Goal: Task Accomplishment & Management: Use online tool/utility

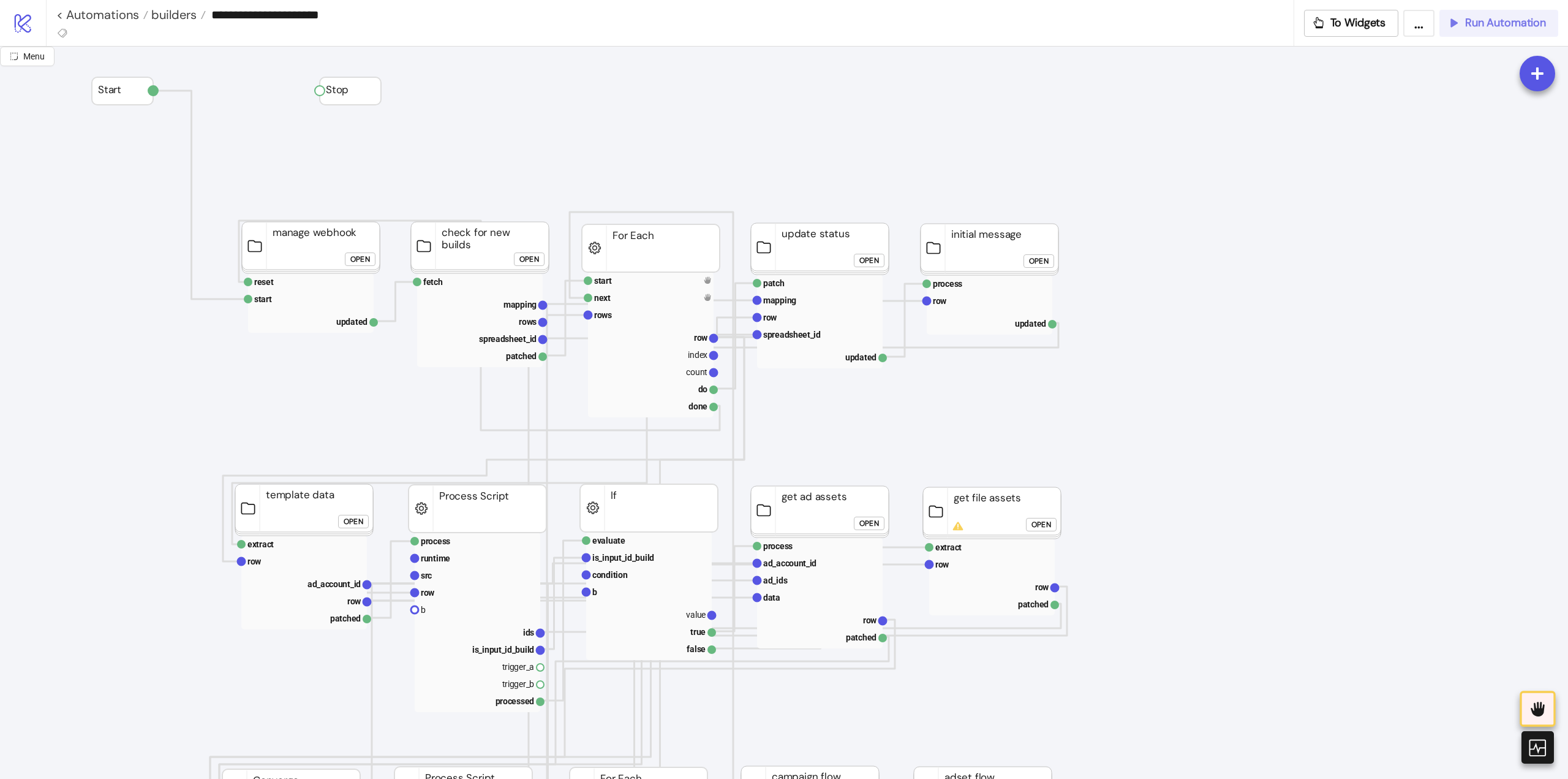
click at [1505, 28] on span "Run Automation" at bounding box center [1506, 23] width 81 height 14
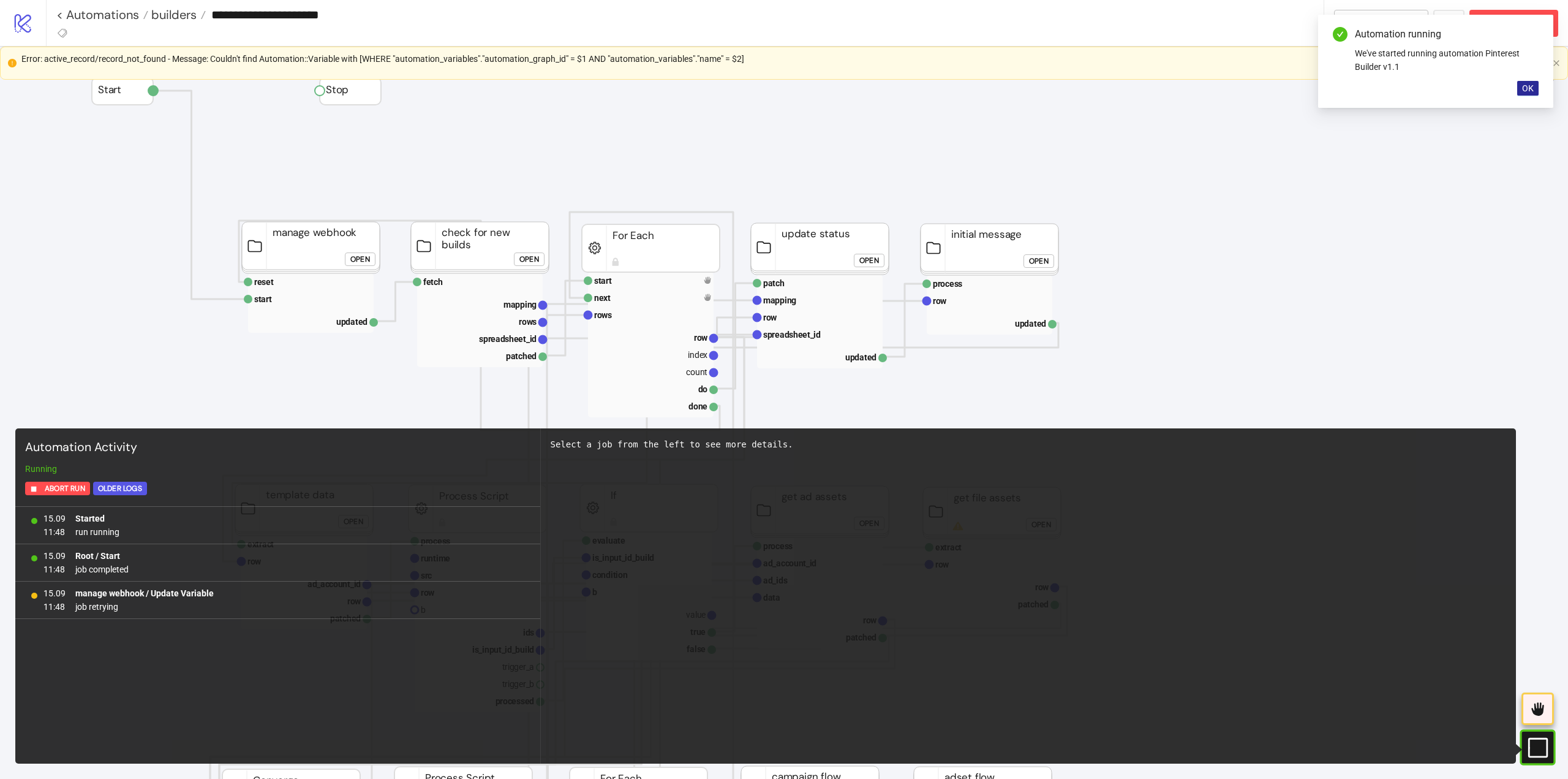
click at [1526, 87] on span "OK" at bounding box center [1528, 88] width 12 height 10
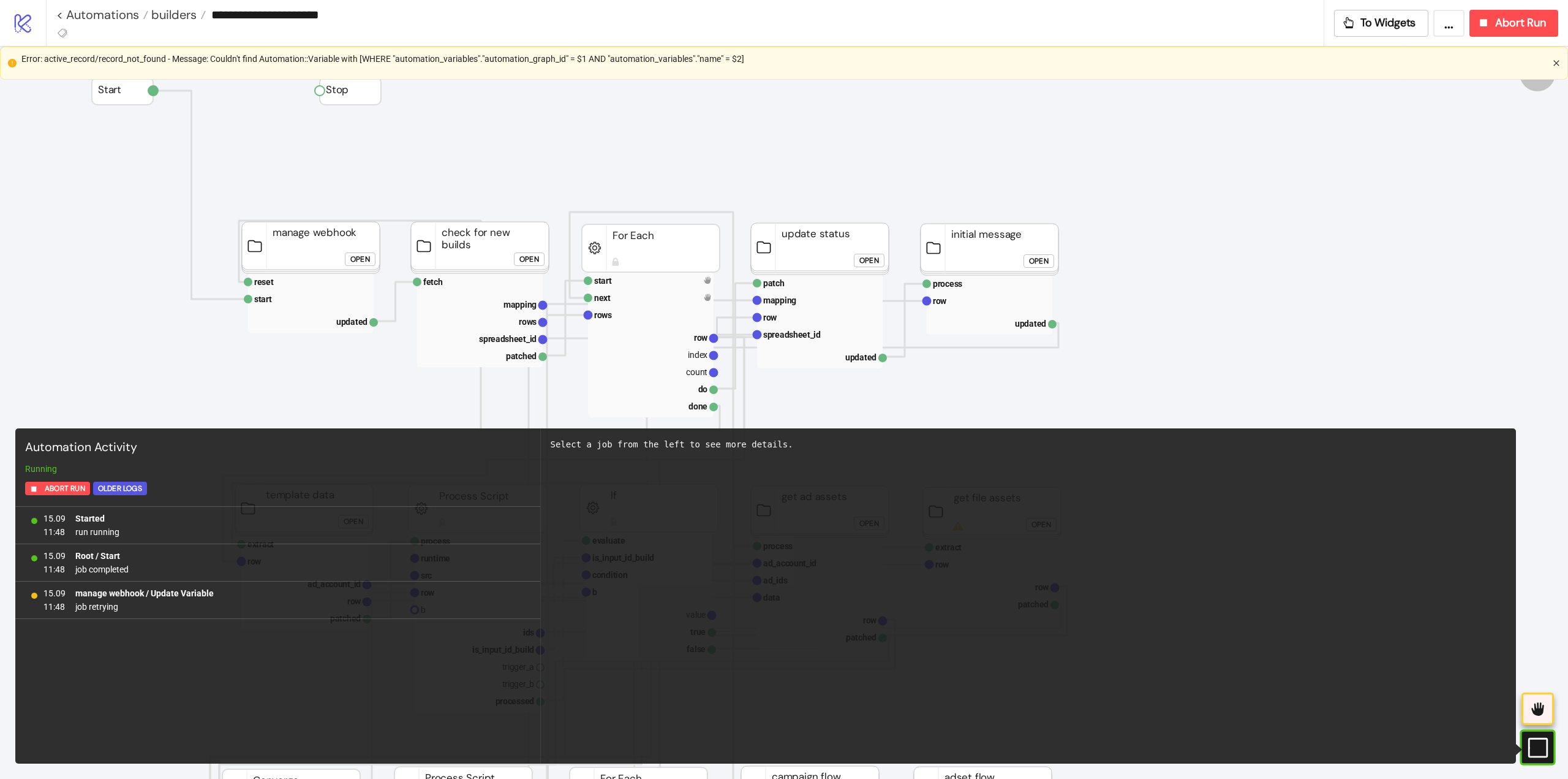
click at [1555, 64] on icon "close" at bounding box center [1556, 62] width 6 height 6
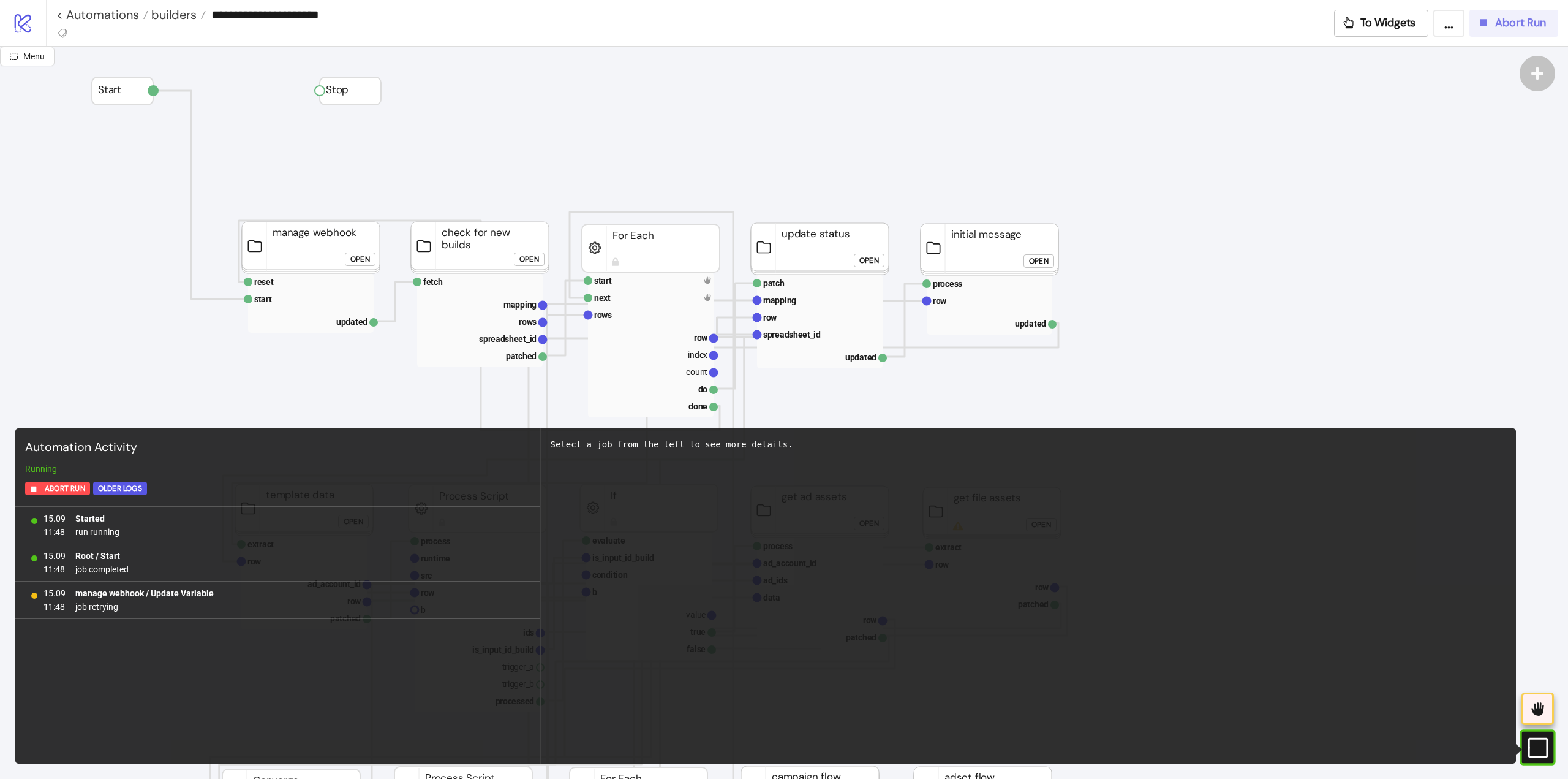
click at [1532, 17] on span "Abort Run" at bounding box center [1520, 23] width 51 height 14
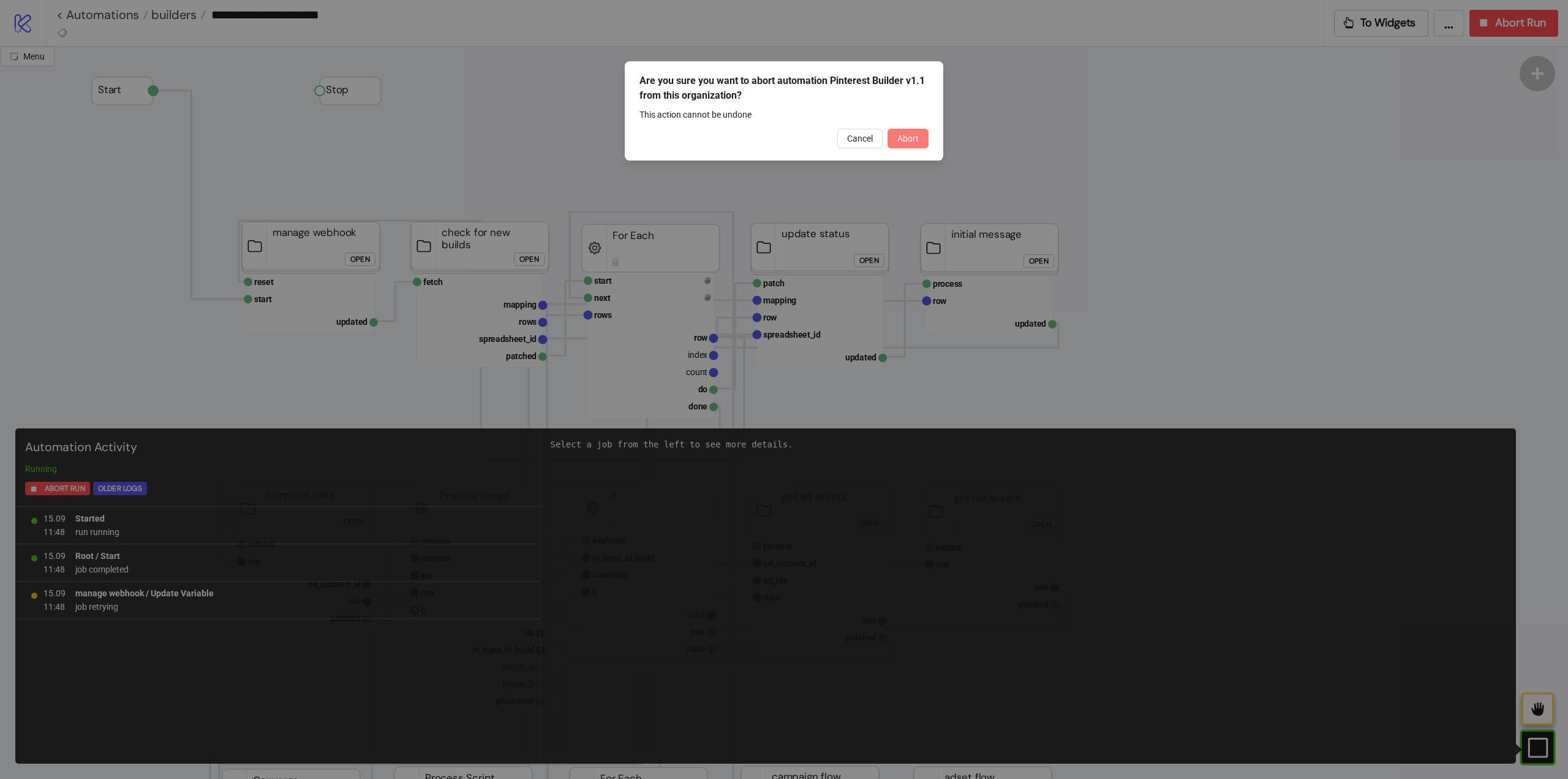
click at [906, 142] on span "Abort" at bounding box center [908, 138] width 21 height 10
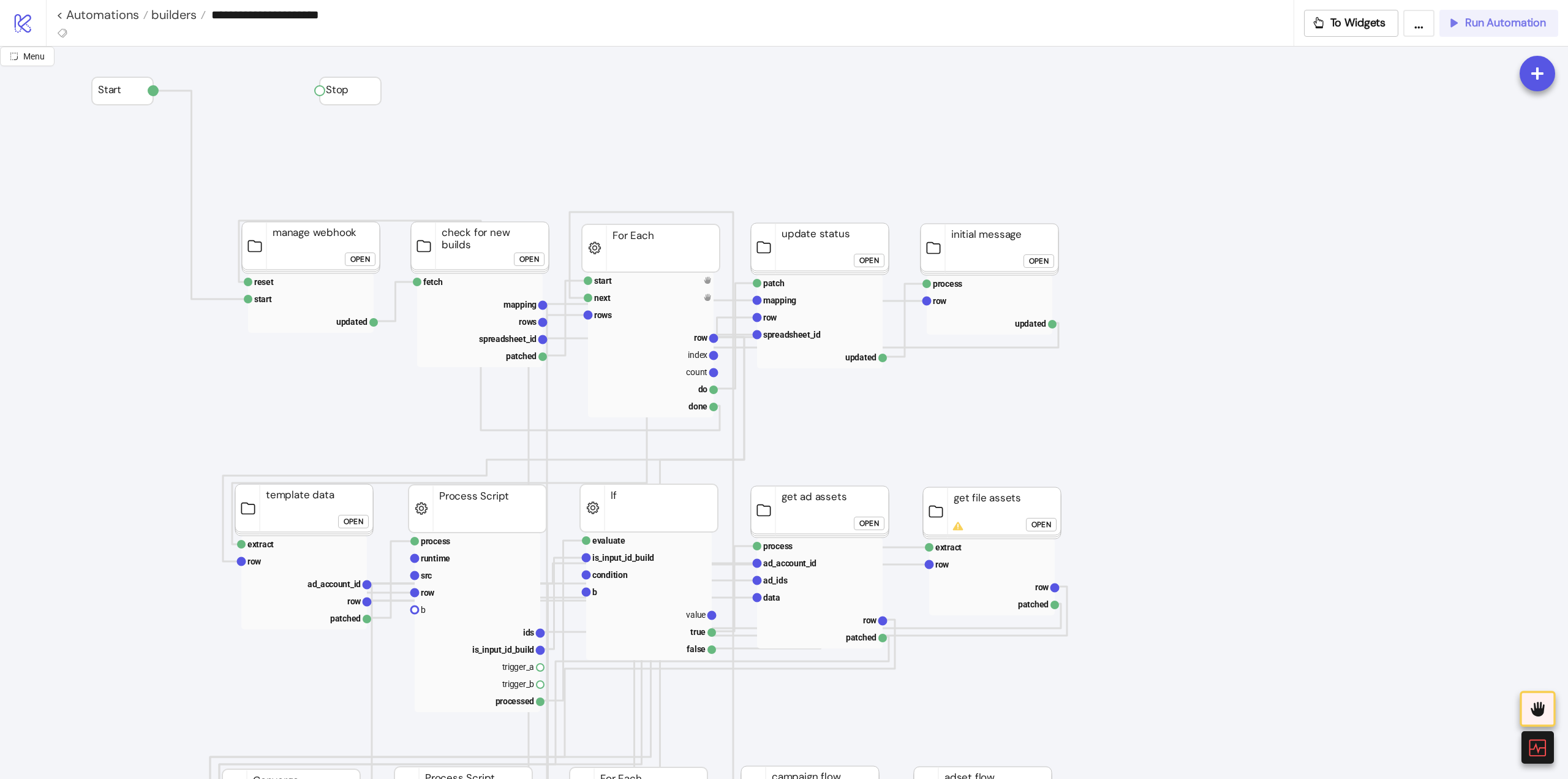
click at [1477, 27] on span "Run Automation" at bounding box center [1506, 23] width 81 height 14
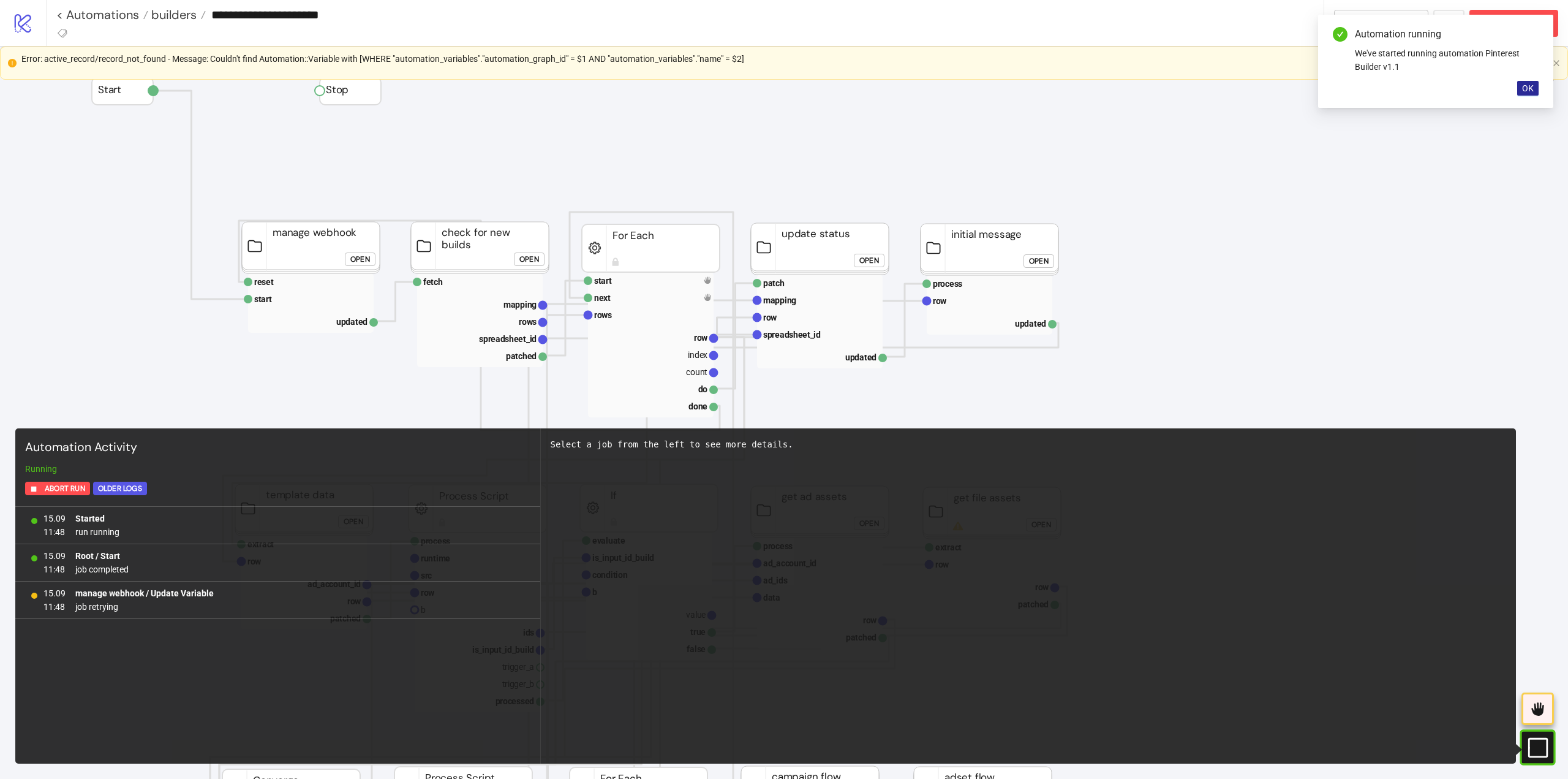
click at [1527, 88] on span "OK" at bounding box center [1528, 88] width 12 height 10
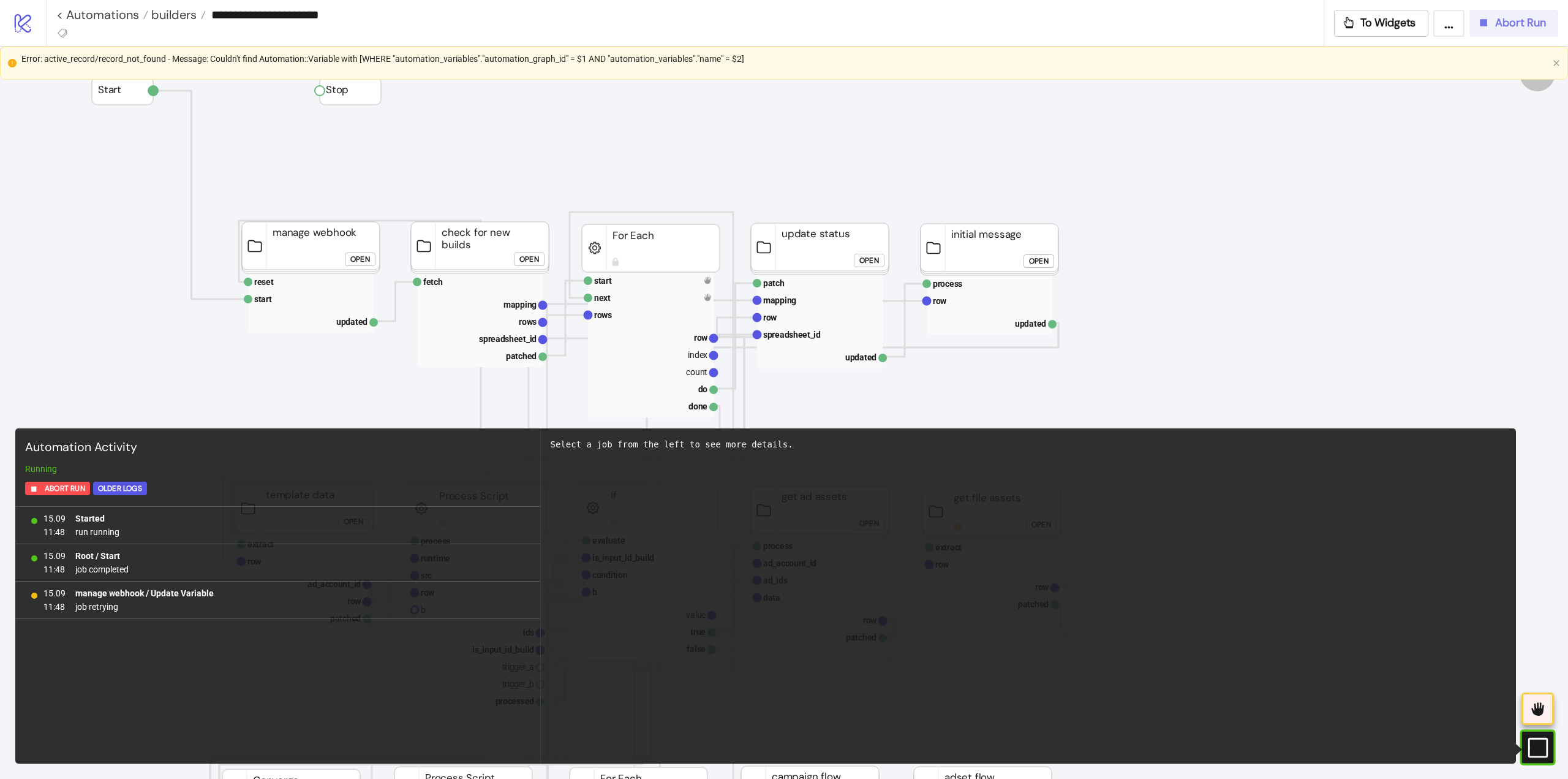
click at [1515, 26] on span "Abort Run" at bounding box center [1520, 23] width 51 height 14
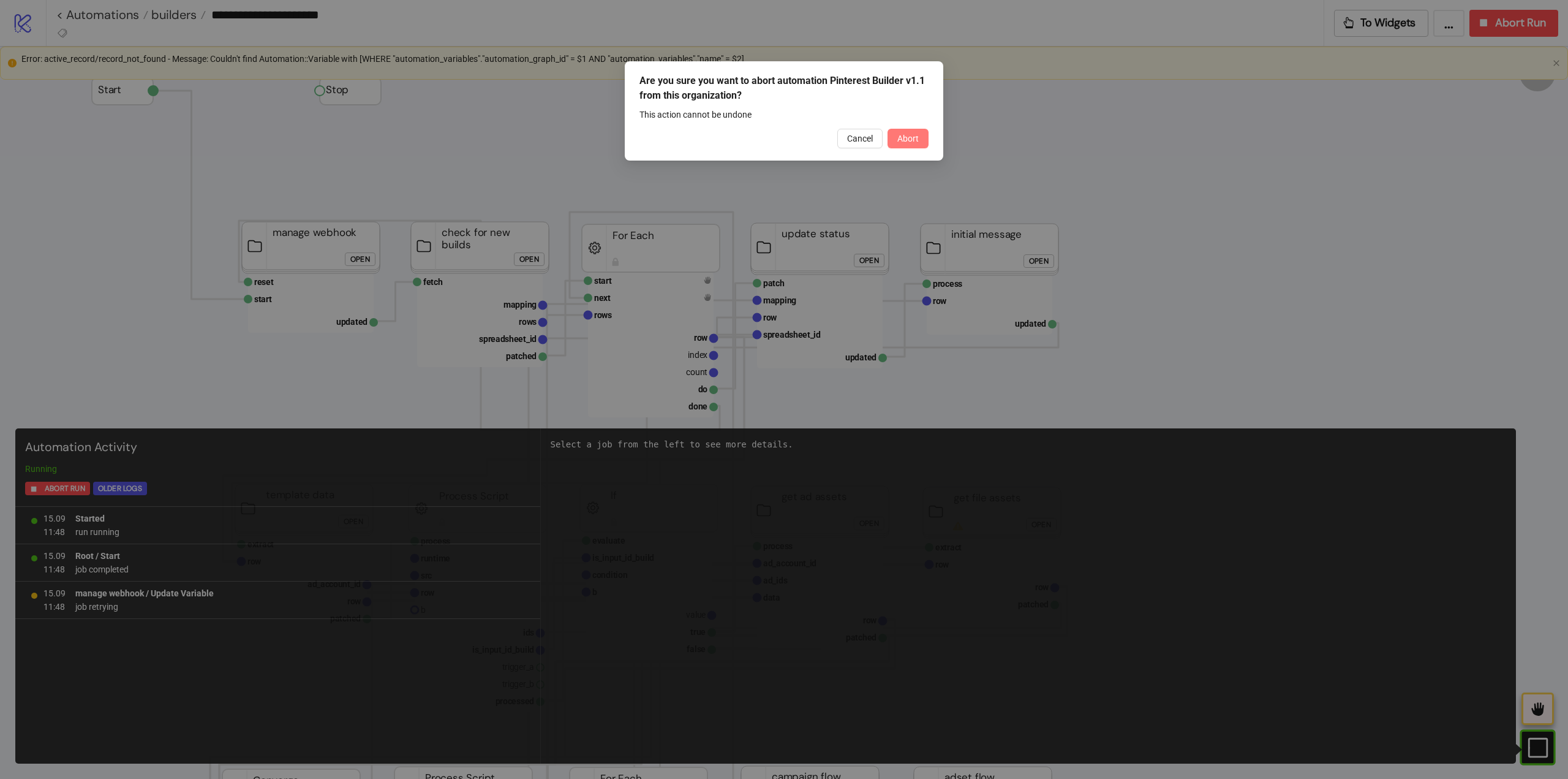
click at [900, 136] on span "Abort" at bounding box center [908, 138] width 21 height 10
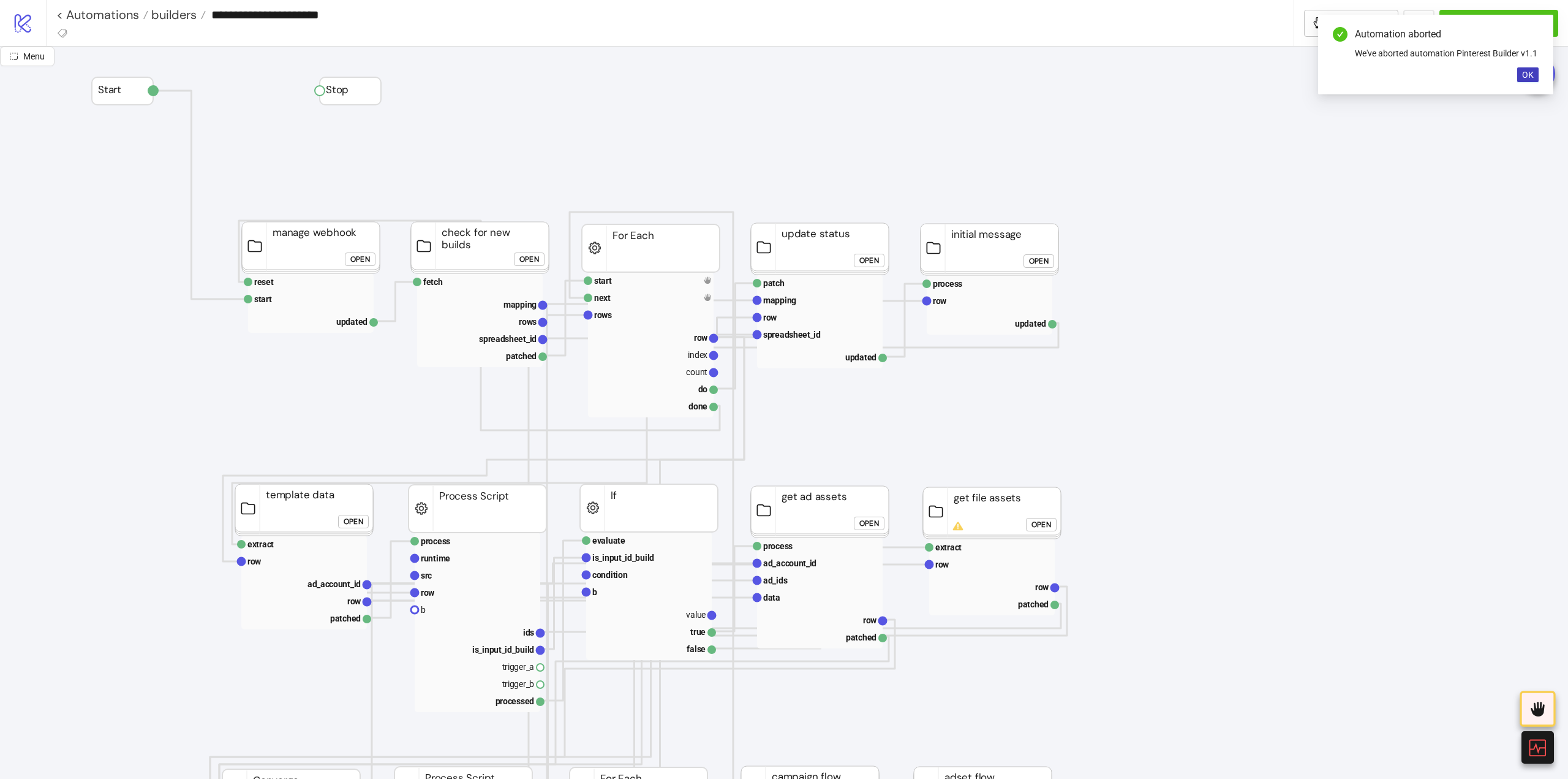
click at [346, 266] on foreignobject "Open" at bounding box center [363, 264] width 37 height 24
click at [349, 265] on button "Open" at bounding box center [360, 259] width 31 height 14
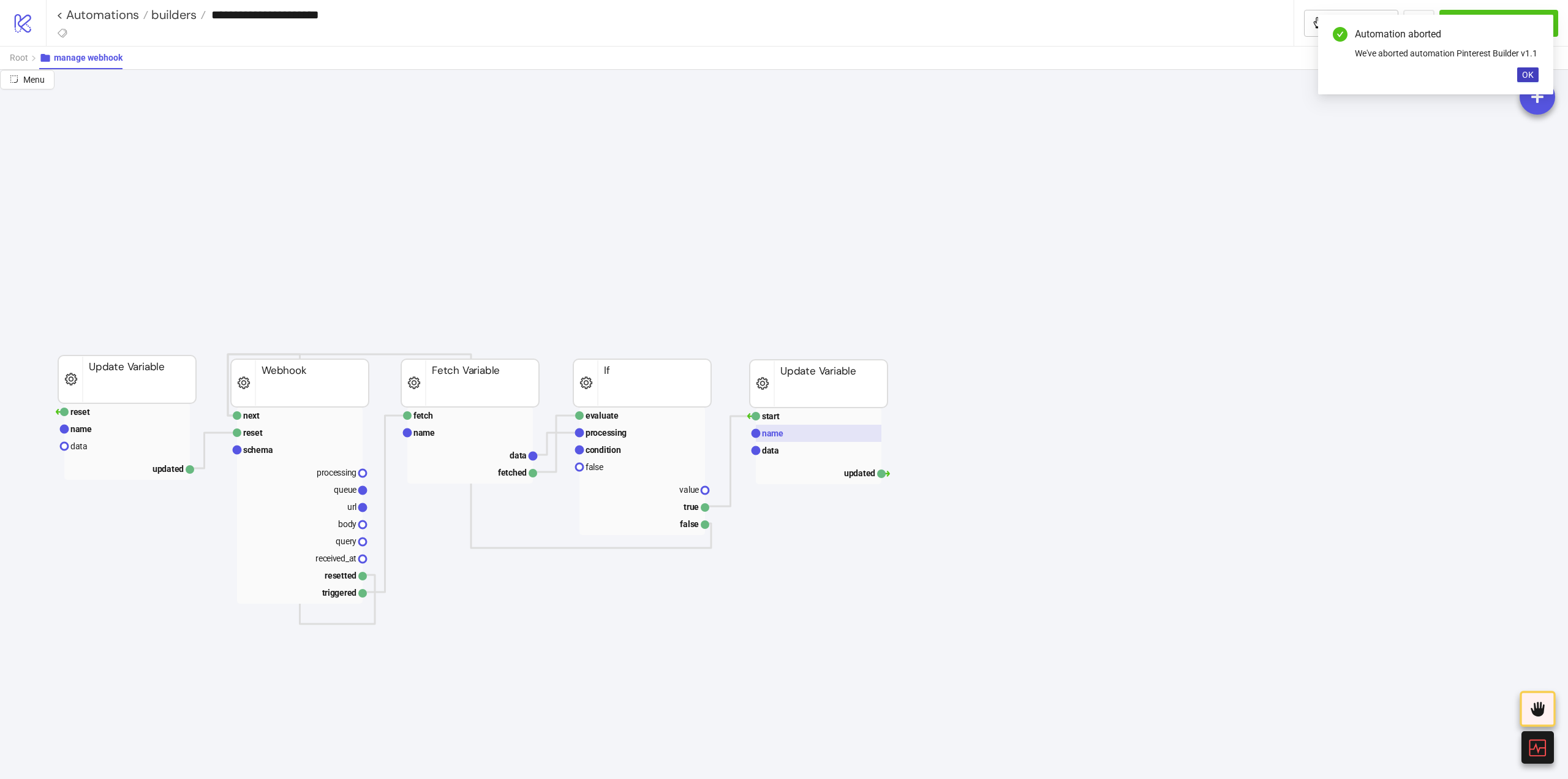
click at [789, 434] on rect at bounding box center [818, 433] width 125 height 17
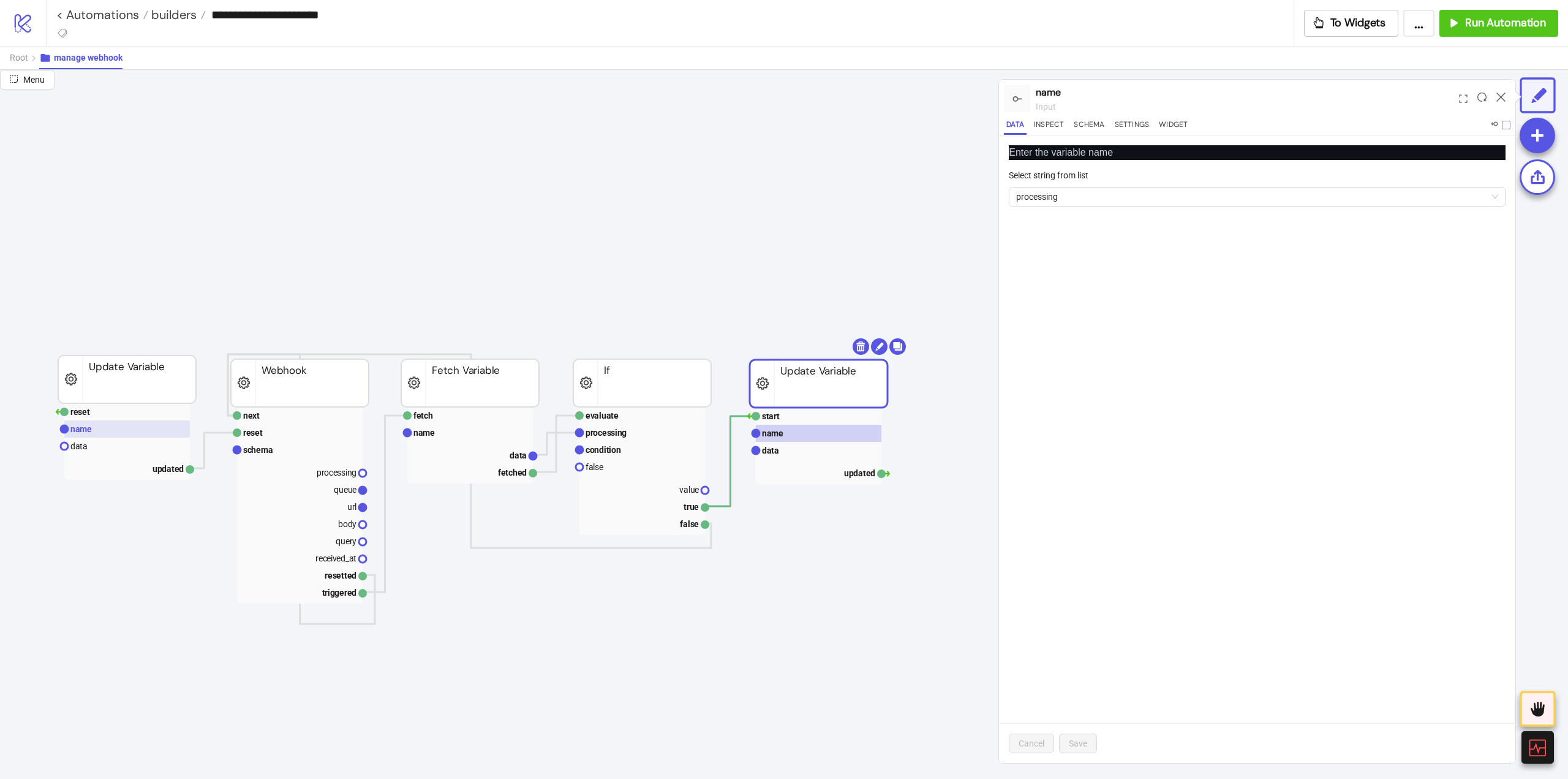
click at [101, 430] on rect at bounding box center [127, 429] width 125 height 17
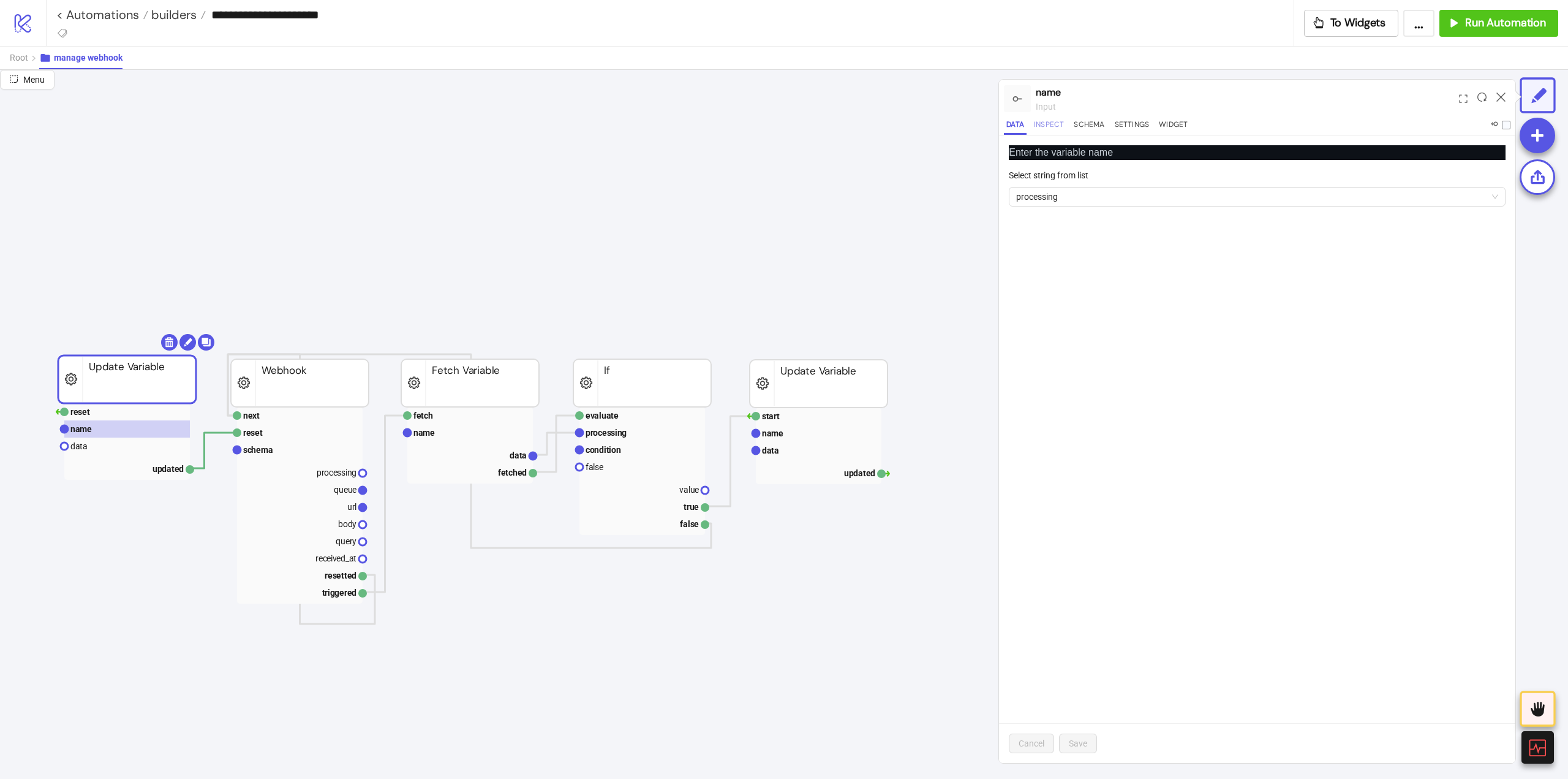
click at [1047, 127] on button "Inspect" at bounding box center [1049, 127] width 35 height 17
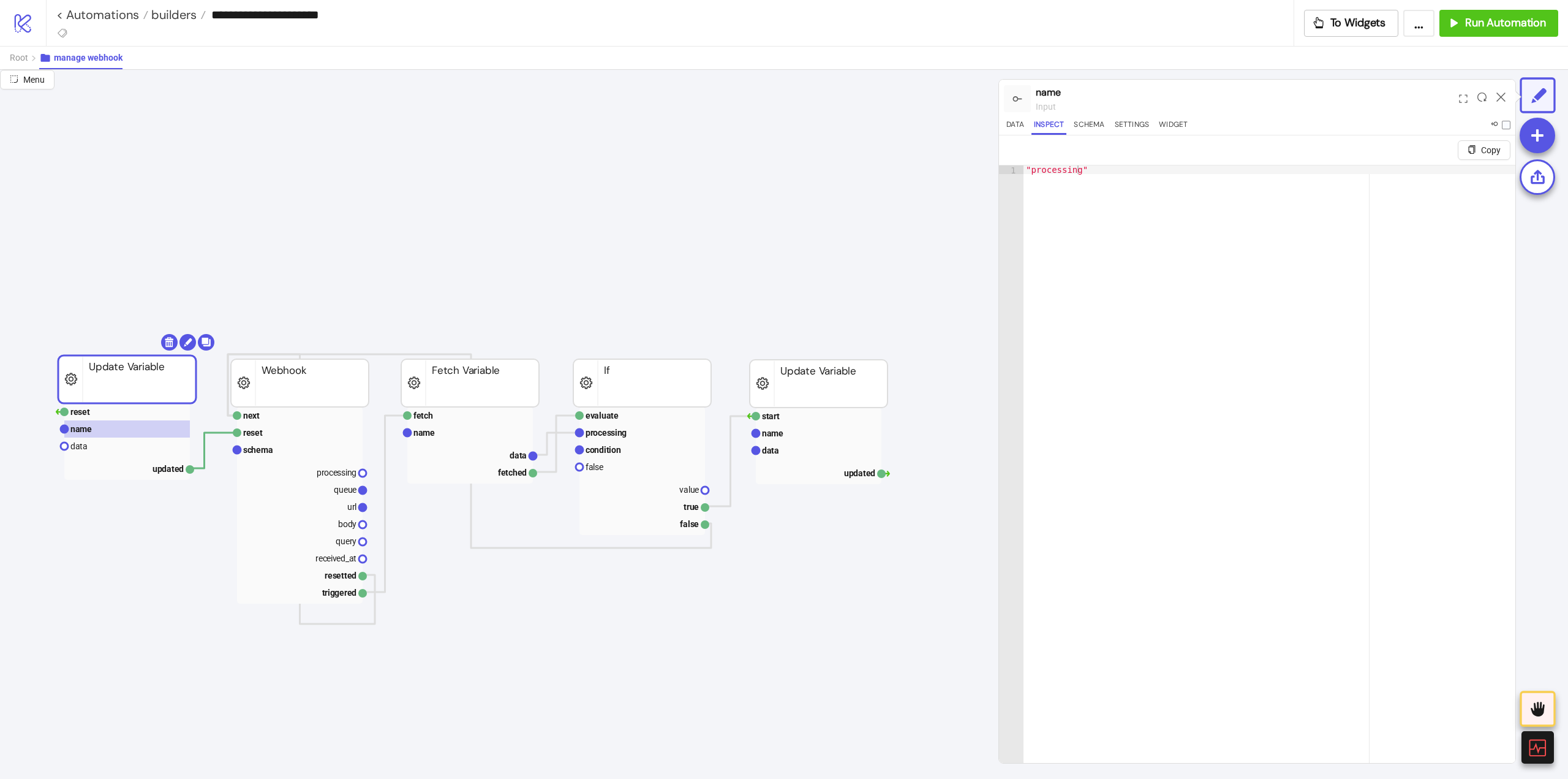
type textarea "**********"
click at [1055, 169] on div ""processing"" at bounding box center [1269, 487] width 492 height 644
click at [1, 57] on div "Root manage webhook" at bounding box center [784, 57] width 1568 height 23
click at [14, 59] on span "Root" at bounding box center [19, 57] width 19 height 10
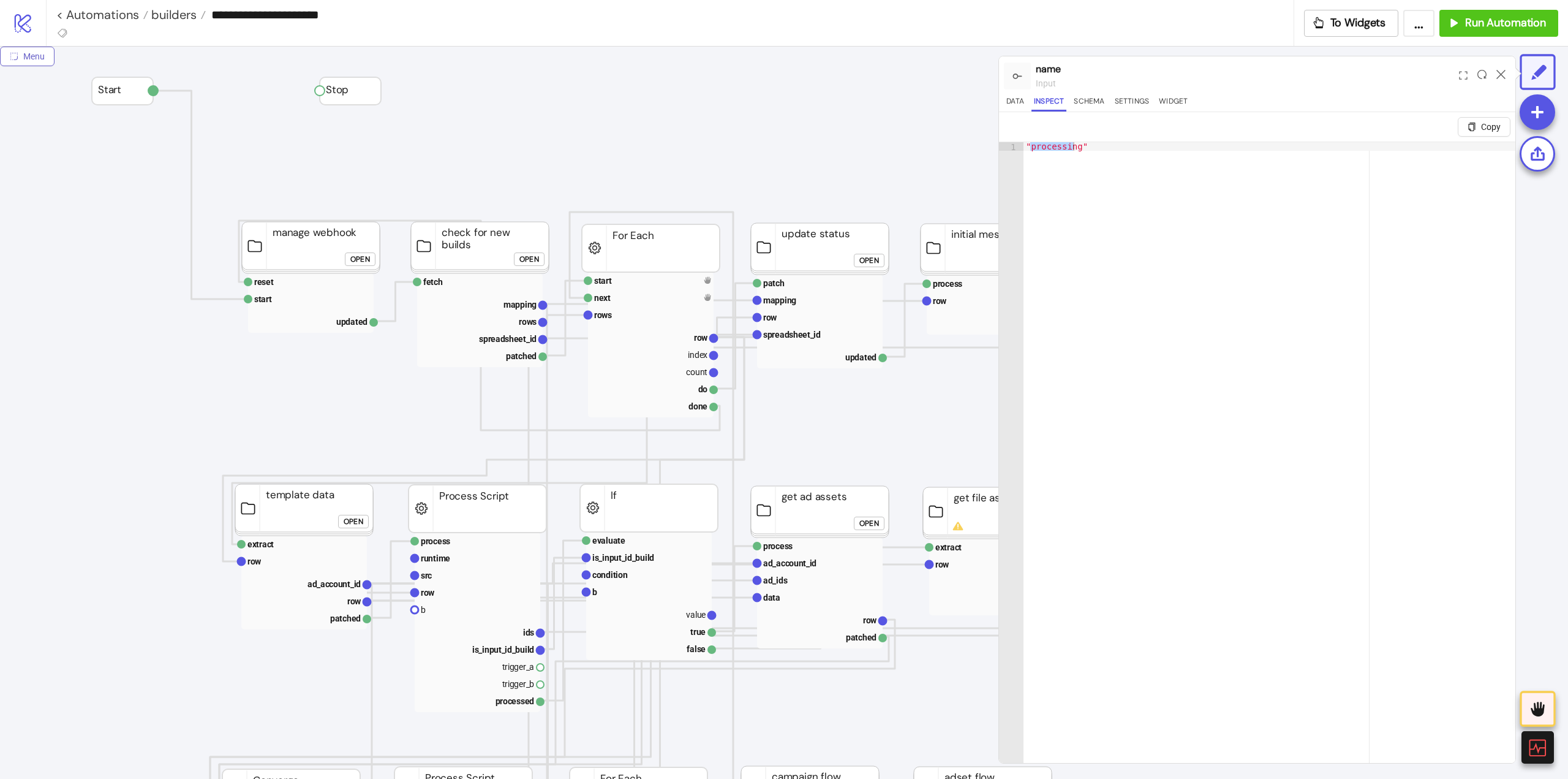
click at [43, 60] on span "Menu" at bounding box center [33, 56] width 21 height 10
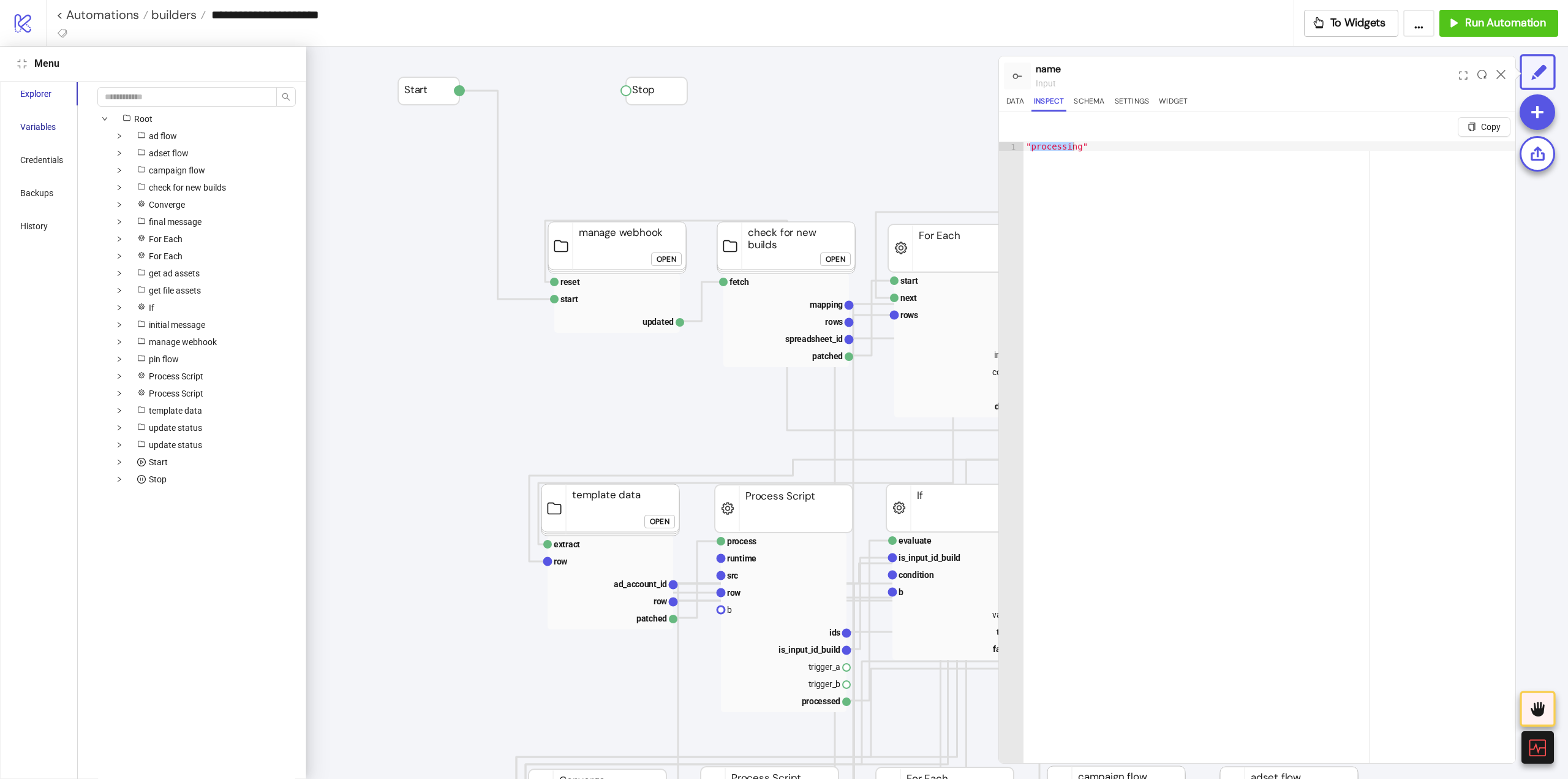
click at [51, 125] on div "Variables" at bounding box center [37, 127] width 35 height 14
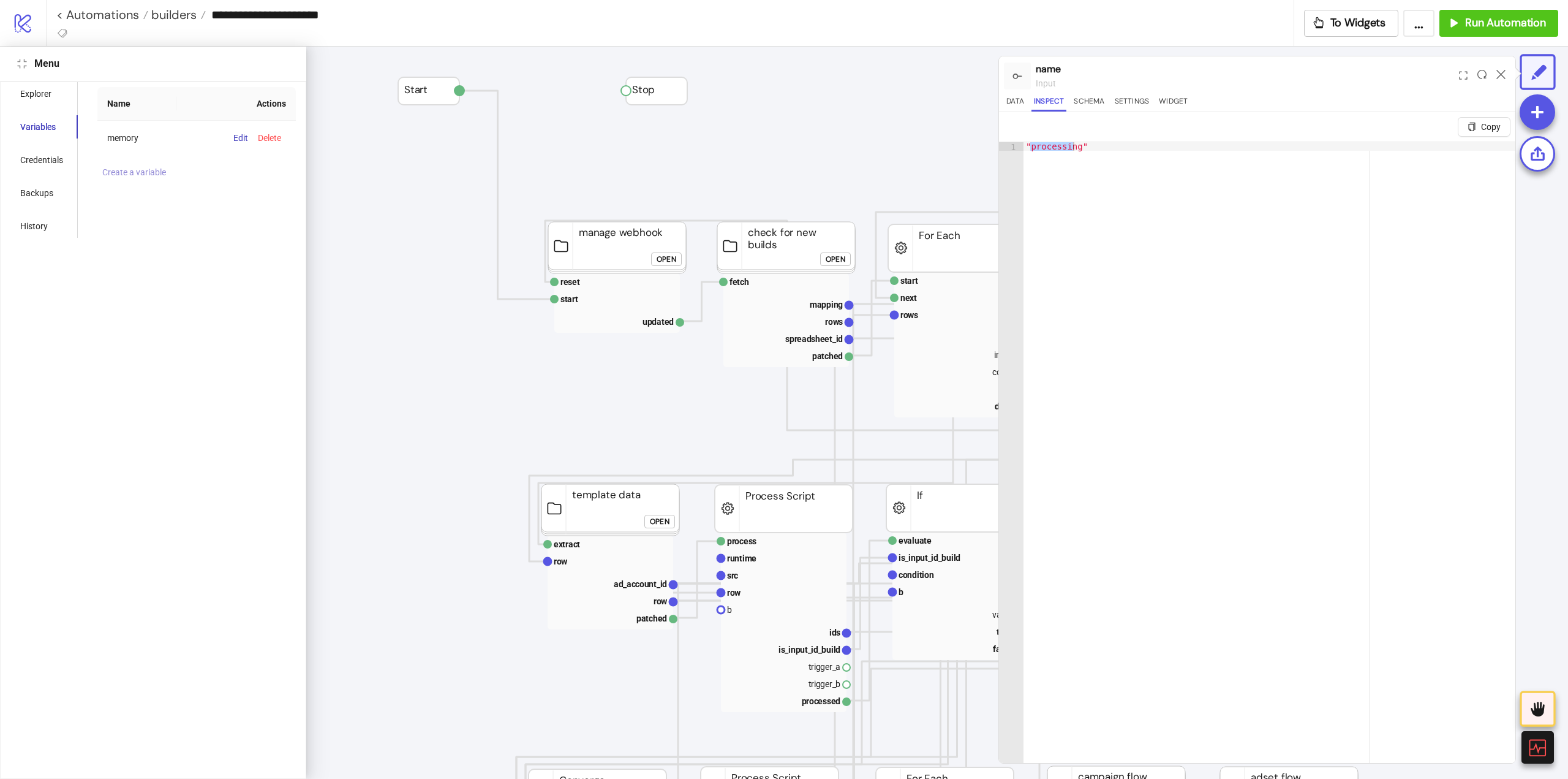
click at [146, 175] on span "Create a variable" at bounding box center [134, 172] width 64 height 10
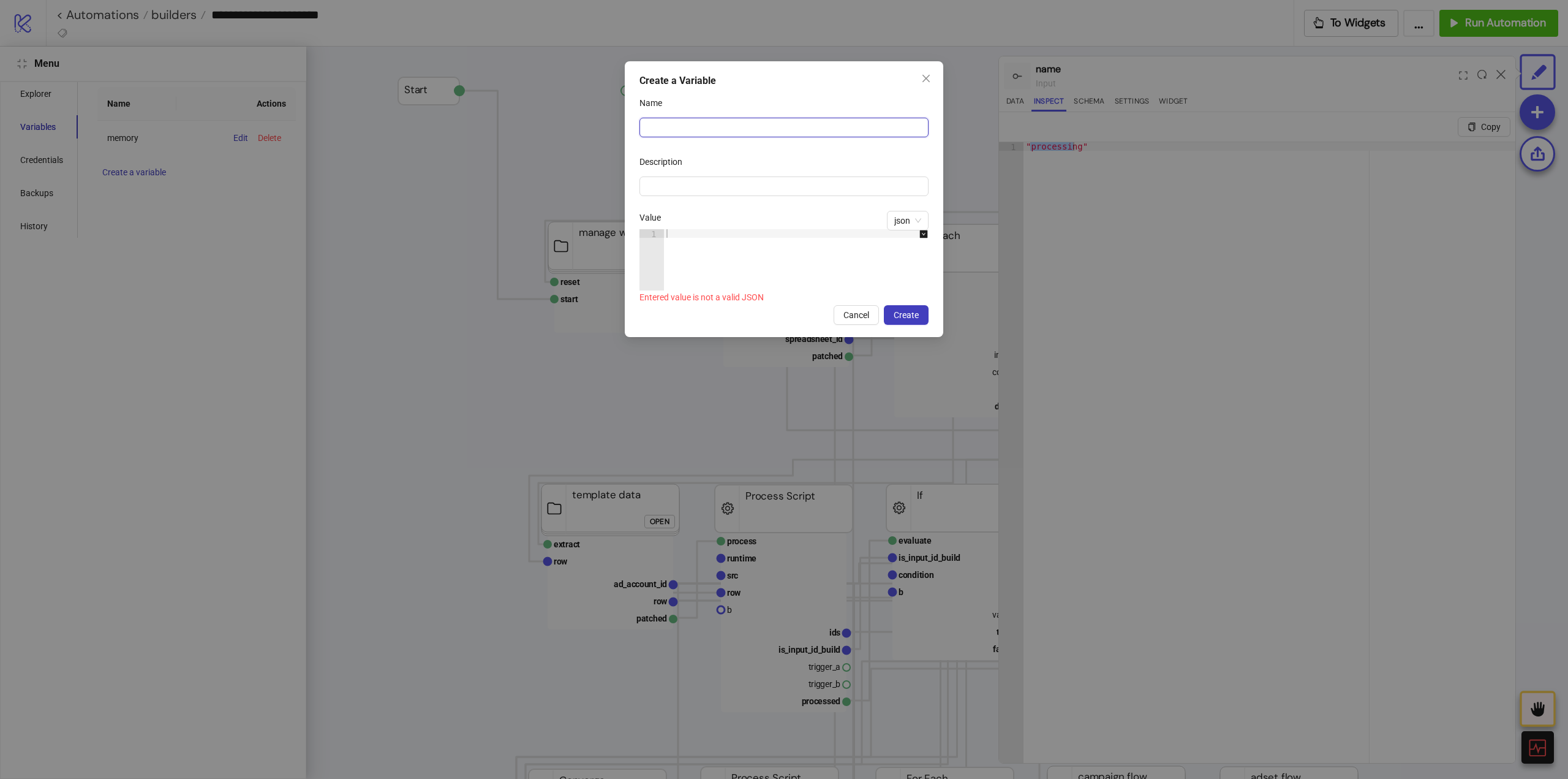
click at [665, 125] on input "Name" at bounding box center [784, 127] width 289 height 19
paste input "**********"
click at [904, 217] on span "json" at bounding box center [908, 221] width 27 height 19
type input "**********"
click at [912, 301] on div "boolean" at bounding box center [908, 304] width 22 height 14
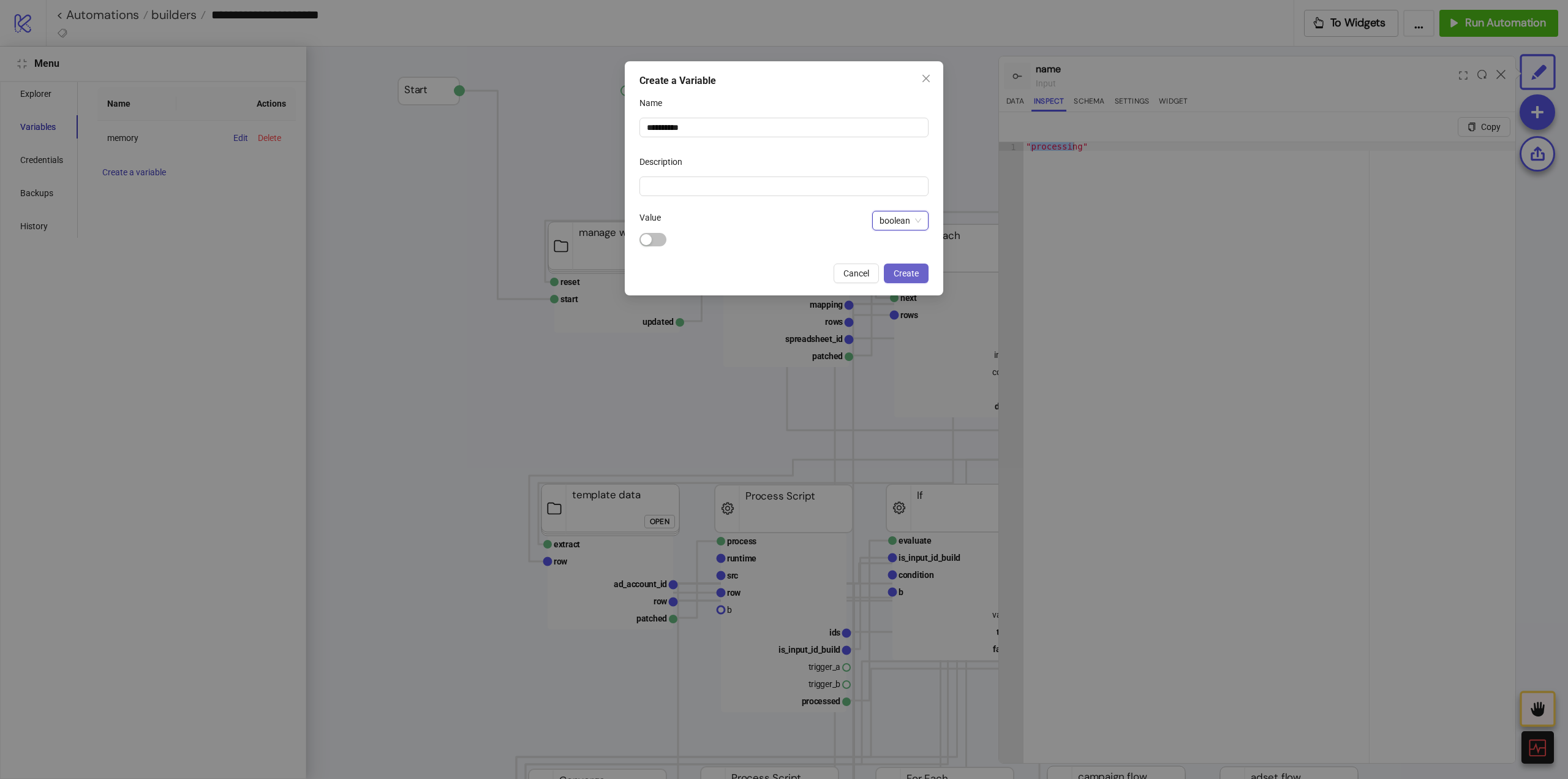
click at [907, 281] on button "Create" at bounding box center [906, 273] width 45 height 19
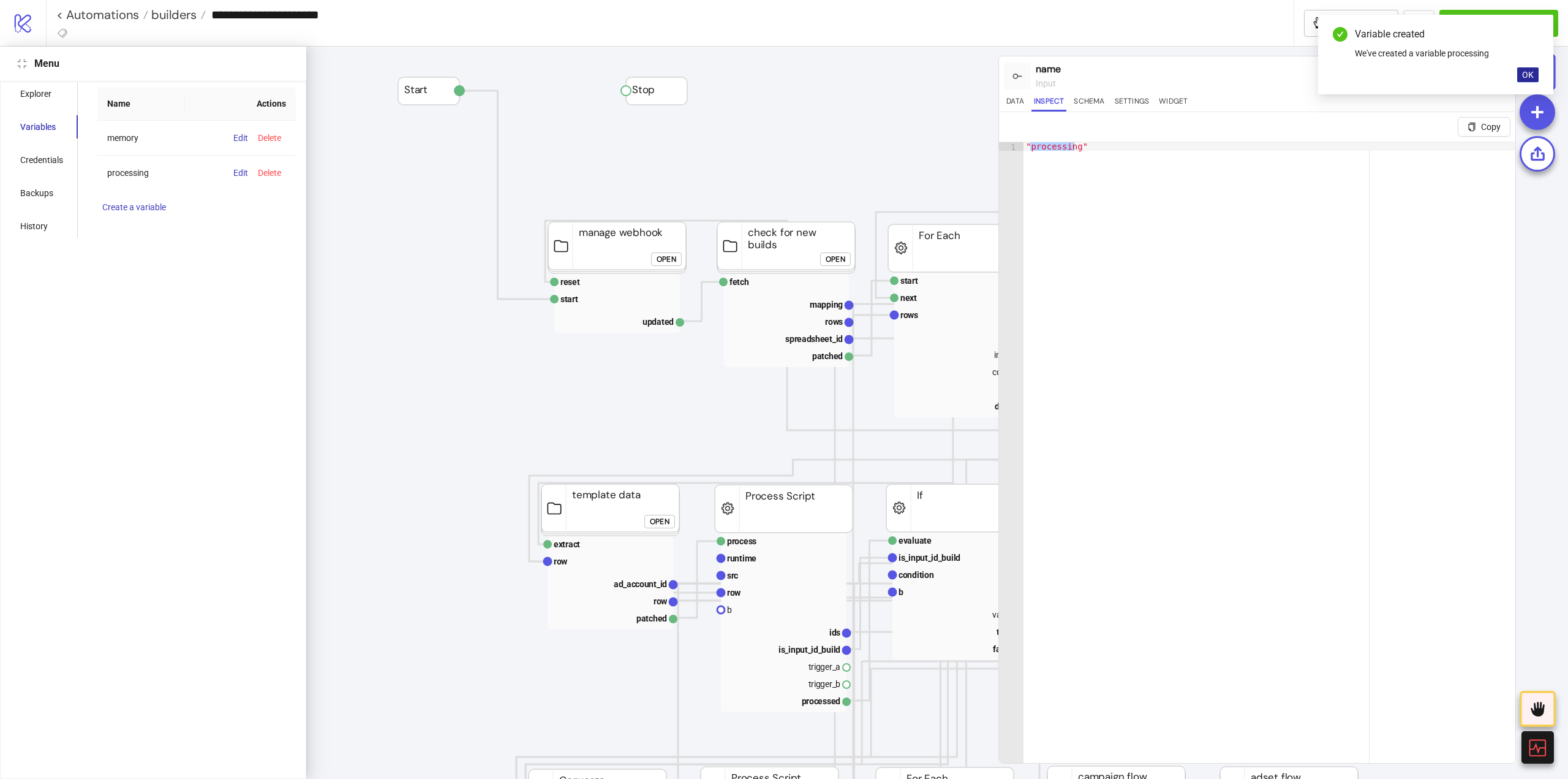
click at [1535, 79] on button "OK" at bounding box center [1527, 75] width 21 height 15
click at [1500, 72] on icon at bounding box center [1501, 75] width 9 height 9
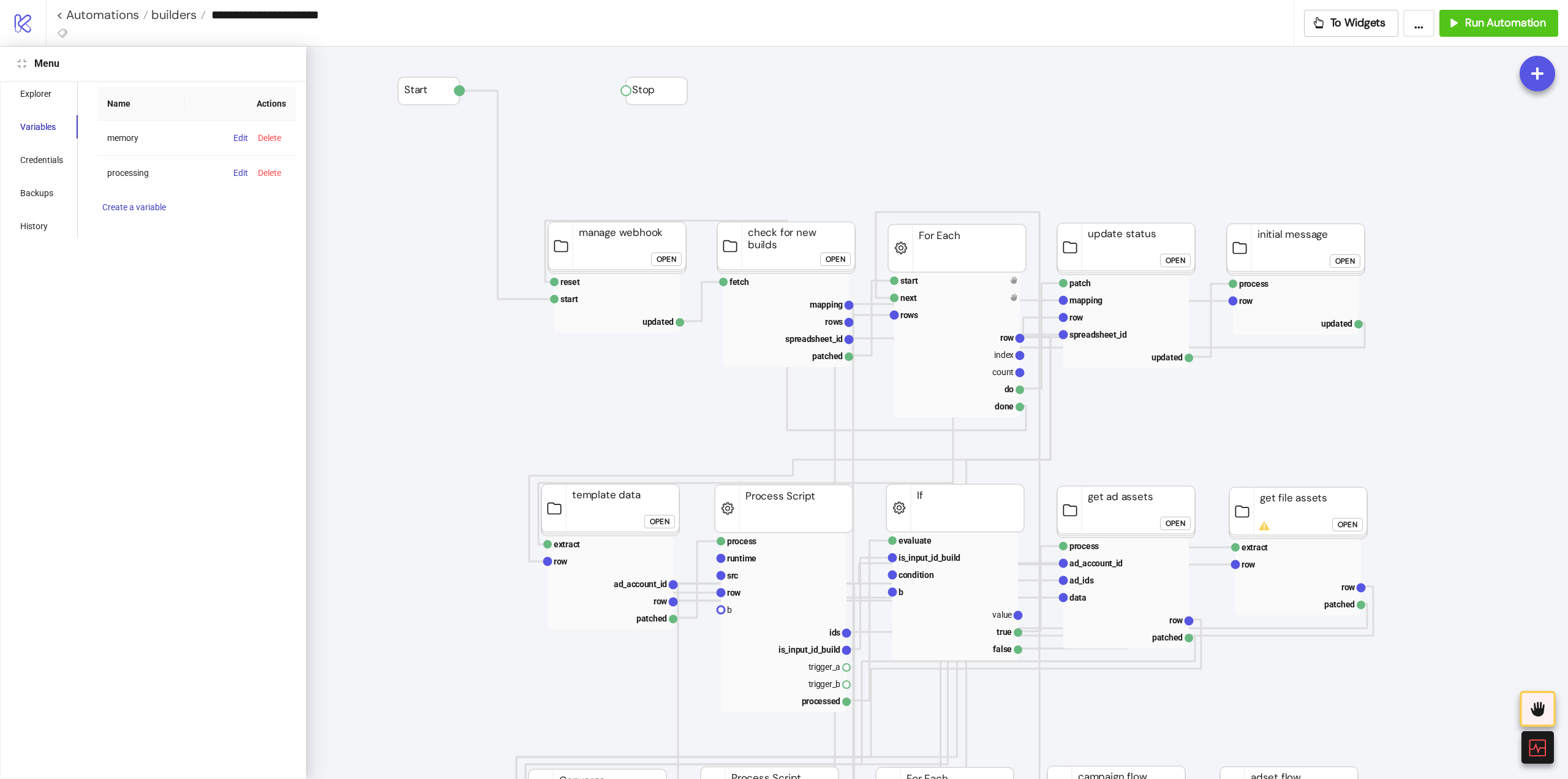
click at [674, 262] on div "Open" at bounding box center [666, 260] width 19 height 14
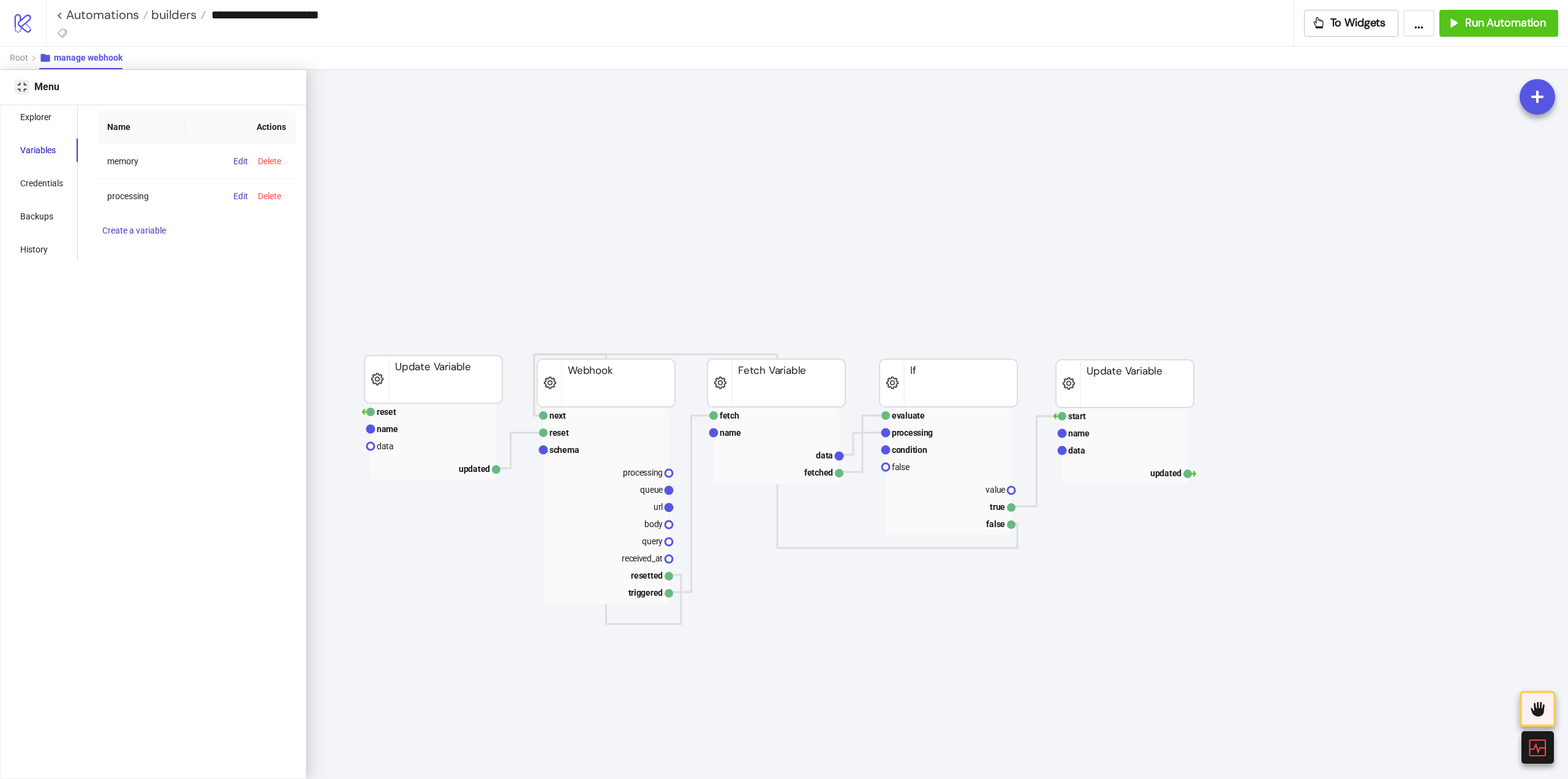
click at [20, 91] on icon "compress" at bounding box center [22, 87] width 9 height 9
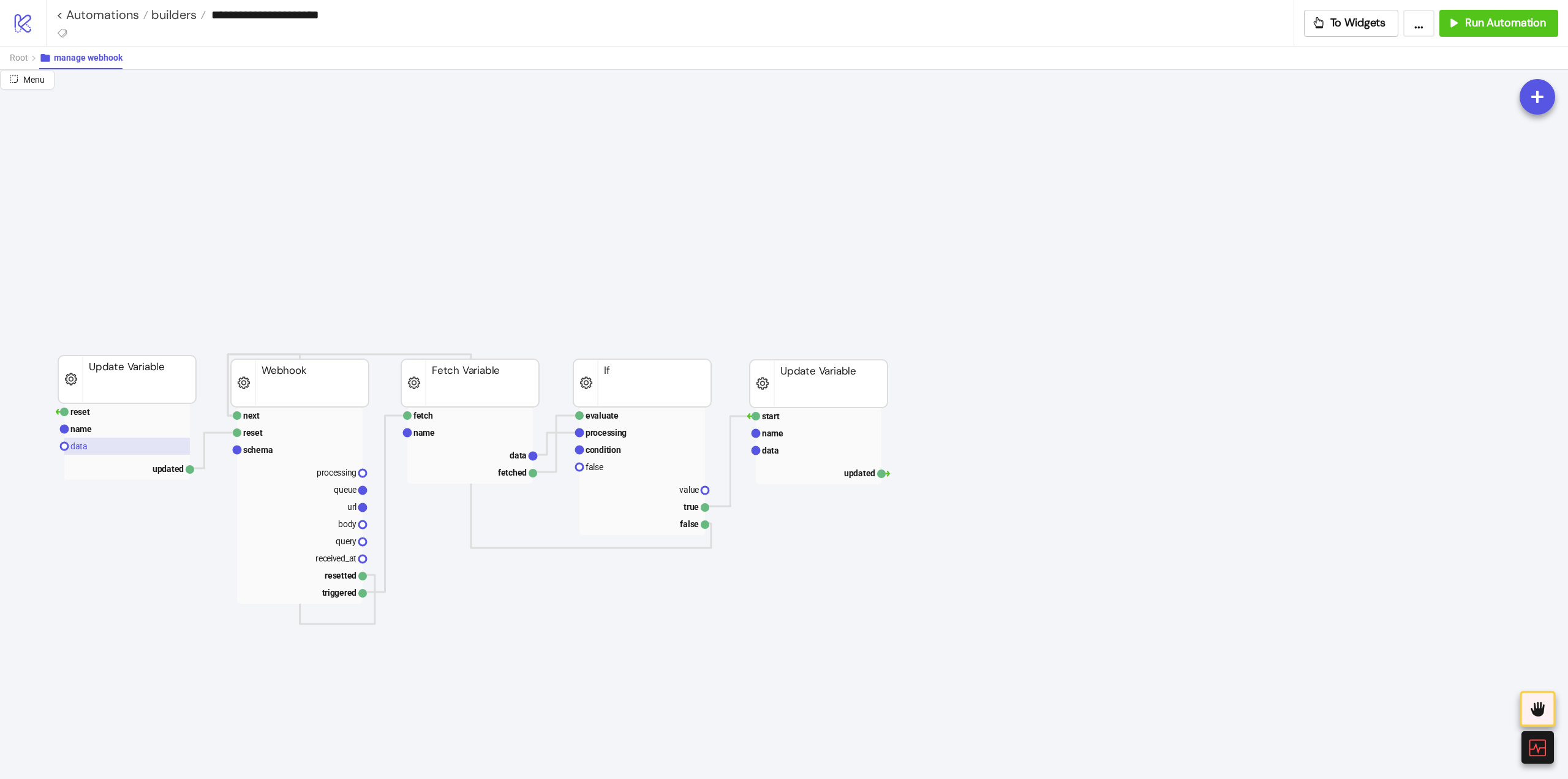
click at [82, 448] on text "data" at bounding box center [79, 446] width 17 height 10
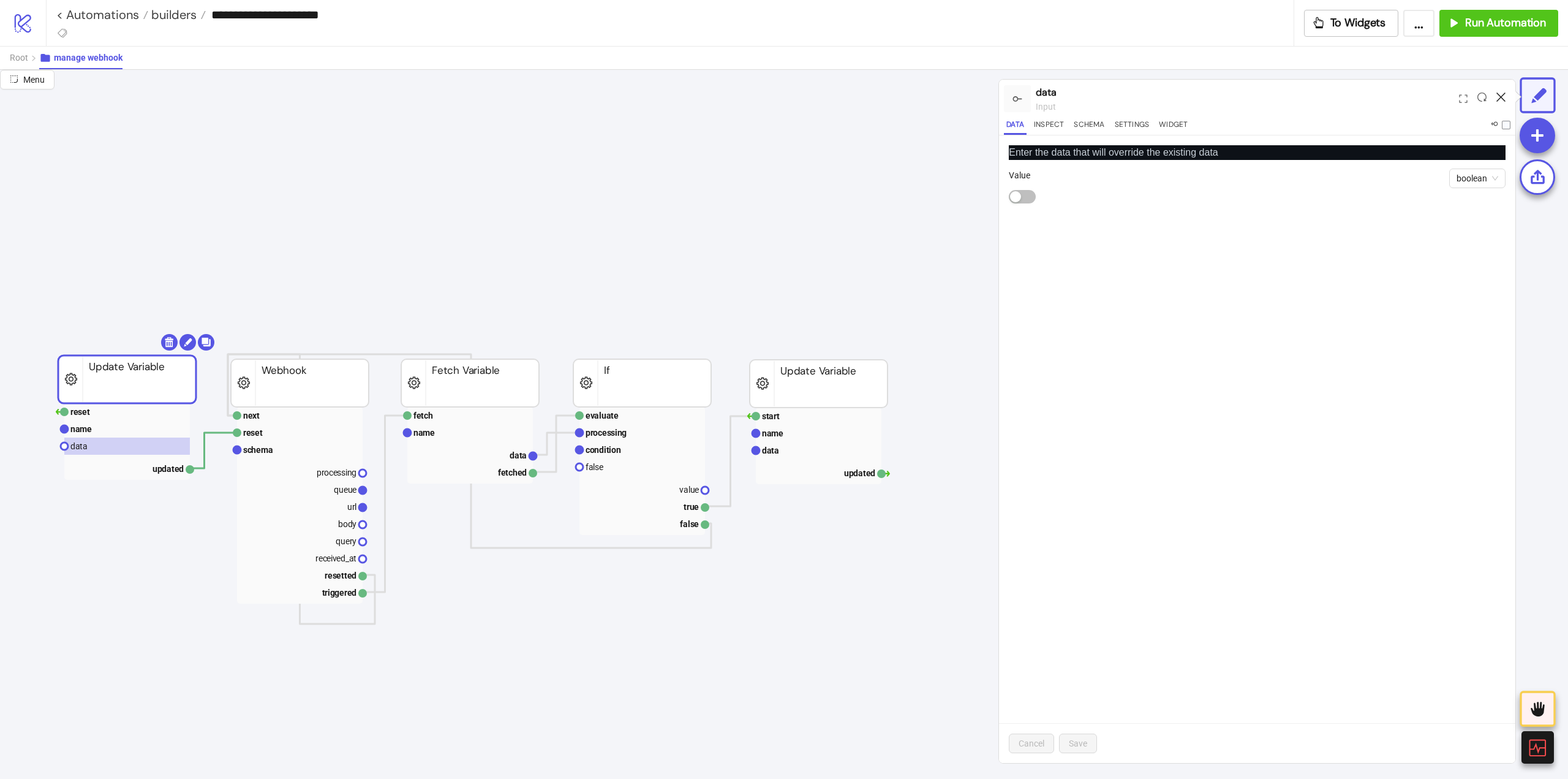
click at [1500, 96] on icon at bounding box center [1501, 97] width 9 height 9
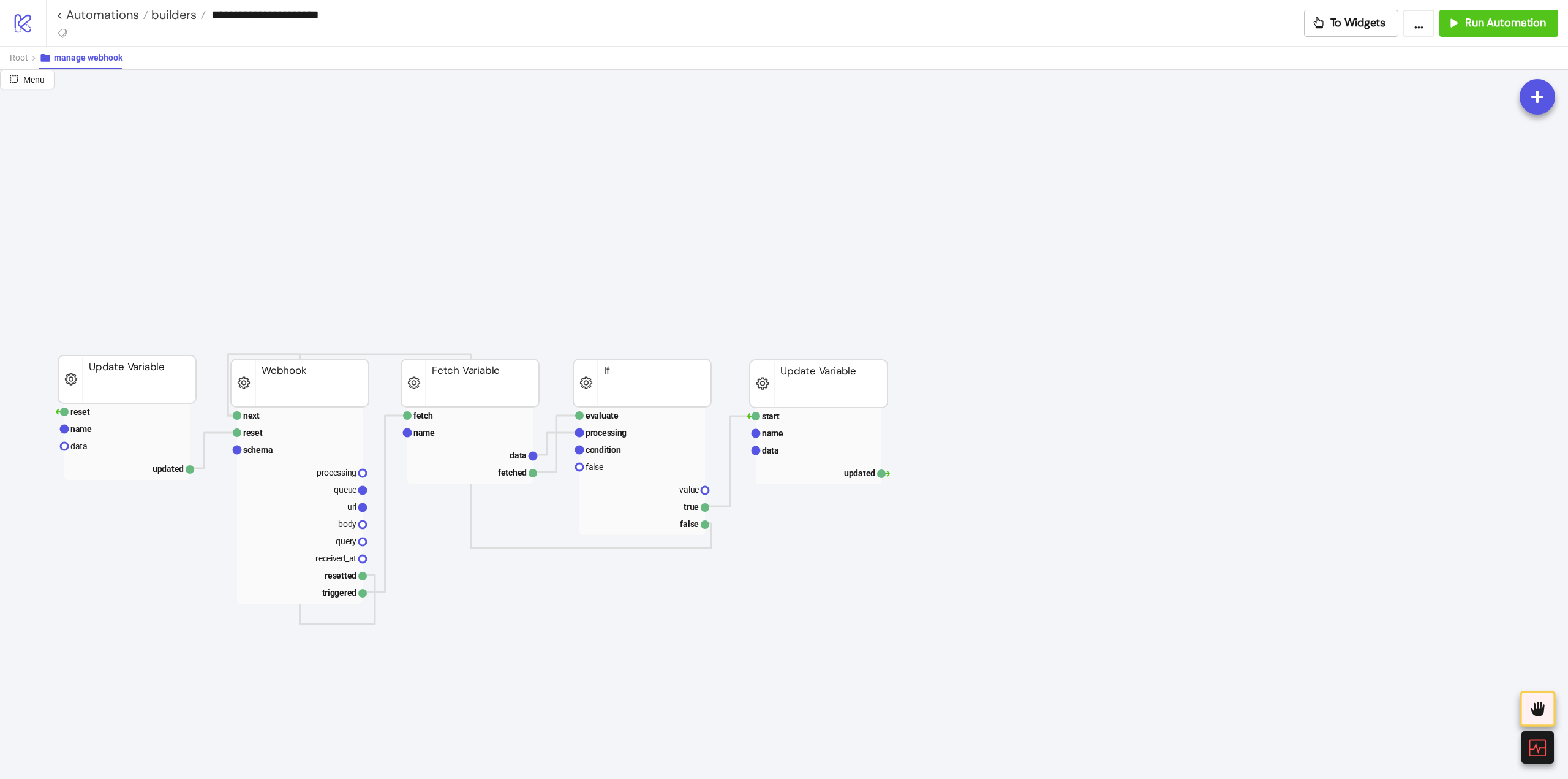
click at [7, 61] on div "Root manage webhook" at bounding box center [784, 57] width 1568 height 23
click at [14, 59] on span "Root" at bounding box center [19, 57] width 19 height 10
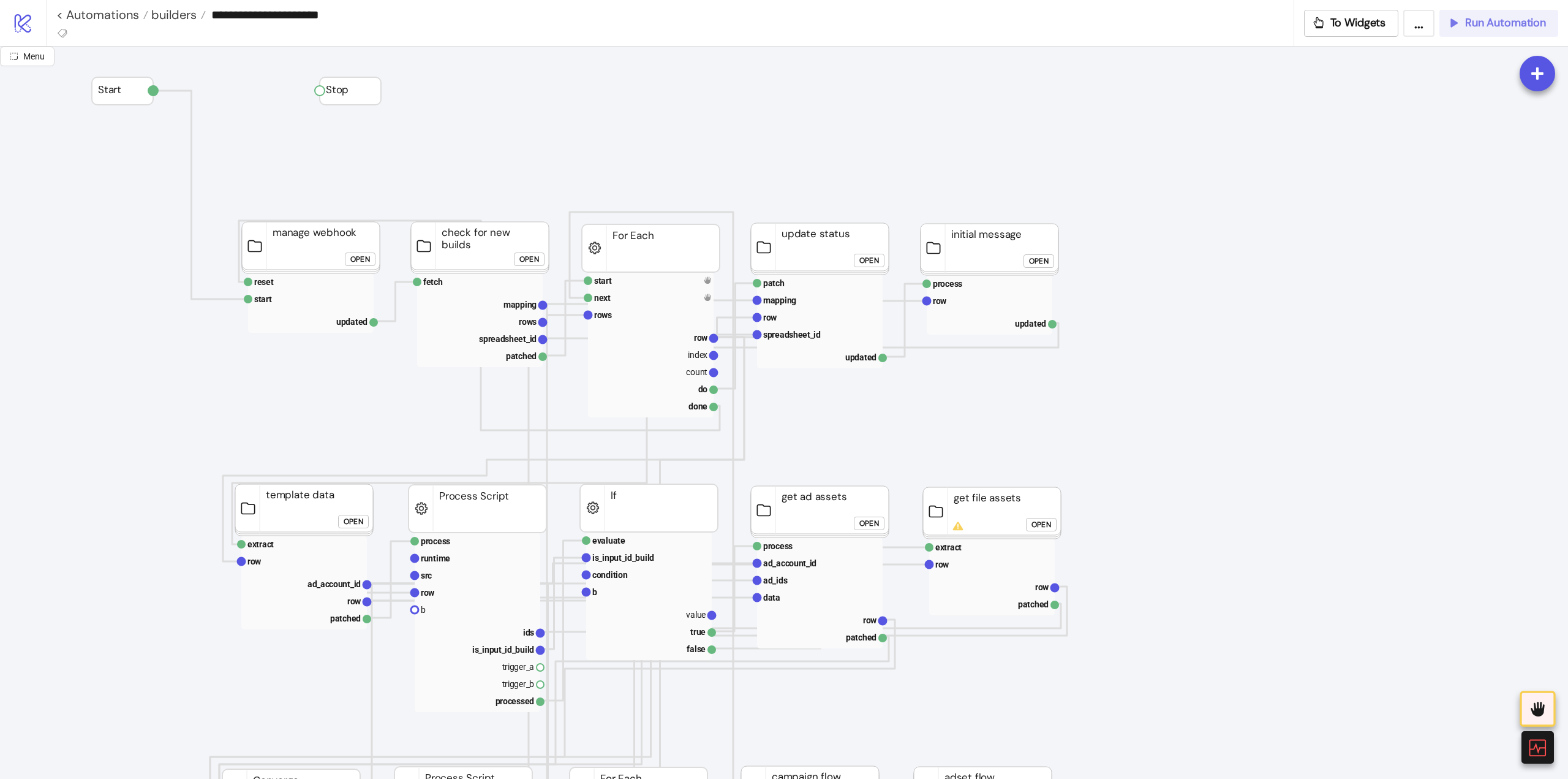
click at [1497, 26] on span "Run Automation" at bounding box center [1506, 23] width 81 height 14
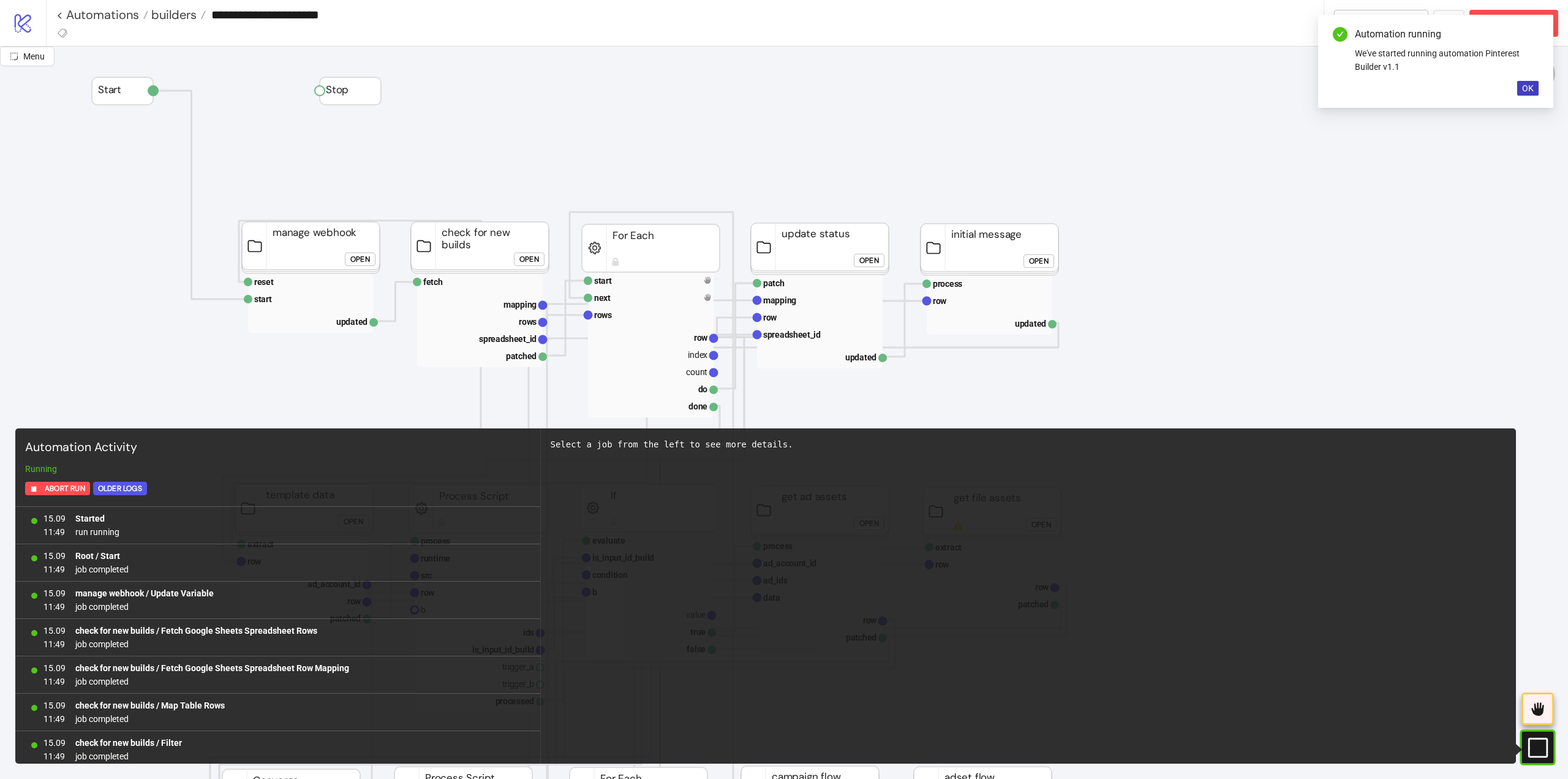
scroll to position [42, 0]
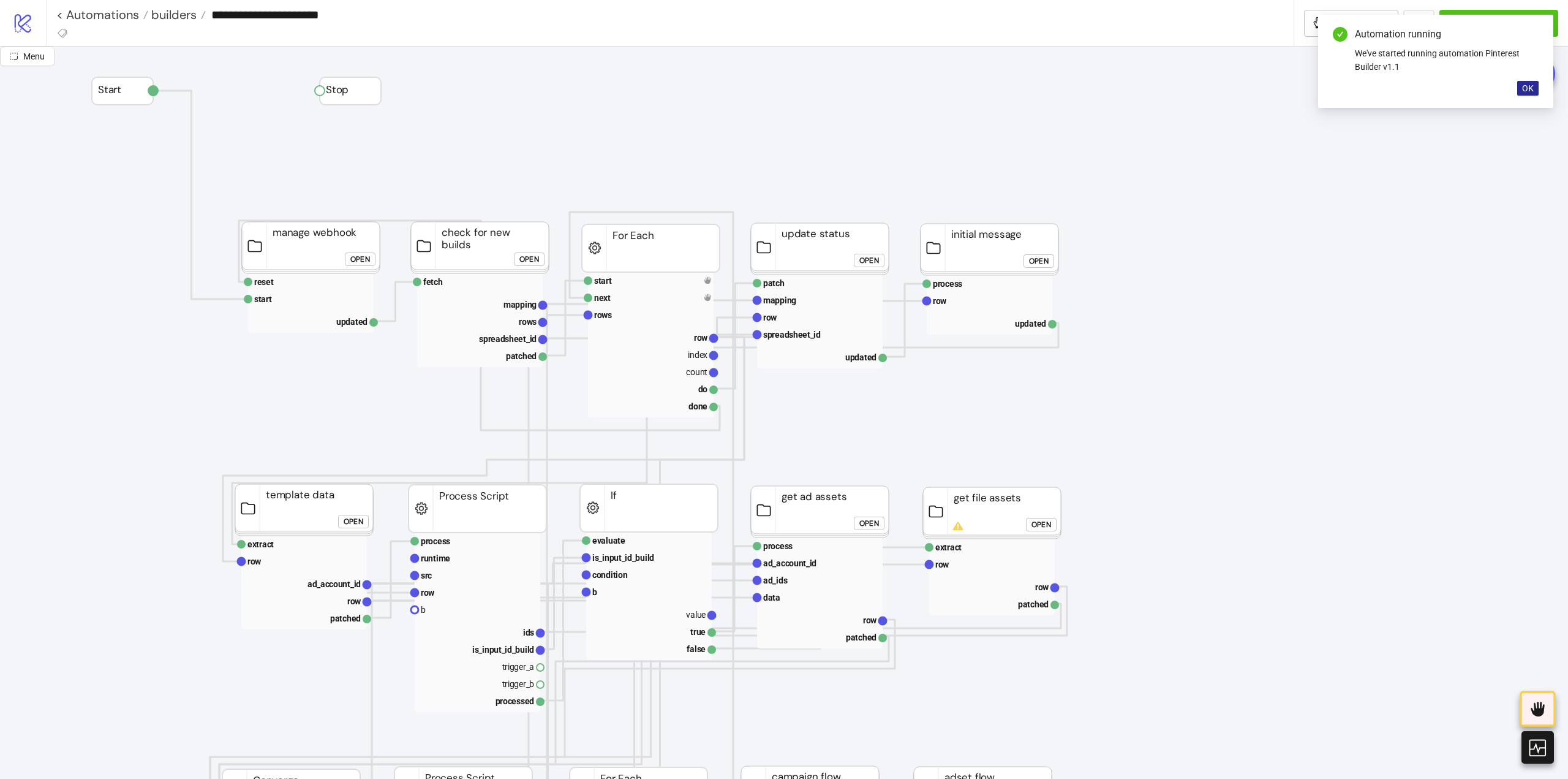
click at [1533, 91] on span "OK" at bounding box center [1528, 88] width 12 height 10
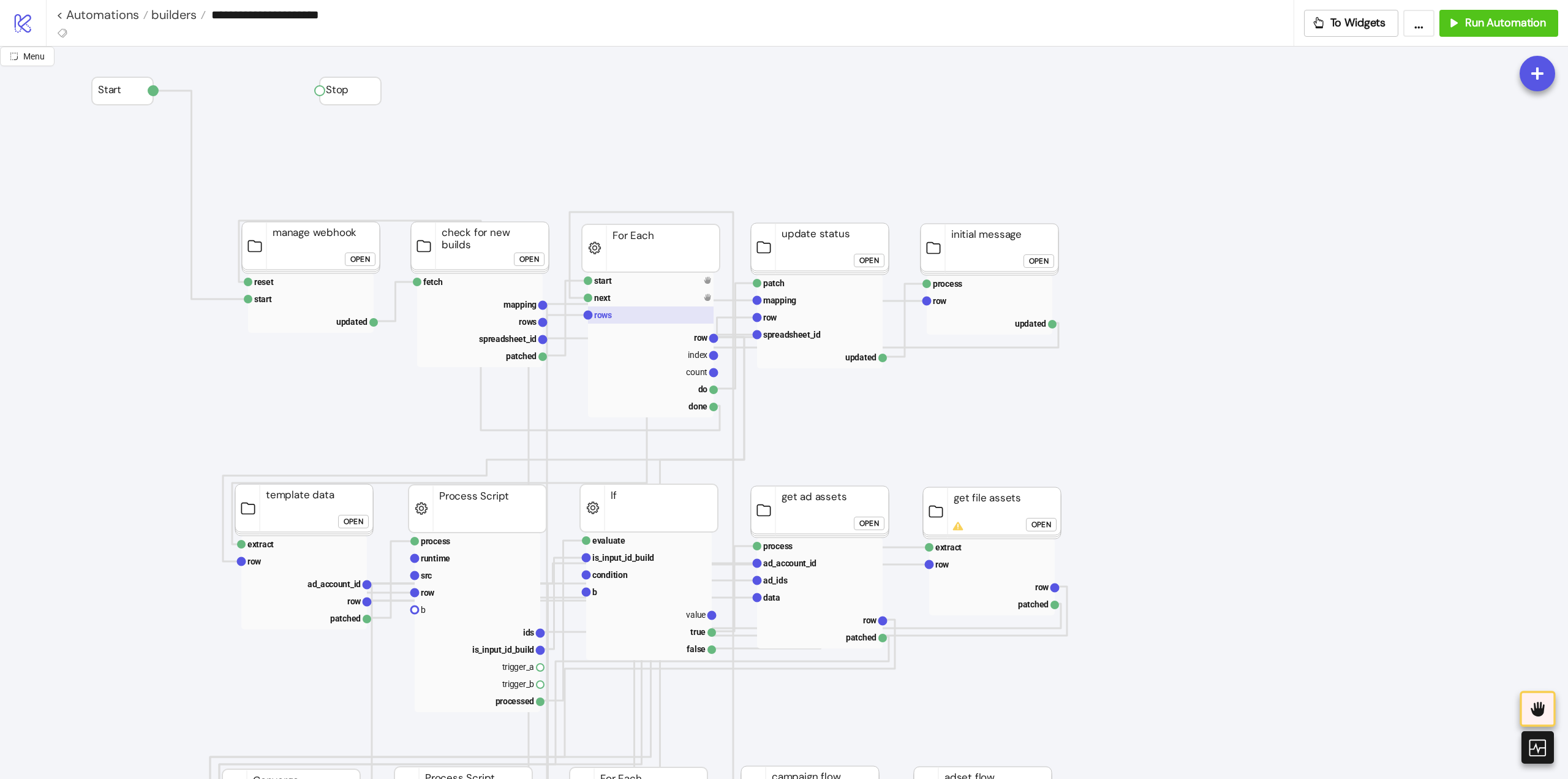
click at [607, 313] on text "rows" at bounding box center [603, 315] width 18 height 10
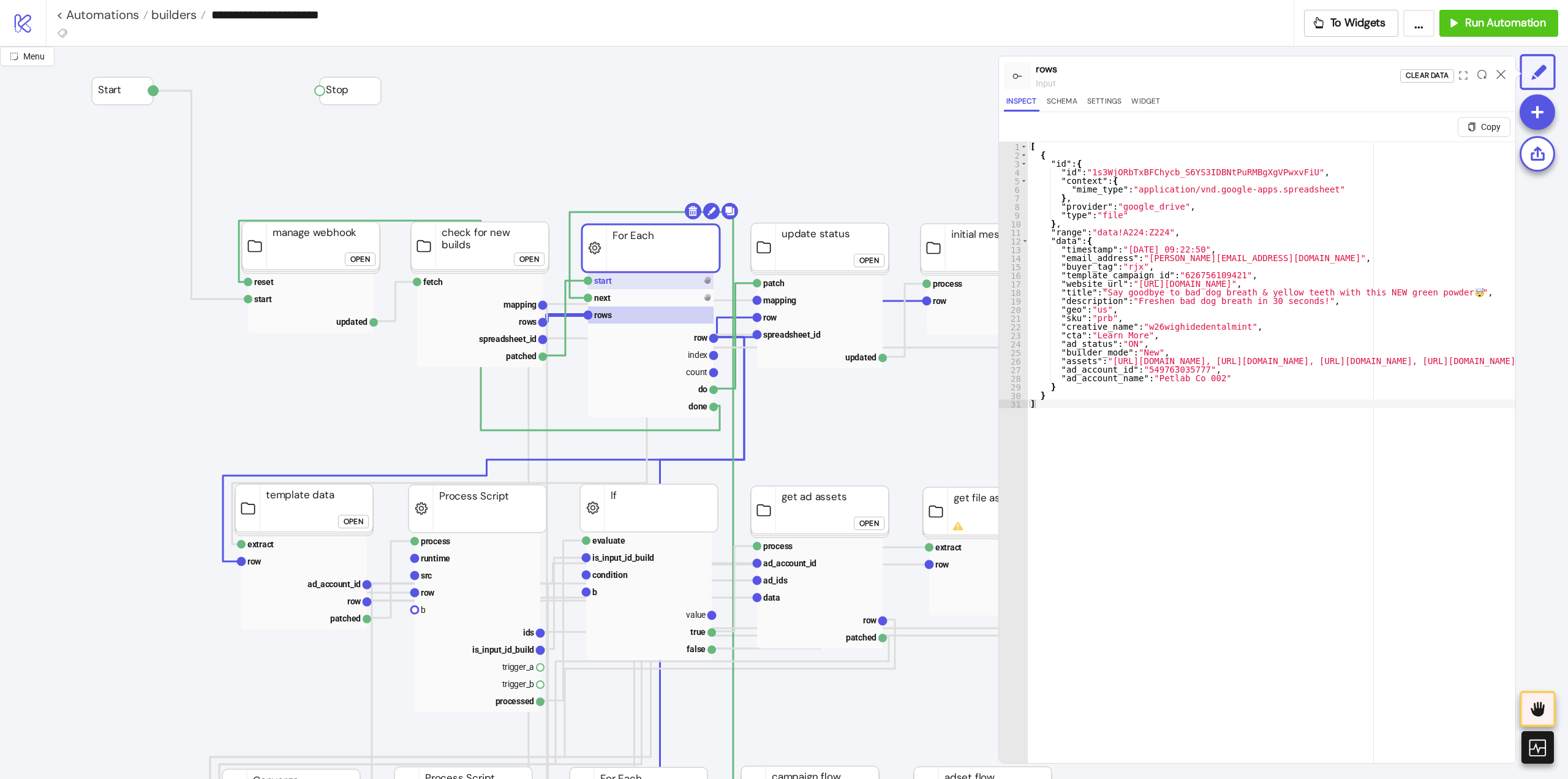
click at [634, 286] on rect at bounding box center [651, 280] width 125 height 17
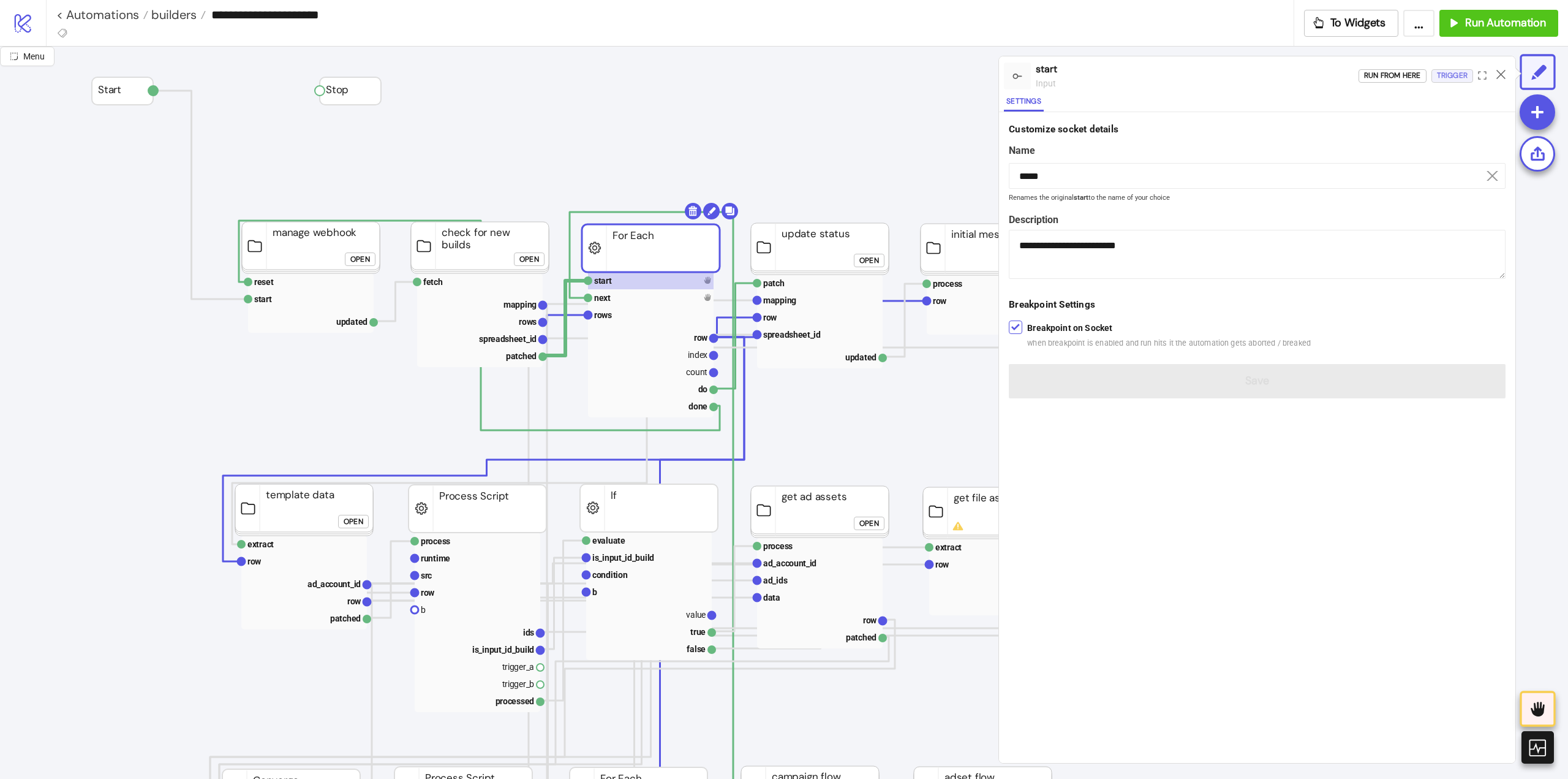
click at [1460, 75] on div "Trigger" at bounding box center [1452, 76] width 31 height 14
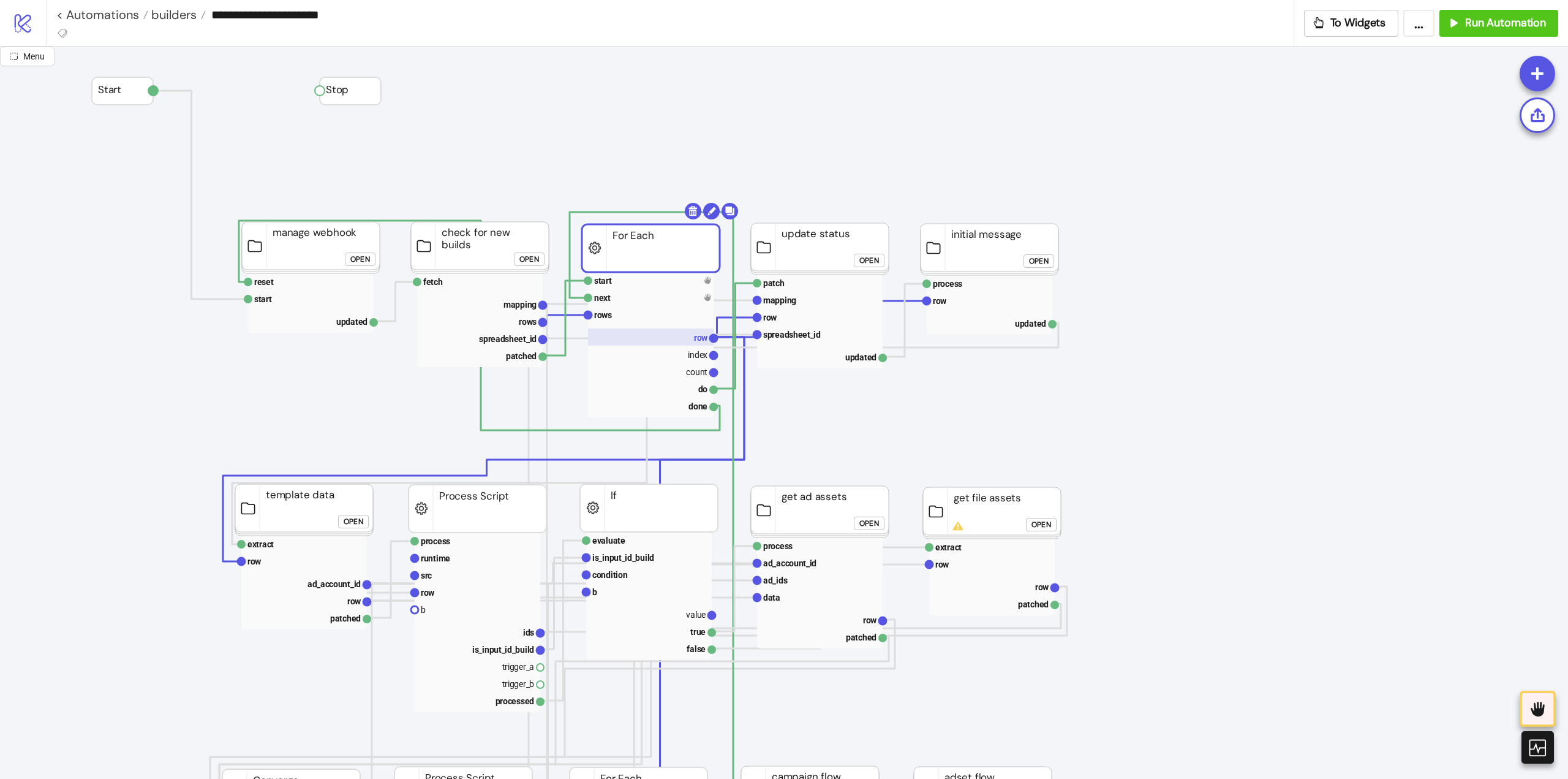
click at [674, 342] on rect at bounding box center [651, 337] width 125 height 17
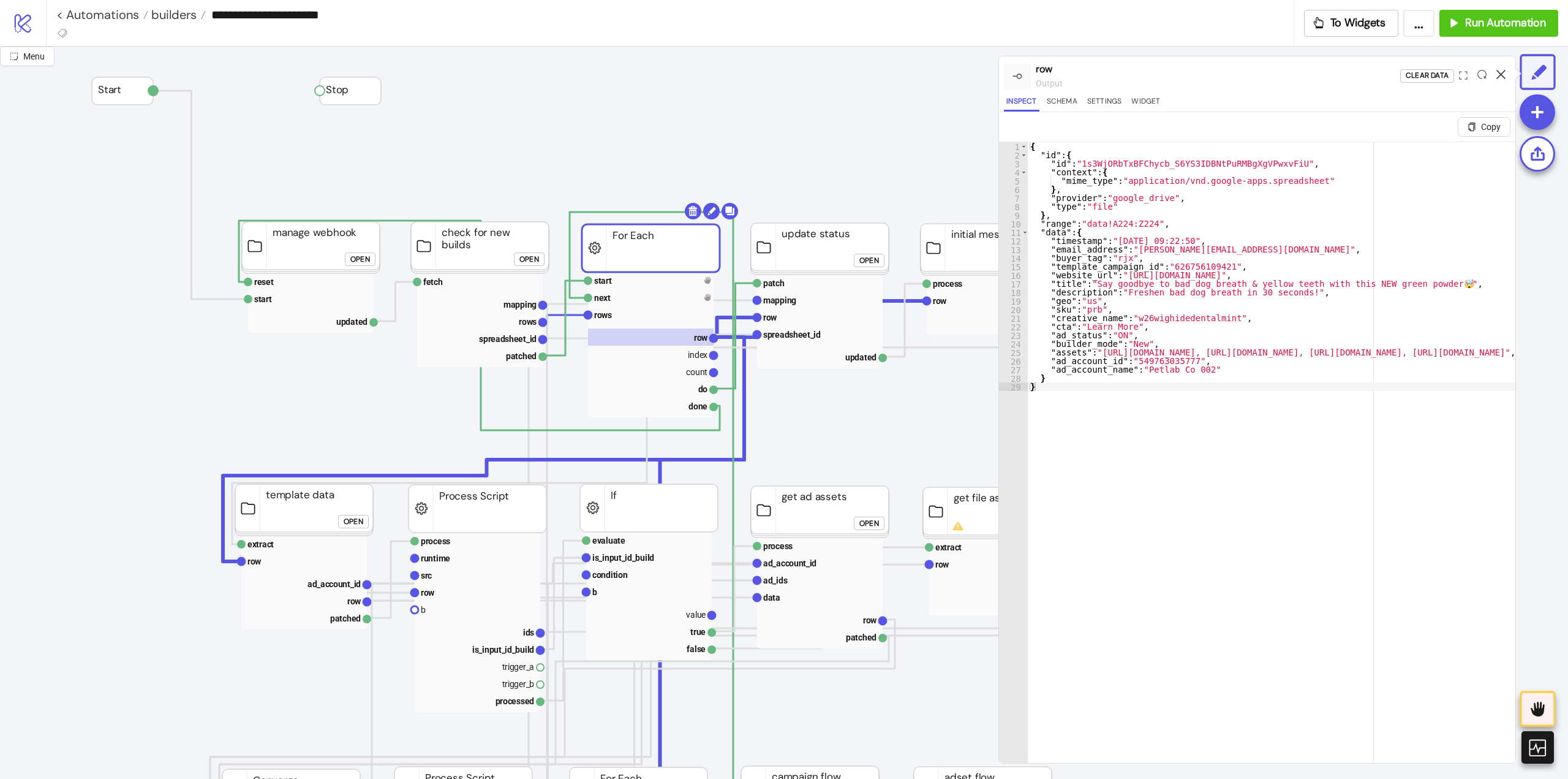
click at [1501, 73] on icon at bounding box center [1501, 75] width 9 height 9
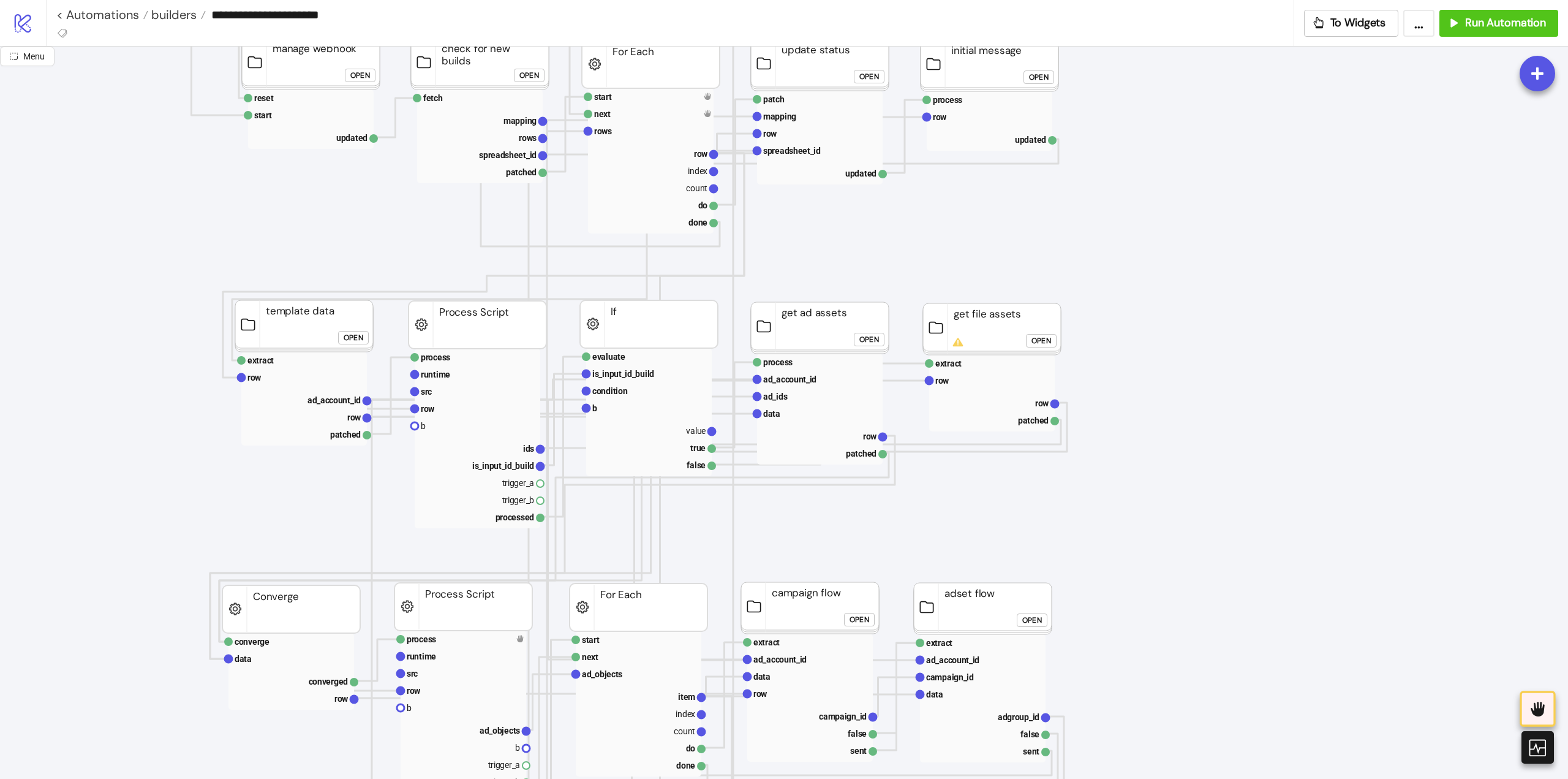
scroll to position [123, 0]
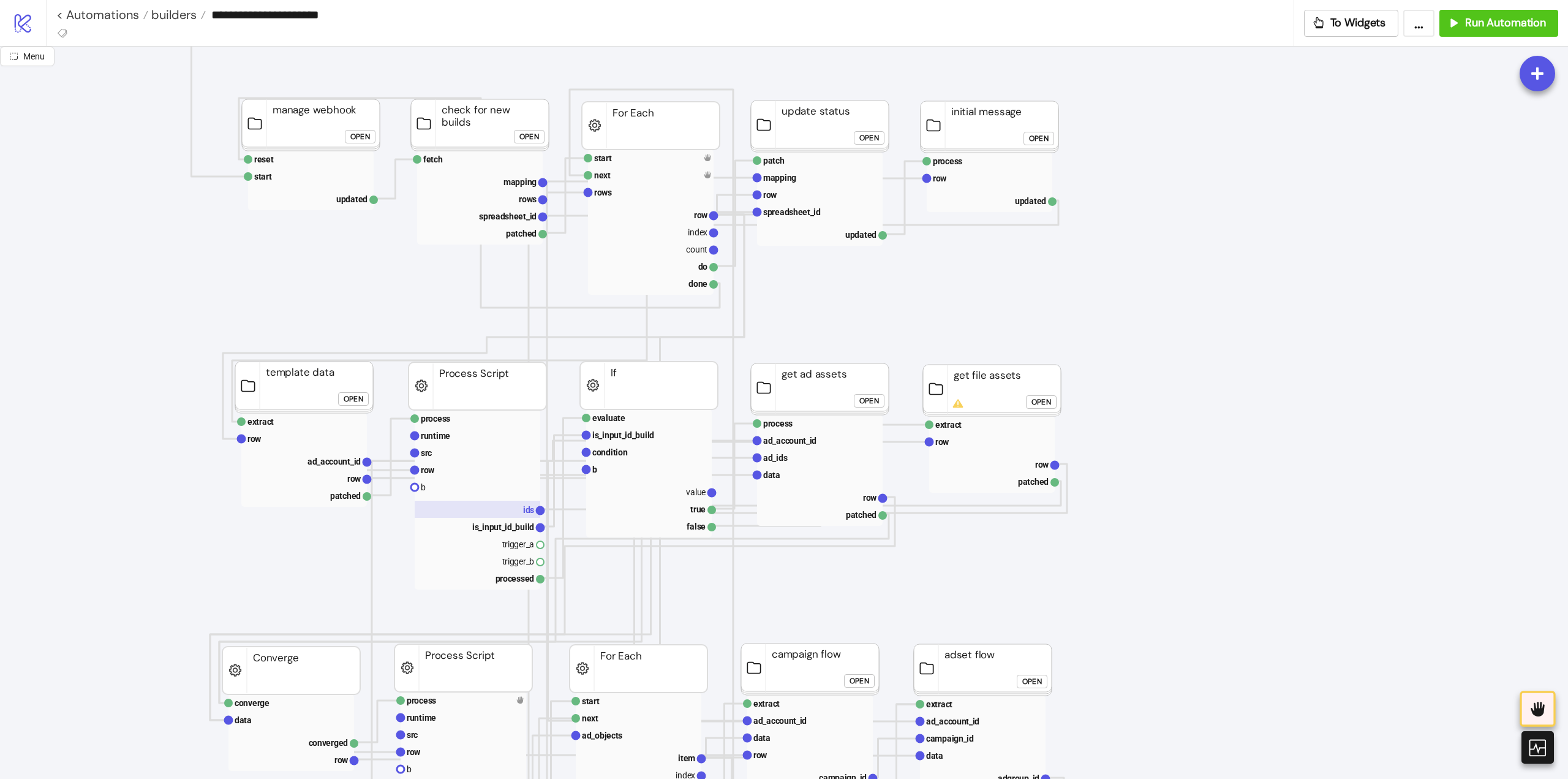
click at [487, 507] on rect at bounding box center [477, 509] width 125 height 17
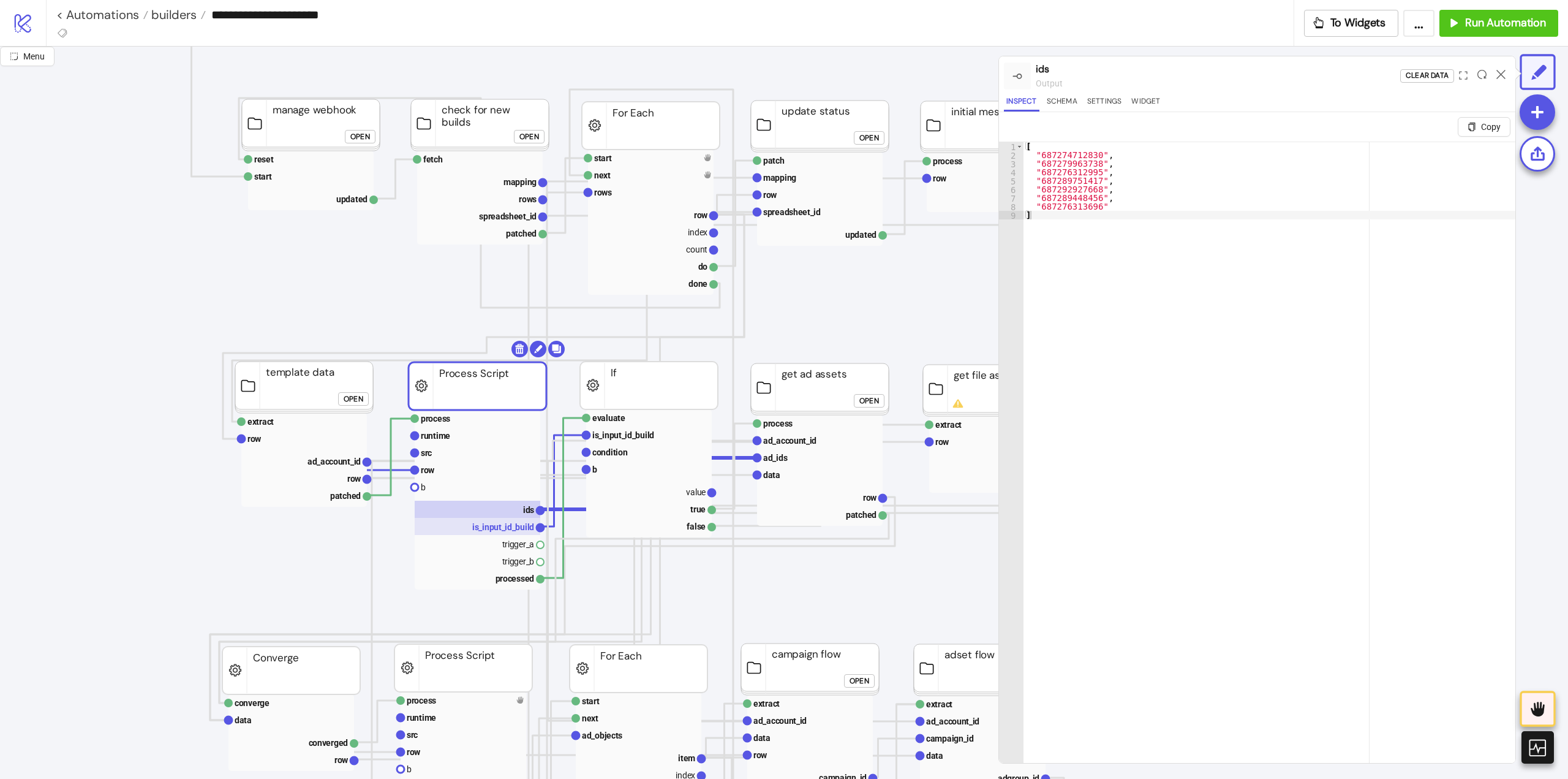
click at [485, 525] on text "is_input_id_build" at bounding box center [503, 527] width 62 height 10
click at [1504, 74] on icon at bounding box center [1501, 75] width 9 height 9
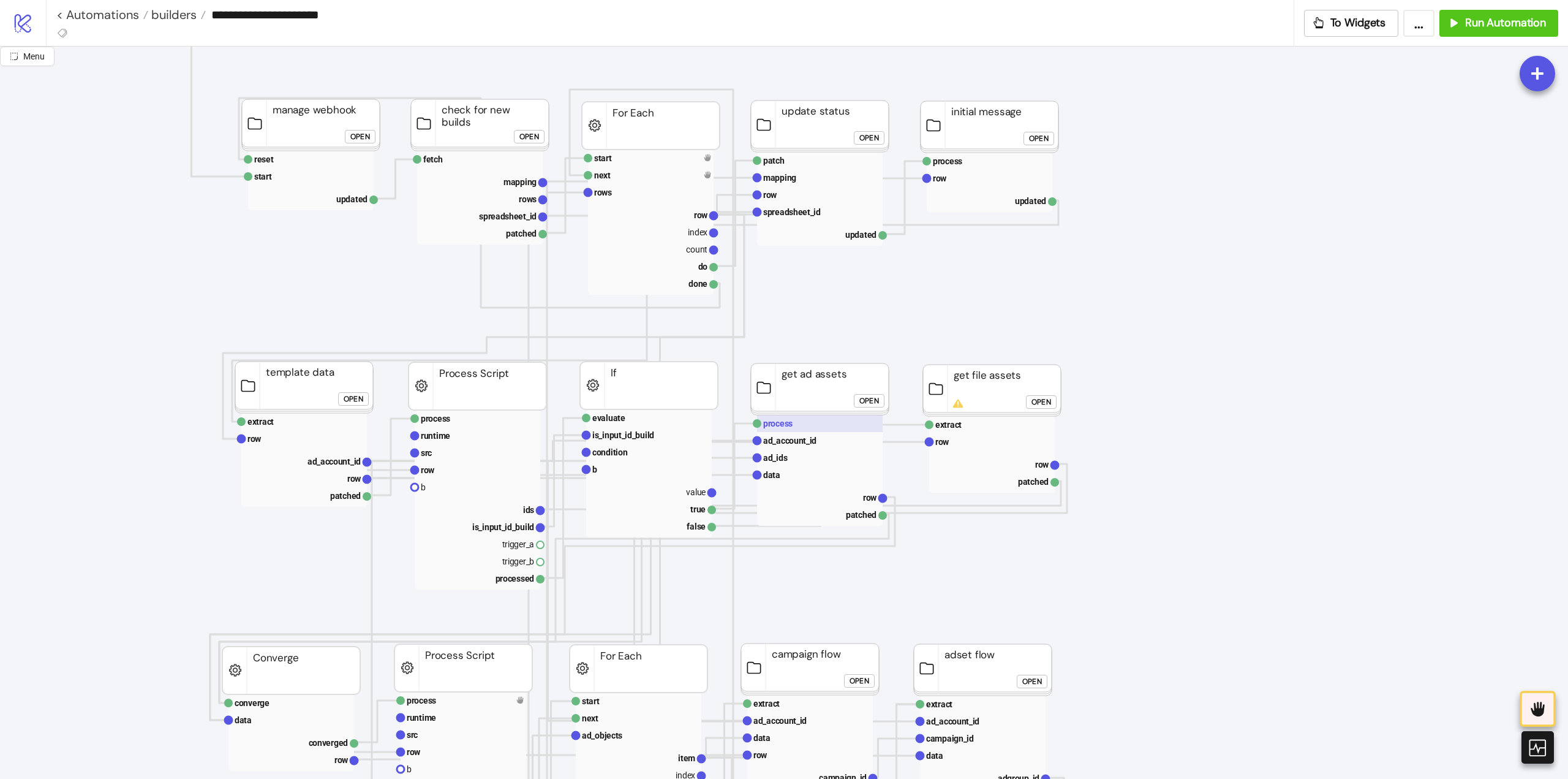
click at [811, 425] on rect at bounding box center [820, 423] width 125 height 17
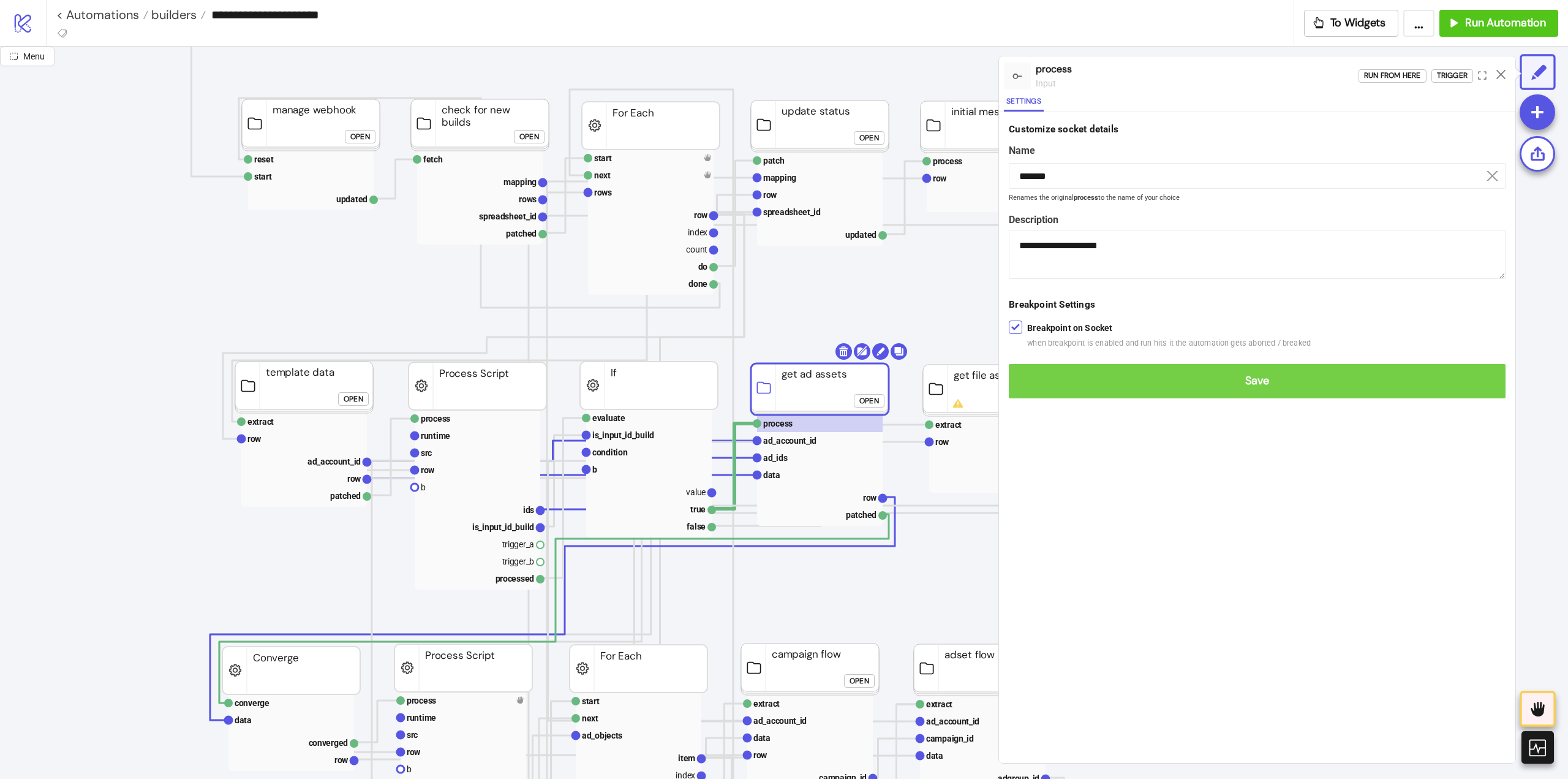
click at [1023, 376] on span "Save" at bounding box center [1257, 381] width 477 height 14
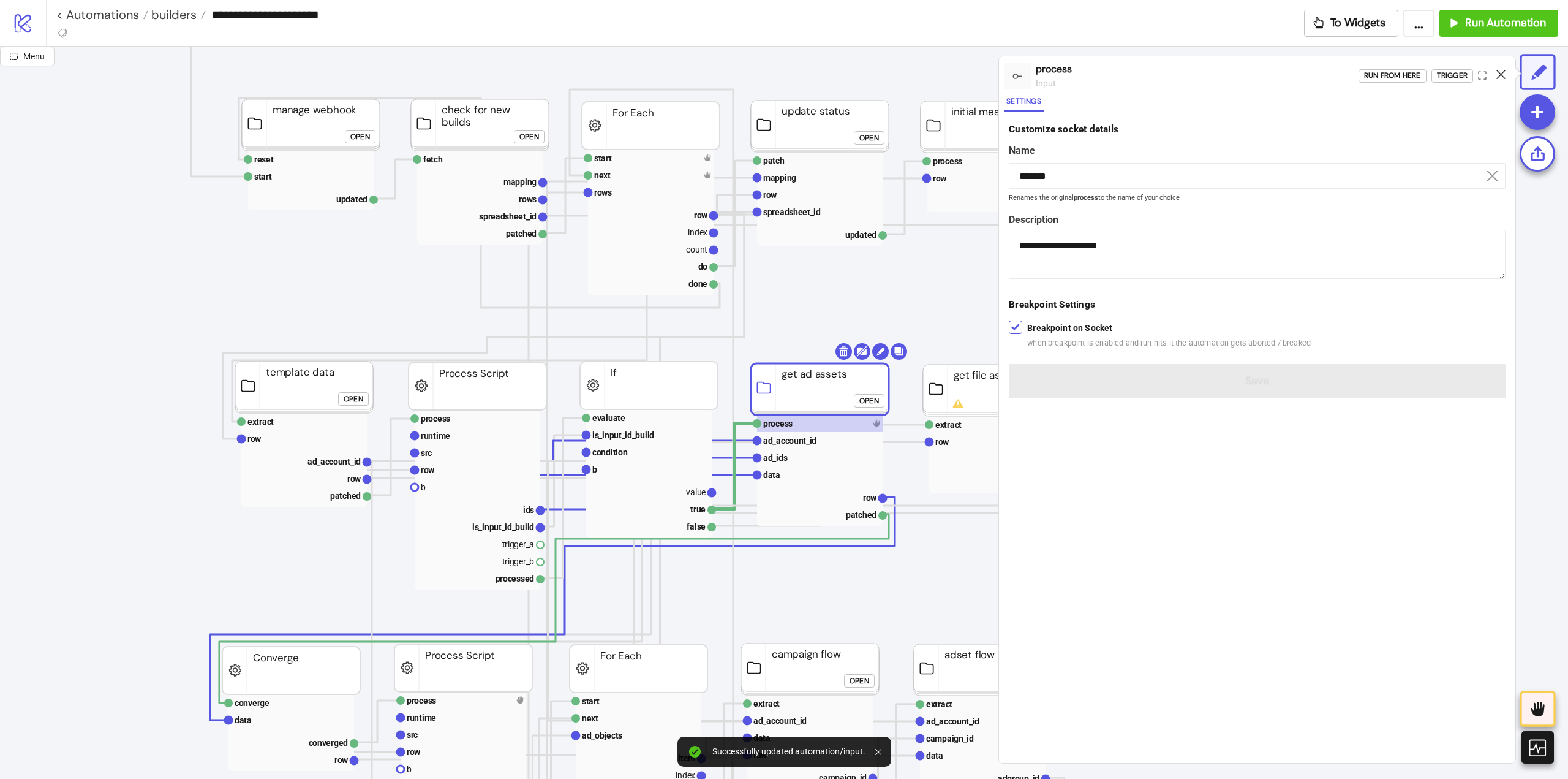
click at [1500, 77] on icon at bounding box center [1501, 75] width 9 height 9
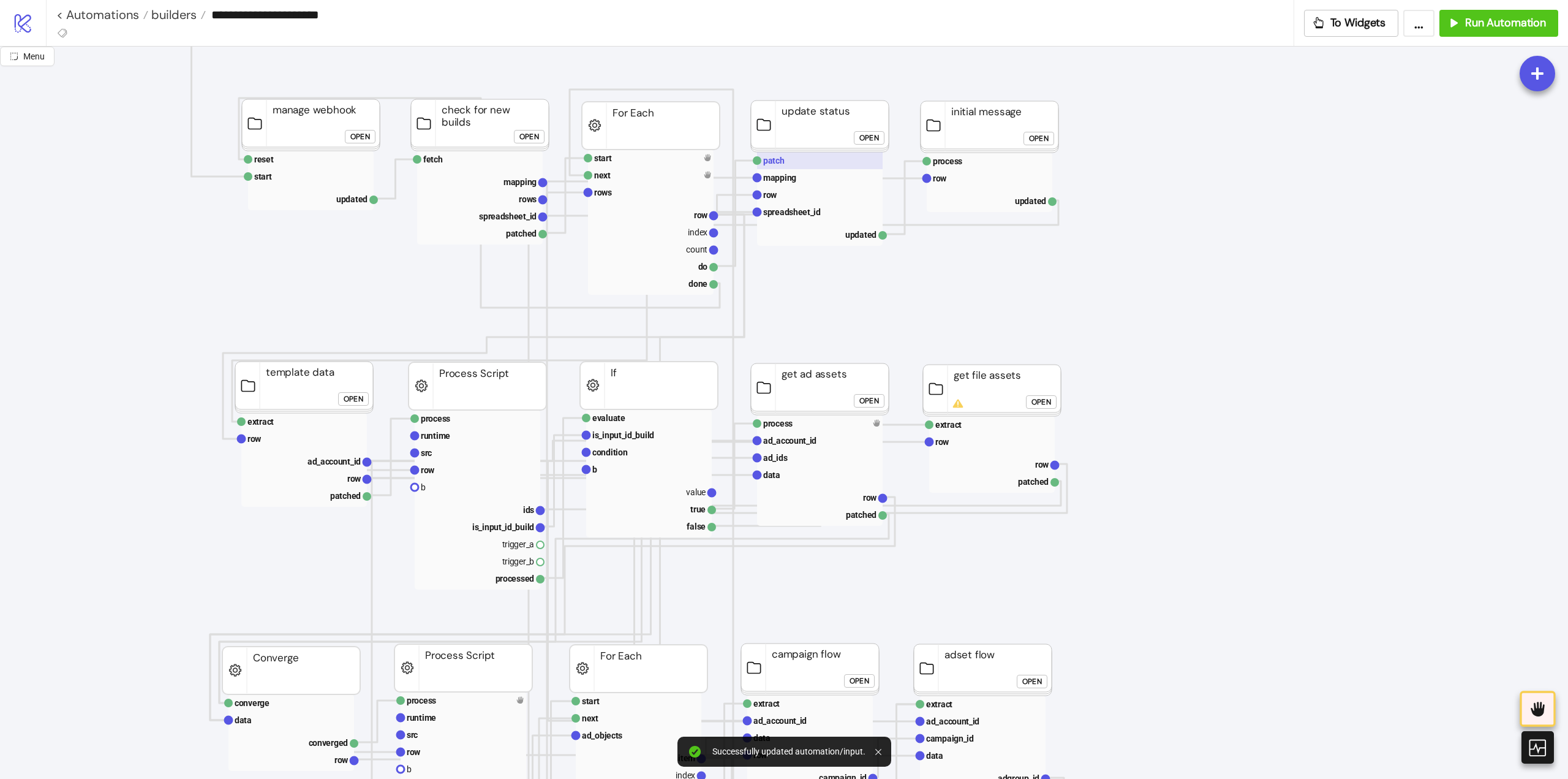
click at [782, 168] on rect at bounding box center [820, 160] width 125 height 17
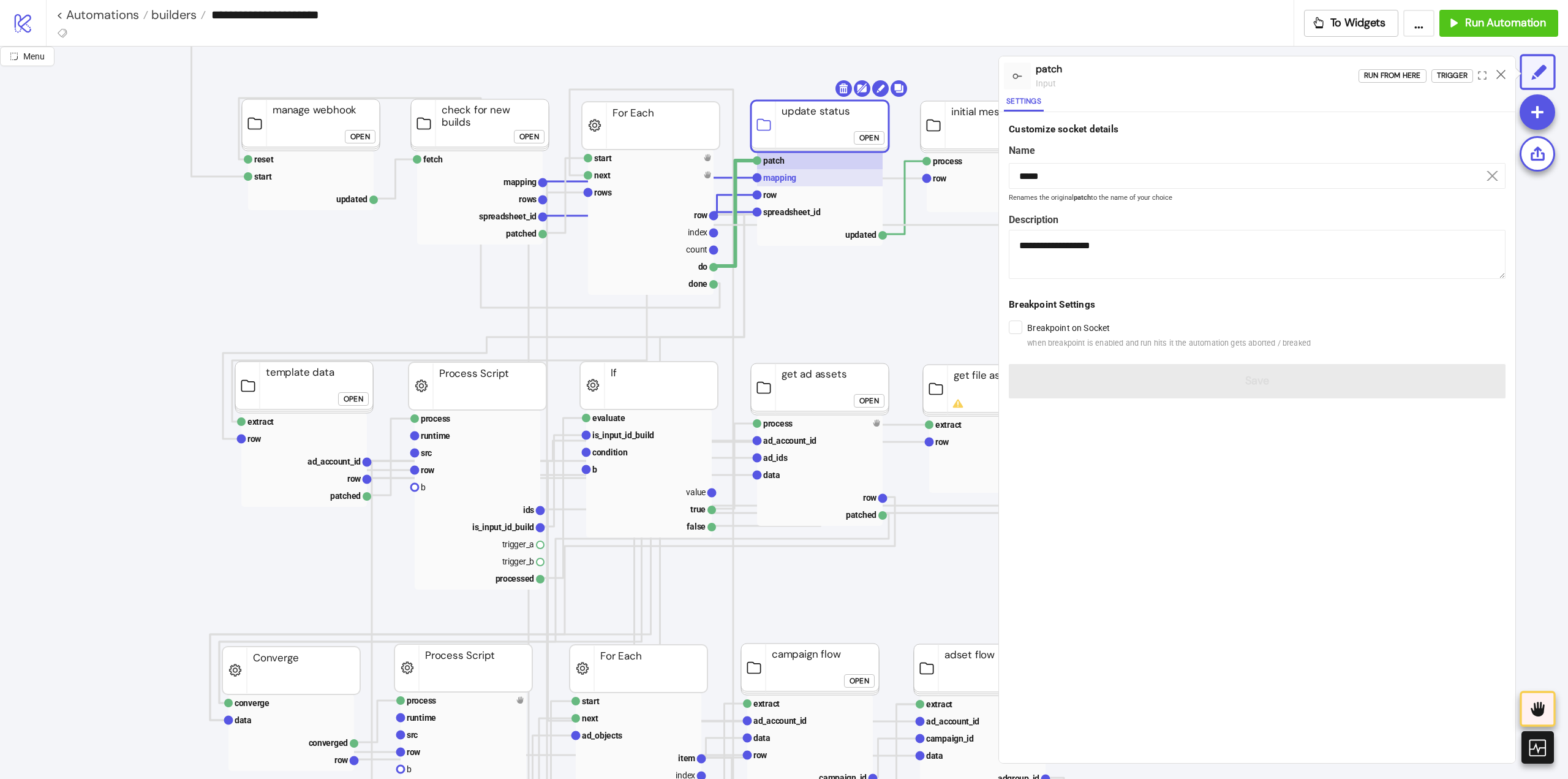
click at [788, 183] on text "mapping" at bounding box center [779, 178] width 33 height 10
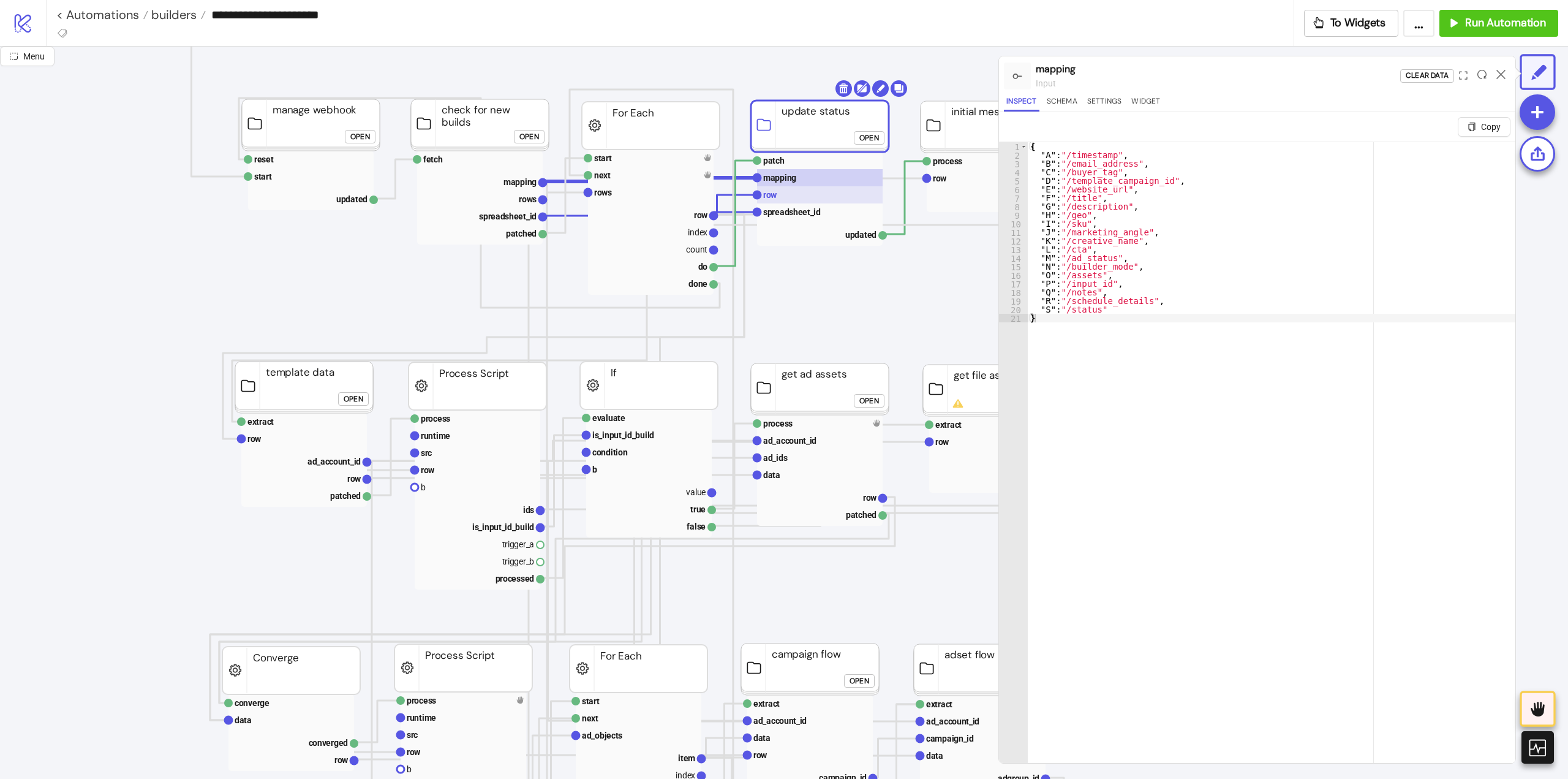
click at [790, 194] on rect at bounding box center [820, 195] width 125 height 17
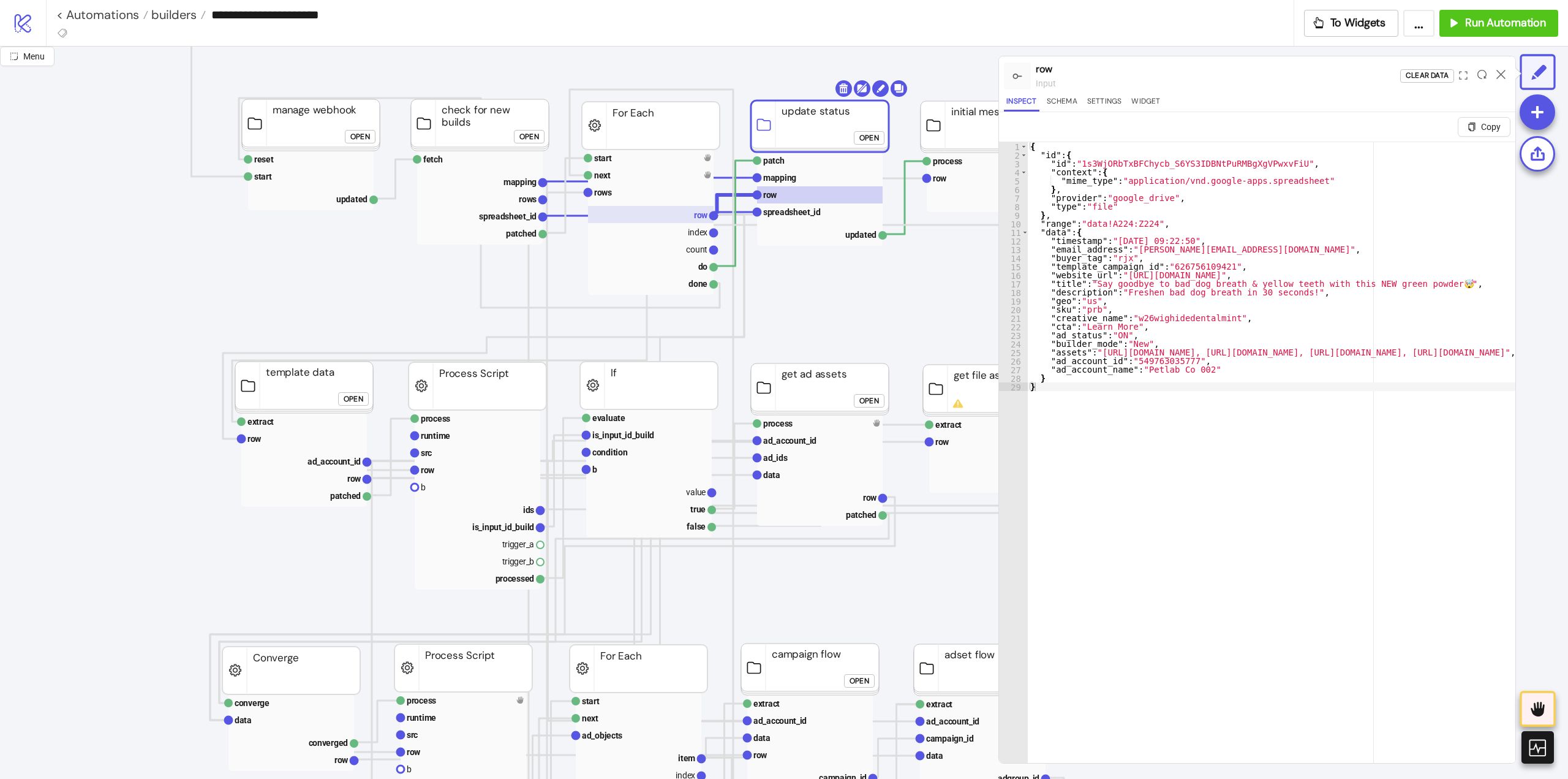
click at [696, 219] on text "row" at bounding box center [701, 215] width 14 height 10
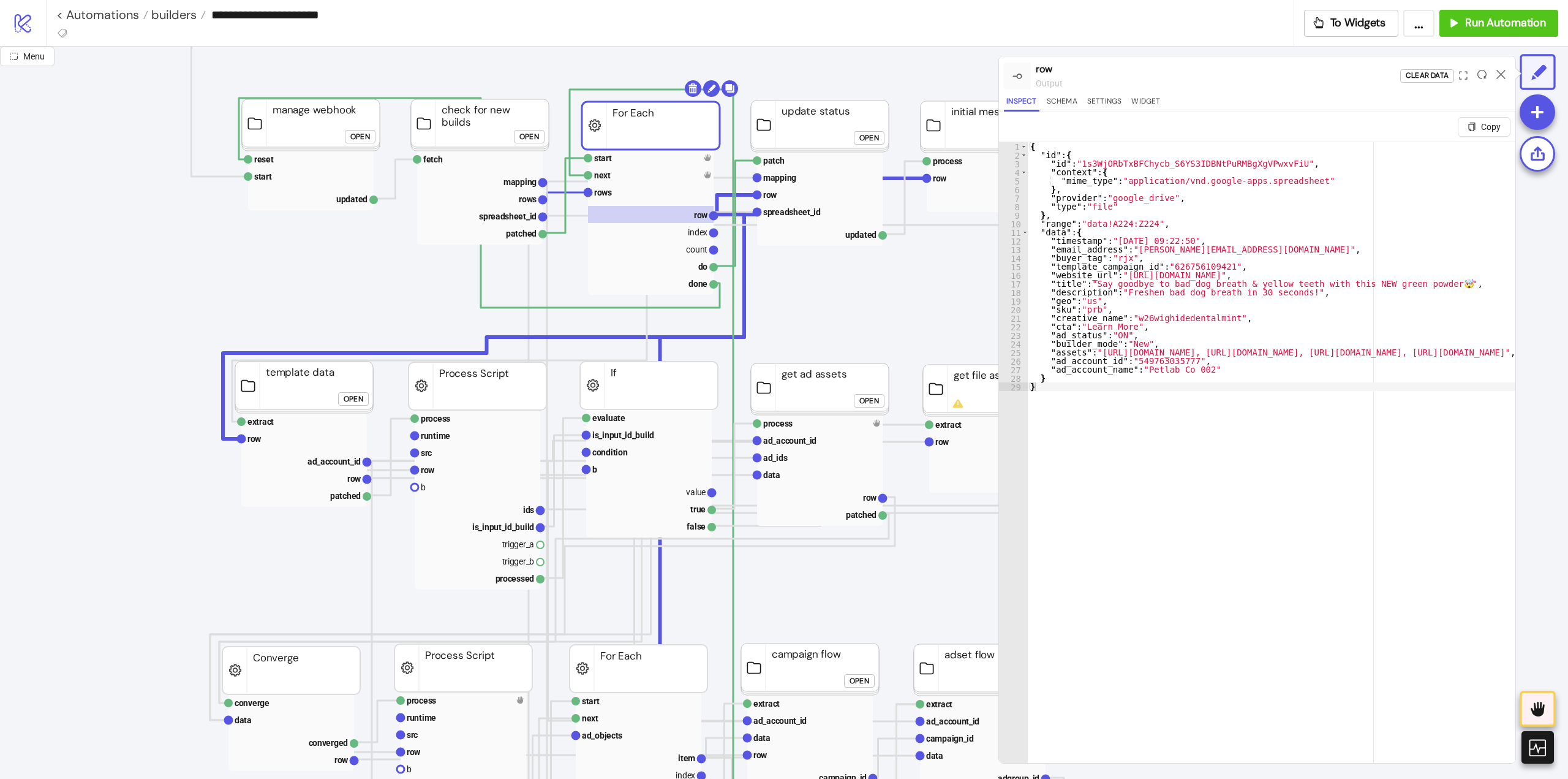
click at [530, 138] on div "Open" at bounding box center [529, 137] width 19 height 14
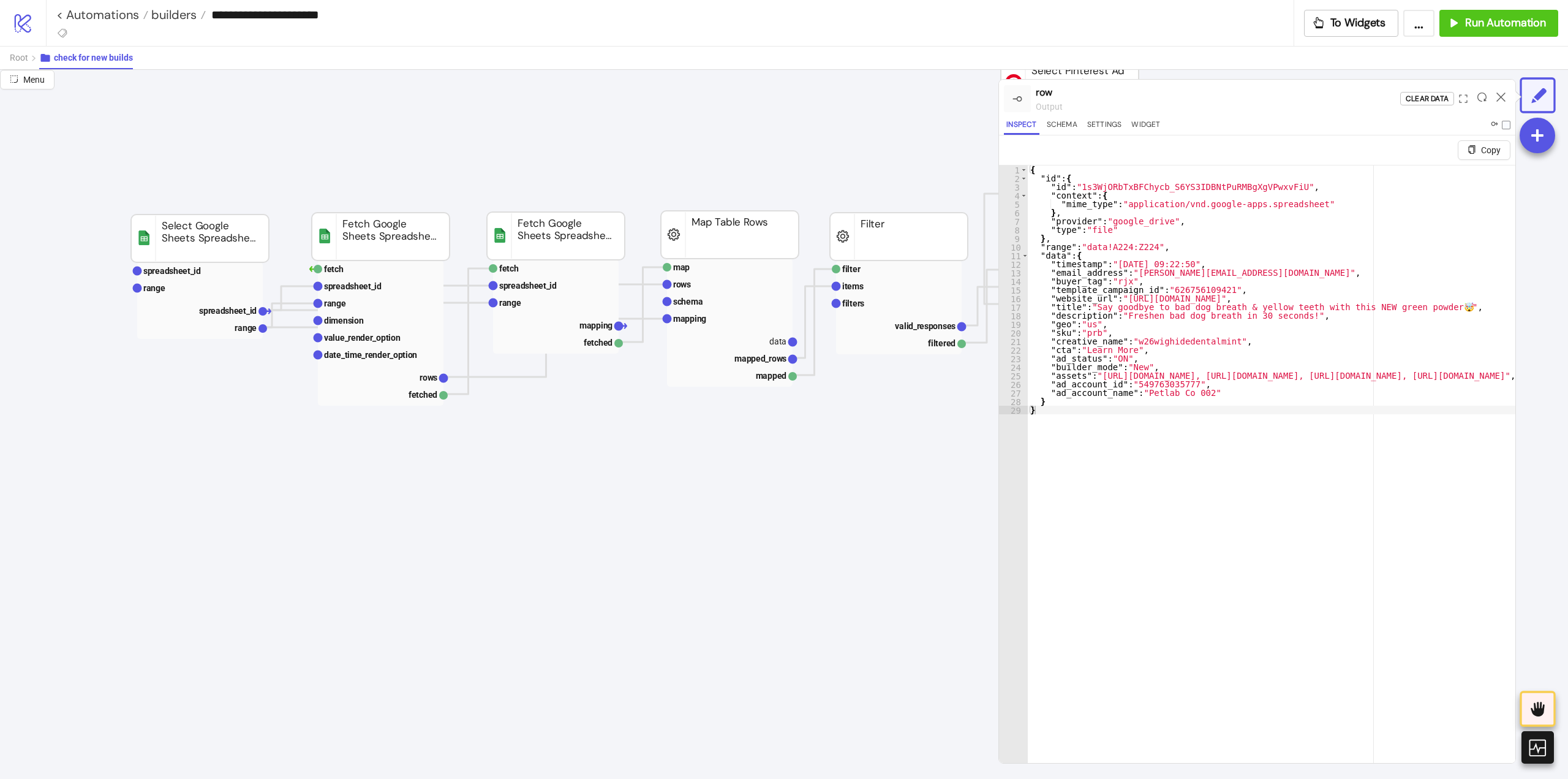
scroll to position [123, 490]
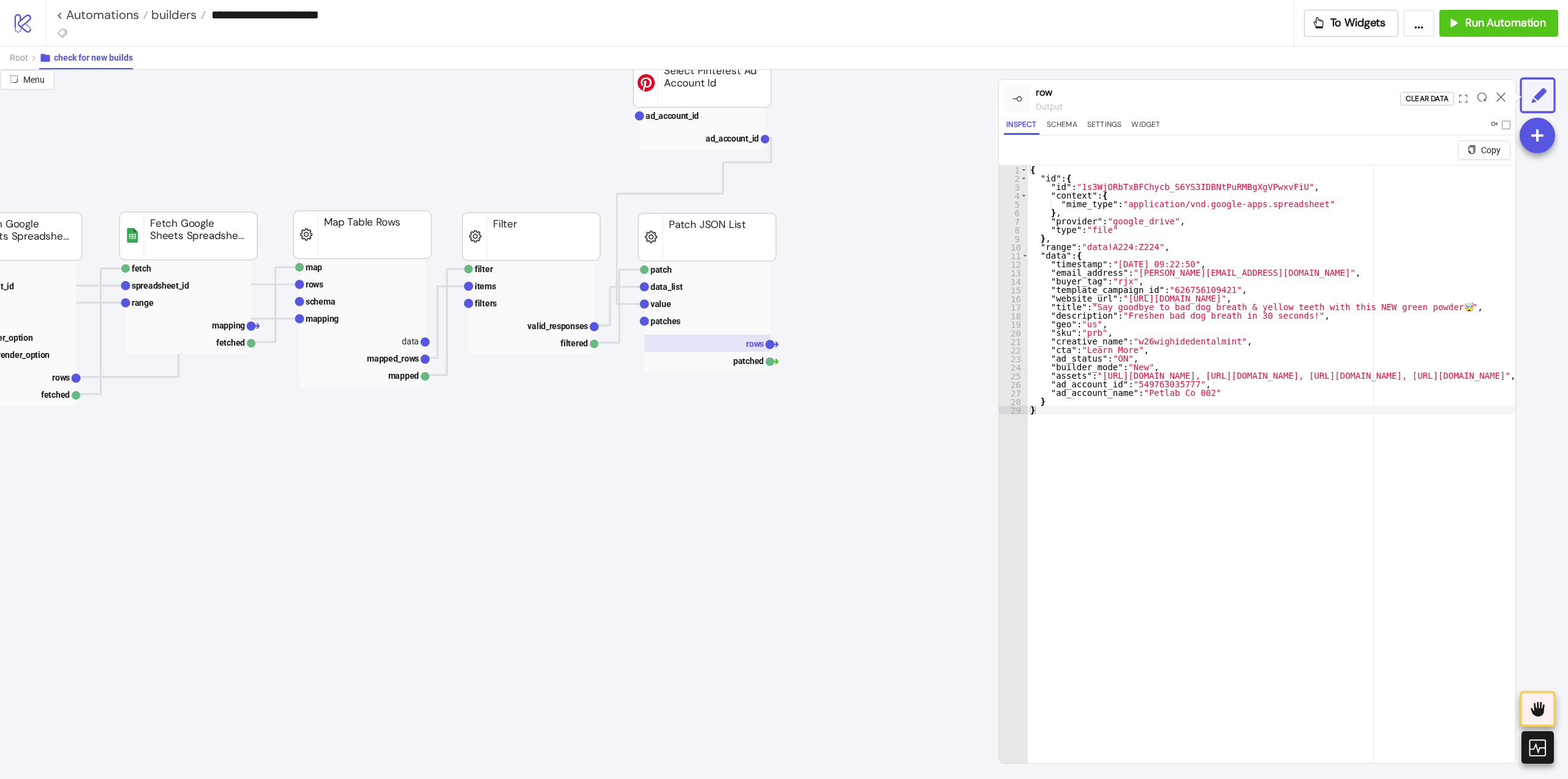
click at [746, 349] on text "rows" at bounding box center [755, 344] width 18 height 10
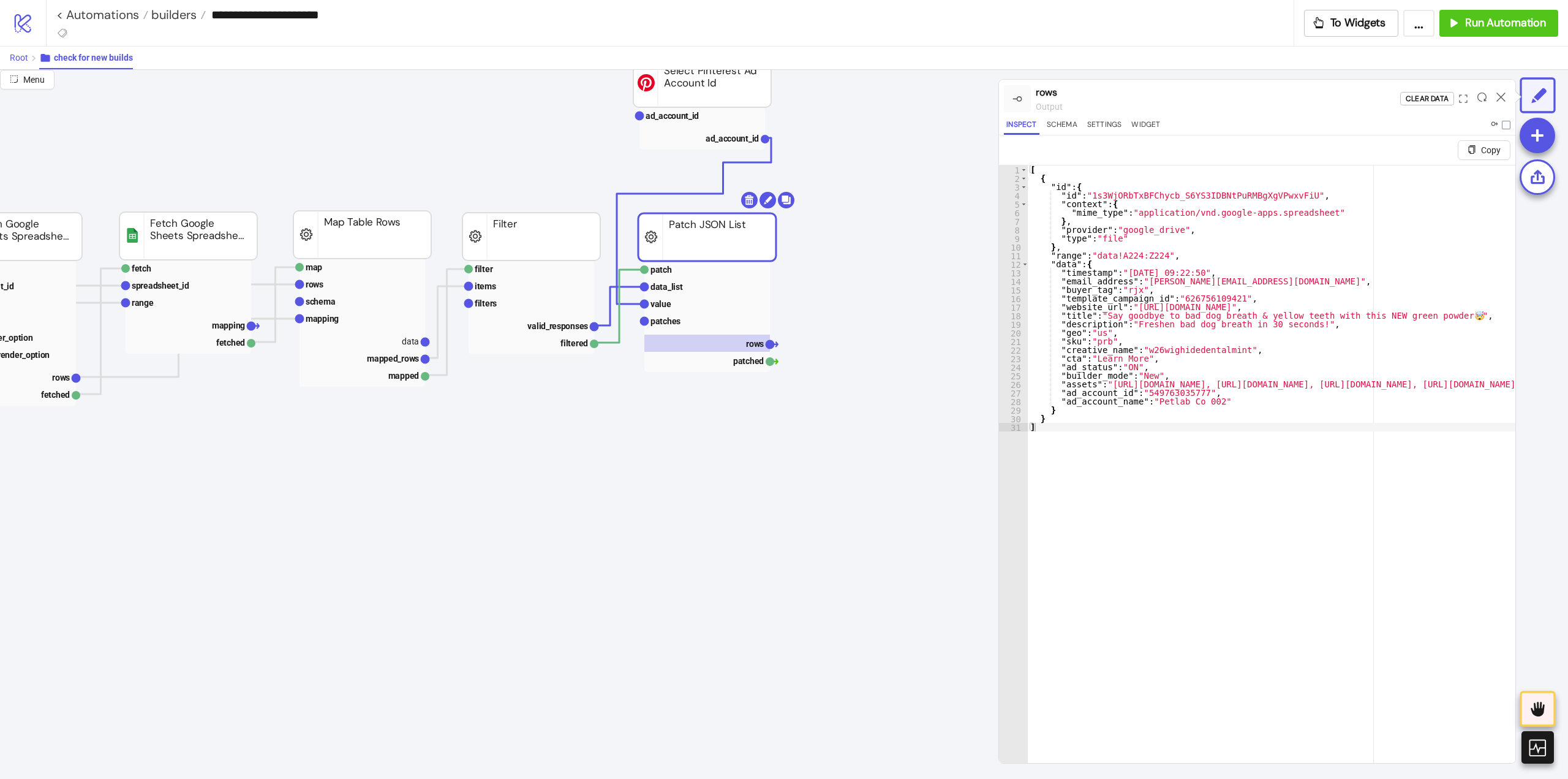
click at [25, 60] on span "Root" at bounding box center [19, 57] width 19 height 10
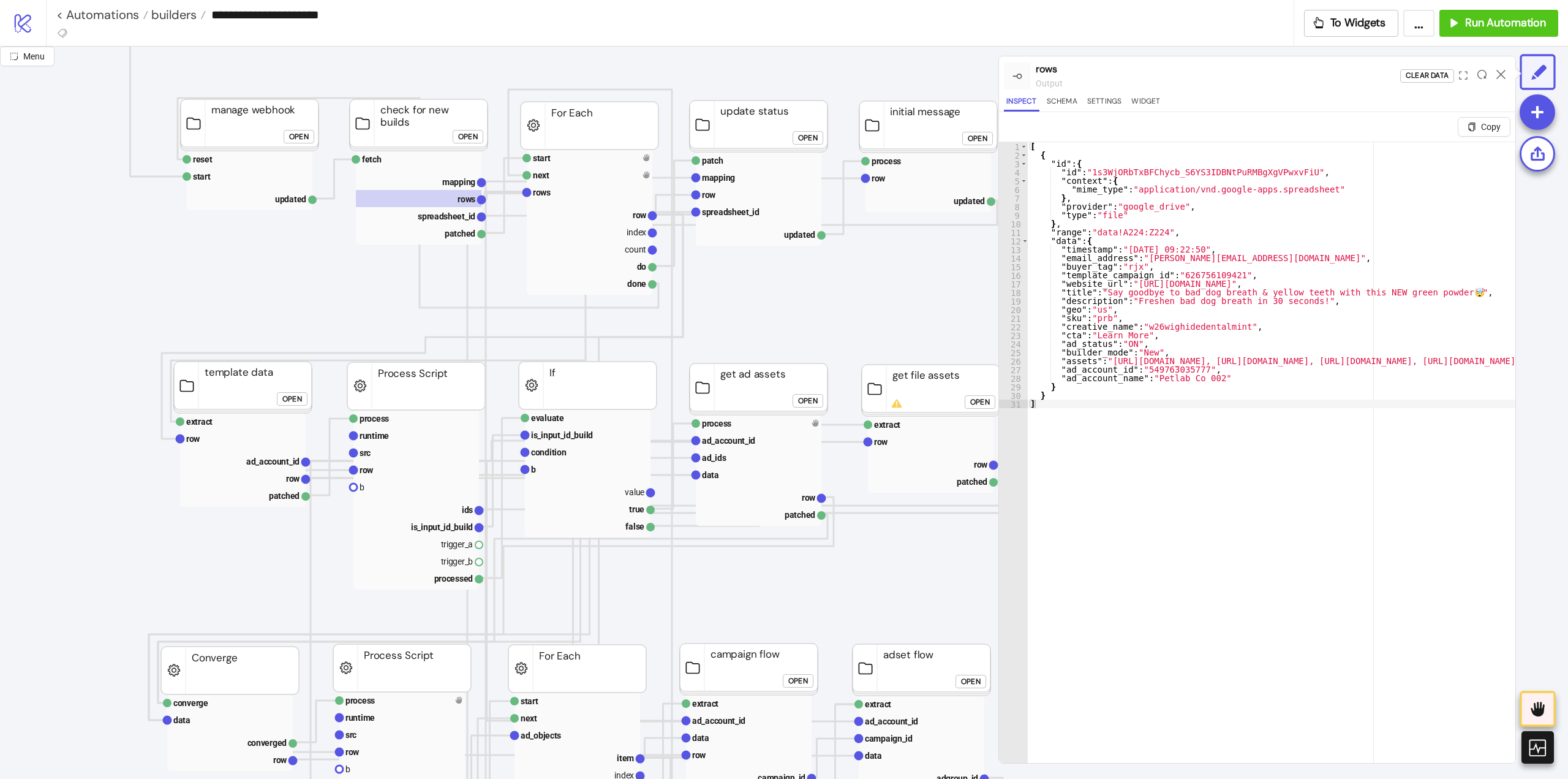
scroll to position [0, 61]
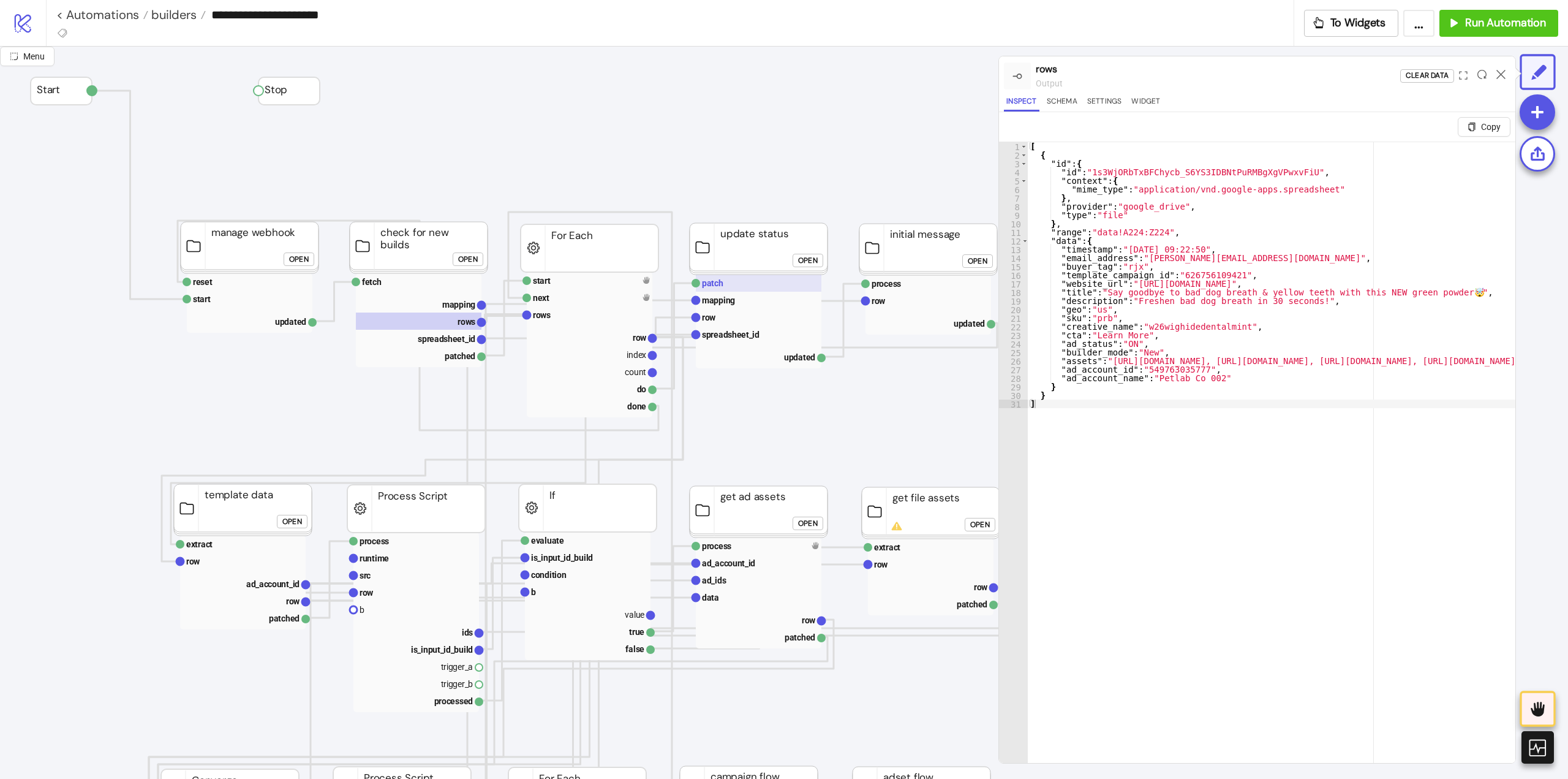
click at [720, 282] on text "patch" at bounding box center [712, 283] width 21 height 10
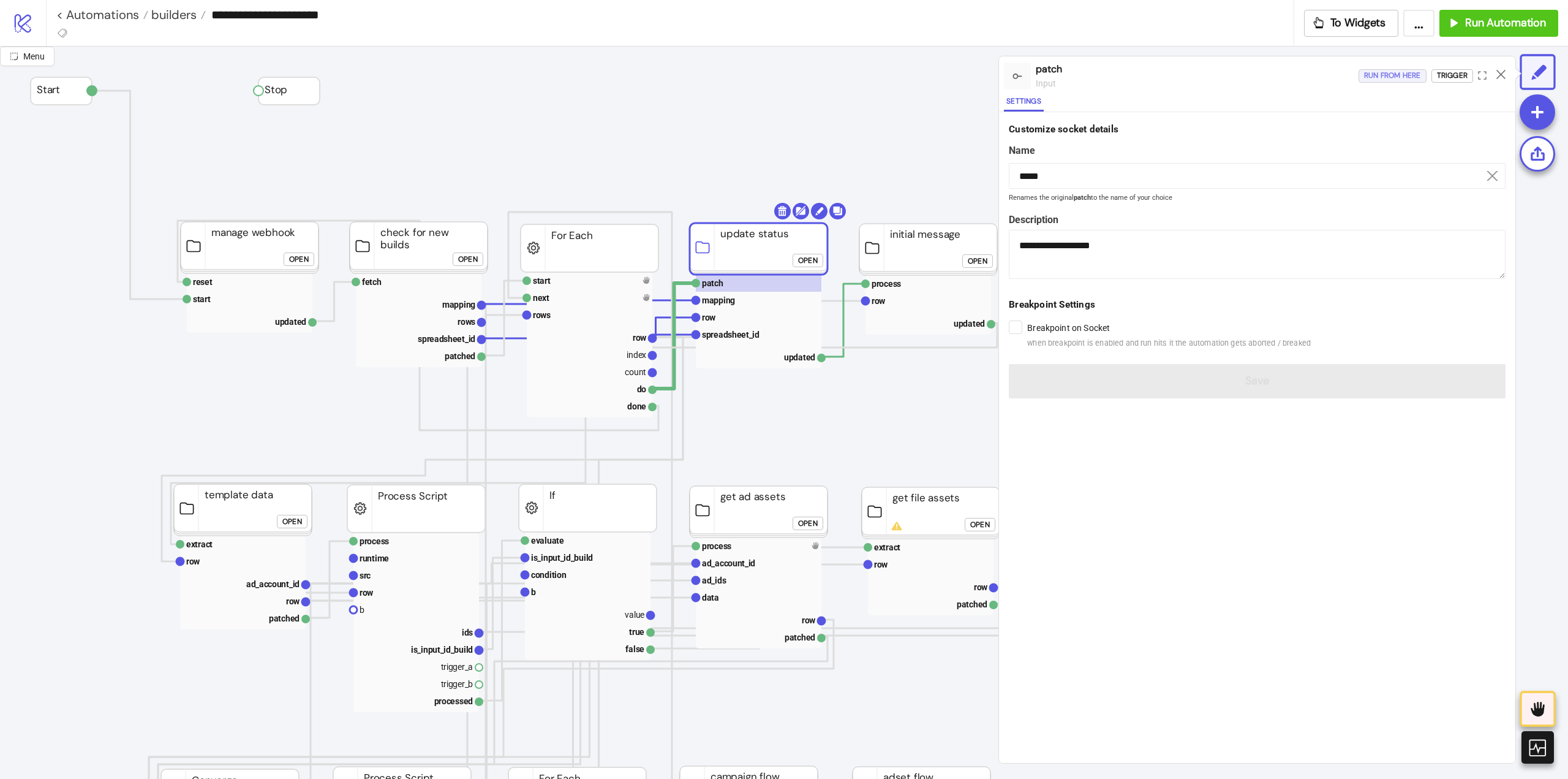
click at [1394, 80] on div "Run from here" at bounding box center [1392, 76] width 57 height 14
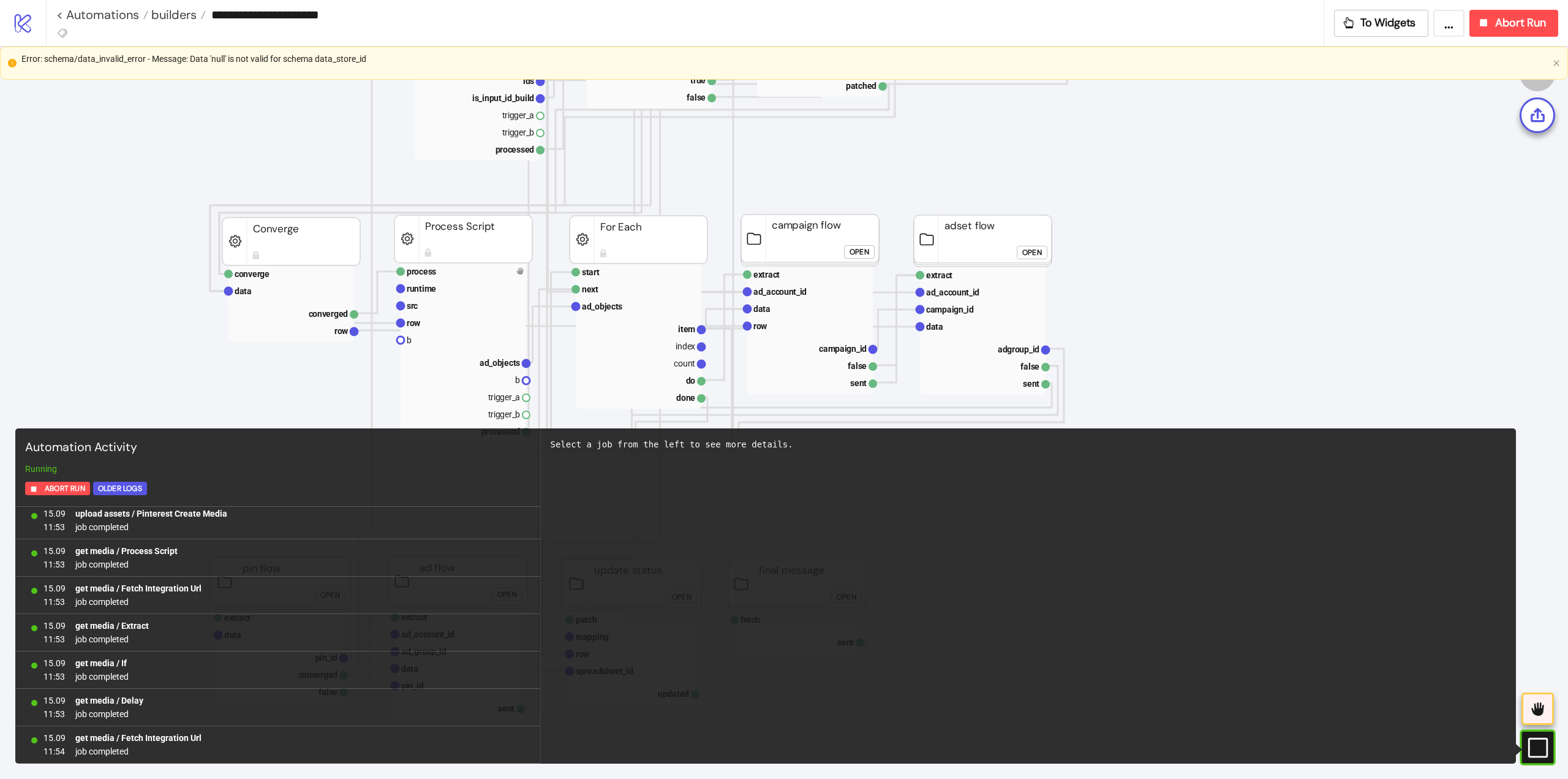
scroll to position [6211, 0]
click at [1510, 24] on span "Abort Run" at bounding box center [1520, 23] width 51 height 14
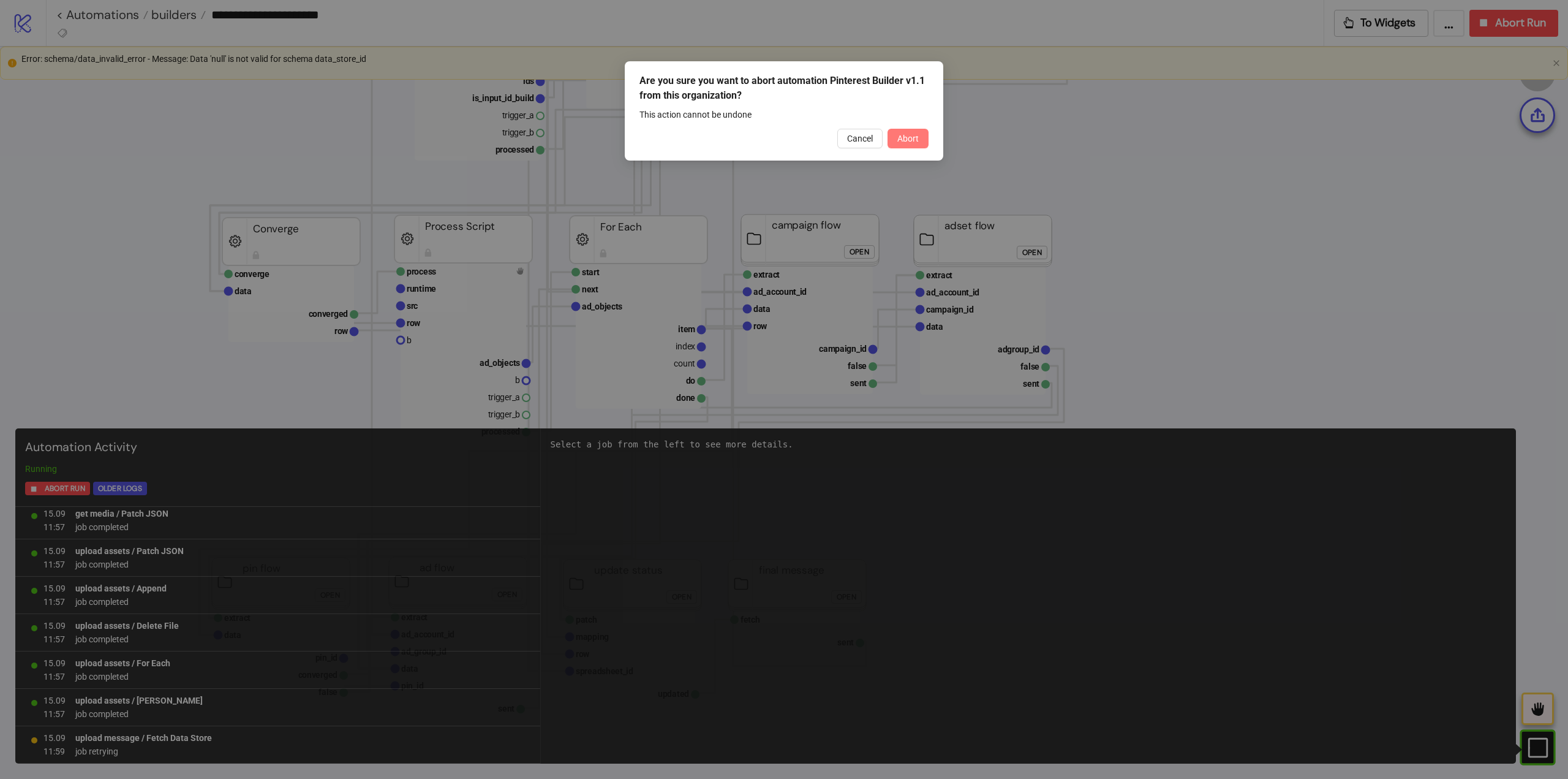
click at [909, 138] on span "Abort" at bounding box center [908, 138] width 21 height 10
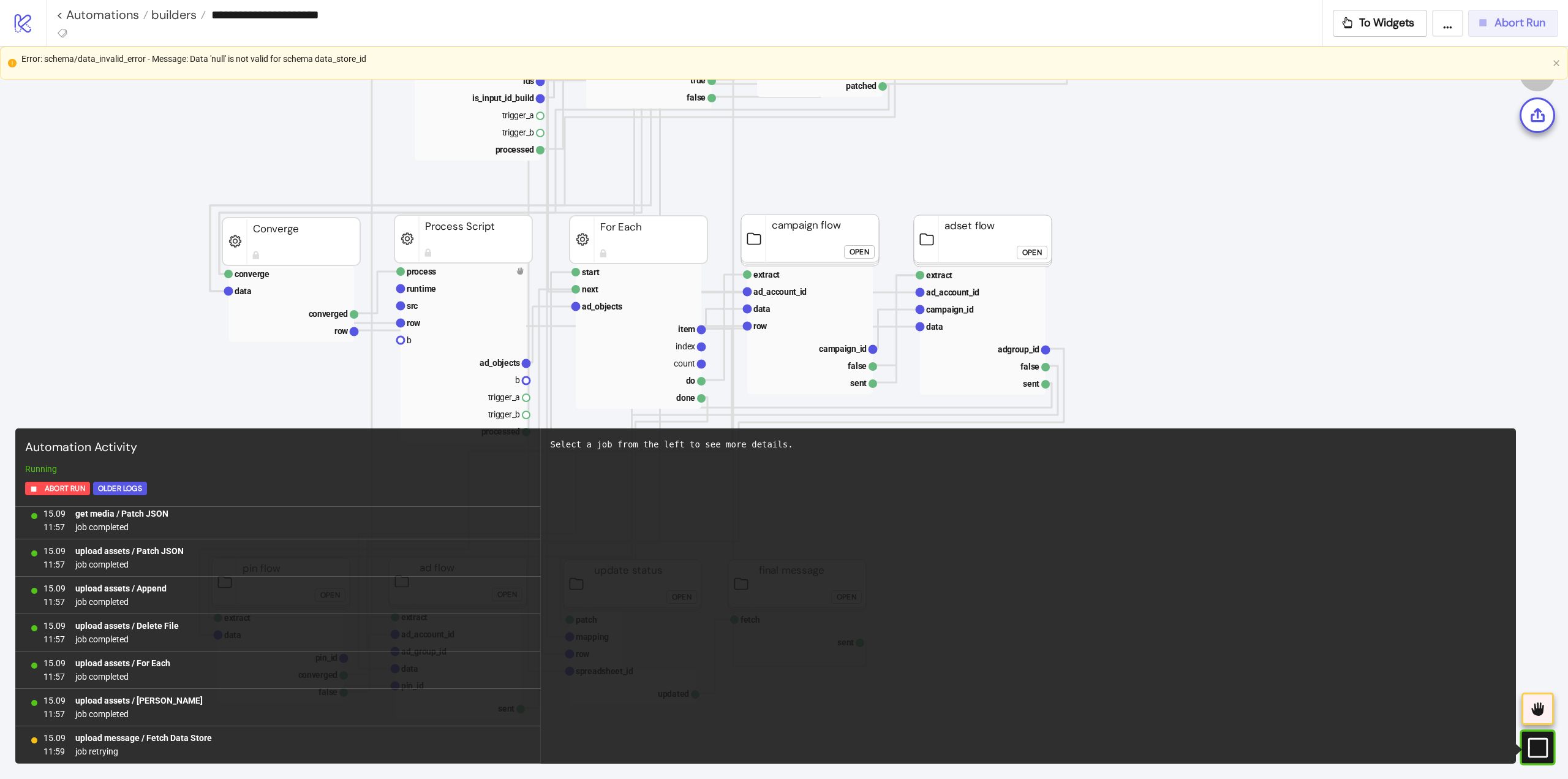
scroll to position [0, 0]
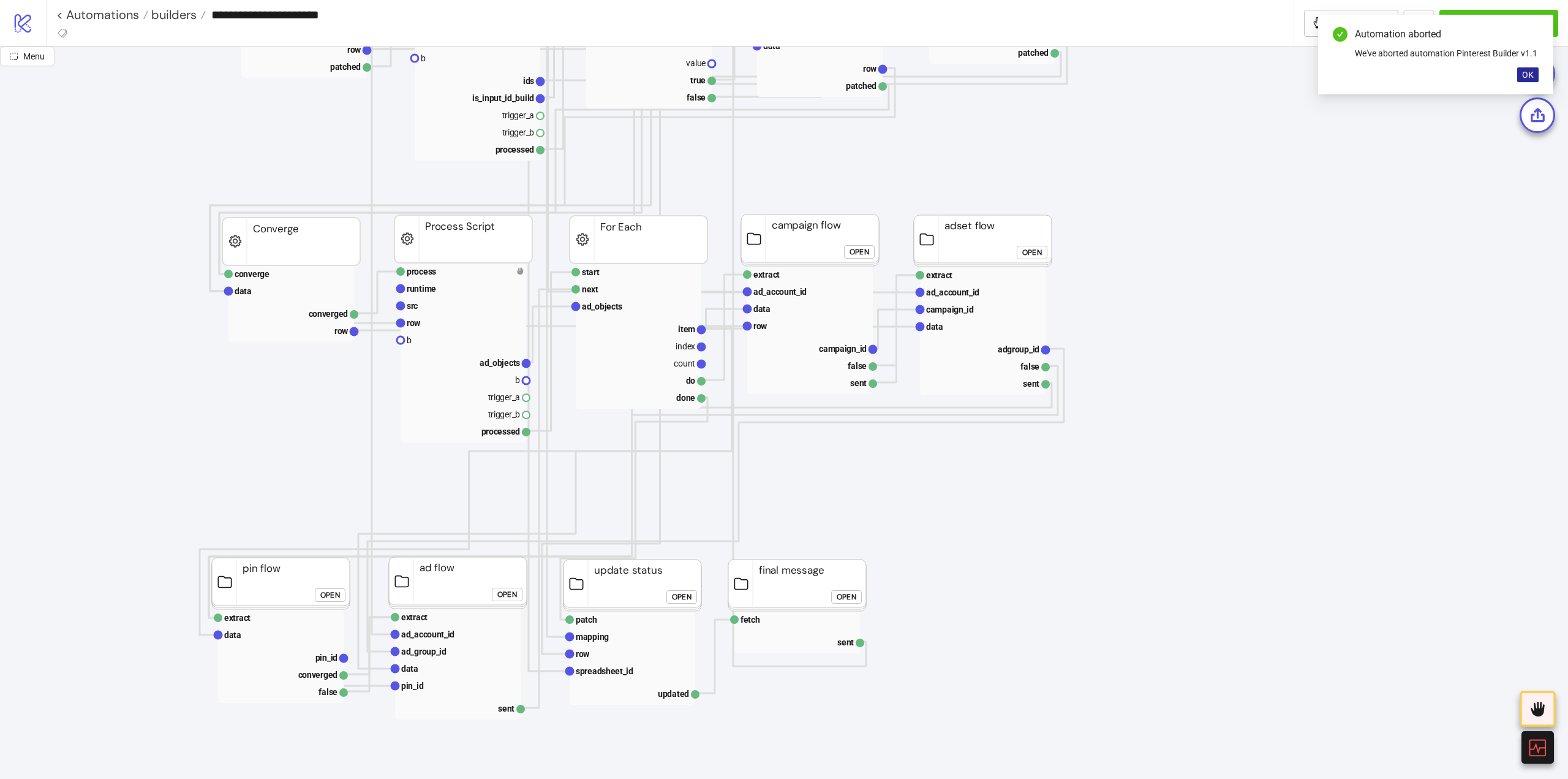
click at [1529, 77] on span "OK" at bounding box center [1528, 75] width 12 height 10
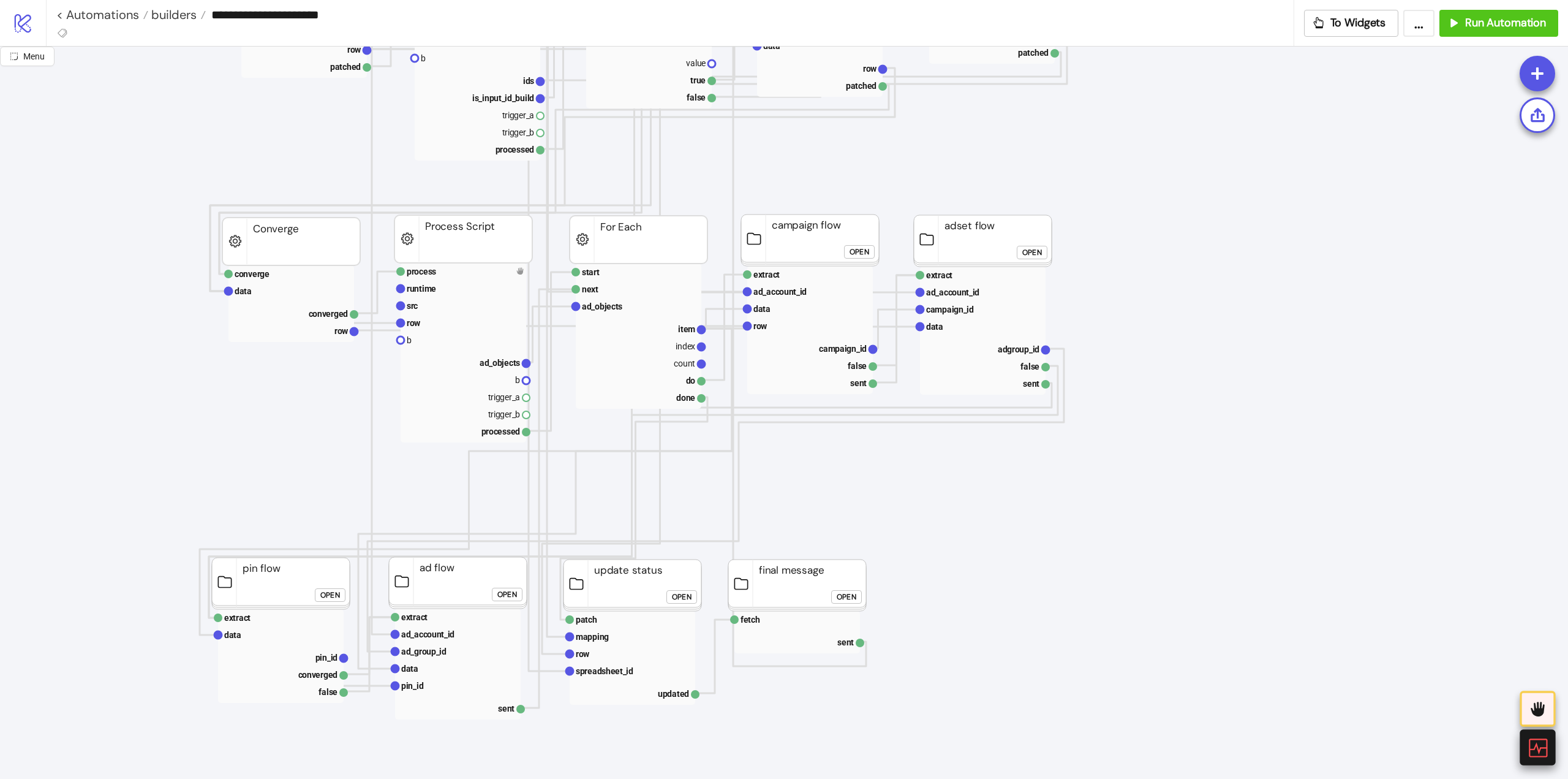
click at [1544, 747] on icon at bounding box center [1537, 747] width 19 height 19
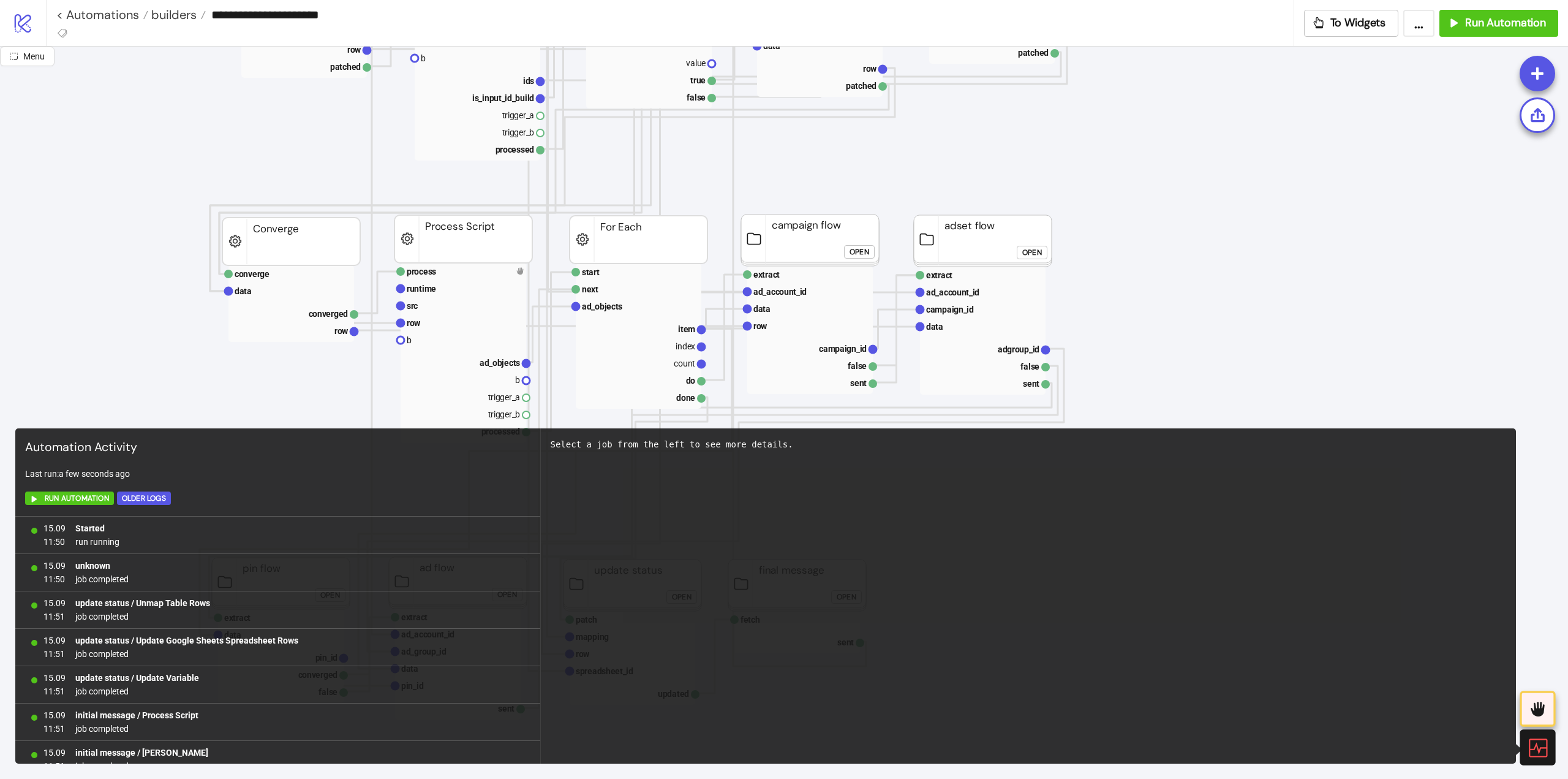
scroll to position [6258, 0]
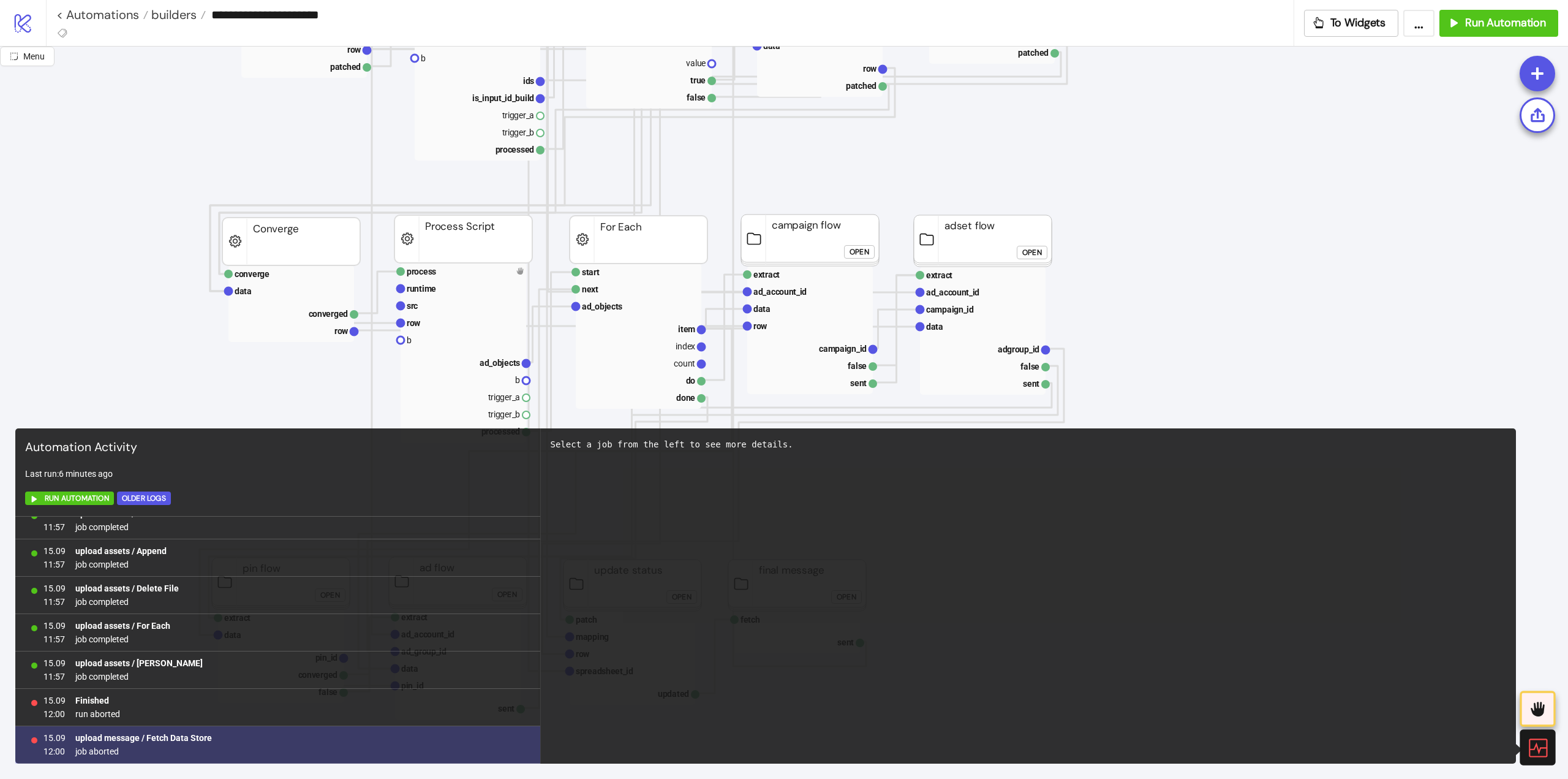
click at [171, 737] on b "upload message / Fetch Data Store" at bounding box center [143, 738] width 136 height 10
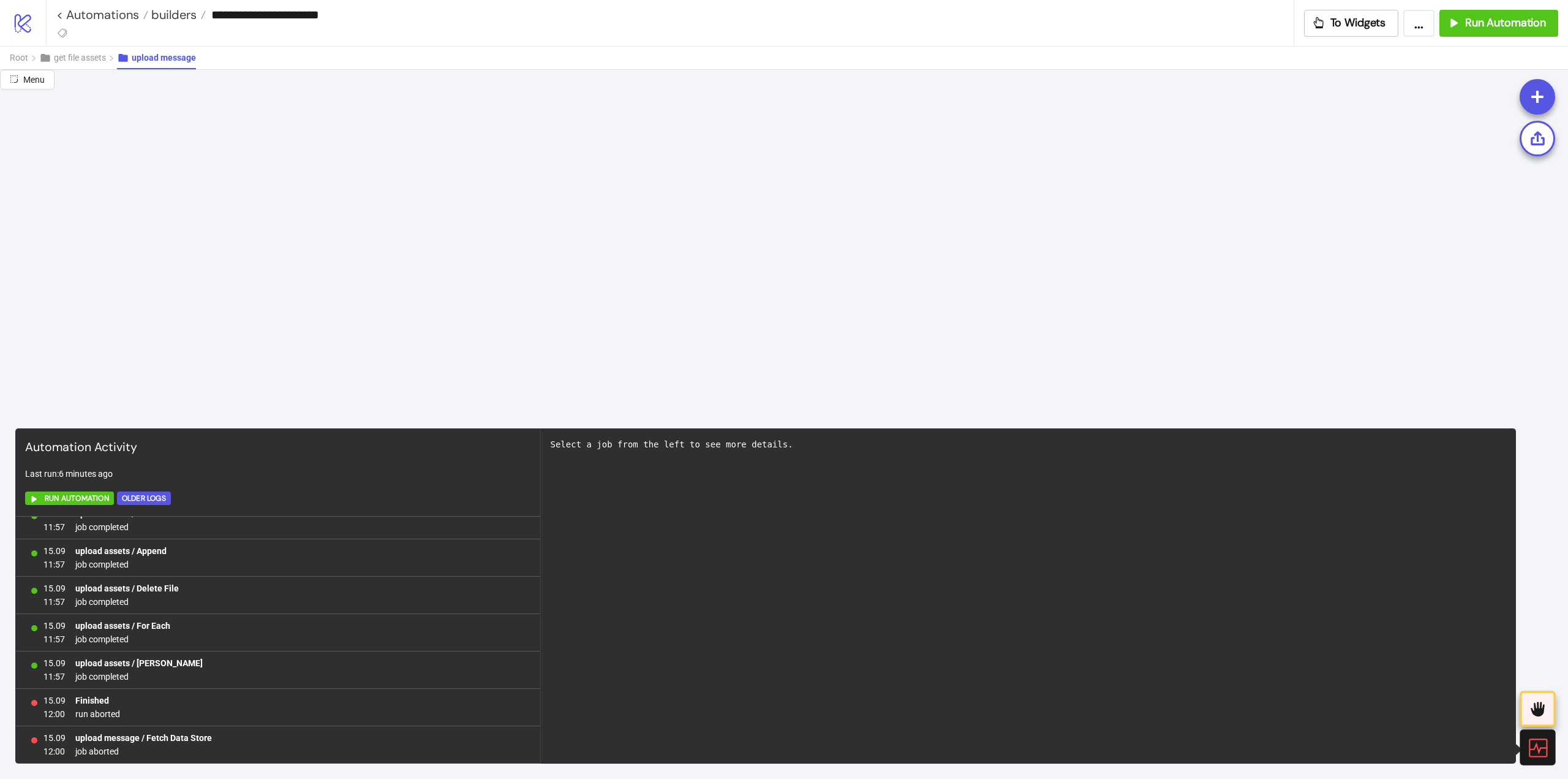
drag, startPoint x: 1529, startPoint y: 753, endPoint x: 1496, endPoint y: 734, distance: 38.1
click at [1529, 753] on icon at bounding box center [1537, 747] width 19 height 19
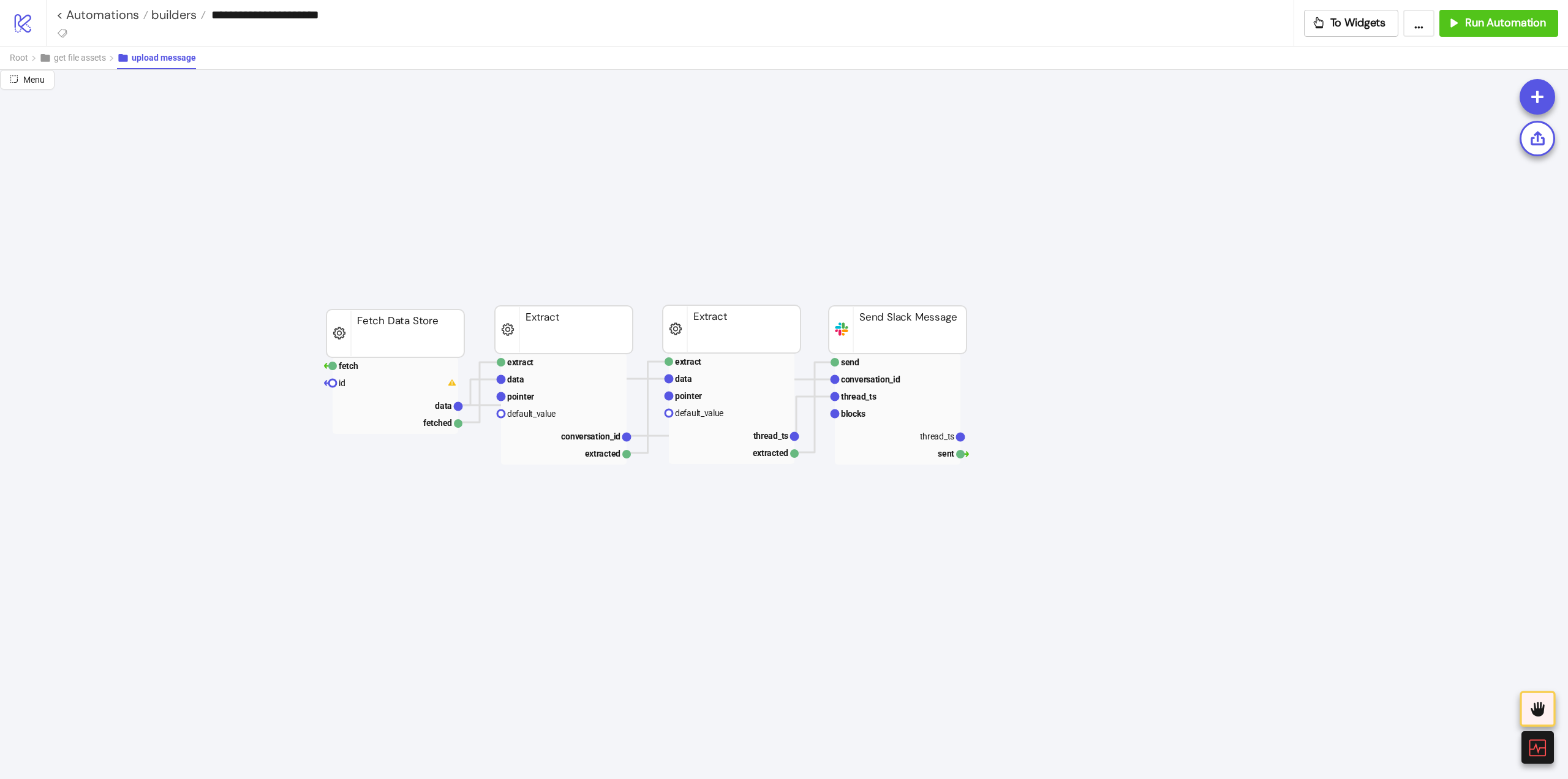
scroll to position [0, 0]
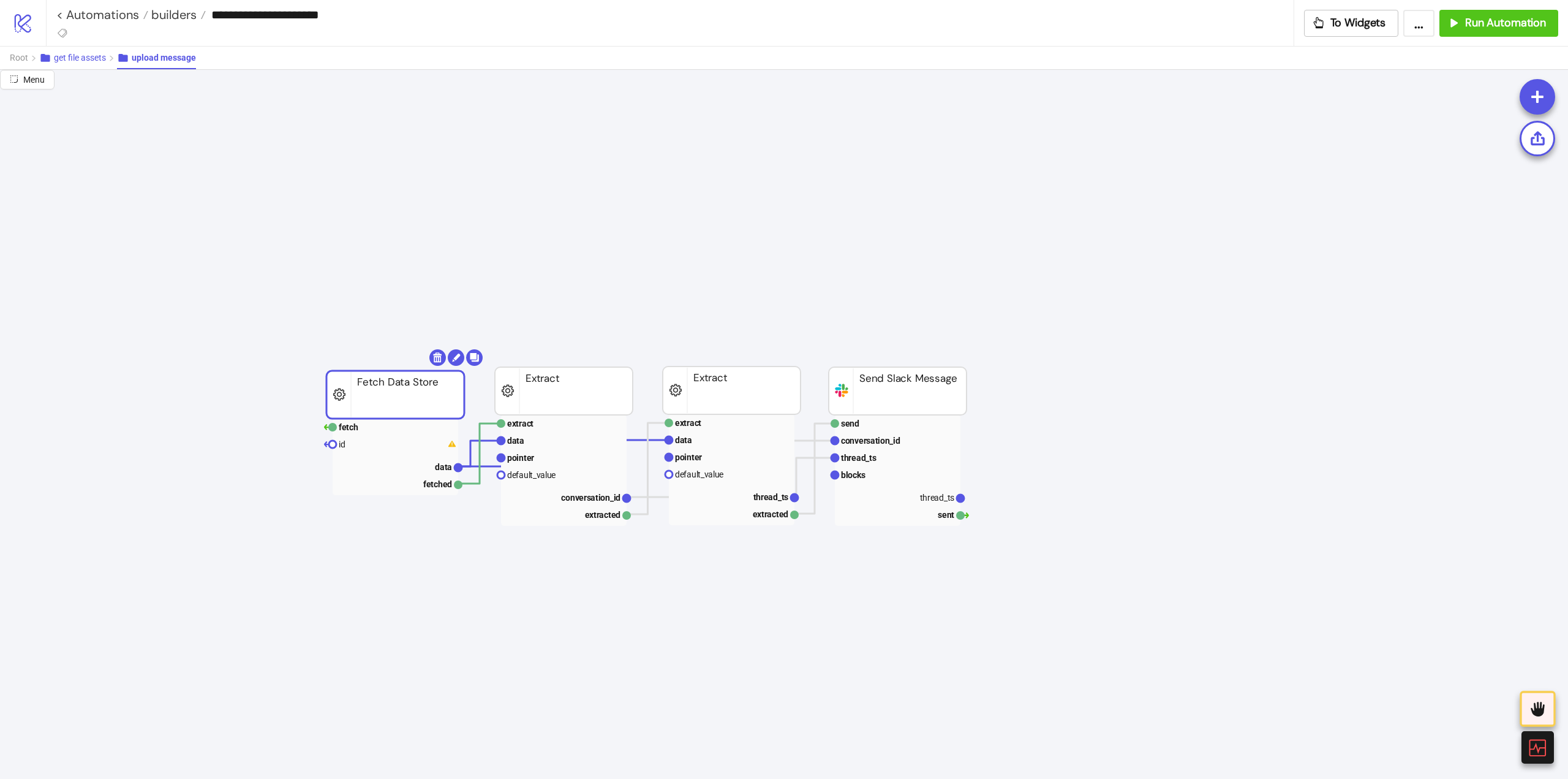
click at [96, 62] on span "get file assets" at bounding box center [80, 57] width 52 height 10
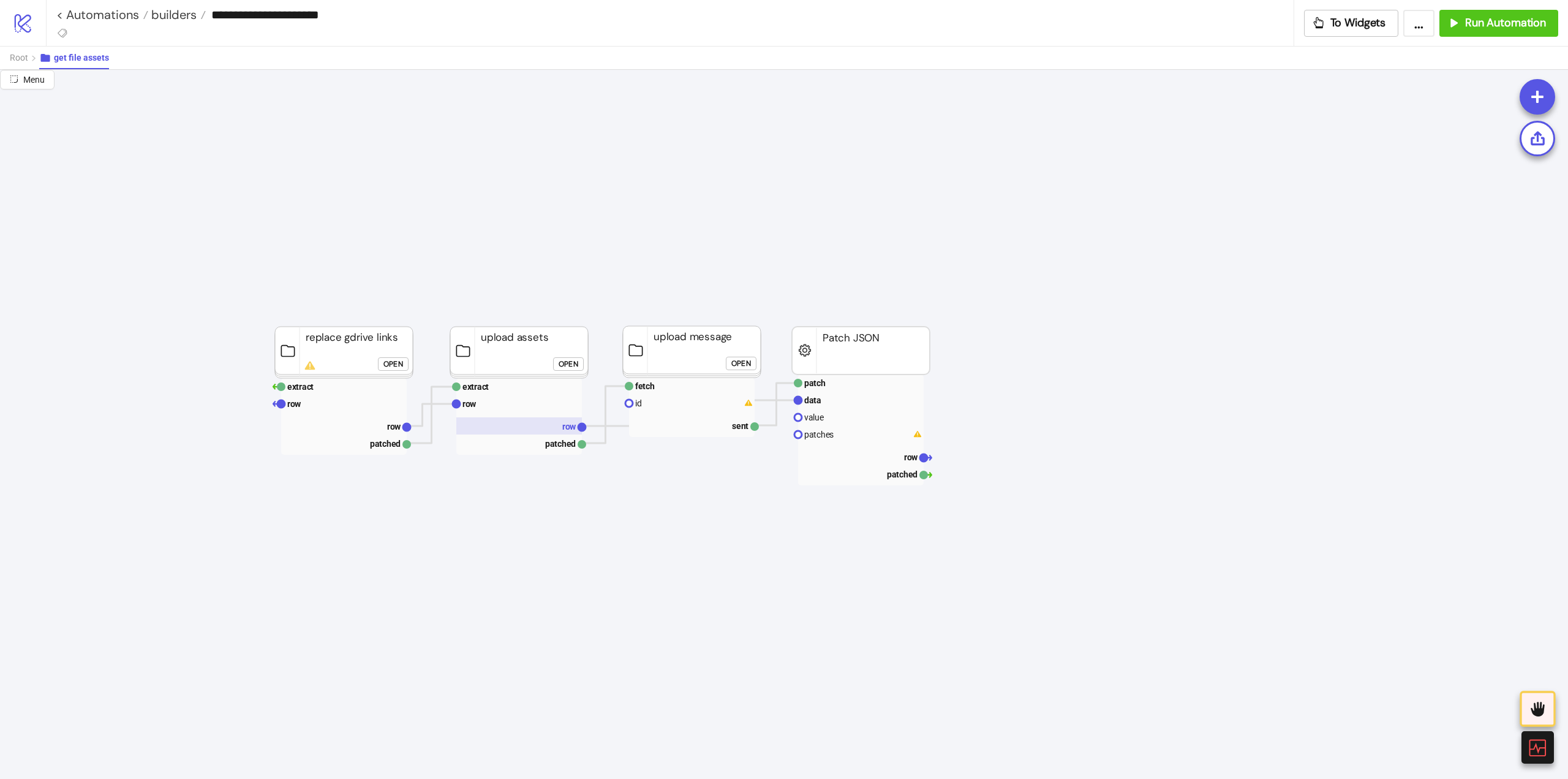
click at [555, 432] on rect at bounding box center [519, 426] width 125 height 17
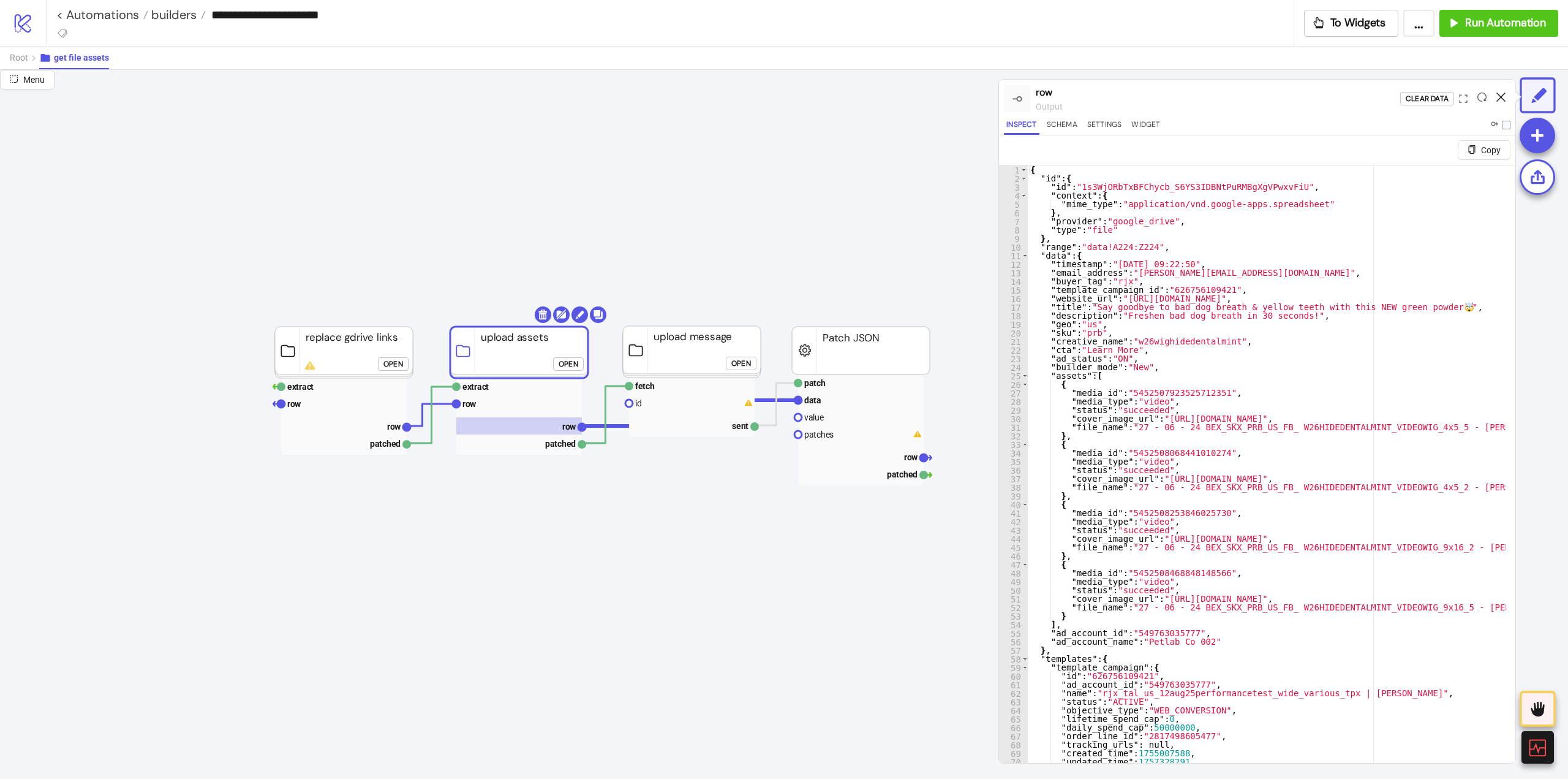
click at [1501, 96] on icon at bounding box center [1501, 97] width 9 height 9
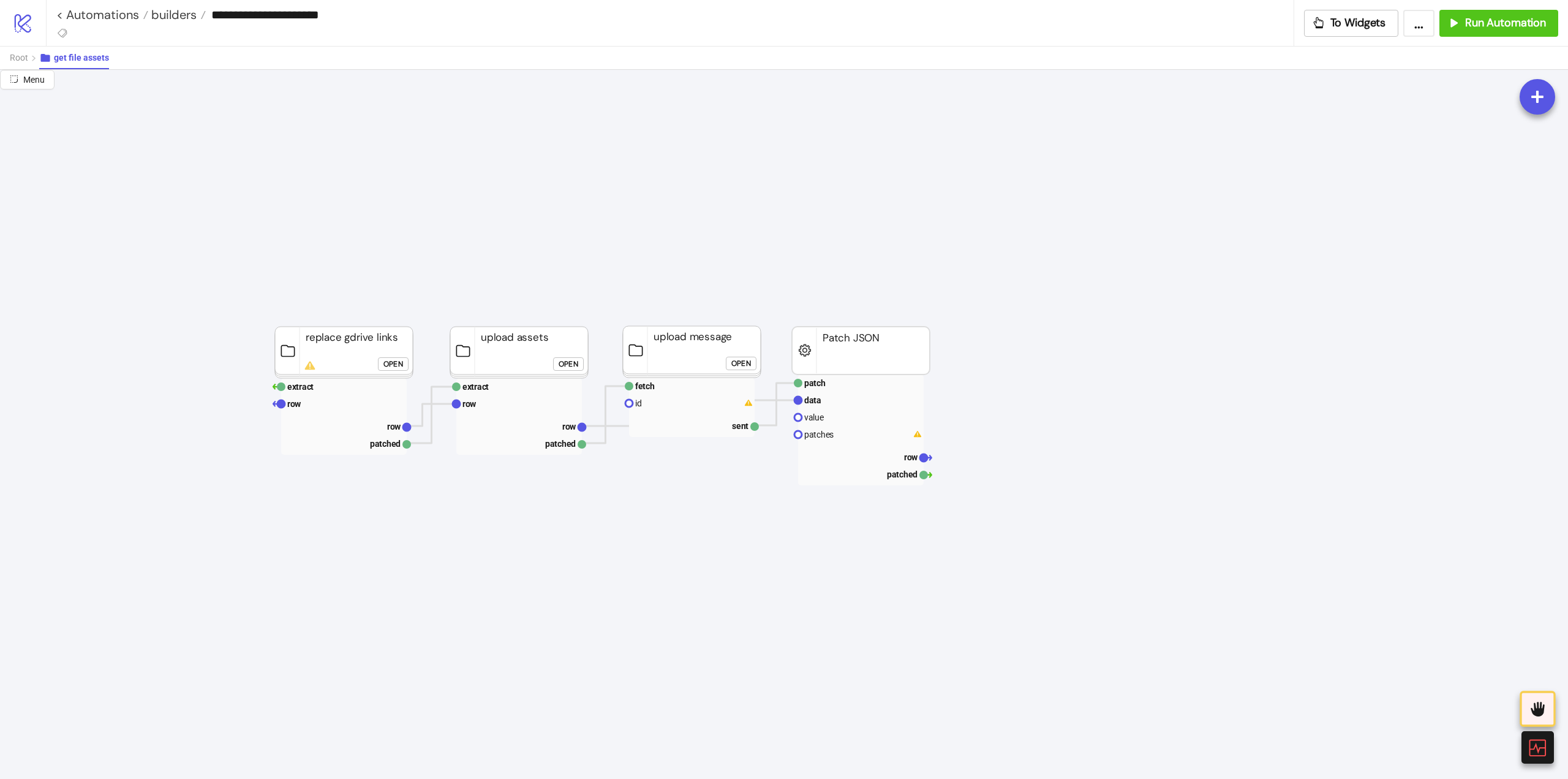
click at [742, 366] on div "Open" at bounding box center [741, 363] width 19 height 14
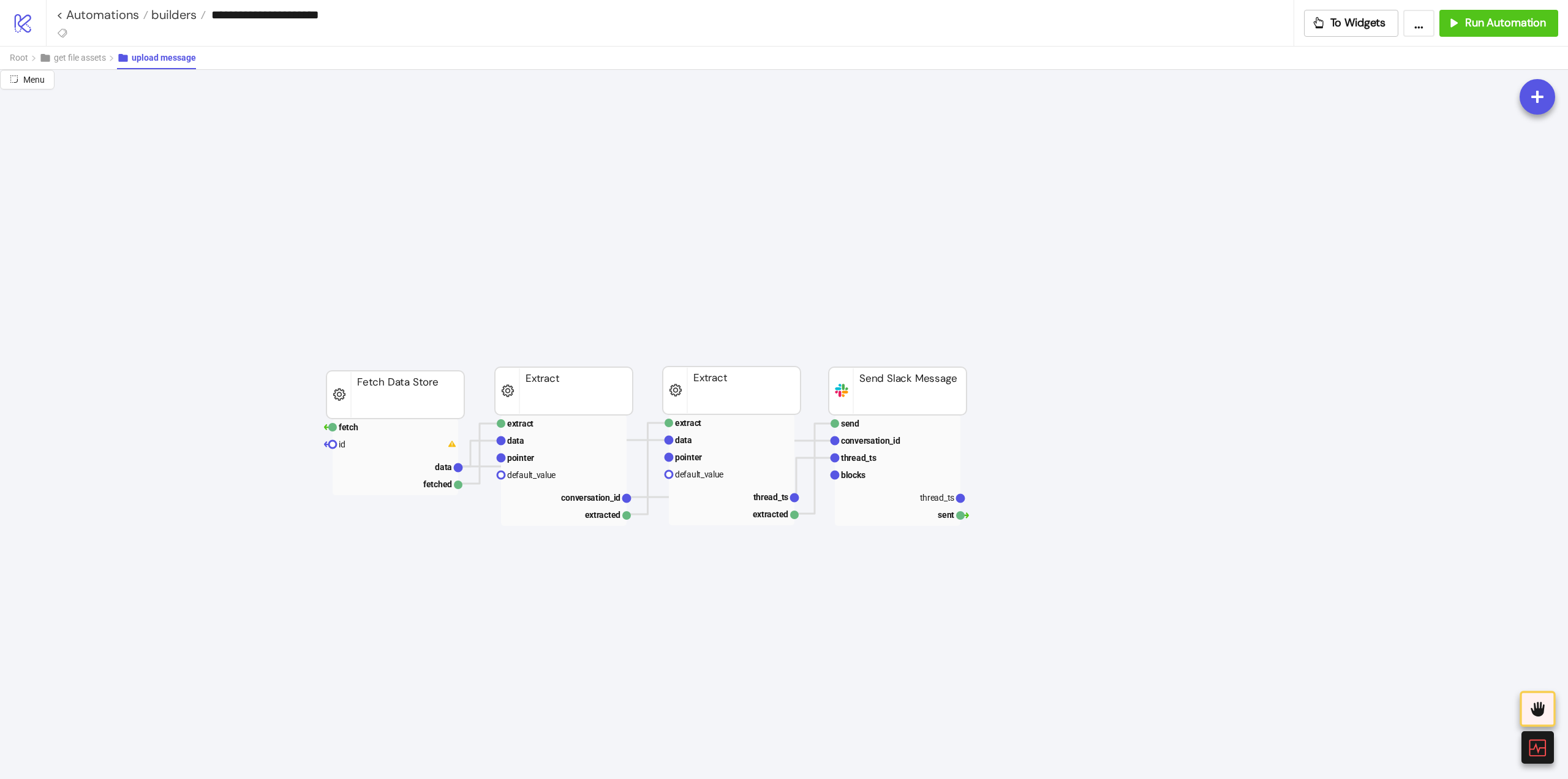
scroll to position [61, 0]
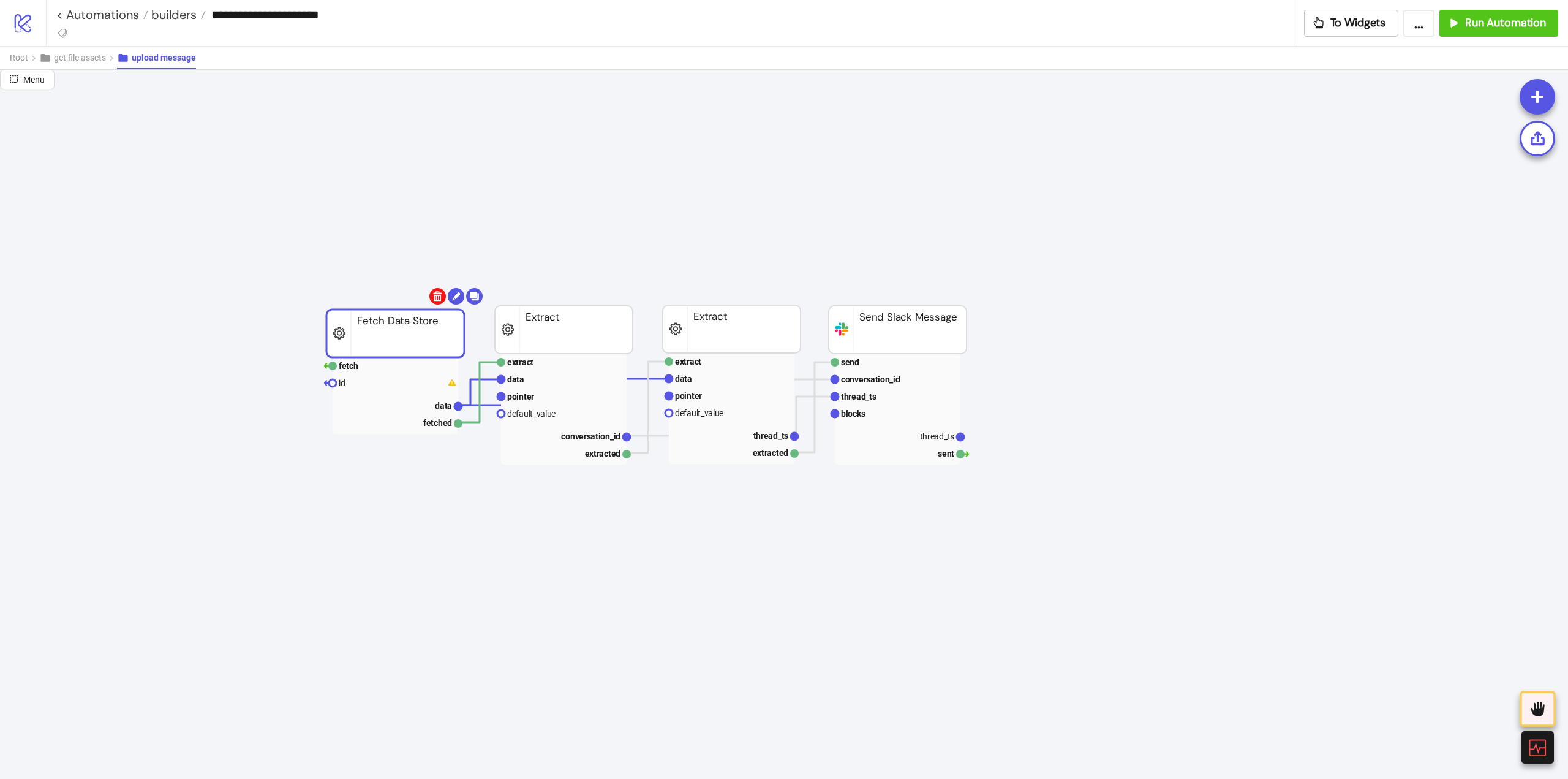
click at [435, 296] on body "**********" at bounding box center [784, 389] width 1568 height 779
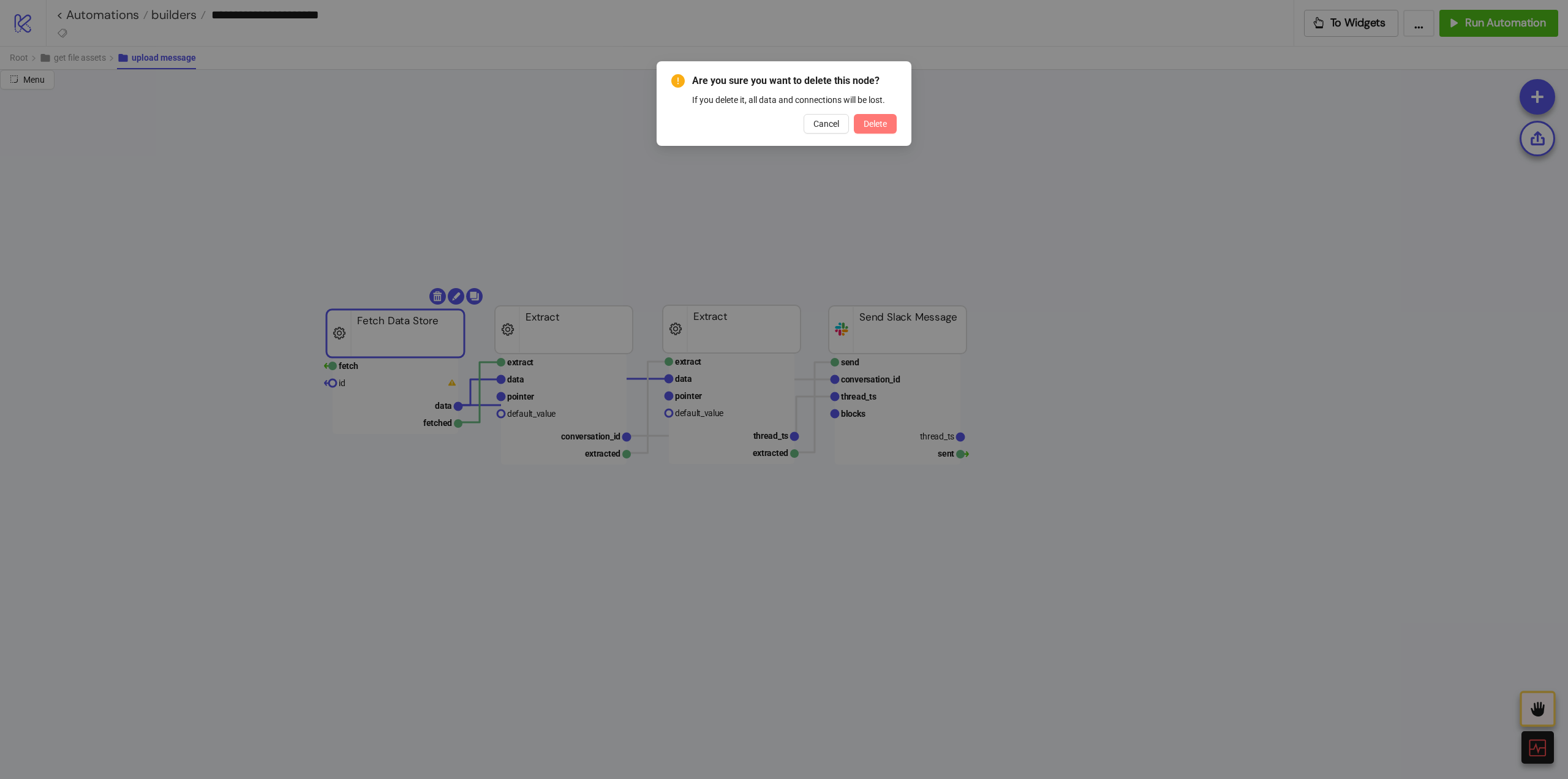
click at [878, 125] on span "Delete" at bounding box center [875, 124] width 23 height 10
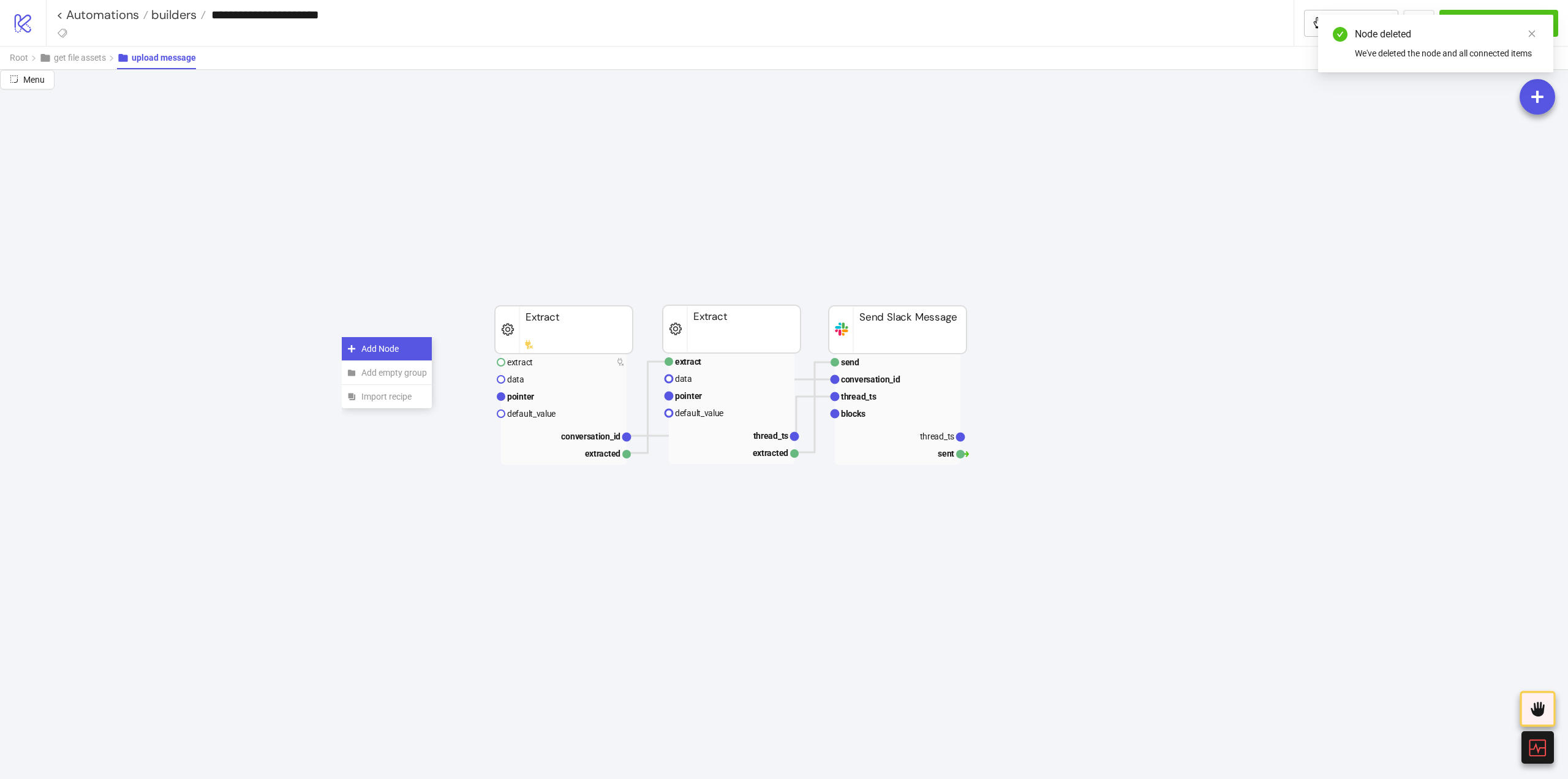
click at [364, 347] on span "Add Node" at bounding box center [394, 349] width 66 height 14
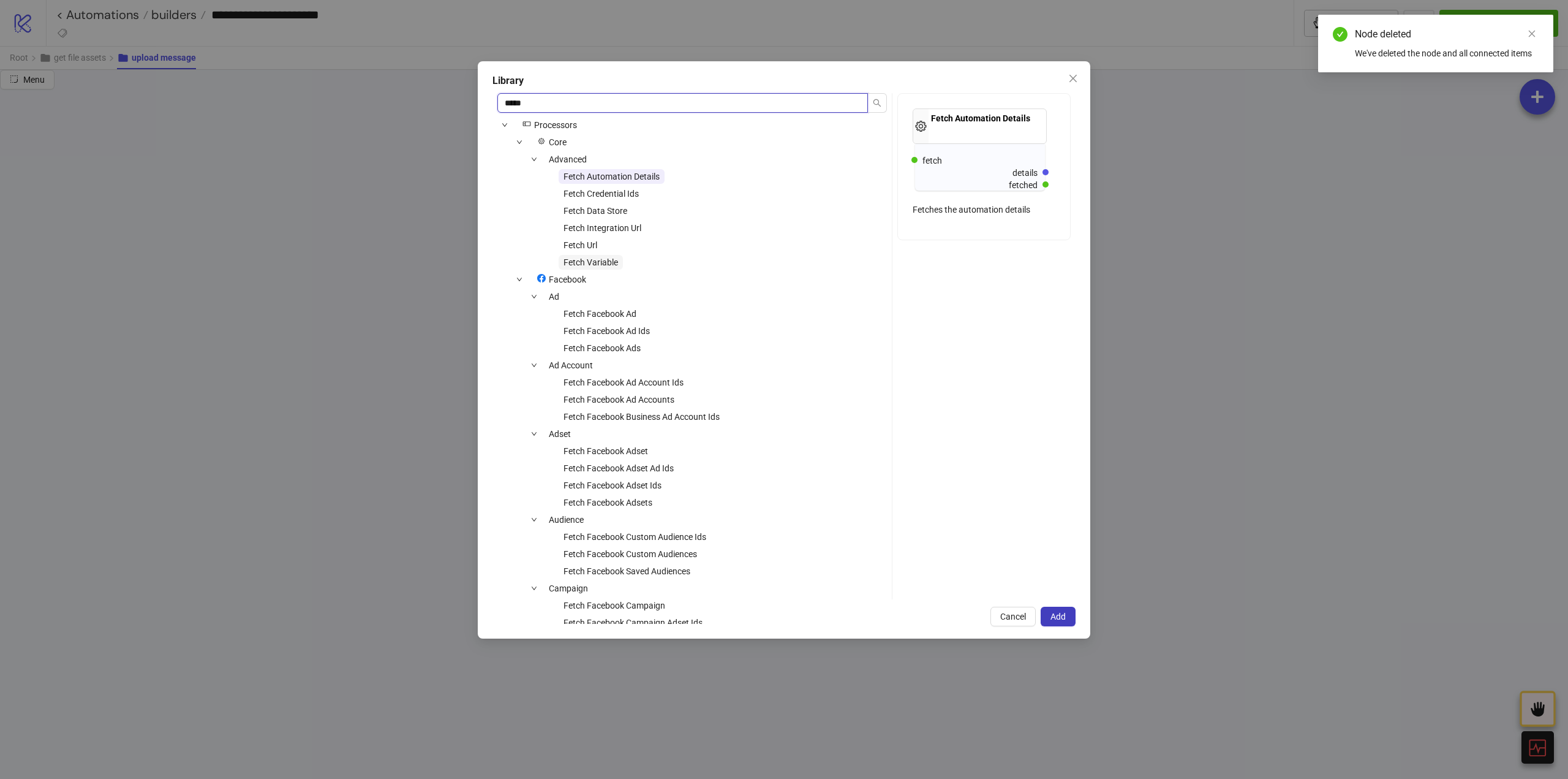
type input "*****"
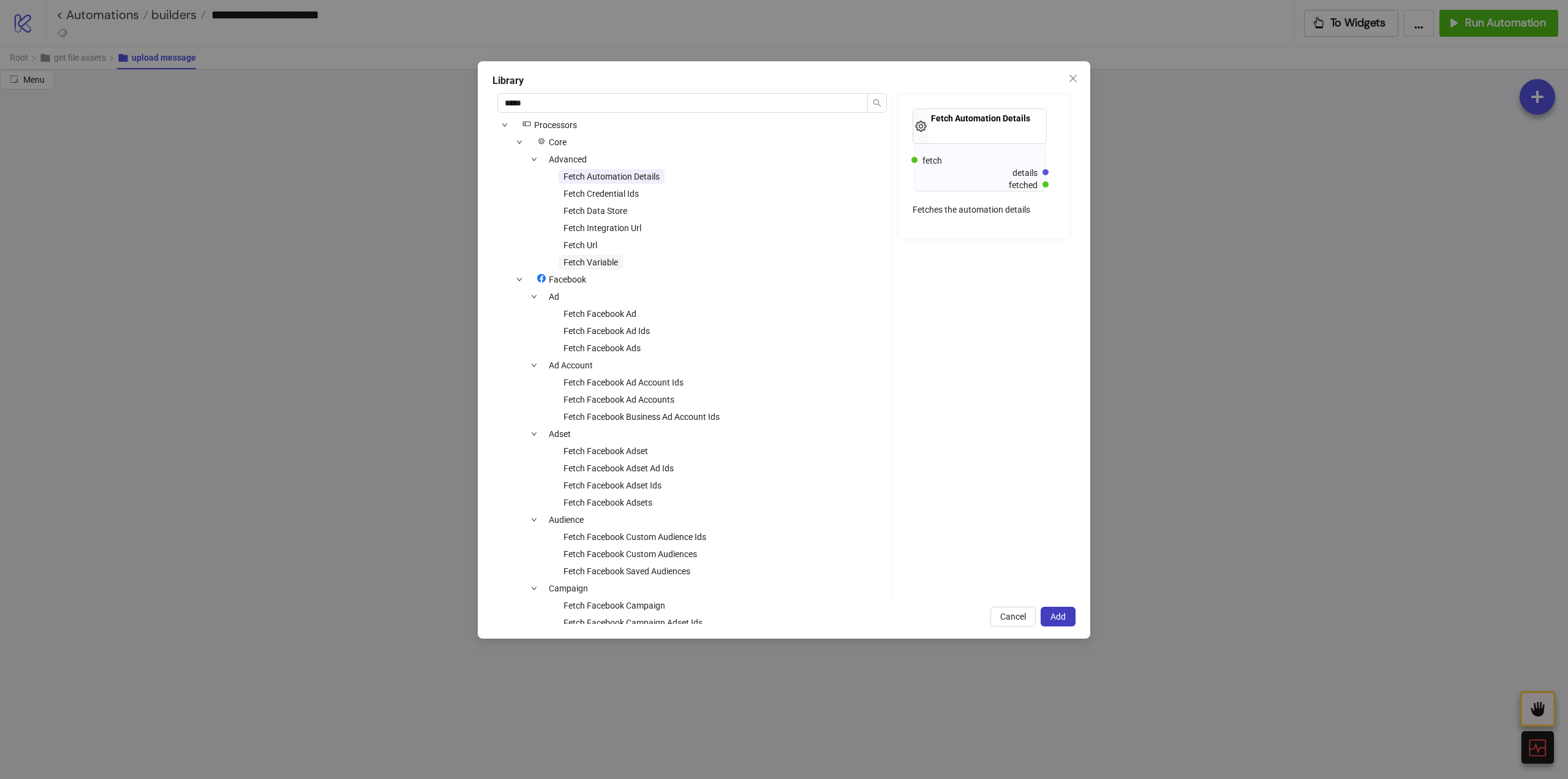
click at [600, 258] on span "Fetch Variable" at bounding box center [591, 262] width 55 height 10
click at [1058, 621] on span "Add" at bounding box center [1058, 616] width 15 height 10
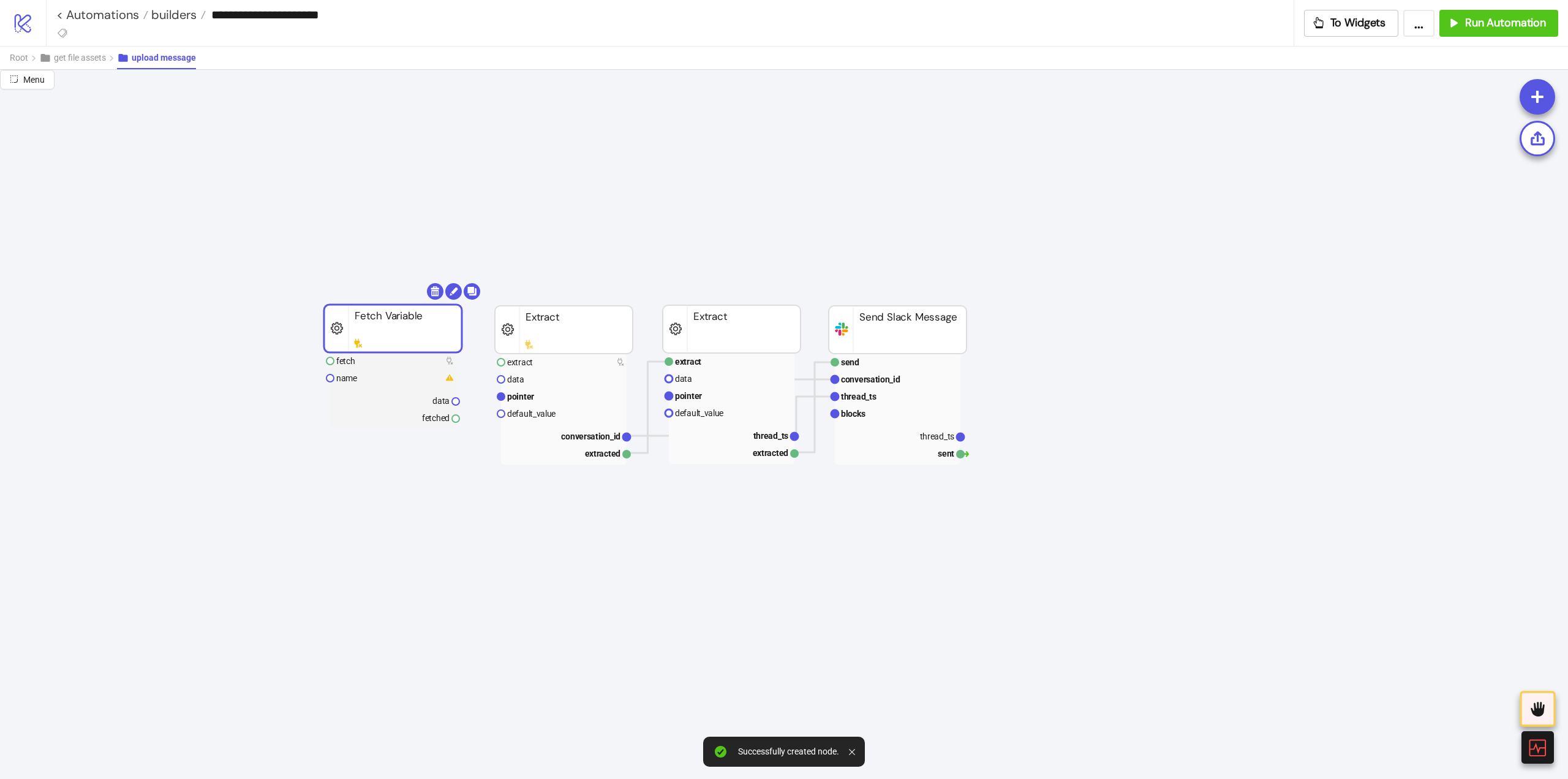
drag, startPoint x: 401, startPoint y: 367, endPoint x: 384, endPoint y: 336, distance: 35.4
click at [384, 336] on rect at bounding box center [393, 329] width 138 height 48
drag, startPoint x: 465, startPoint y: 426, endPoint x: 500, endPoint y: 392, distance: 48.8
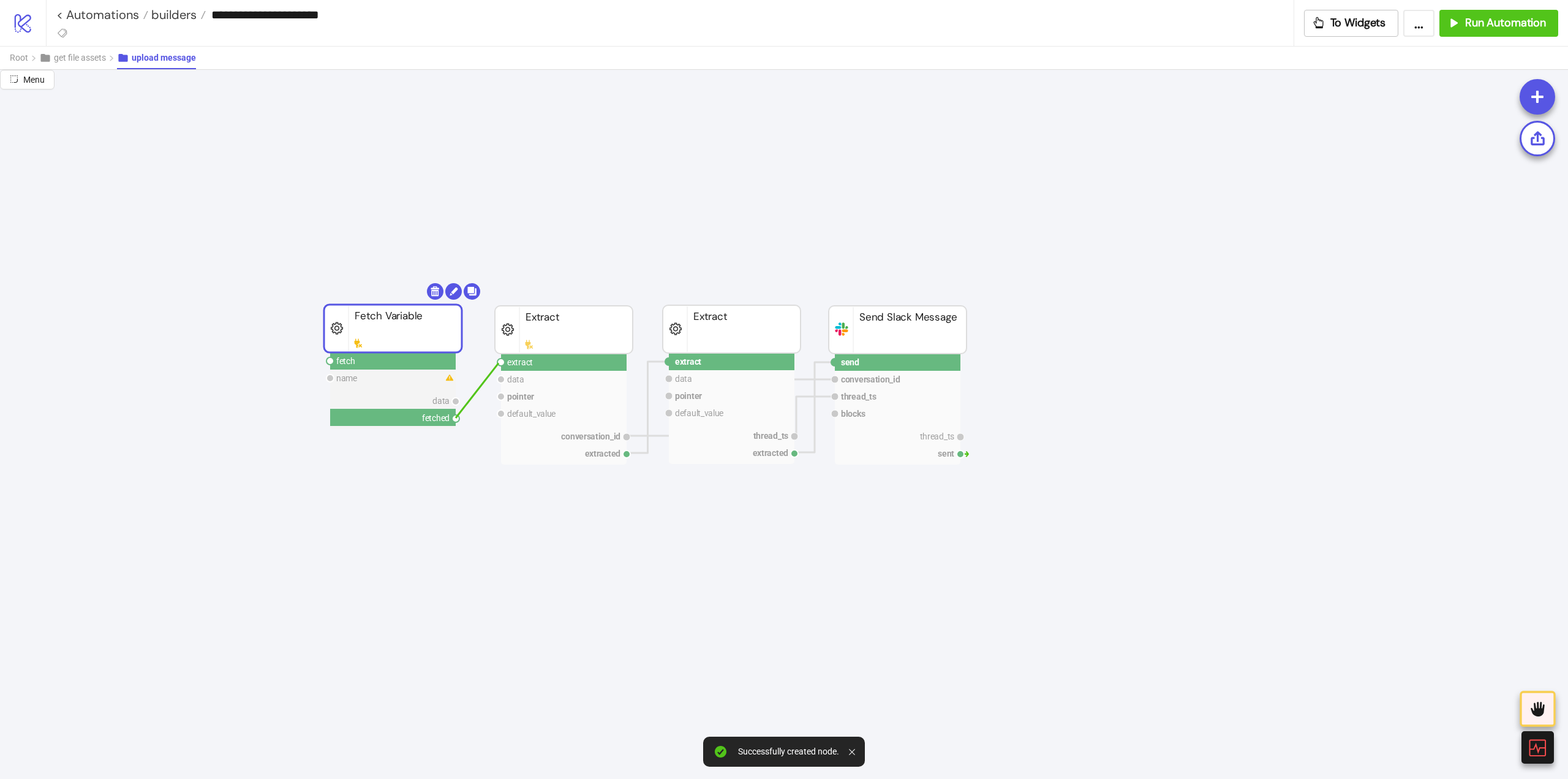
click at [500, 363] on circle at bounding box center [501, 362] width 7 height 7
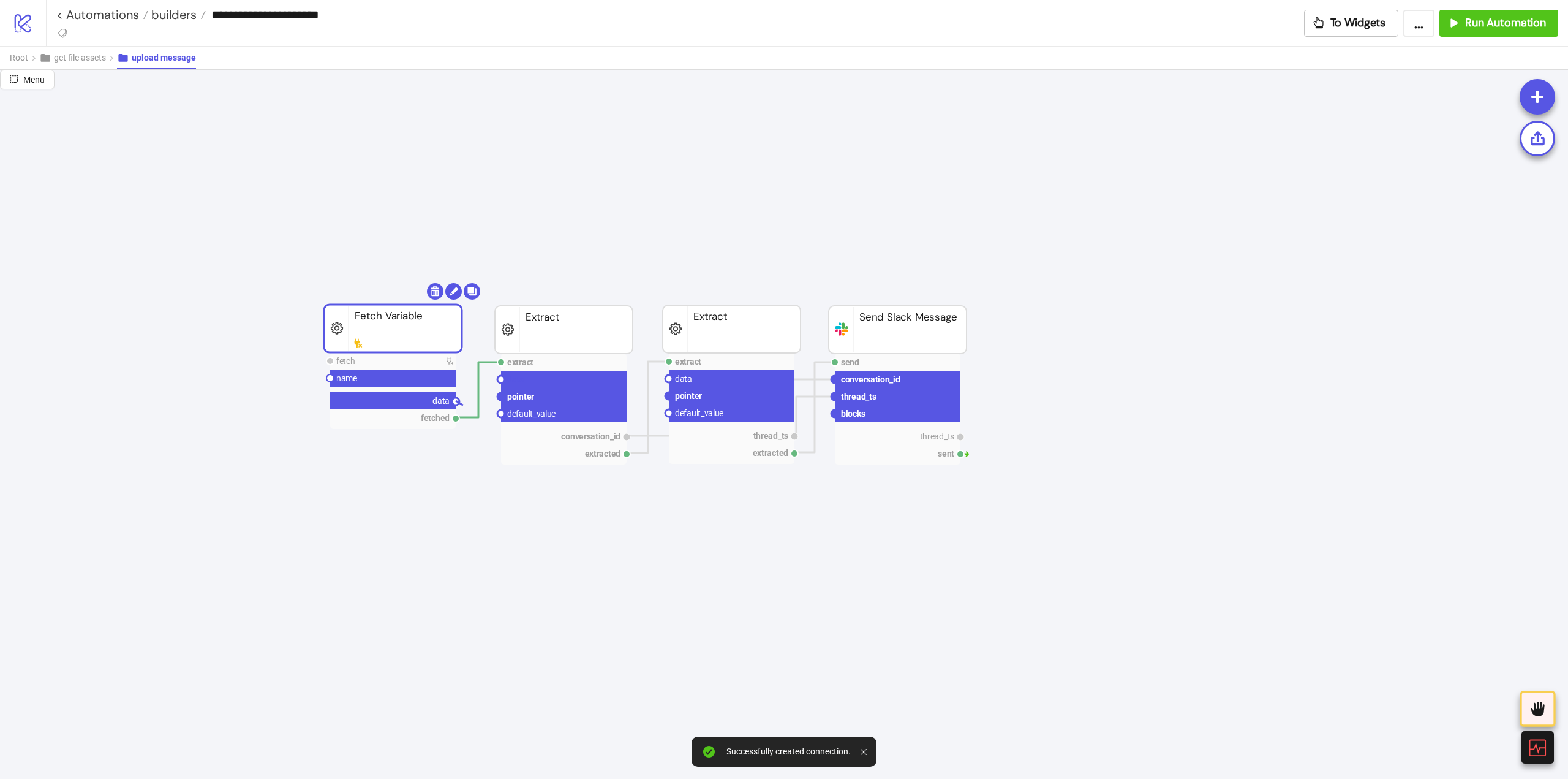
drag, startPoint x: 458, startPoint y: 401, endPoint x: 505, endPoint y: 383, distance: 50.3
click at [501, 382] on circle at bounding box center [501, 379] width 7 height 7
drag, startPoint x: 456, startPoint y: 399, endPoint x: 570, endPoint y: 435, distance: 119.5
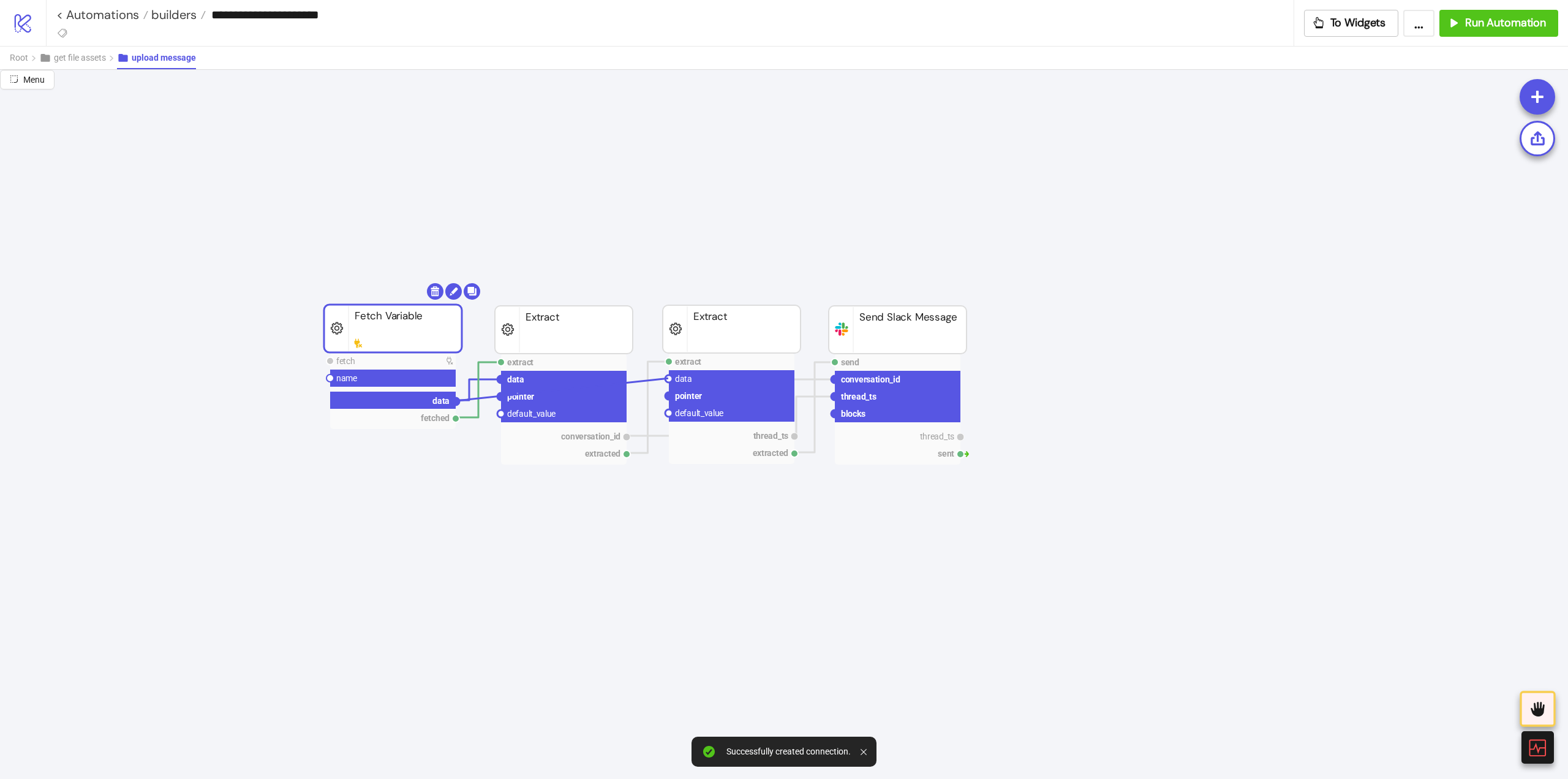
click at [668, 378] on circle at bounding box center [669, 378] width 7 height 7
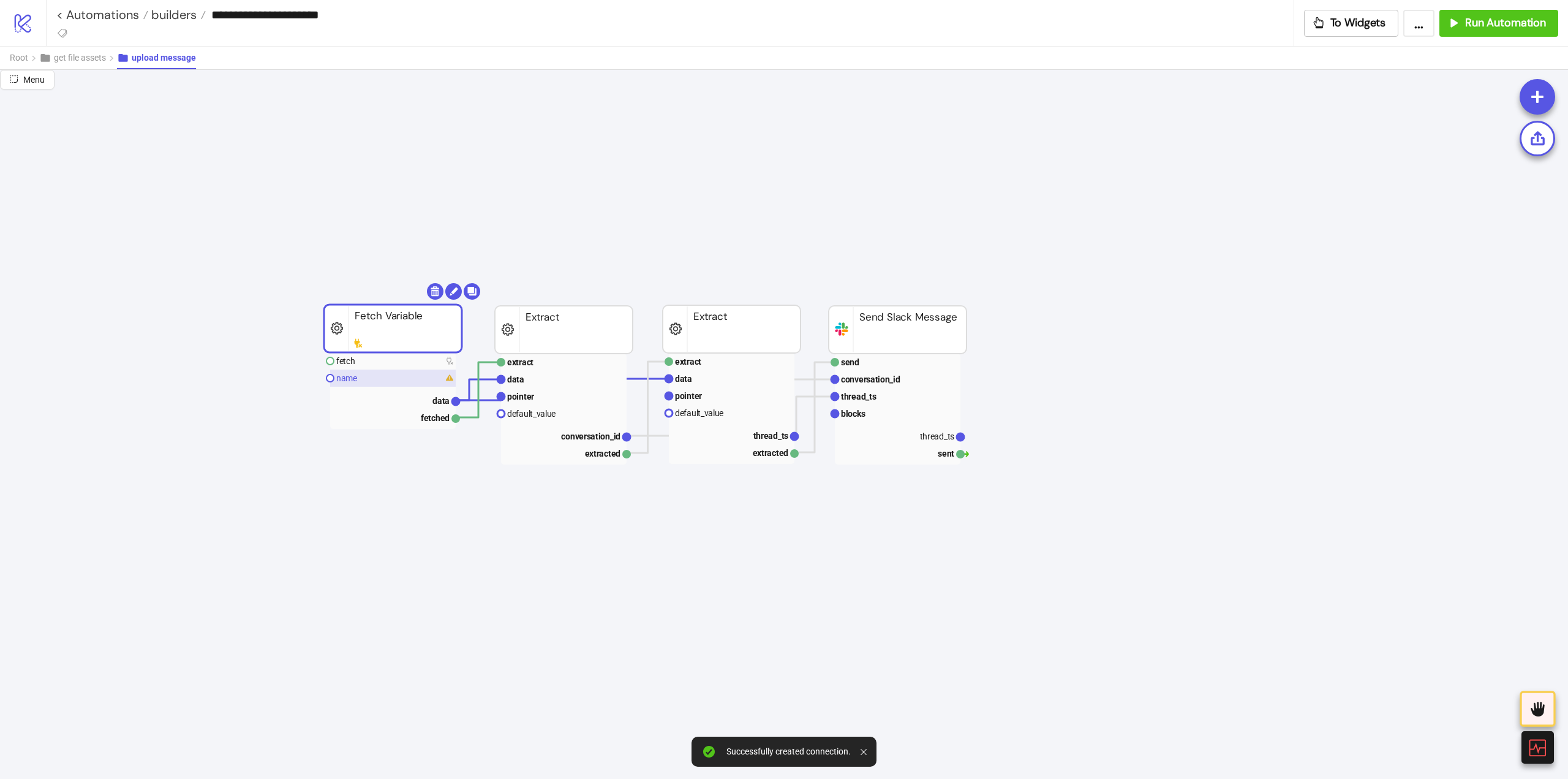
click at [349, 381] on text "name" at bounding box center [347, 378] width 21 height 10
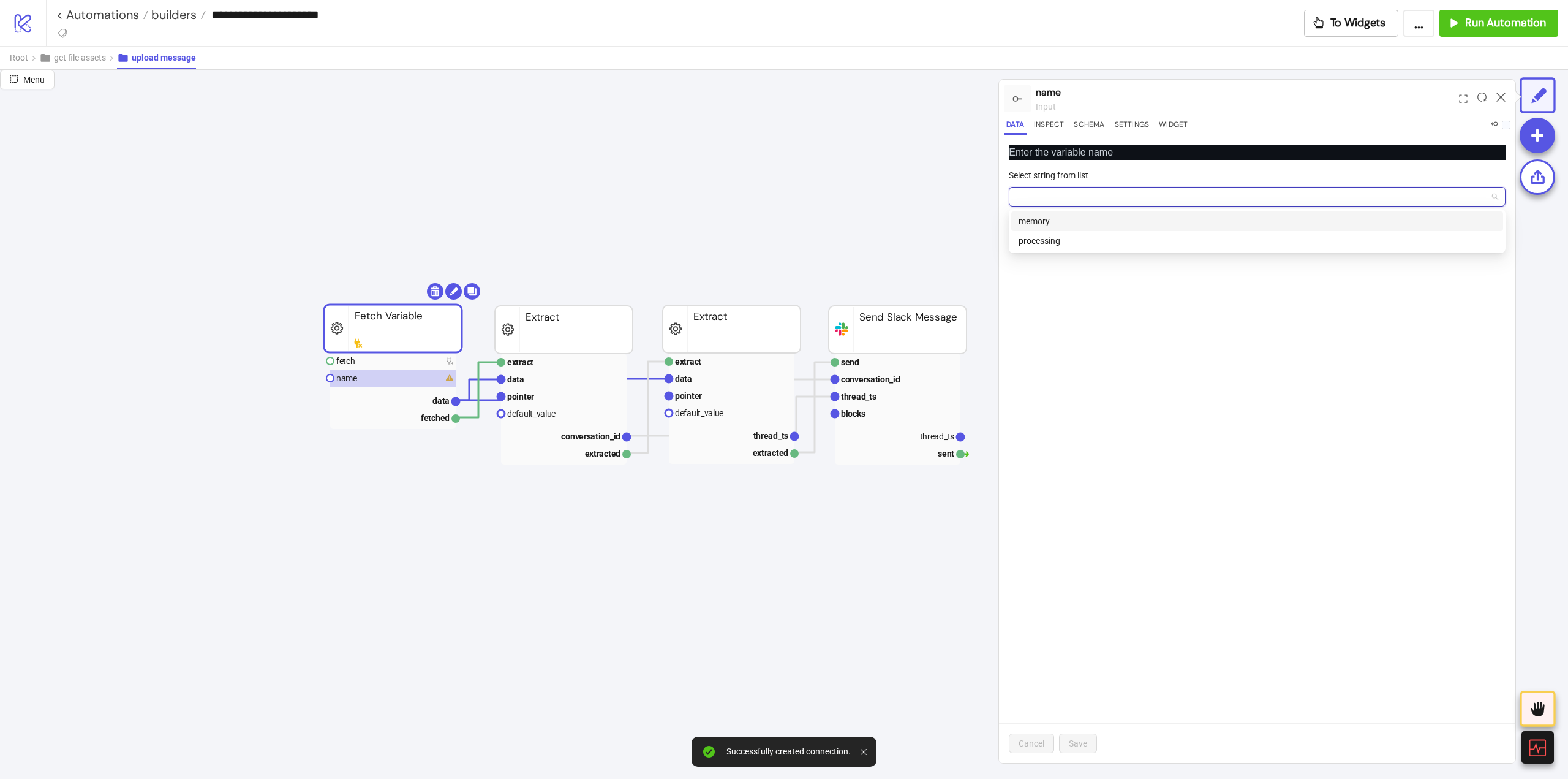
click at [1074, 190] on input "Select string from list" at bounding box center [1252, 197] width 471 height 19
click at [1056, 224] on div "memory" at bounding box center [1257, 221] width 477 height 14
click at [1078, 738] on span "Save" at bounding box center [1078, 743] width 19 height 10
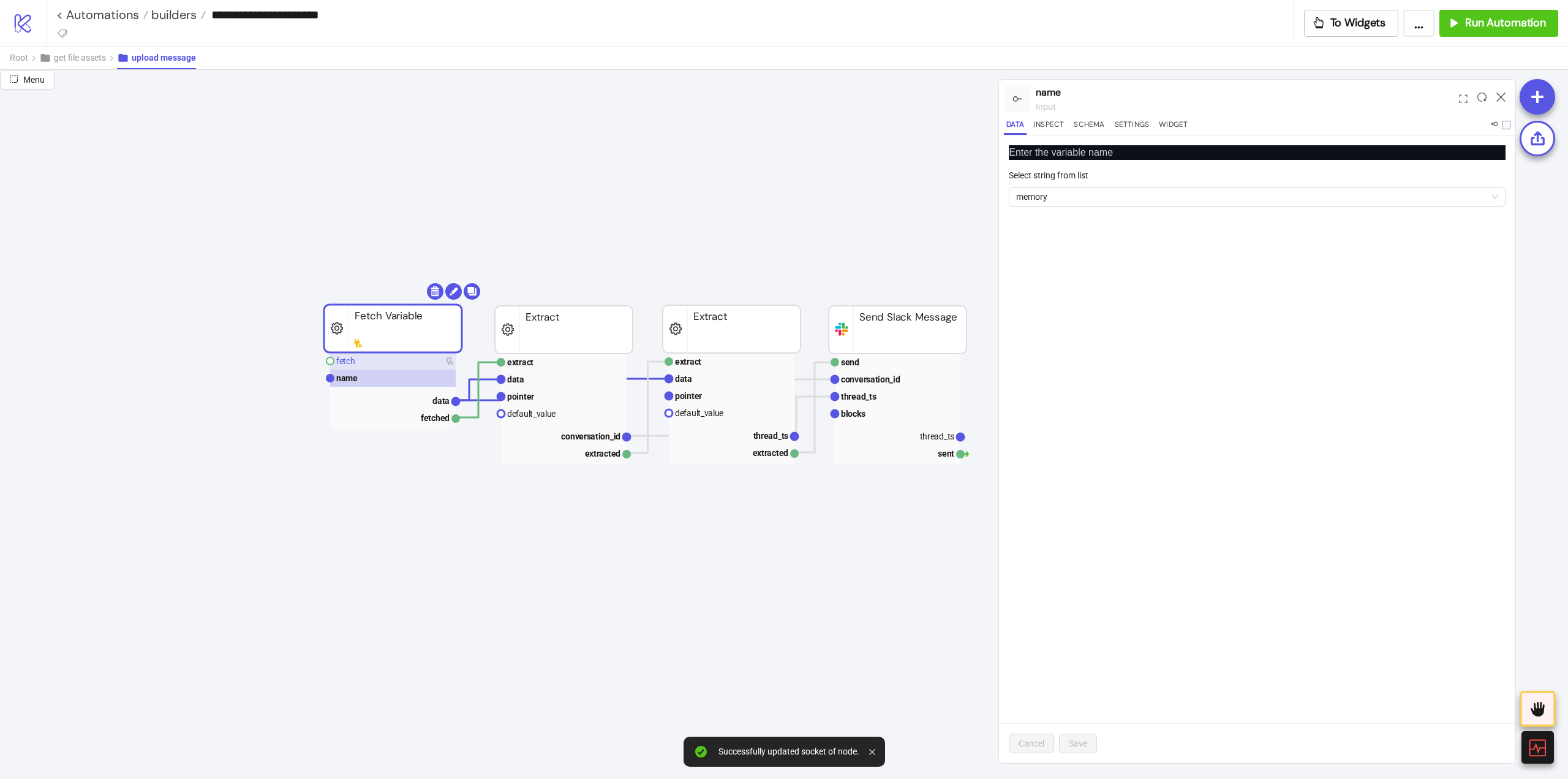
click at [352, 367] on rect at bounding box center [393, 361] width 125 height 17
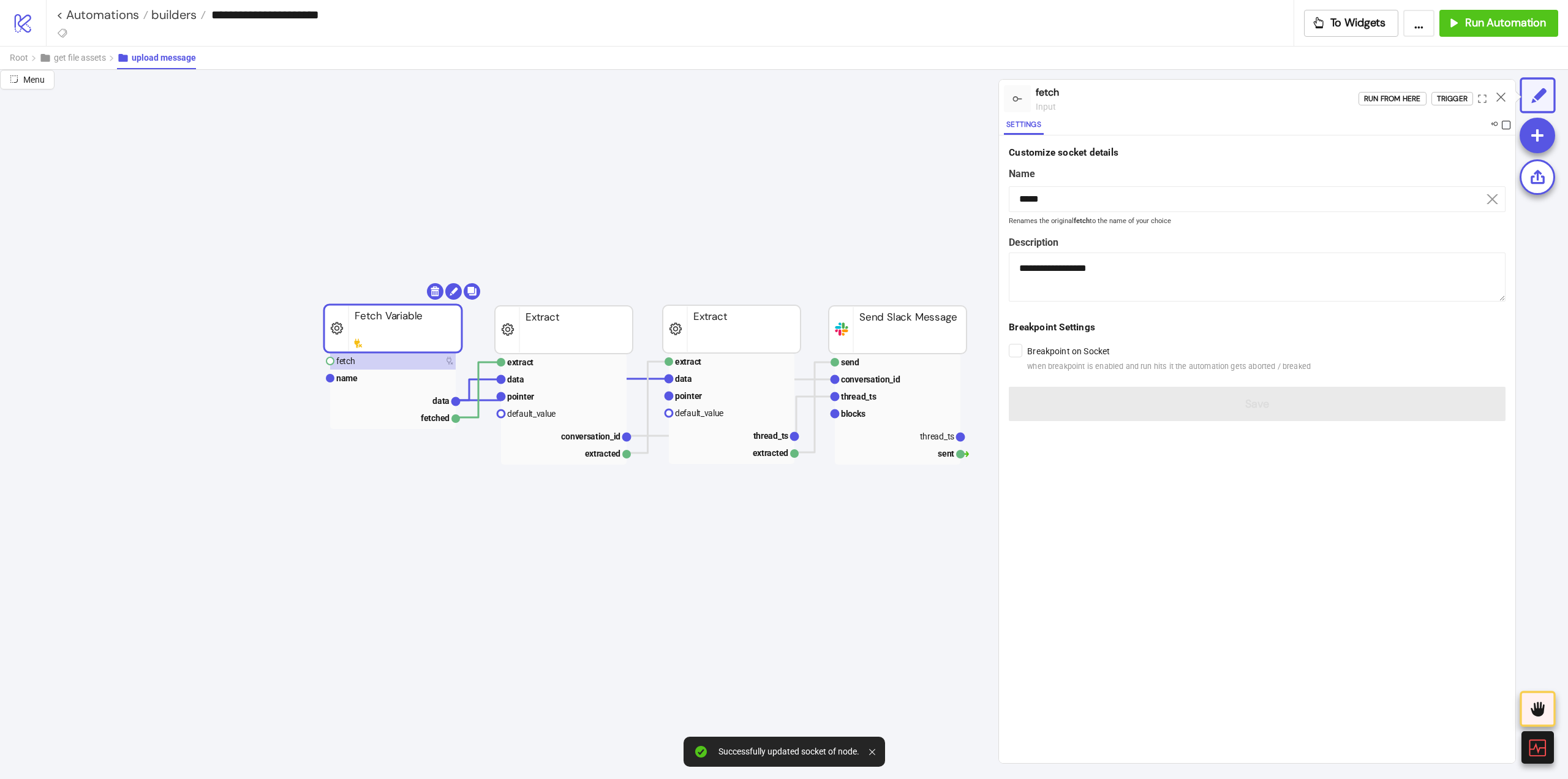
click at [1504, 127] on span at bounding box center [1506, 125] width 8 height 8
click at [1500, 98] on icon at bounding box center [1501, 97] width 9 height 9
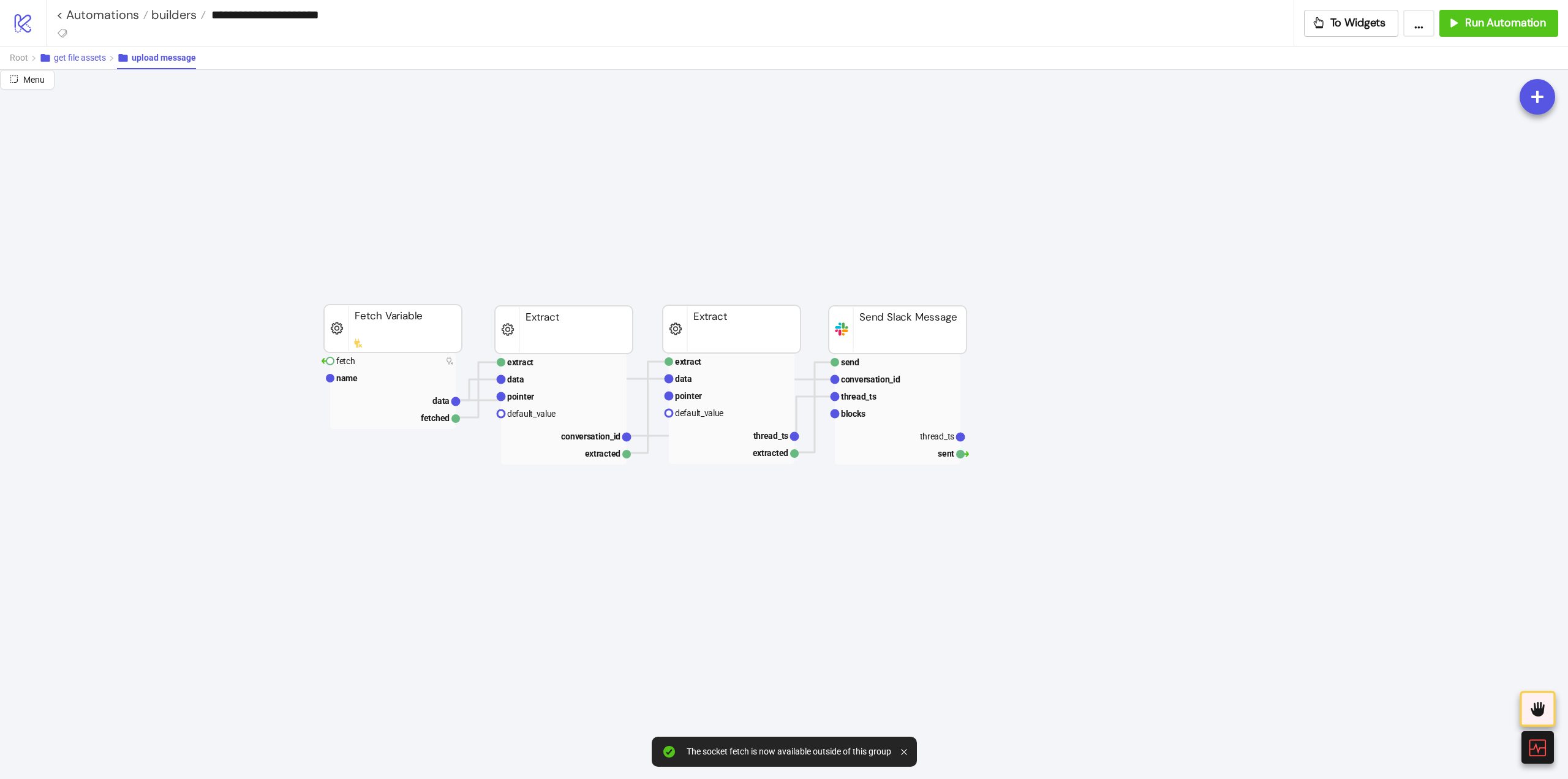
click at [96, 60] on span "get file assets" at bounding box center [80, 57] width 52 height 10
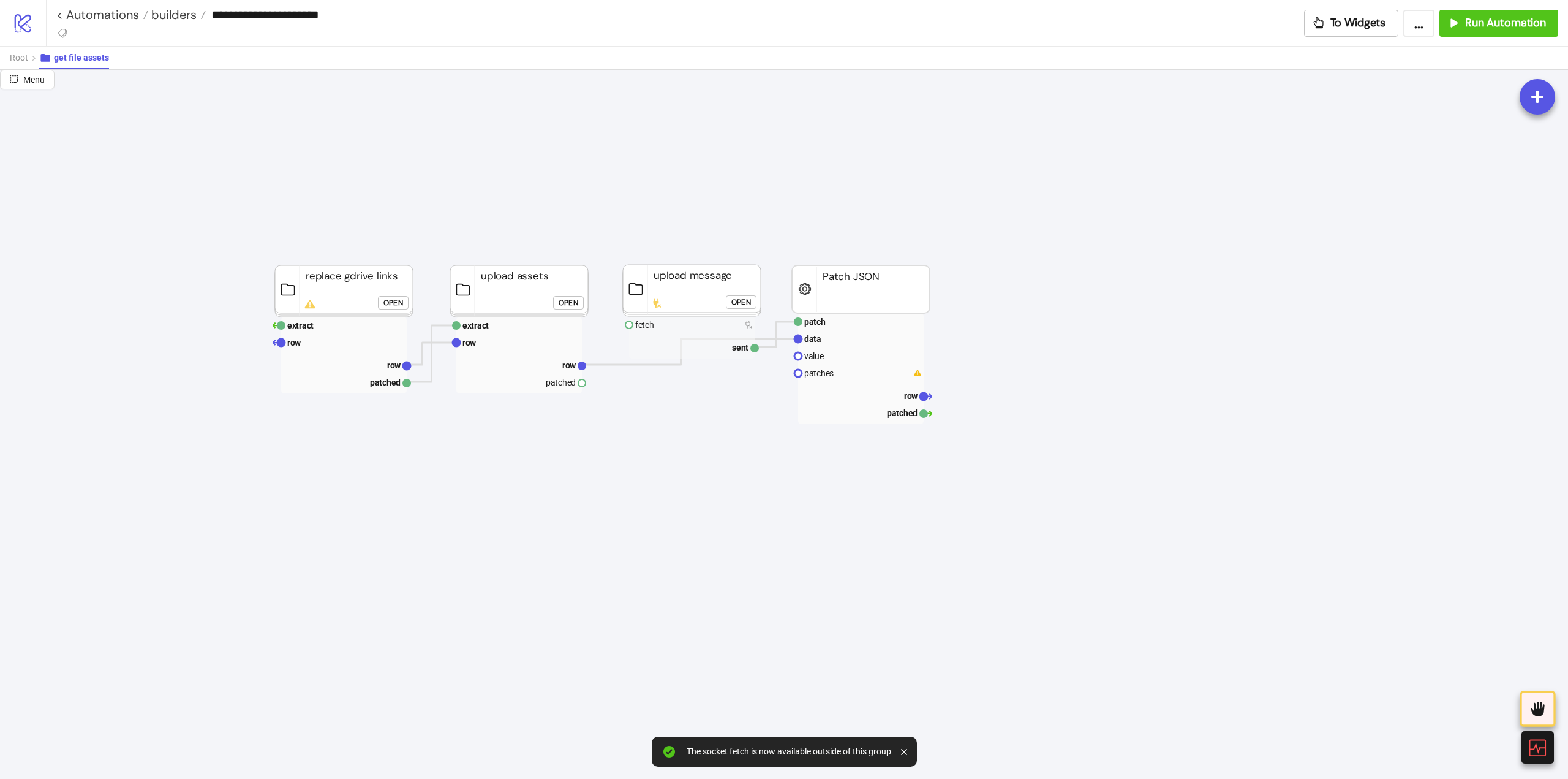
drag, startPoint x: 583, startPoint y: 385, endPoint x: 611, endPoint y: 406, distance: 35.0
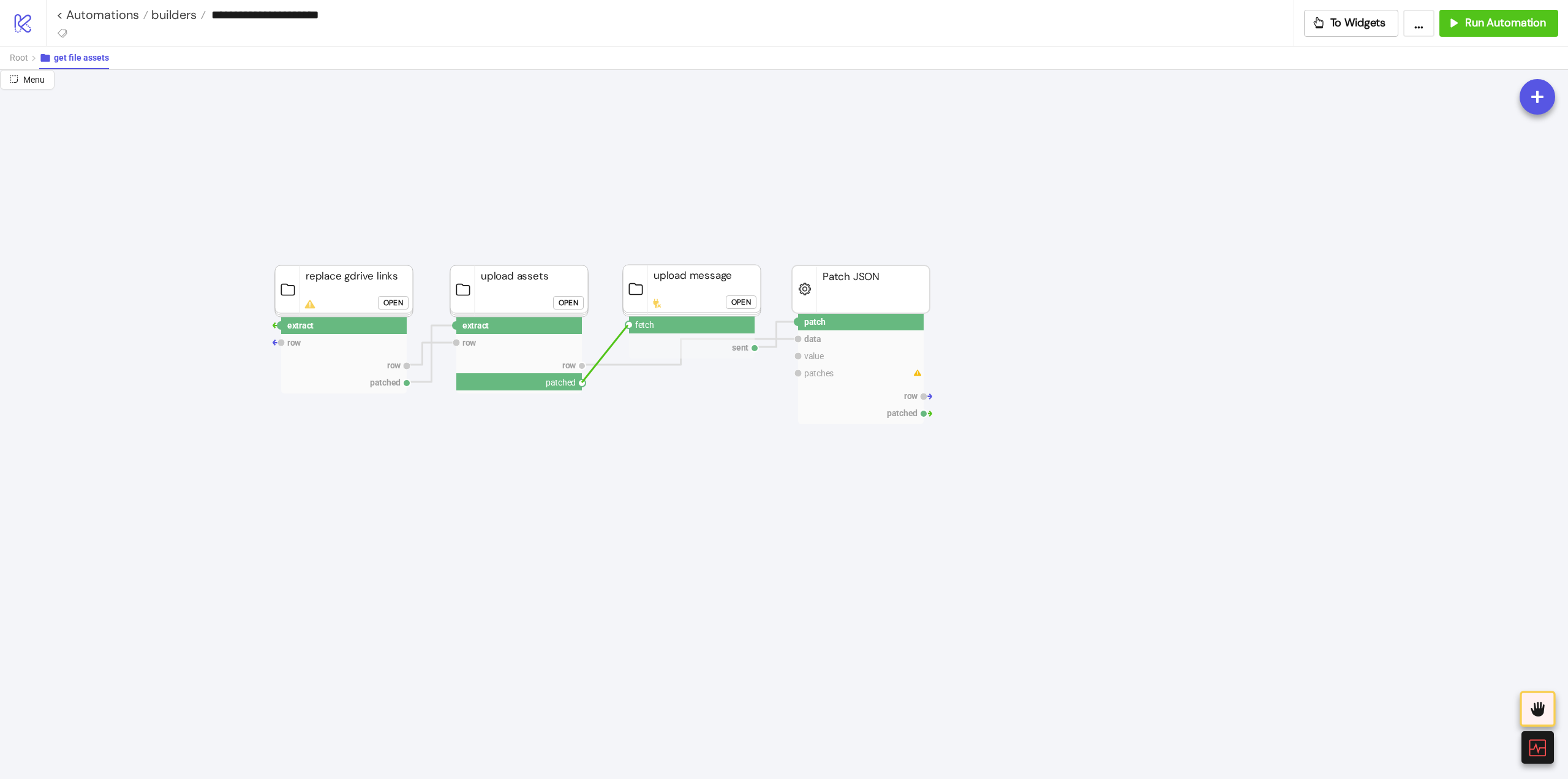
click at [628, 325] on circle at bounding box center [629, 324] width 7 height 7
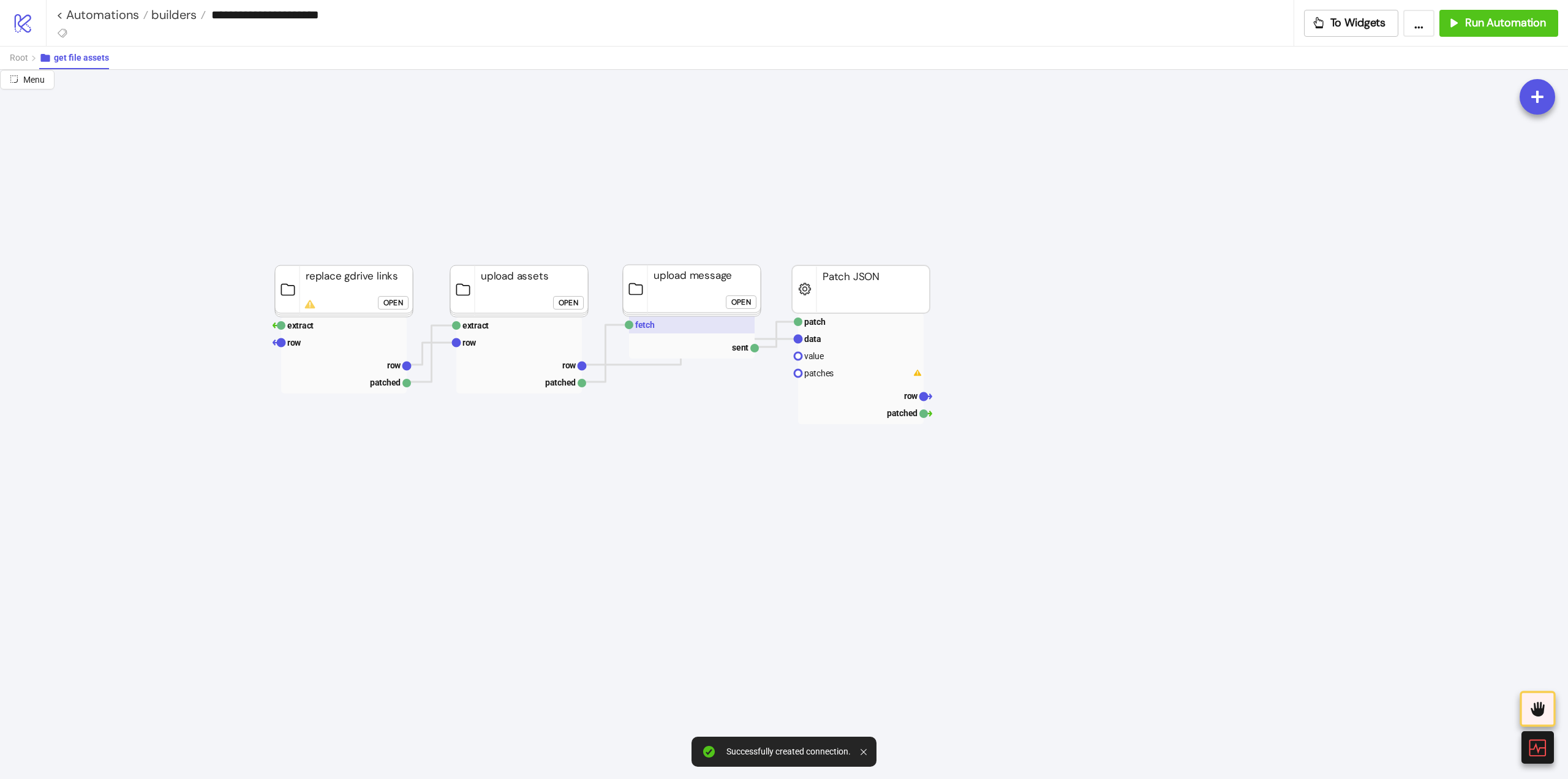
click at [654, 324] on text "fetch" at bounding box center [645, 324] width 19 height 10
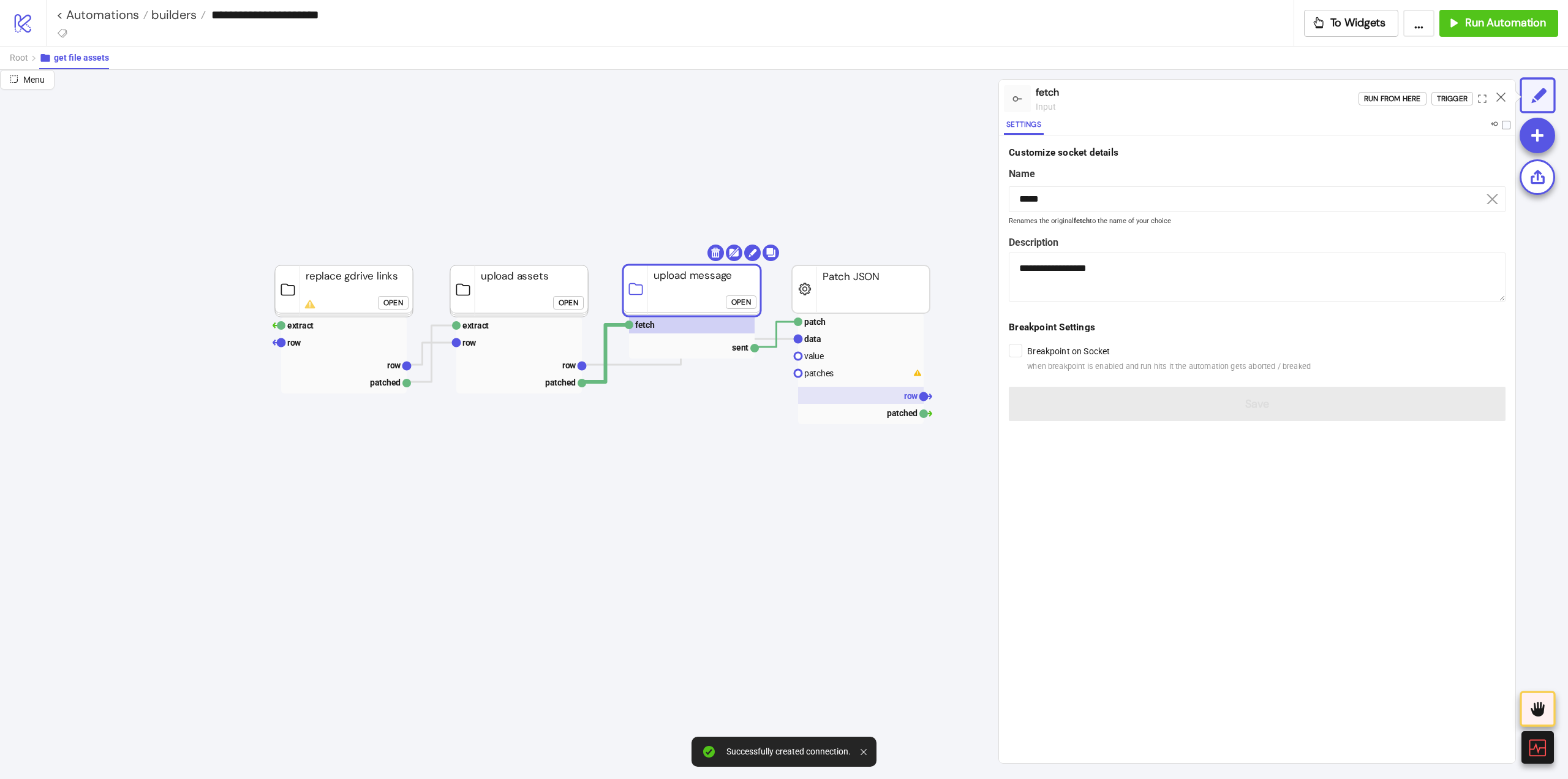
click at [907, 390] on rect at bounding box center [860, 395] width 125 height 17
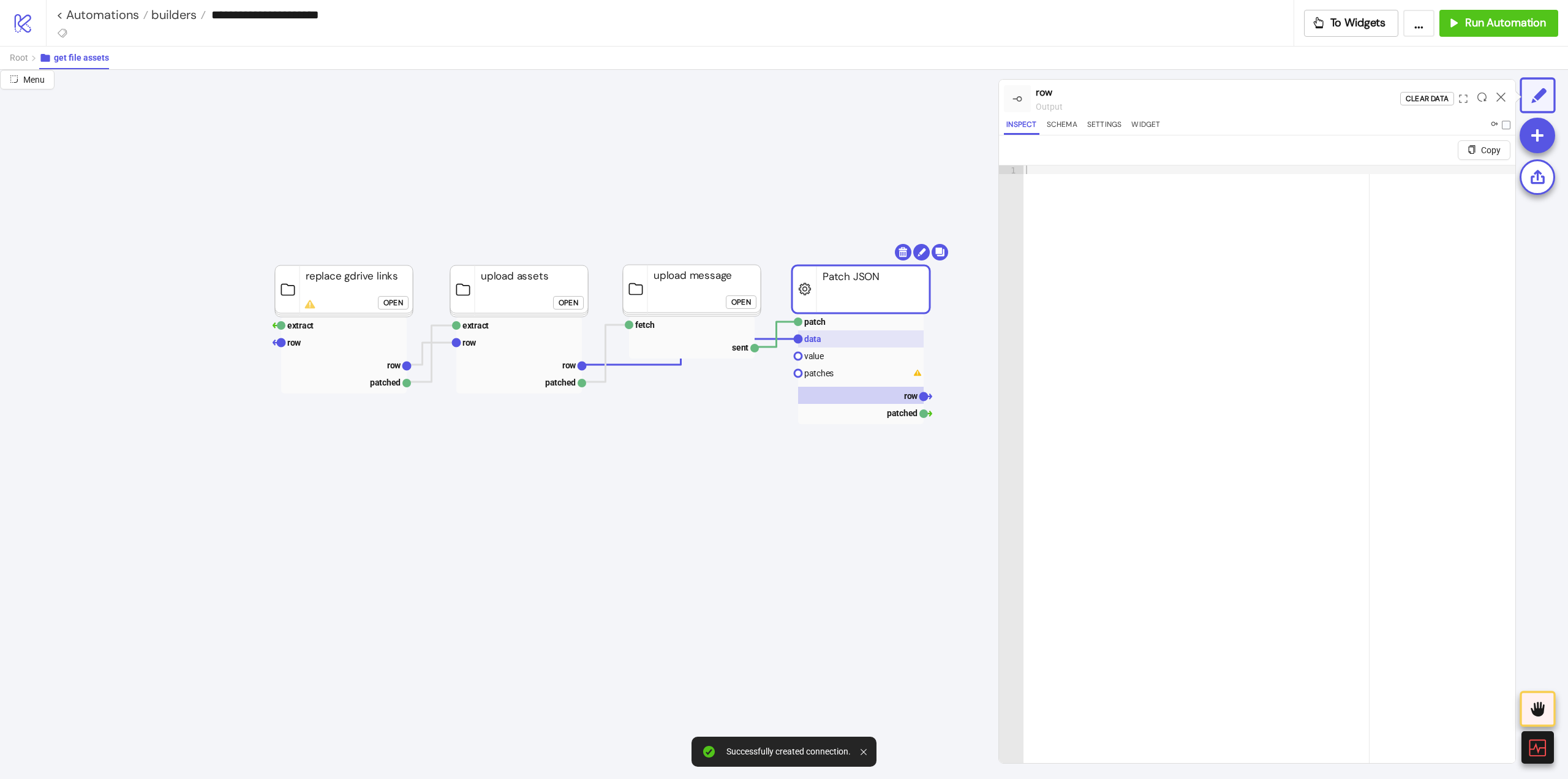
click at [834, 341] on rect at bounding box center [860, 339] width 125 height 17
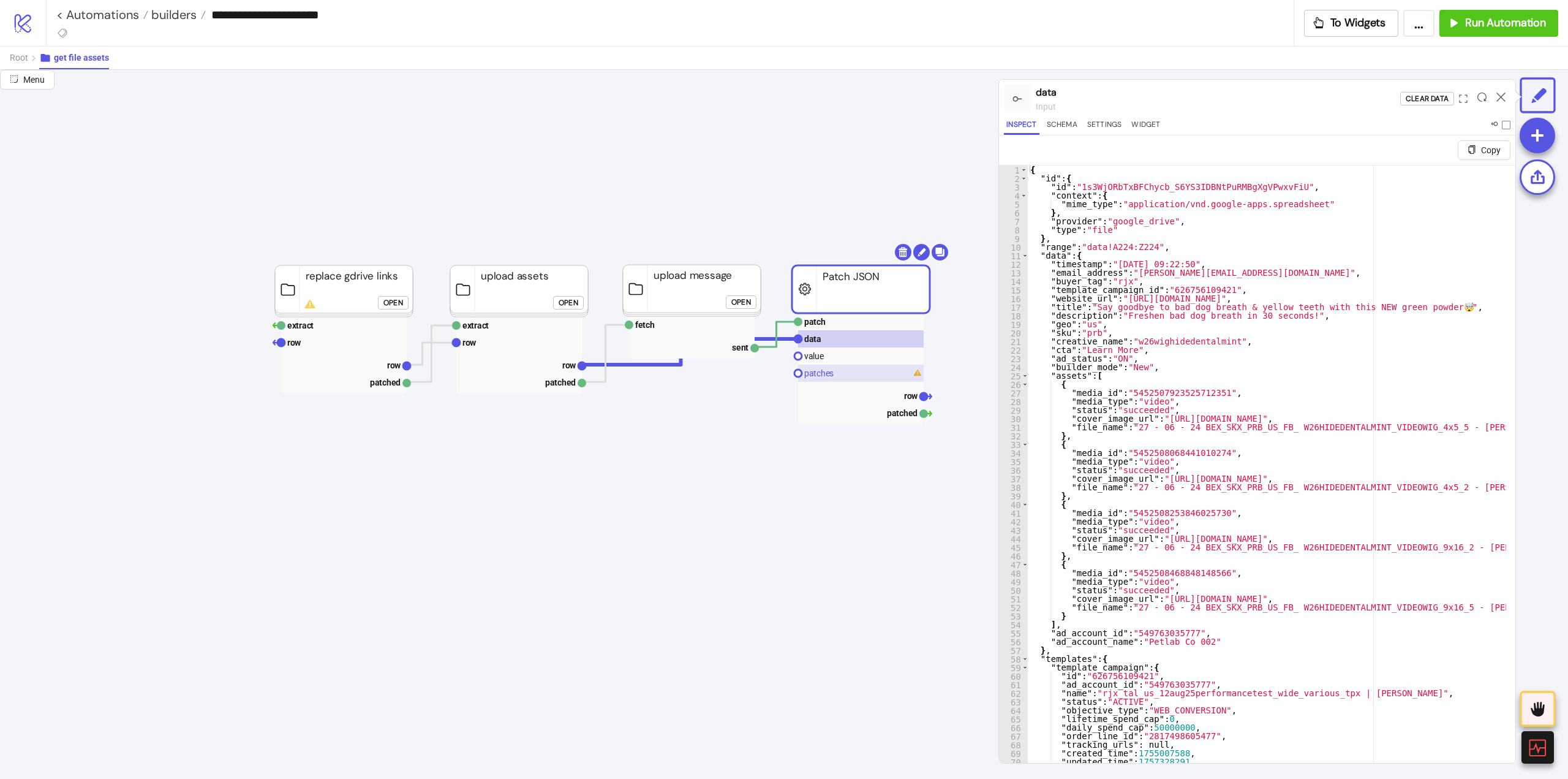
click at [819, 376] on text "patches" at bounding box center [819, 373] width 30 height 10
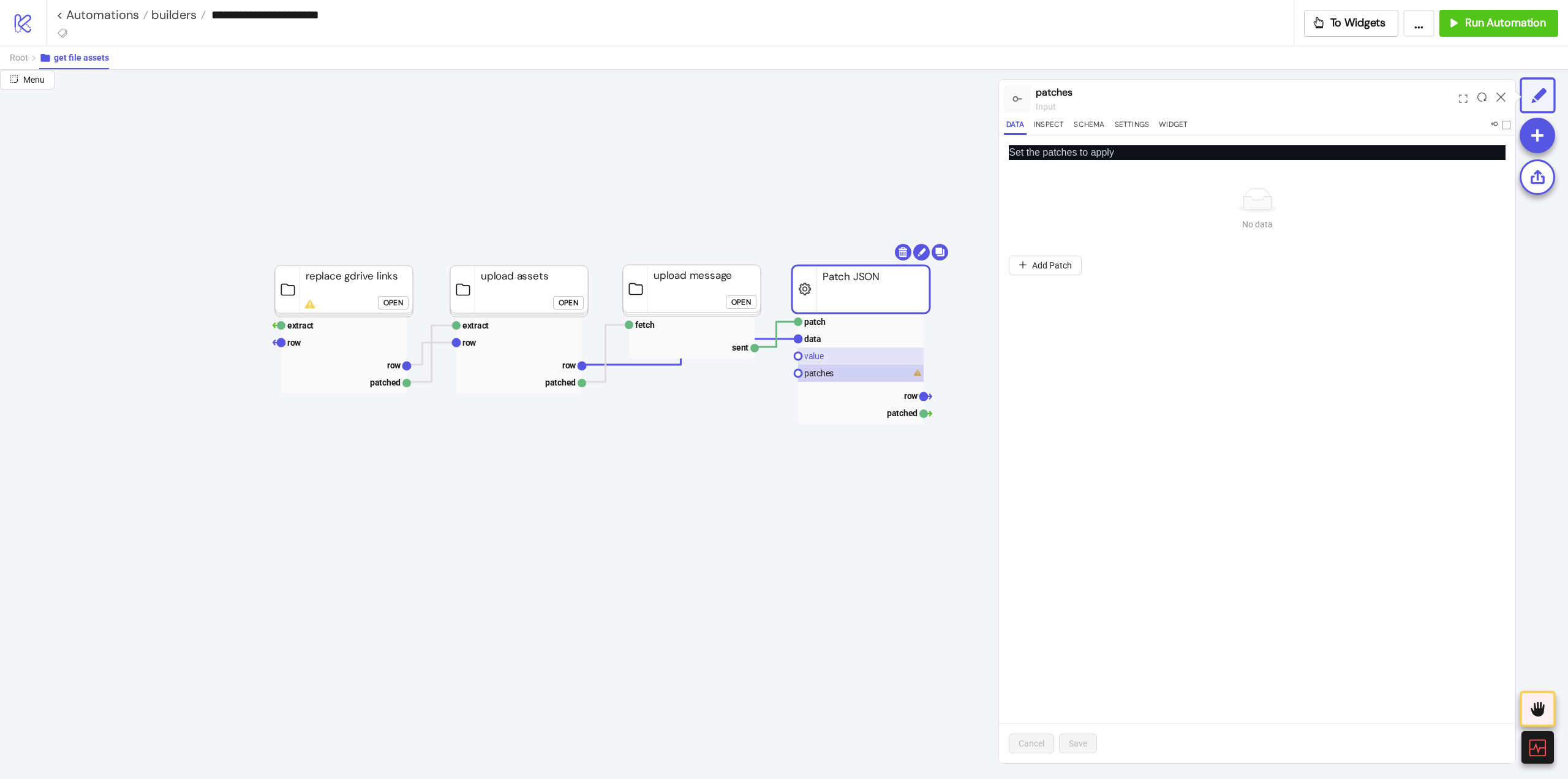
click at [818, 360] on text "value" at bounding box center [814, 356] width 19 height 10
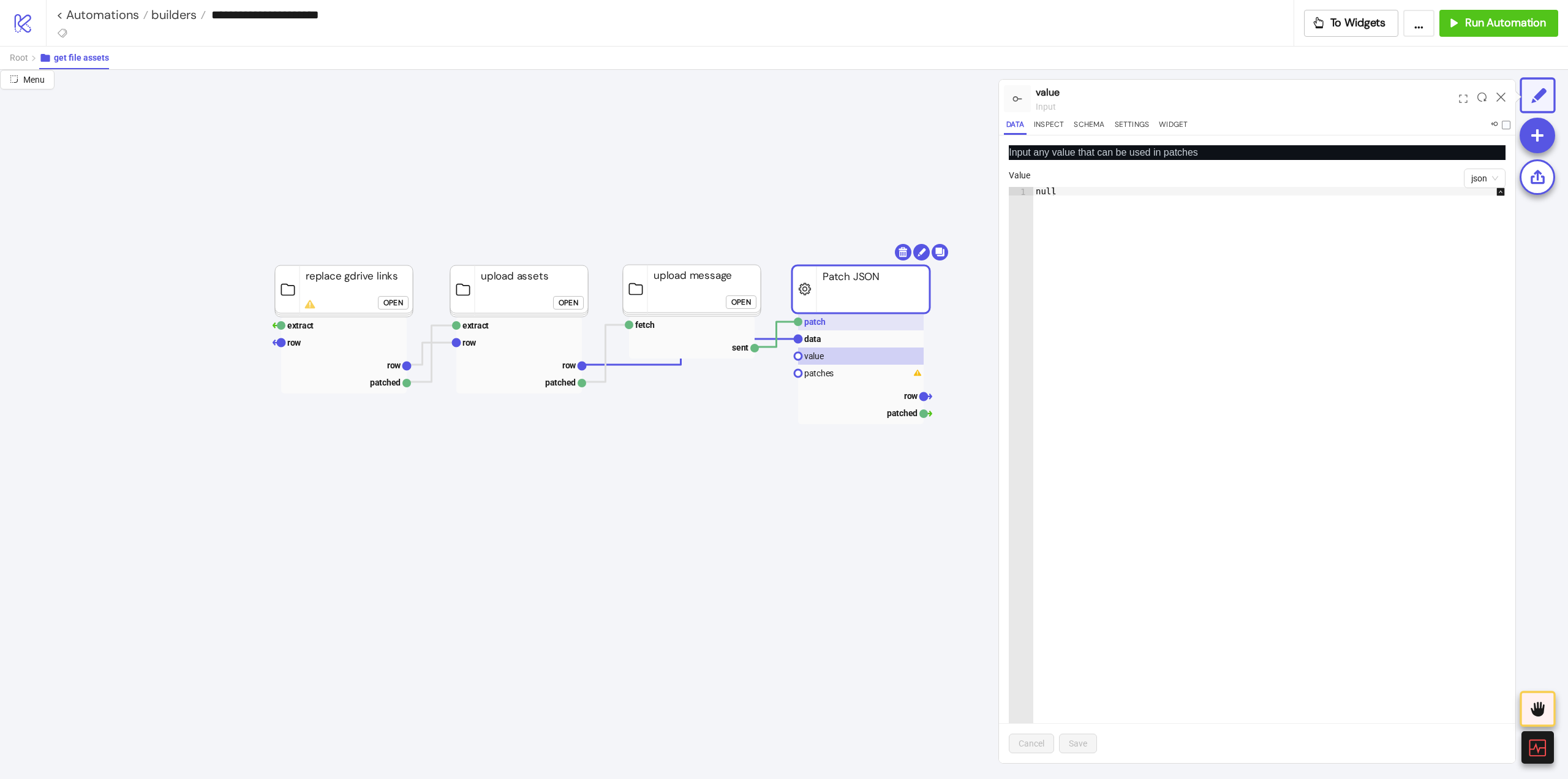
click at [818, 325] on text "patch" at bounding box center [815, 322] width 21 height 10
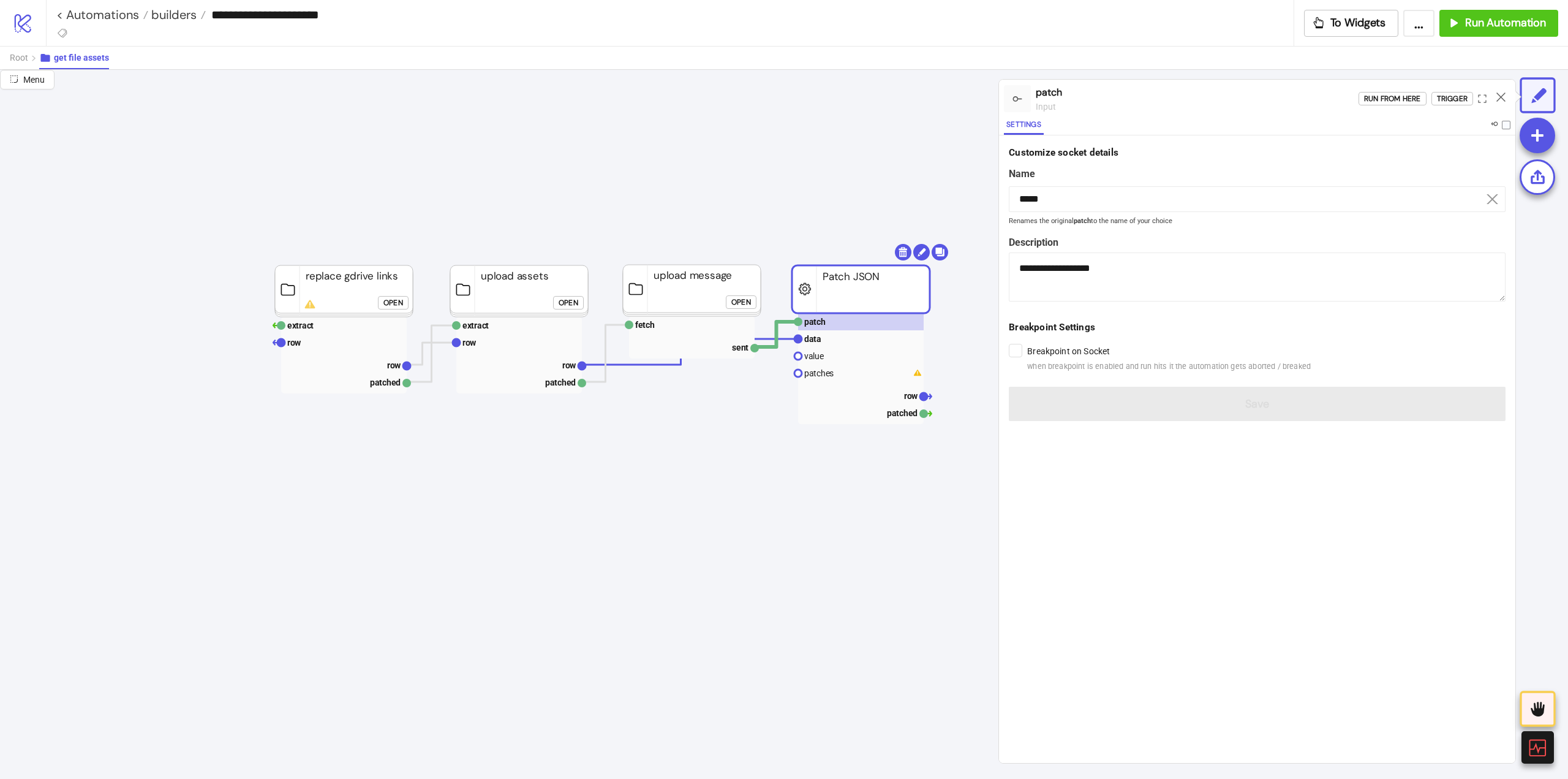
click at [554, 370] on rect at bounding box center [519, 365] width 125 height 17
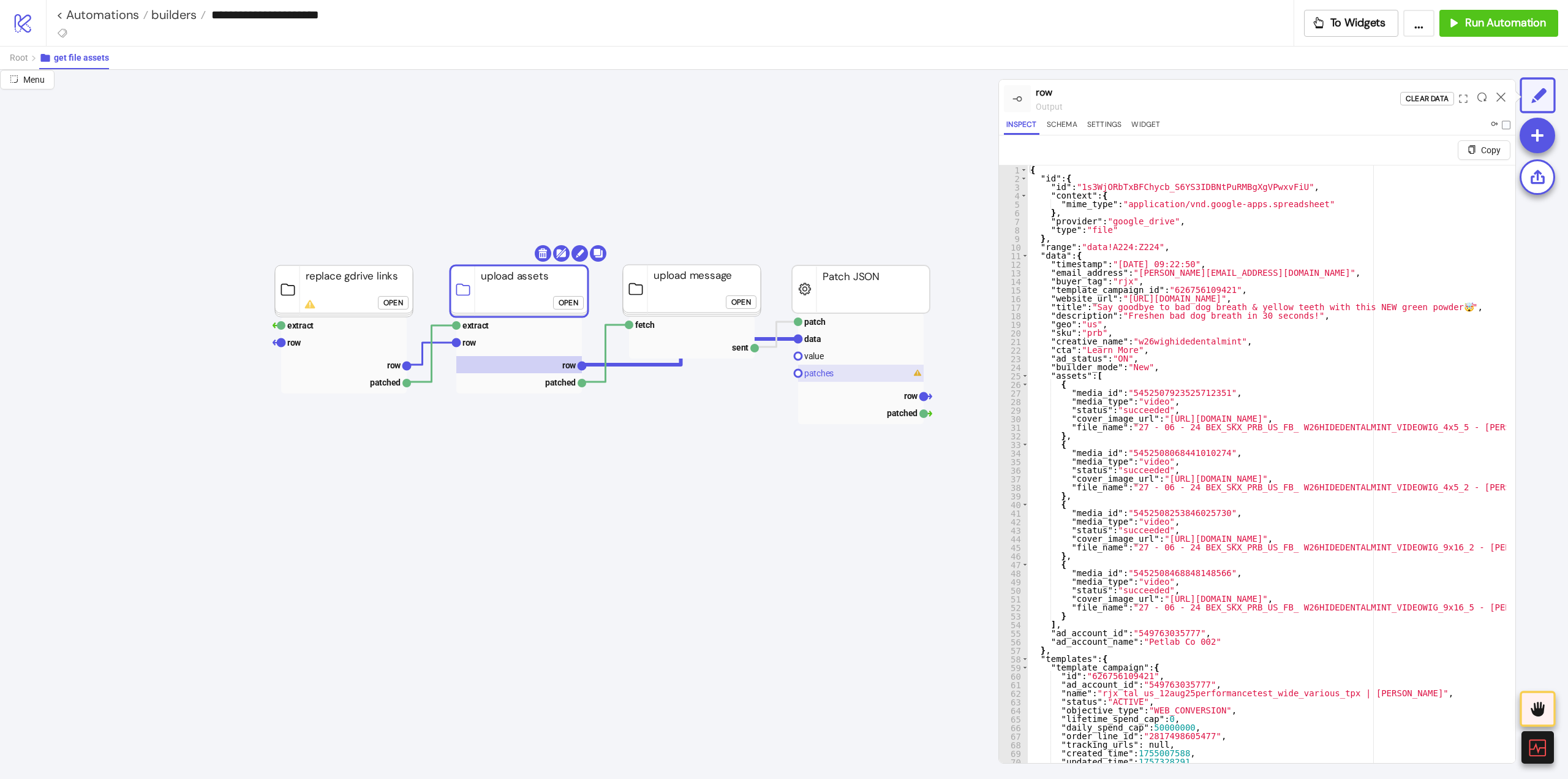
click at [818, 369] on text "patches" at bounding box center [819, 373] width 30 height 10
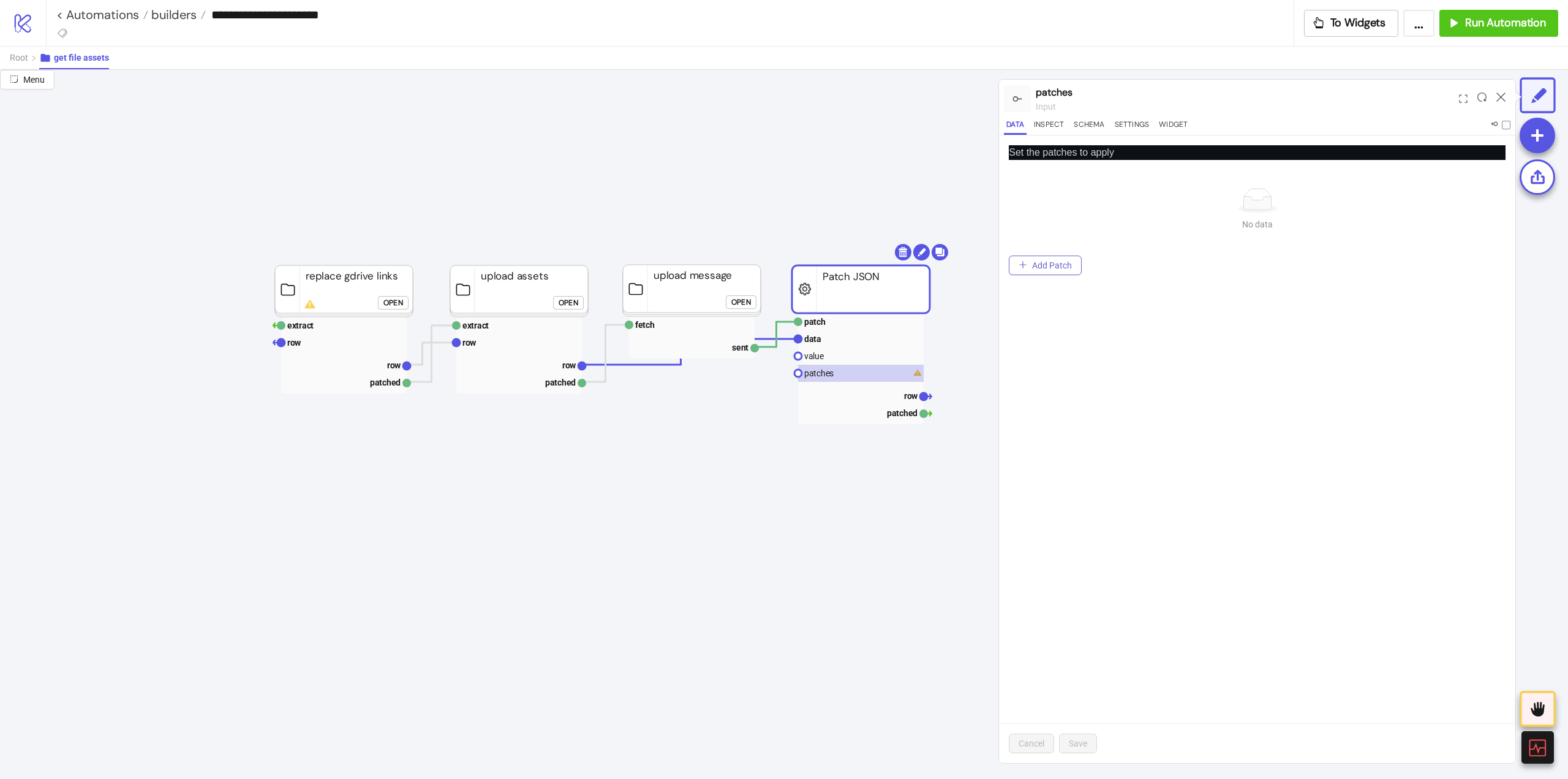
click at [1047, 271] on button "Add Patch" at bounding box center [1045, 265] width 73 height 19
click at [1043, 202] on span "Add" at bounding box center [1040, 197] width 46 height 19
click at [1039, 282] on div "Test" at bounding box center [1039, 280] width 42 height 14
click at [1086, 742] on span "Save" at bounding box center [1078, 743] width 19 height 10
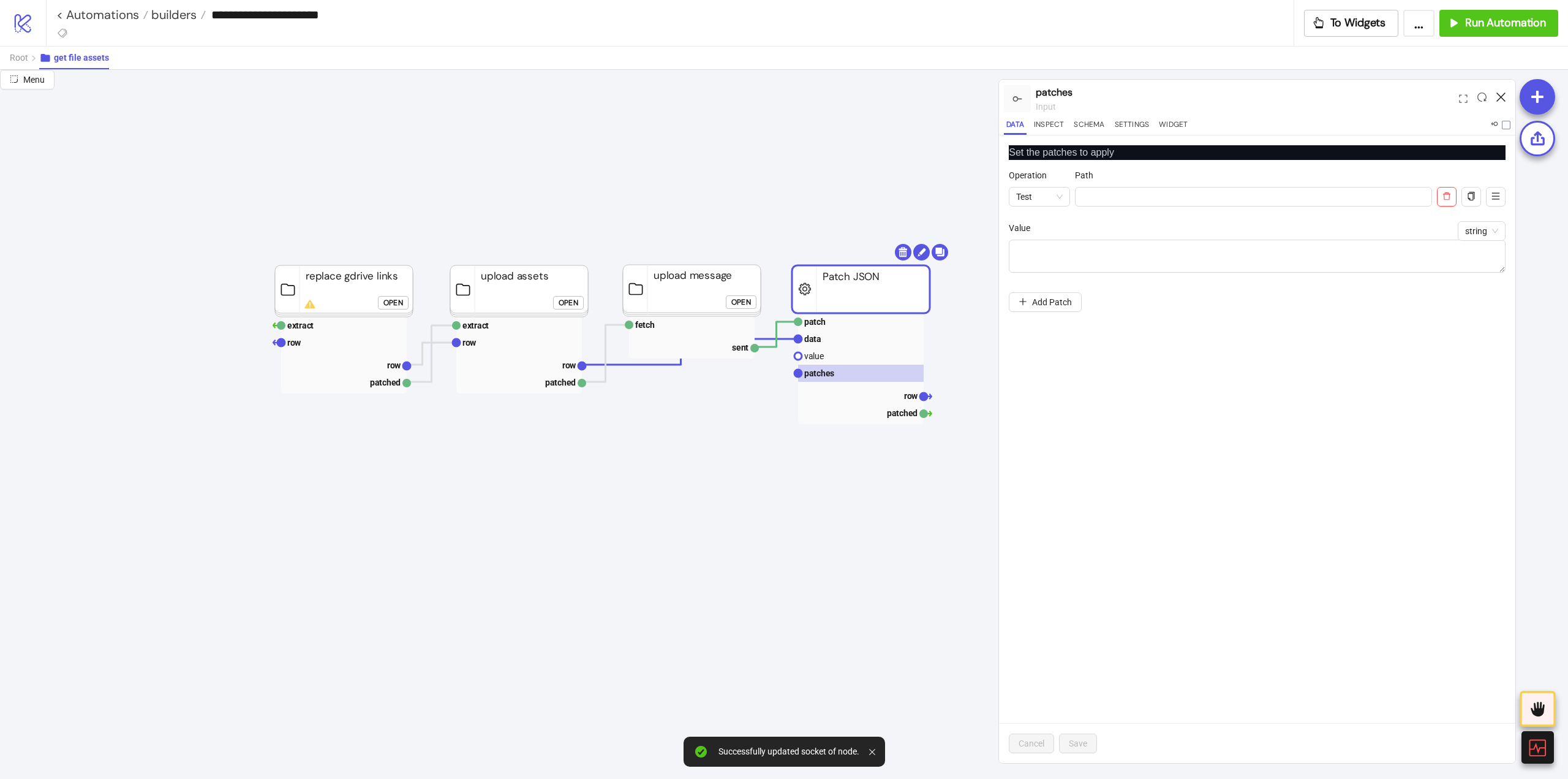
click at [1500, 93] on icon at bounding box center [1501, 97] width 9 height 9
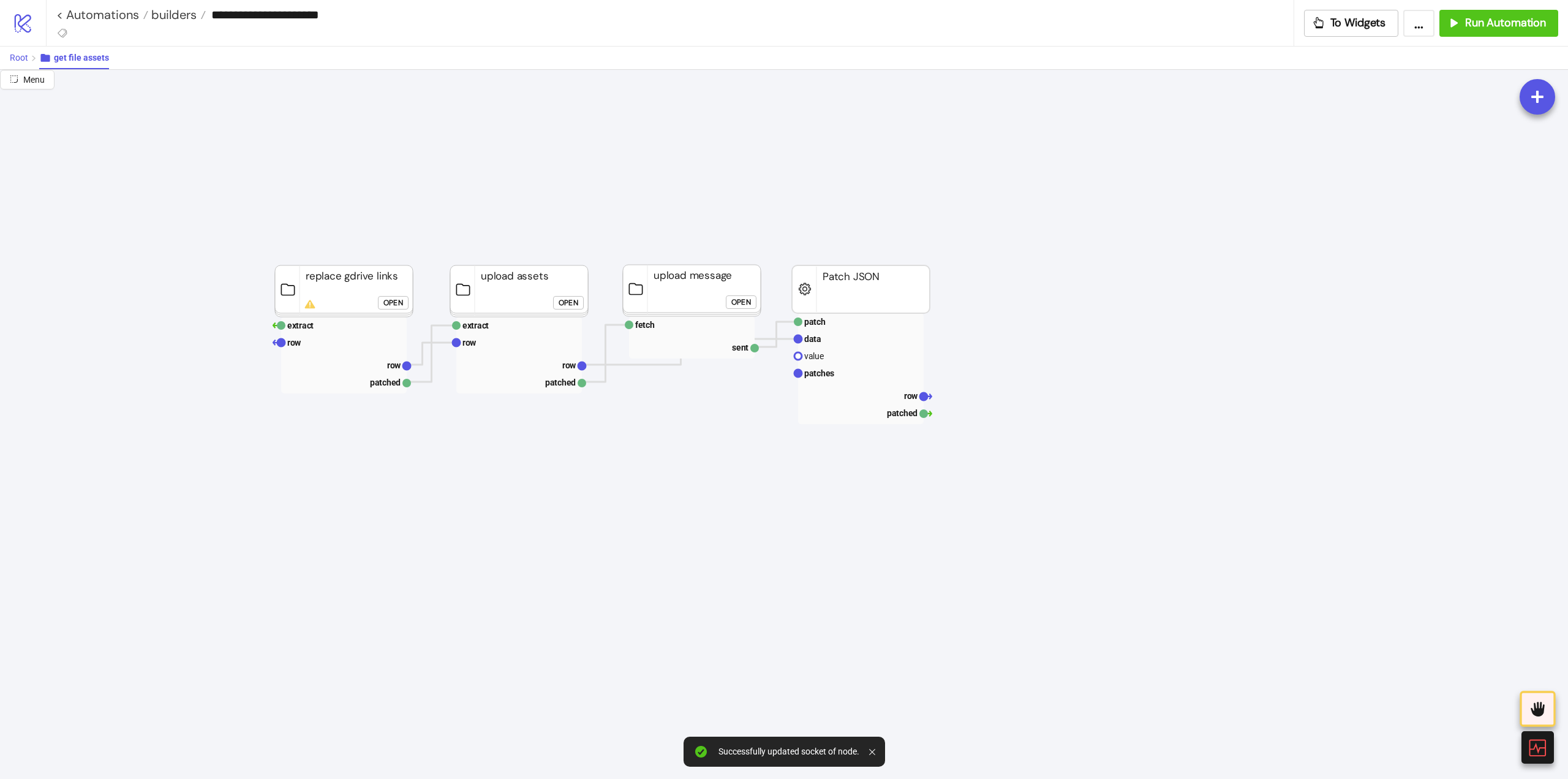
click at [24, 64] on button "Root" at bounding box center [24, 57] width 30 height 23
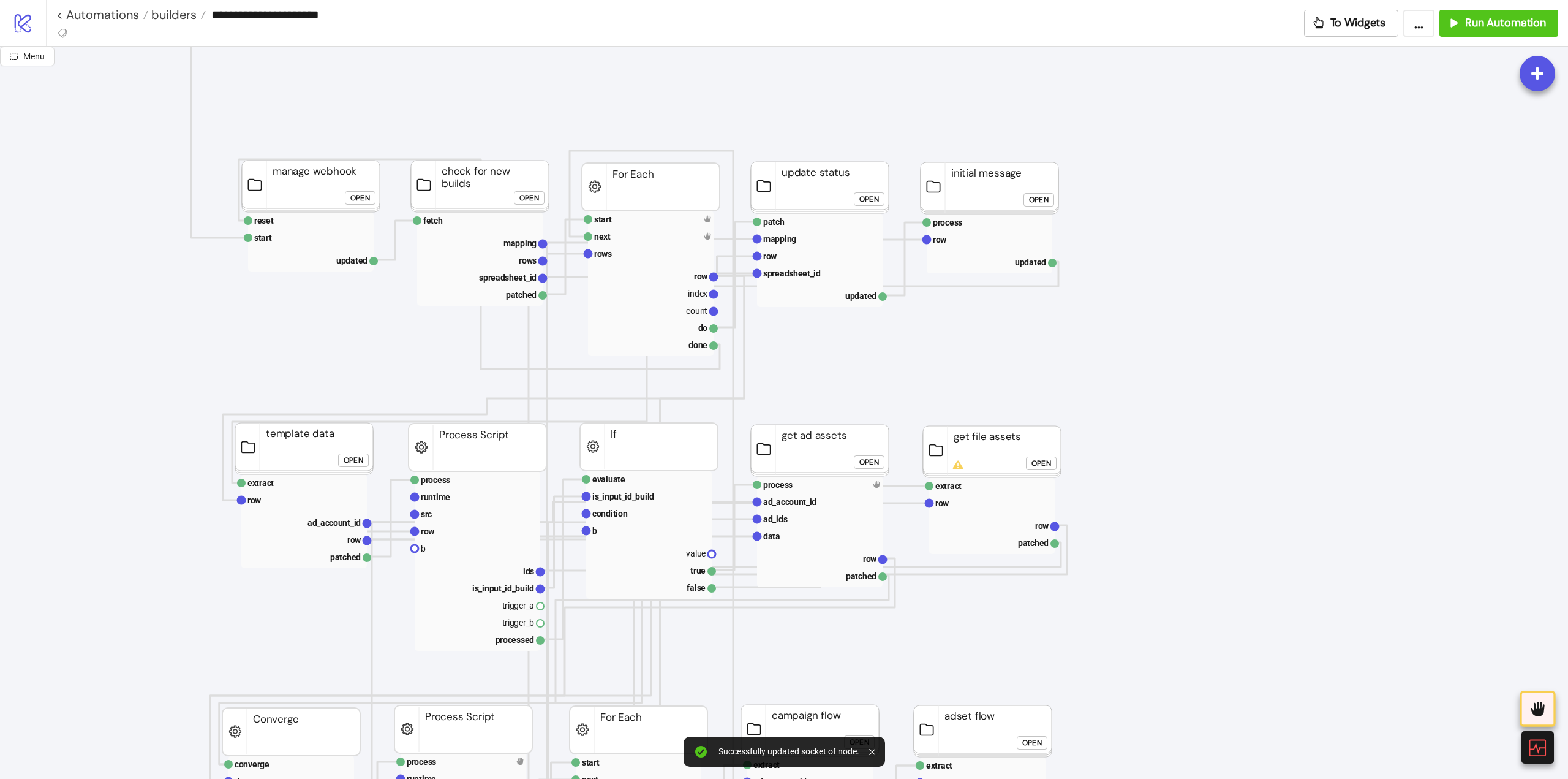
scroll to position [306, 0]
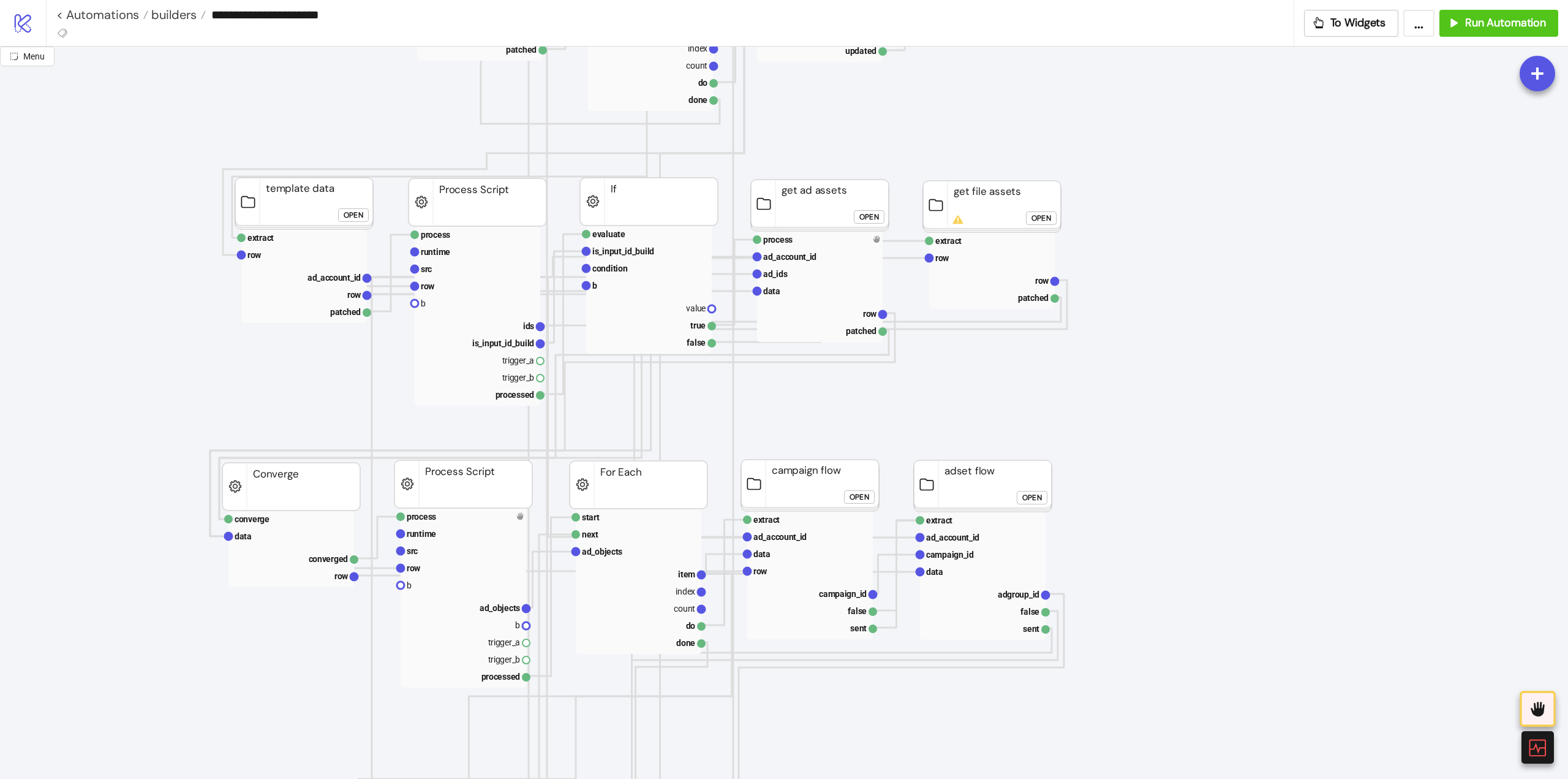
click at [1041, 225] on div "Open" at bounding box center [1041, 219] width 19 height 14
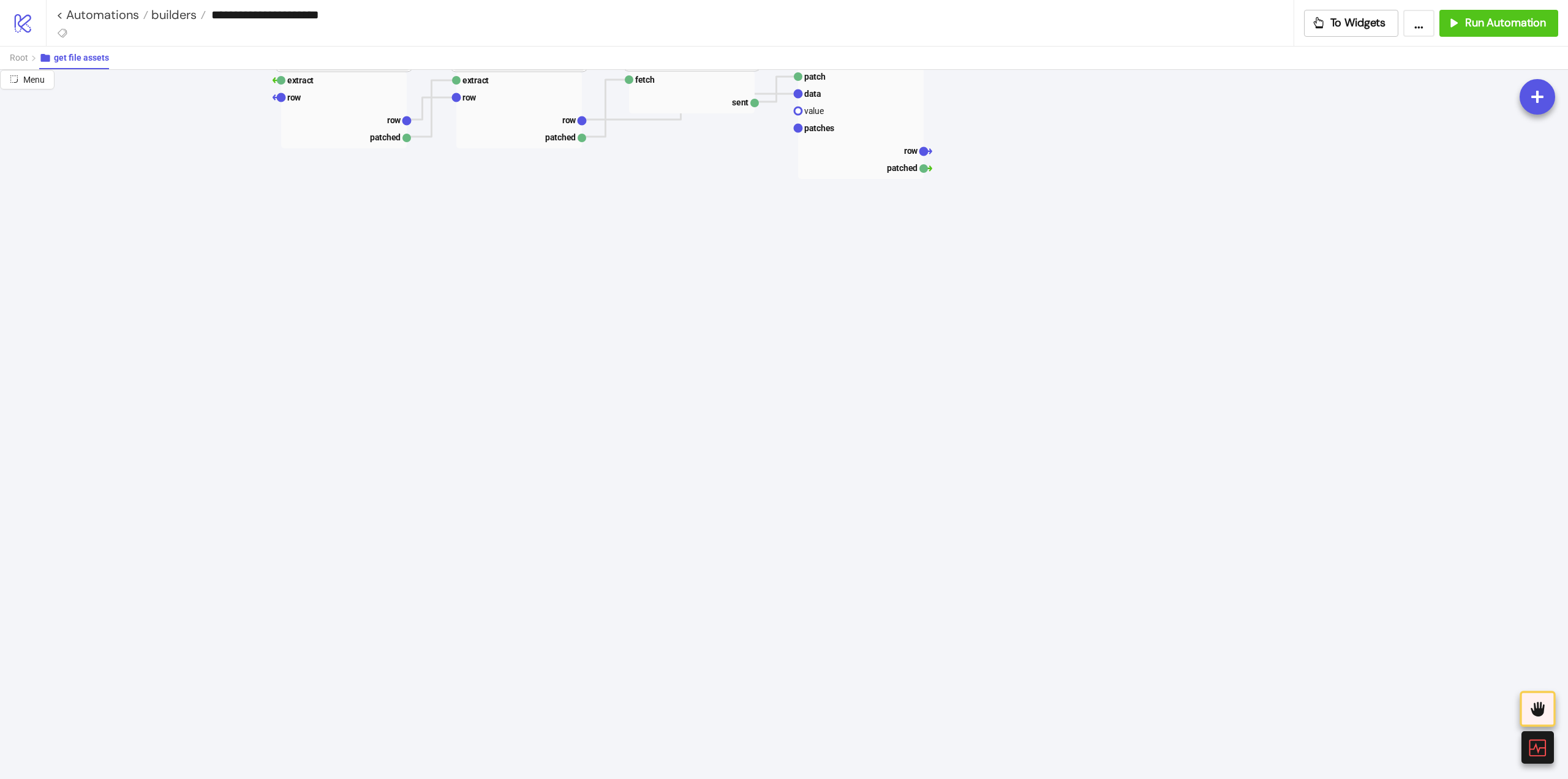
scroll to position [0, 0]
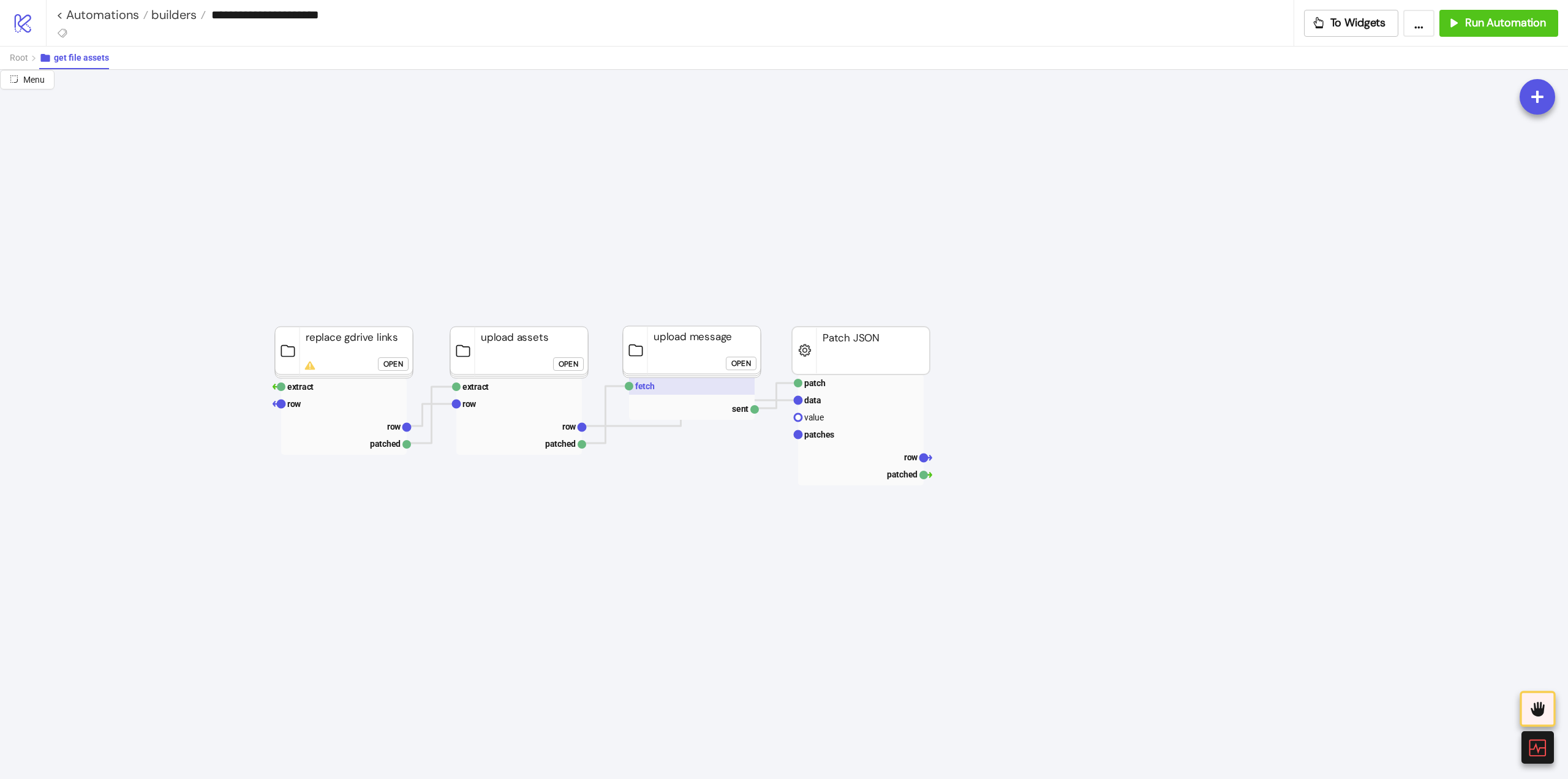
click at [658, 387] on rect at bounding box center [692, 386] width 125 height 17
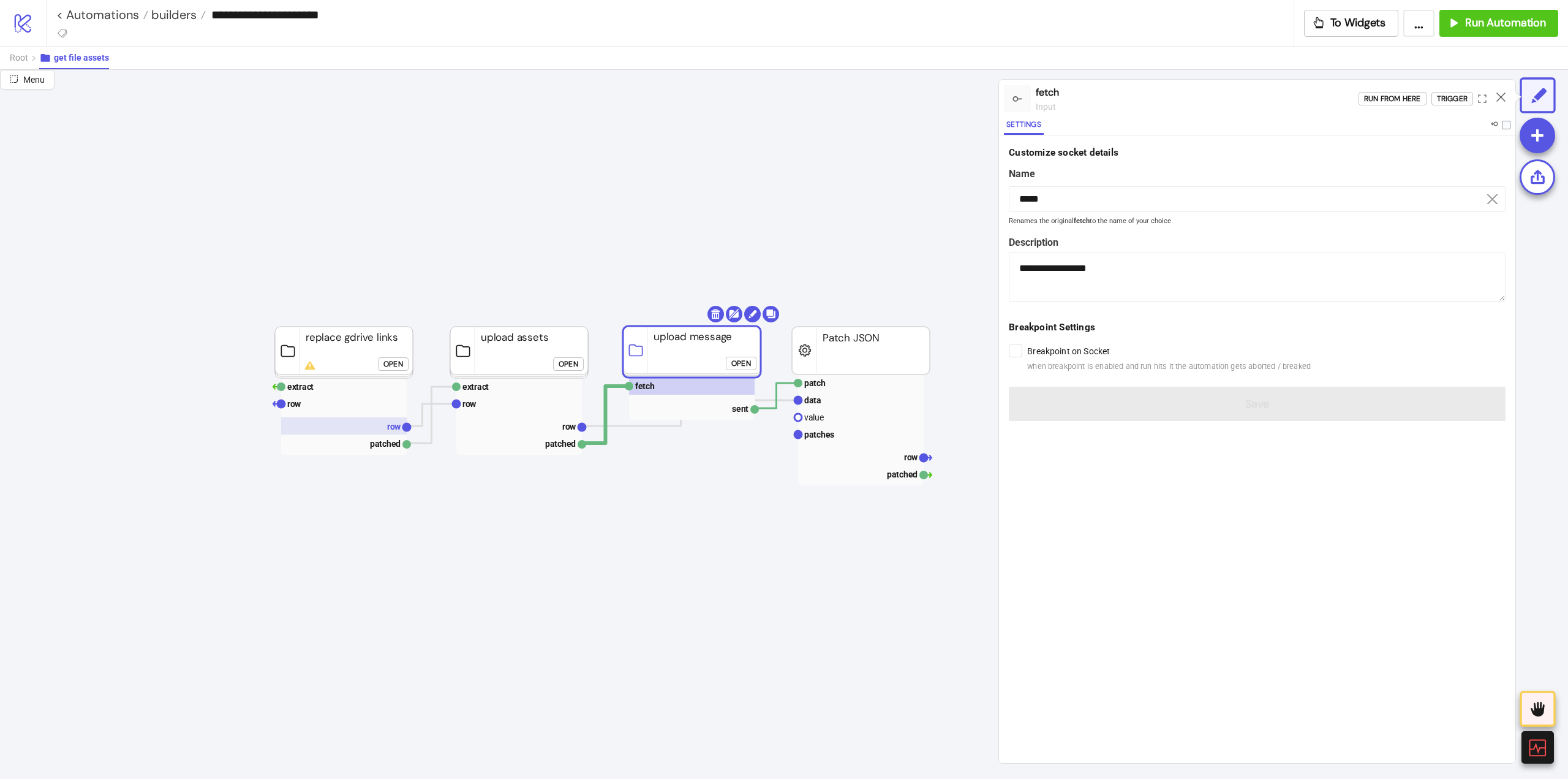
click at [384, 430] on rect at bounding box center [343, 426] width 125 height 17
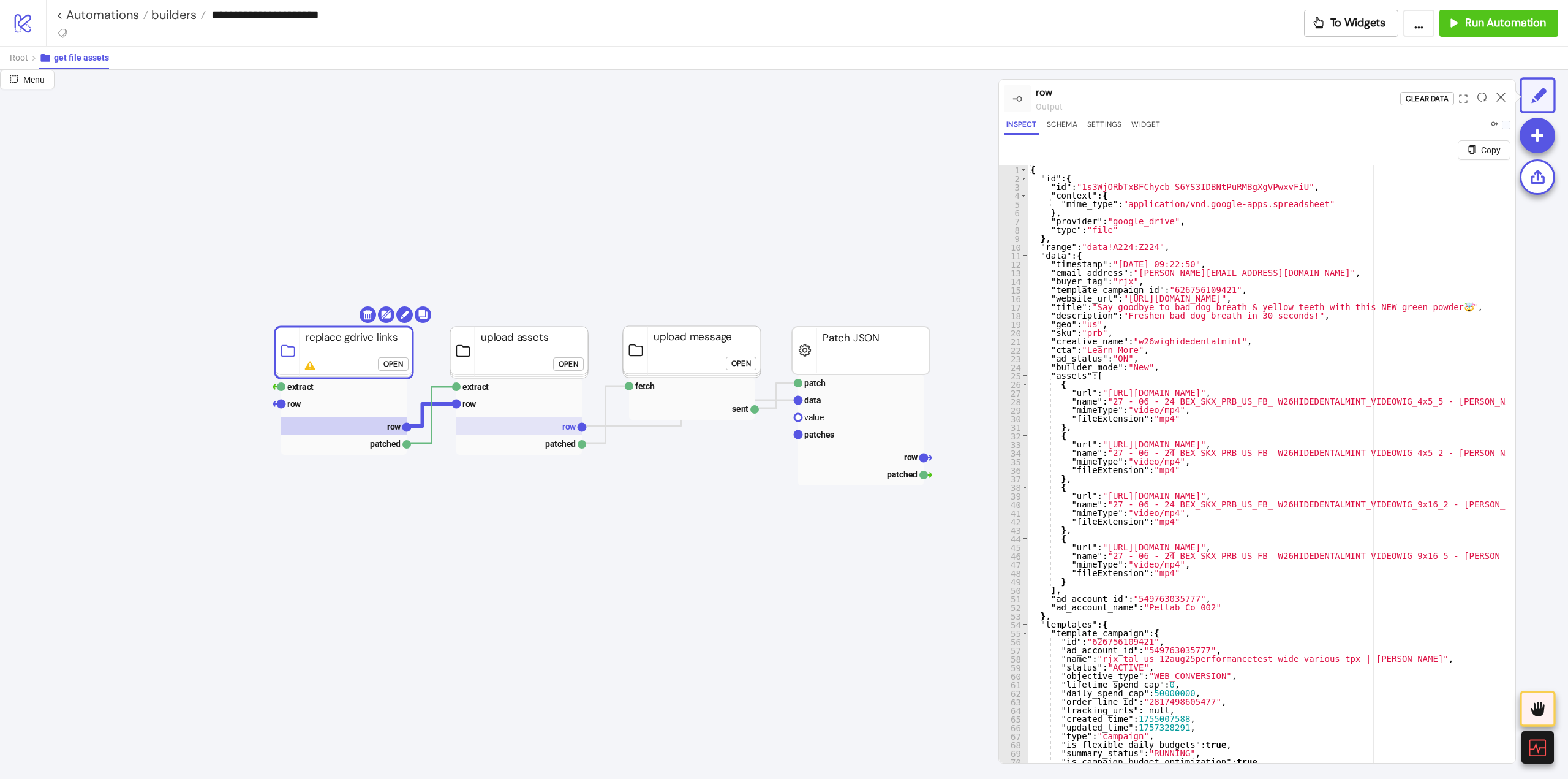
click at [564, 426] on text "row" at bounding box center [570, 426] width 14 height 10
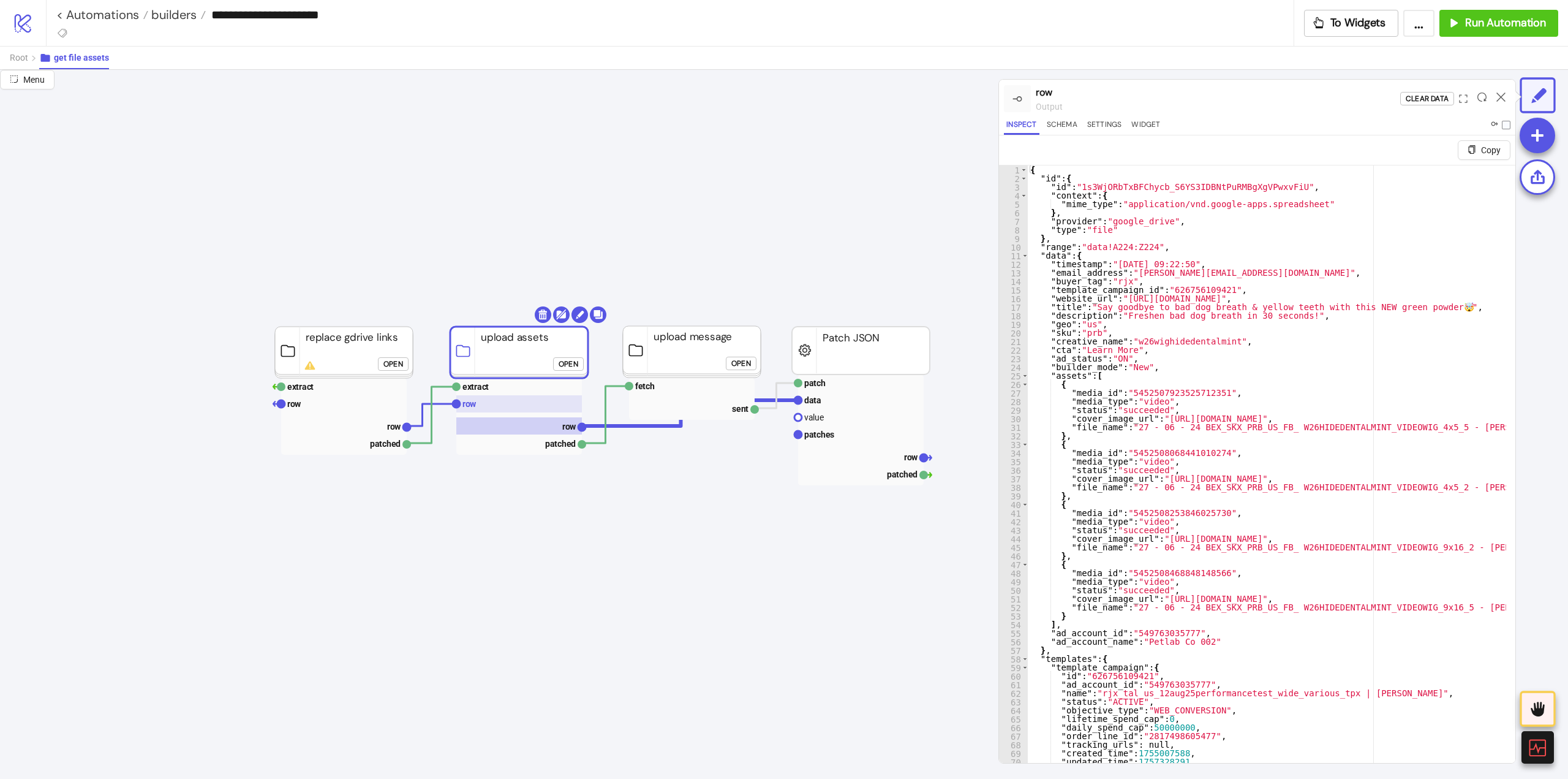
click at [485, 400] on rect at bounding box center [519, 404] width 125 height 17
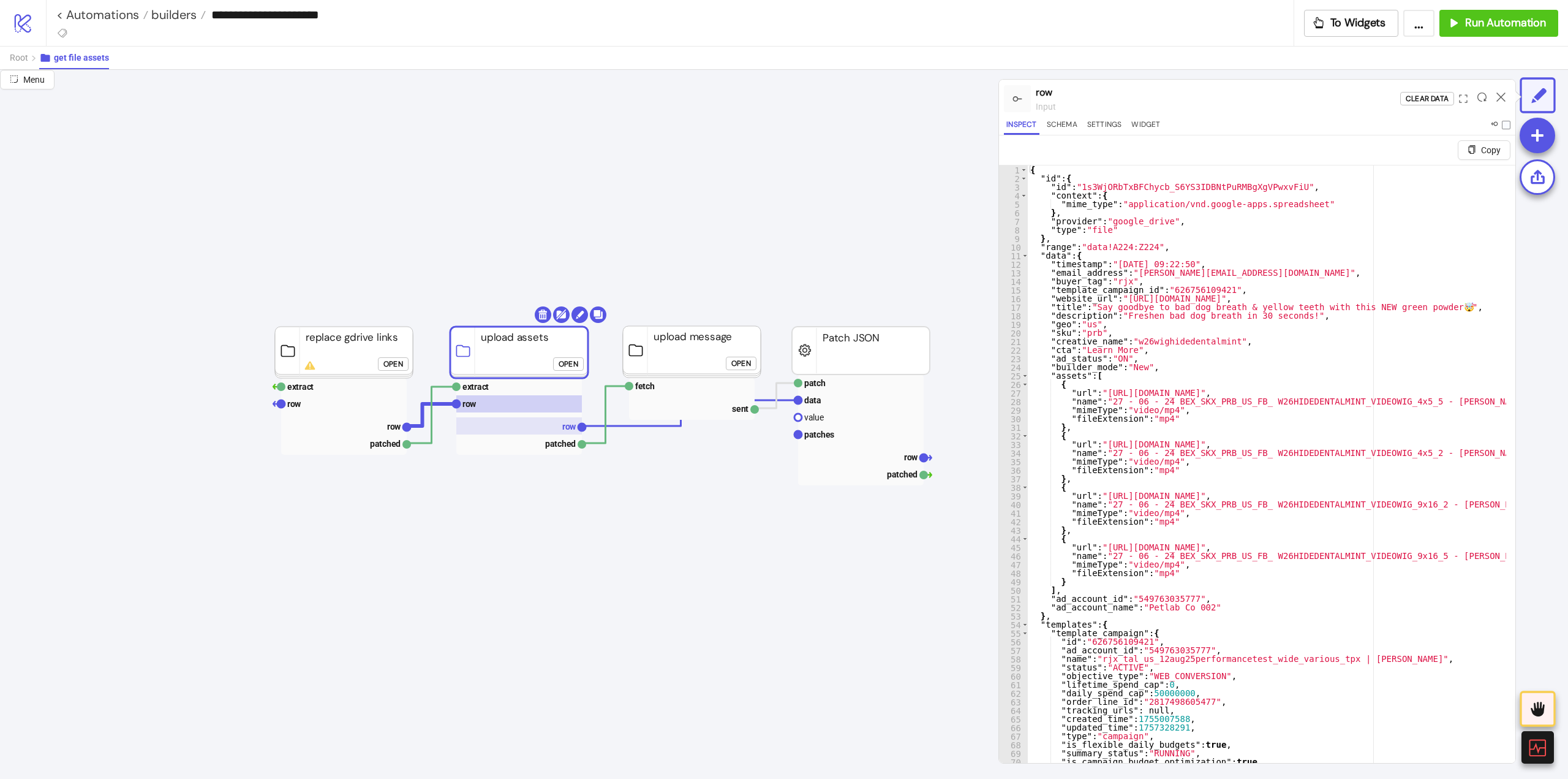
click at [564, 426] on text "row" at bounding box center [570, 426] width 14 height 10
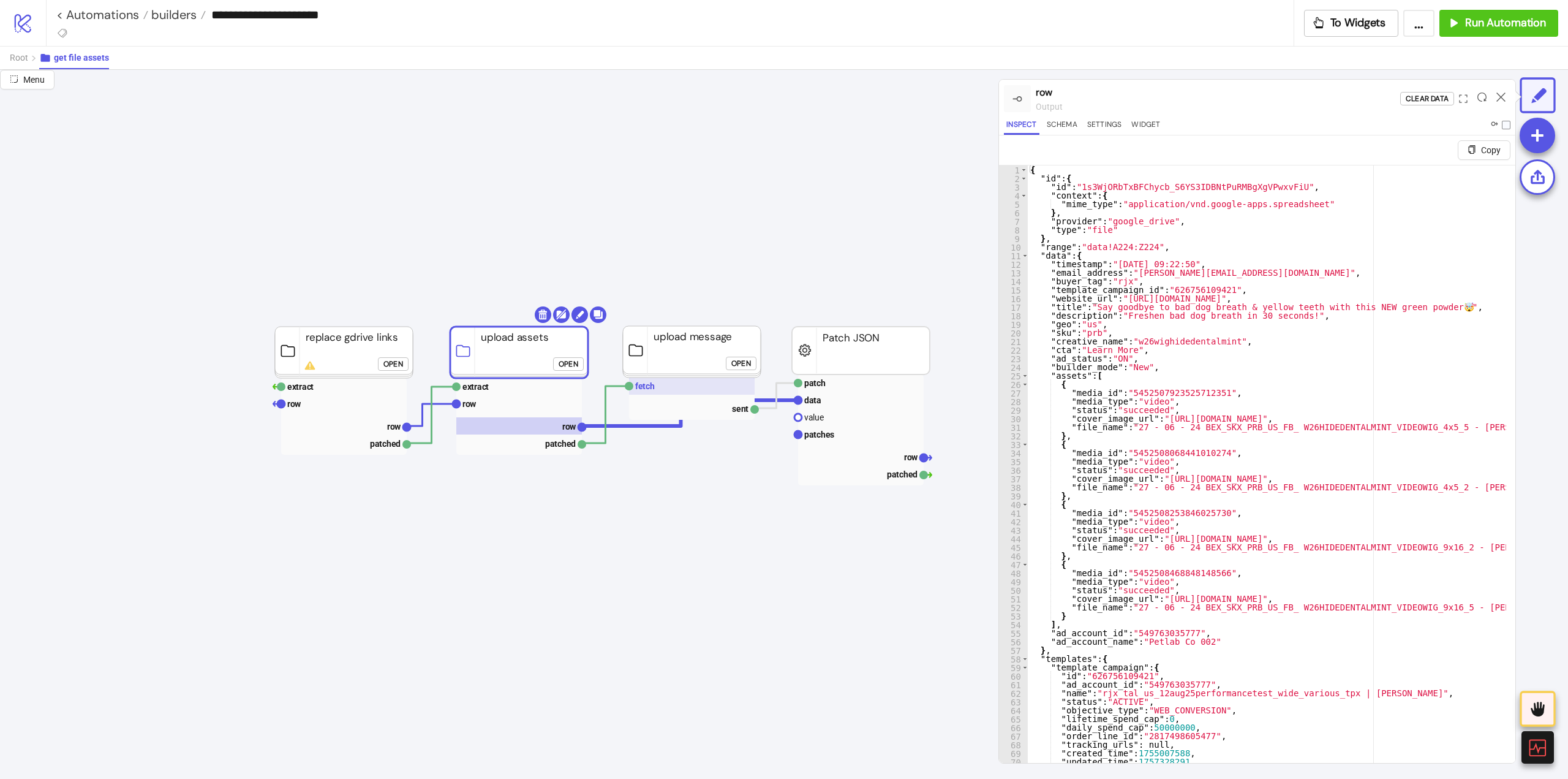
click at [652, 390] on text "fetch" at bounding box center [645, 386] width 19 height 10
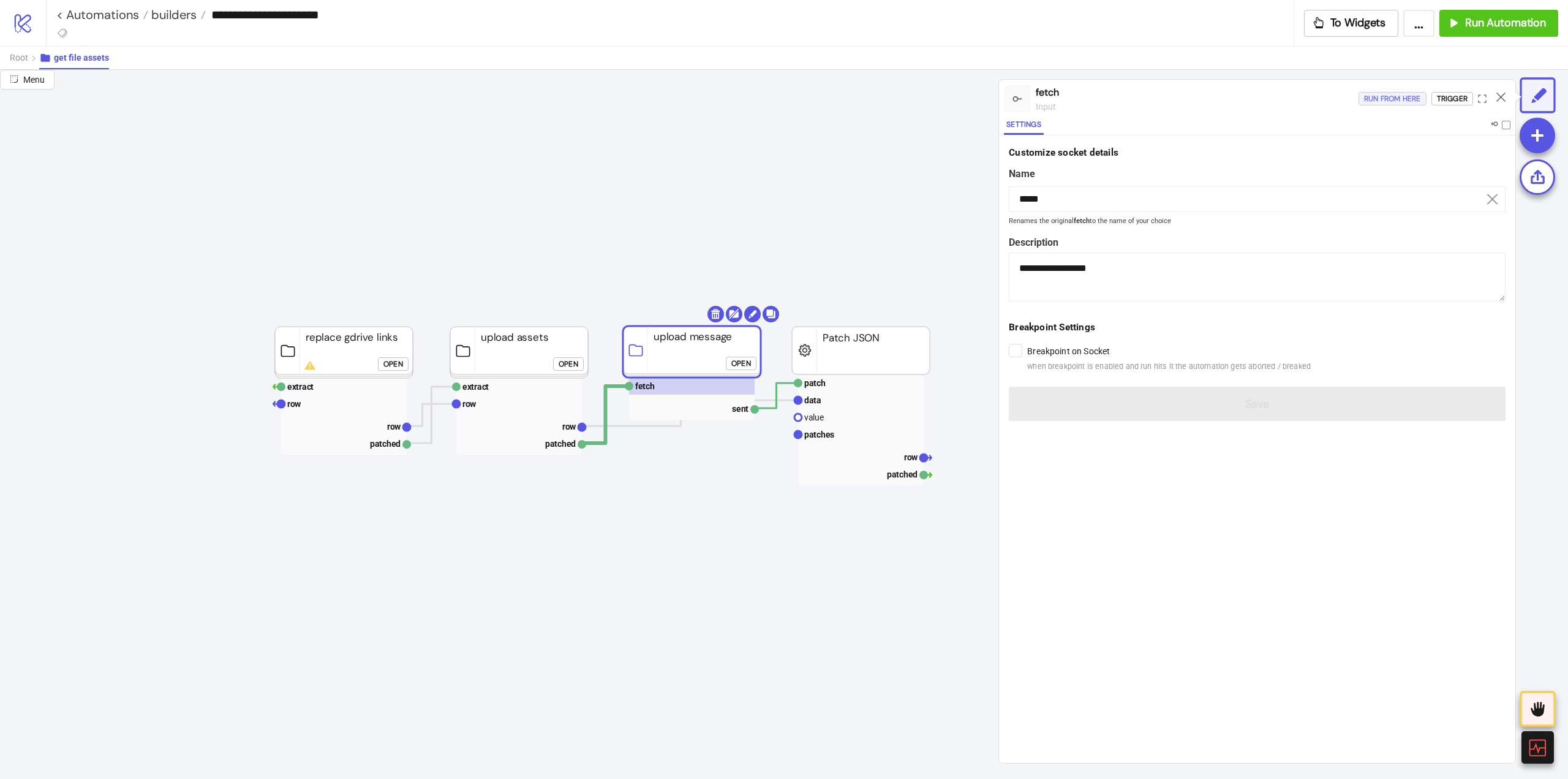
click at [1387, 102] on div "Run from here" at bounding box center [1392, 99] width 57 height 14
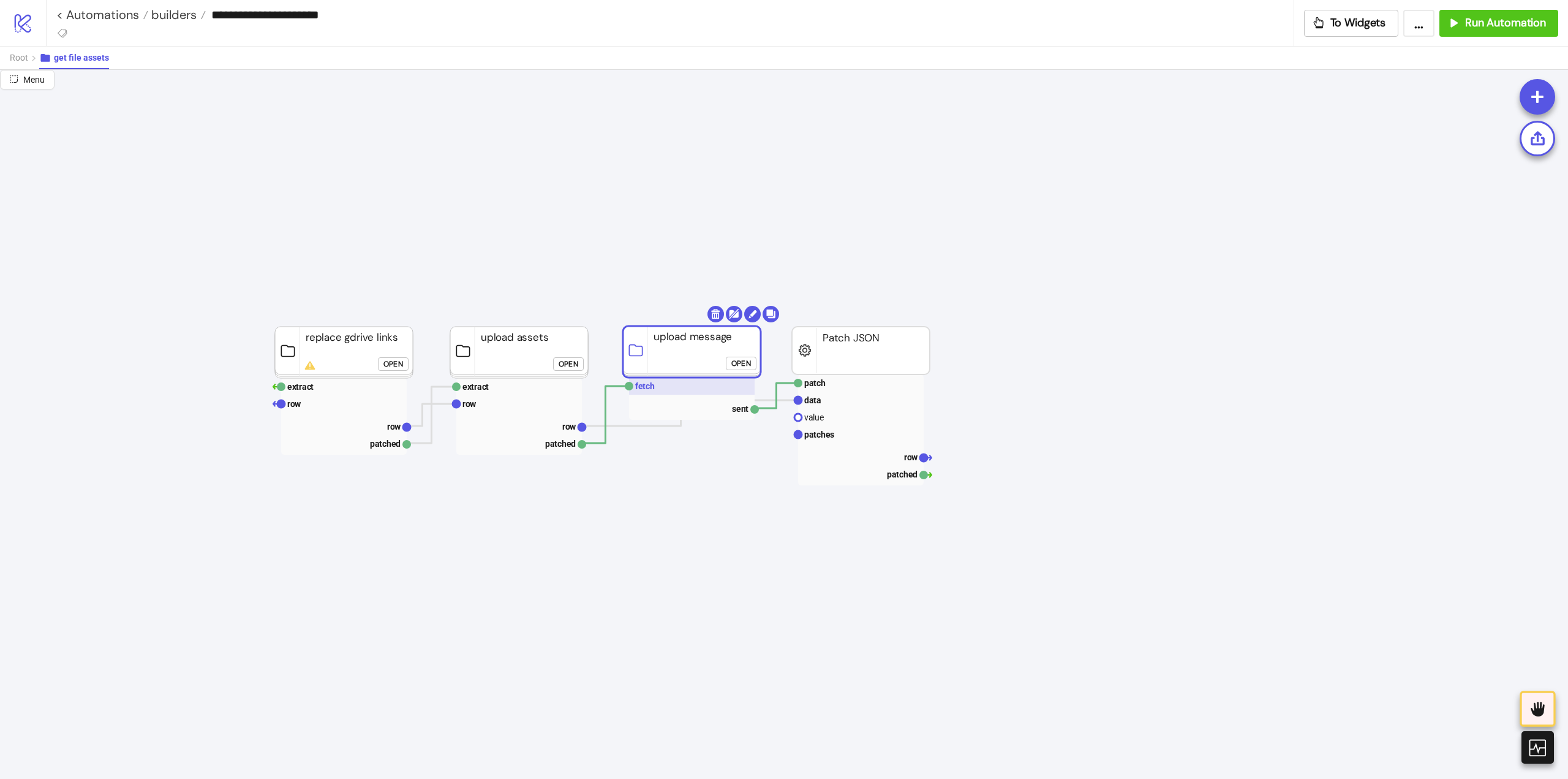
click at [674, 390] on rect at bounding box center [692, 386] width 125 height 17
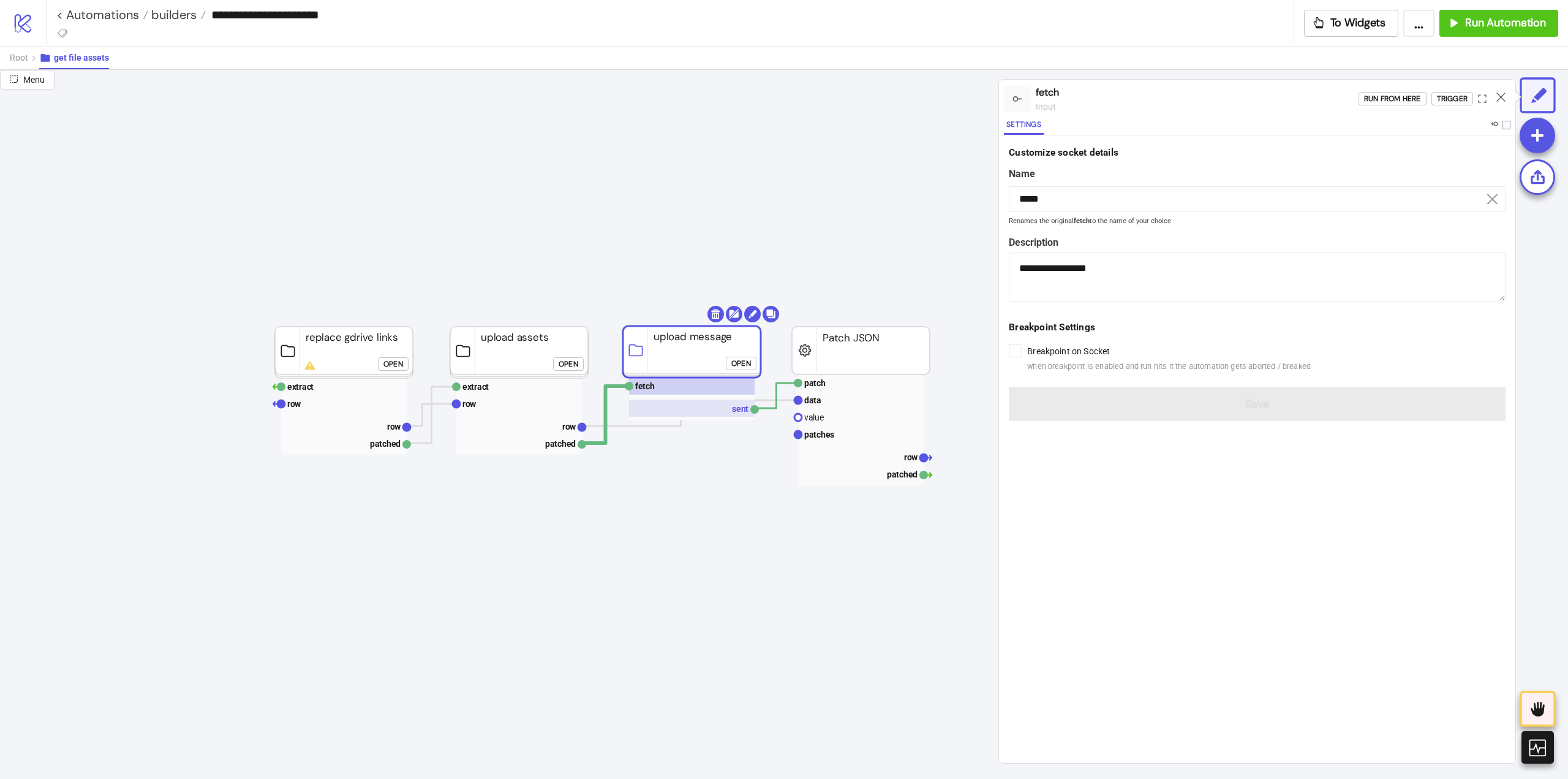
click at [719, 406] on rect at bounding box center [692, 408] width 125 height 17
type input "****"
type textarea "**********"
click at [832, 384] on rect at bounding box center [860, 383] width 125 height 17
type input "*****"
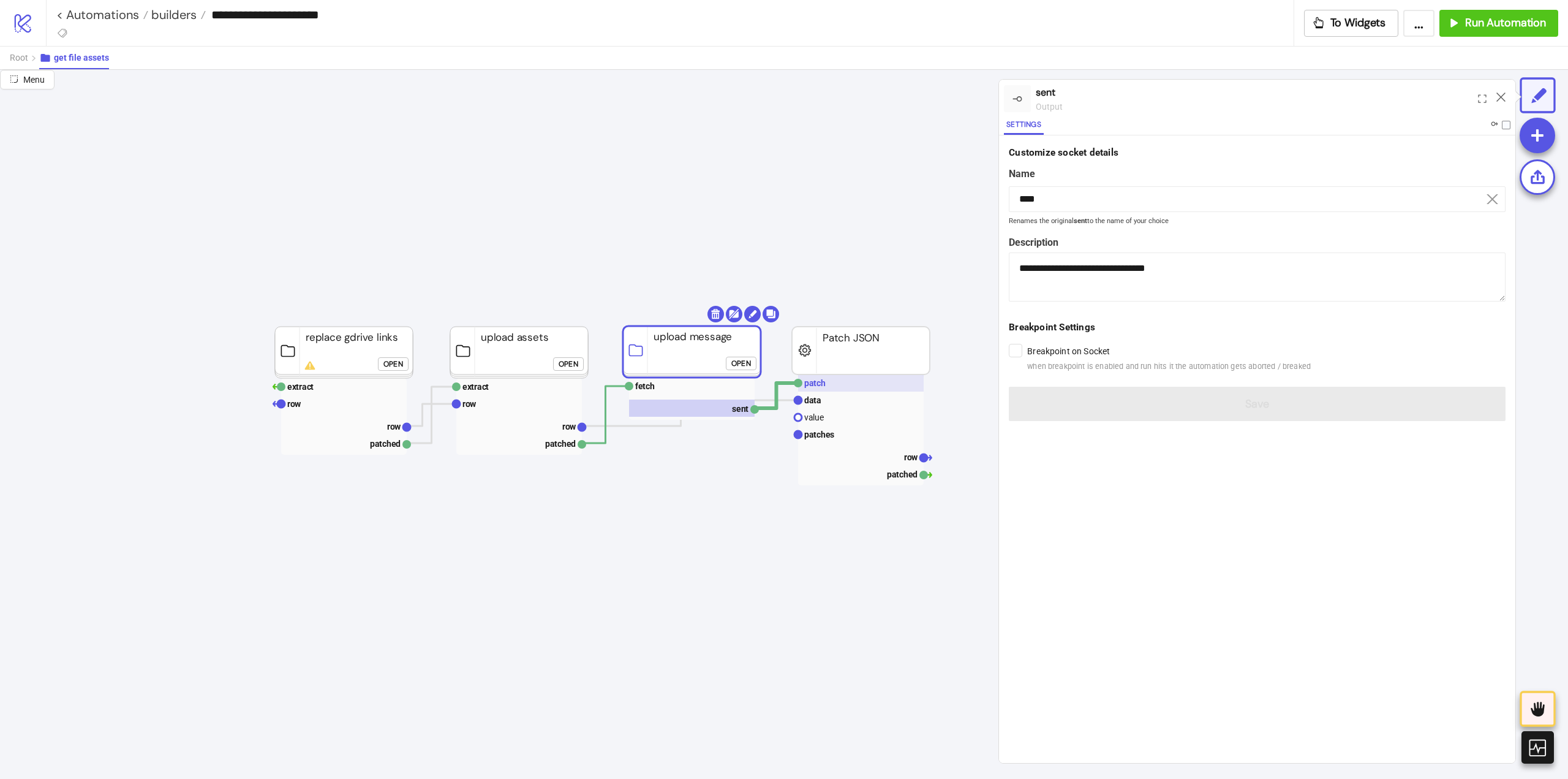
type textarea "**********"
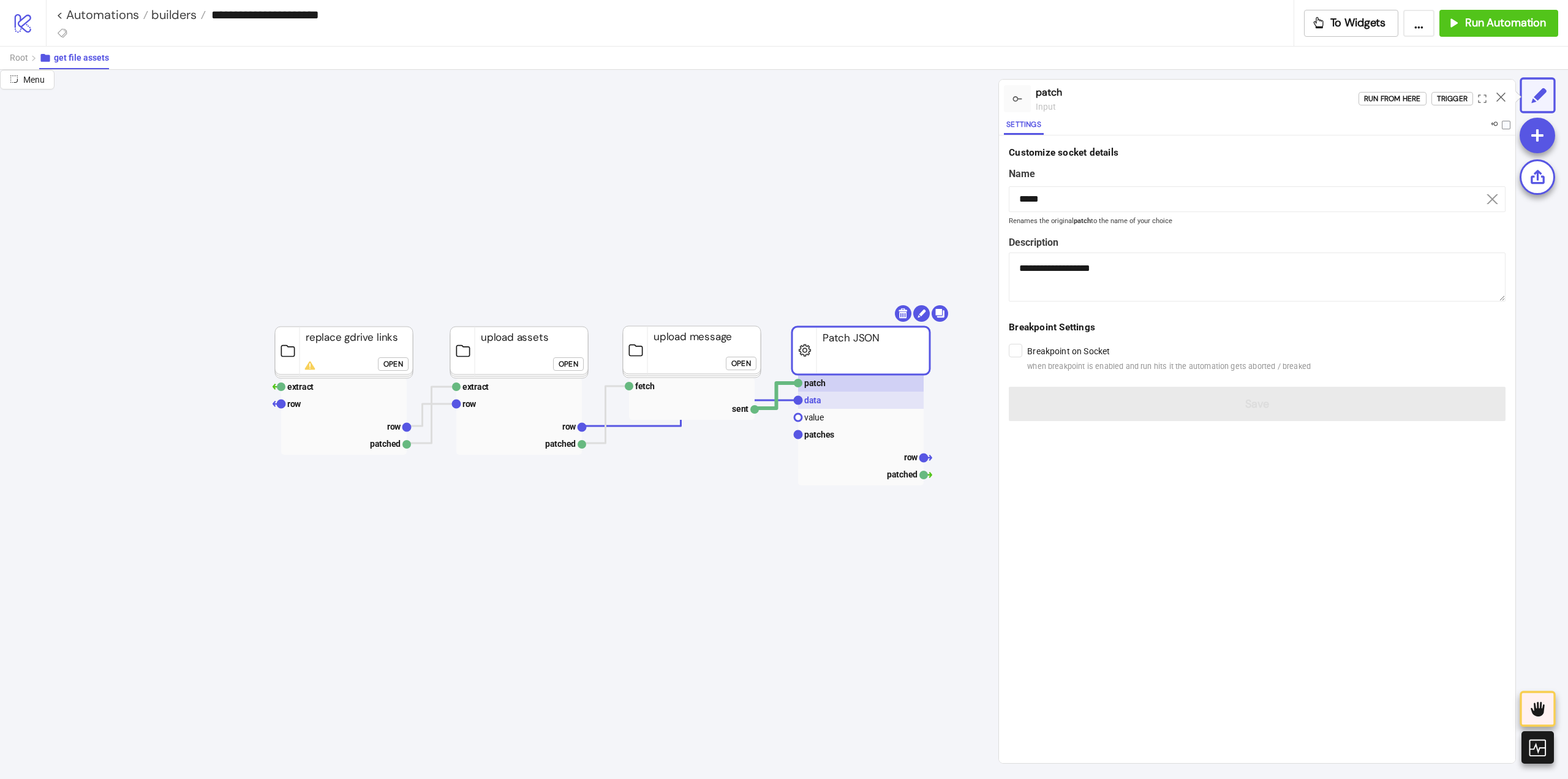
click at [837, 397] on rect at bounding box center [860, 400] width 125 height 17
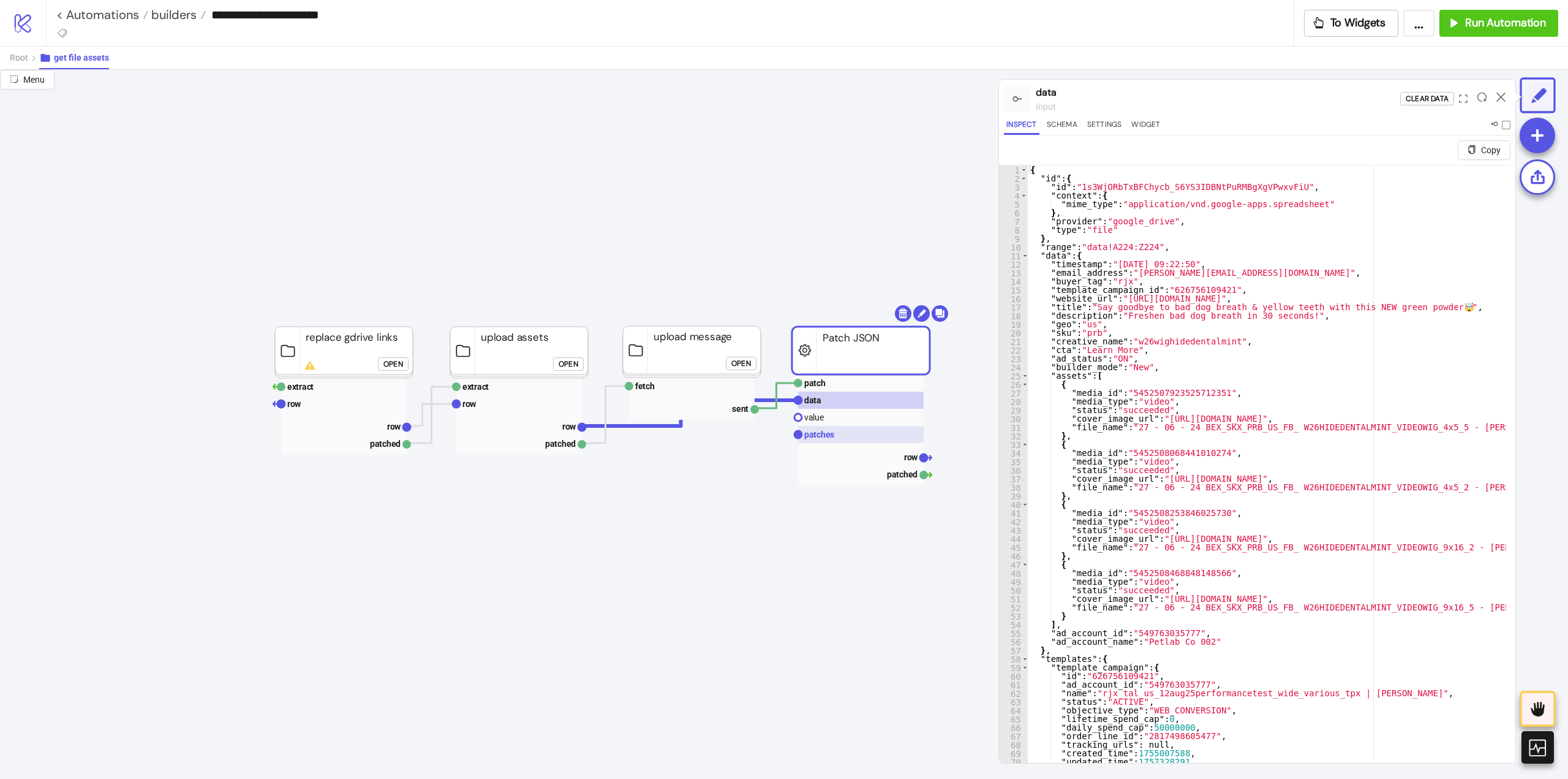
click at [843, 437] on rect at bounding box center [860, 434] width 125 height 17
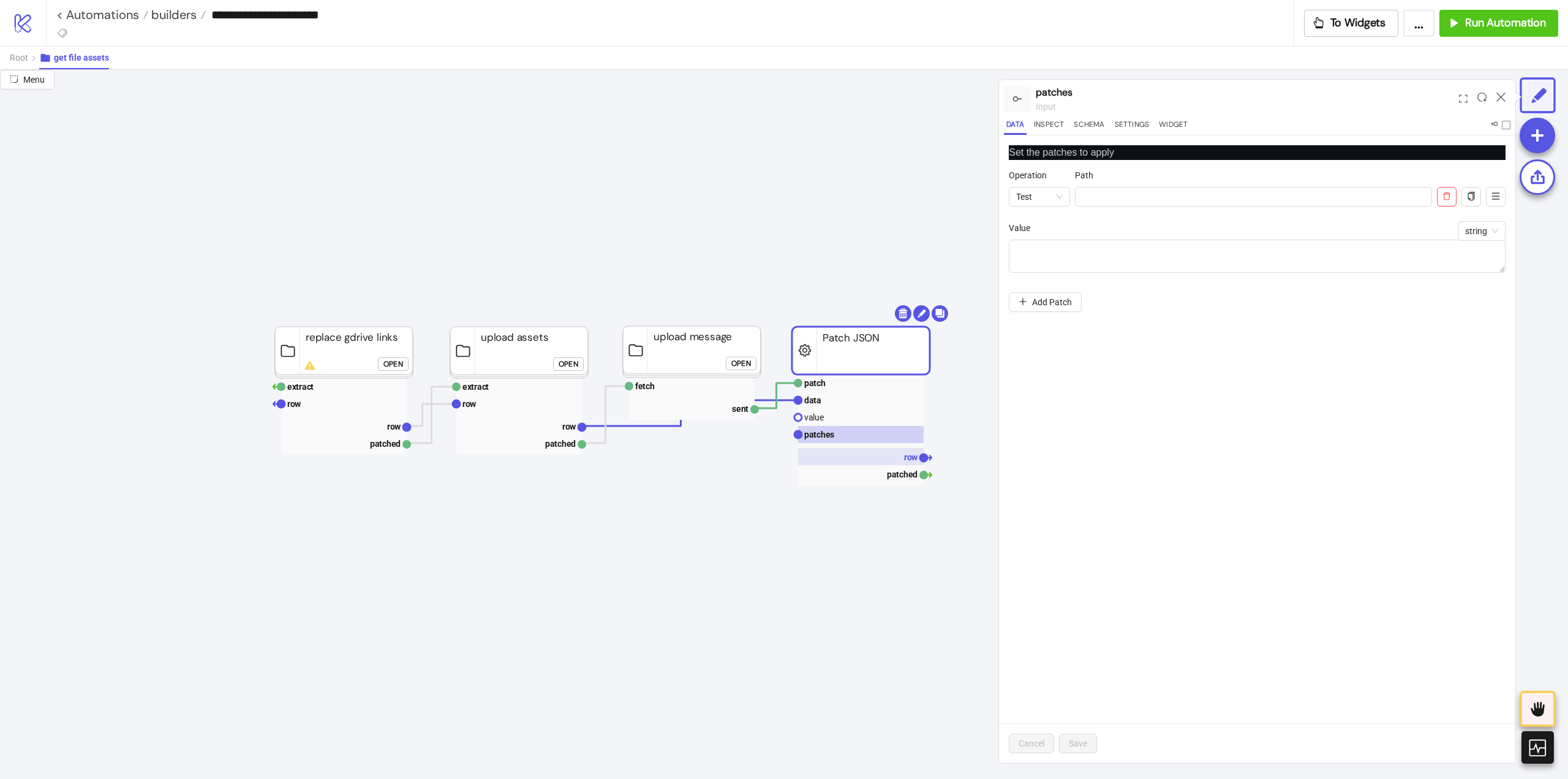
click at [876, 461] on rect at bounding box center [860, 456] width 125 height 17
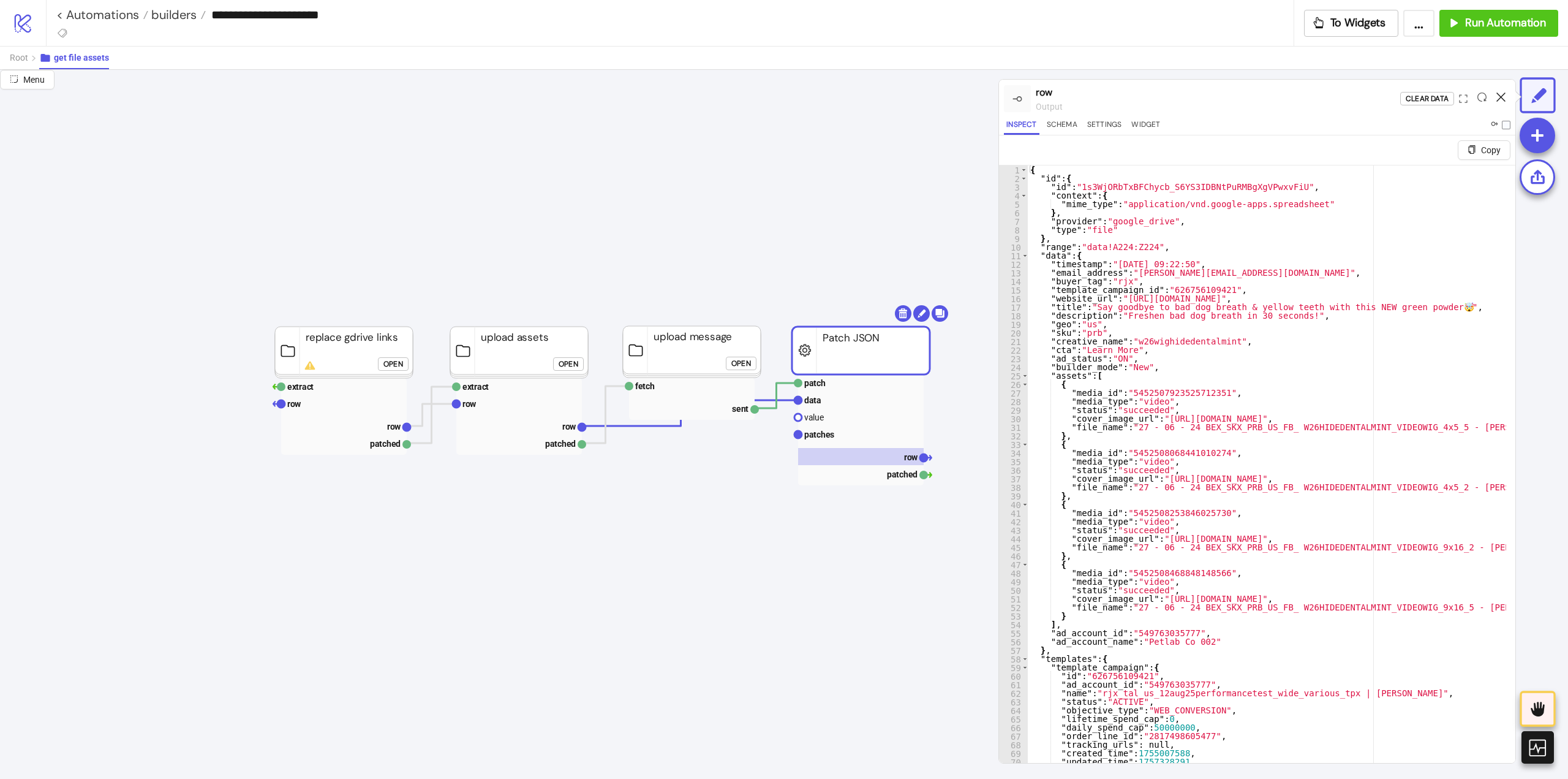
click at [1499, 96] on icon at bounding box center [1501, 97] width 9 height 9
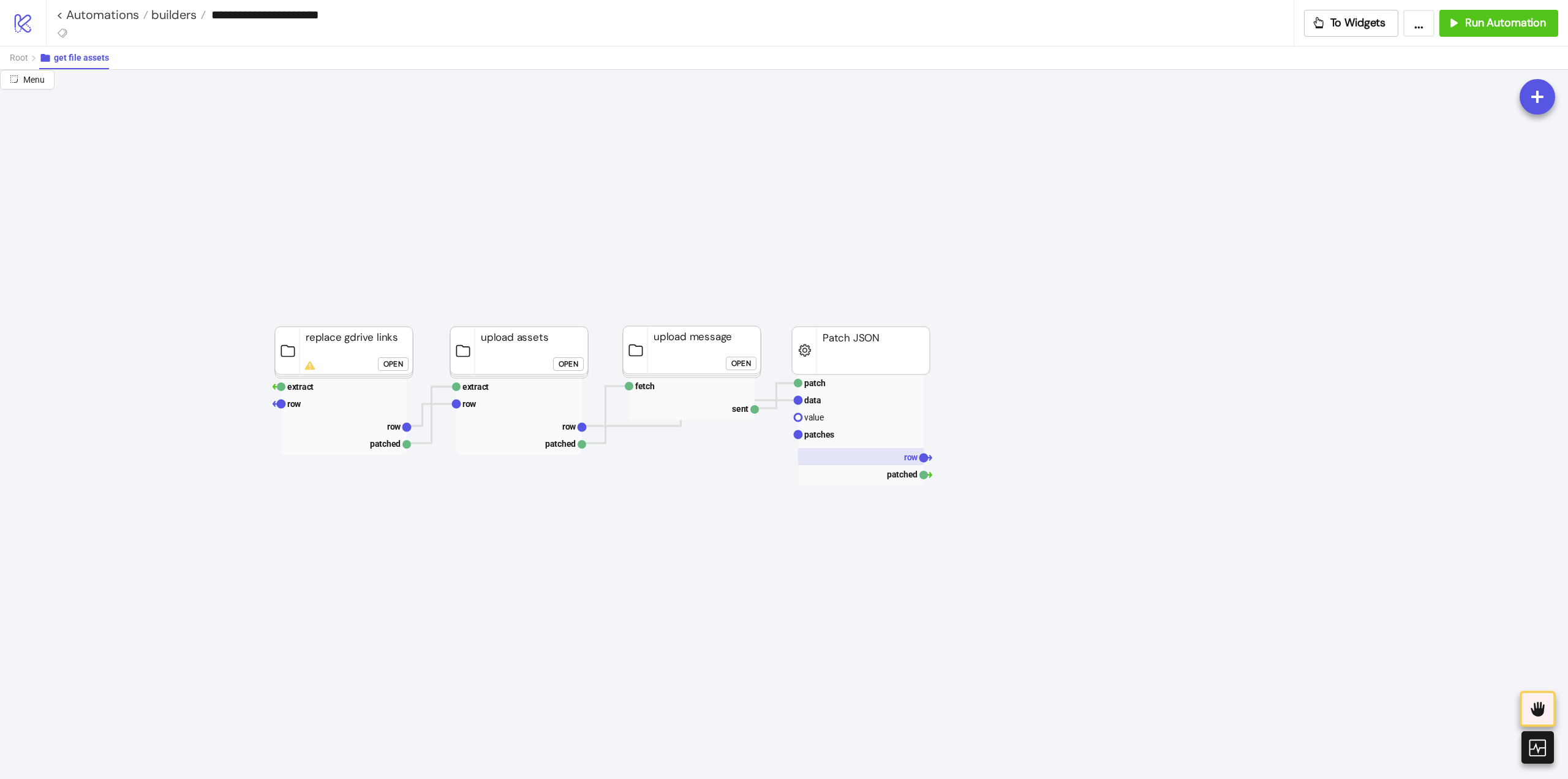
click at [900, 452] on rect at bounding box center [860, 456] width 125 height 17
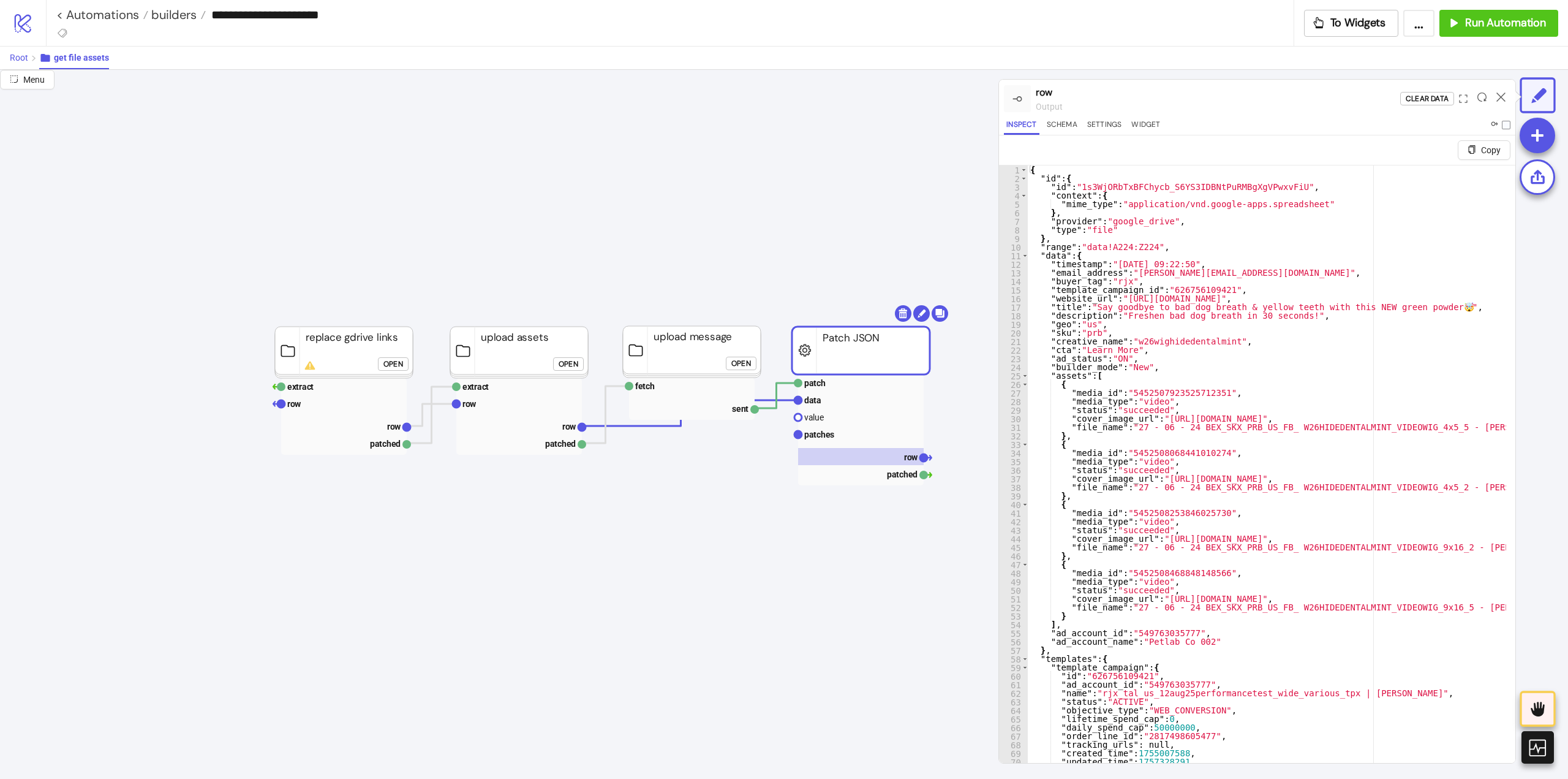
click at [10, 55] on span "Root" at bounding box center [19, 57] width 19 height 10
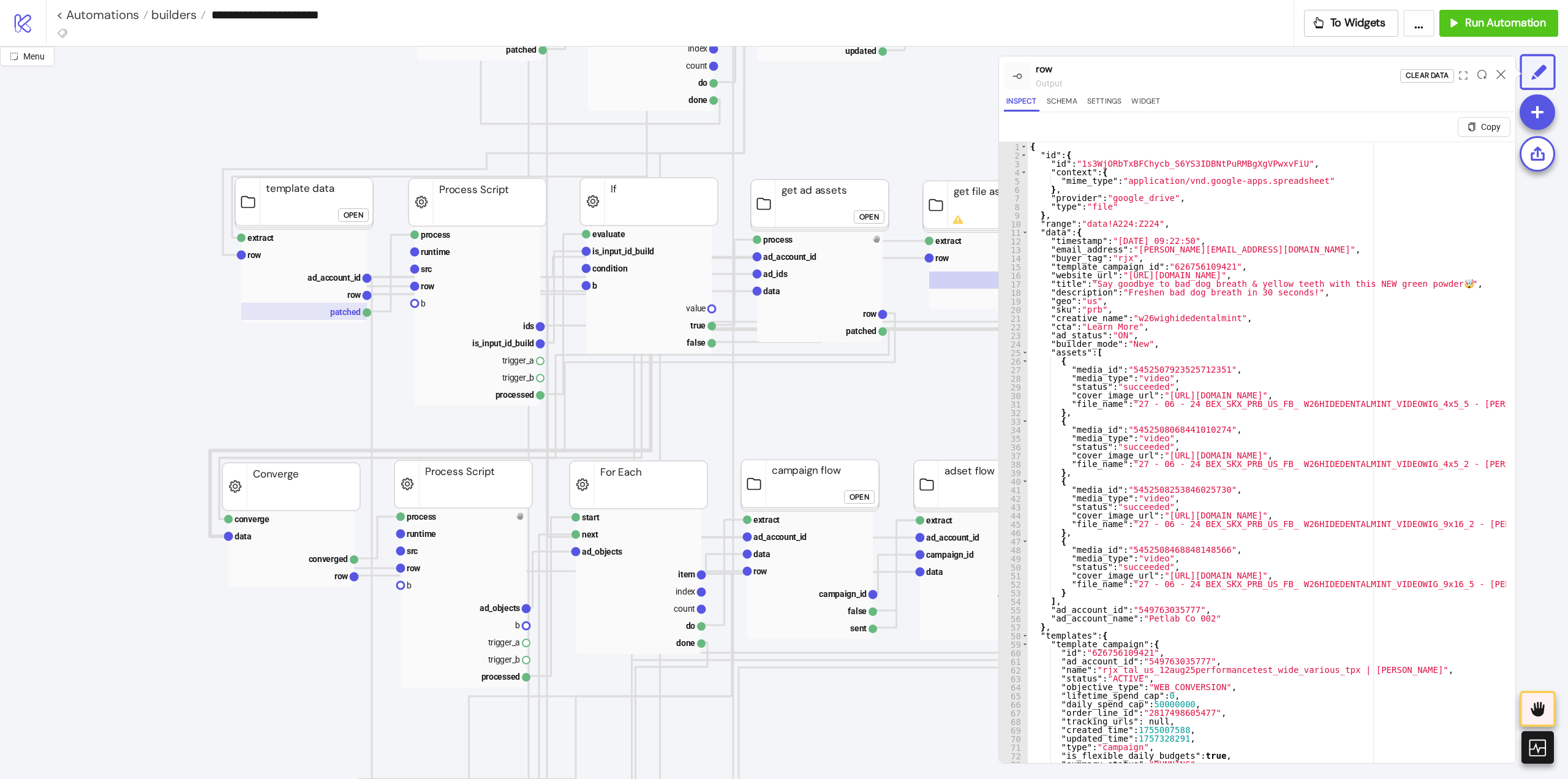
scroll to position [306, 123]
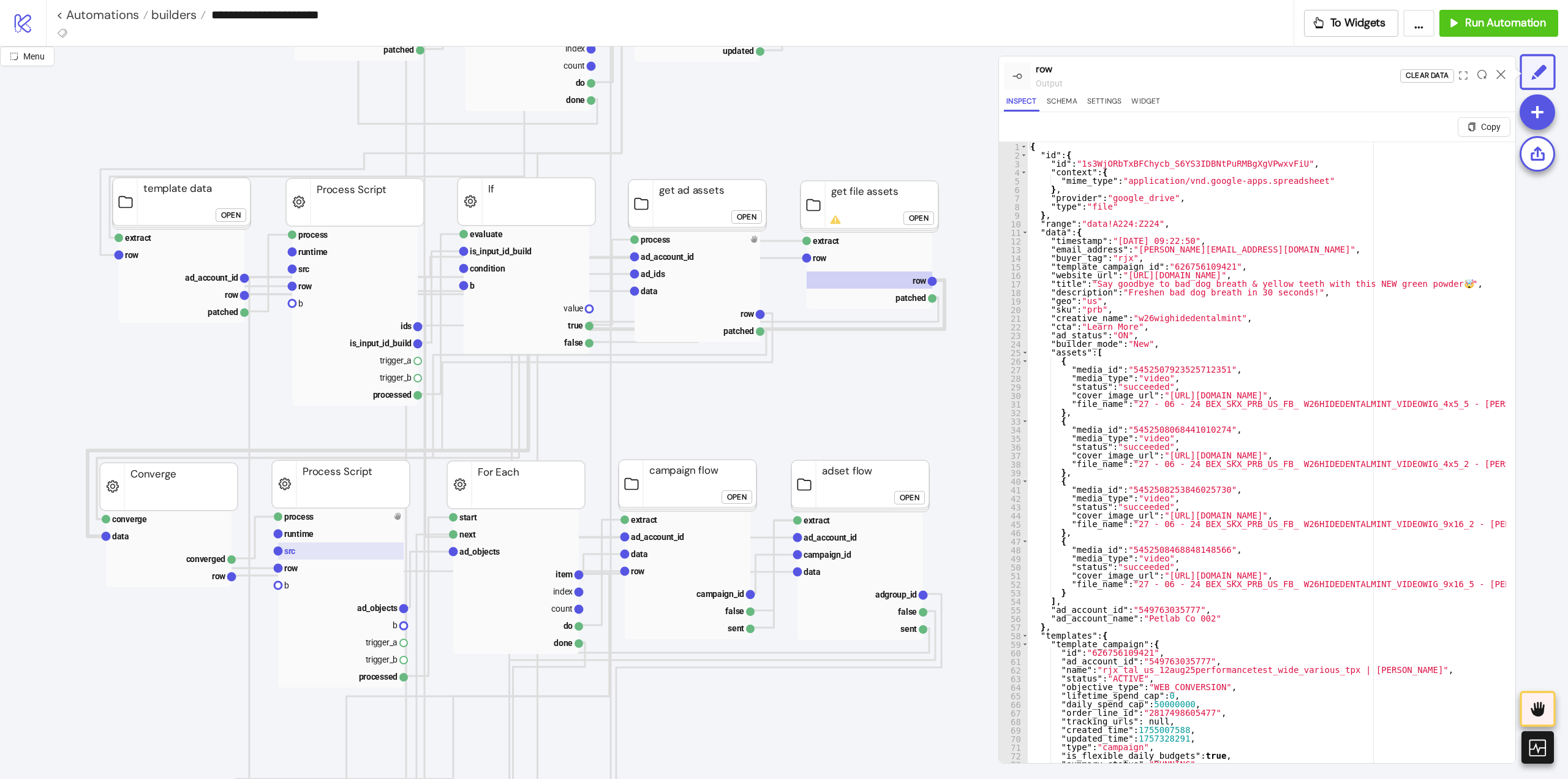
click at [311, 552] on rect at bounding box center [341, 551] width 125 height 17
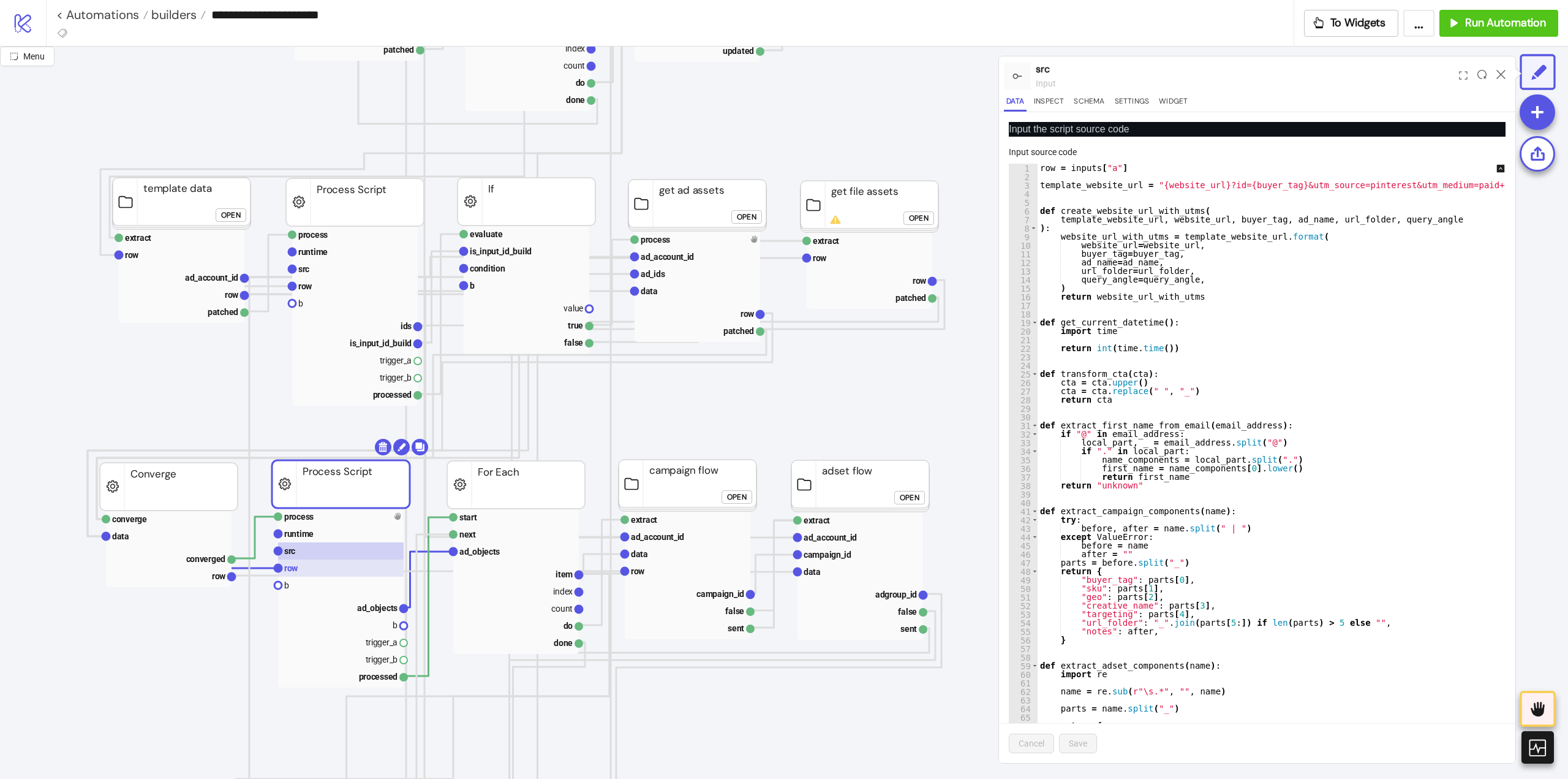
click at [318, 571] on rect at bounding box center [341, 568] width 125 height 17
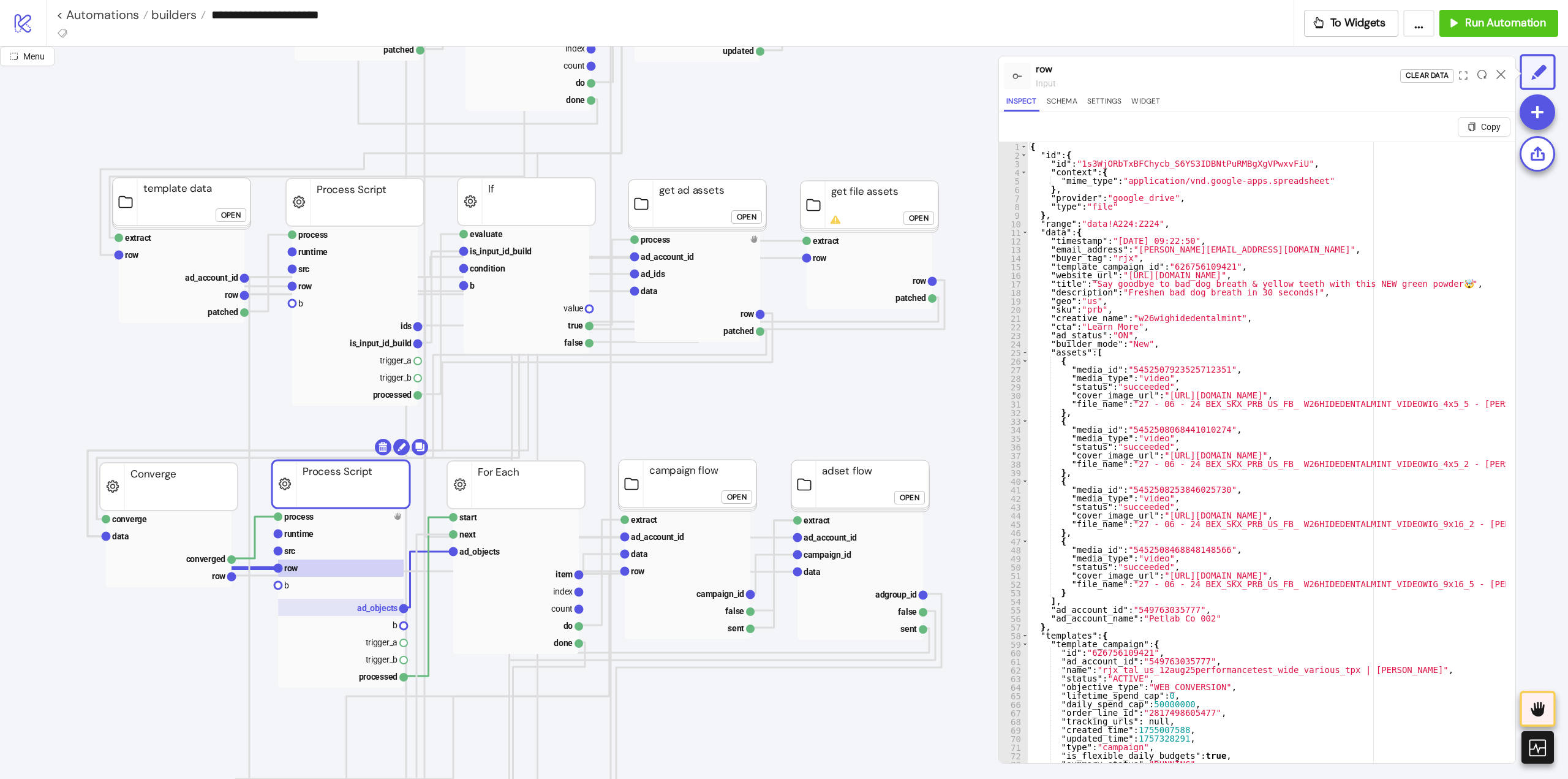
click at [357, 610] on rect at bounding box center [341, 607] width 125 height 17
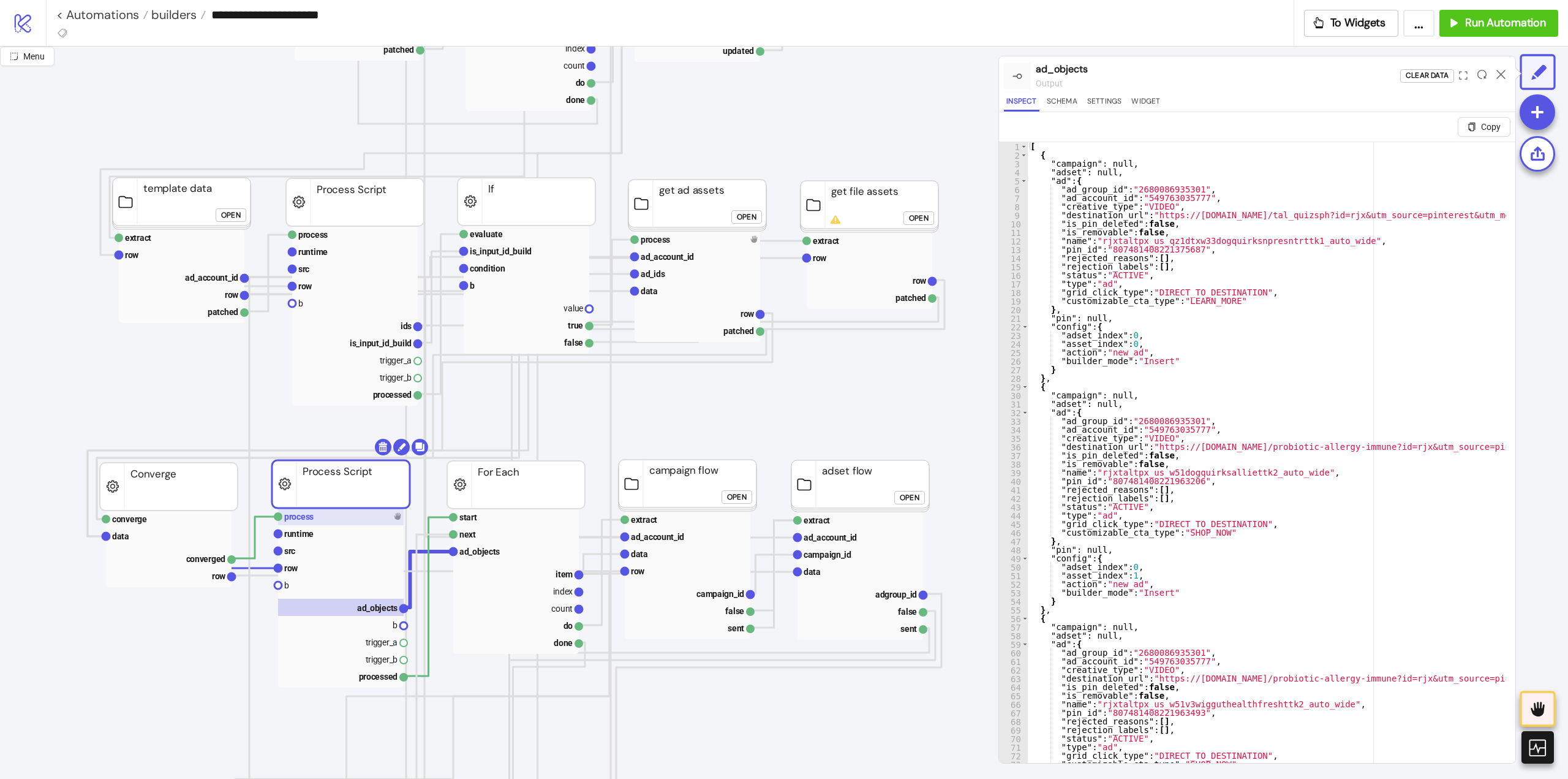
click at [315, 515] on rect at bounding box center [341, 517] width 125 height 17
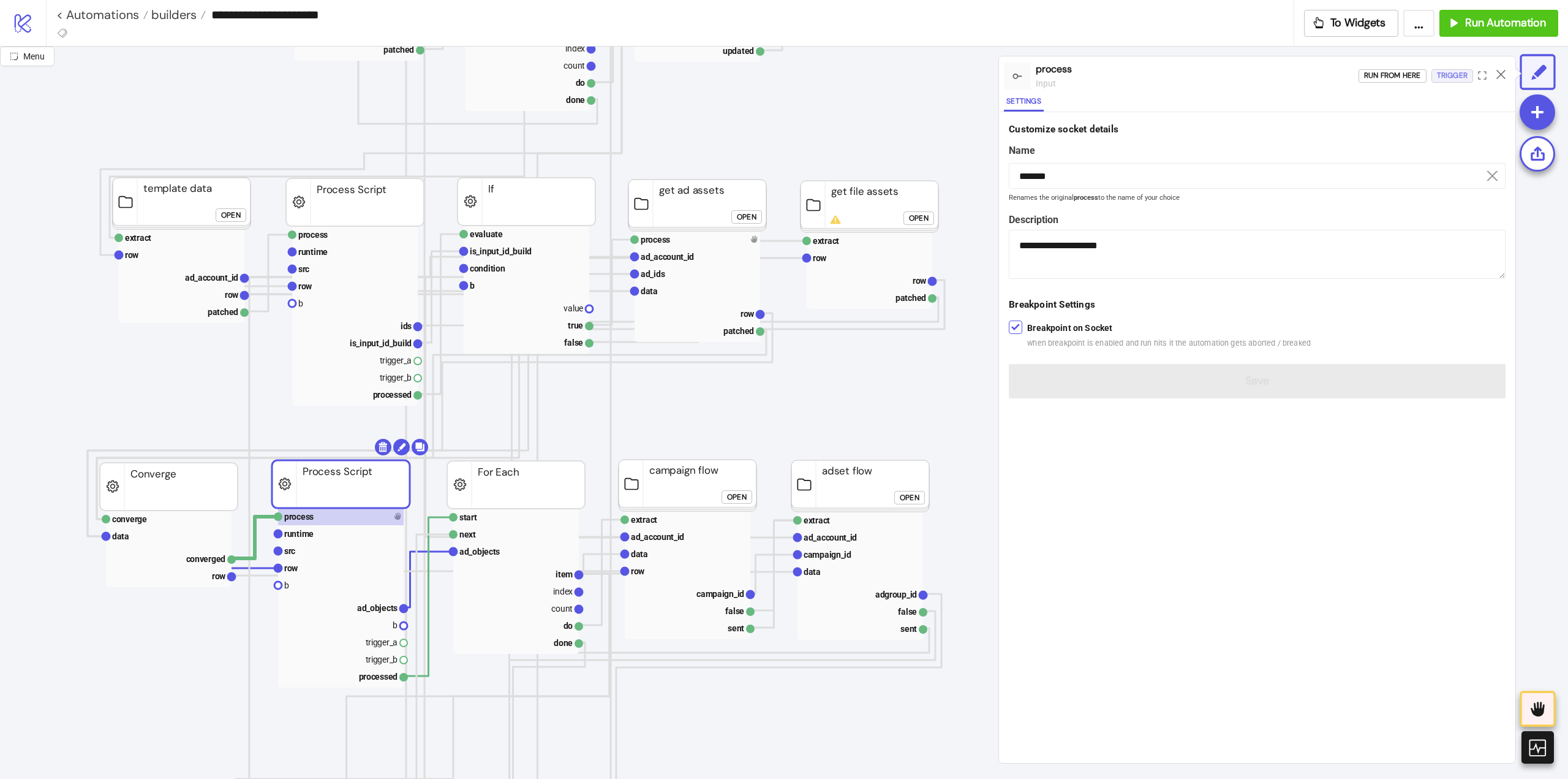
click at [1452, 77] on div "Trigger" at bounding box center [1452, 76] width 31 height 14
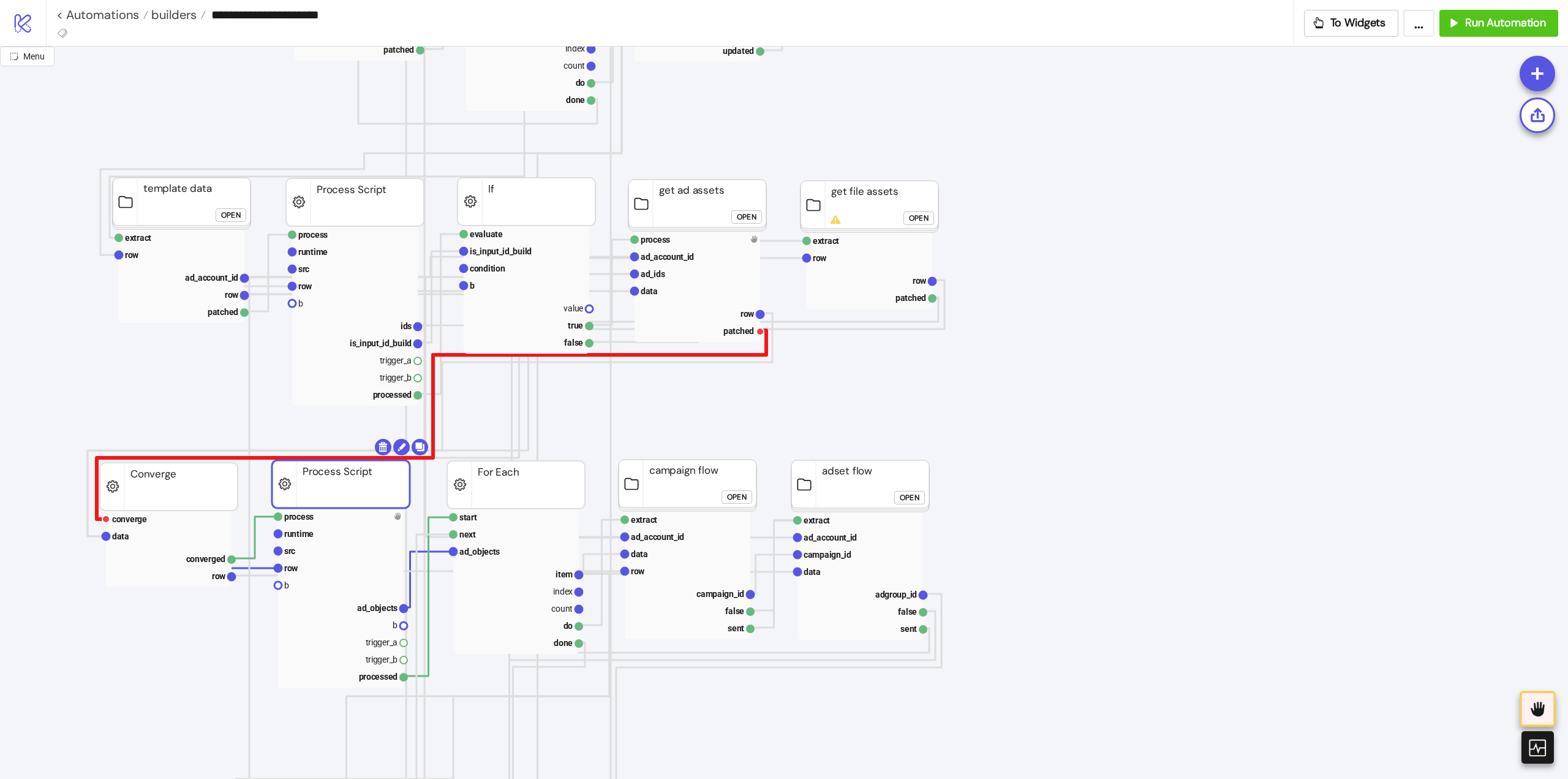
scroll to position [368, 123]
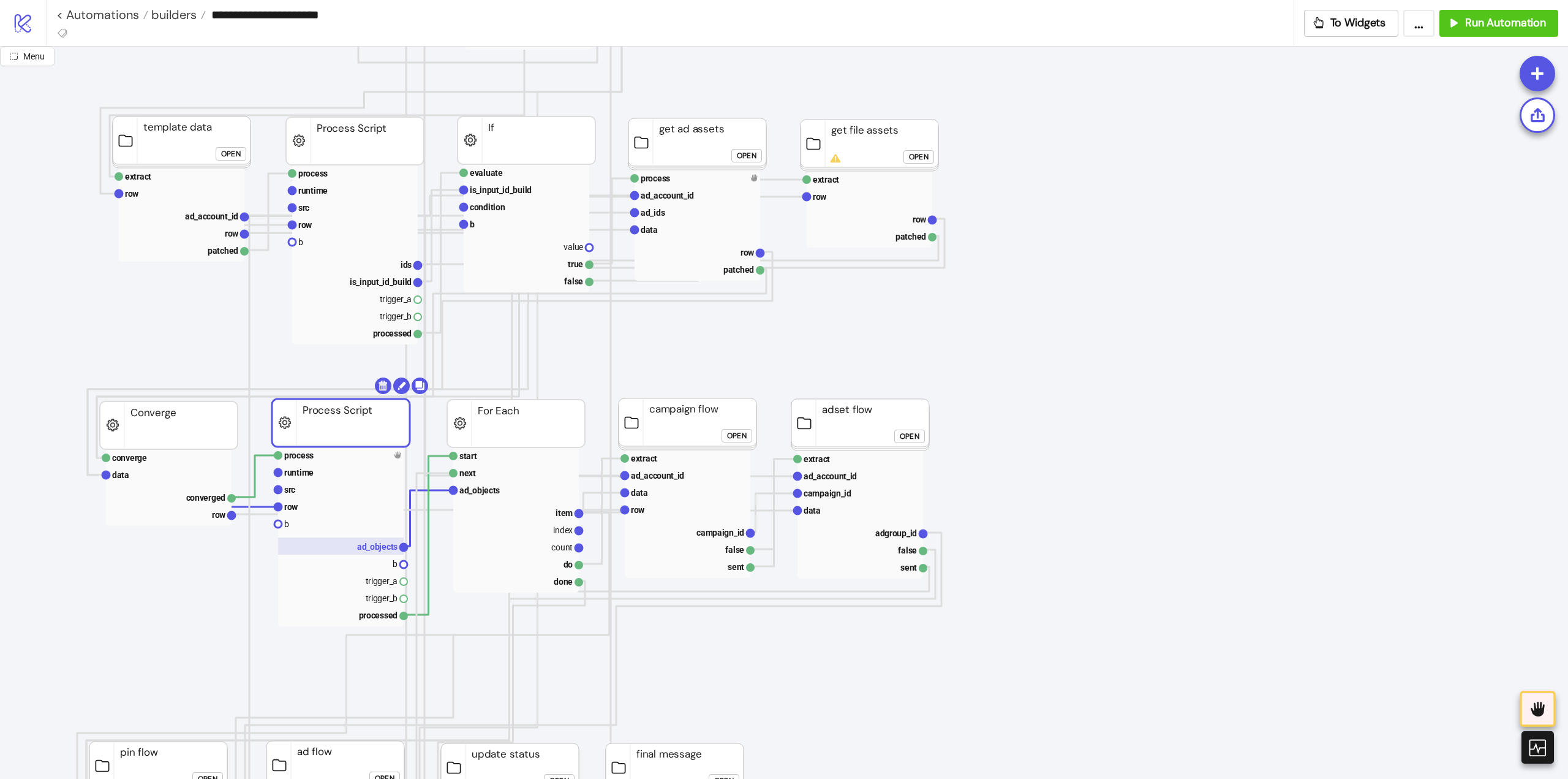
click at [383, 544] on text "ad_objects" at bounding box center [377, 546] width 41 height 10
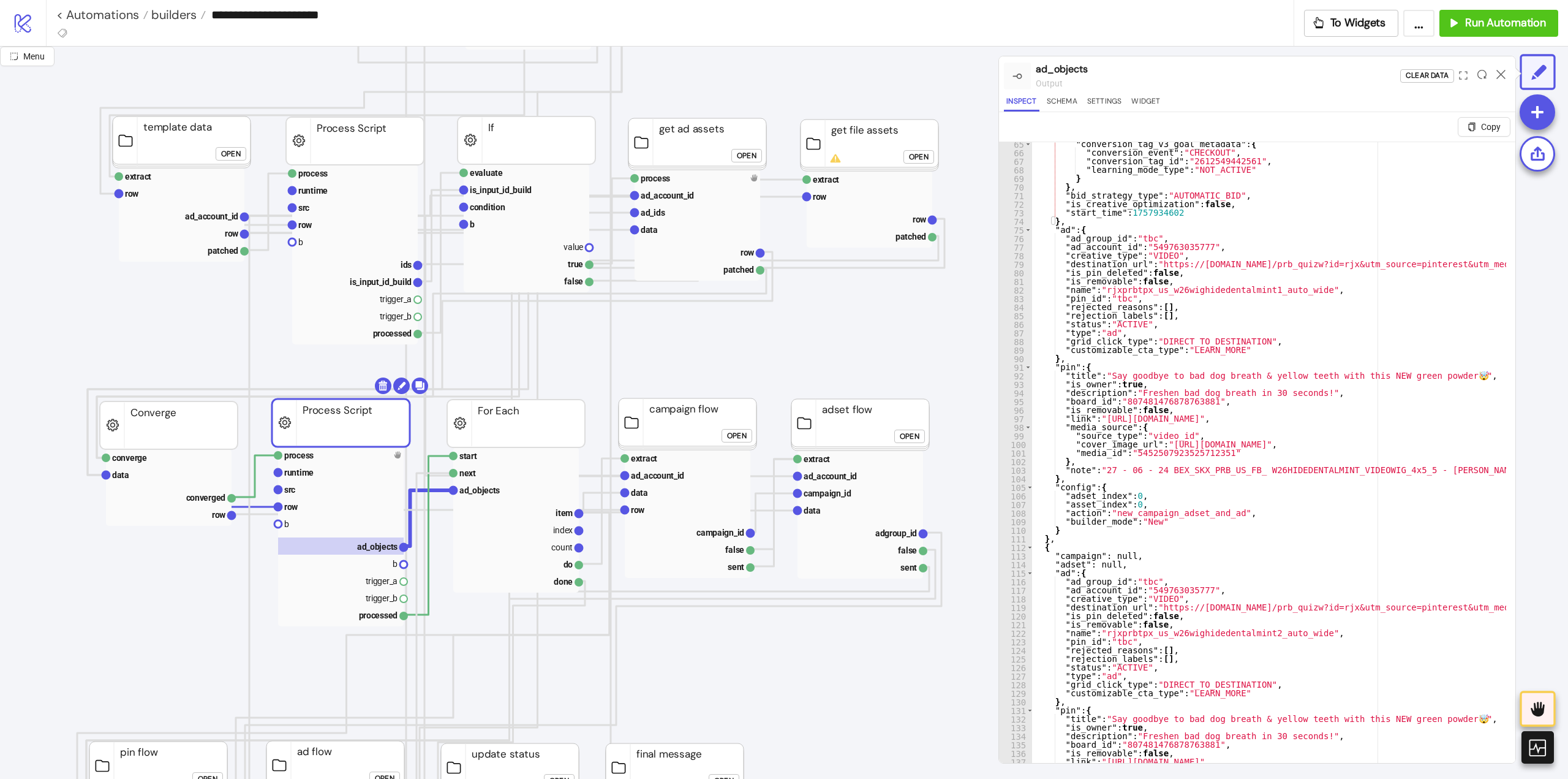
scroll to position [552, 0]
type textarea "**********"
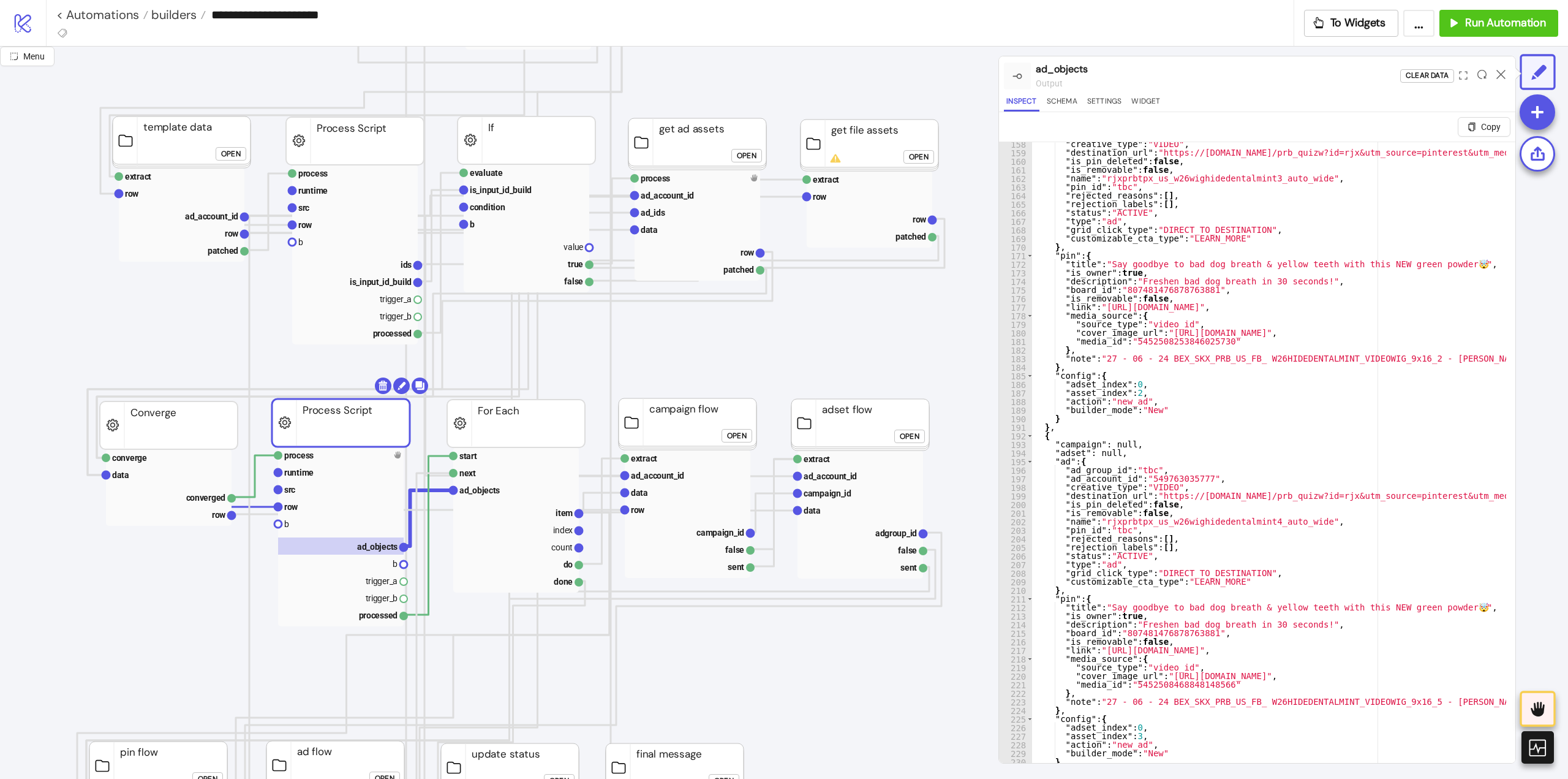
scroll to position [30, 0]
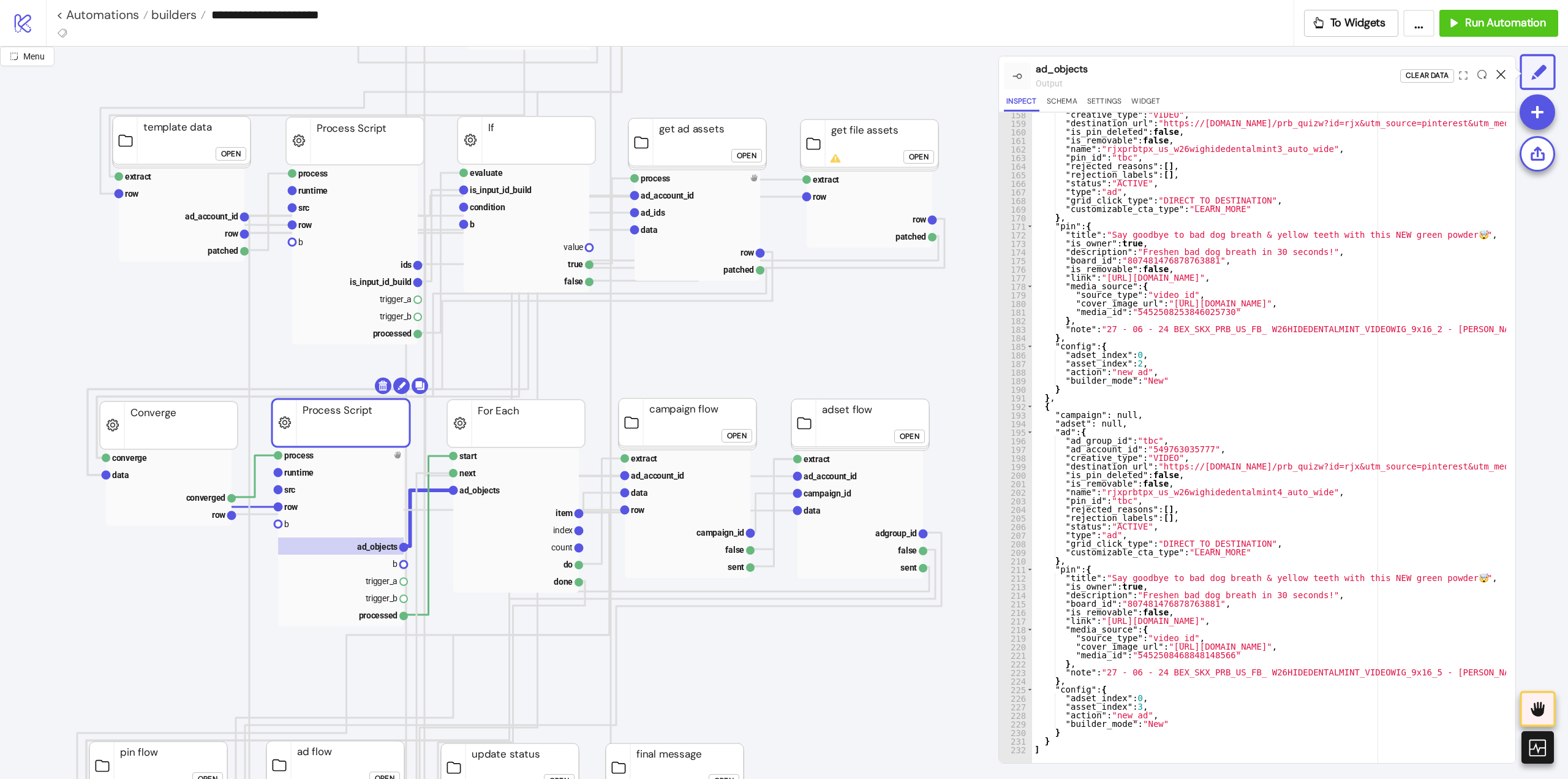
click at [1502, 73] on icon at bounding box center [1501, 75] width 9 height 9
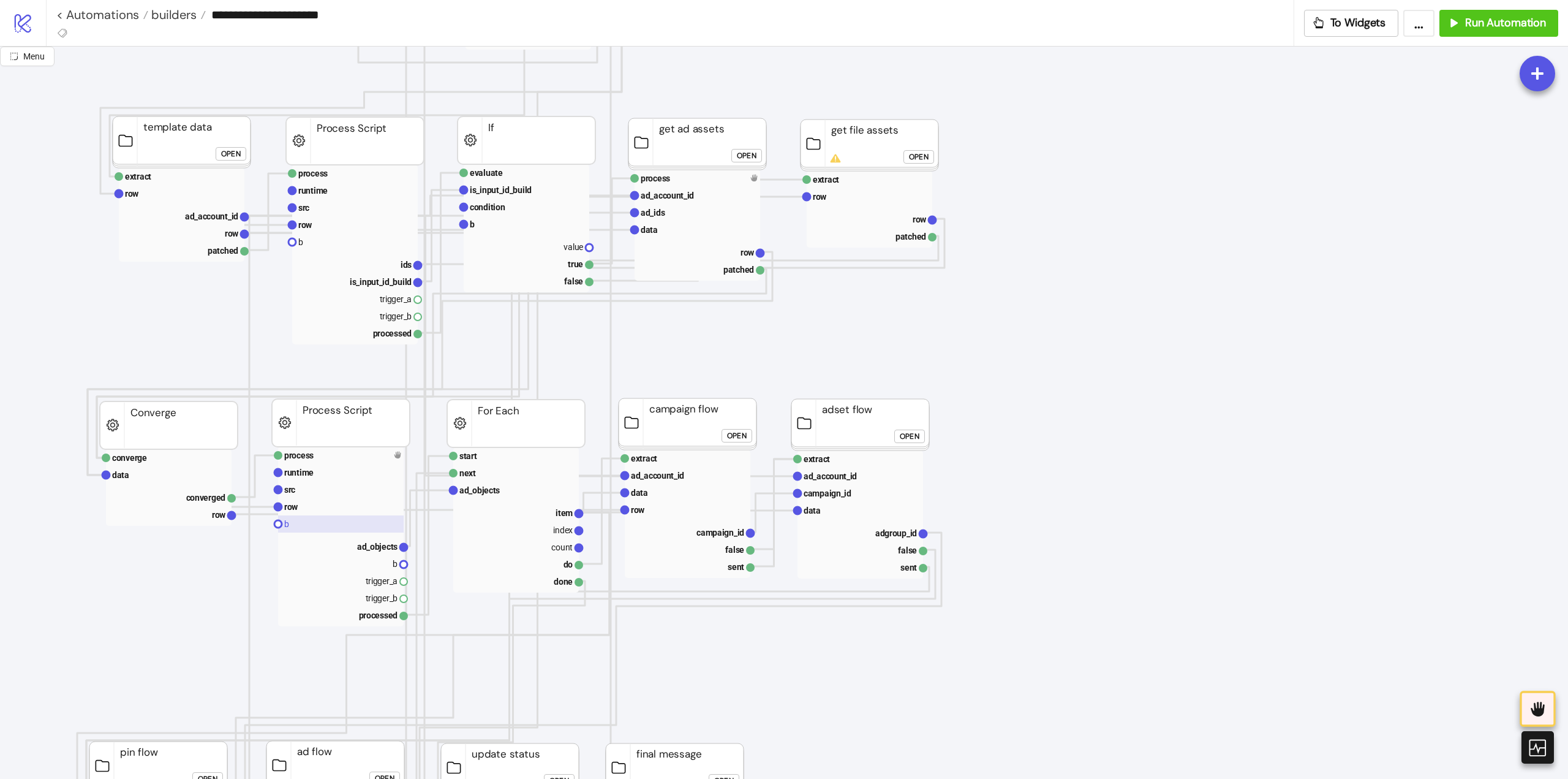
click at [307, 517] on rect at bounding box center [341, 524] width 125 height 17
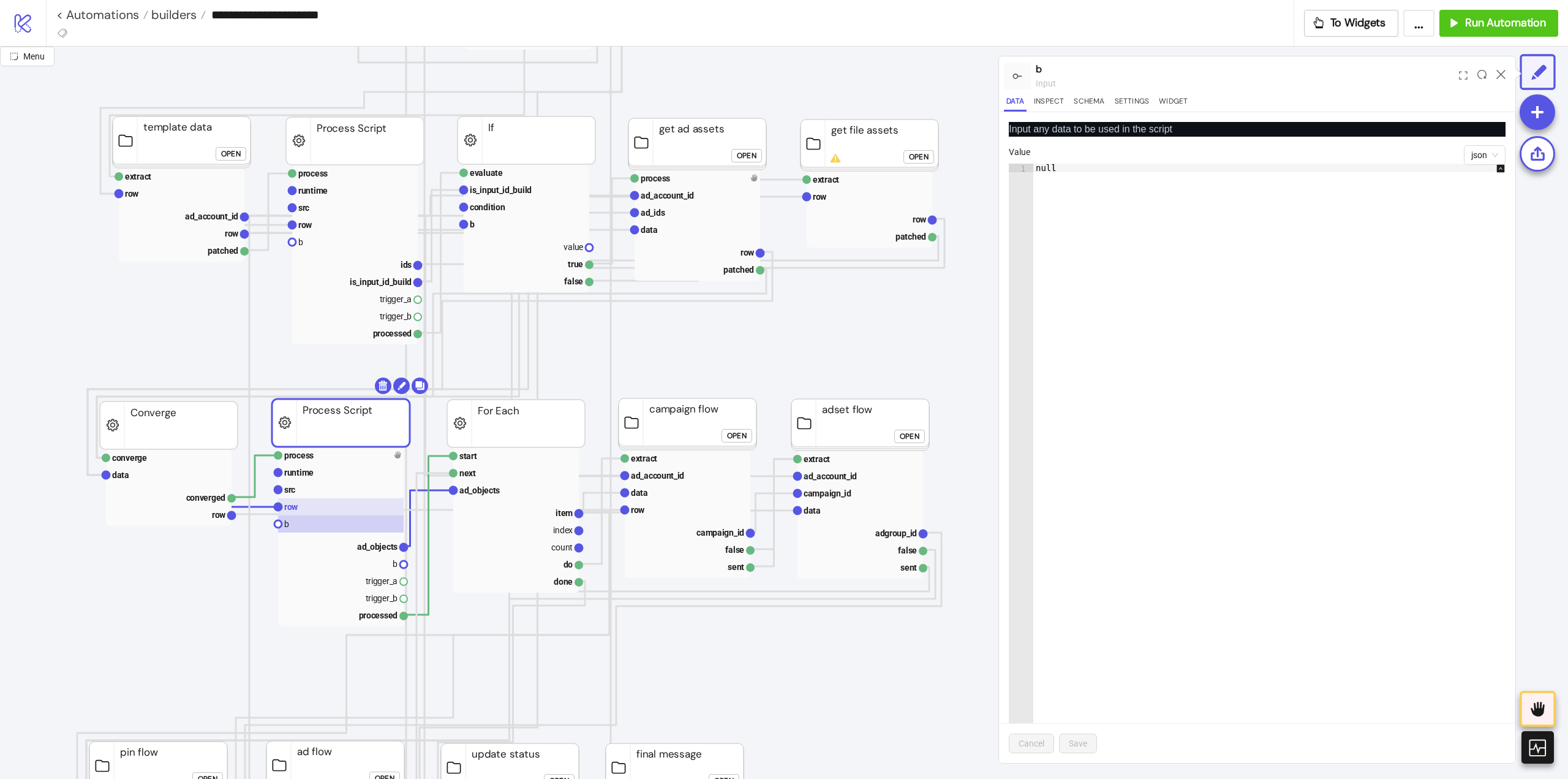
click at [309, 505] on rect at bounding box center [341, 507] width 125 height 17
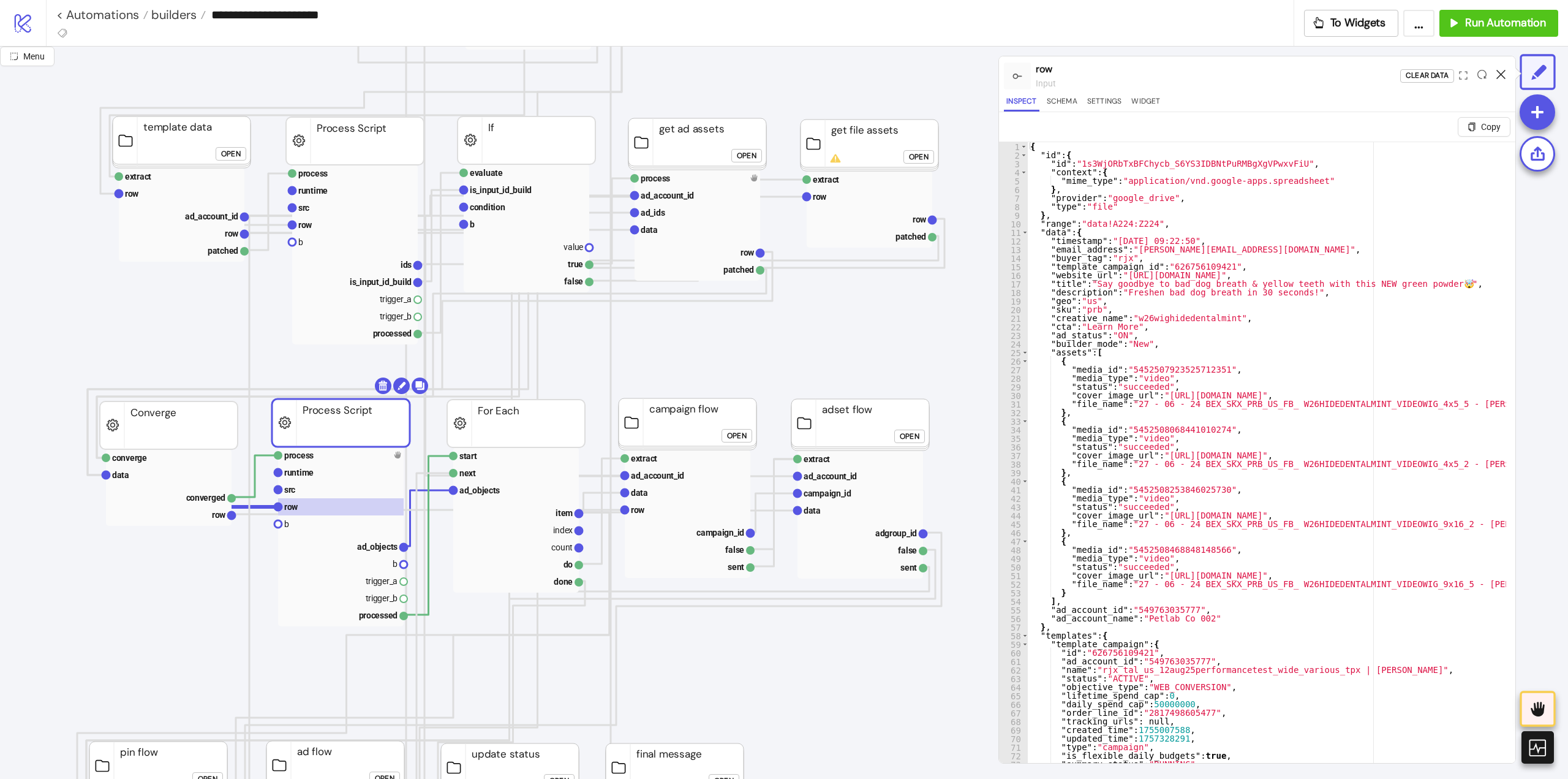
click at [1502, 77] on icon at bounding box center [1501, 75] width 9 height 9
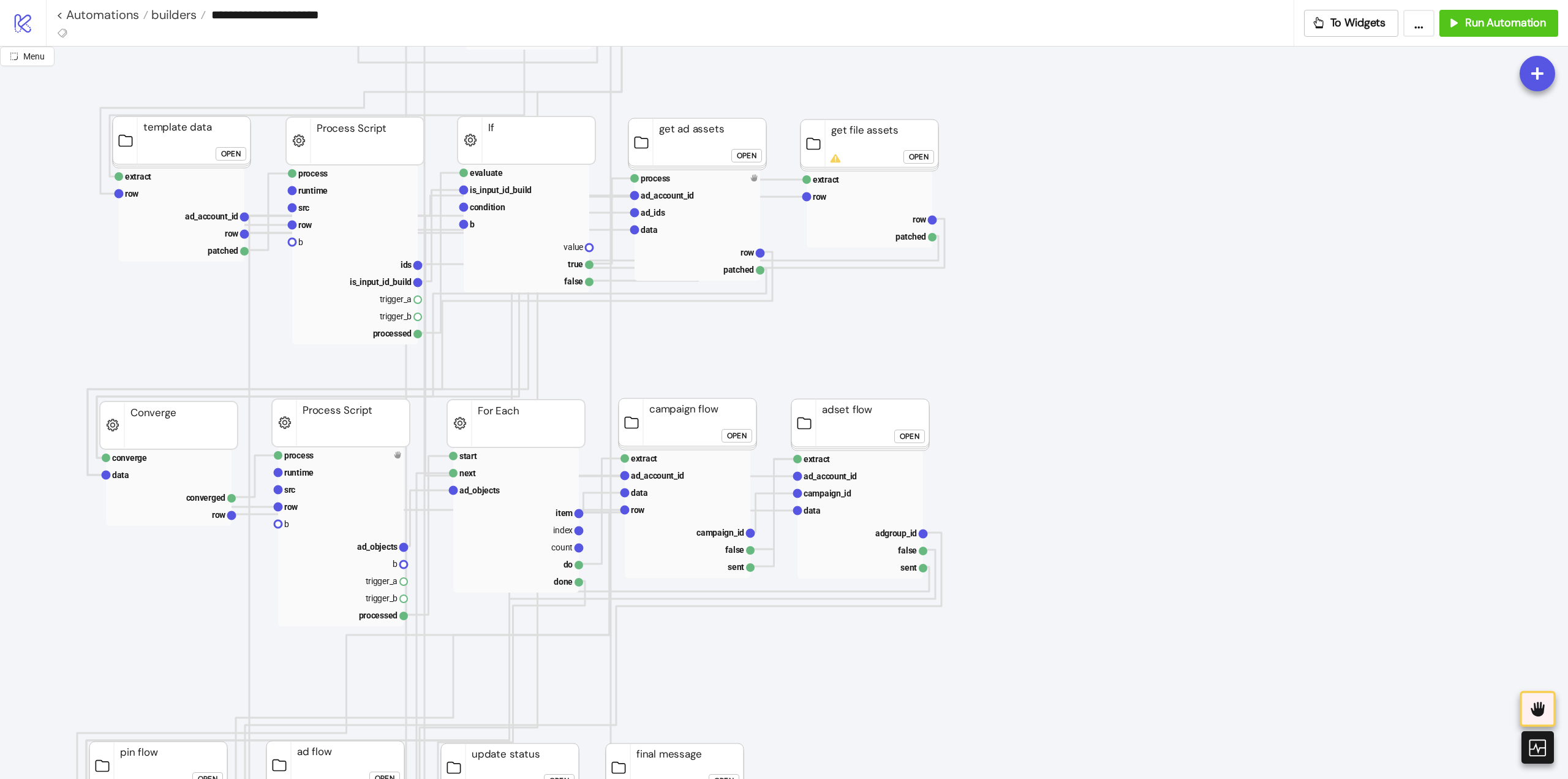
scroll to position [552, 123]
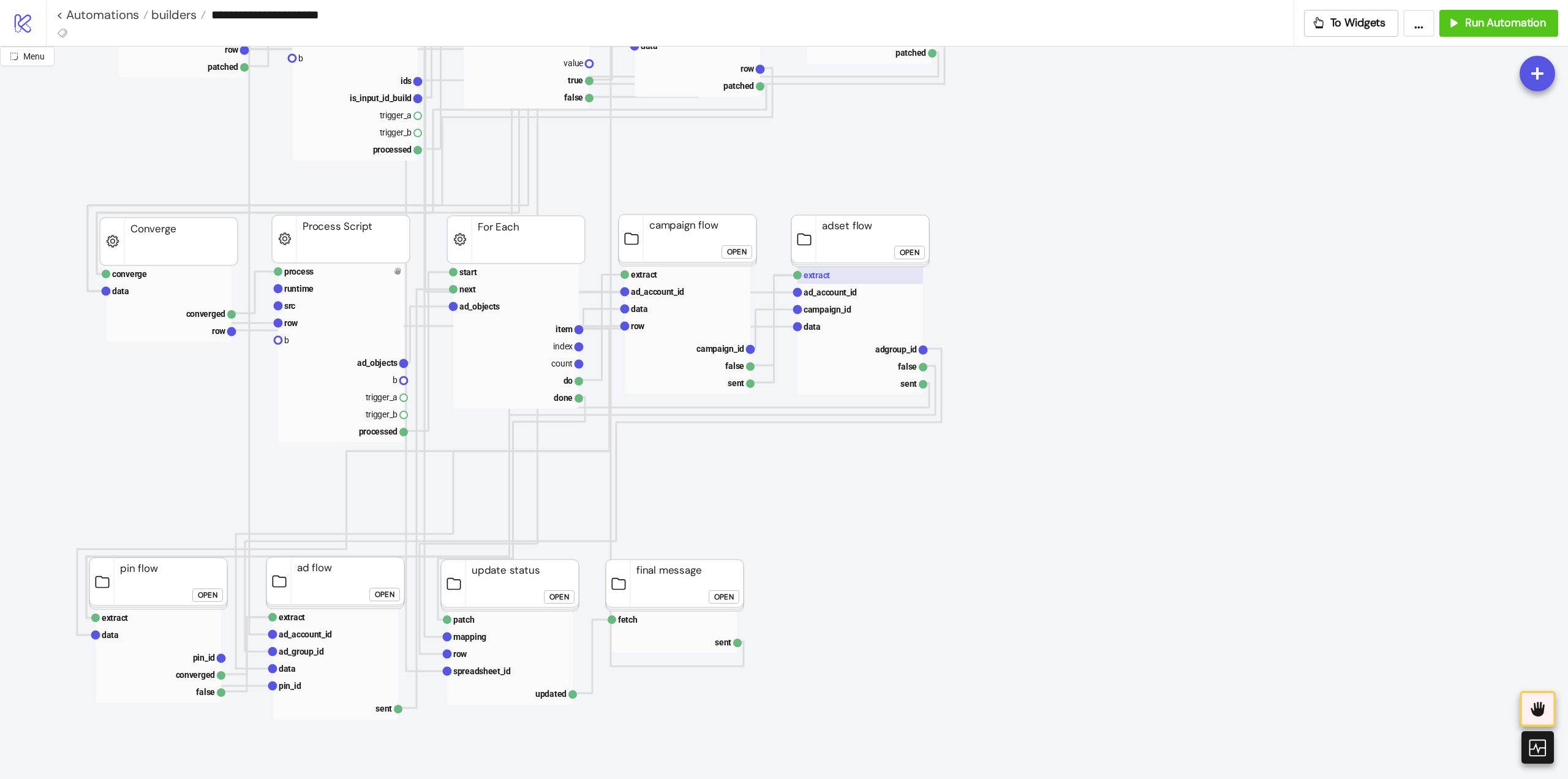
click at [872, 279] on rect at bounding box center [860, 275] width 125 height 17
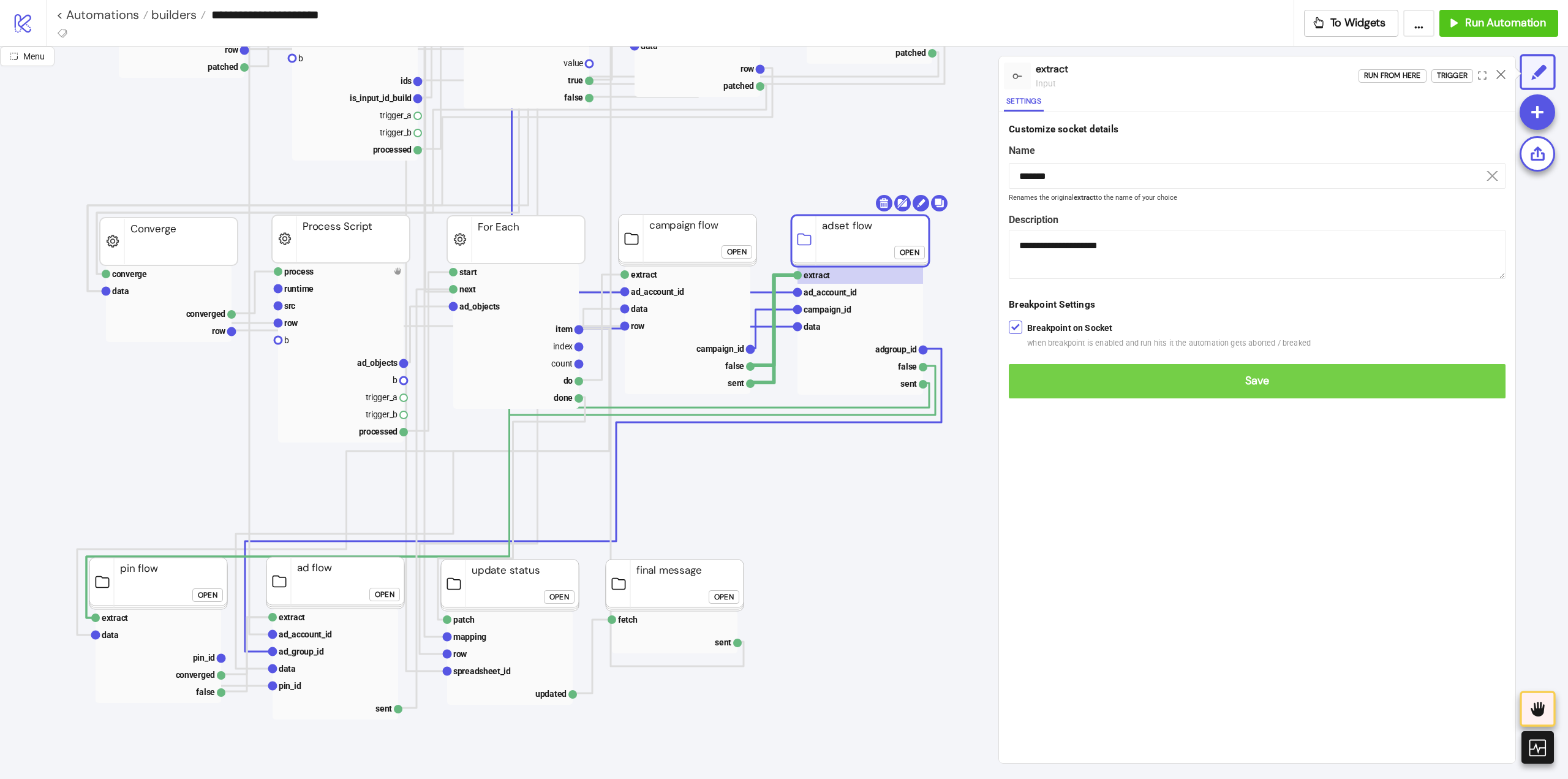
click at [1030, 372] on button "Save" at bounding box center [1257, 381] width 497 height 34
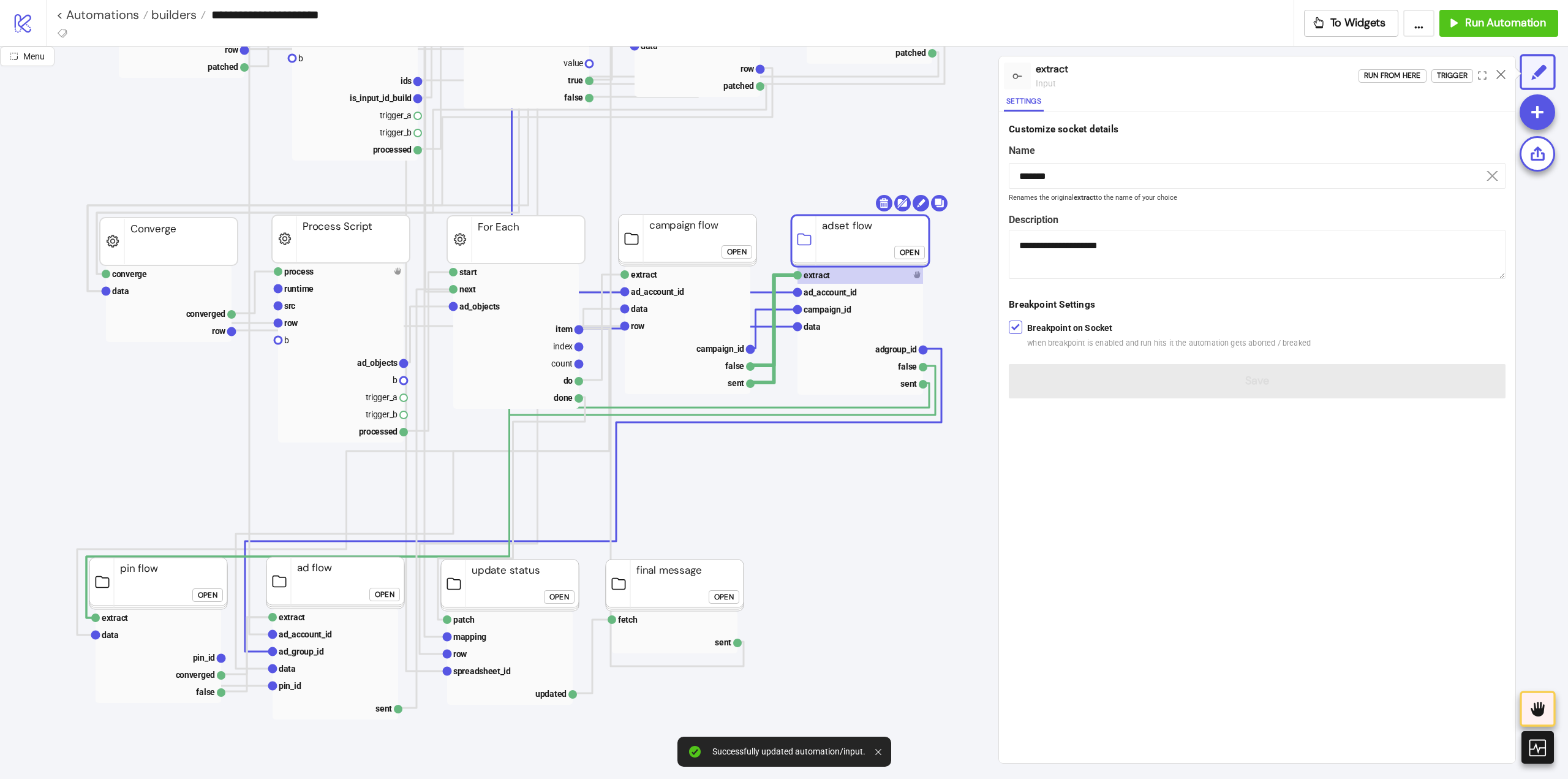
scroll to position [674, 123]
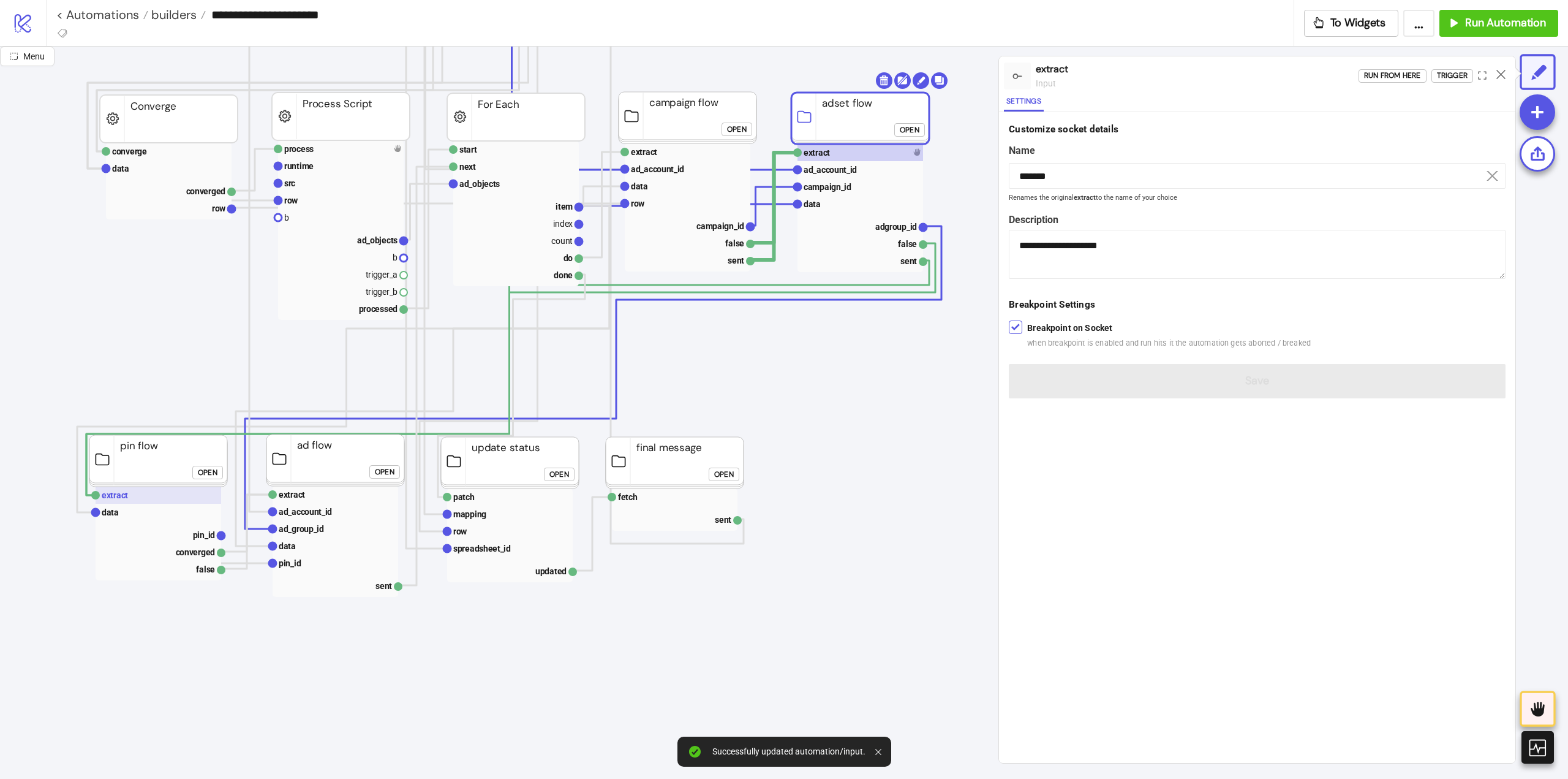
click at [147, 497] on rect at bounding box center [158, 495] width 125 height 17
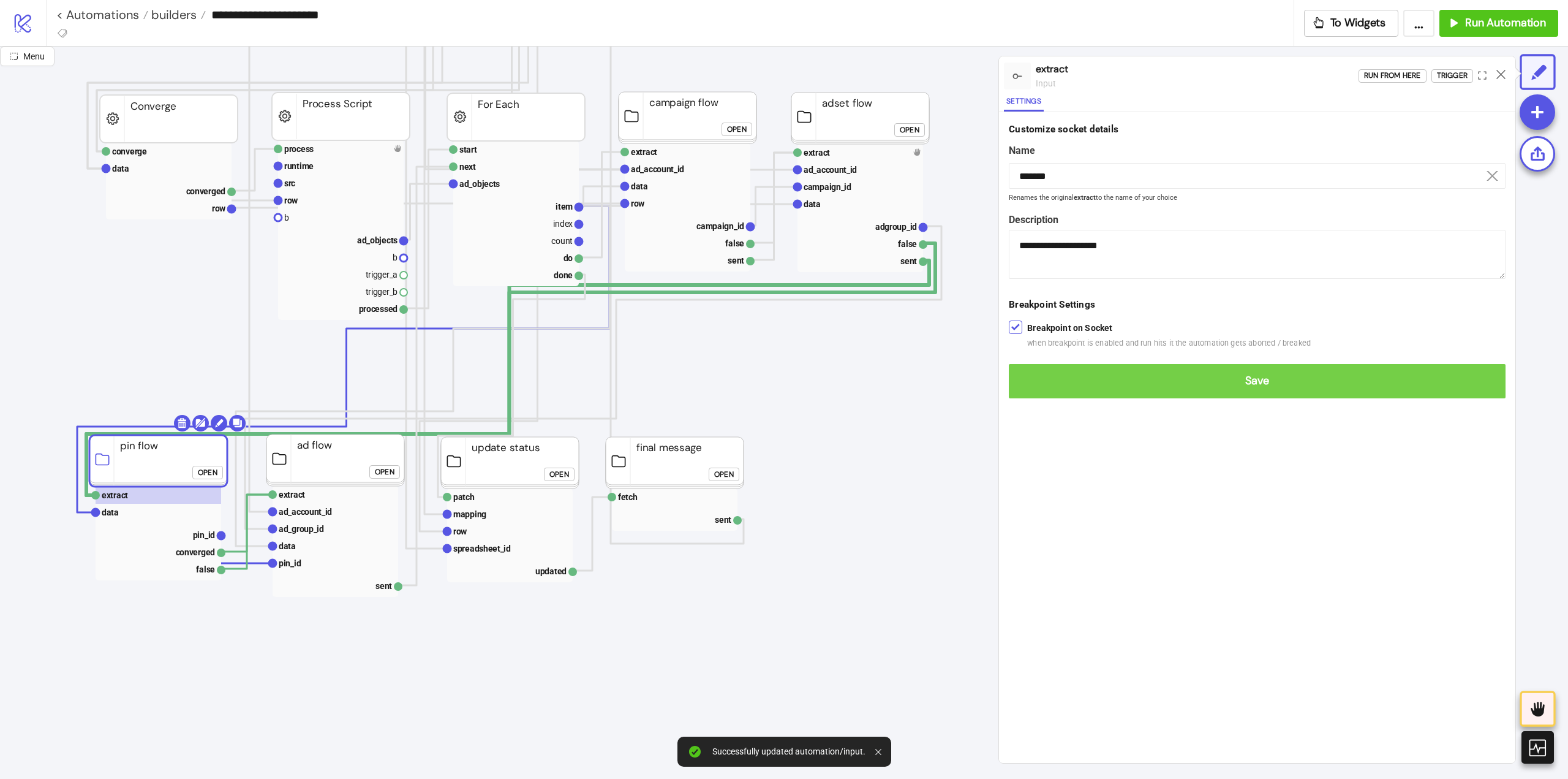
click at [1034, 371] on button "Save" at bounding box center [1257, 381] width 497 height 34
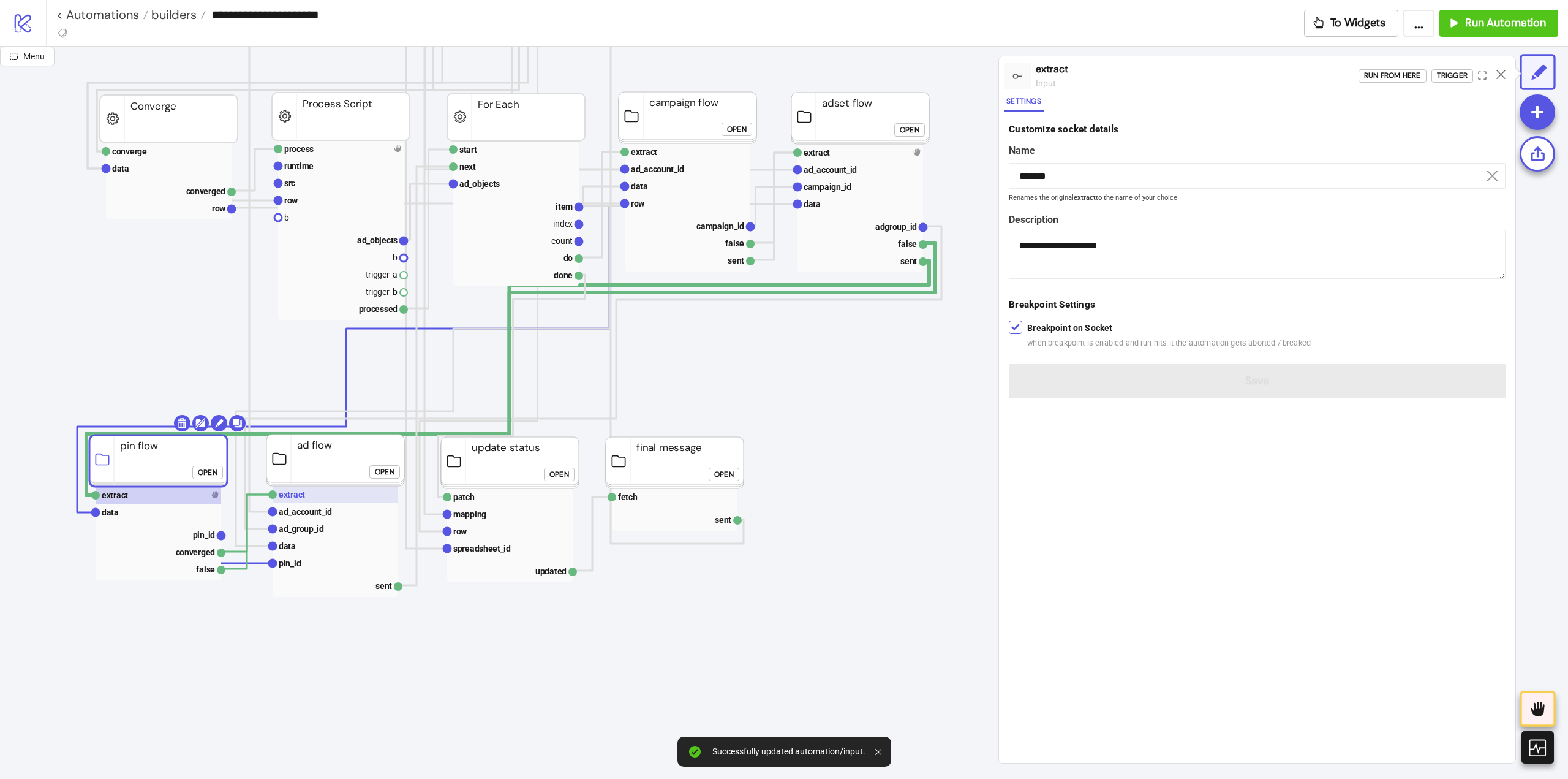
click at [310, 498] on rect at bounding box center [335, 495] width 125 height 17
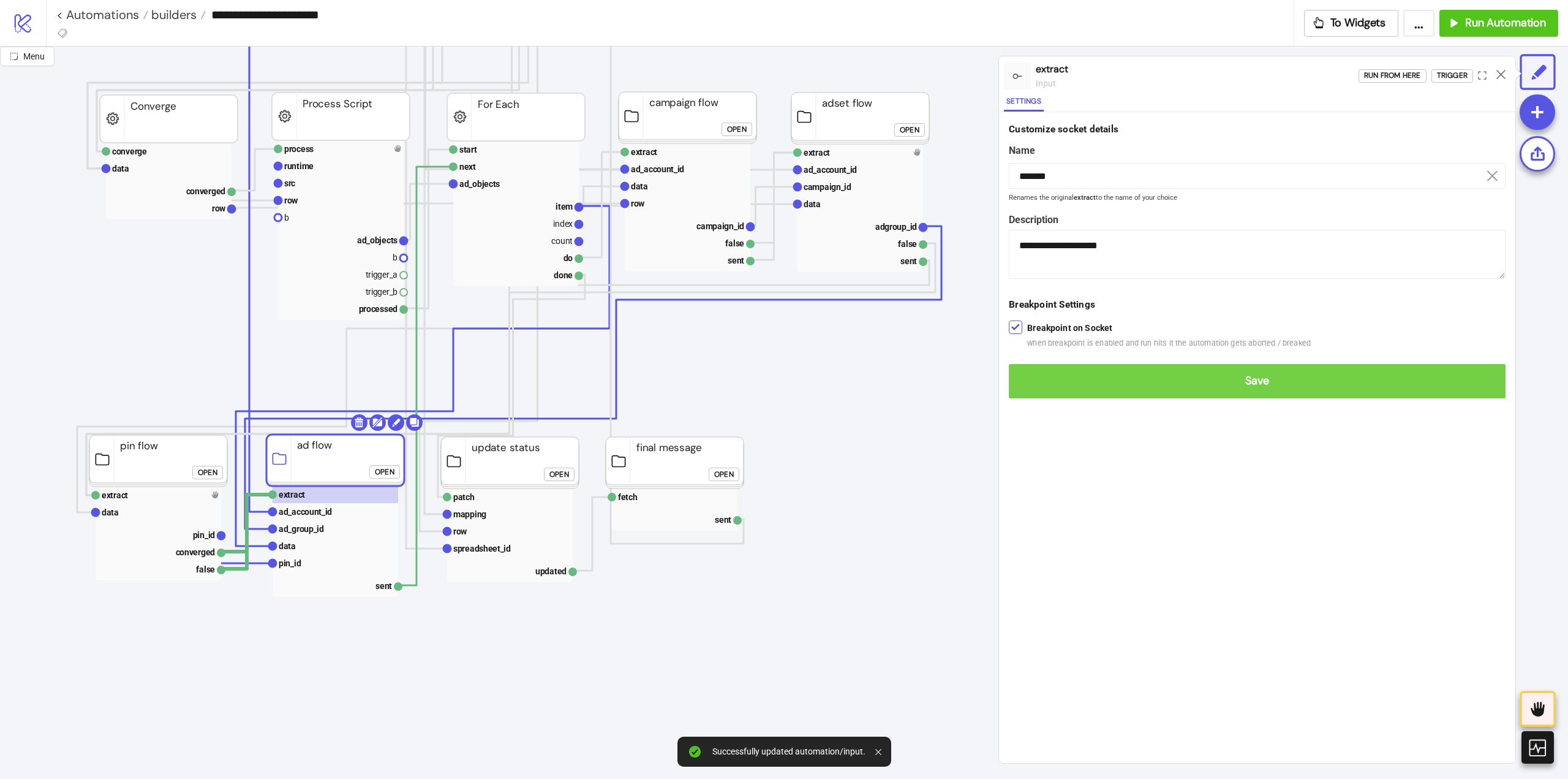
click at [1033, 378] on span "Save" at bounding box center [1257, 381] width 477 height 14
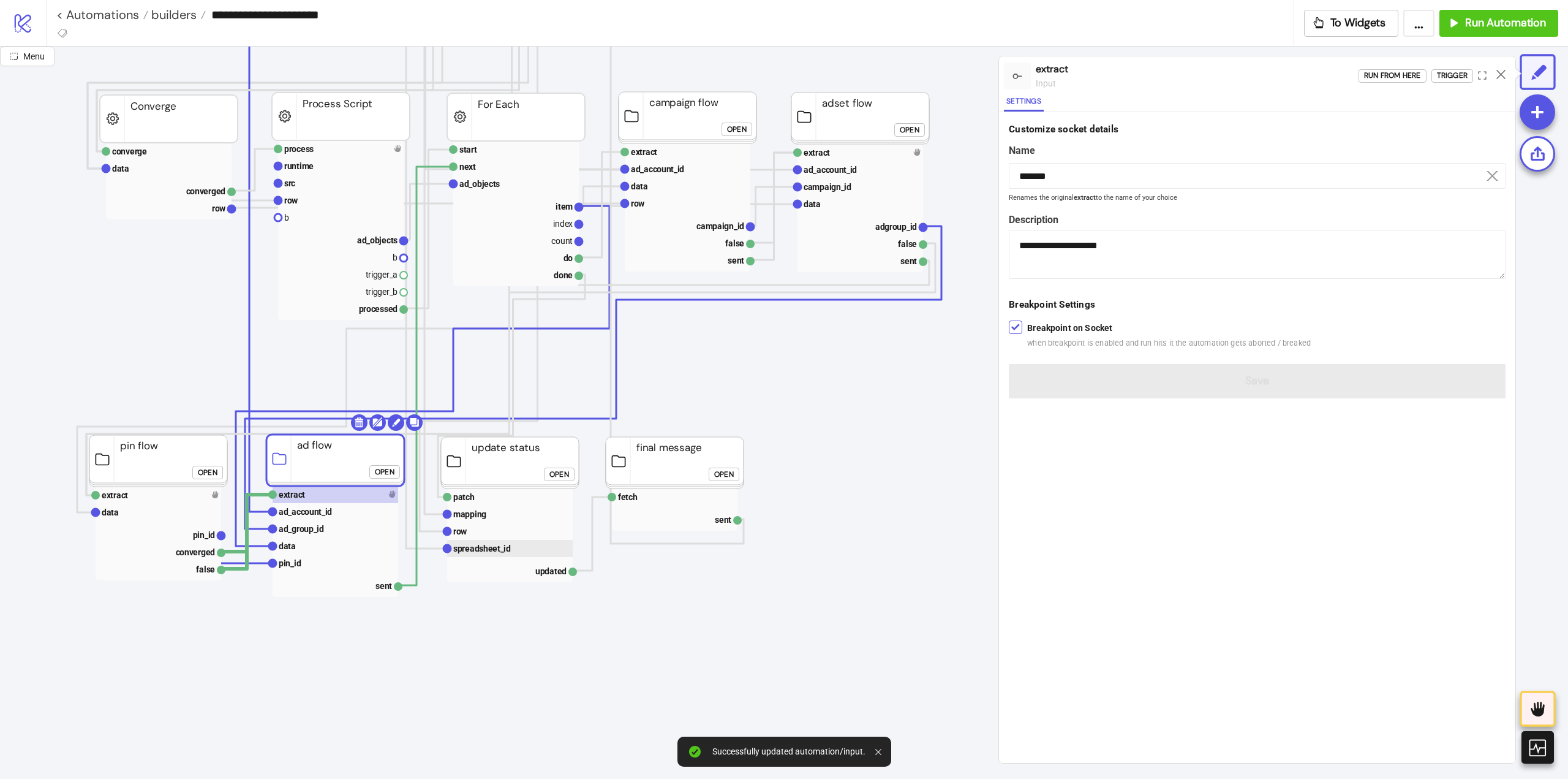
scroll to position [552, 123]
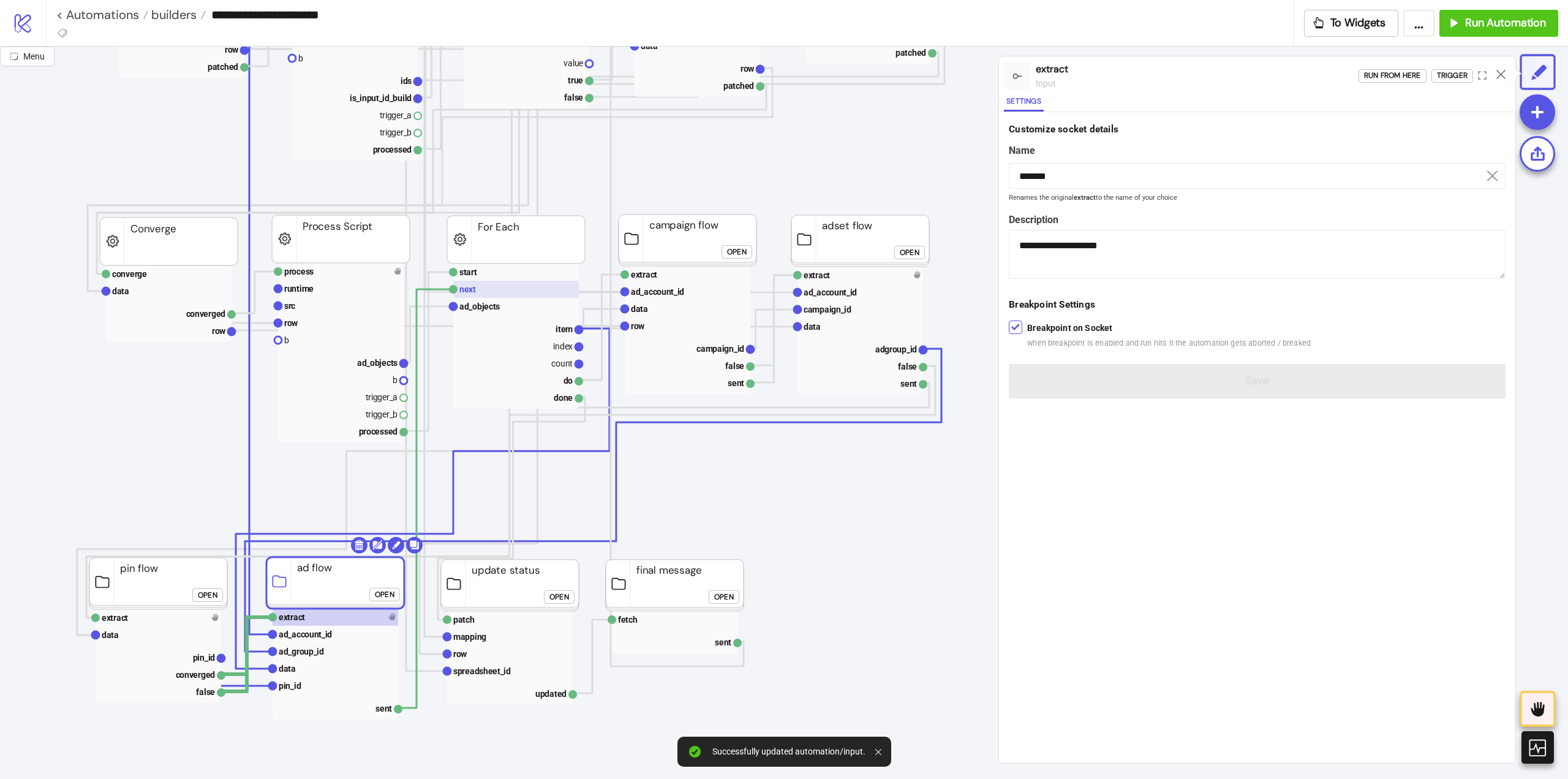
click at [485, 290] on rect at bounding box center [516, 289] width 125 height 17
type input "****"
type textarea "**********"
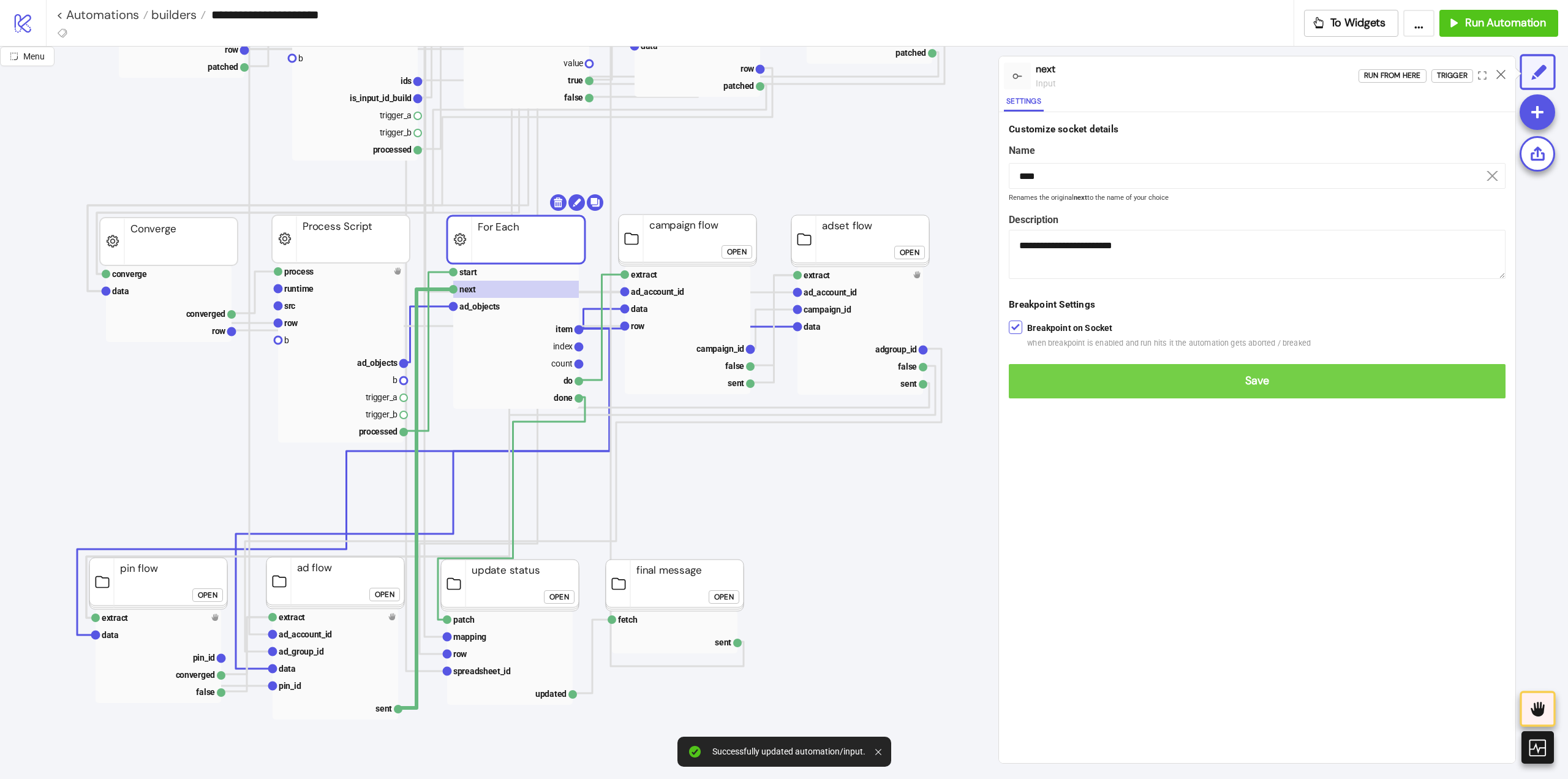
click at [1045, 376] on span "Save" at bounding box center [1257, 381] width 477 height 14
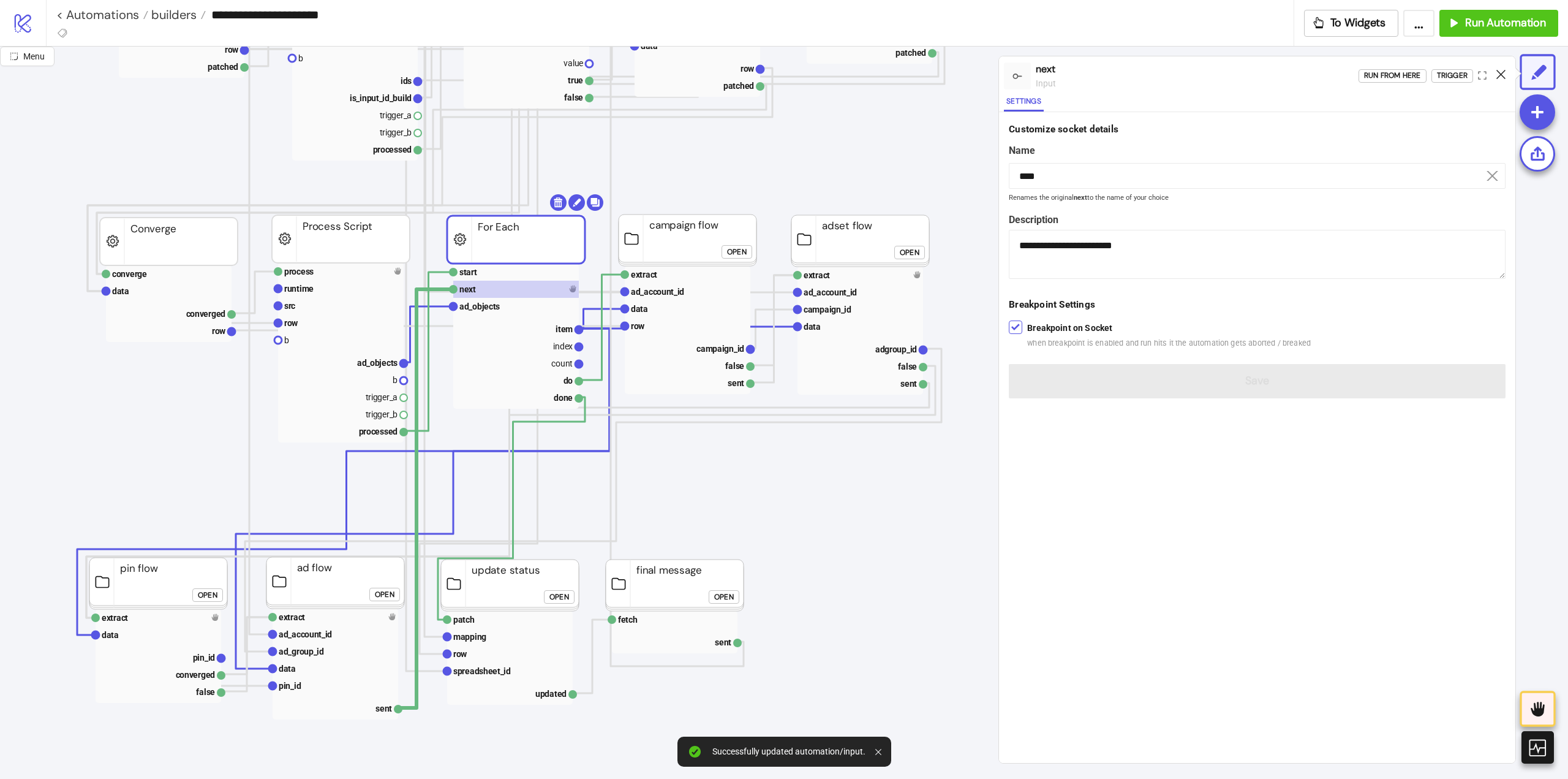
click at [1501, 75] on icon at bounding box center [1501, 75] width 9 height 9
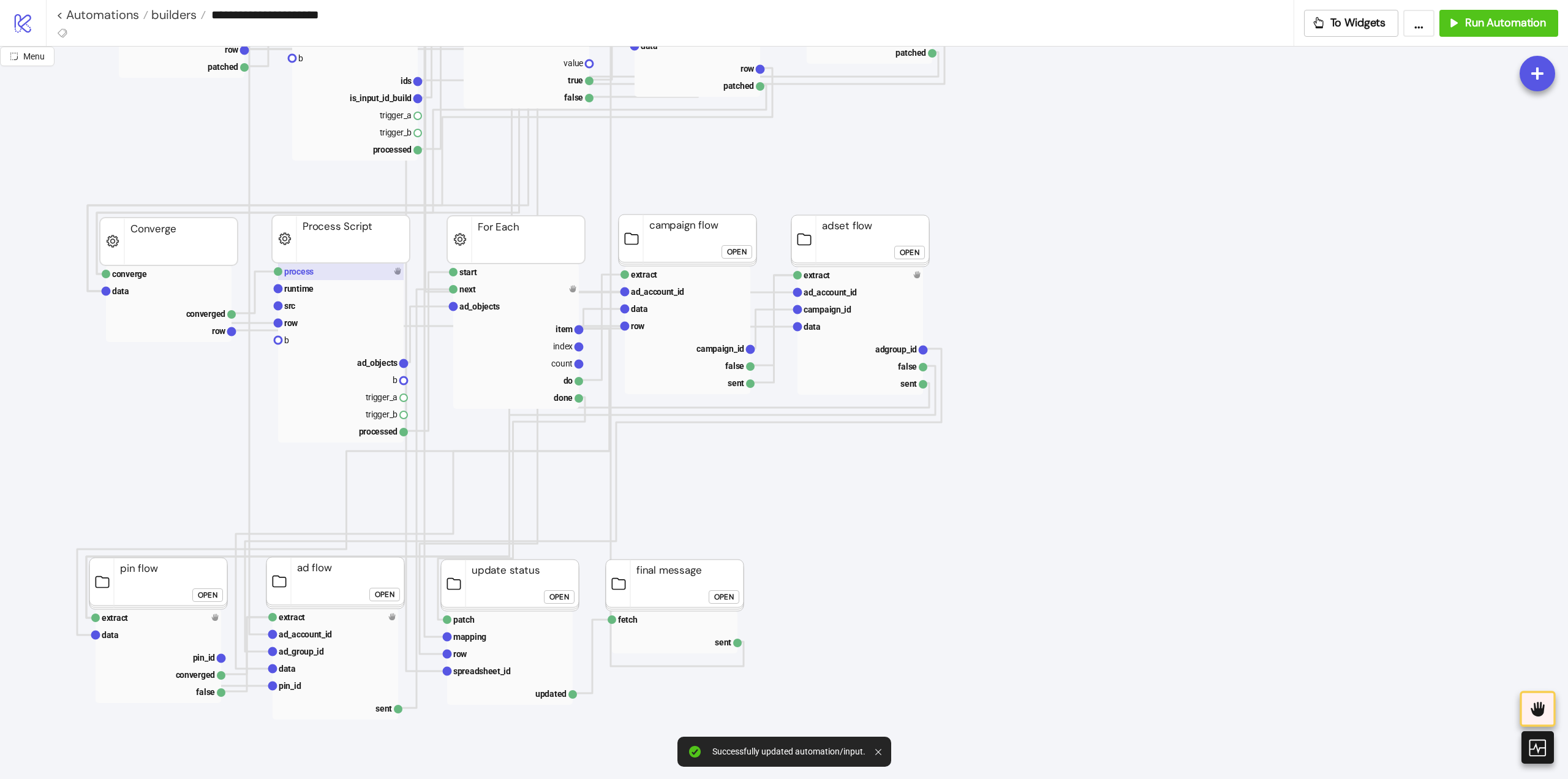
click at [310, 278] on rect at bounding box center [341, 271] width 125 height 17
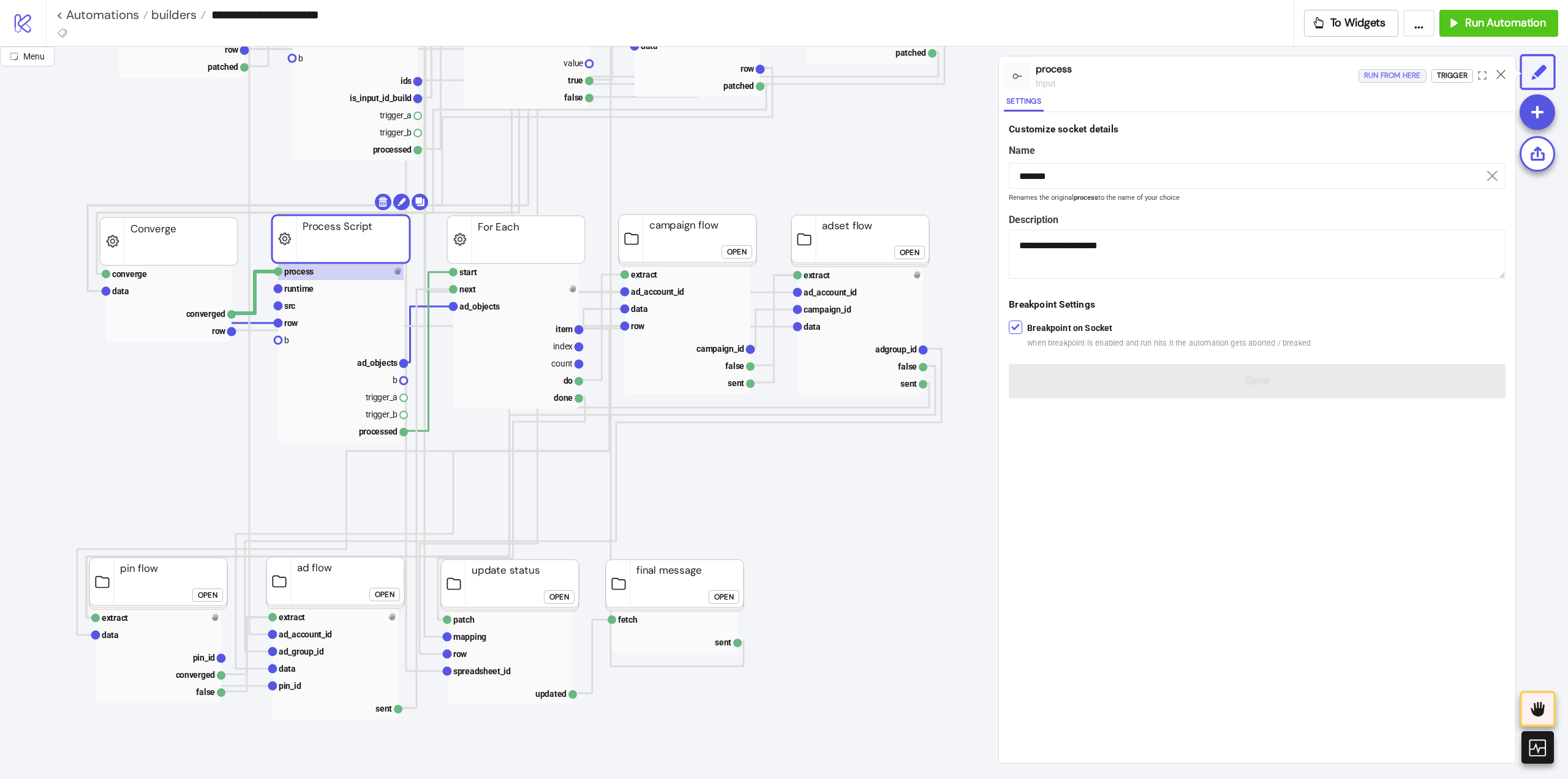
click at [1392, 75] on div "Run from here" at bounding box center [1392, 76] width 57 height 14
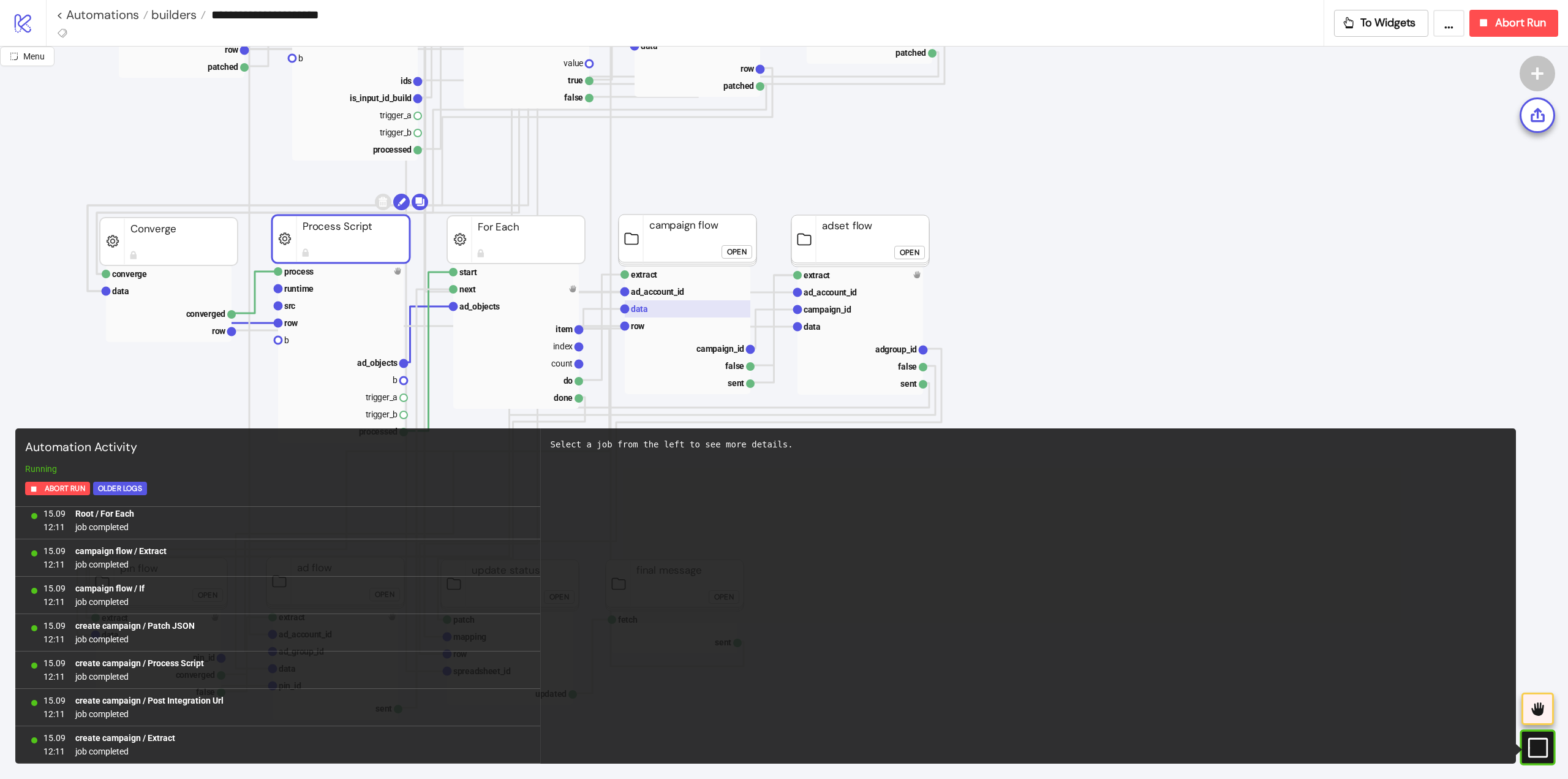
scroll to position [117, 0]
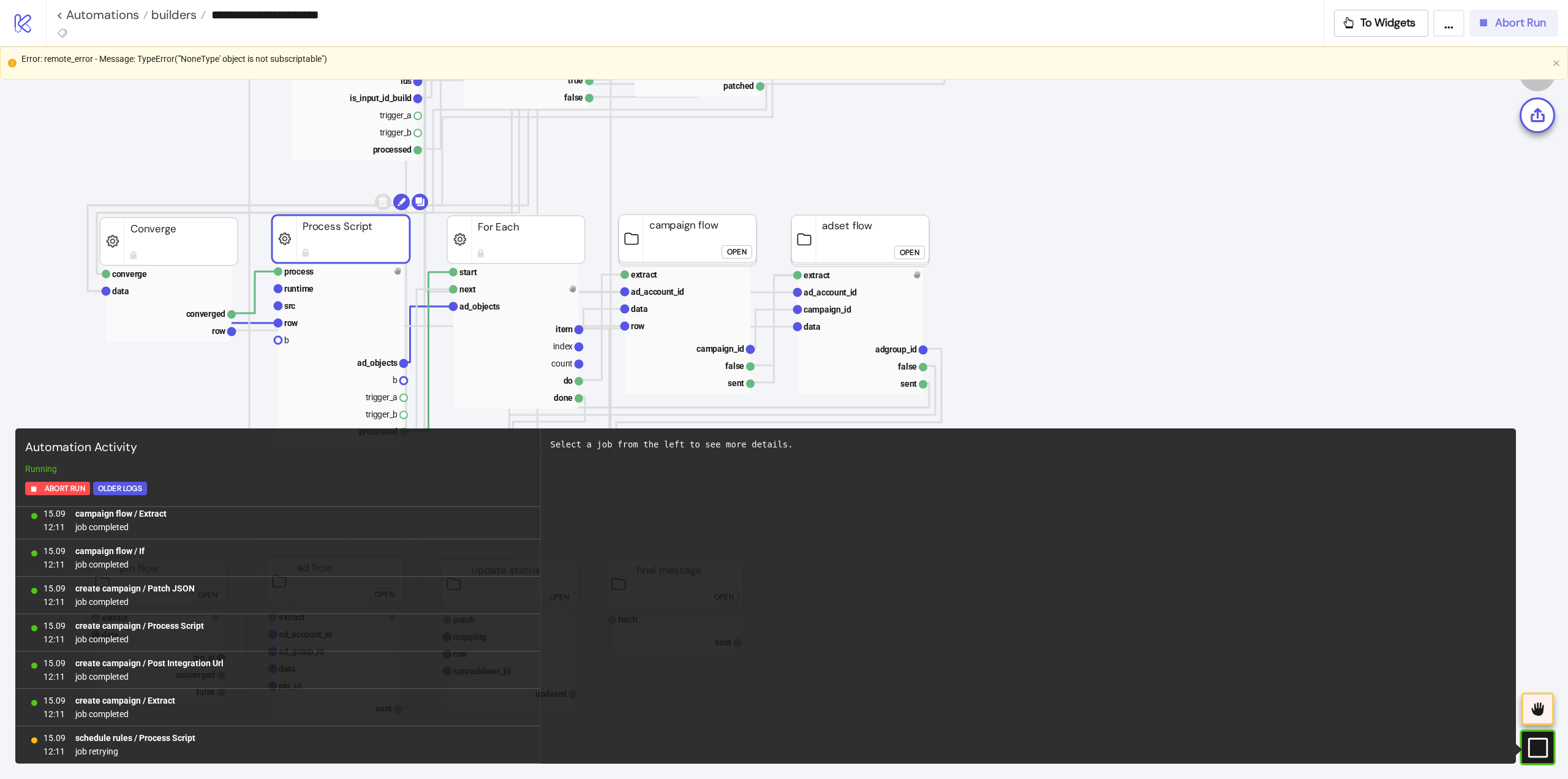
click at [1508, 28] on span "Abort Run" at bounding box center [1520, 23] width 51 height 14
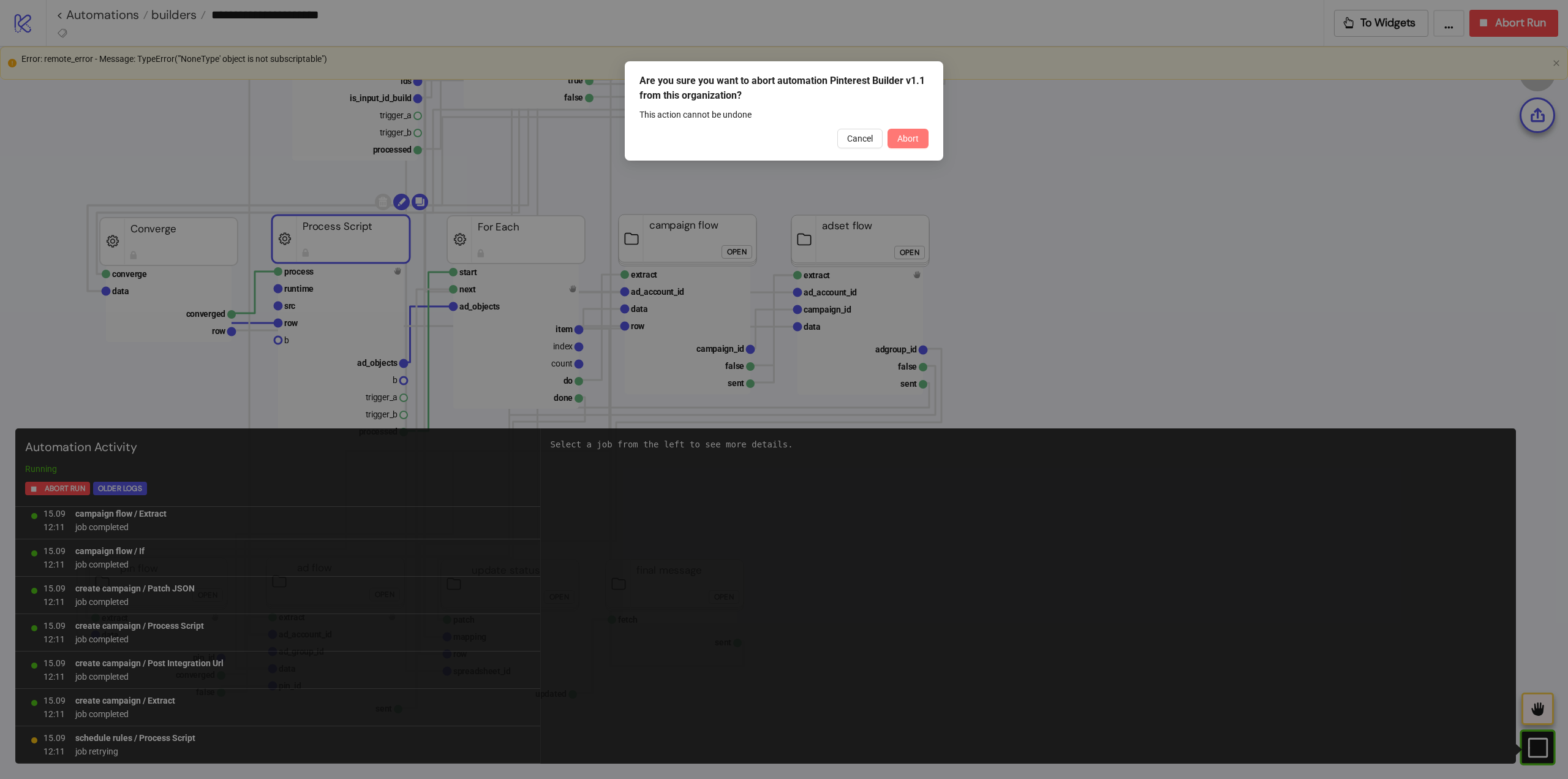
click at [910, 140] on span "Abort" at bounding box center [908, 138] width 21 height 10
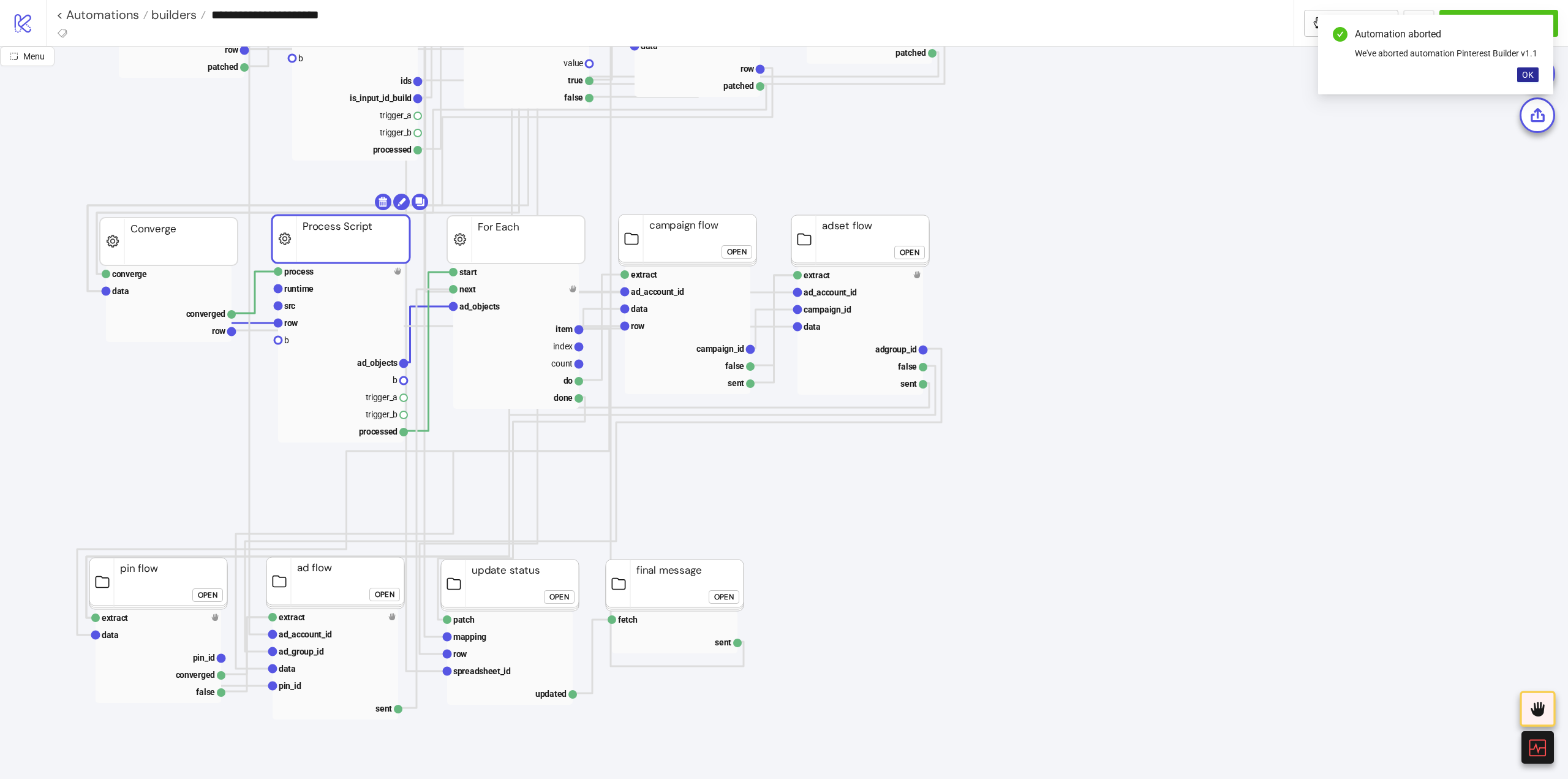
click at [1521, 75] on button "OK" at bounding box center [1527, 75] width 21 height 15
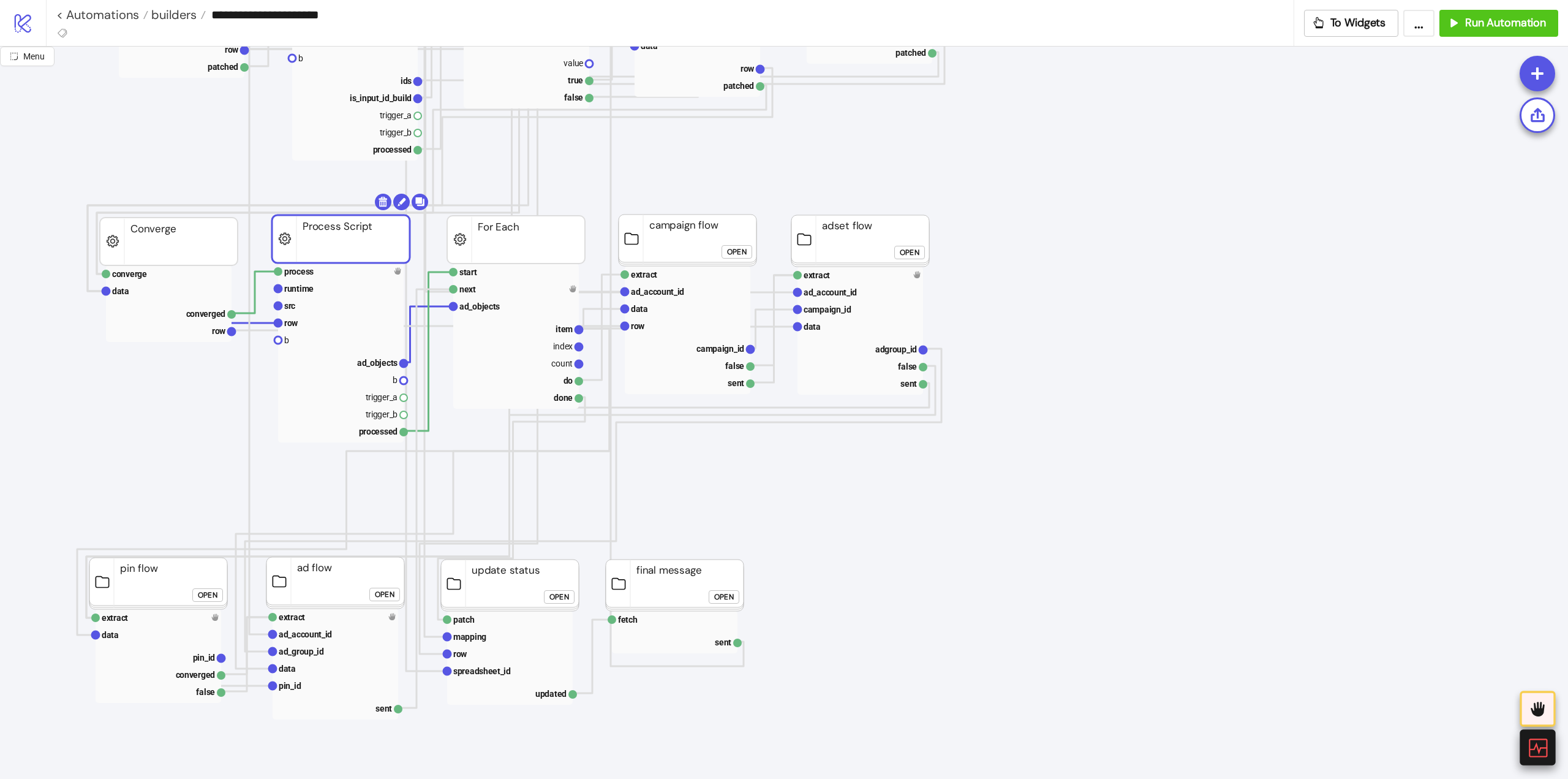
click at [1543, 747] on icon at bounding box center [1536, 747] width 21 height 21
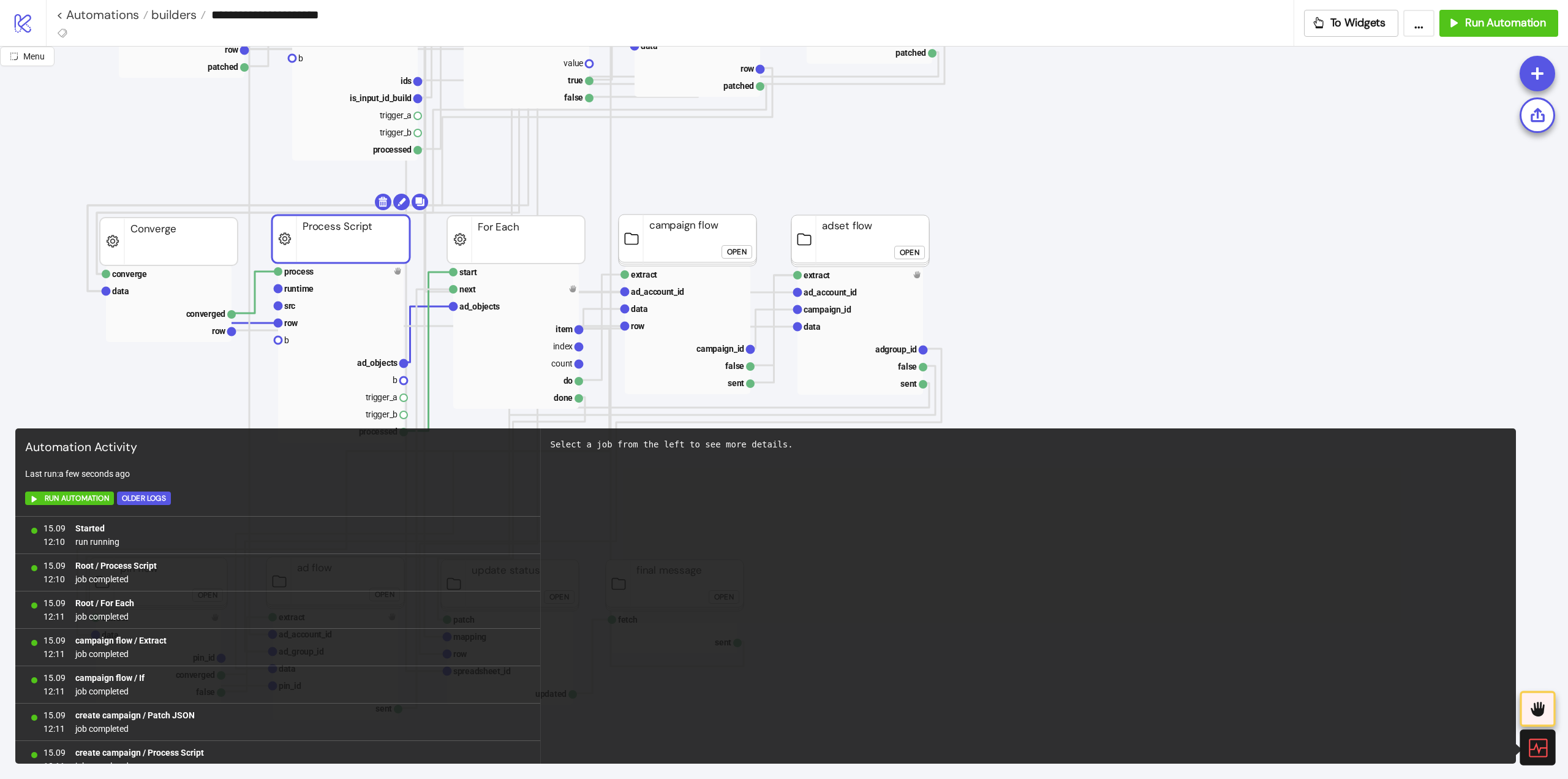
scroll to position [164, 0]
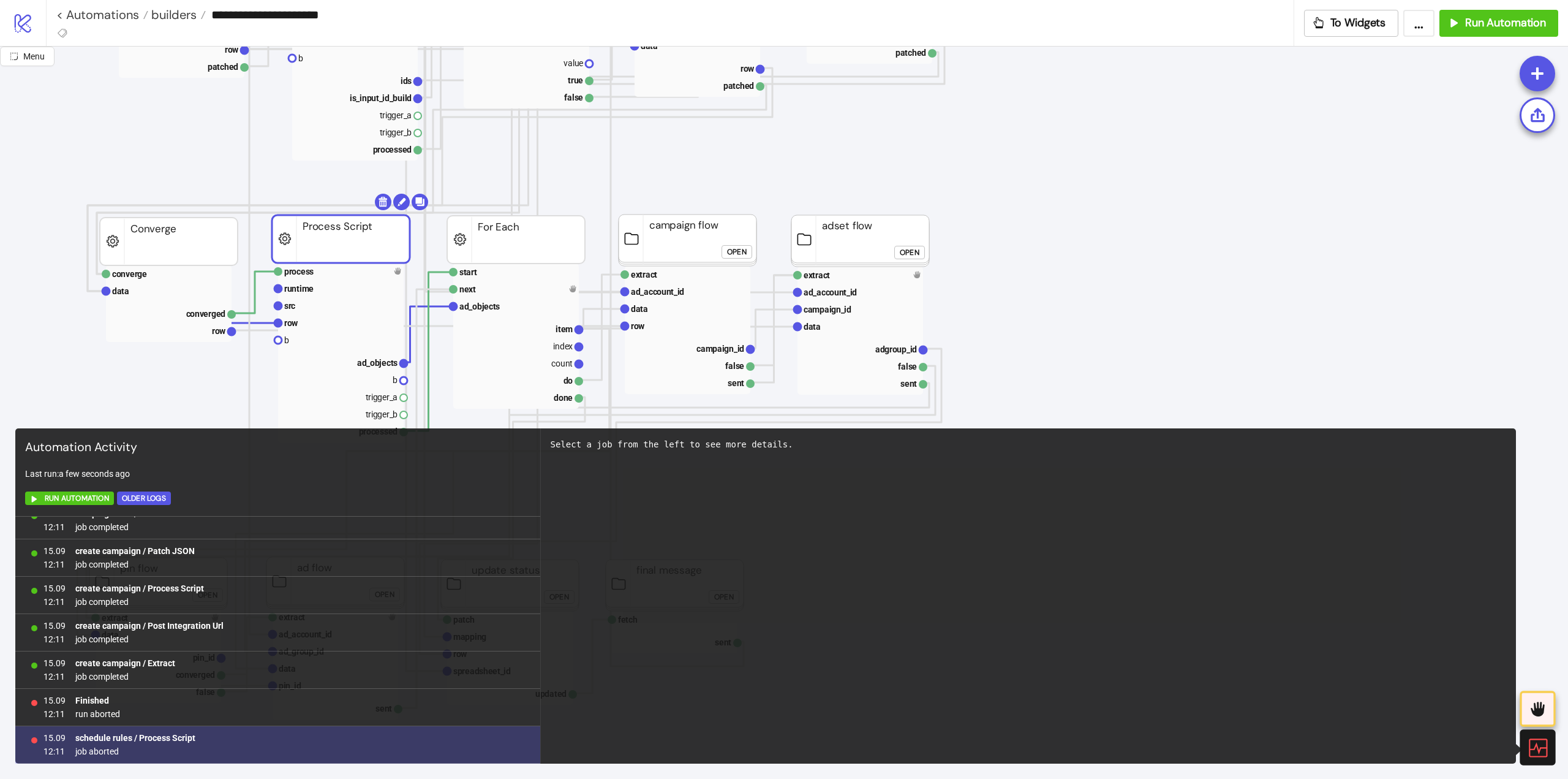
click at [165, 738] on b "schedule rules / Process Script" at bounding box center [135, 738] width 120 height 10
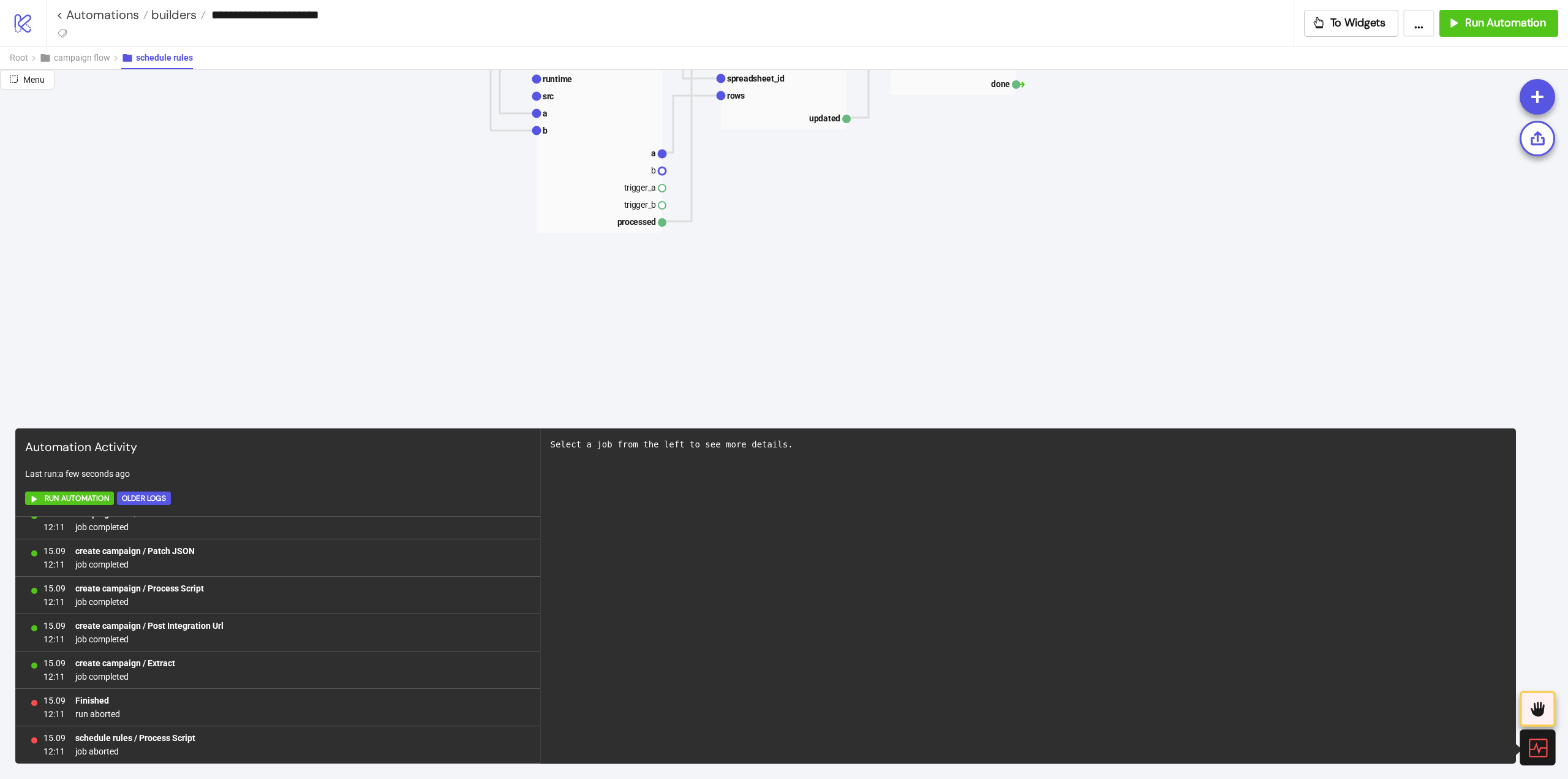
click at [1542, 746] on icon at bounding box center [1536, 747] width 21 height 21
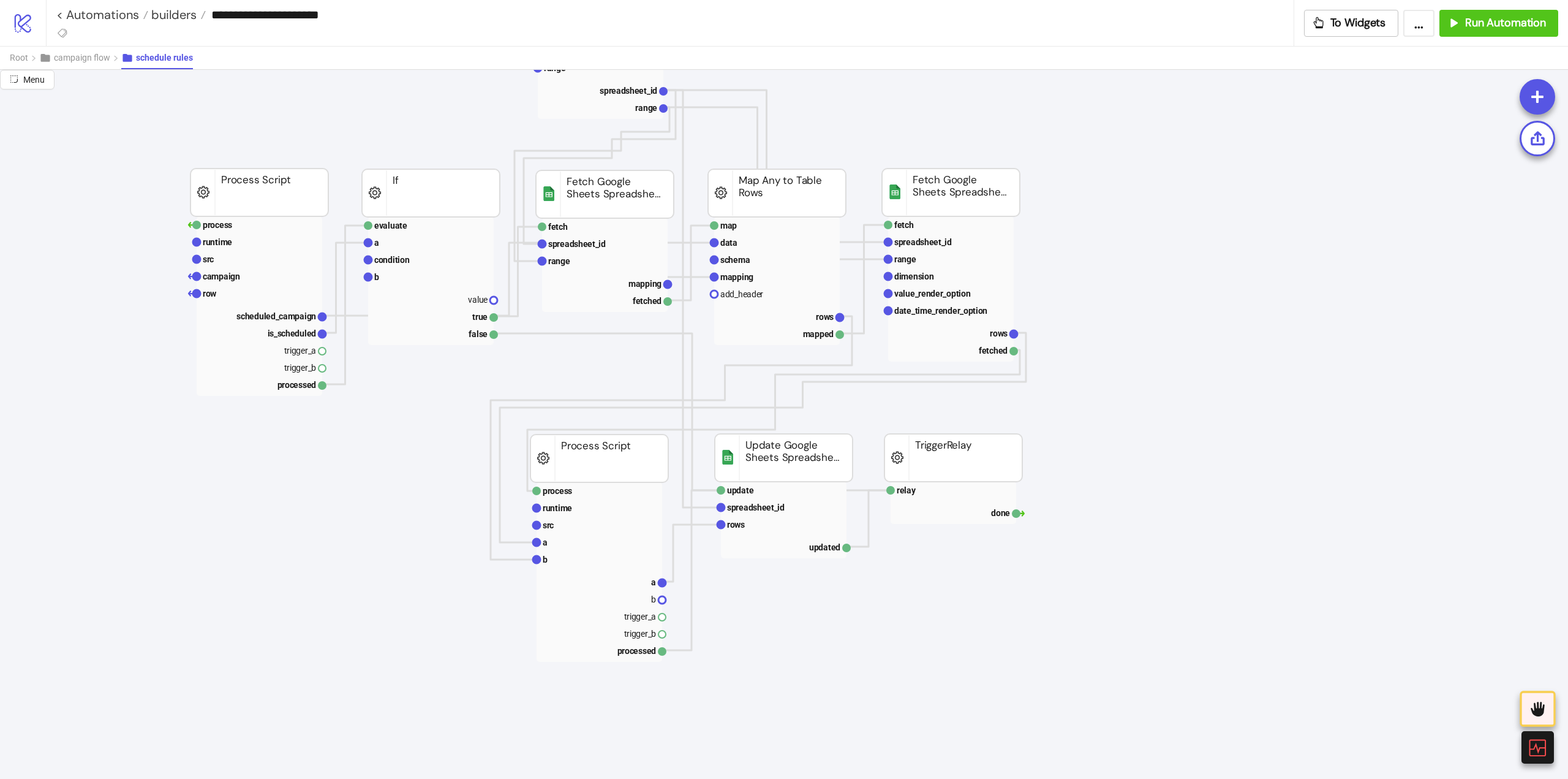
scroll to position [0, 123]
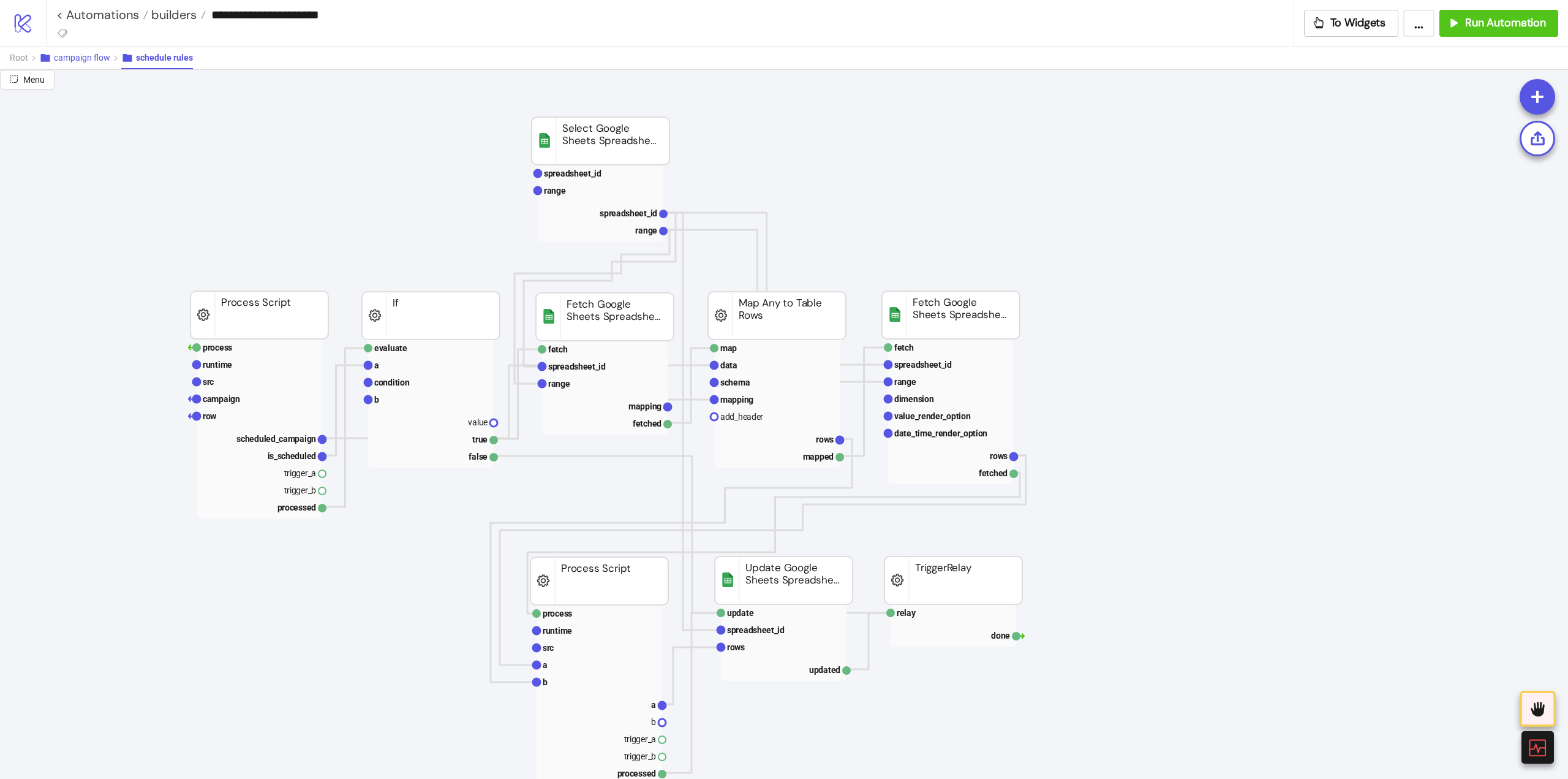
click at [77, 63] on button "campaign flow" at bounding box center [80, 57] width 82 height 23
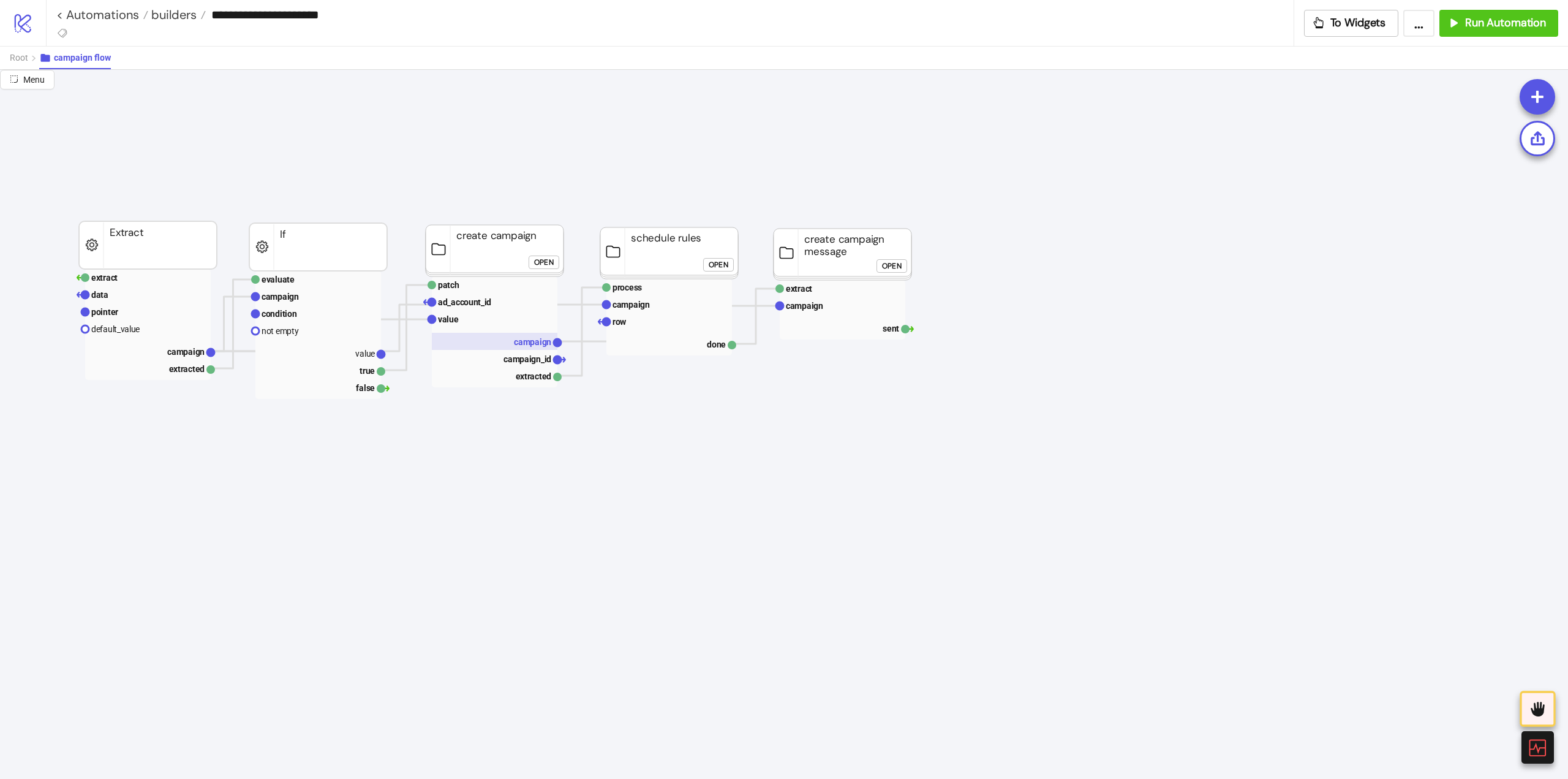
click at [530, 337] on text "campaign" at bounding box center [532, 342] width 37 height 10
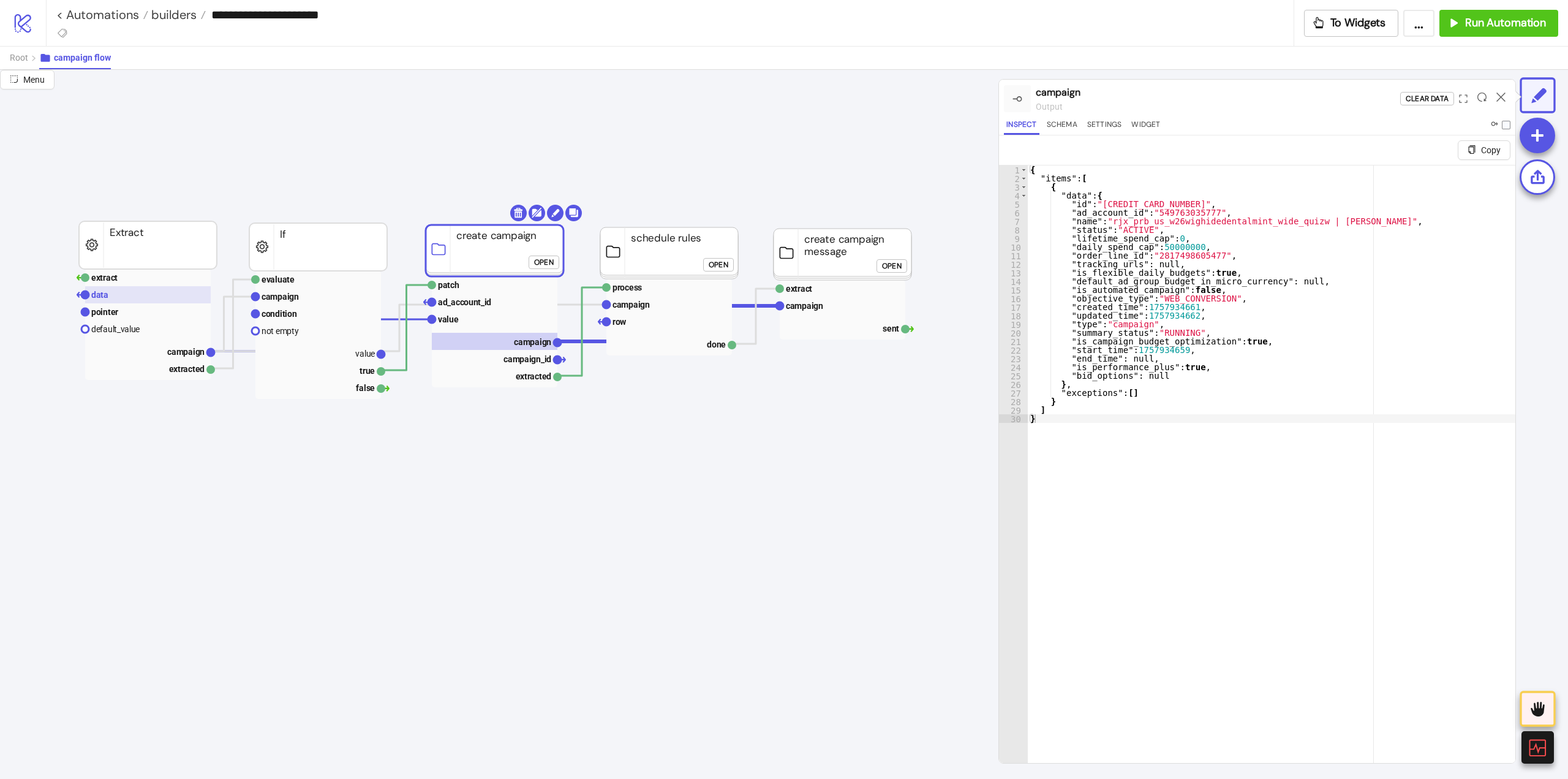
click at [131, 297] on rect at bounding box center [147, 295] width 125 height 17
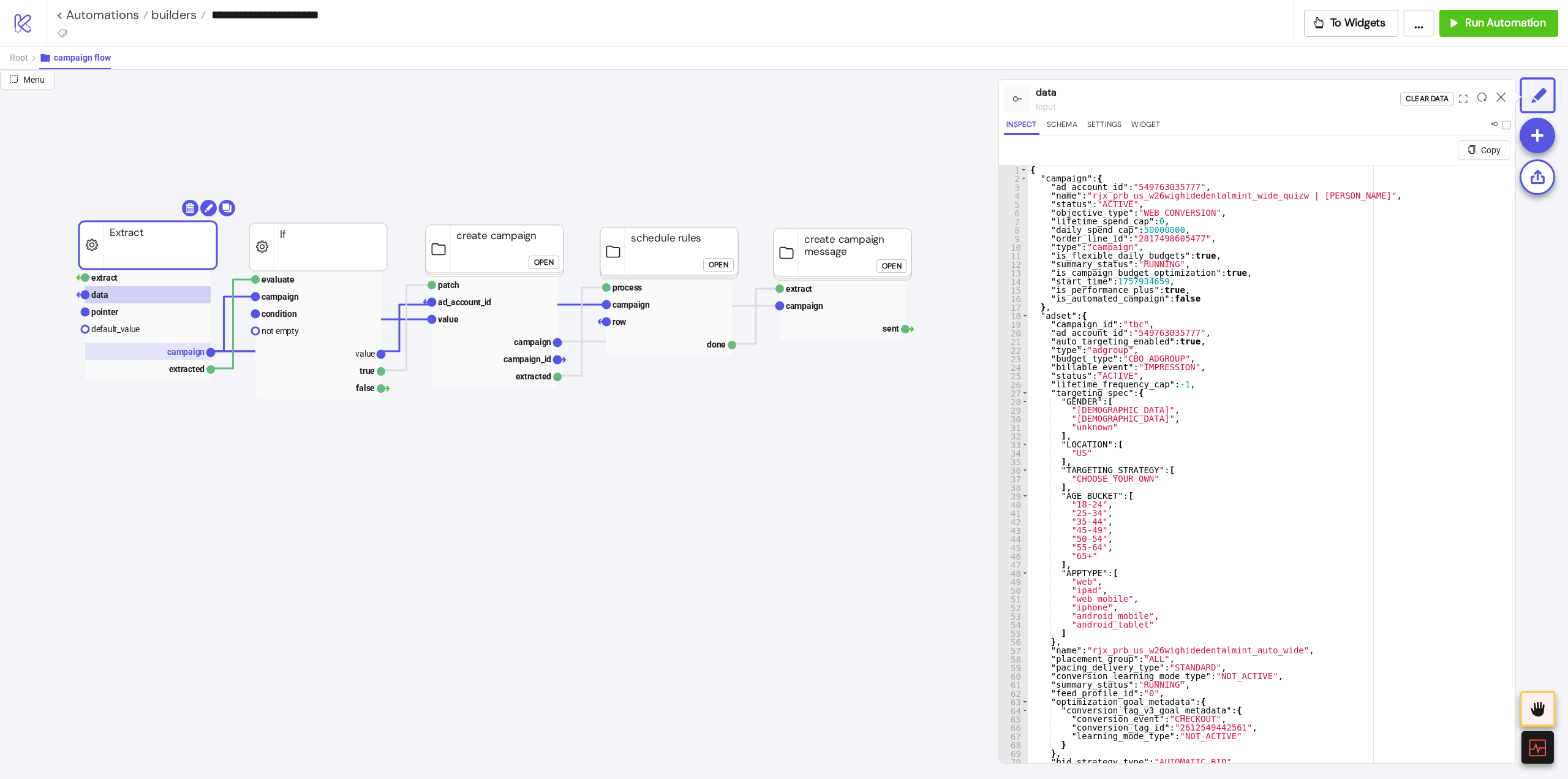
click at [177, 352] on text "campaign" at bounding box center [186, 351] width 37 height 10
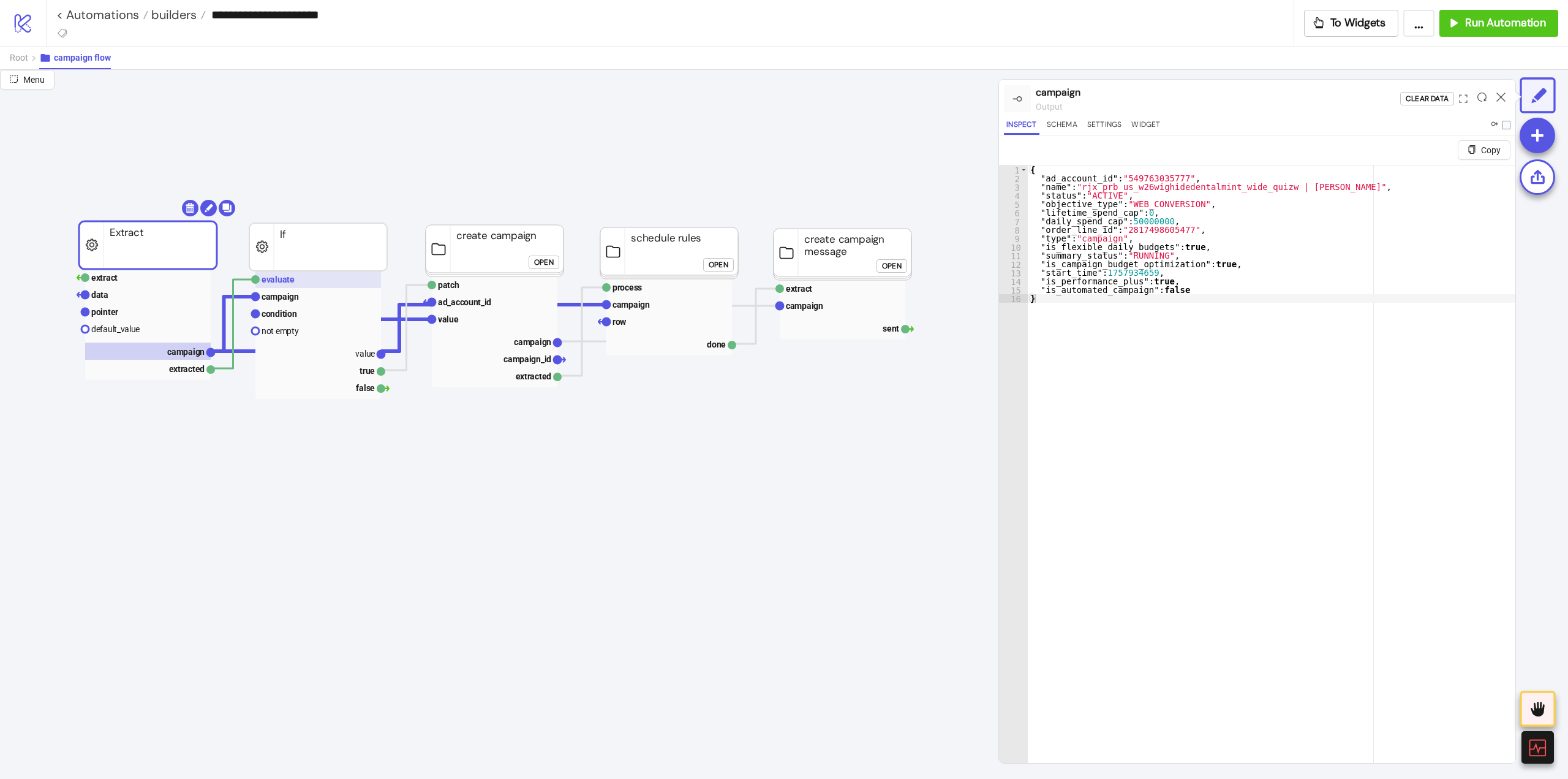
click at [311, 280] on rect at bounding box center [318, 279] width 125 height 17
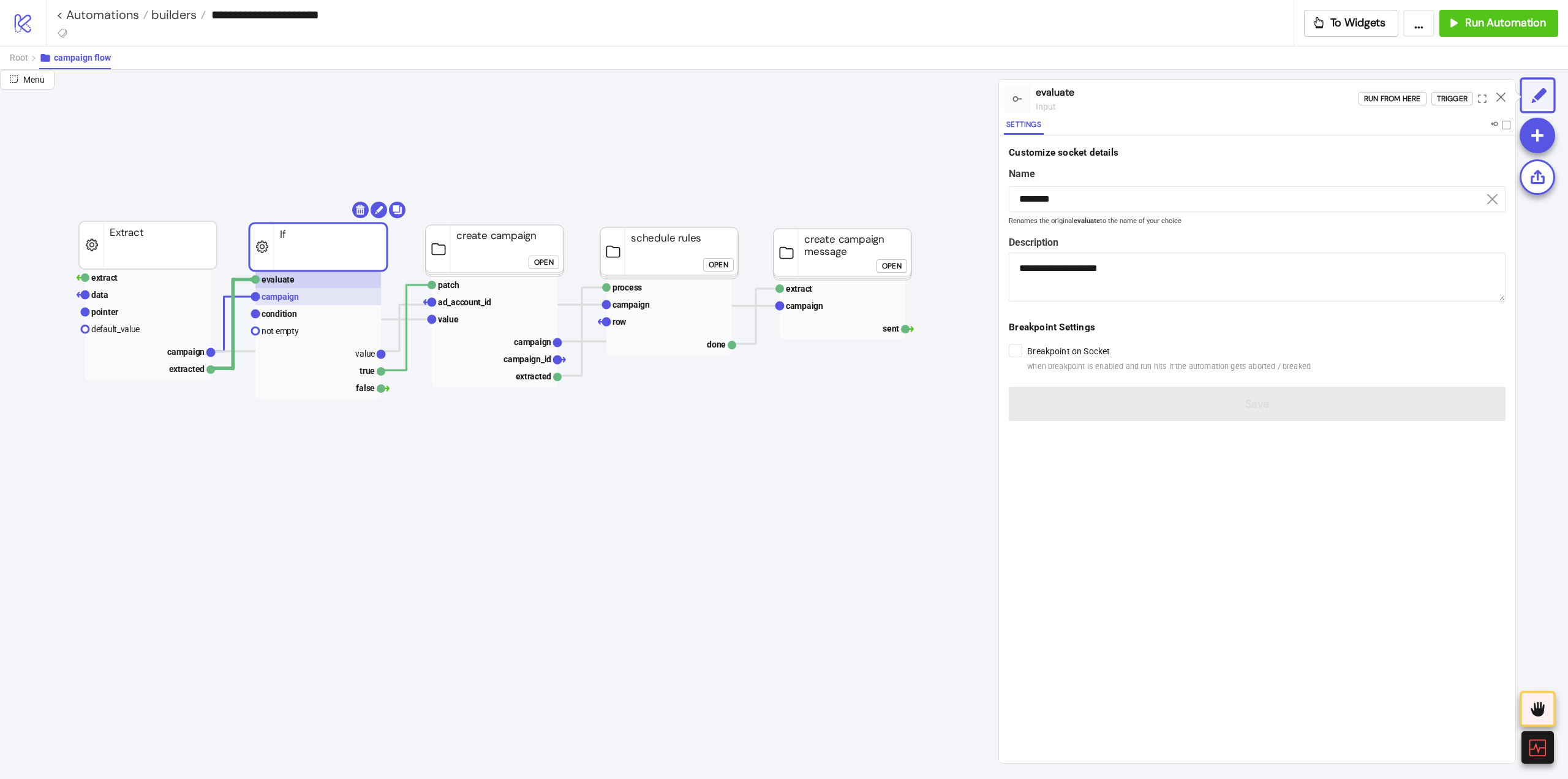
click at [307, 300] on rect at bounding box center [318, 297] width 125 height 17
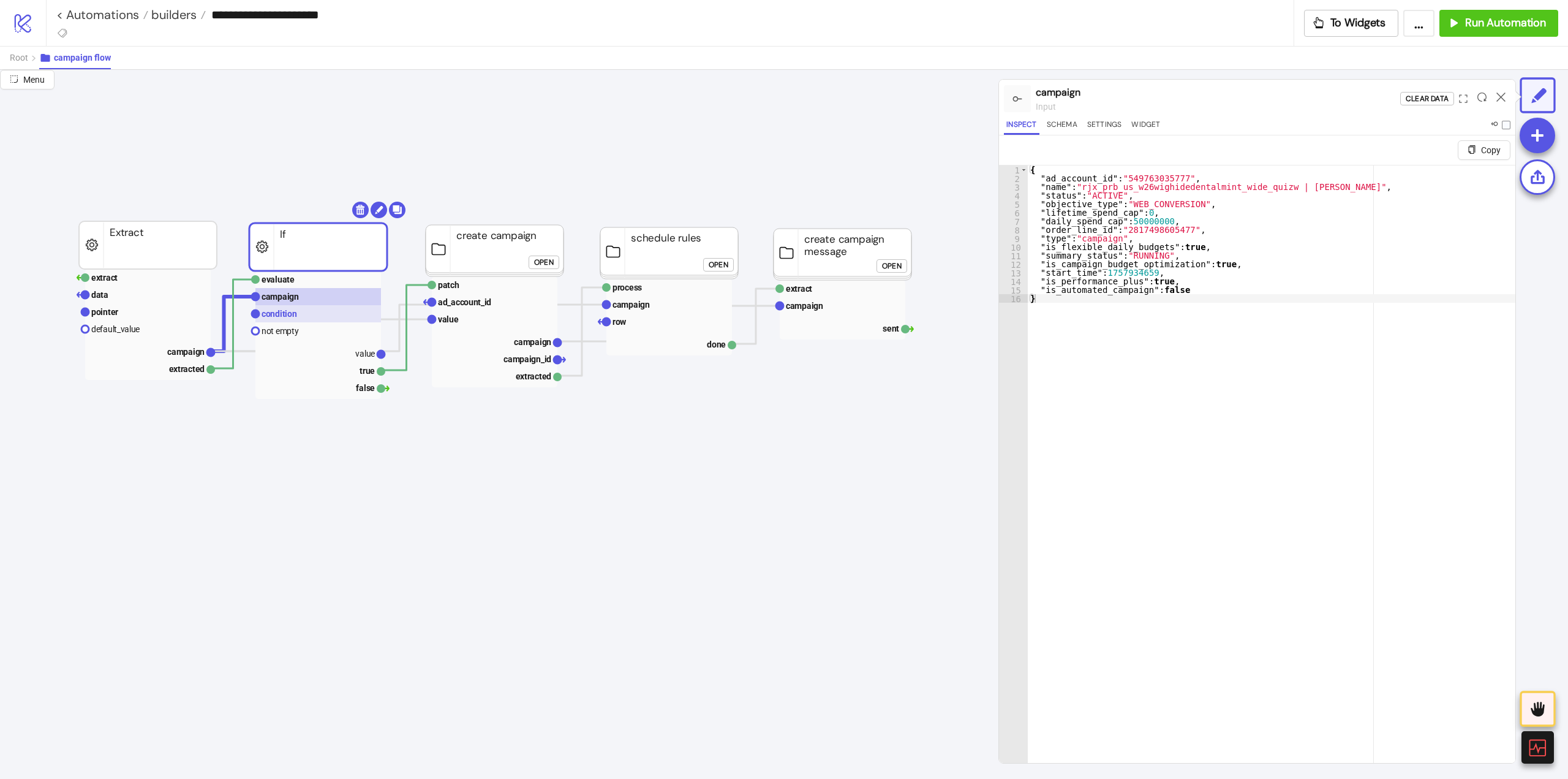
click at [305, 312] on rect at bounding box center [318, 313] width 125 height 17
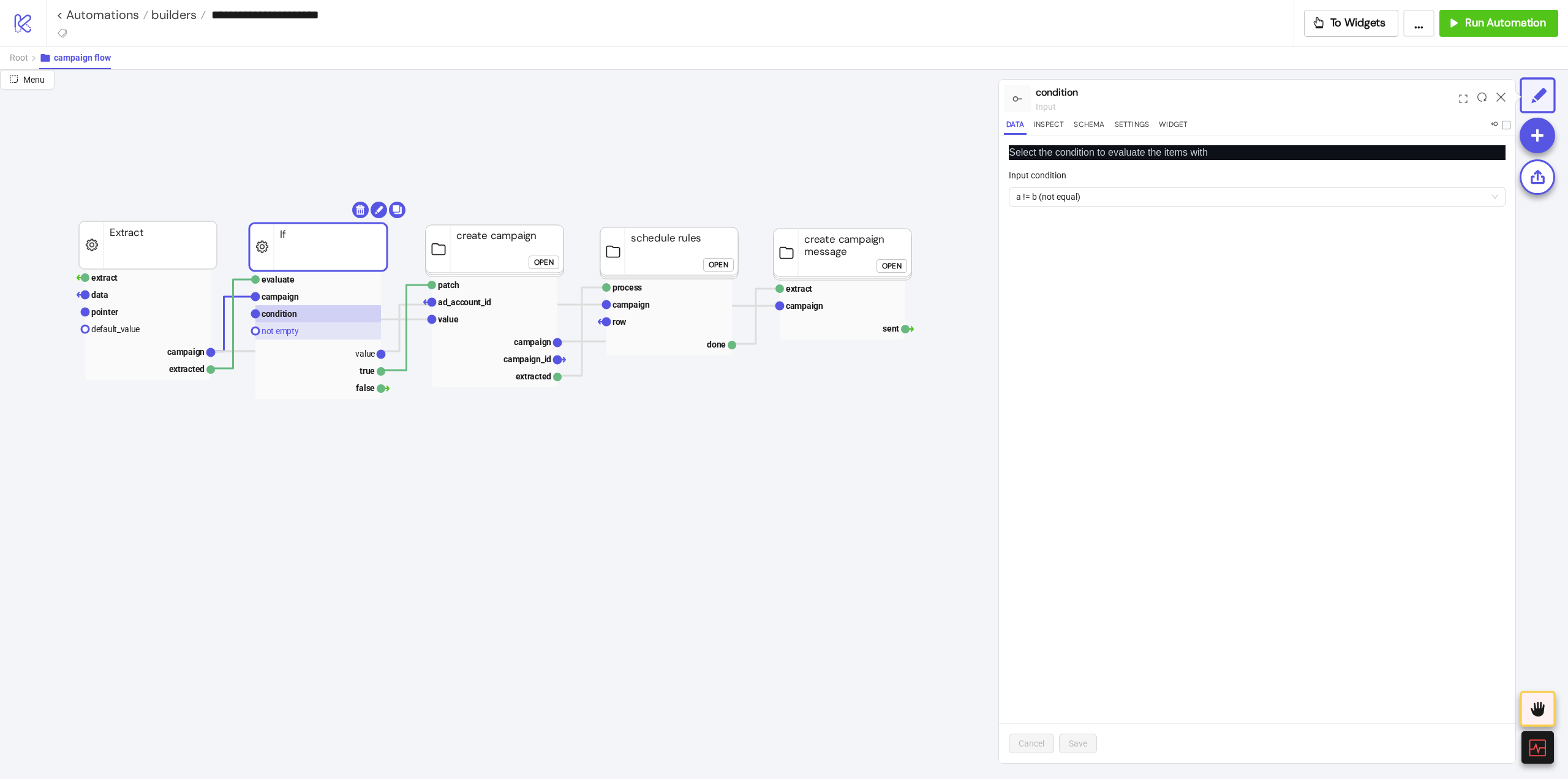
click at [306, 326] on rect at bounding box center [318, 331] width 125 height 17
click at [344, 359] on rect at bounding box center [318, 353] width 125 height 17
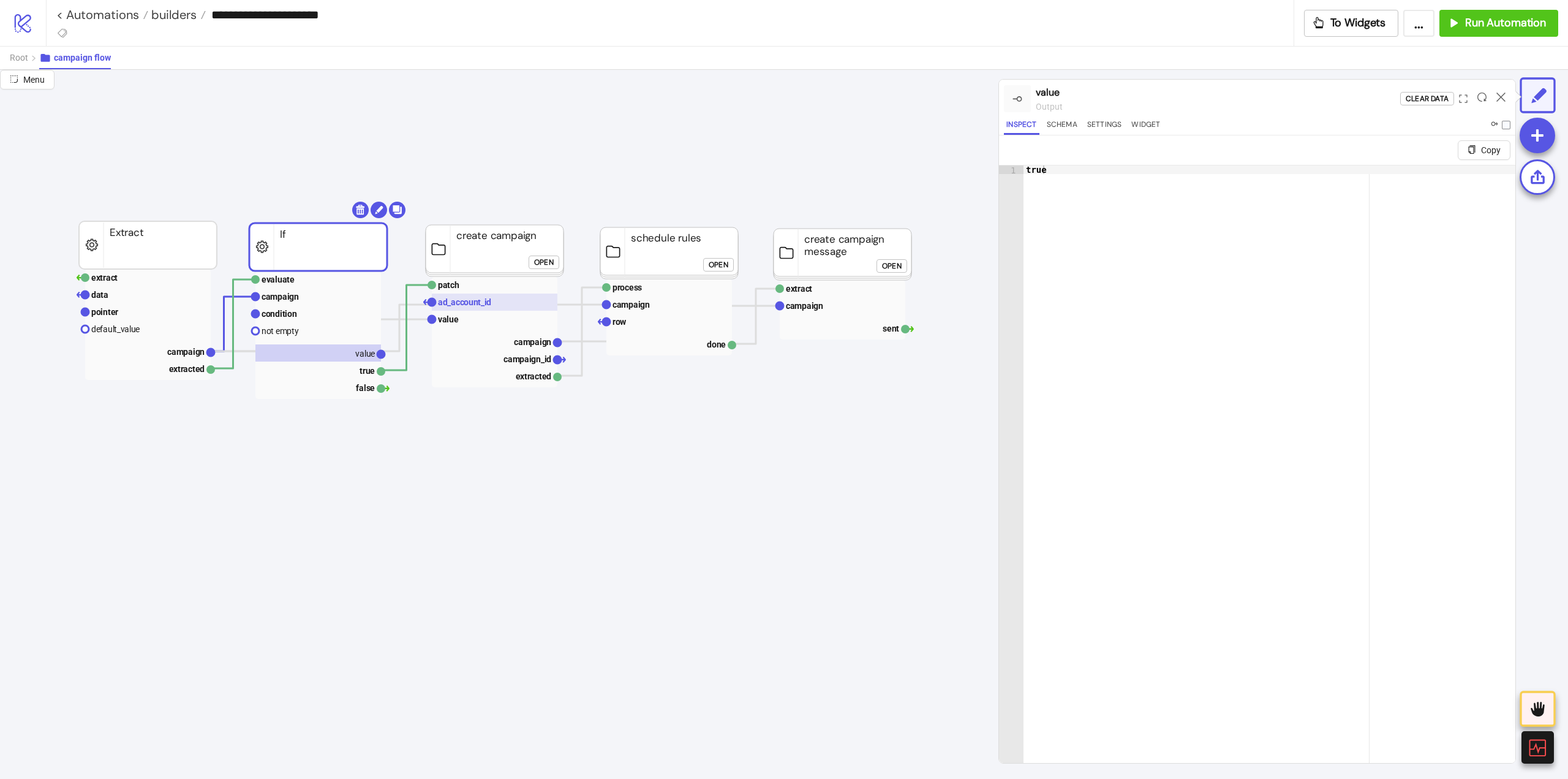
click at [468, 306] on text "ad_account_id" at bounding box center [464, 302] width 53 height 10
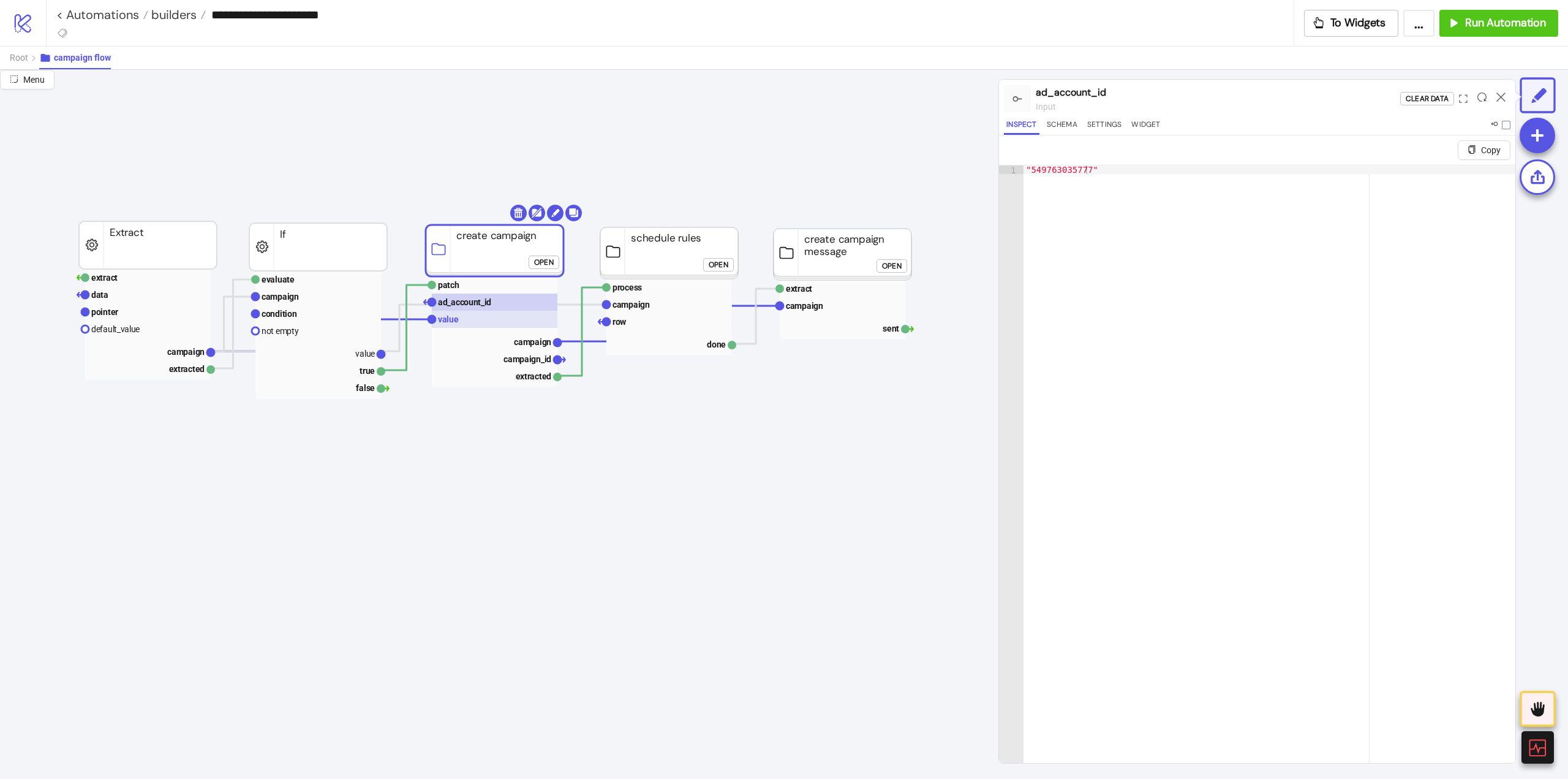
click at [473, 320] on rect at bounding box center [494, 319] width 125 height 17
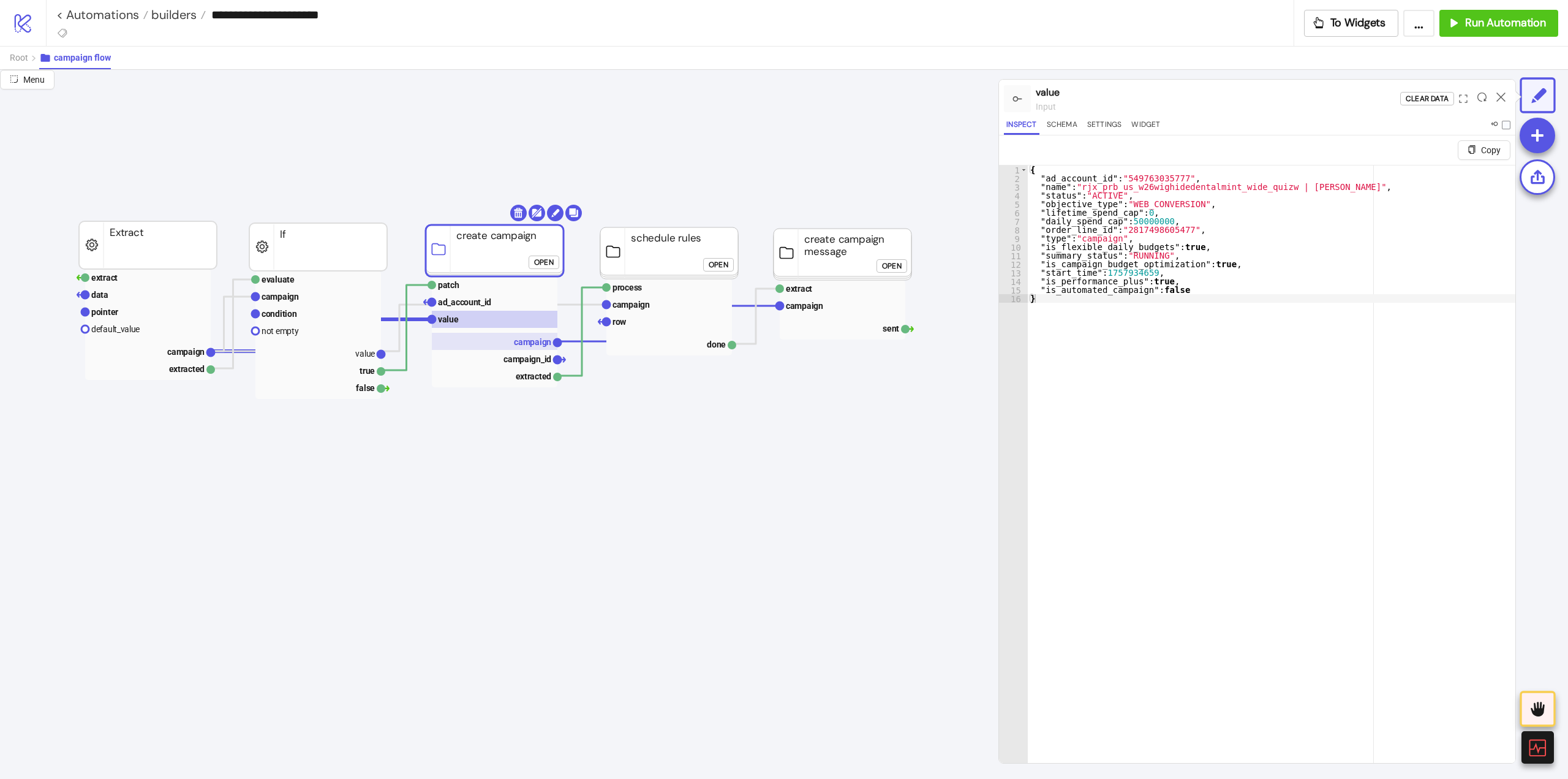
click at [507, 342] on rect at bounding box center [494, 341] width 125 height 17
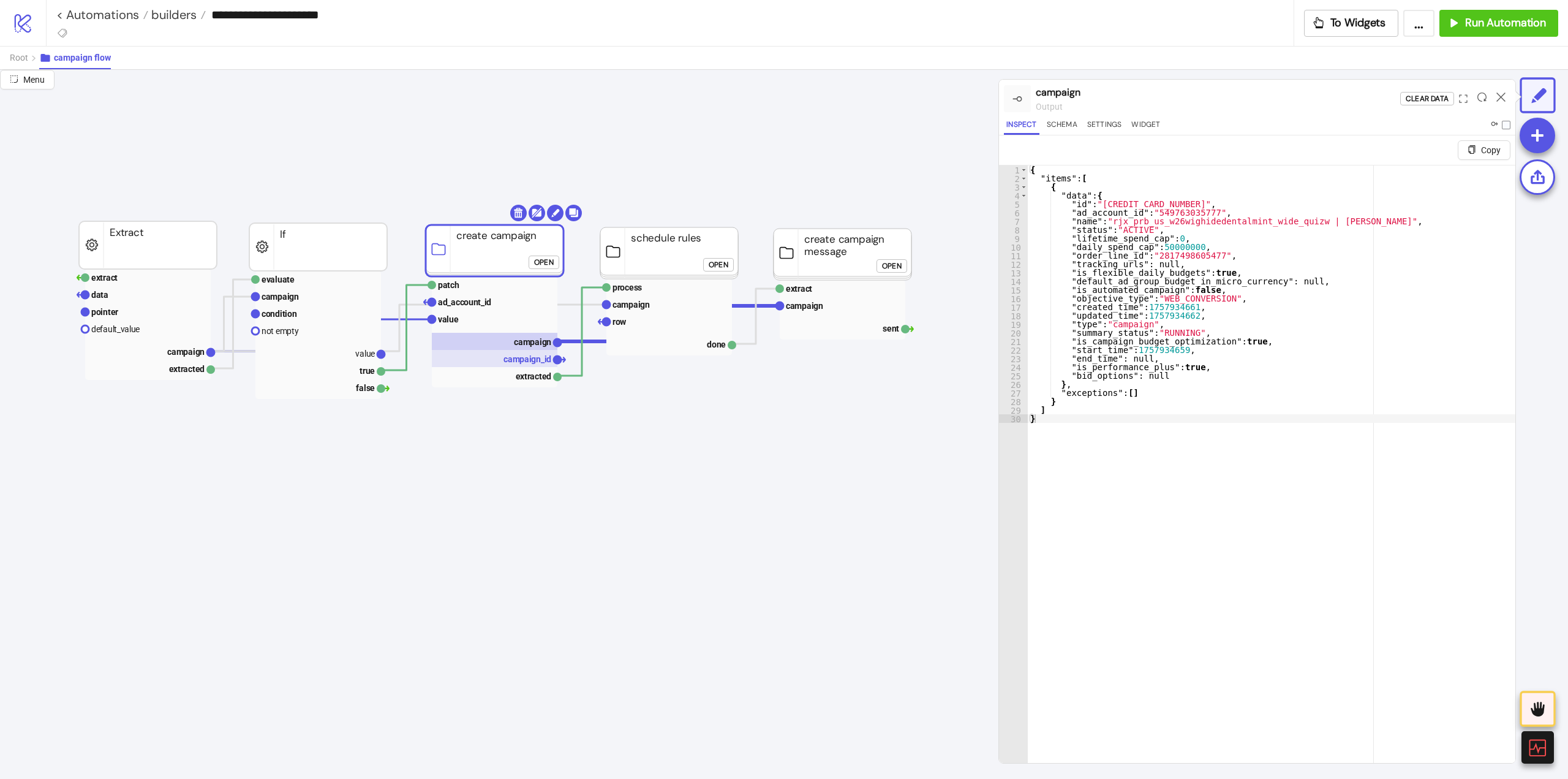
click at [524, 360] on text "campaign_id" at bounding box center [527, 359] width 48 height 10
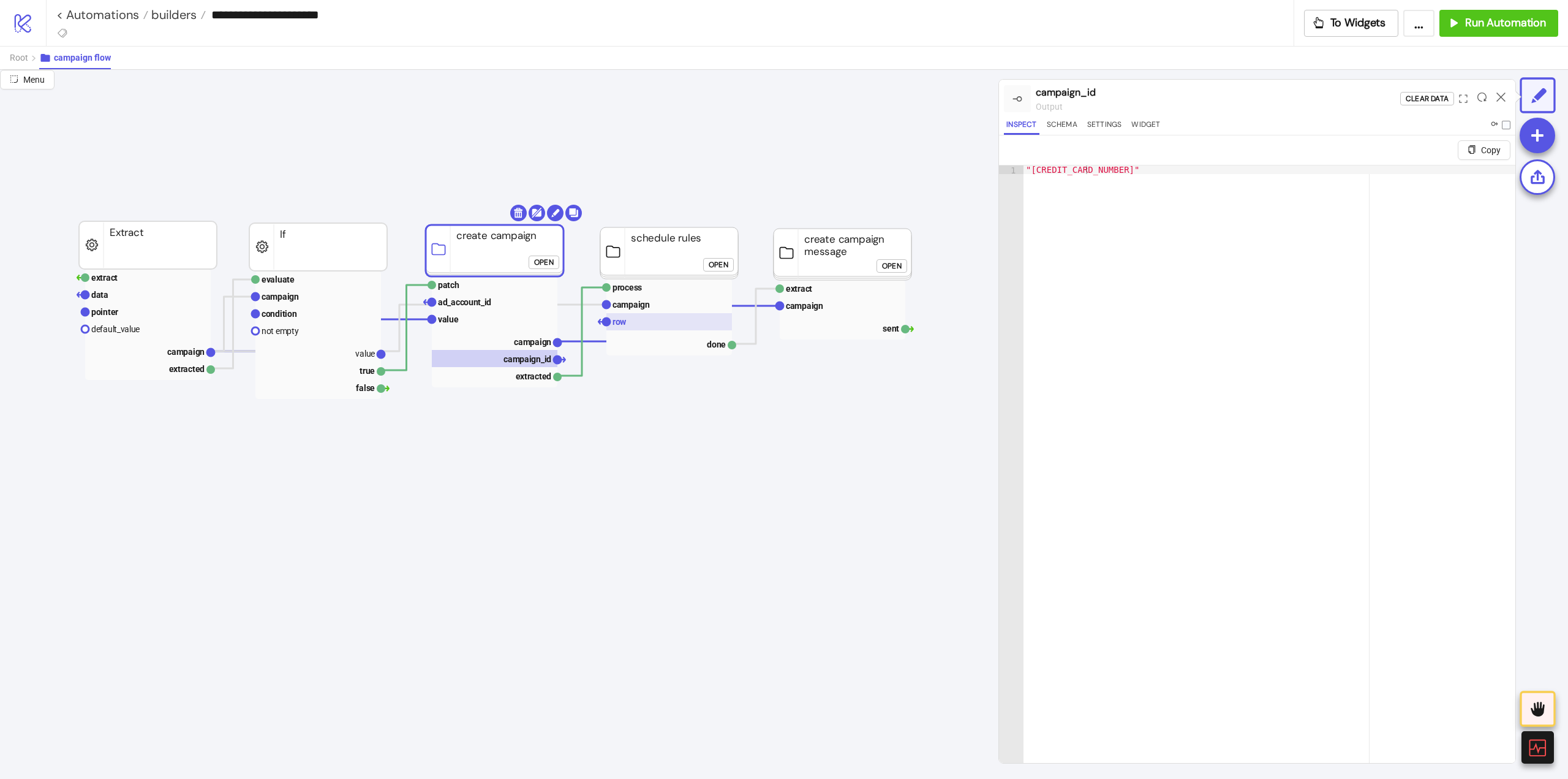
click at [650, 324] on rect at bounding box center [669, 322] width 125 height 17
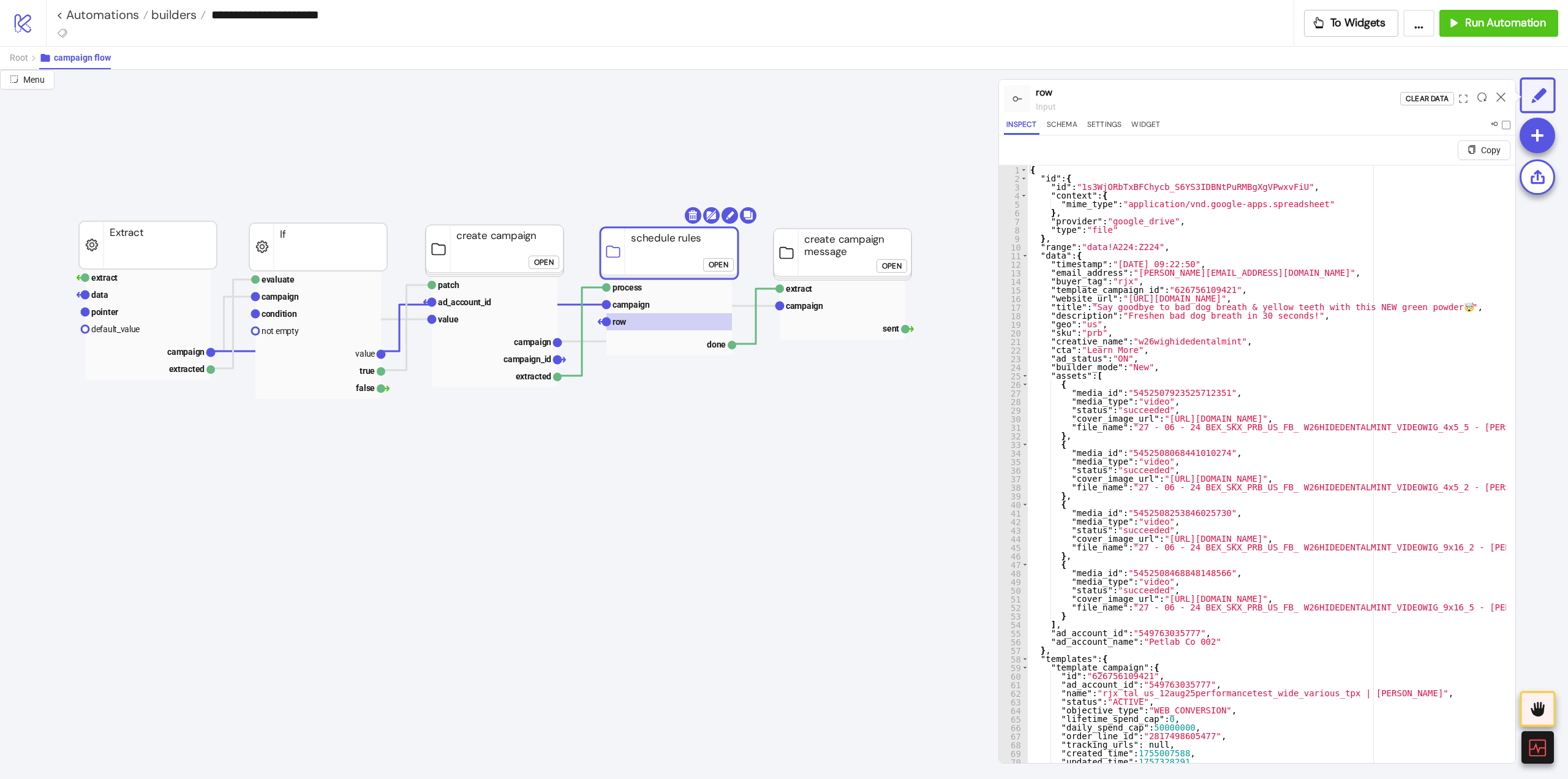
click div "Open"
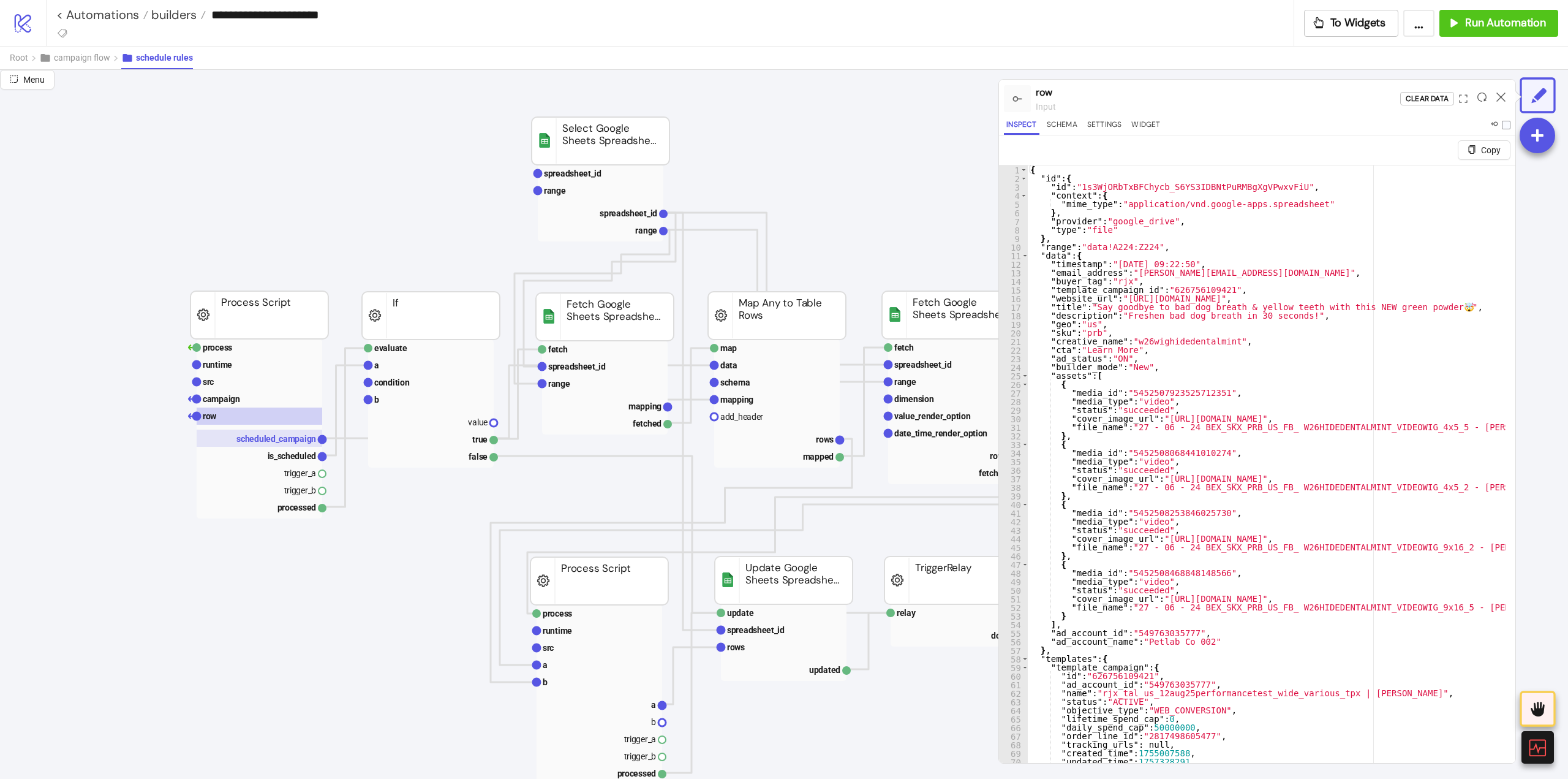
click at [293, 435] on text "scheduled_campaign" at bounding box center [276, 439] width 80 height 10
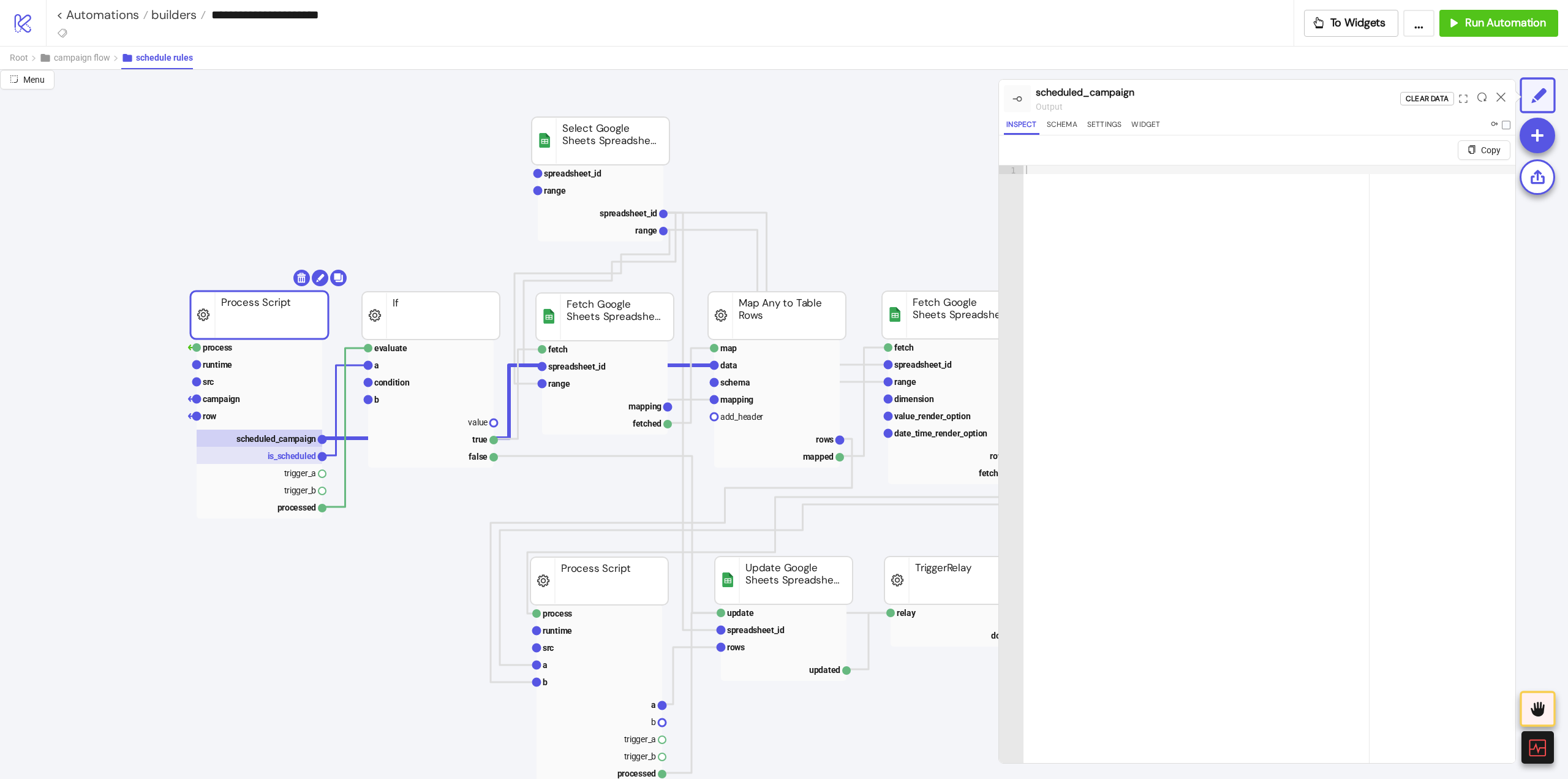
click at [296, 457] on text "is_scheduled" at bounding box center [292, 455] width 49 height 10
click at [229, 384] on rect at bounding box center [259, 381] width 125 height 17
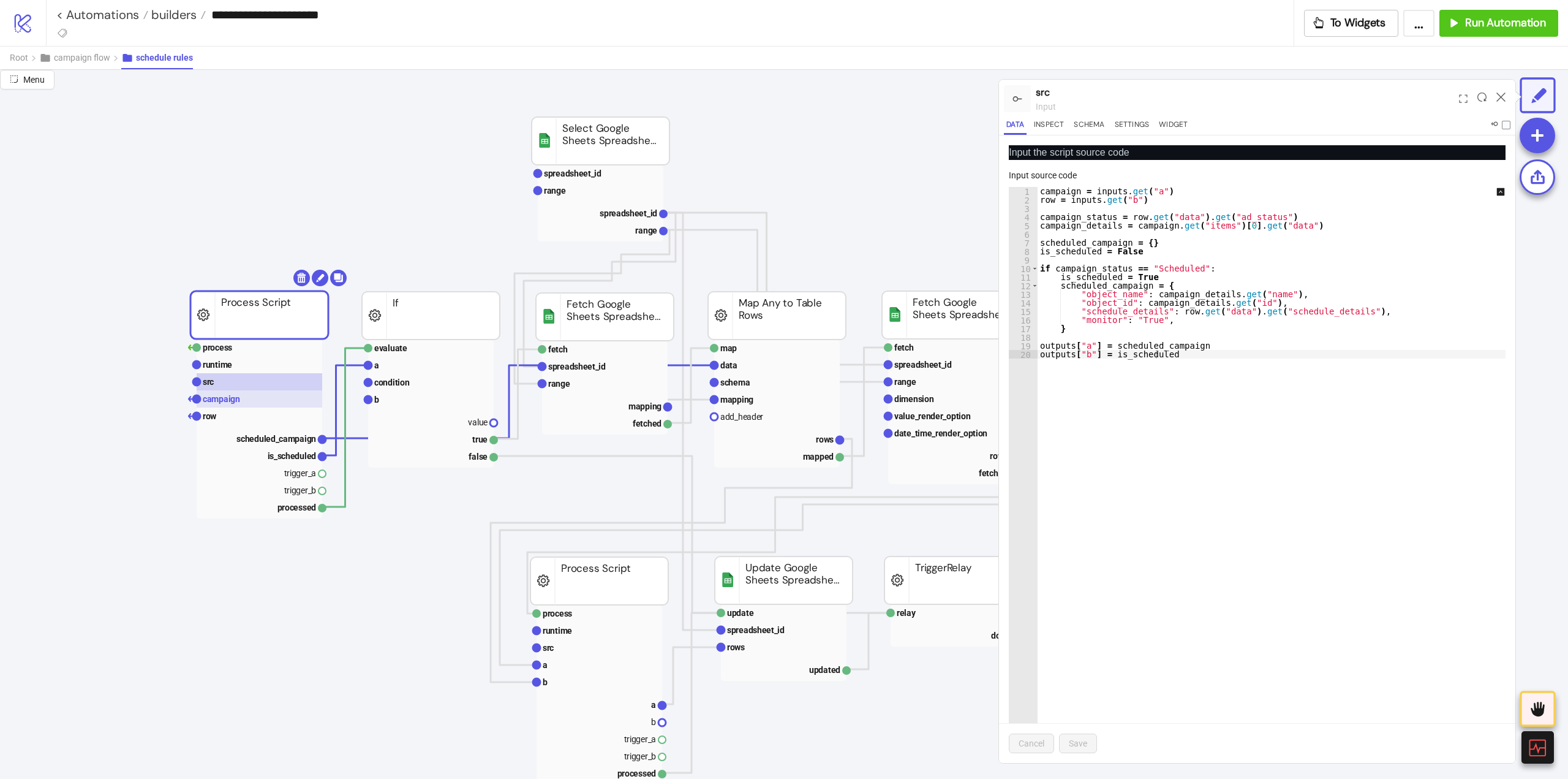
click at [271, 402] on rect at bounding box center [259, 399] width 125 height 17
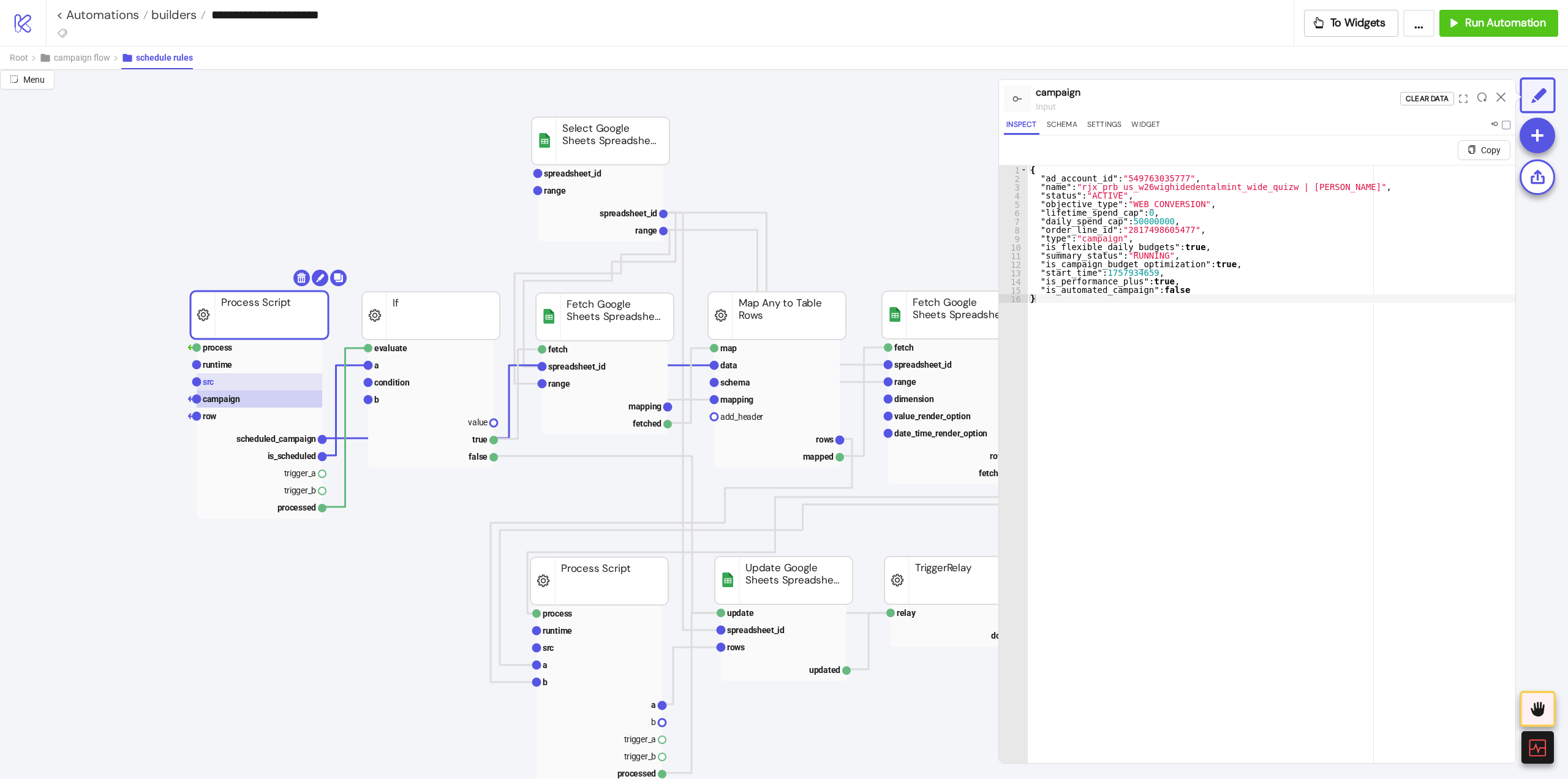
click at [248, 380] on rect at bounding box center [259, 381] width 125 height 17
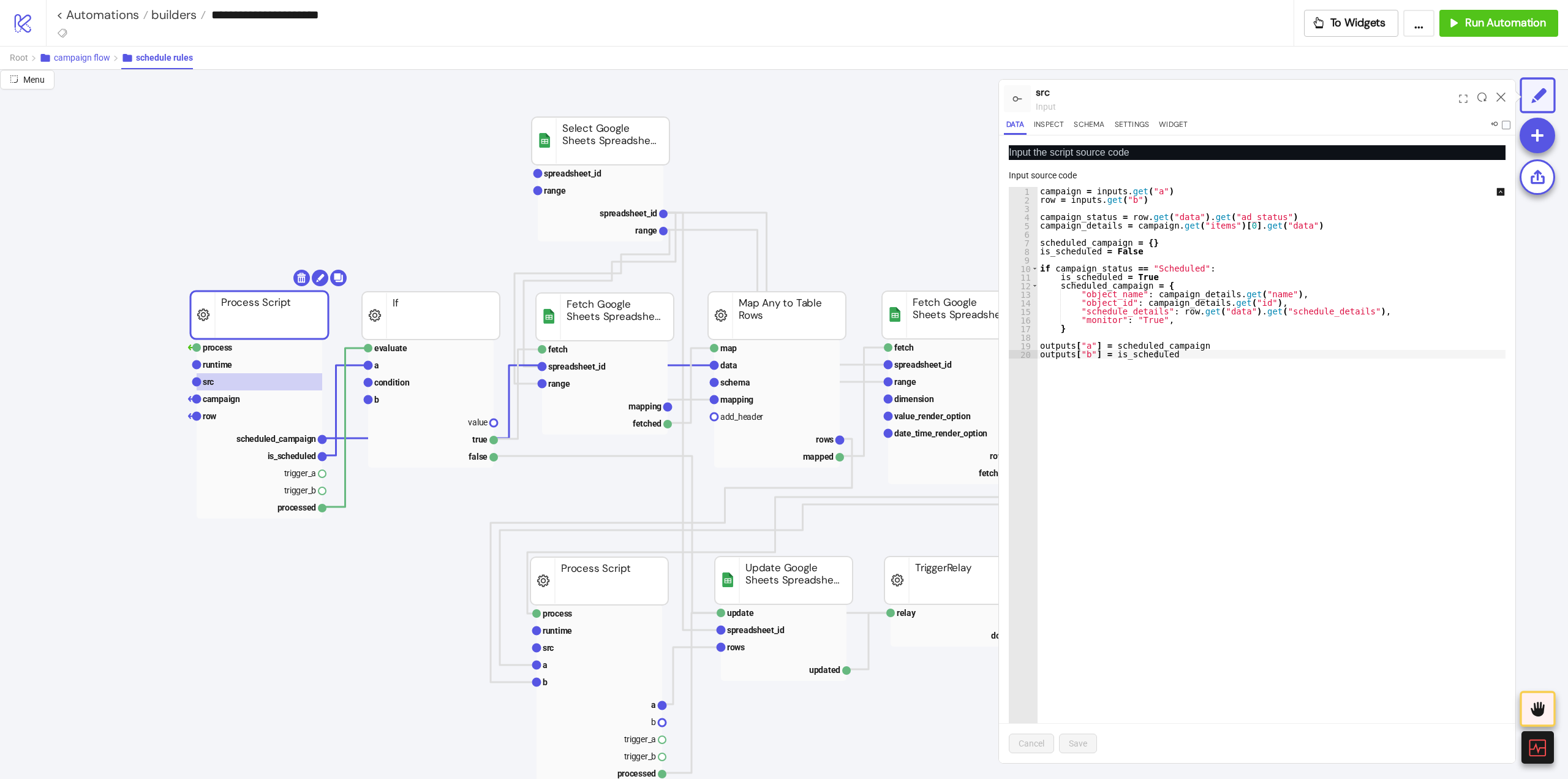
click at [89, 59] on span "campaign flow" at bounding box center [82, 57] width 57 height 10
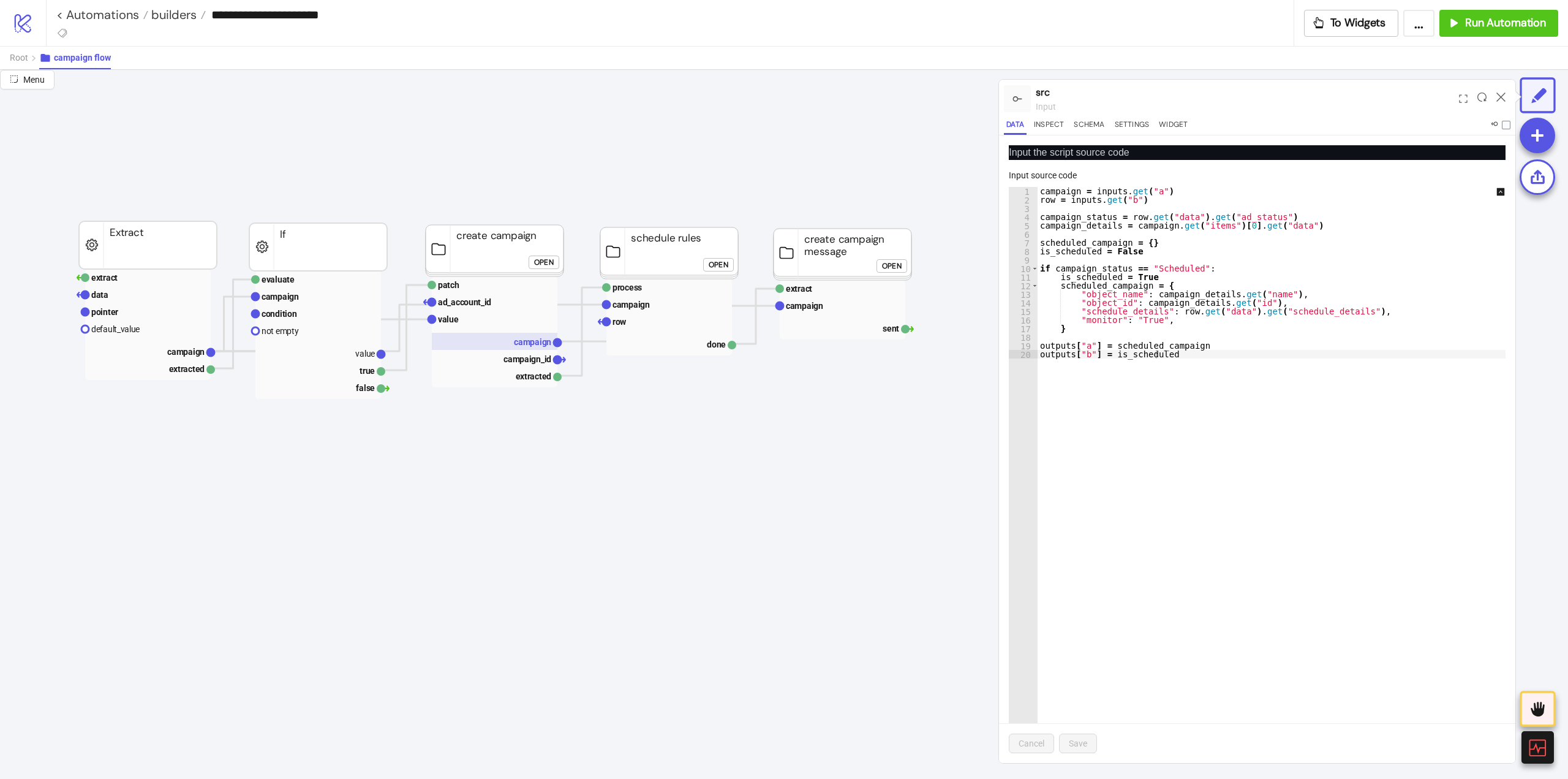
click at [524, 347] on text "campaign" at bounding box center [532, 342] width 37 height 10
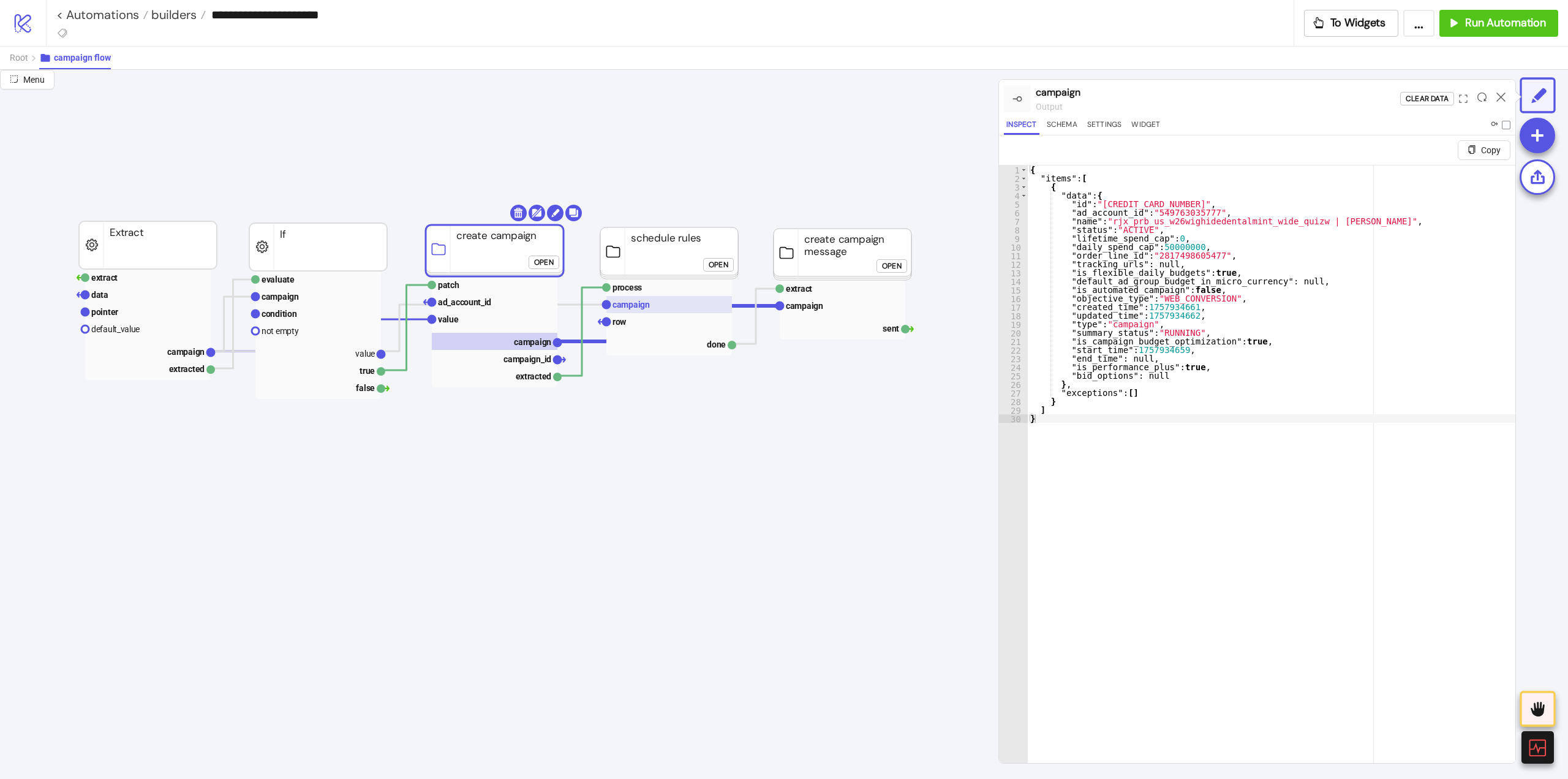
click at [642, 309] on text "campaign" at bounding box center [631, 304] width 37 height 10
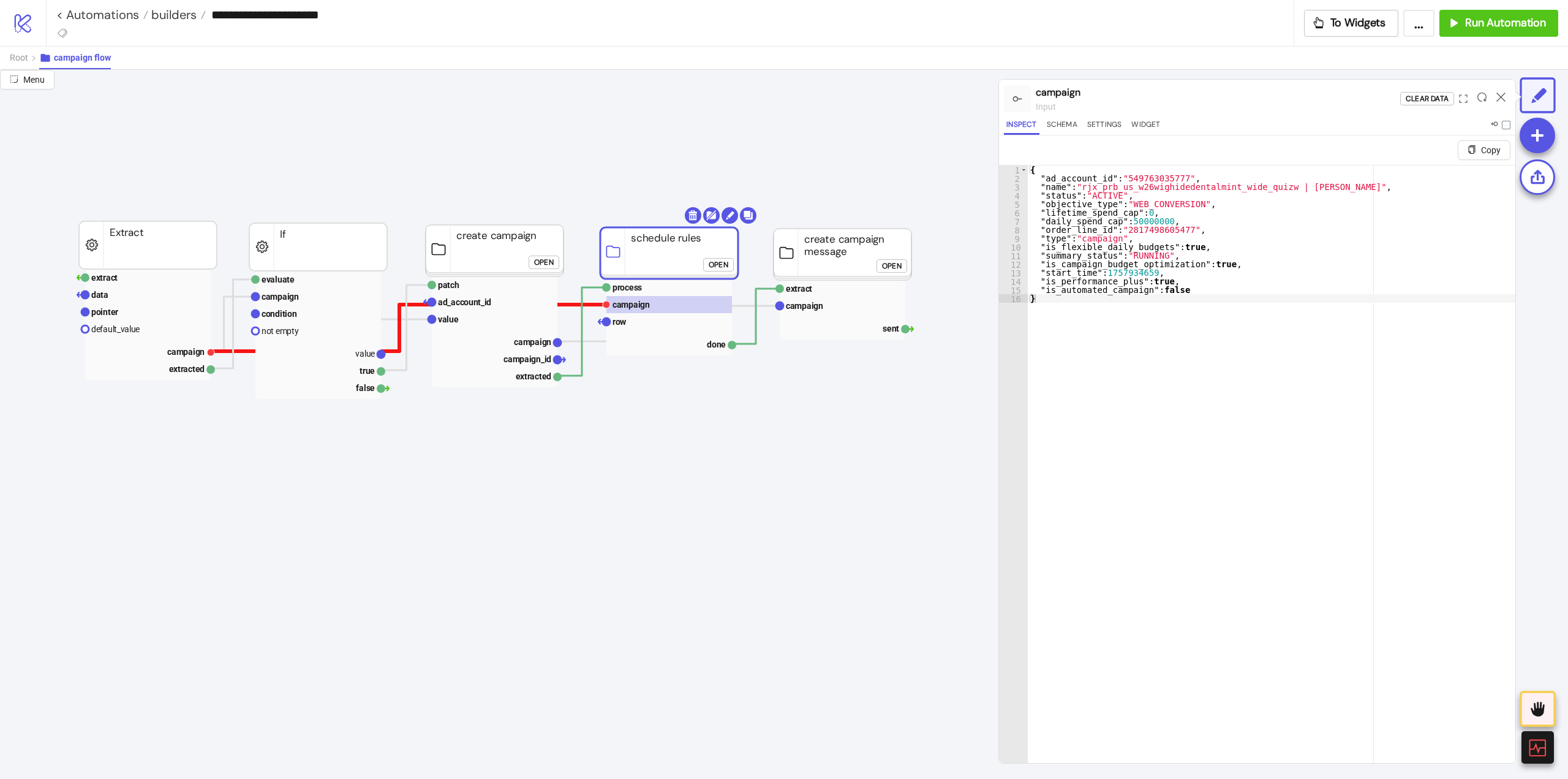
click at [590, 305] on polyline at bounding box center [409, 328] width 396 height 46
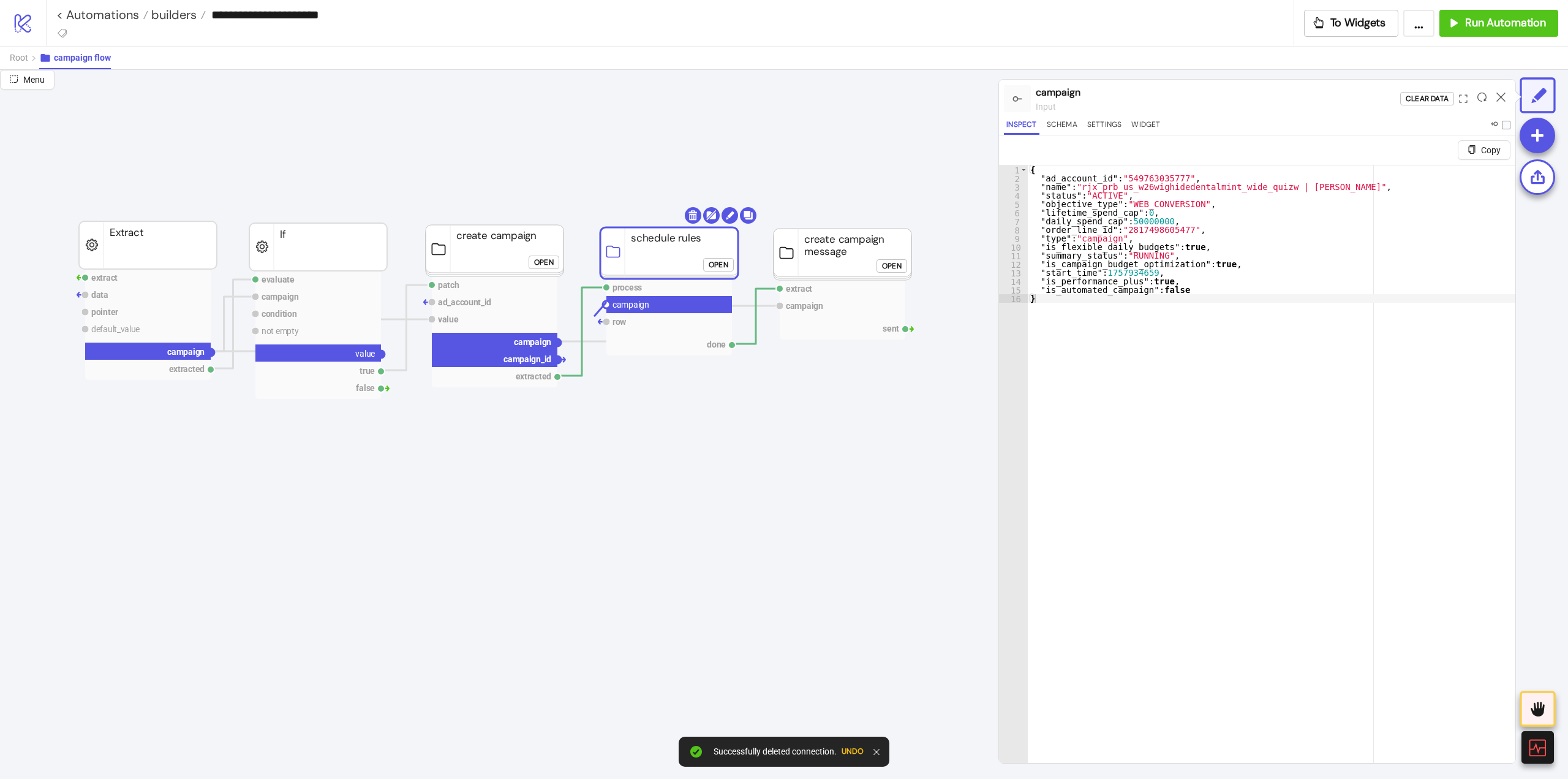
drag, startPoint x: 606, startPoint y: 305, endPoint x: 563, endPoint y: 336, distance: 53.0
click at [556, 344] on circle at bounding box center [557, 342] width 7 height 7
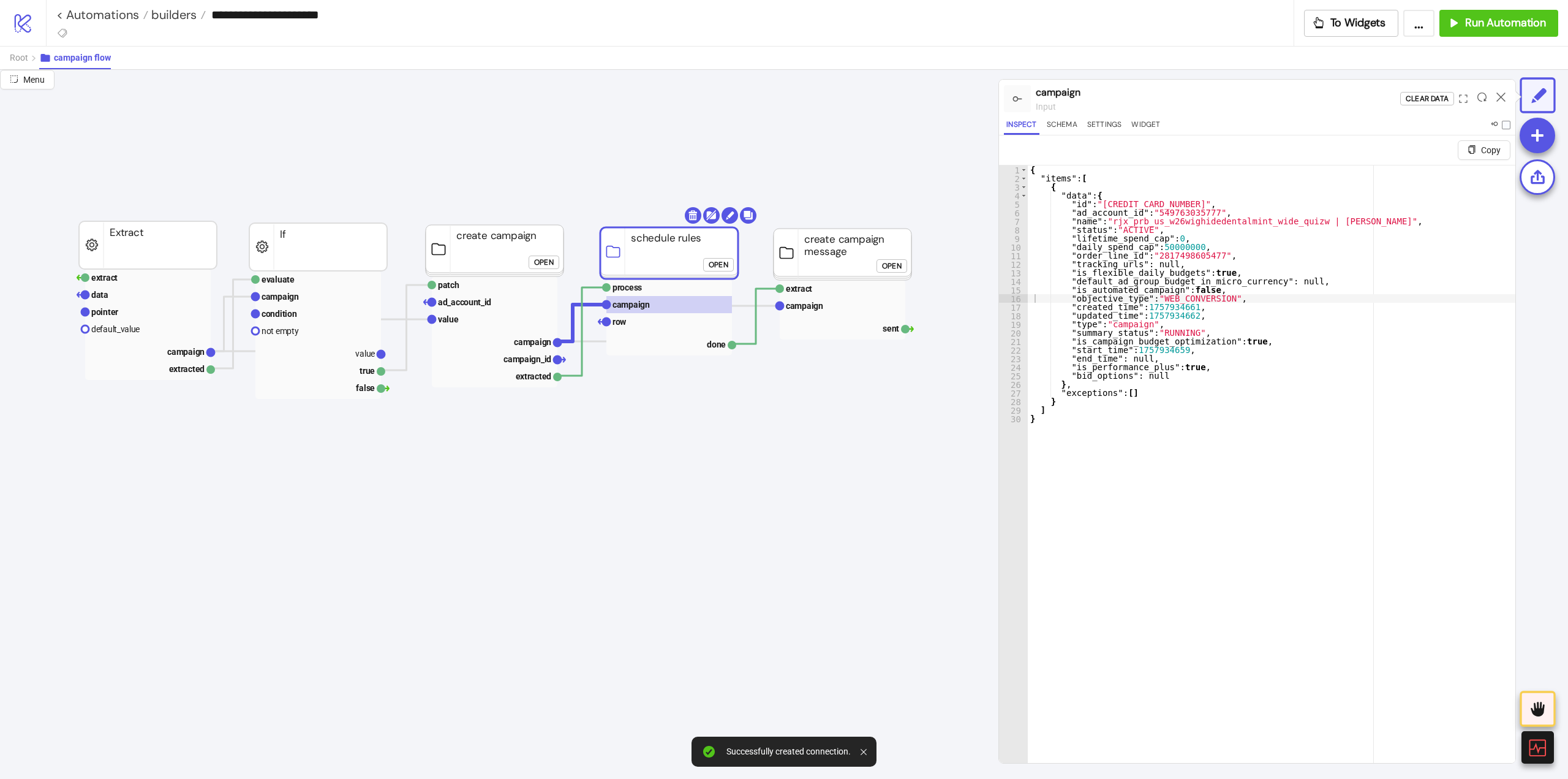
click div "Open"
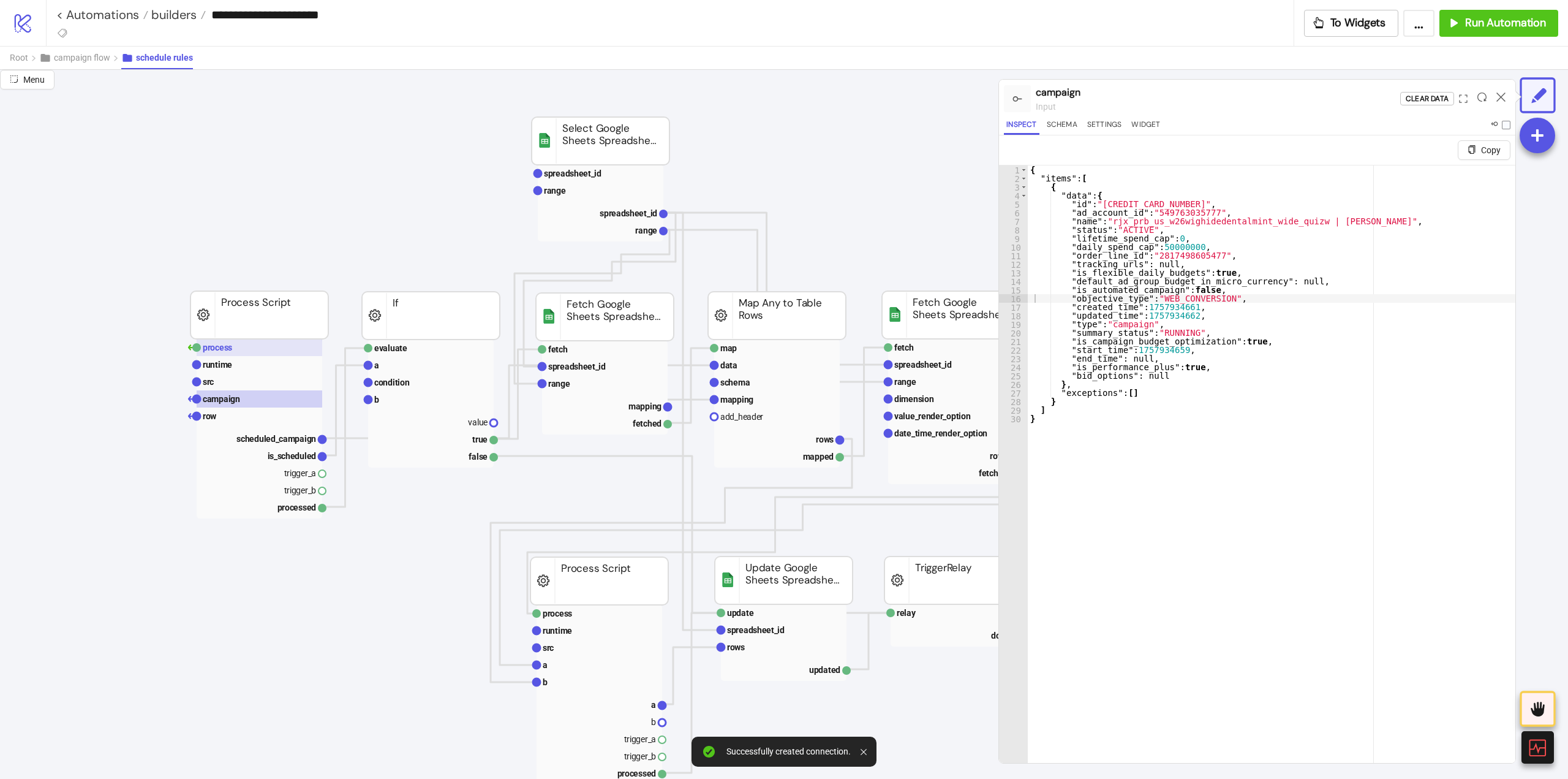
click at [278, 347] on rect at bounding box center [259, 347] width 125 height 17
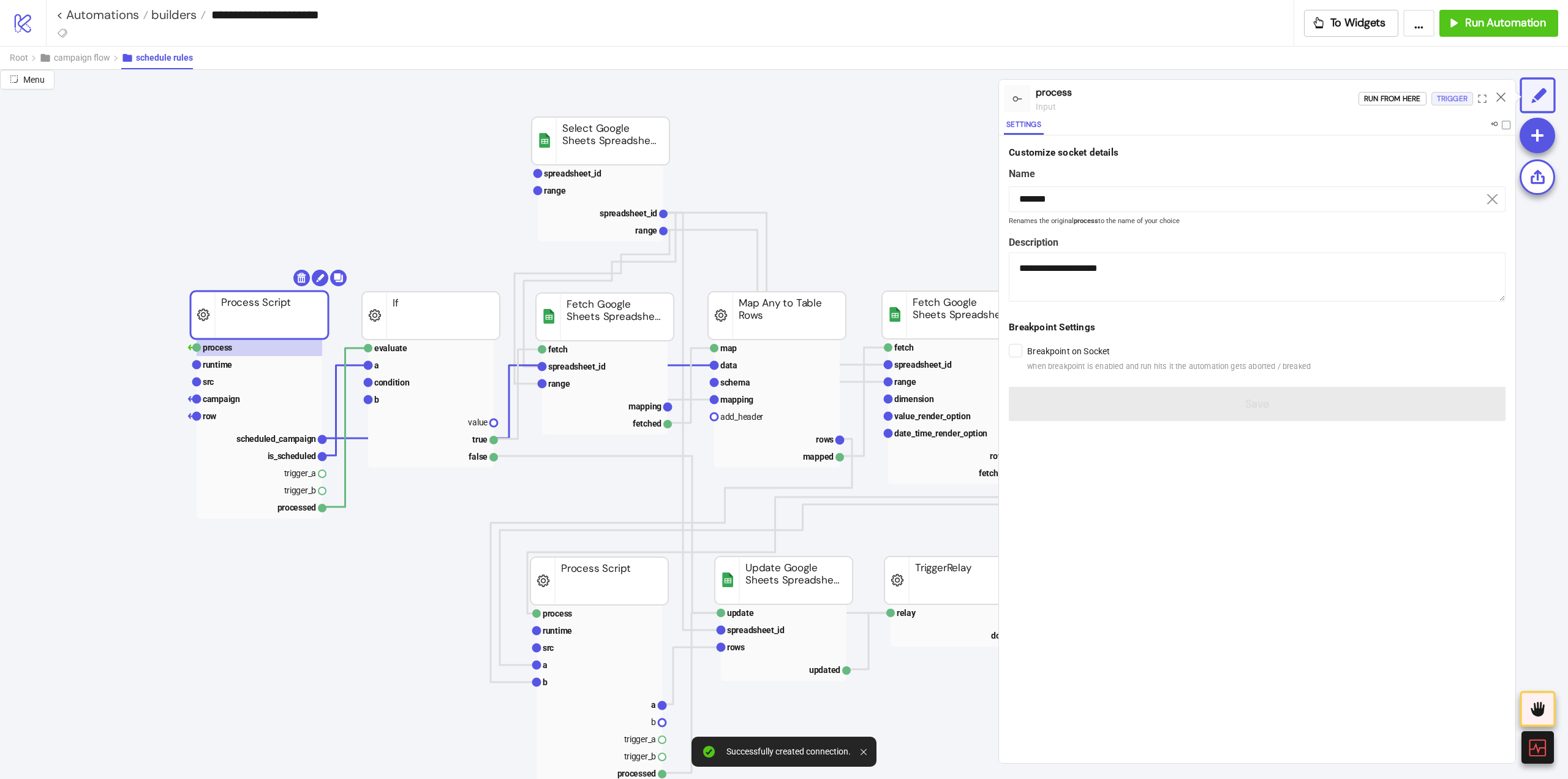
click at [1458, 95] on div "Trigger" at bounding box center [1452, 99] width 31 height 14
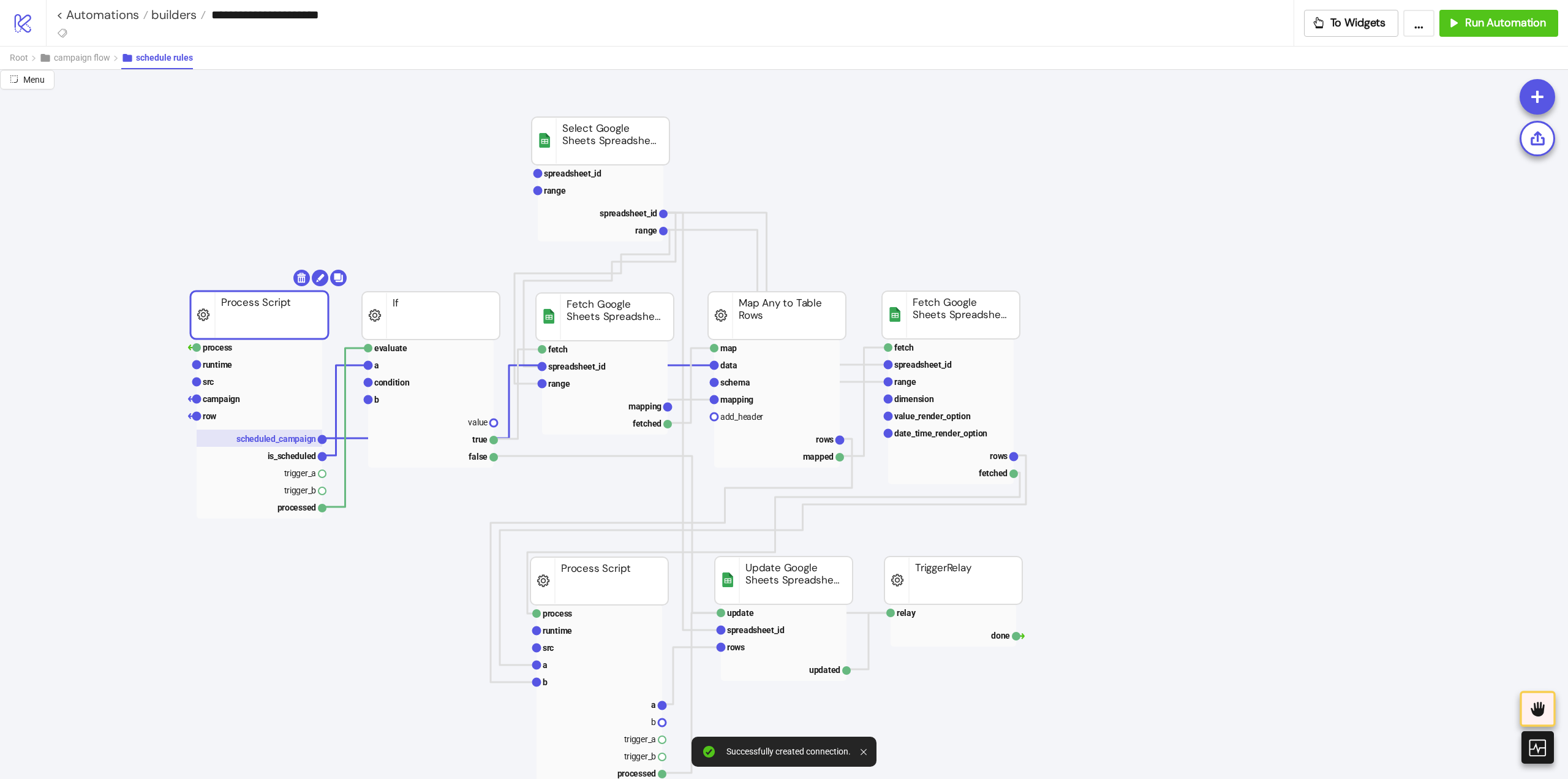
click at [278, 439] on text "scheduled_campaign" at bounding box center [276, 439] width 80 height 10
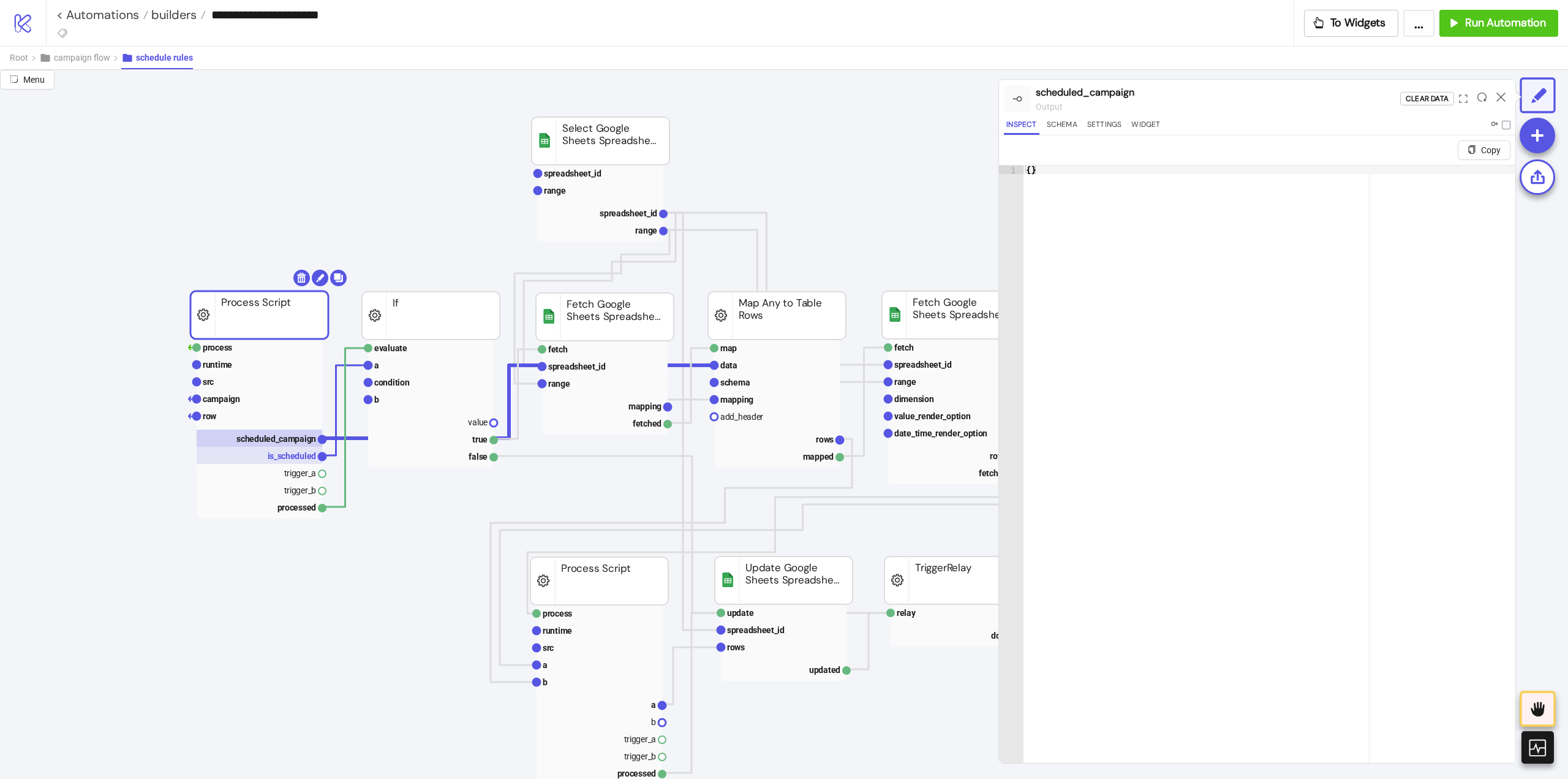
click at [289, 457] on text "is_scheduled" at bounding box center [292, 455] width 49 height 10
click at [283, 438] on text "scheduled_campaign" at bounding box center [276, 439] width 80 height 10
click at [244, 381] on rect at bounding box center [259, 381] width 125 height 17
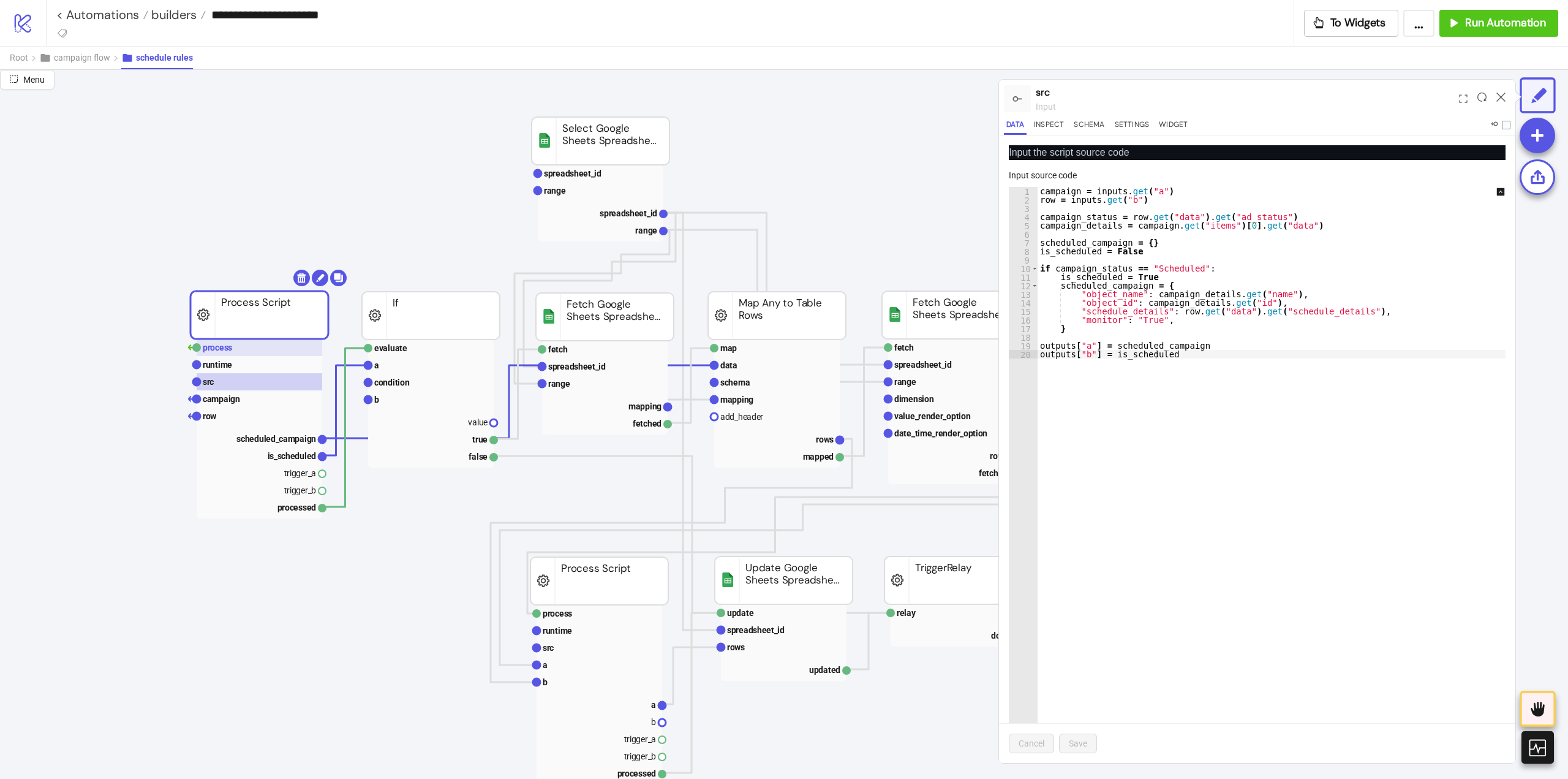
click at [234, 353] on rect at bounding box center [259, 347] width 125 height 17
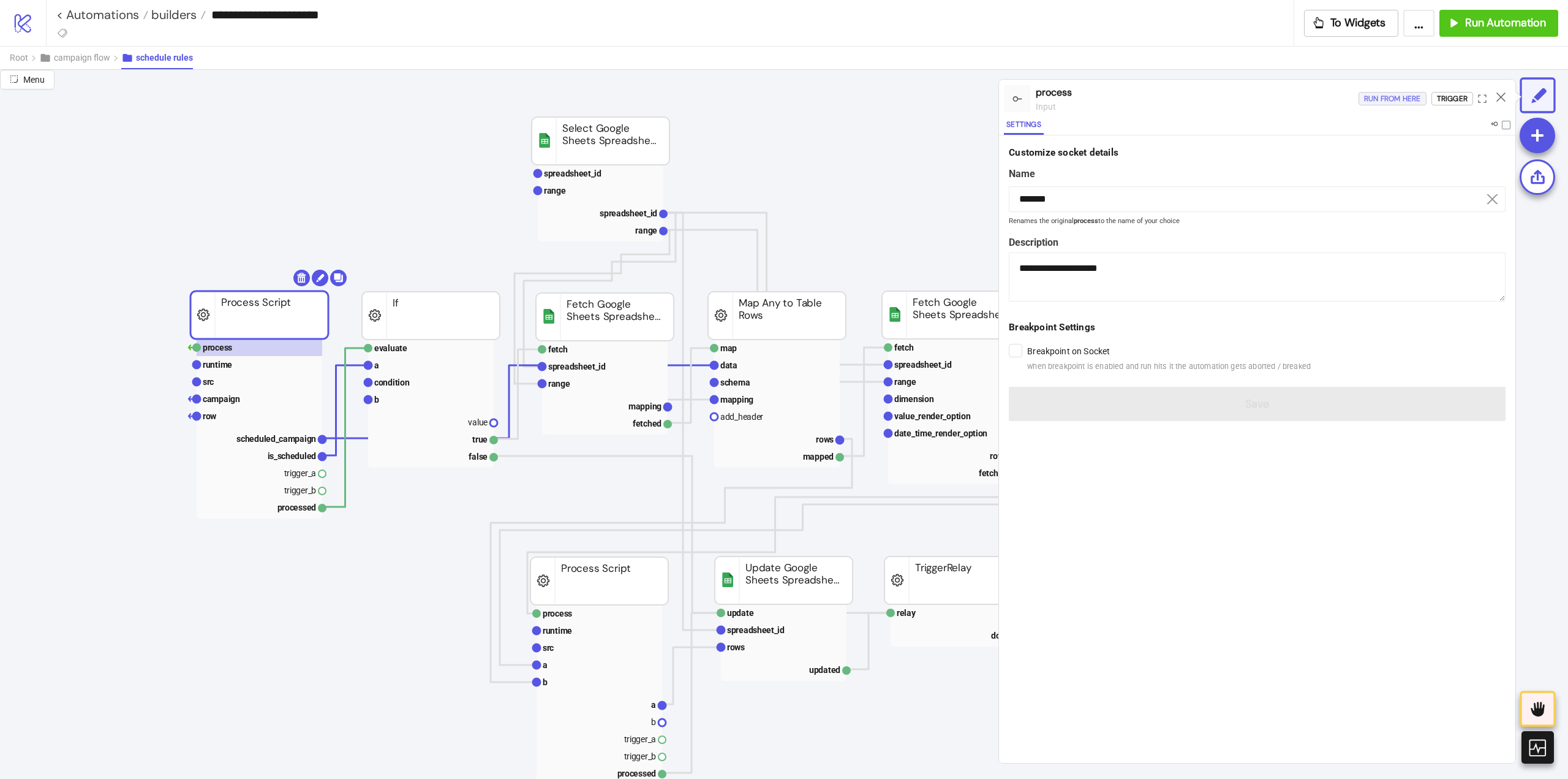
click at [1396, 101] on div "Run from here" at bounding box center [1392, 99] width 57 height 14
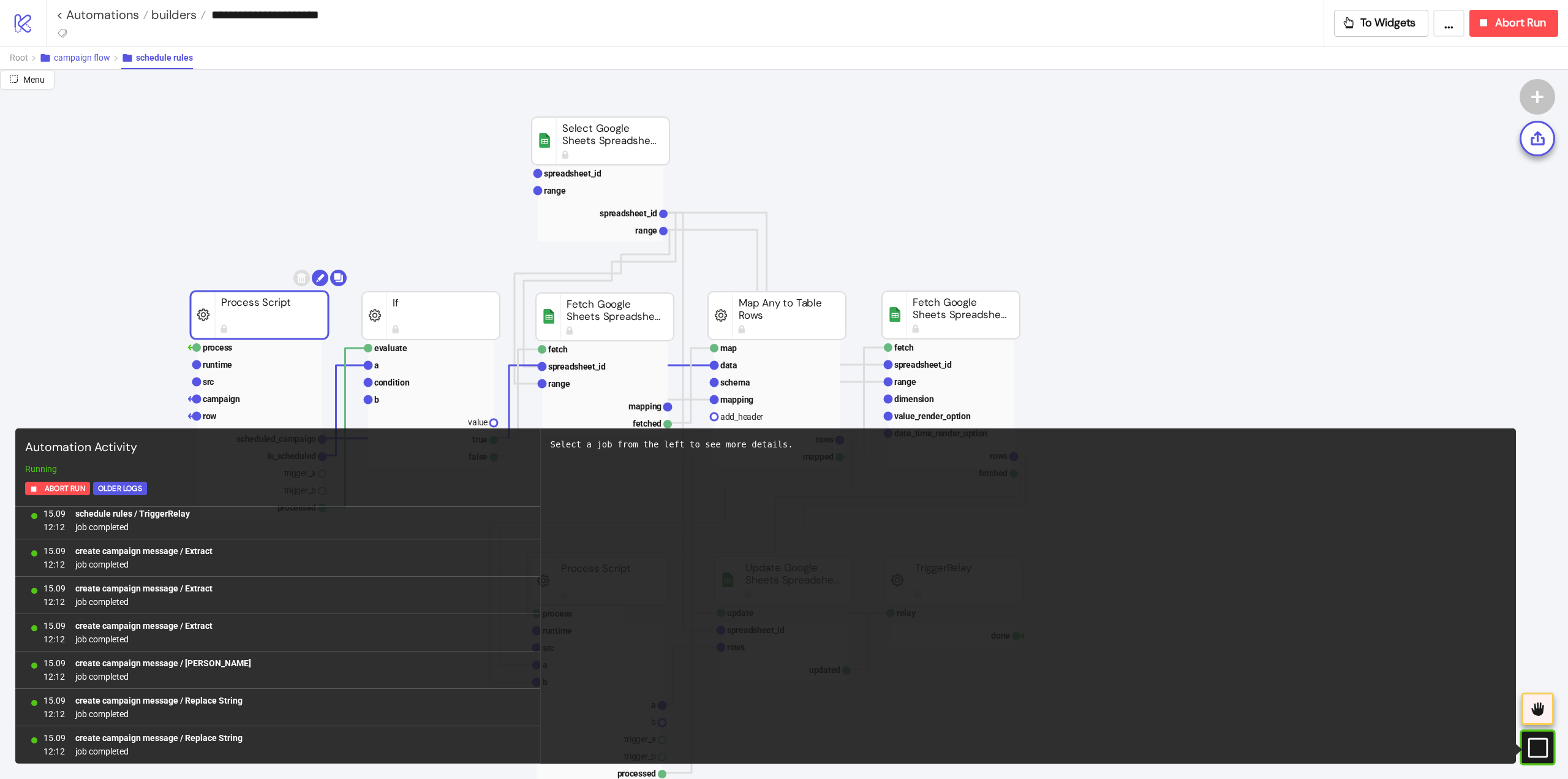
click at [96, 60] on span "campaign flow" at bounding box center [82, 57] width 57 height 10
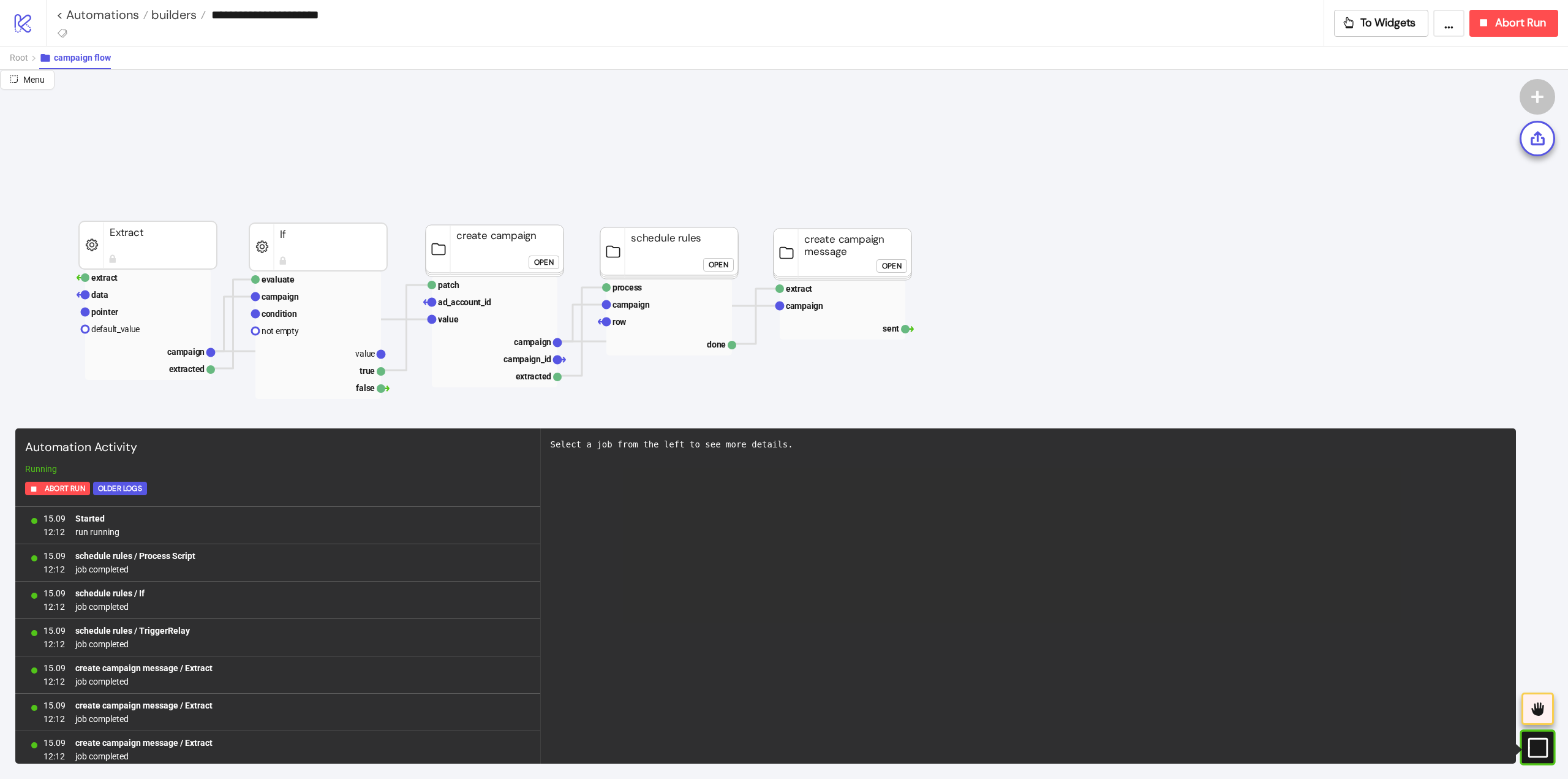
scroll to position [61, 123]
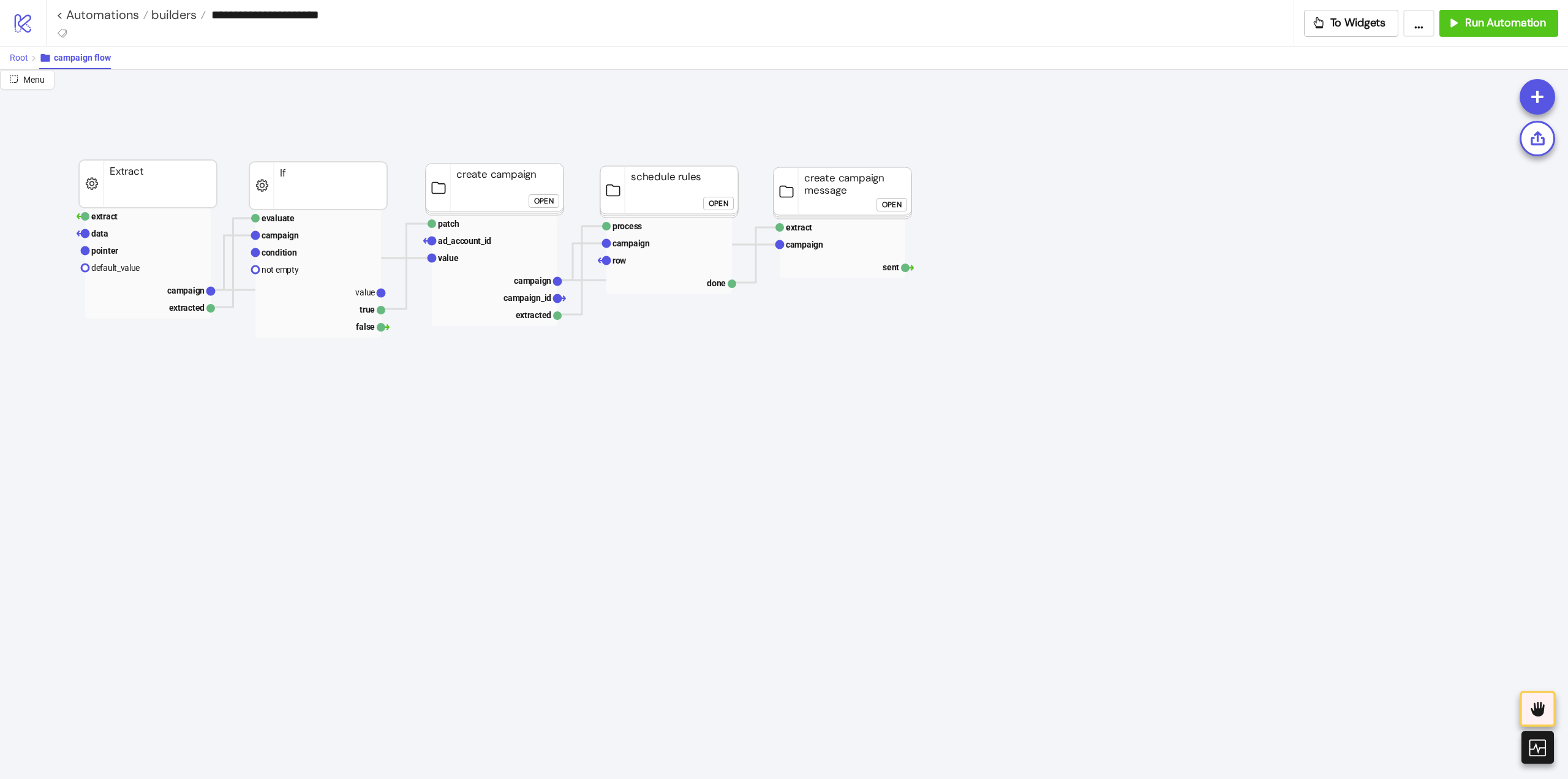
click at [17, 60] on span "Root" at bounding box center [19, 57] width 19 height 10
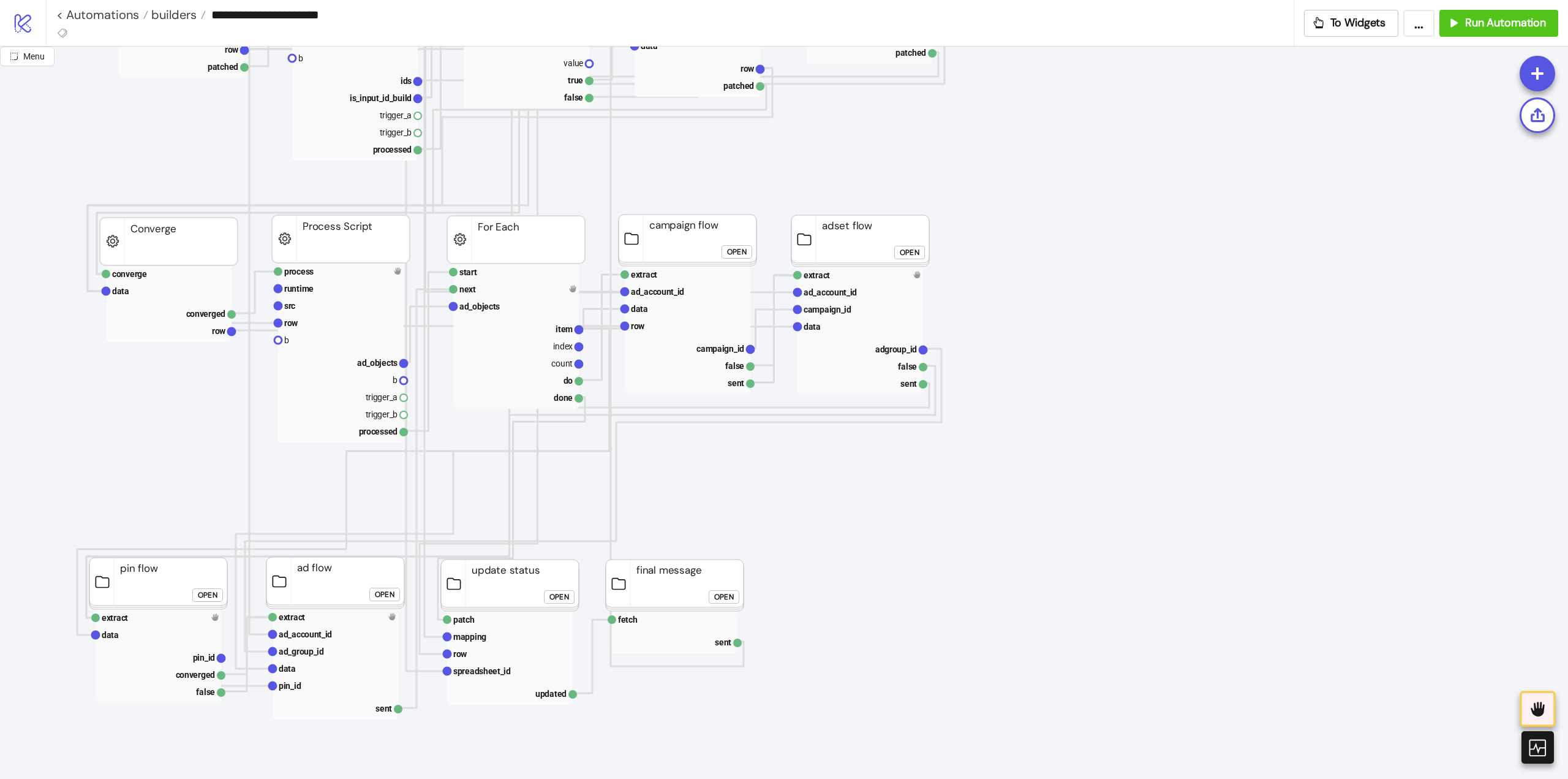
scroll to position [552, 245]
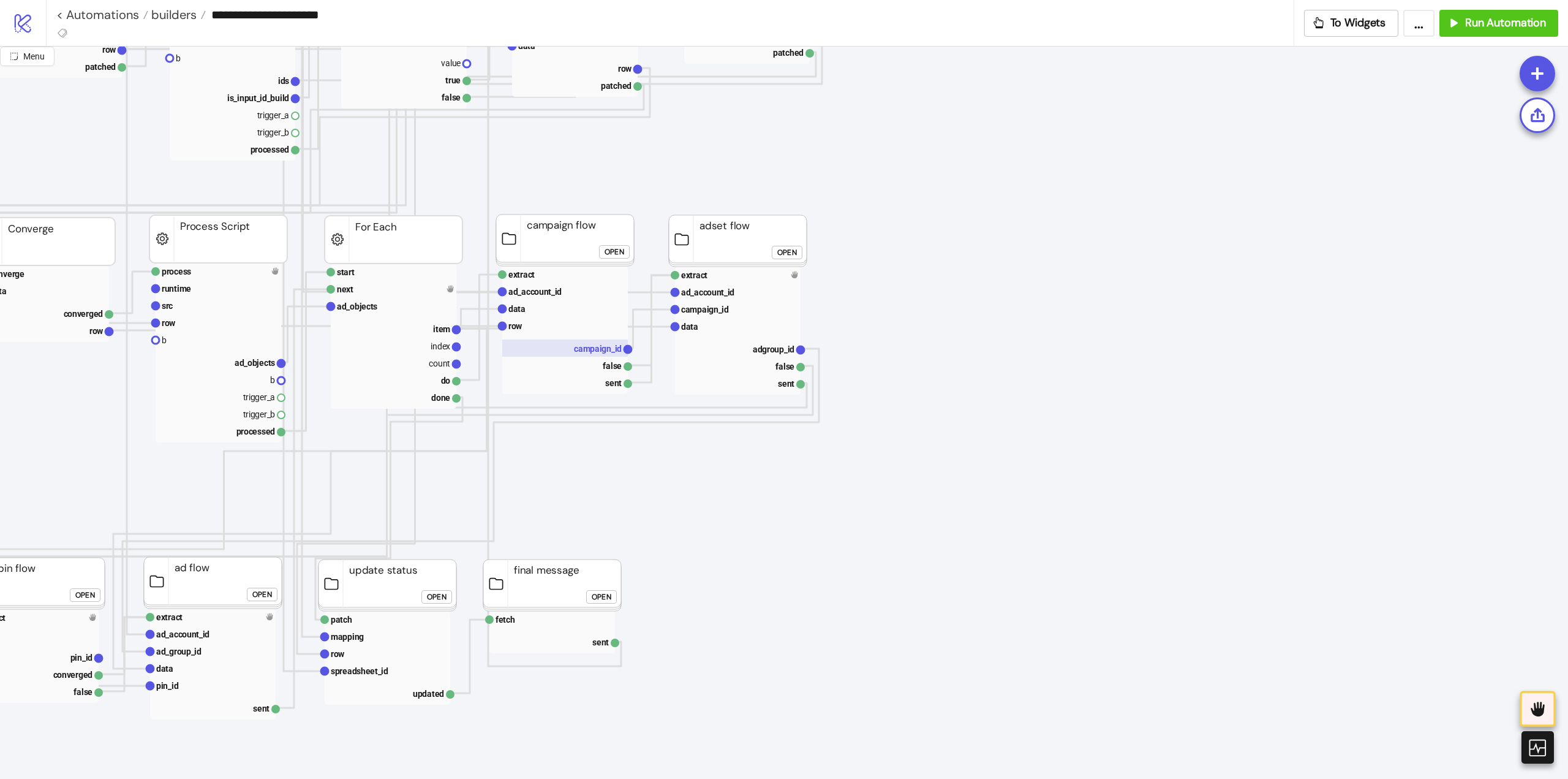
click at [596, 348] on text "campaign_id" at bounding box center [598, 349] width 48 height 10
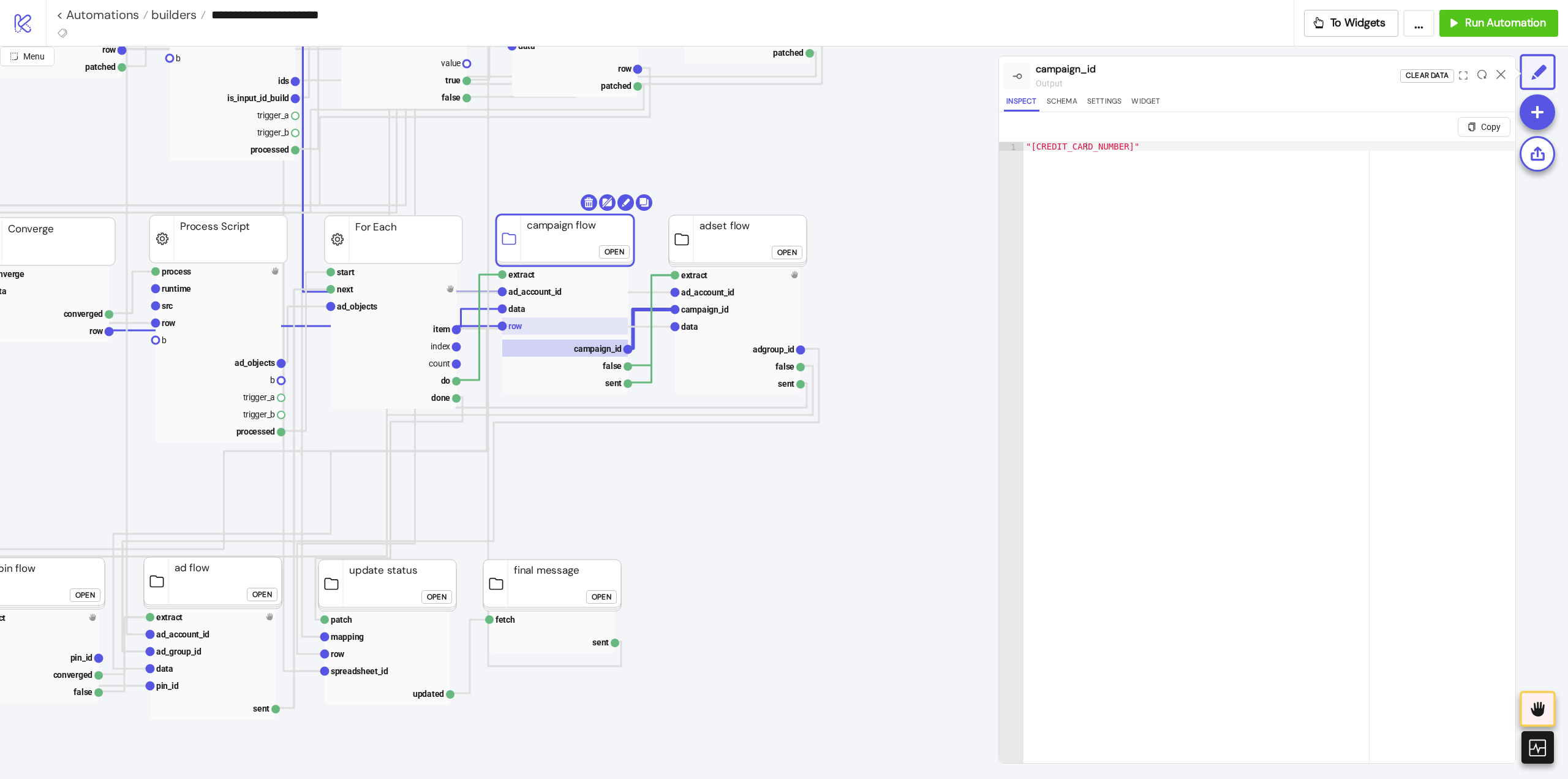
scroll to position [552, 429]
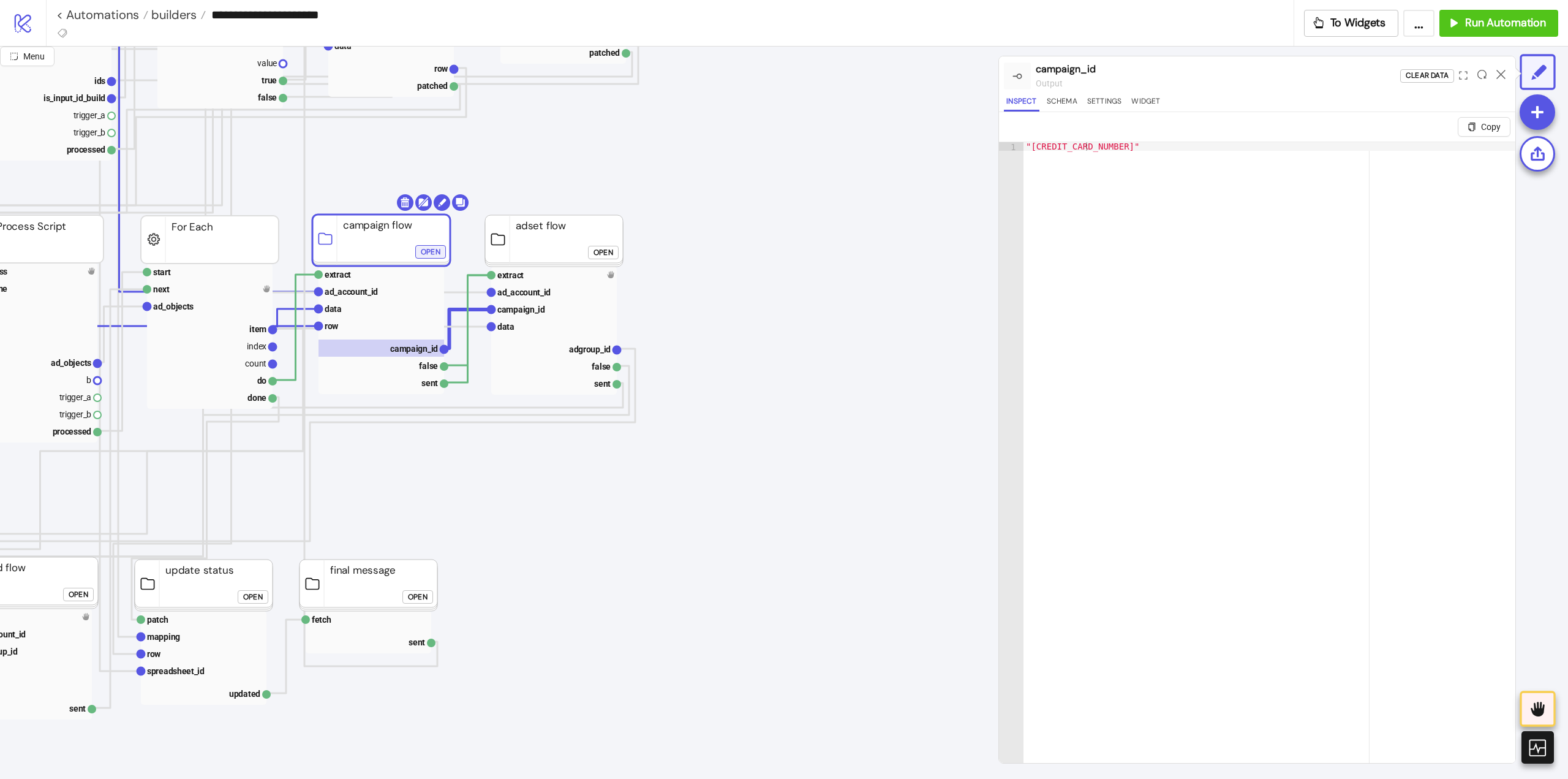
click at [432, 250] on div "Open" at bounding box center [431, 252] width 19 height 14
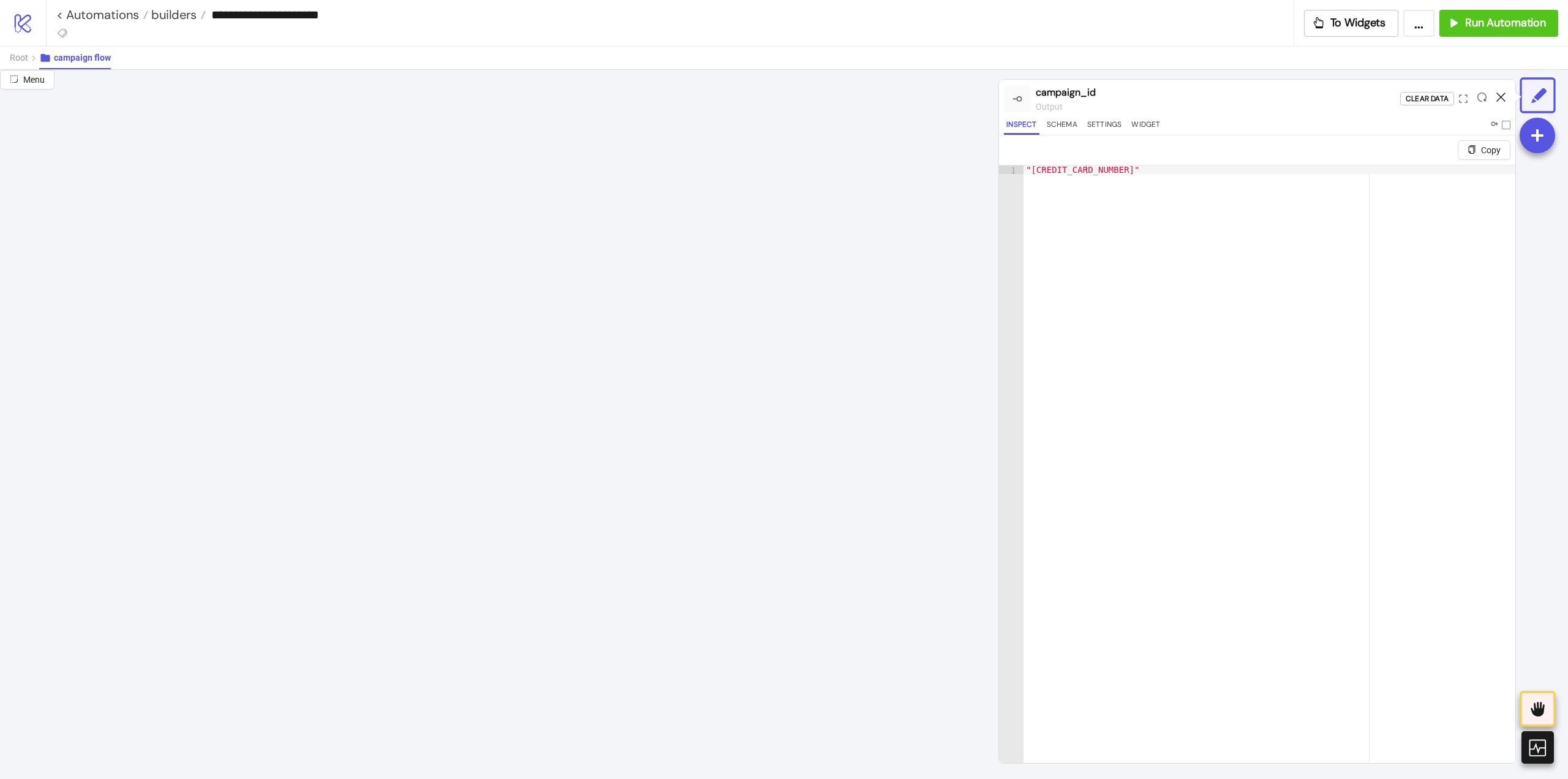
click at [1499, 96] on icon at bounding box center [1501, 97] width 9 height 9
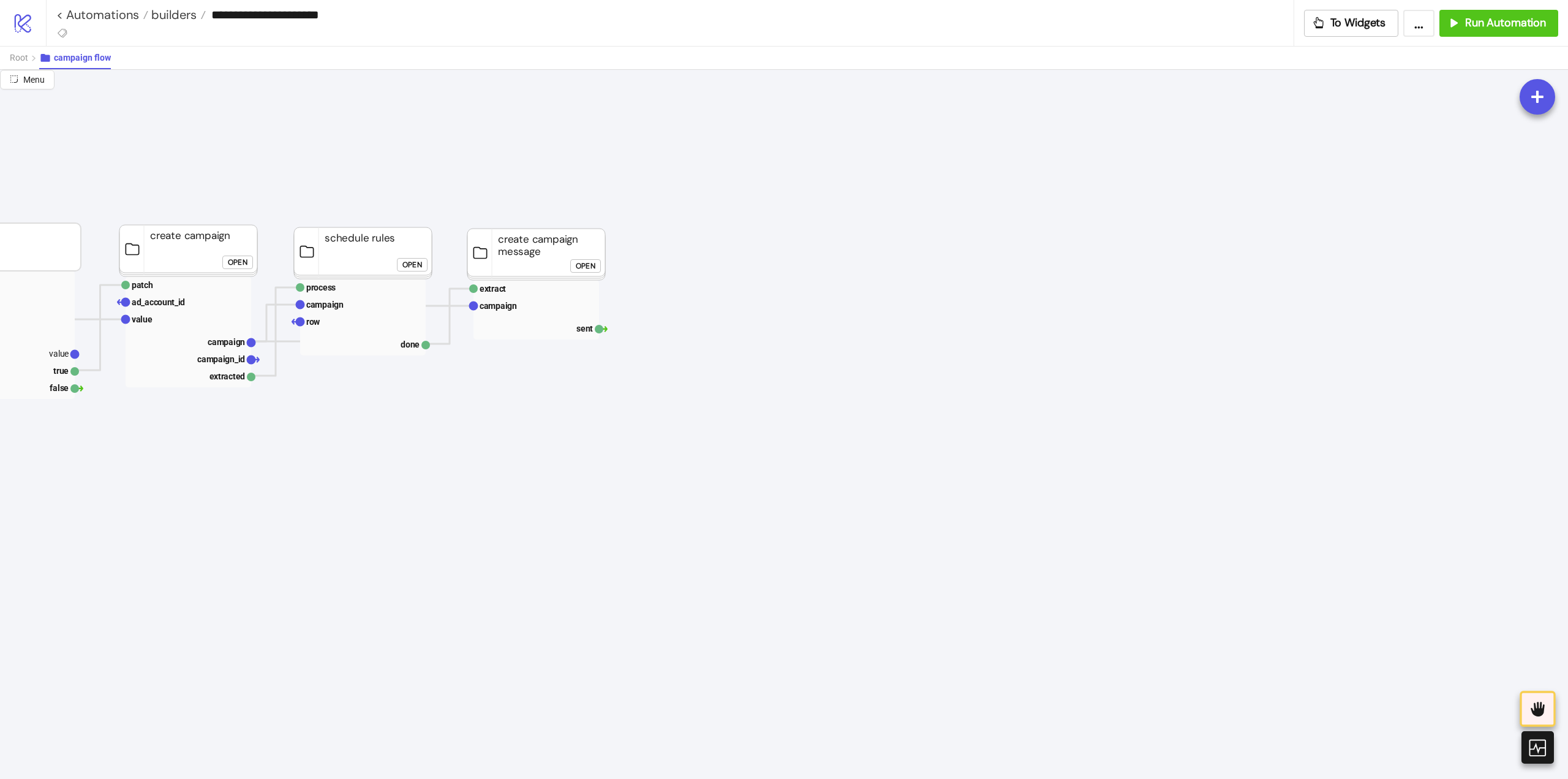
scroll to position [0, 0]
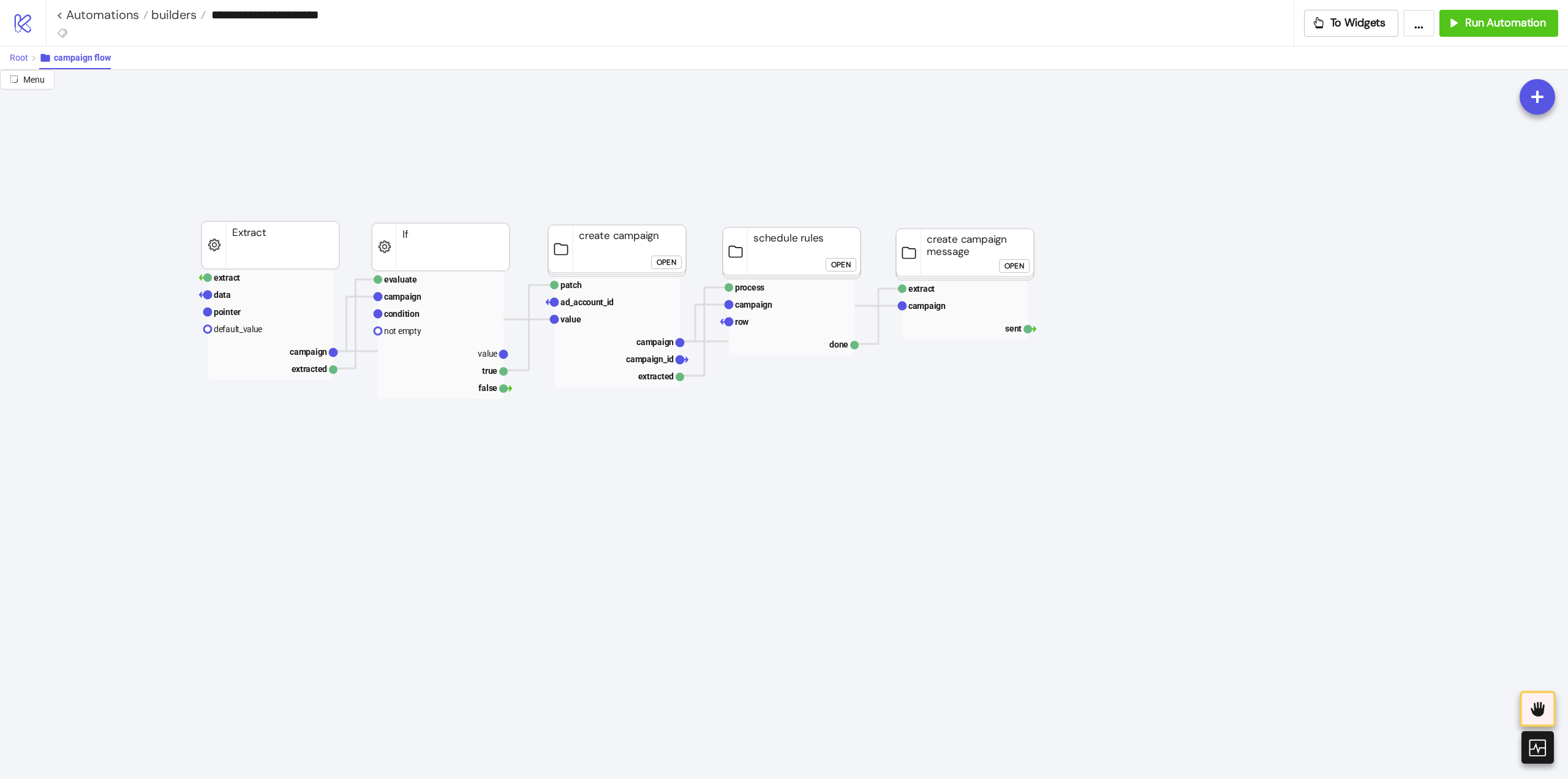
click at [16, 62] on span "Root" at bounding box center [19, 57] width 19 height 10
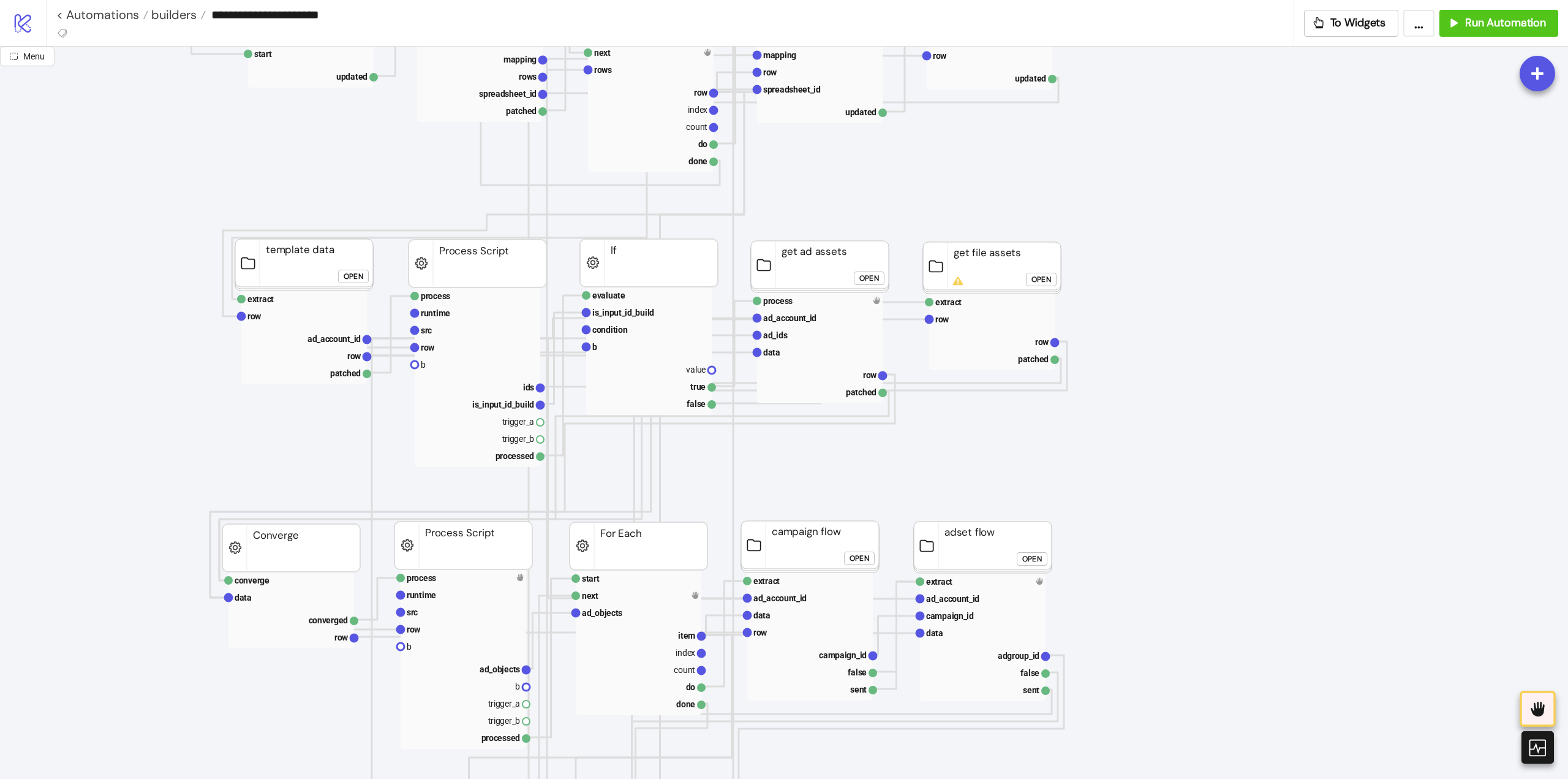
scroll to position [490, 0]
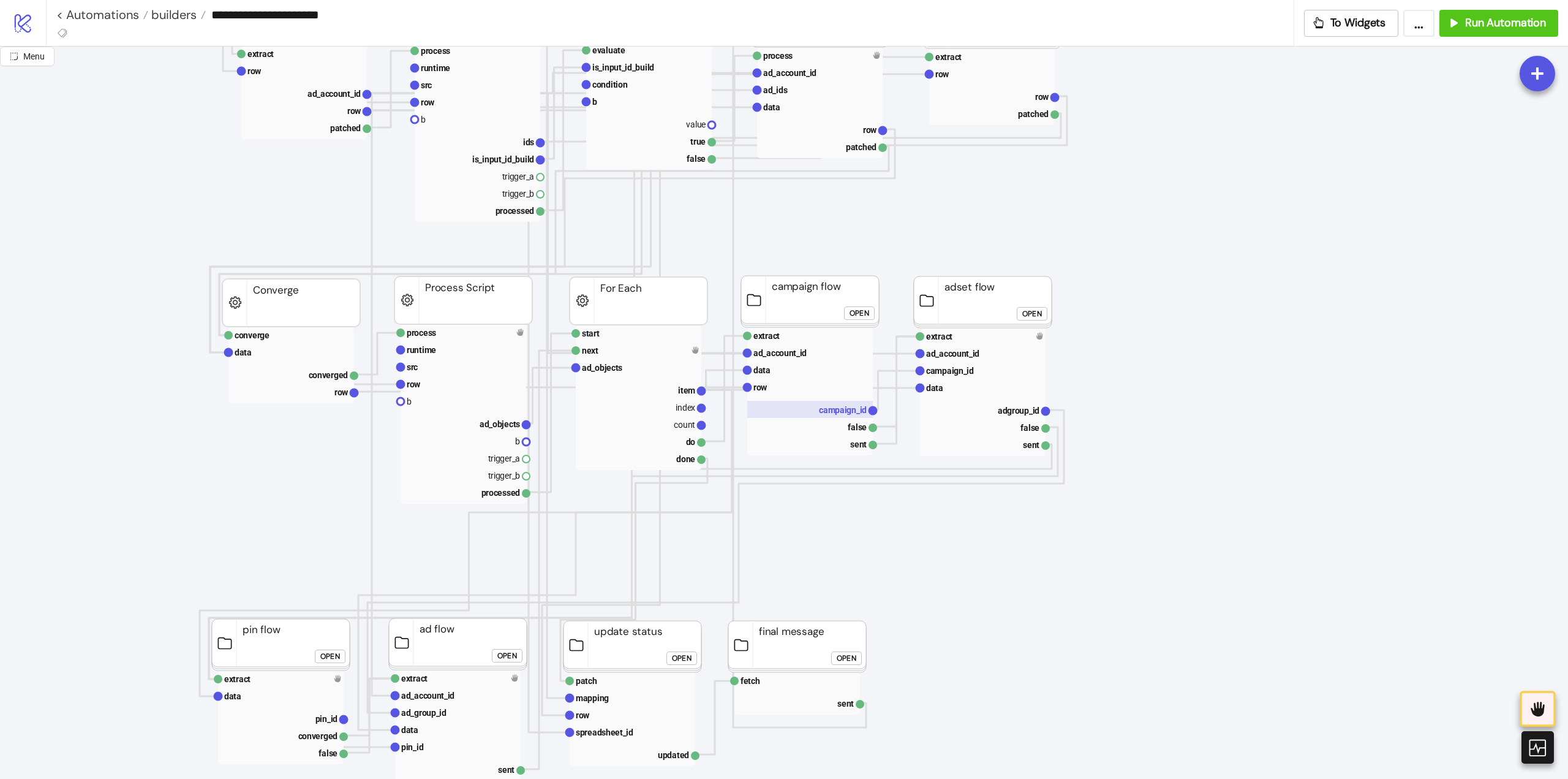
click at [819, 410] on rect at bounding box center [809, 409] width 125 height 17
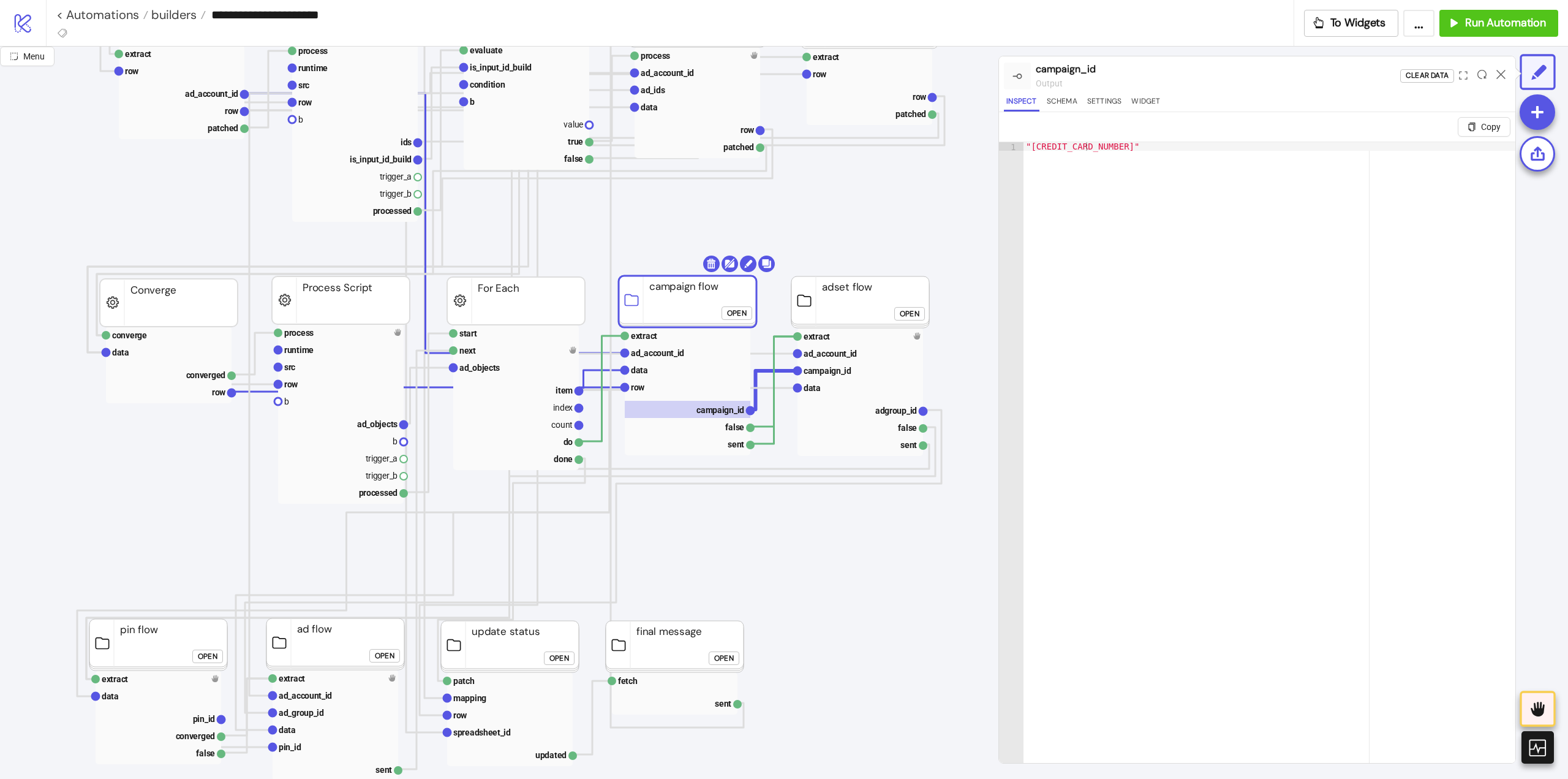
scroll to position [490, 184]
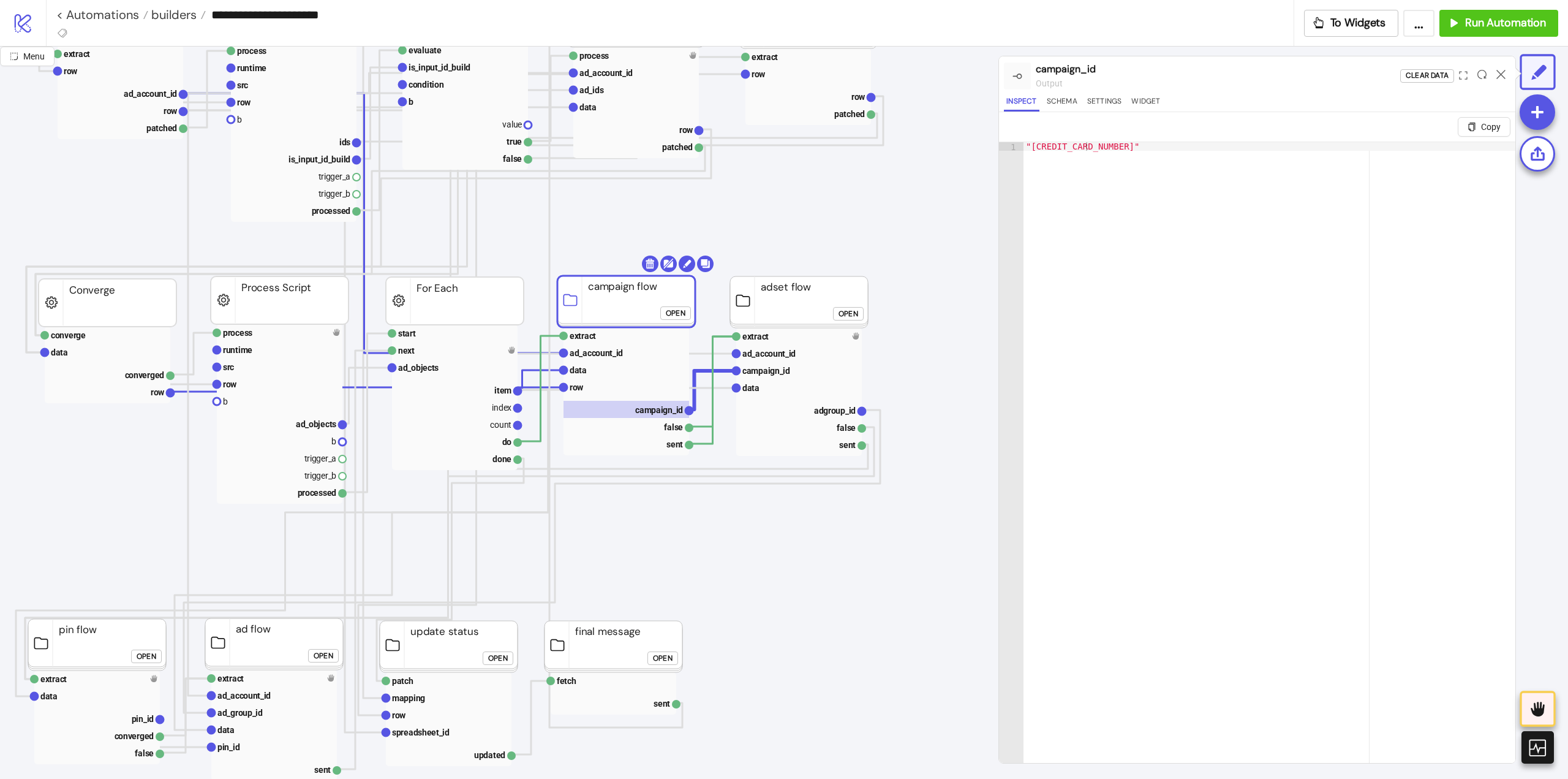
click at [843, 317] on div "Open" at bounding box center [848, 314] width 19 height 14
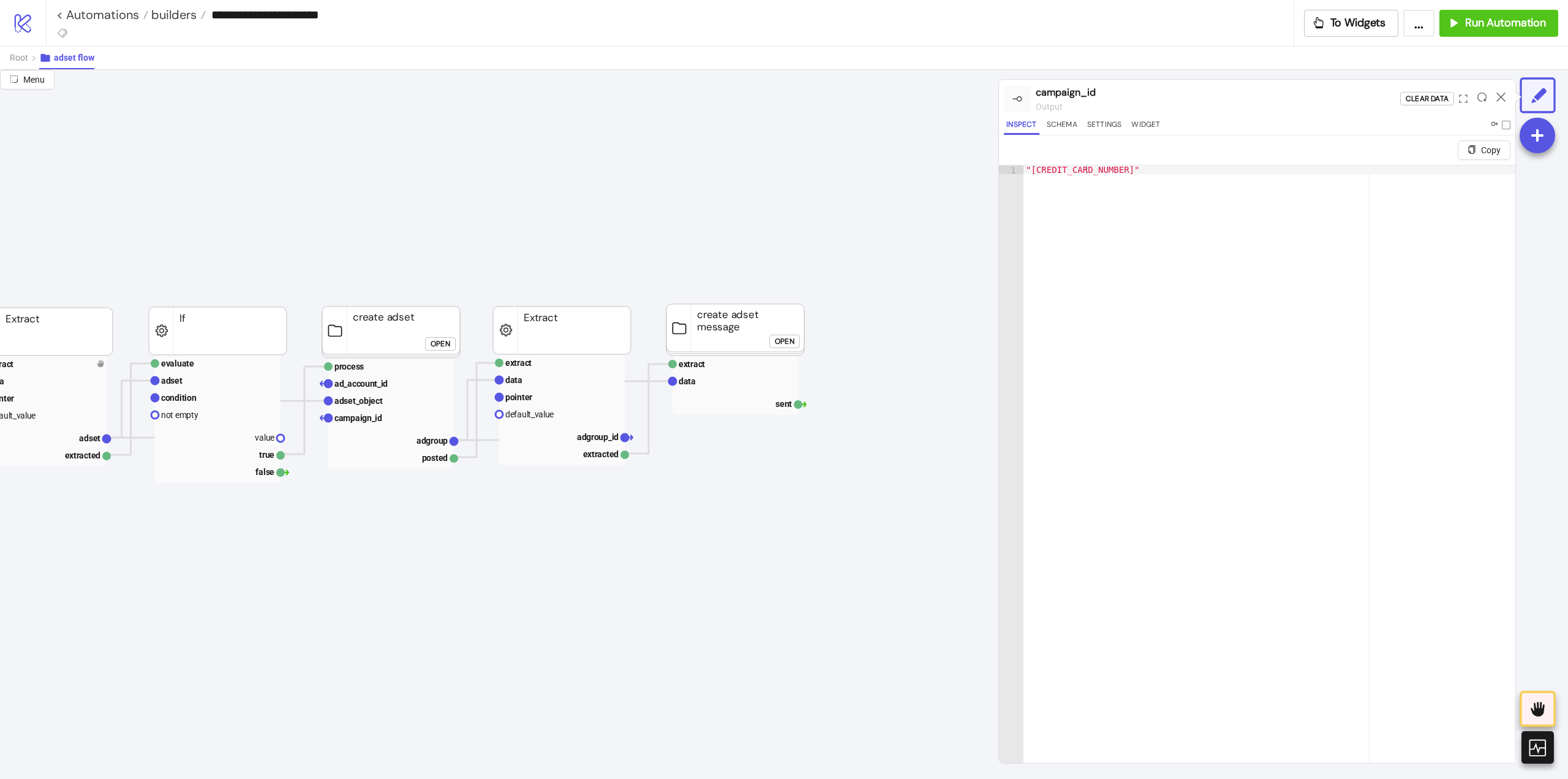
scroll to position [0, 0]
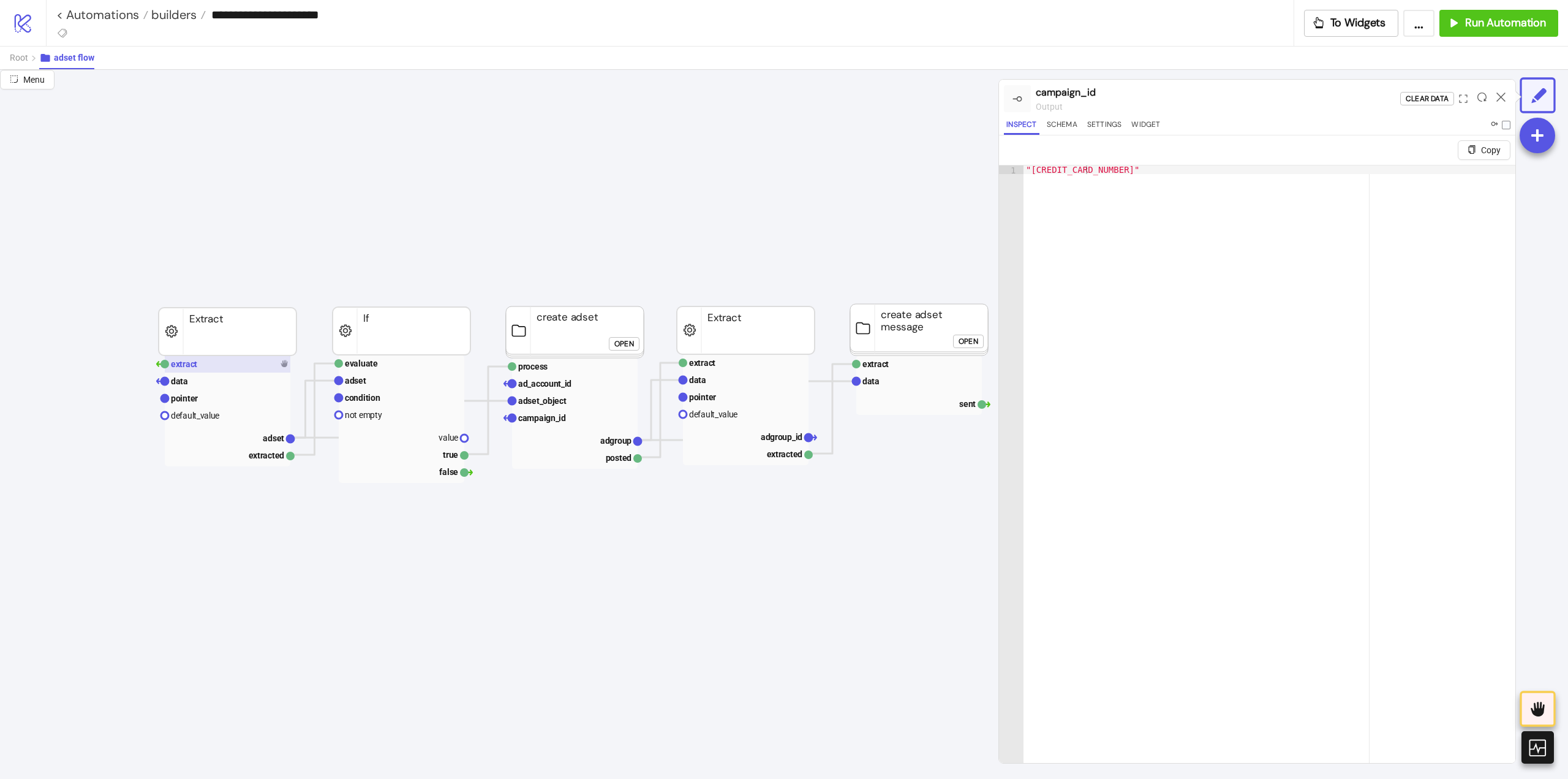
click at [210, 369] on rect at bounding box center [227, 364] width 125 height 17
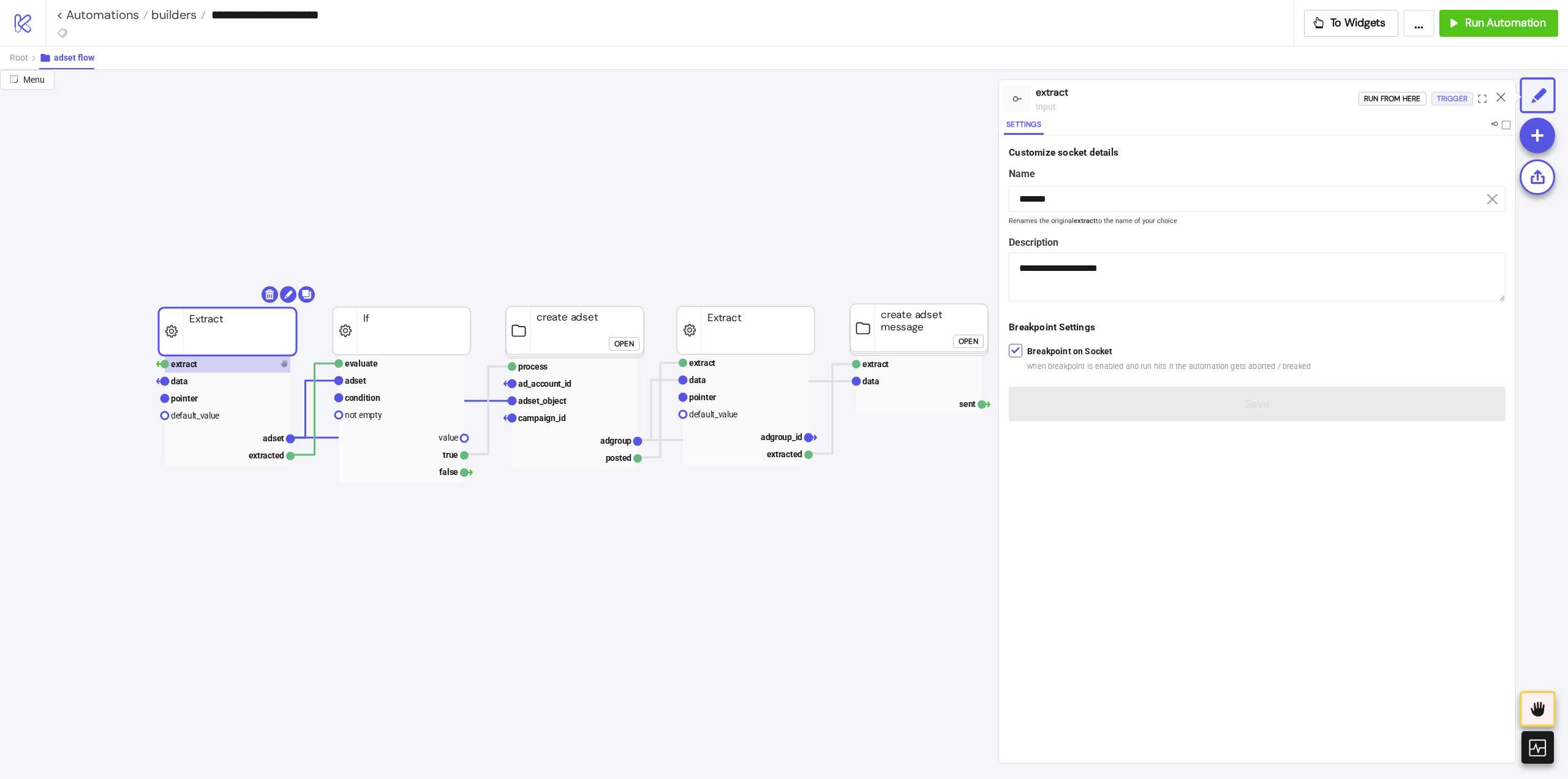
click at [1445, 99] on div "Trigger" at bounding box center [1452, 99] width 31 height 14
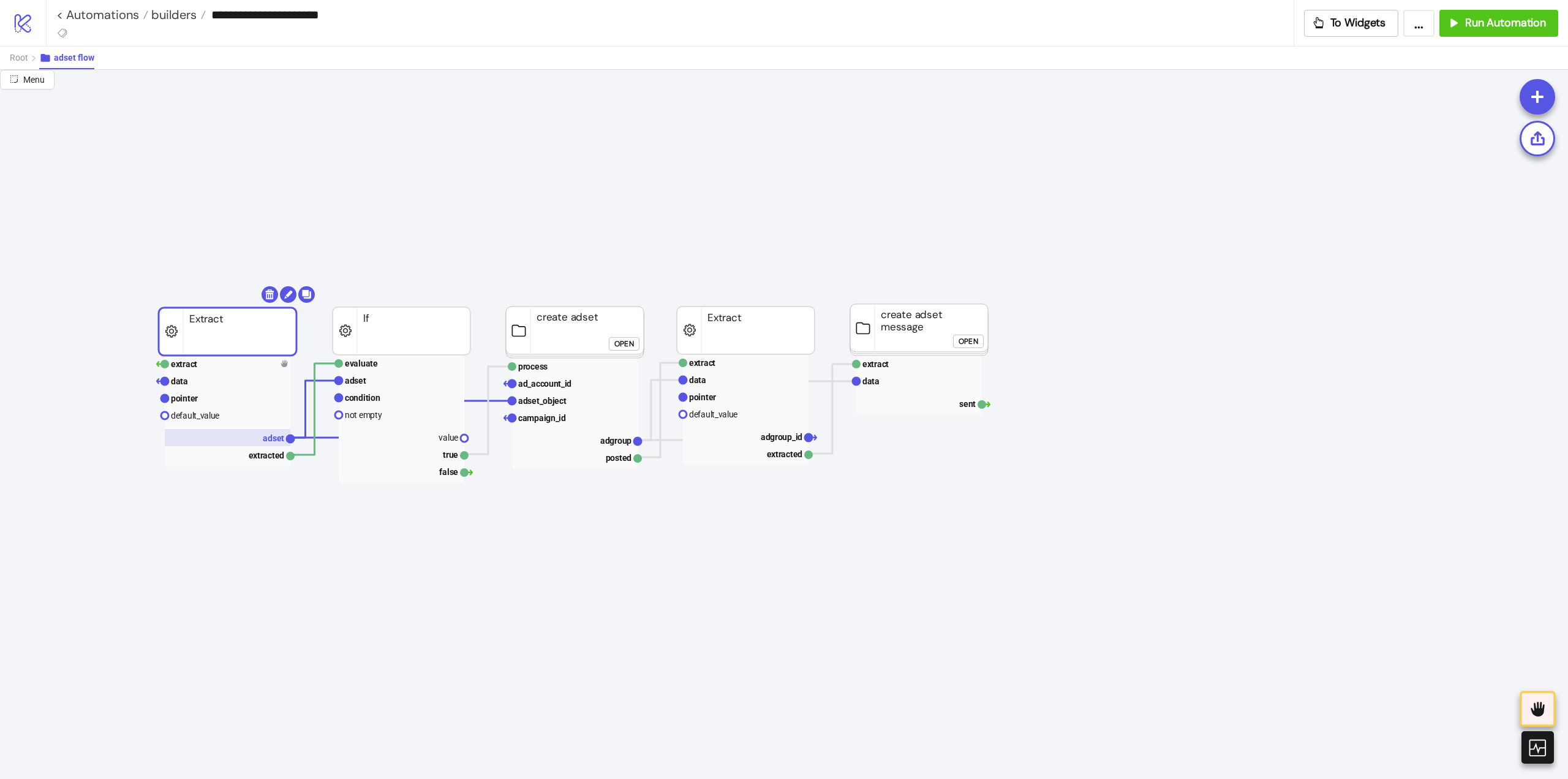
click at [275, 434] on text "adset" at bounding box center [273, 438] width 21 height 10
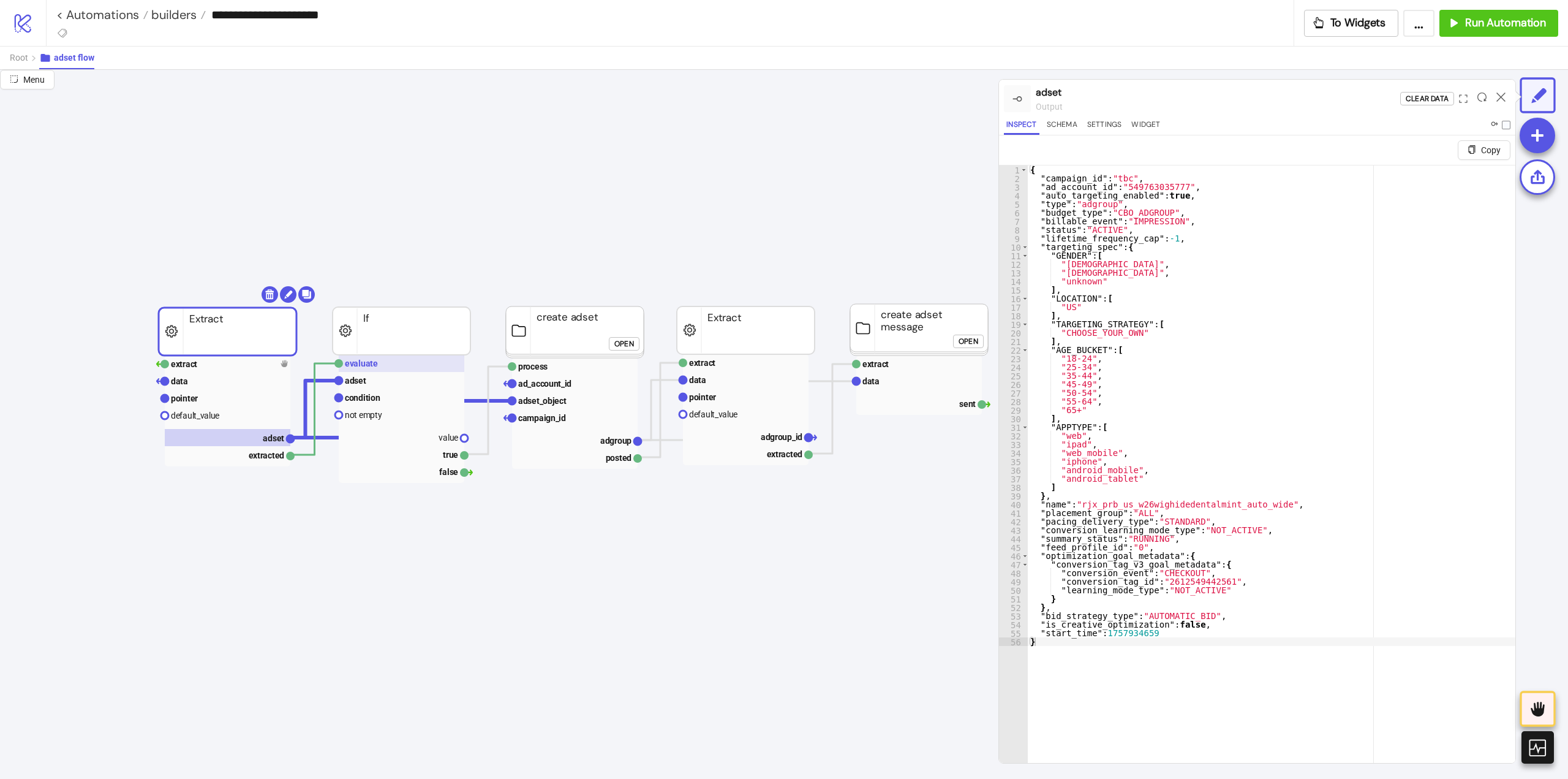
click at [354, 363] on text "evaluate" at bounding box center [361, 363] width 33 height 10
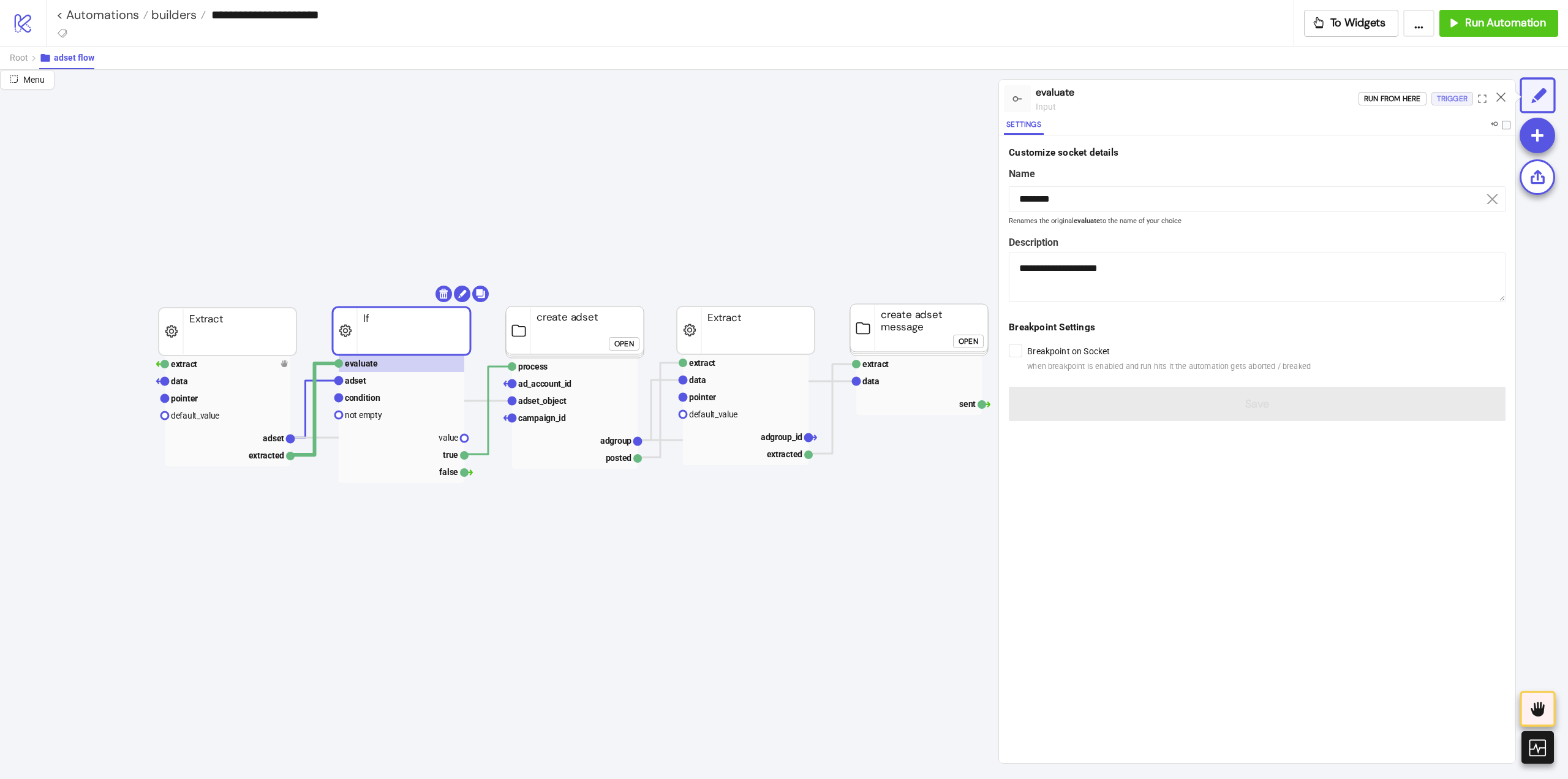
click at [1450, 103] on div "Trigger" at bounding box center [1452, 99] width 31 height 14
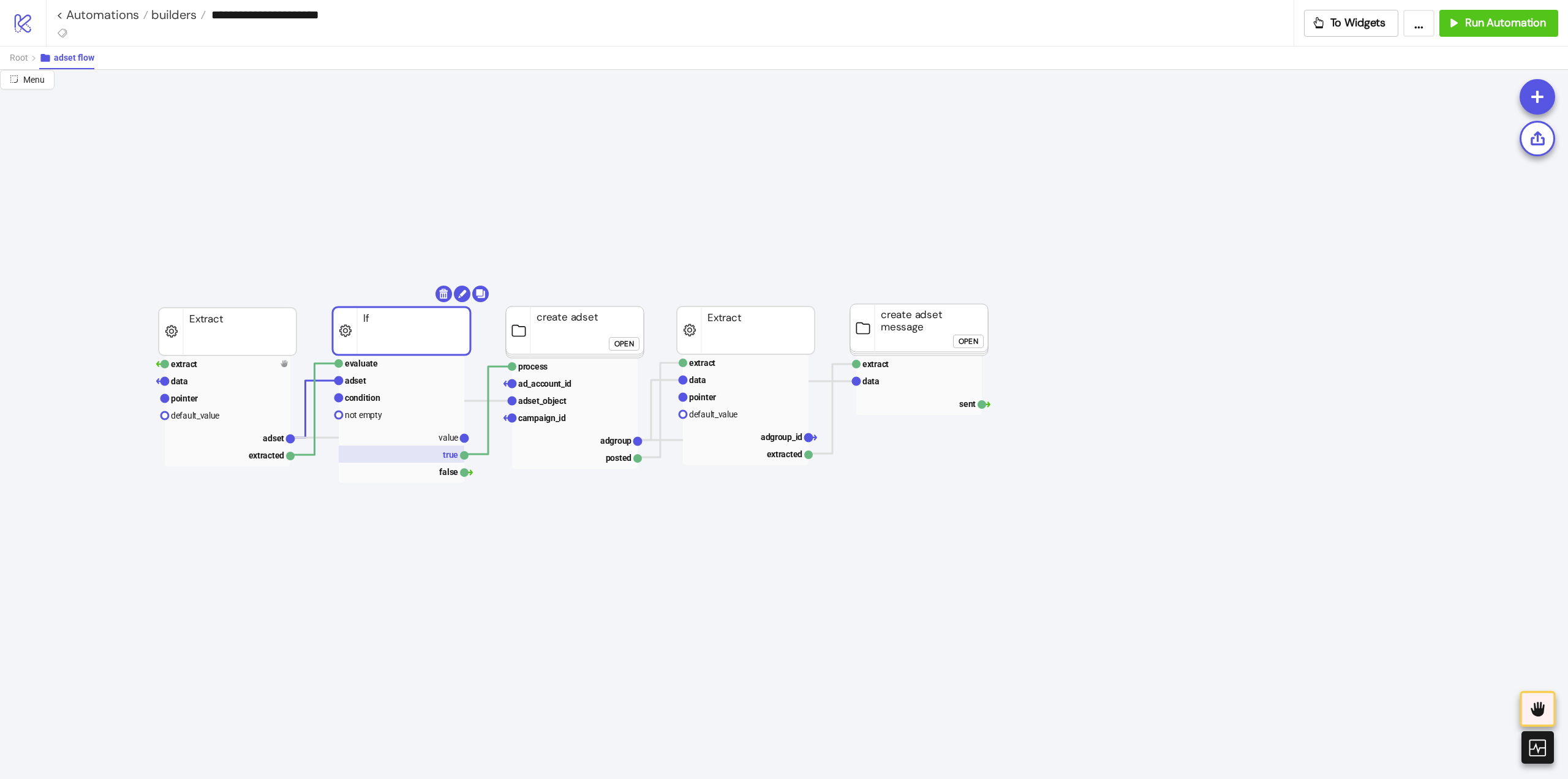
click at [440, 454] on rect at bounding box center [401, 454] width 125 height 17
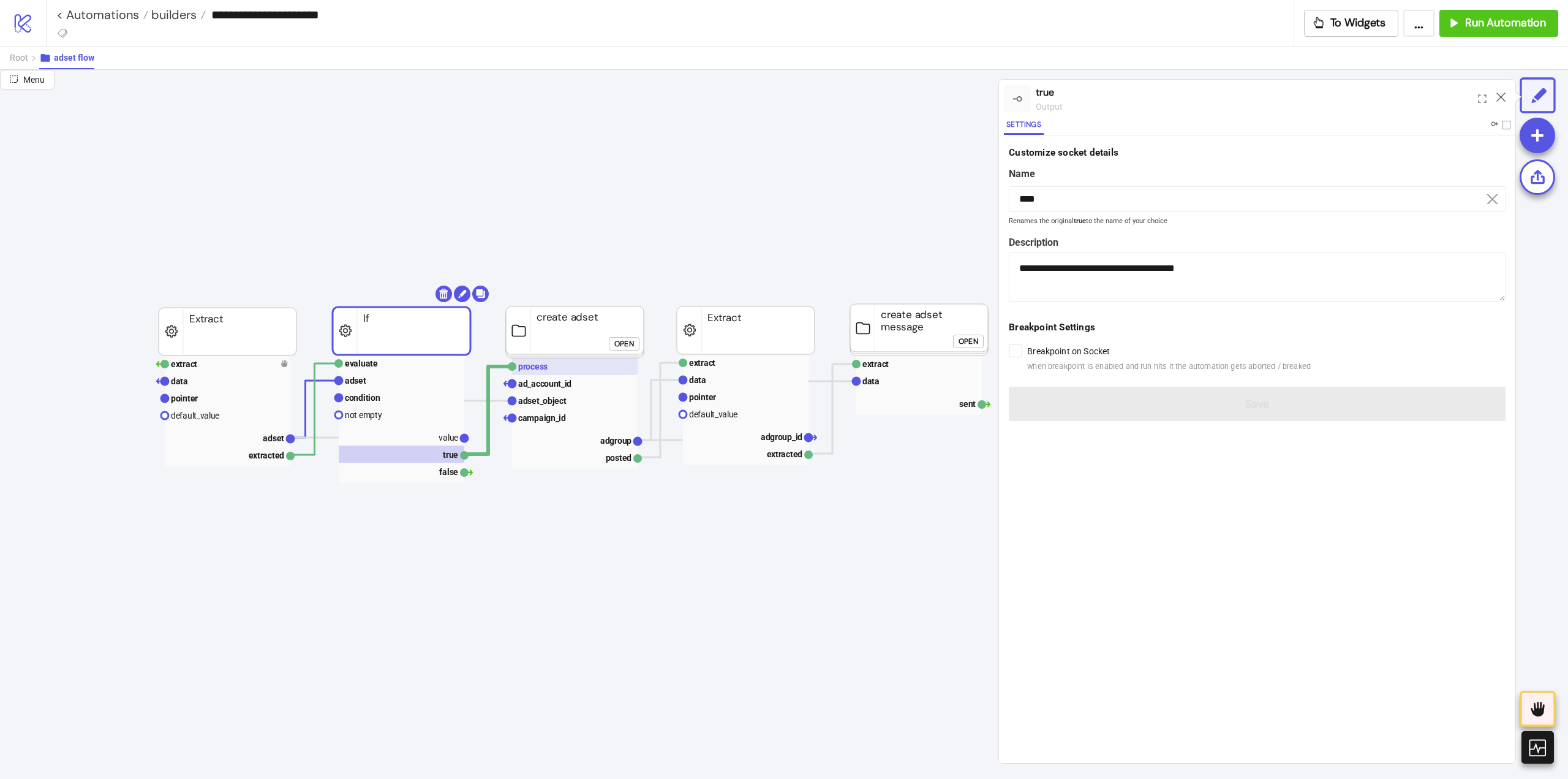
click at [533, 365] on text "process" at bounding box center [533, 366] width 30 height 10
type input "*******"
type textarea "**********"
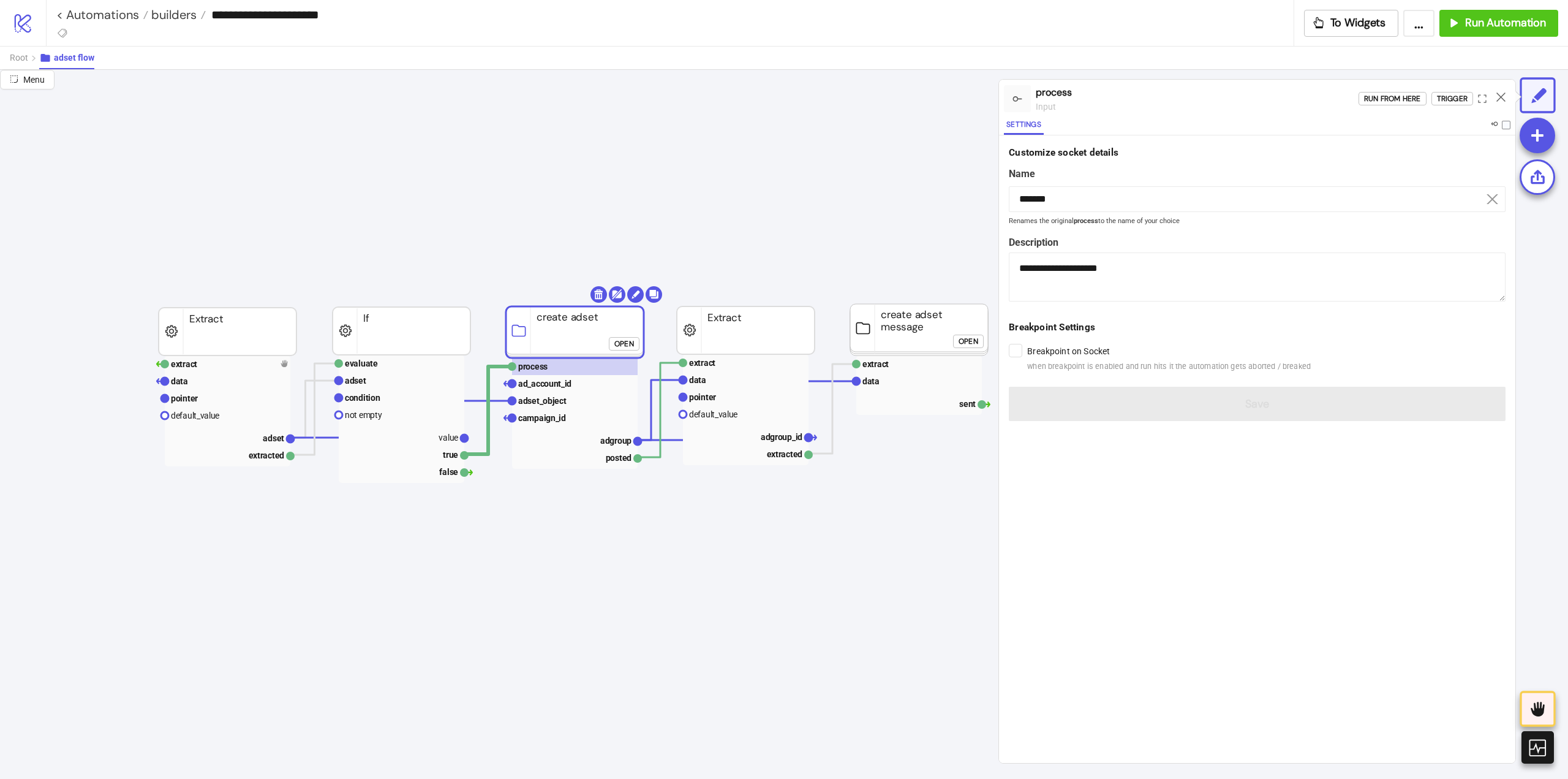
click button "Open"
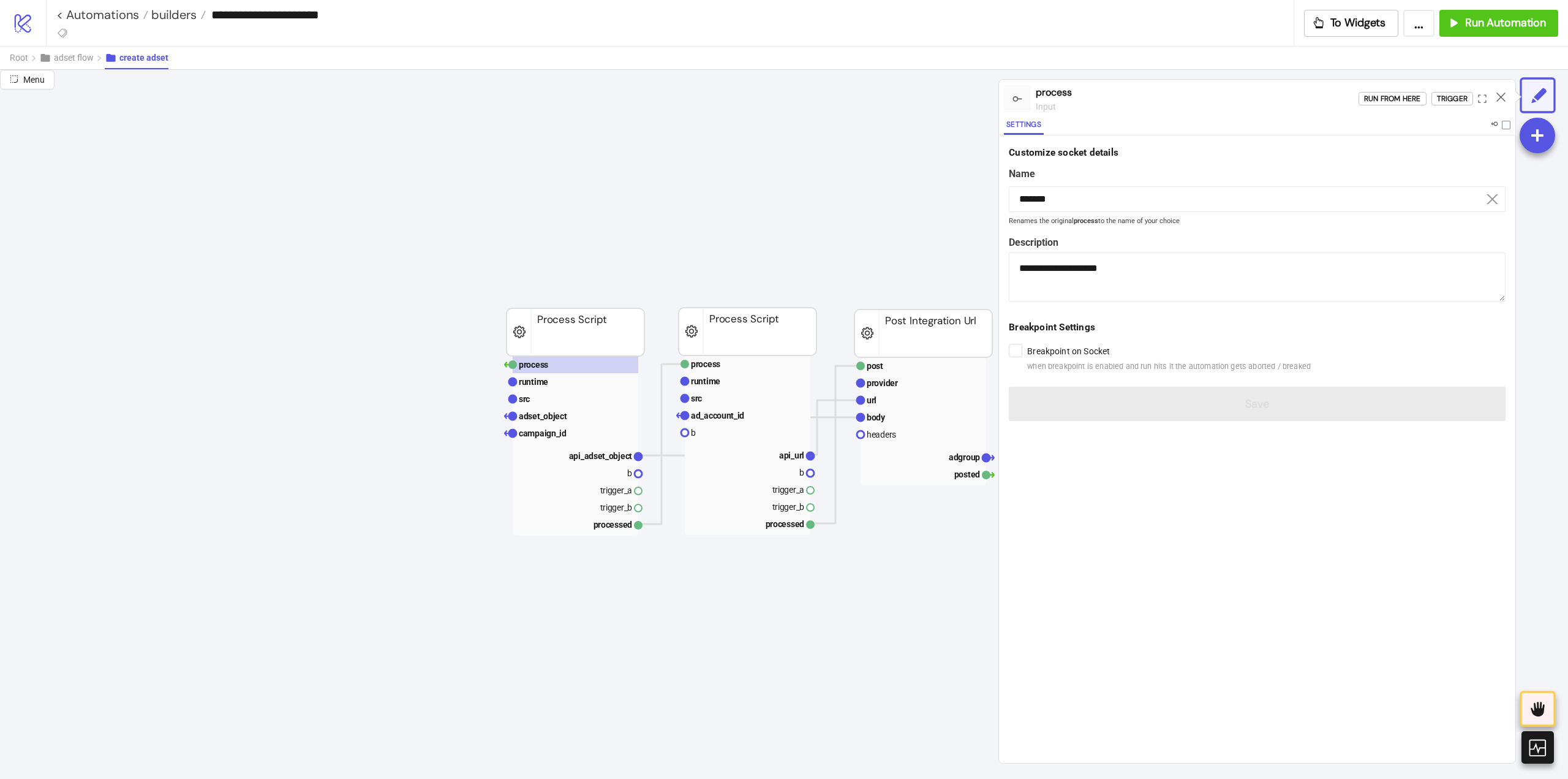
scroll to position [0, 184]
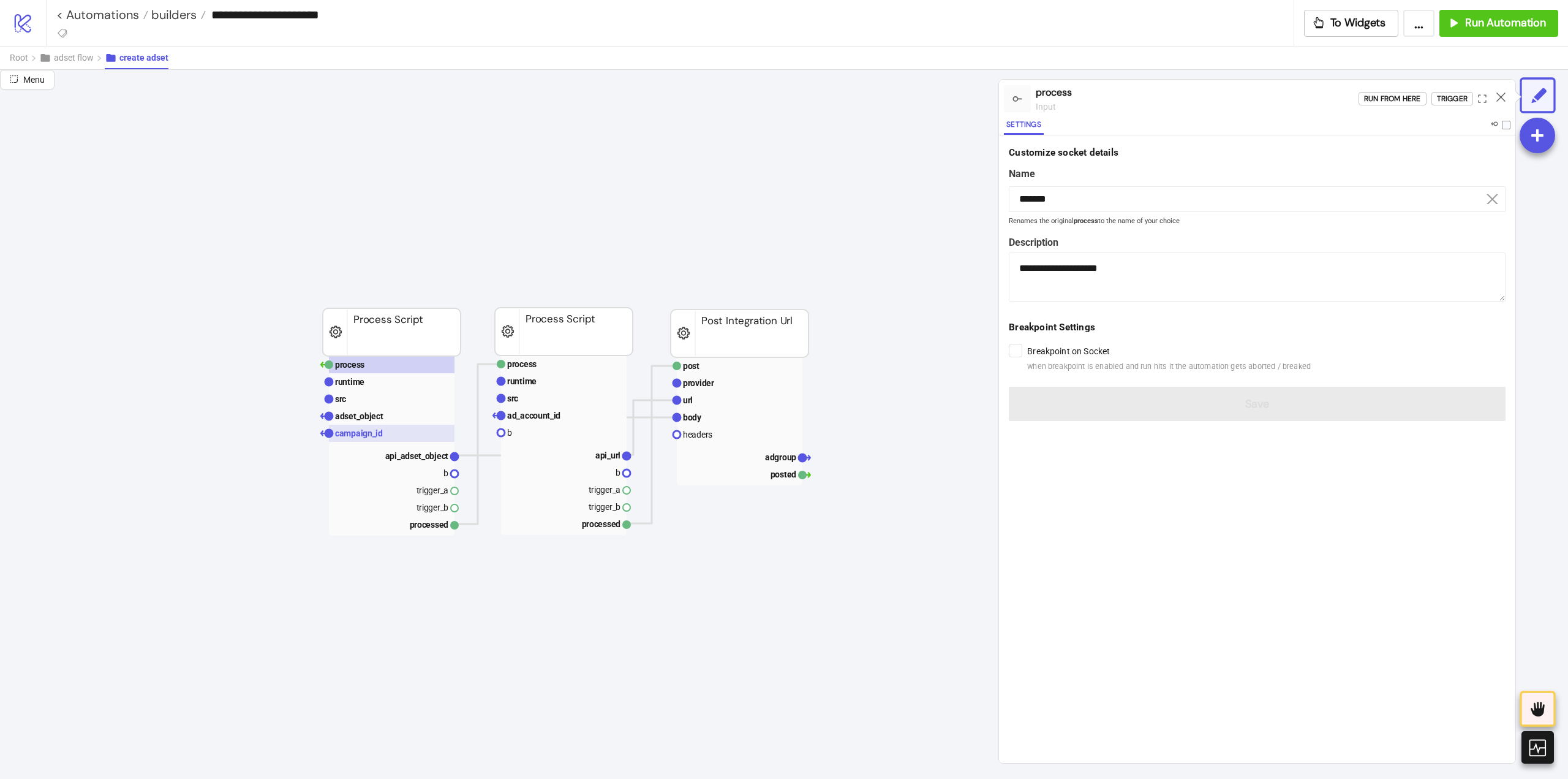
click at [372, 435] on text "campaign_id" at bounding box center [359, 433] width 48 height 10
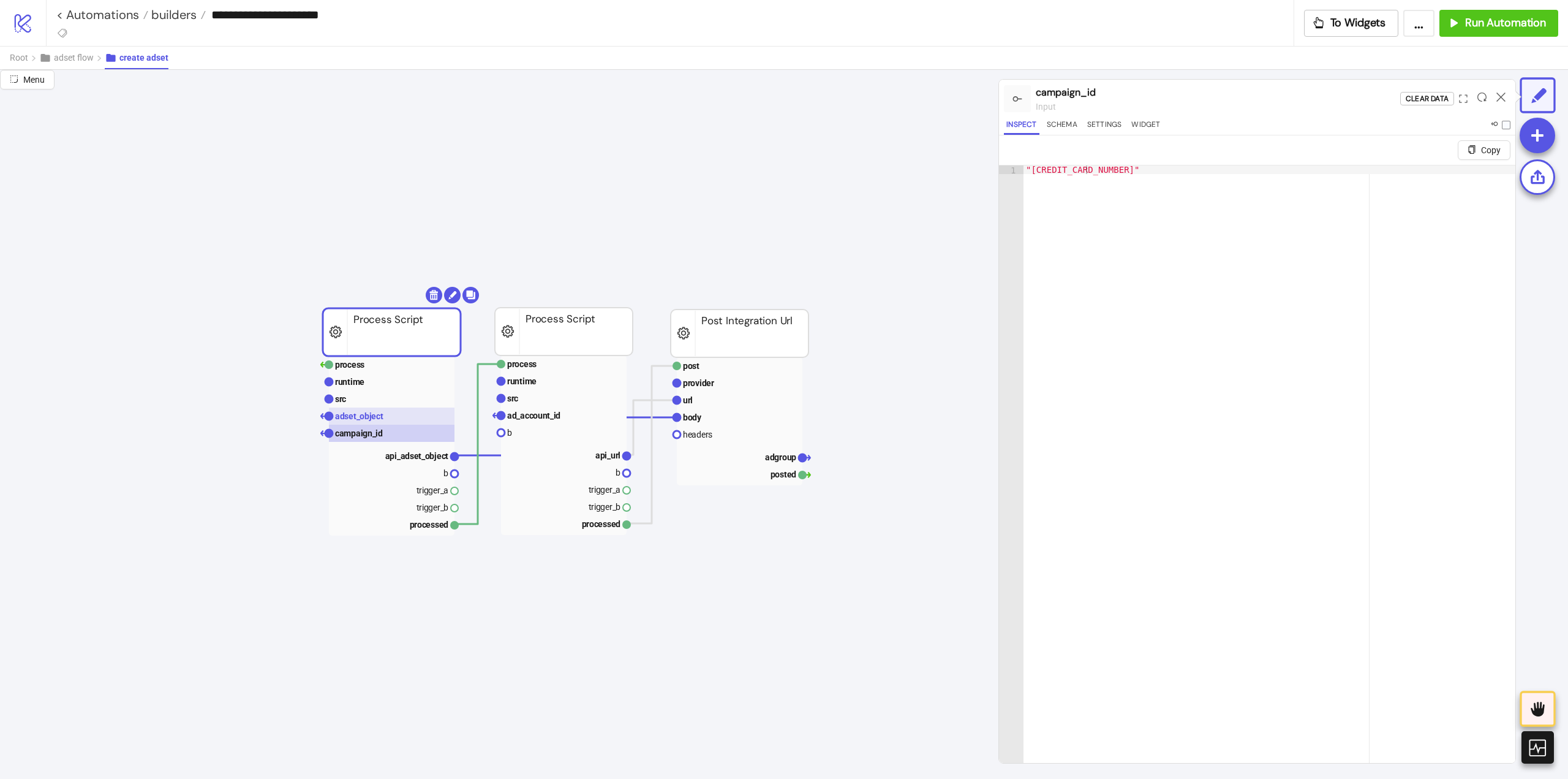
click at [381, 420] on text "adset_object" at bounding box center [359, 416] width 48 height 10
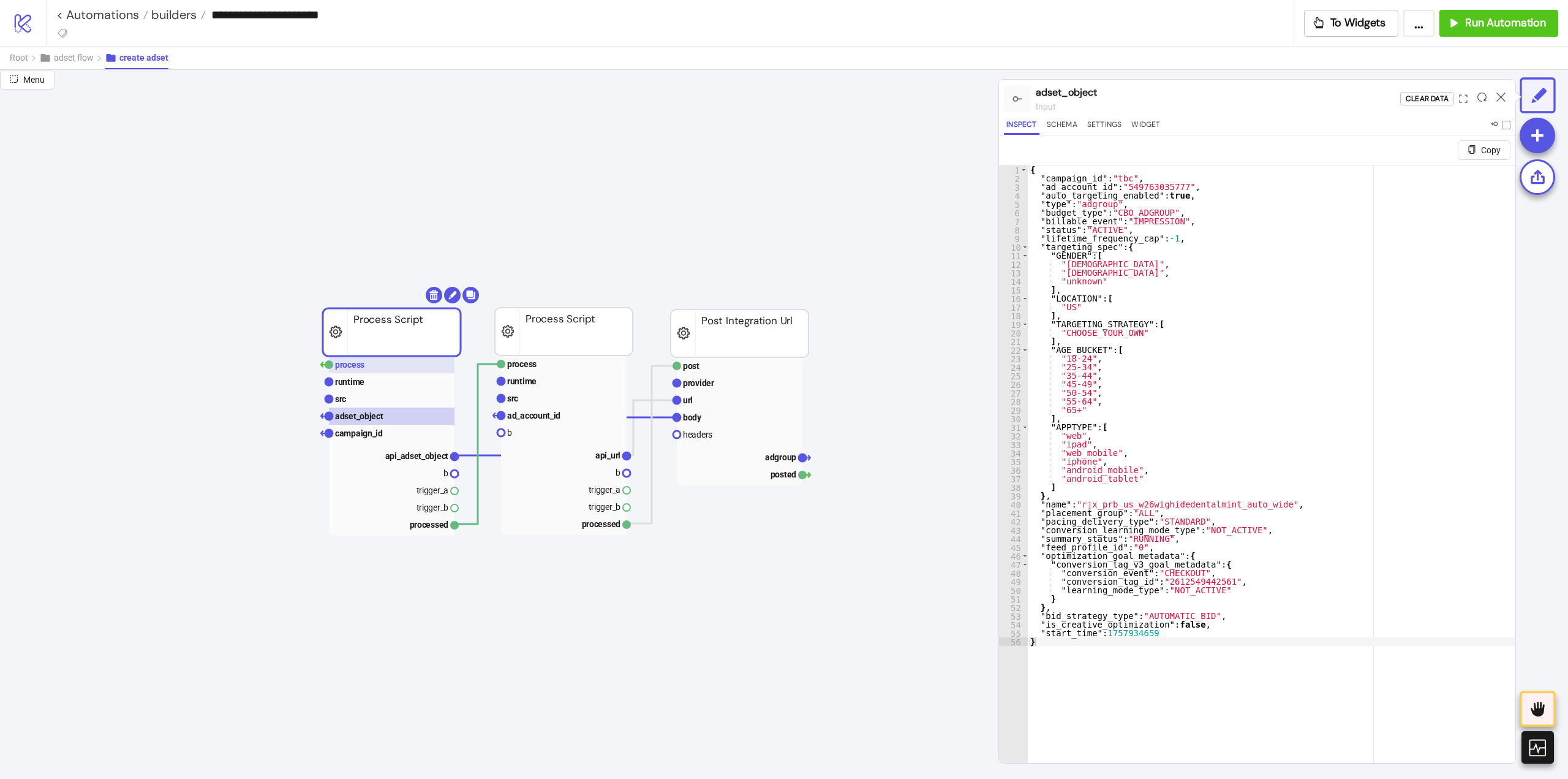
click at [366, 368] on rect at bounding box center [392, 365] width 125 height 17
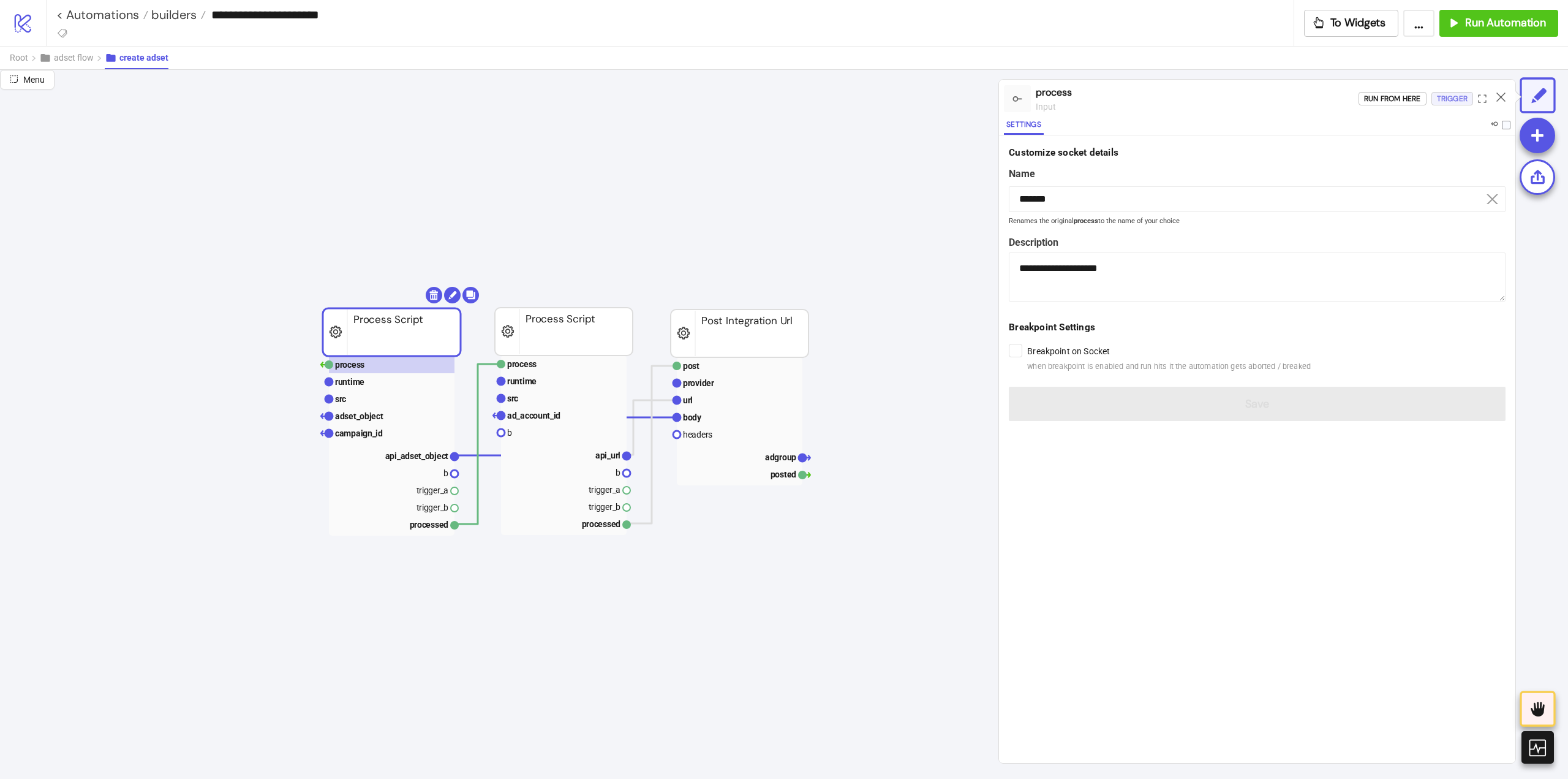
click at [1456, 100] on div "Trigger" at bounding box center [1452, 99] width 31 height 14
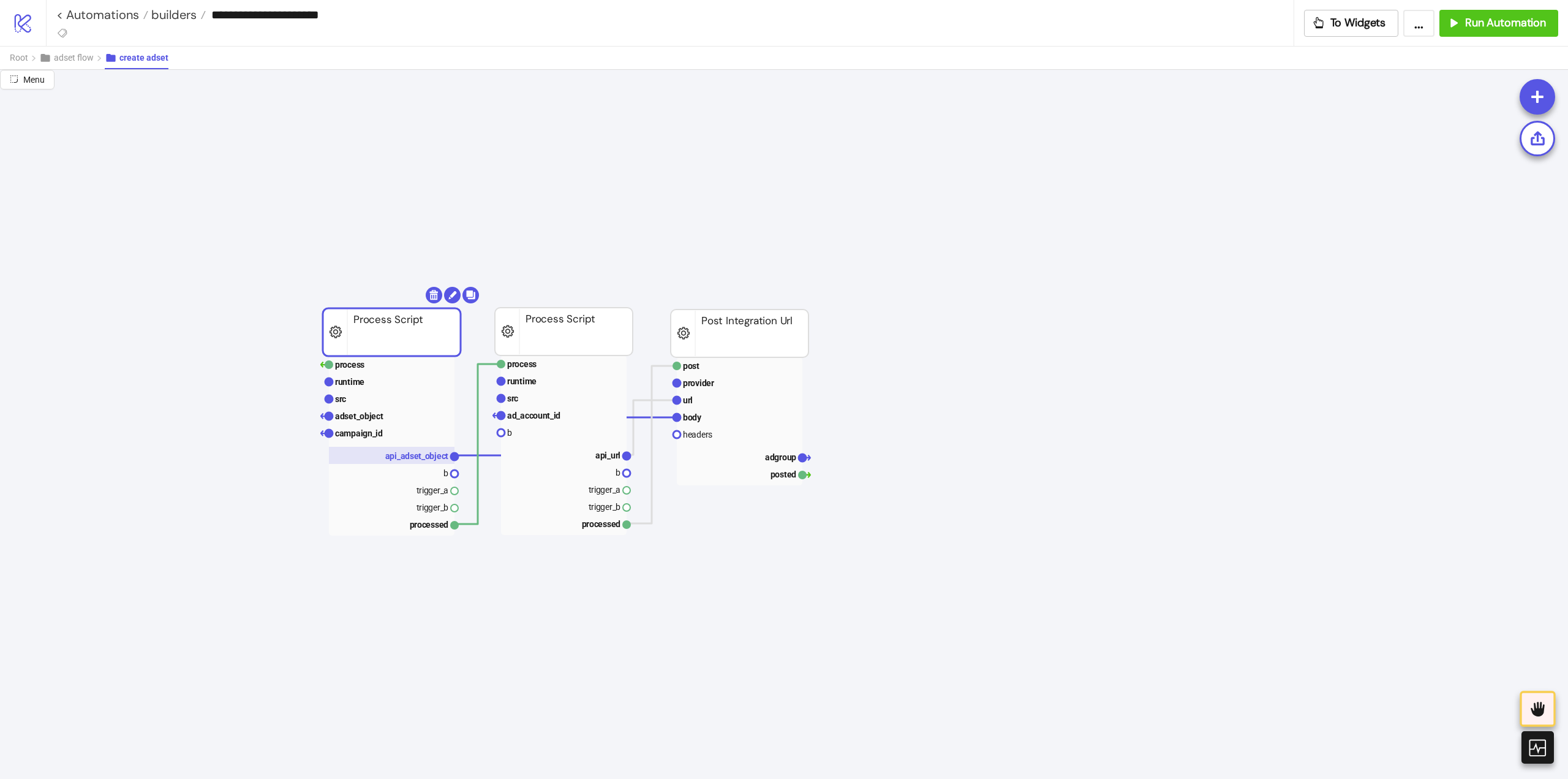
click at [424, 457] on text "api_adset_object" at bounding box center [417, 455] width 64 height 10
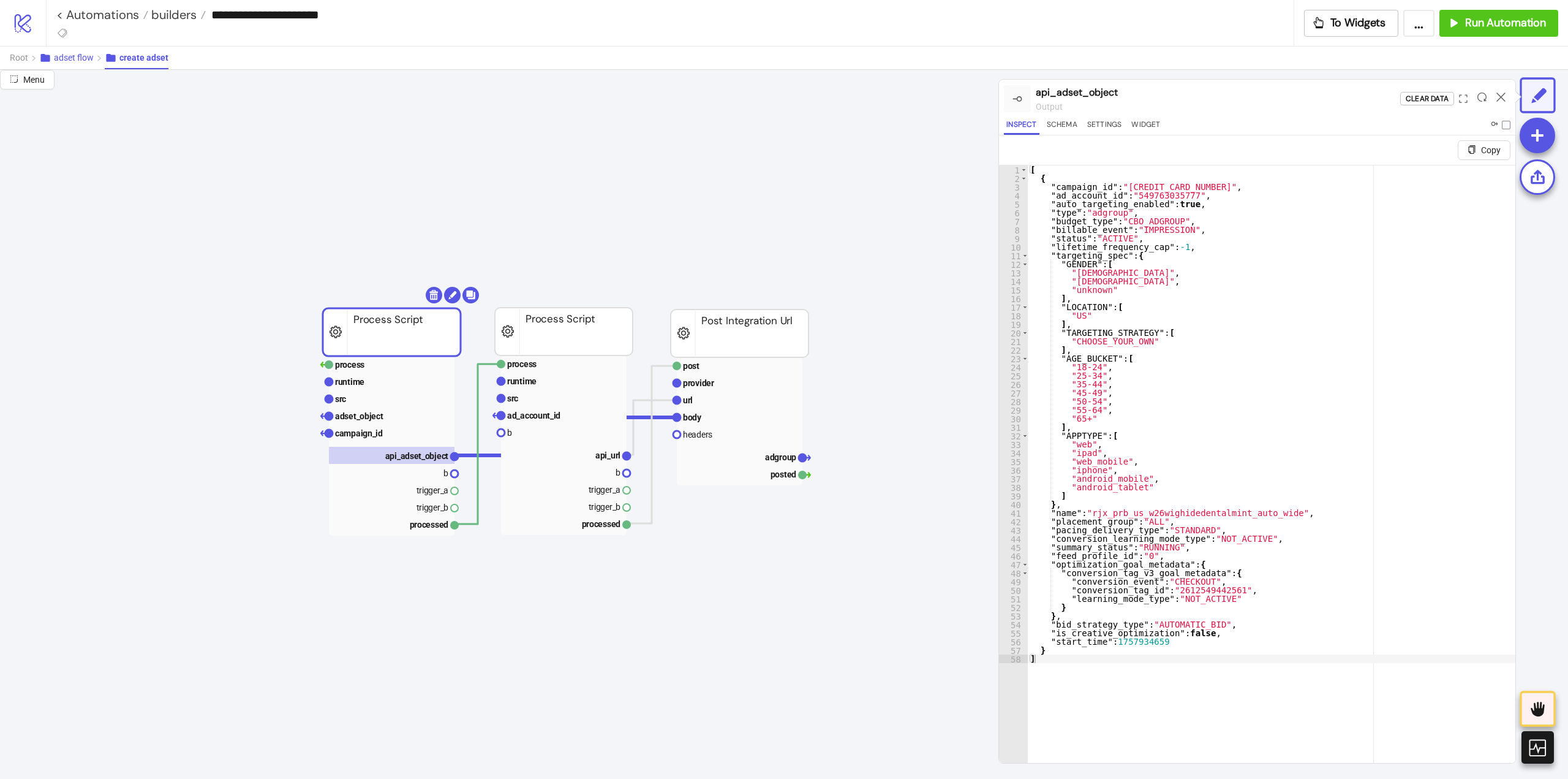
click at [64, 63] on button "adset flow" at bounding box center [72, 57] width 66 height 23
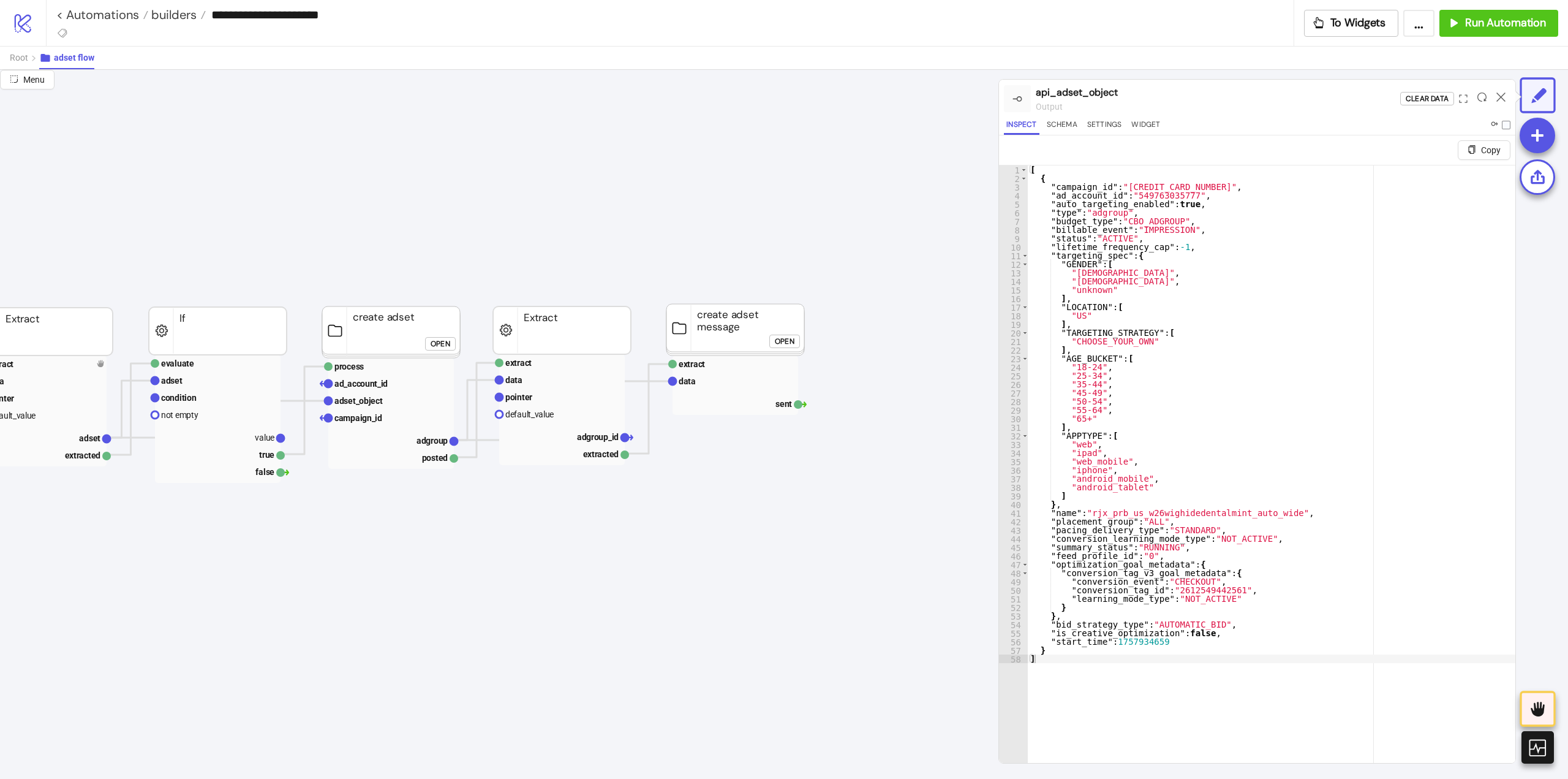
scroll to position [0, 0]
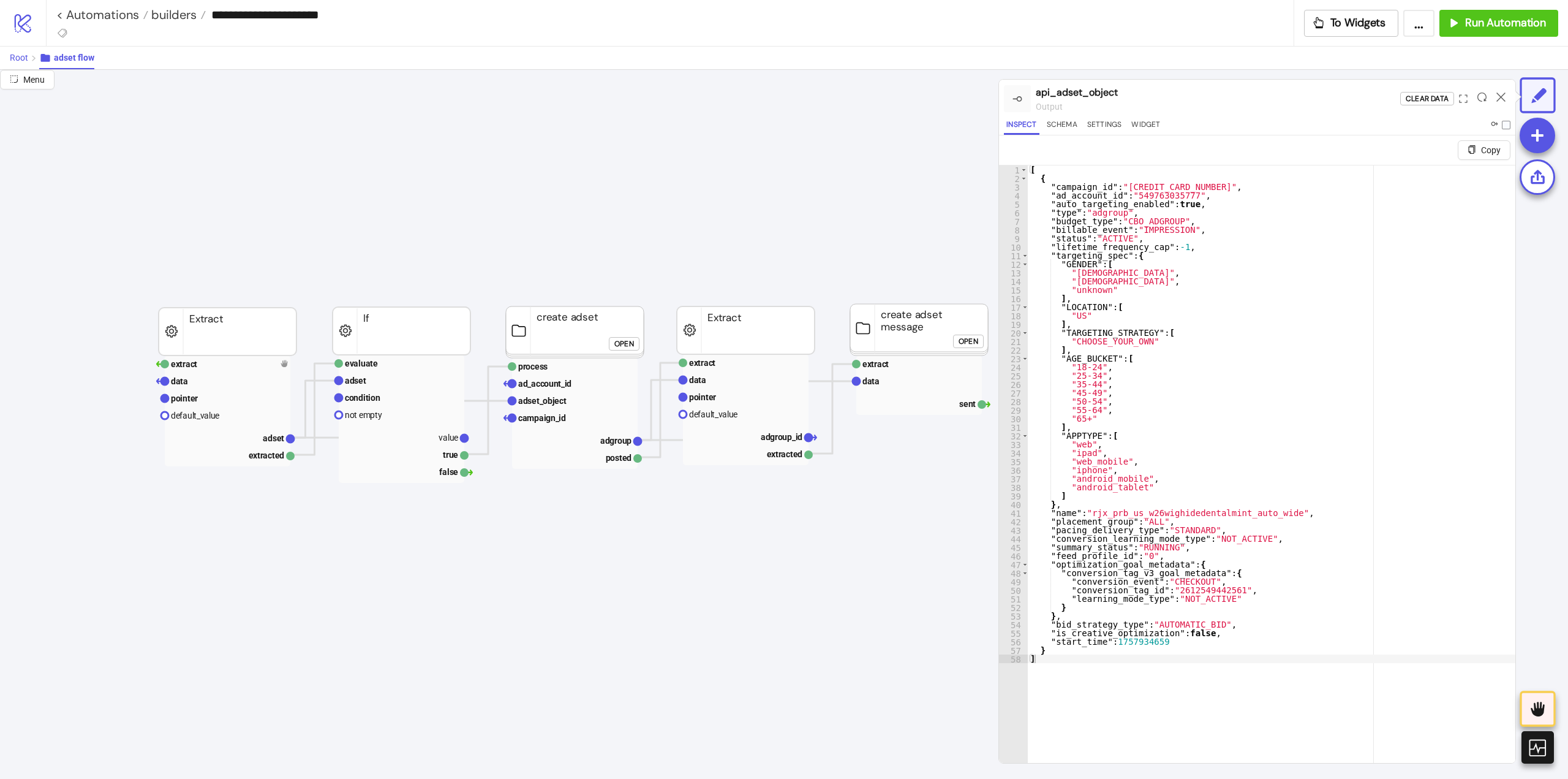
click at [25, 56] on span "Root" at bounding box center [19, 57] width 19 height 10
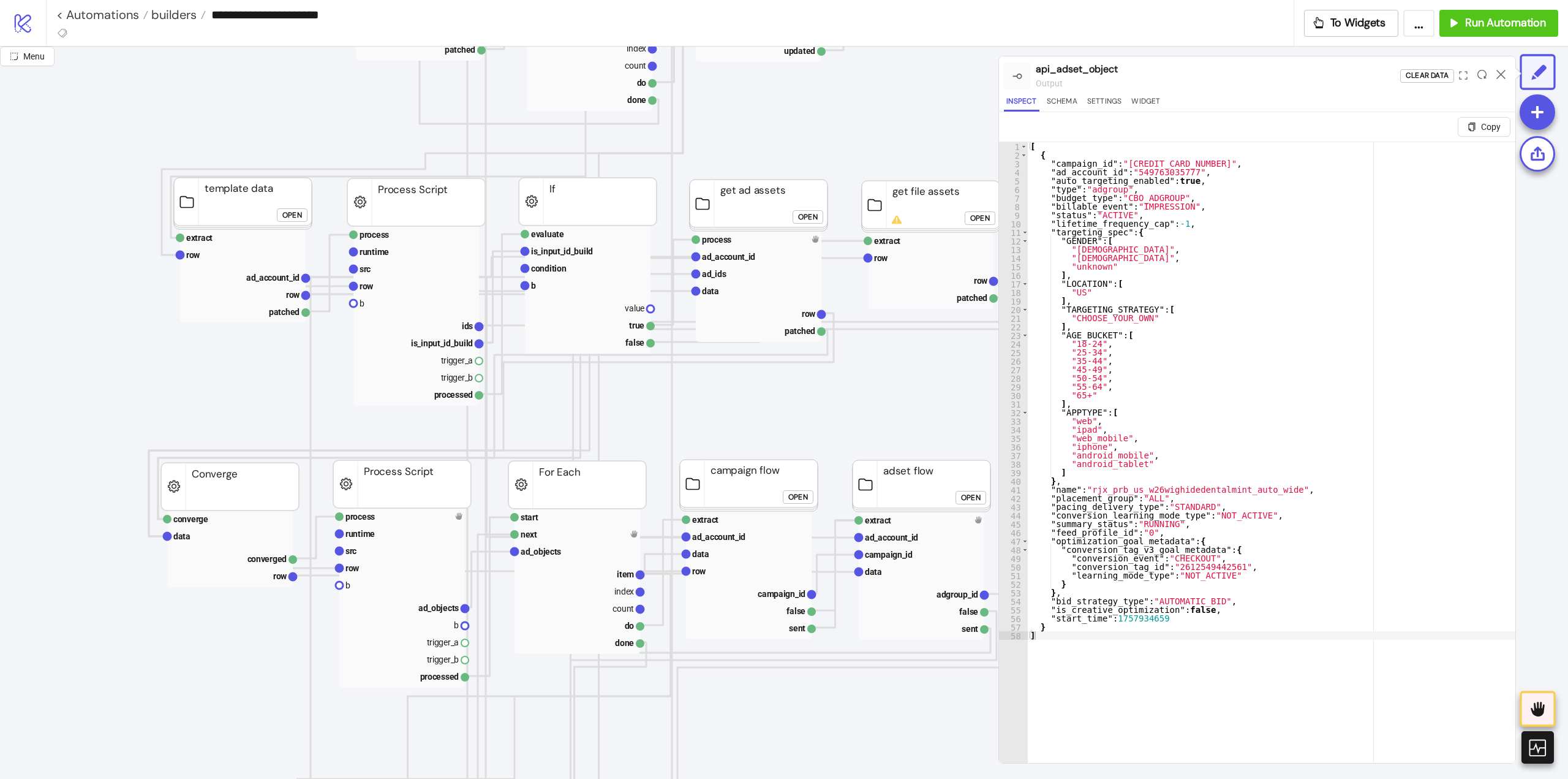
scroll to position [368, 61]
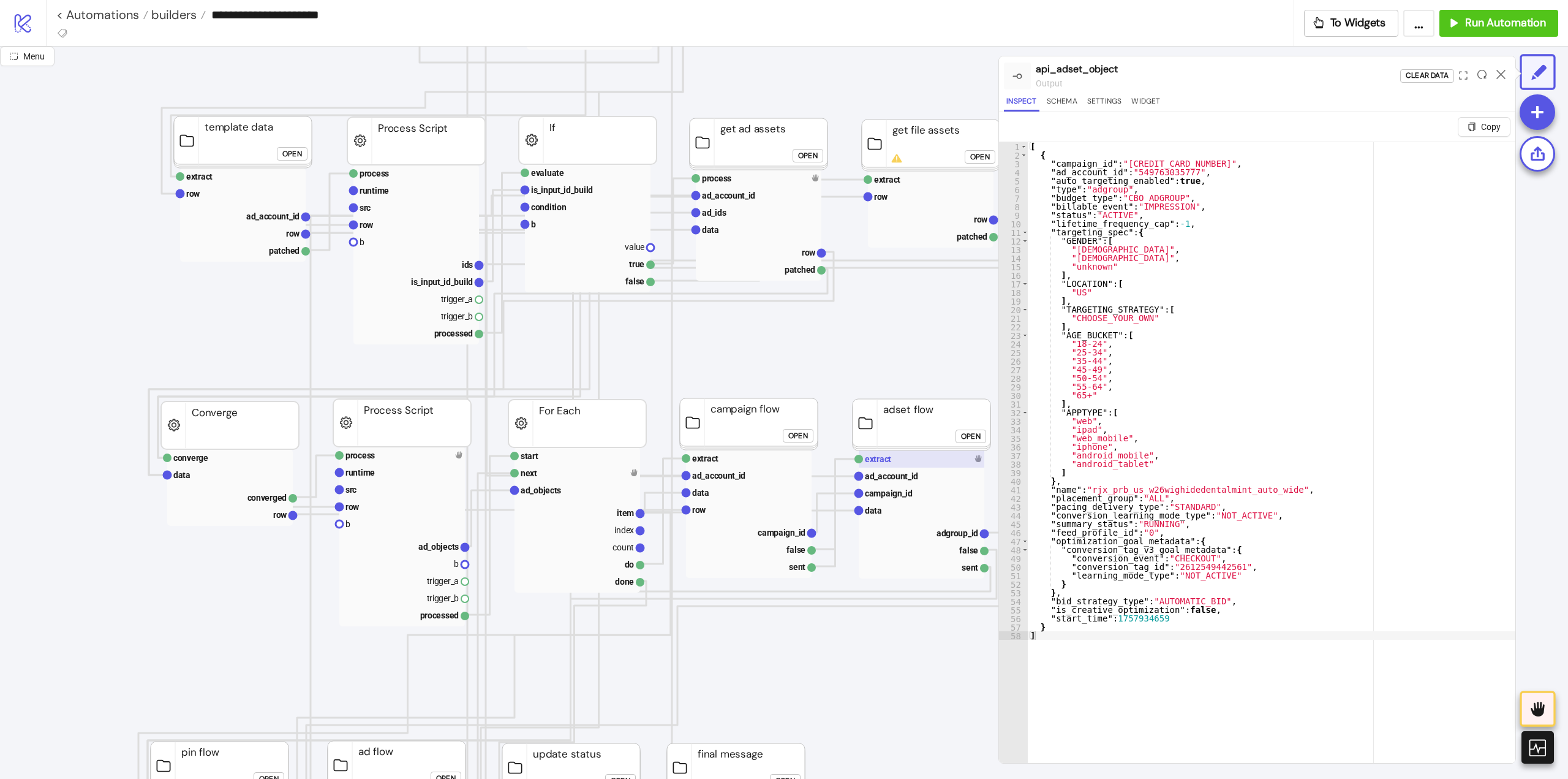
click at [896, 461] on rect at bounding box center [921, 459] width 125 height 17
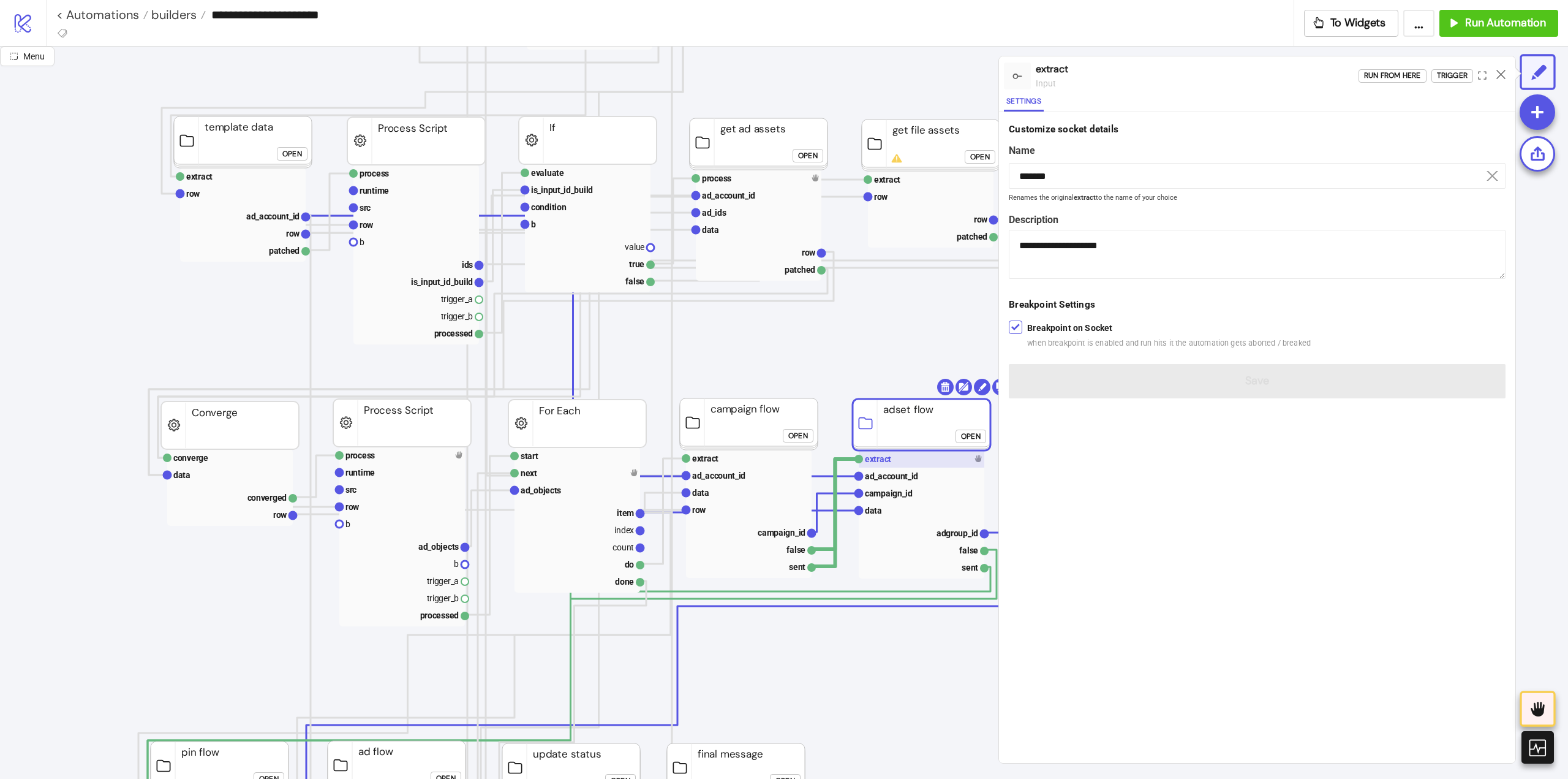
scroll to position [552, 61]
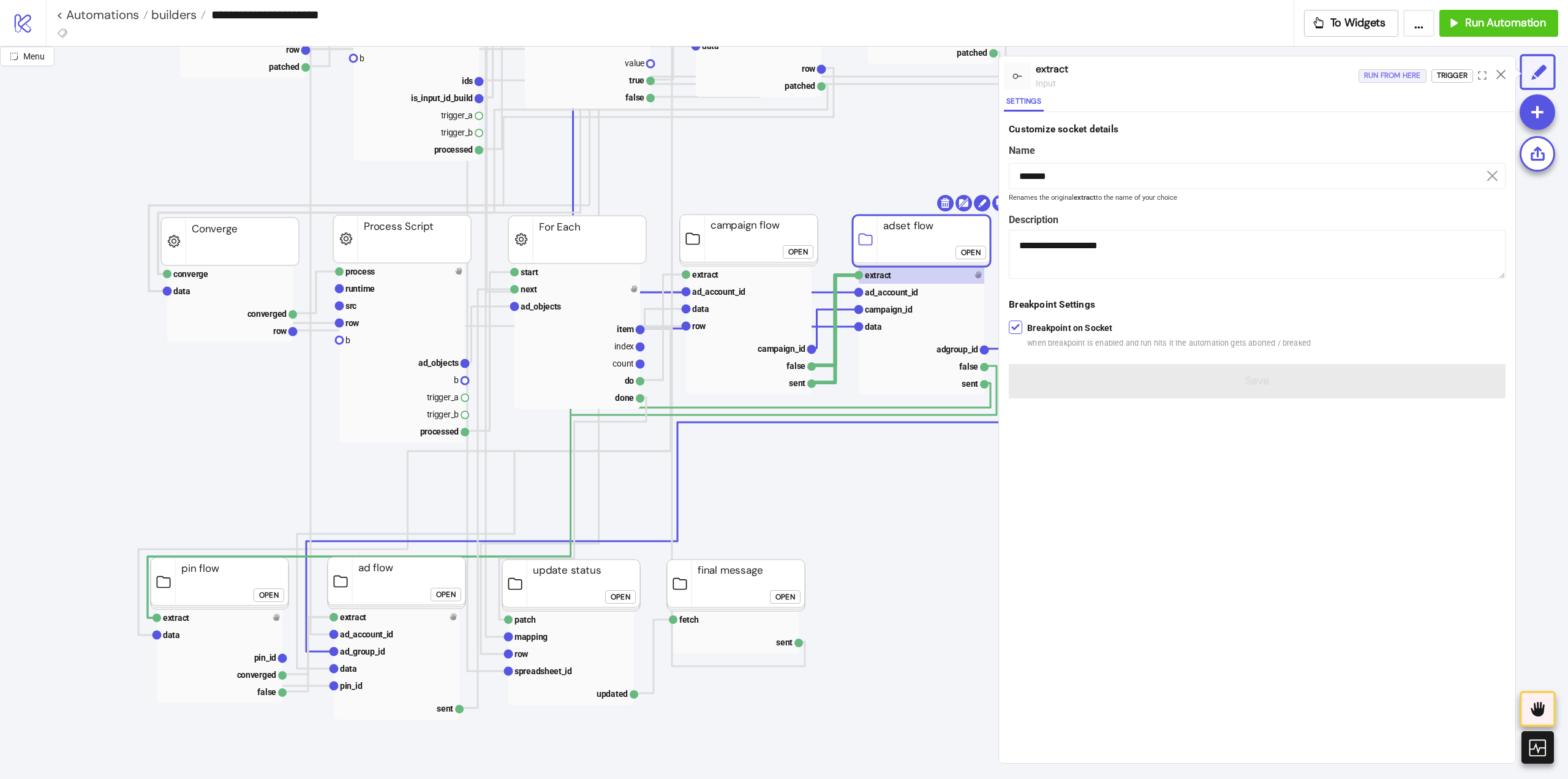
click at [1389, 79] on div "Run from here" at bounding box center [1392, 76] width 57 height 14
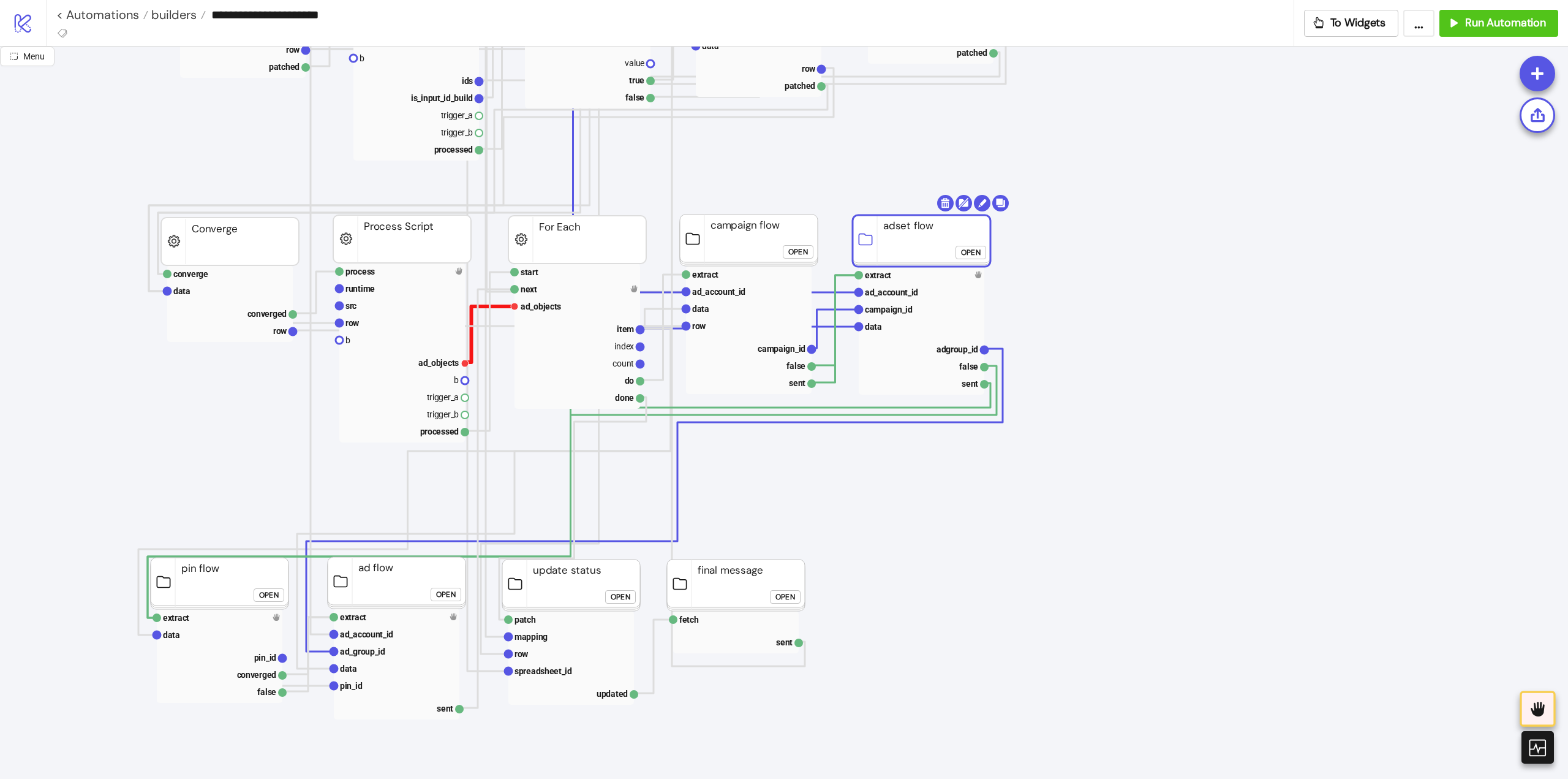
scroll to position [674, 61]
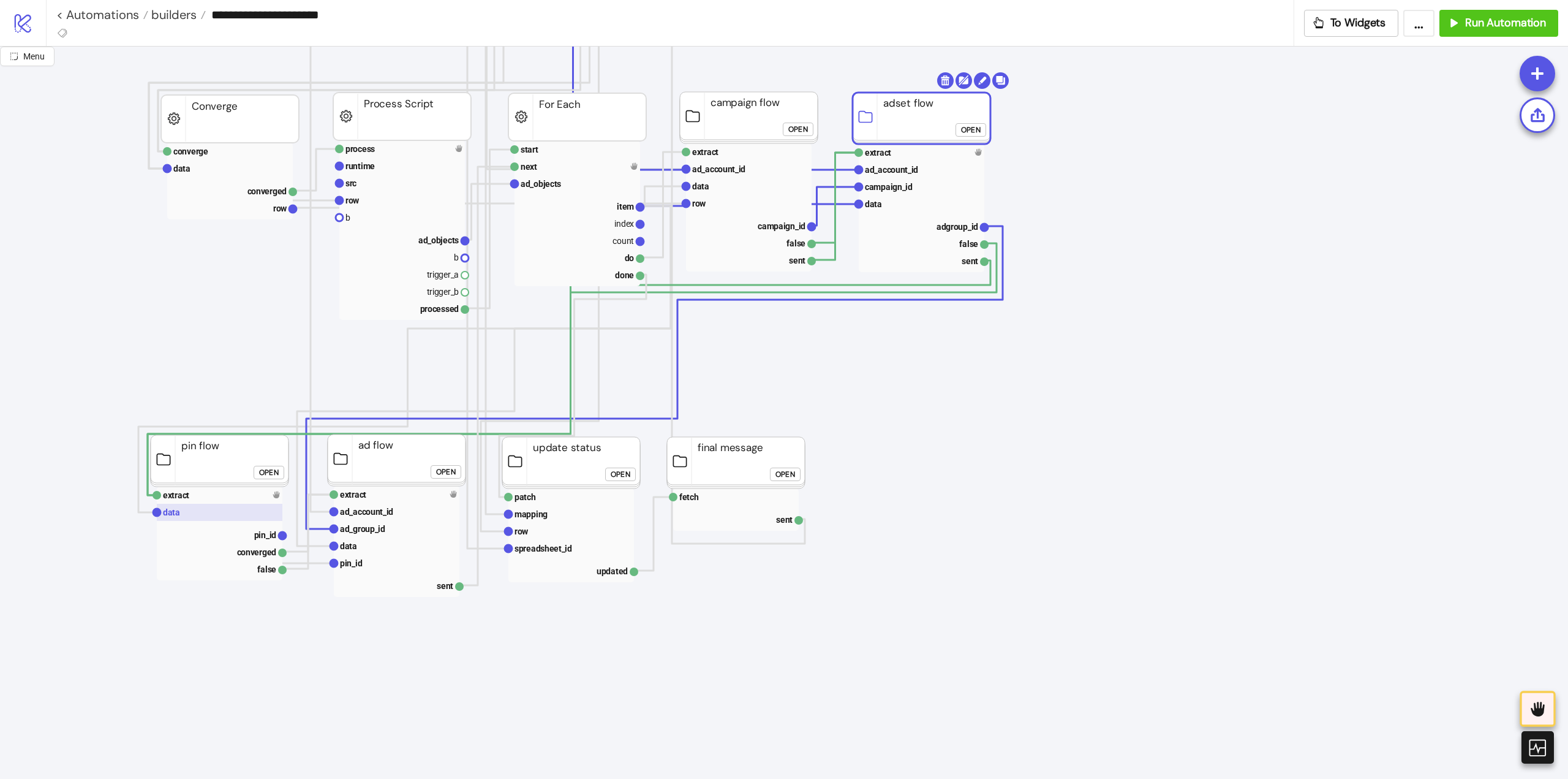
click at [204, 513] on rect at bounding box center [219, 512] width 125 height 17
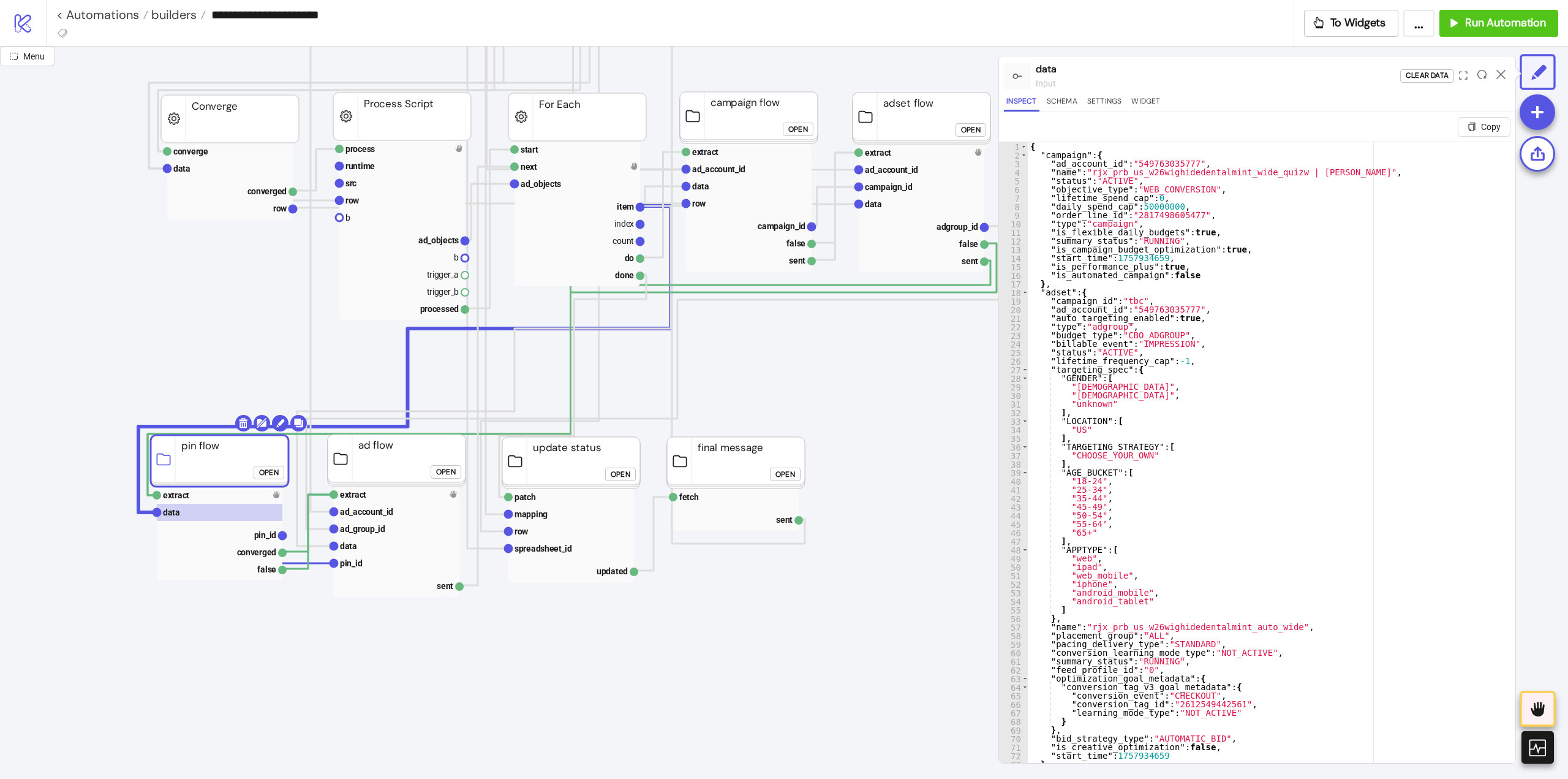
click div "Open"
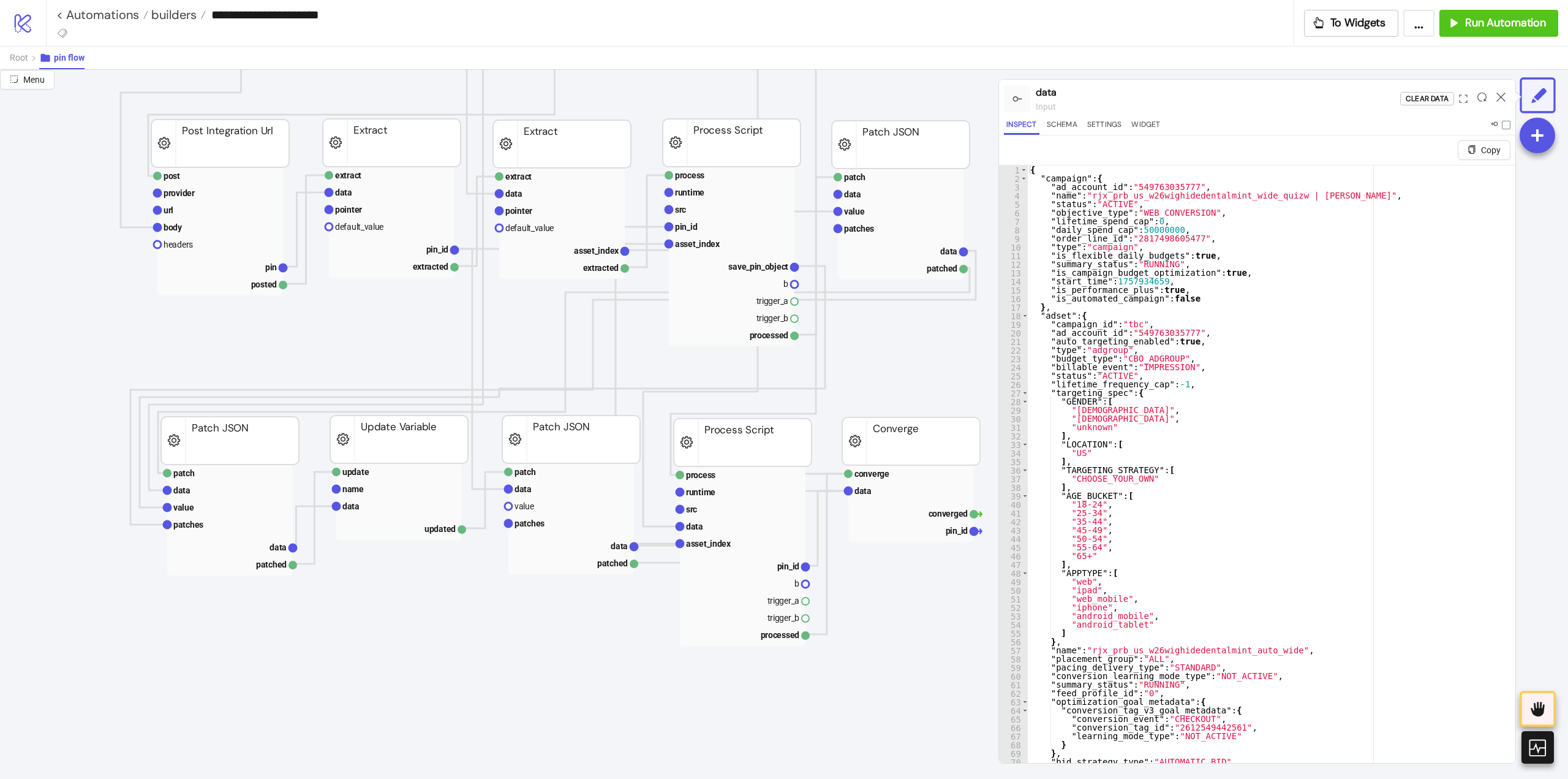
scroll to position [123, 61]
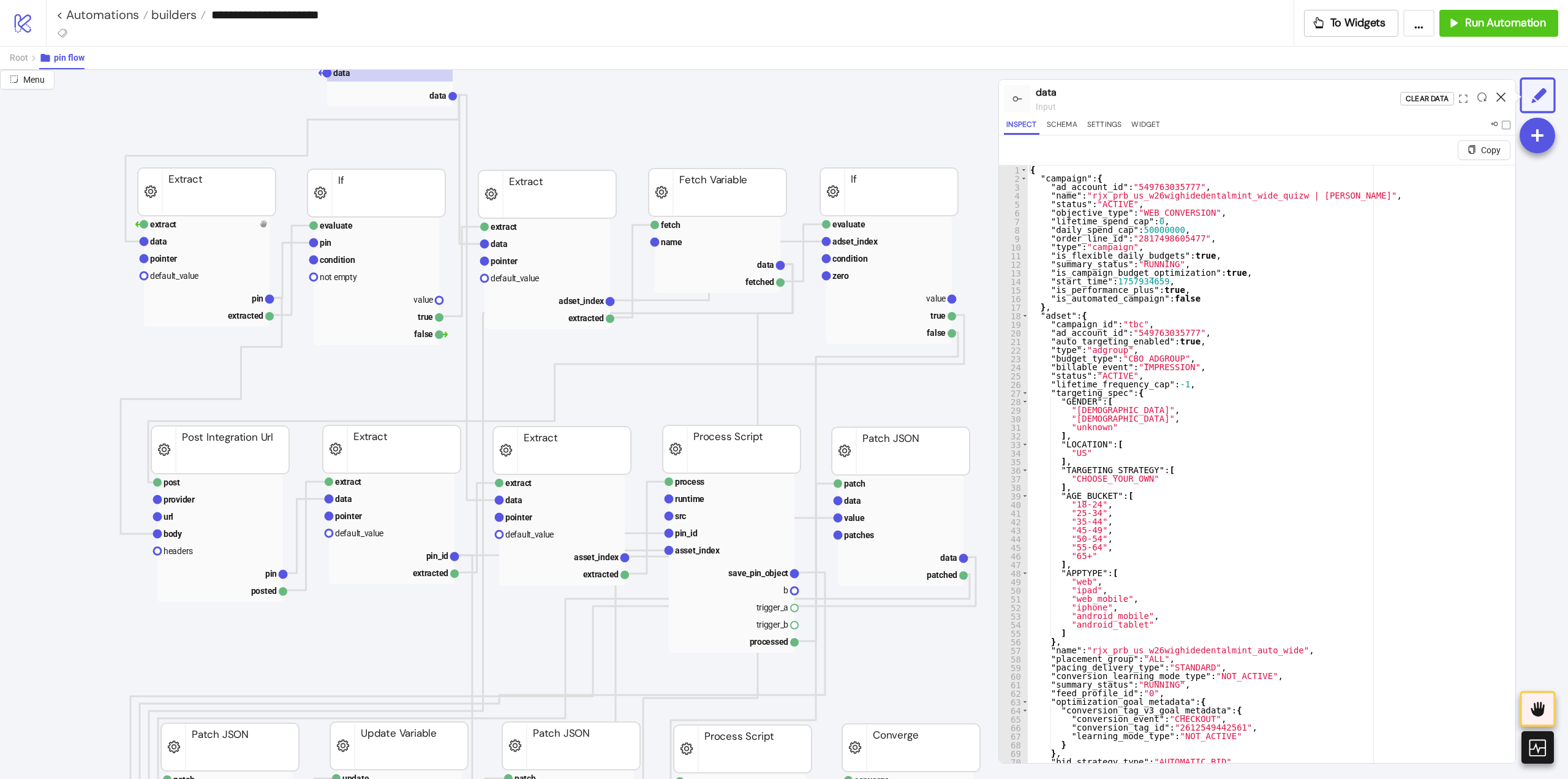
click at [1499, 97] on icon at bounding box center [1501, 97] width 9 height 9
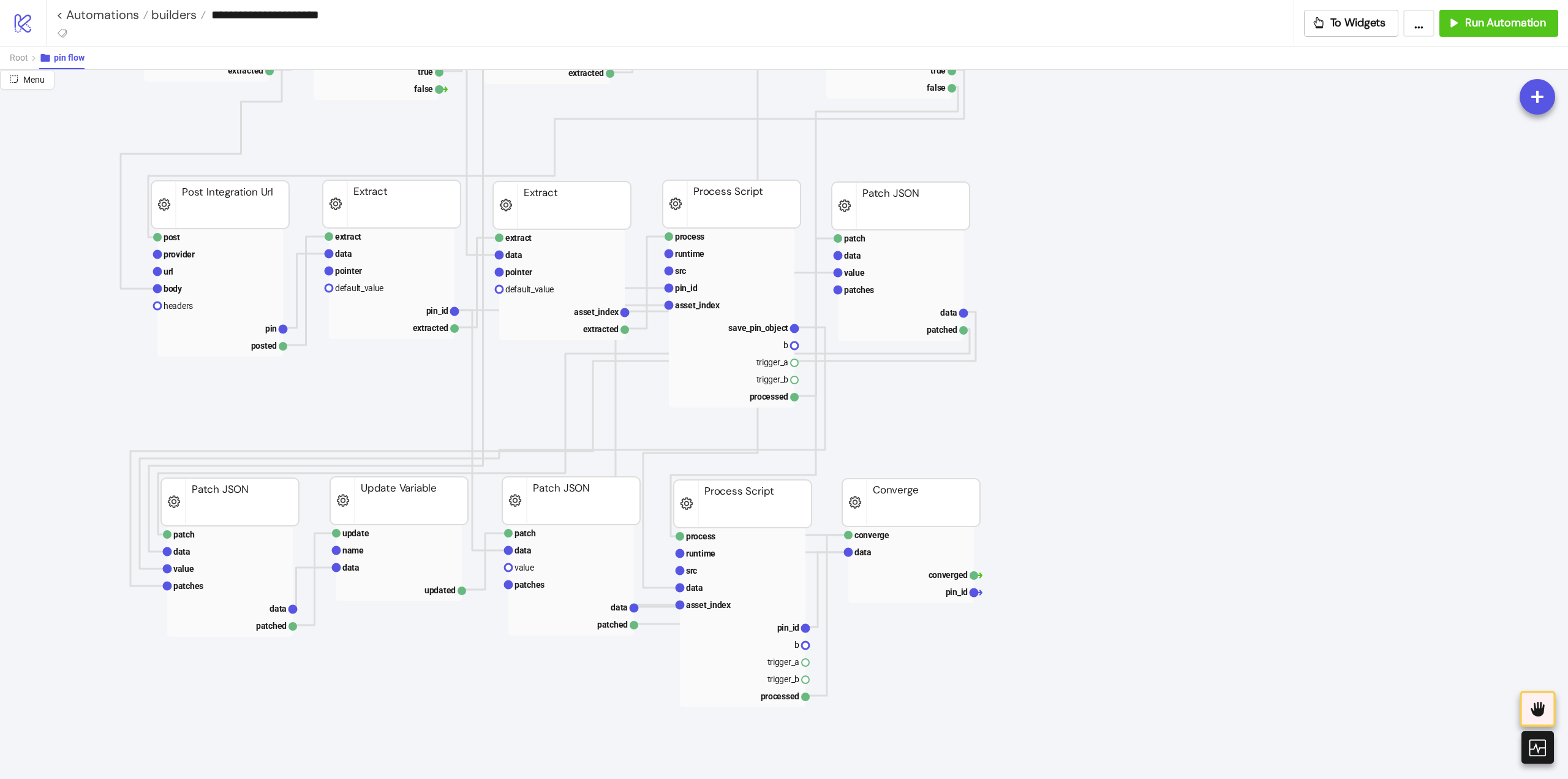
scroll to position [429, 61]
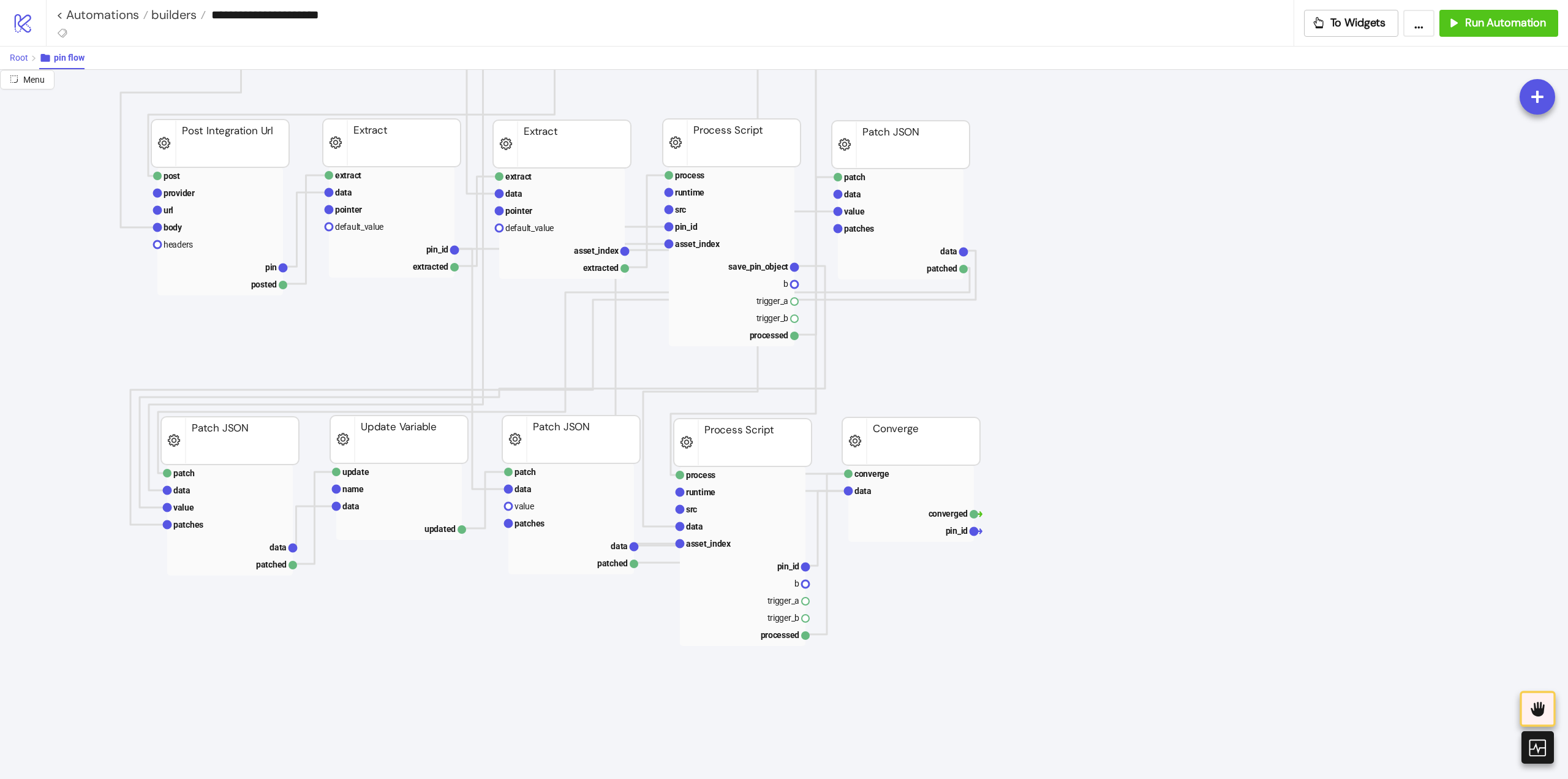
click at [21, 60] on span "Root" at bounding box center [19, 57] width 19 height 10
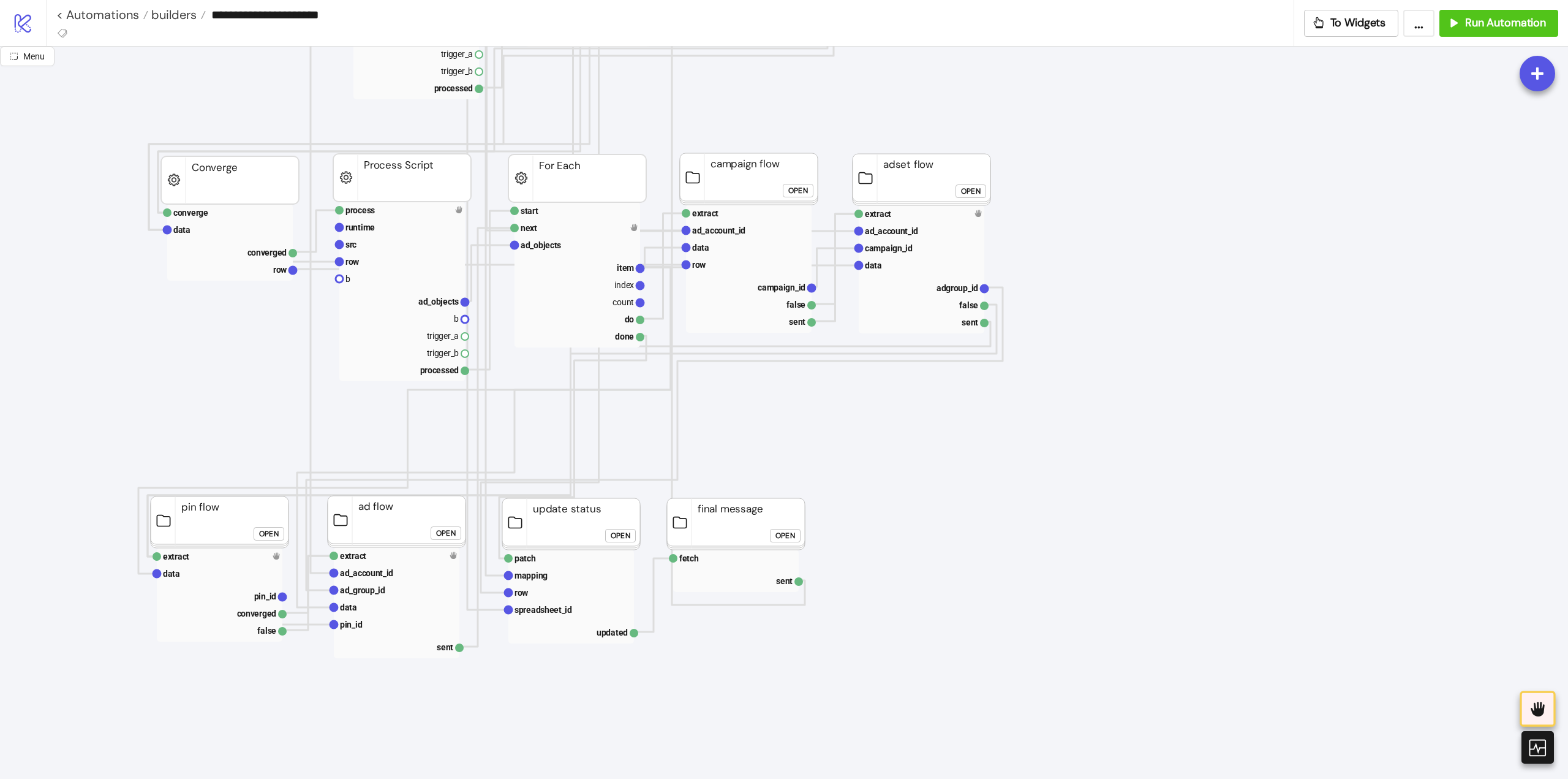
scroll to position [735, 61]
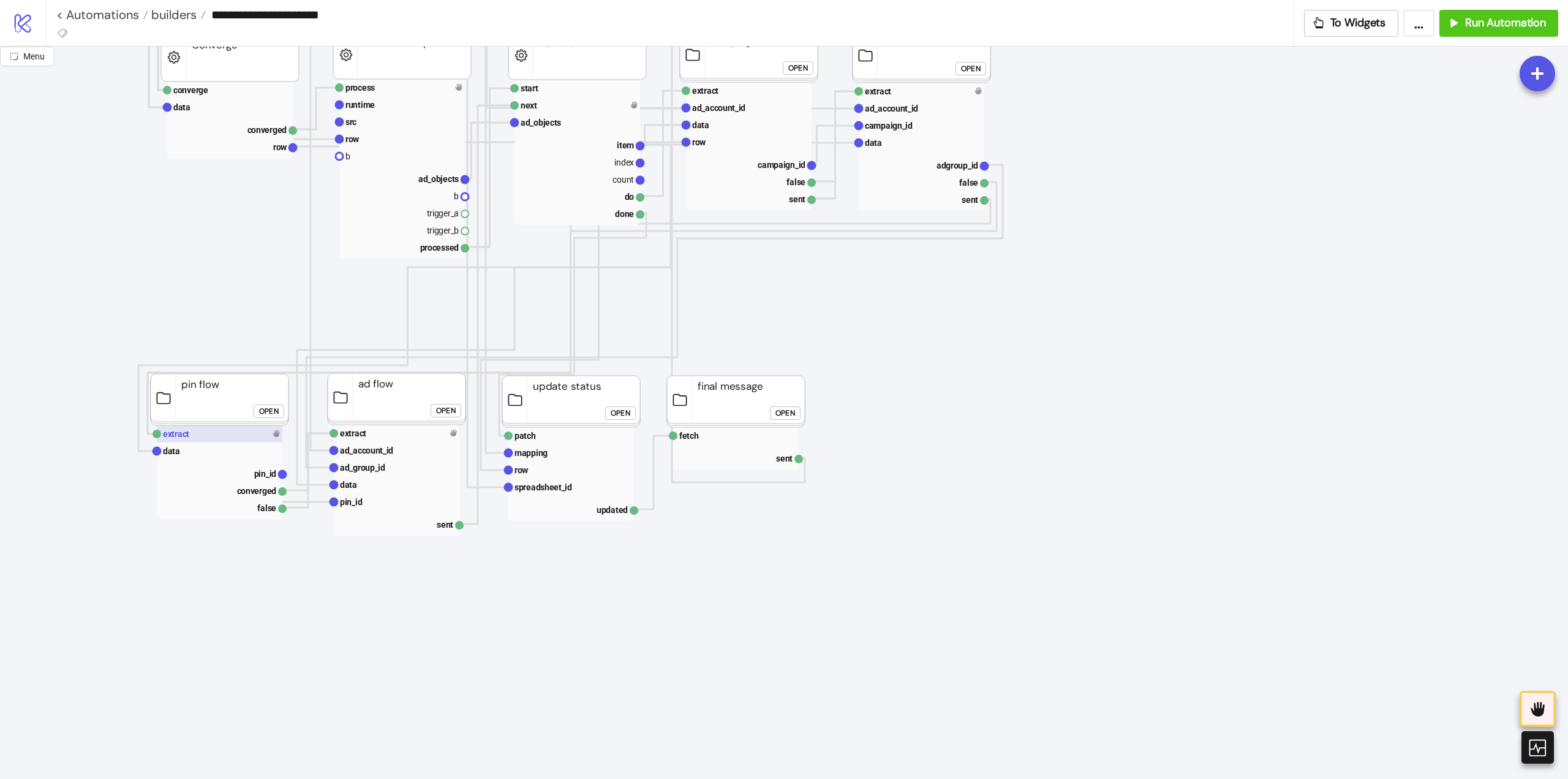
click at [212, 432] on rect at bounding box center [219, 434] width 125 height 17
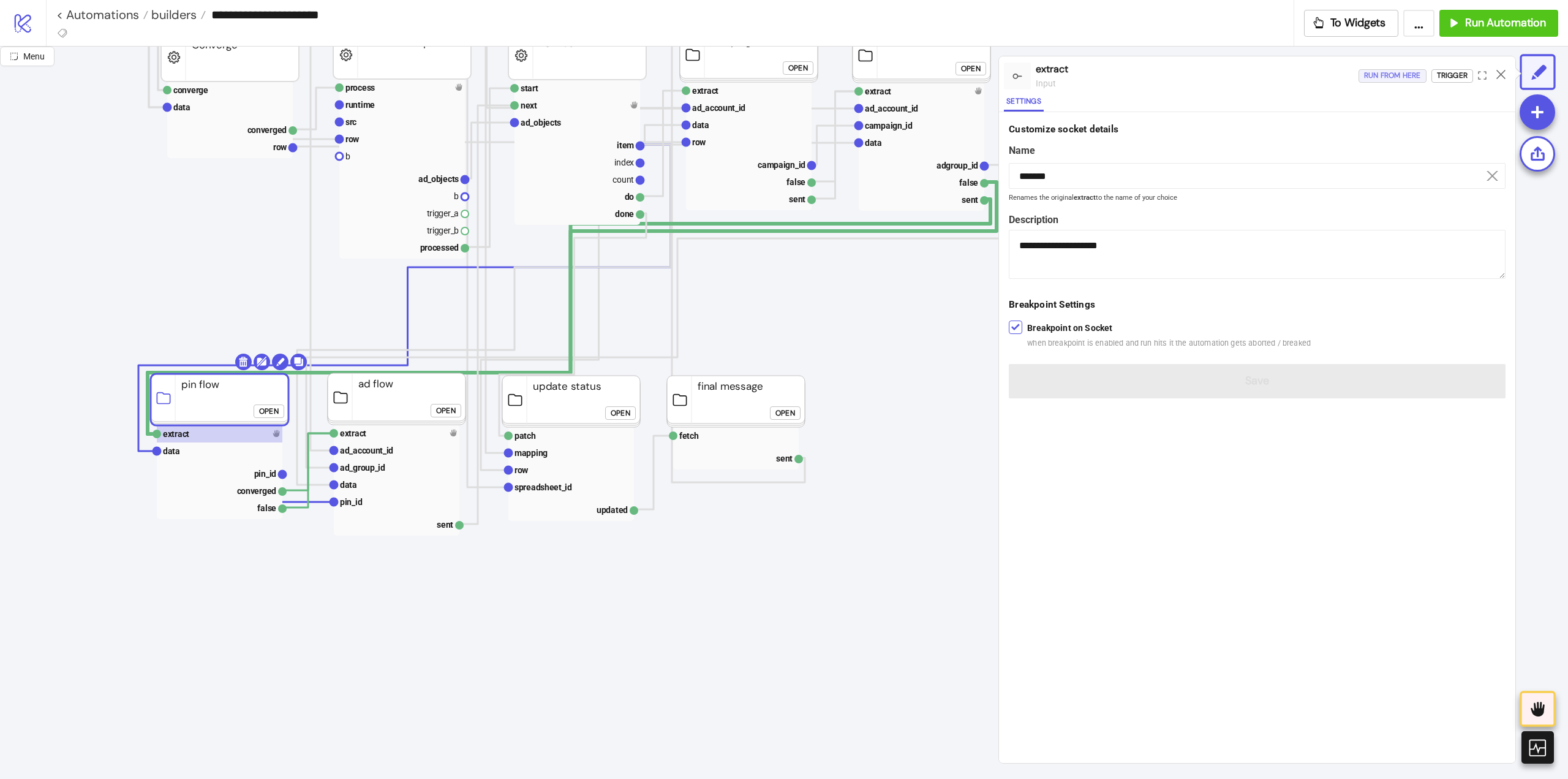
click at [1395, 78] on div "Run from here" at bounding box center [1392, 76] width 57 height 14
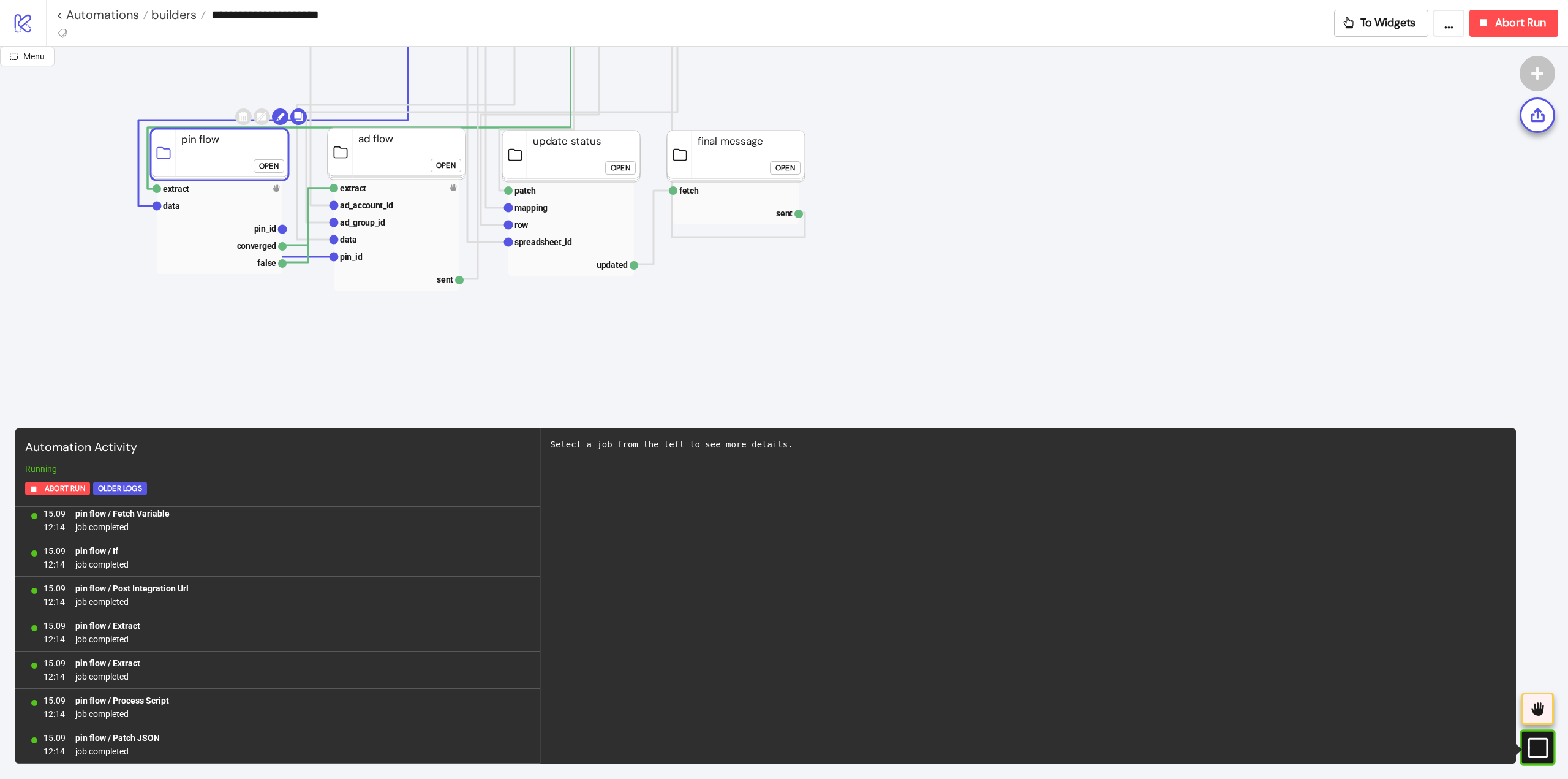
scroll to position [229, 0]
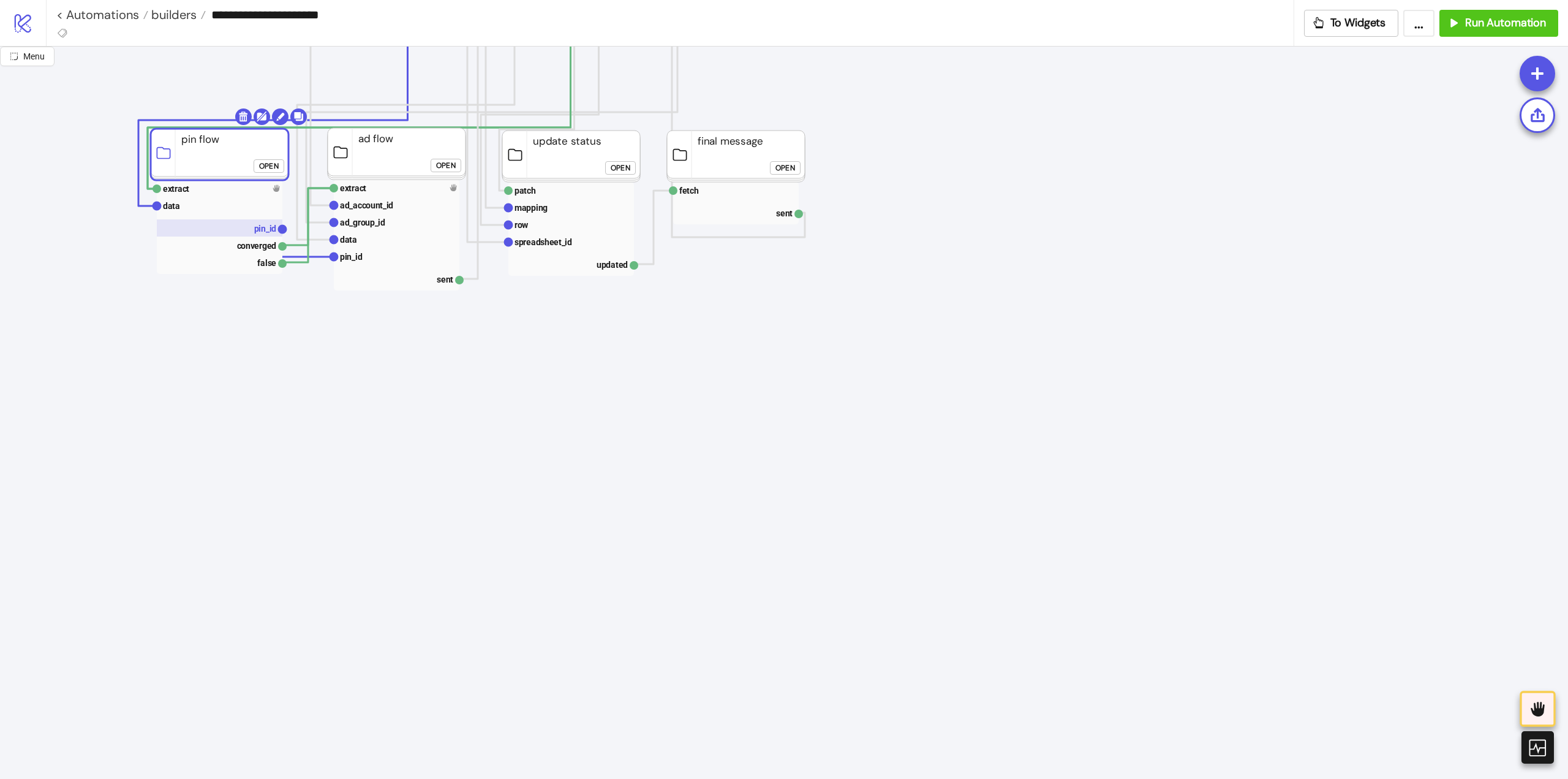
click at [265, 226] on text "pin_id" at bounding box center [265, 228] width 23 height 10
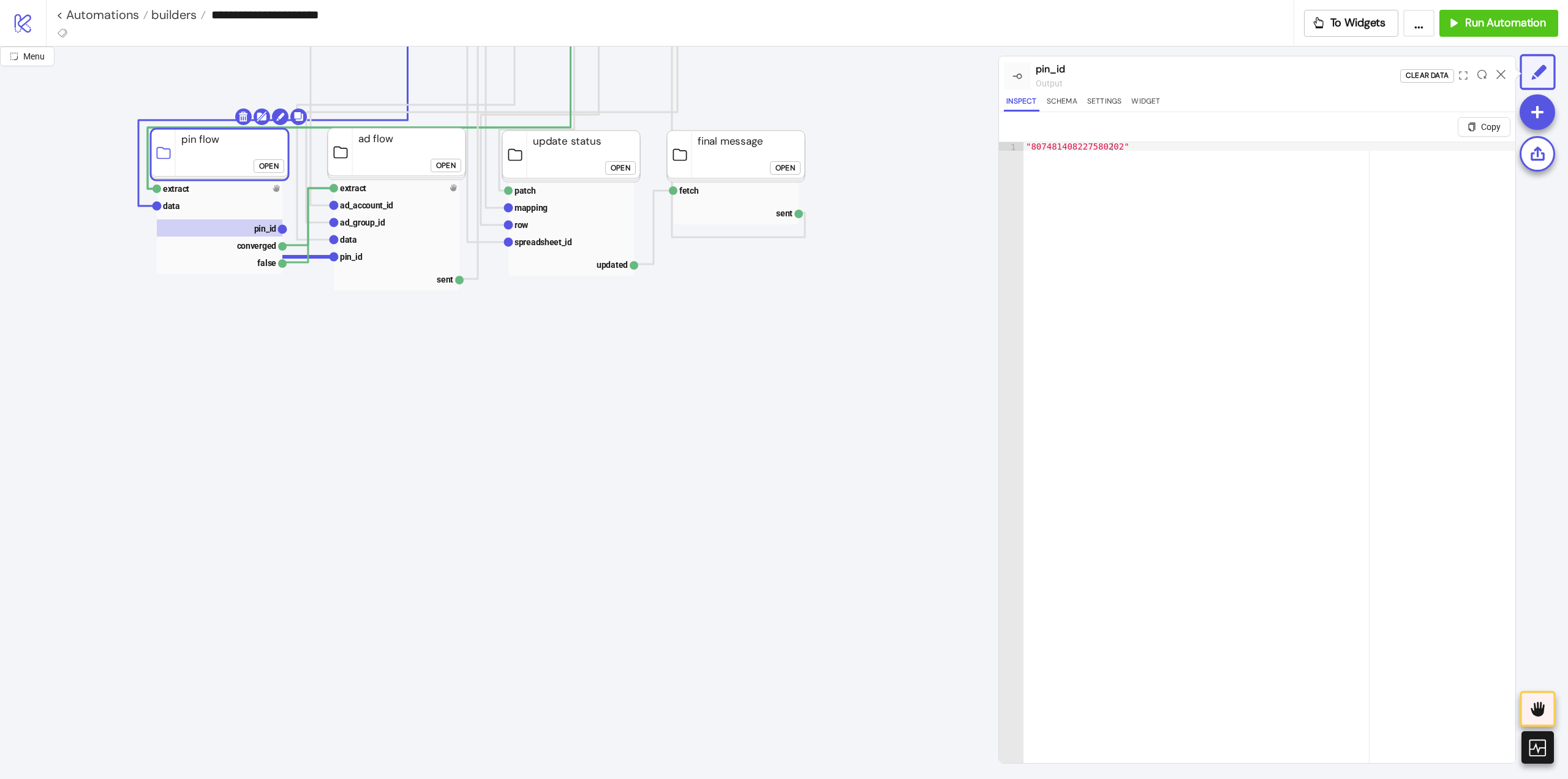
click div "Open"
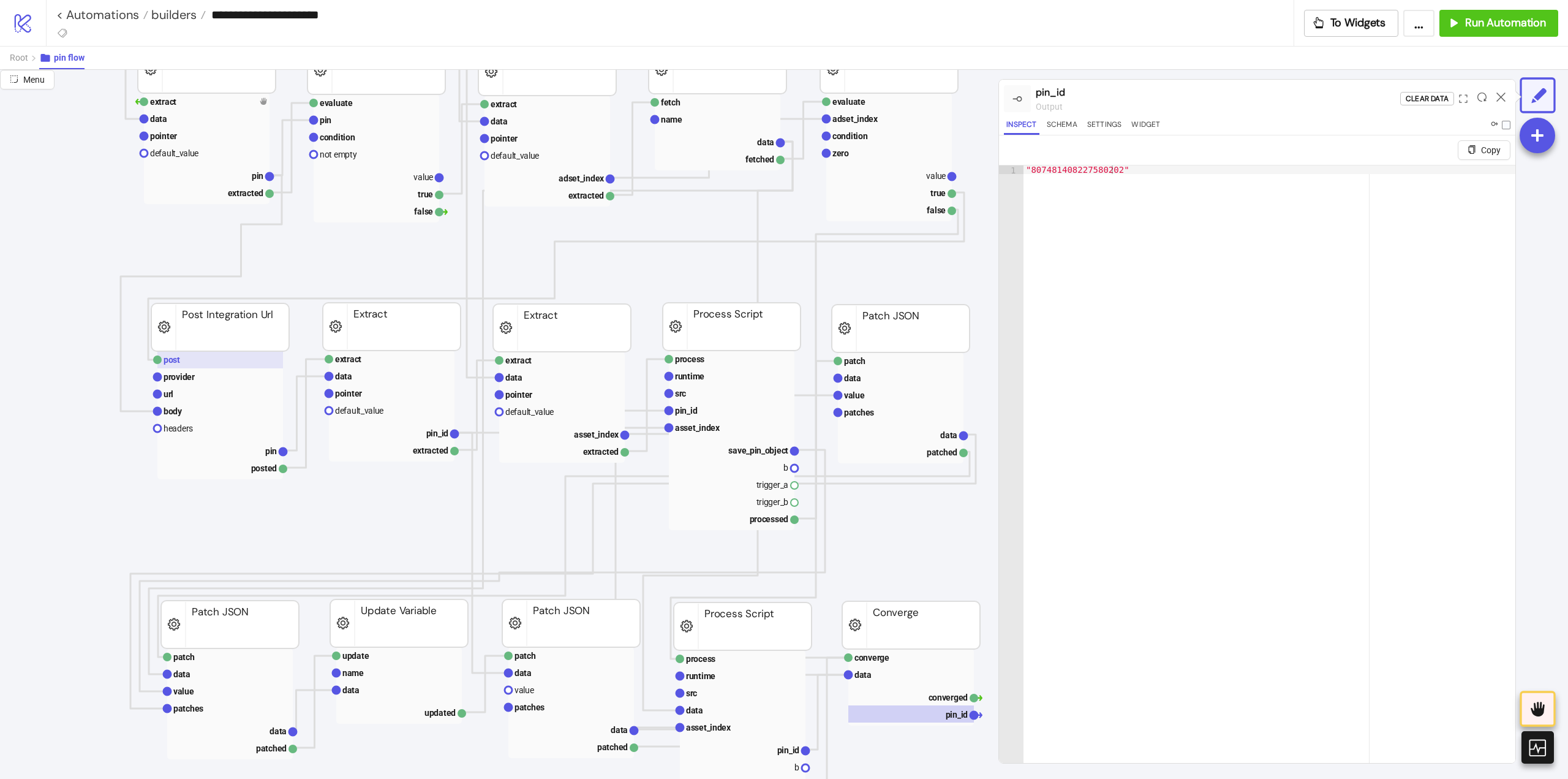
scroll to position [123, 61]
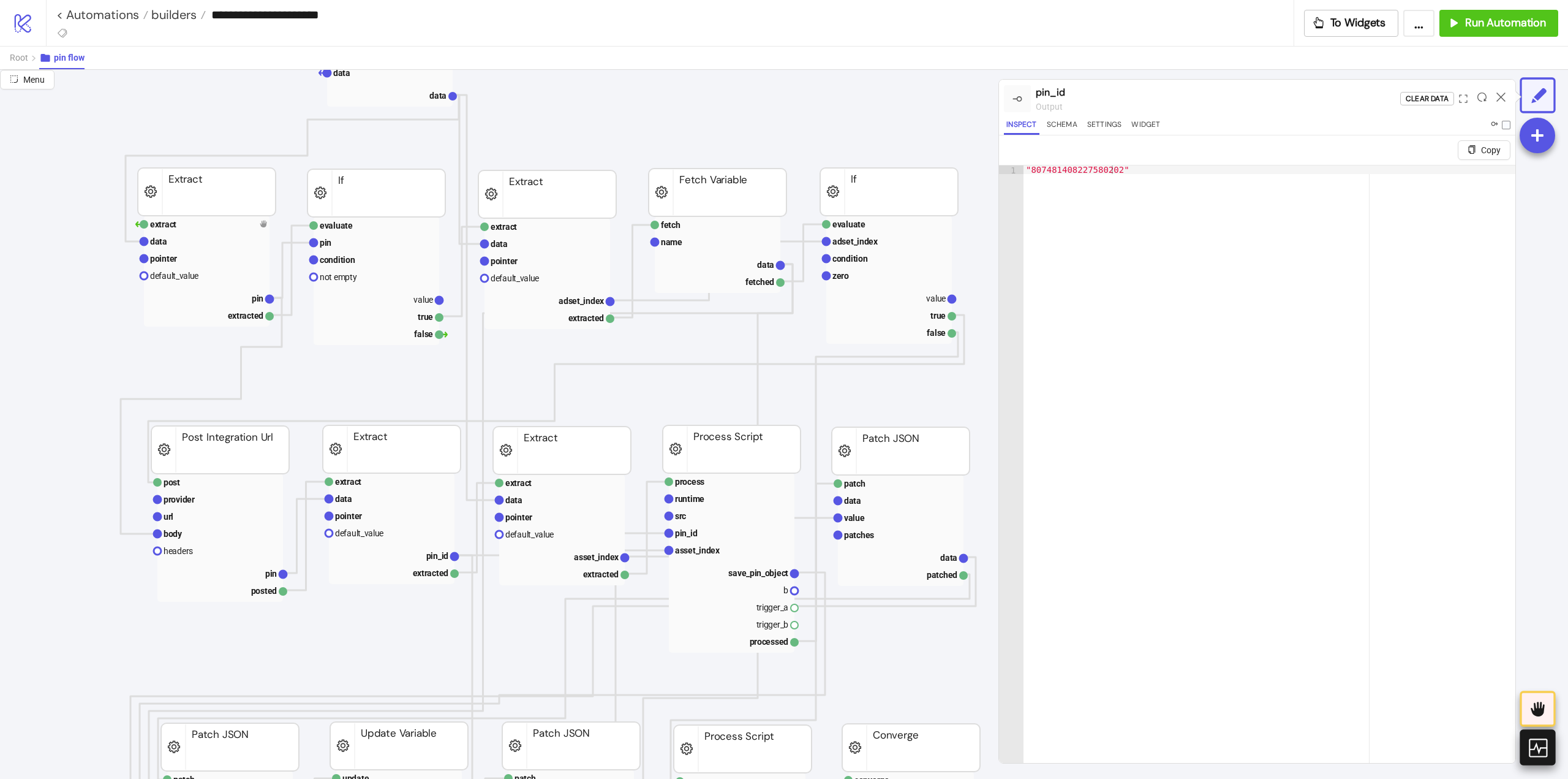
click at [1538, 747] on icon at bounding box center [1537, 747] width 19 height 19
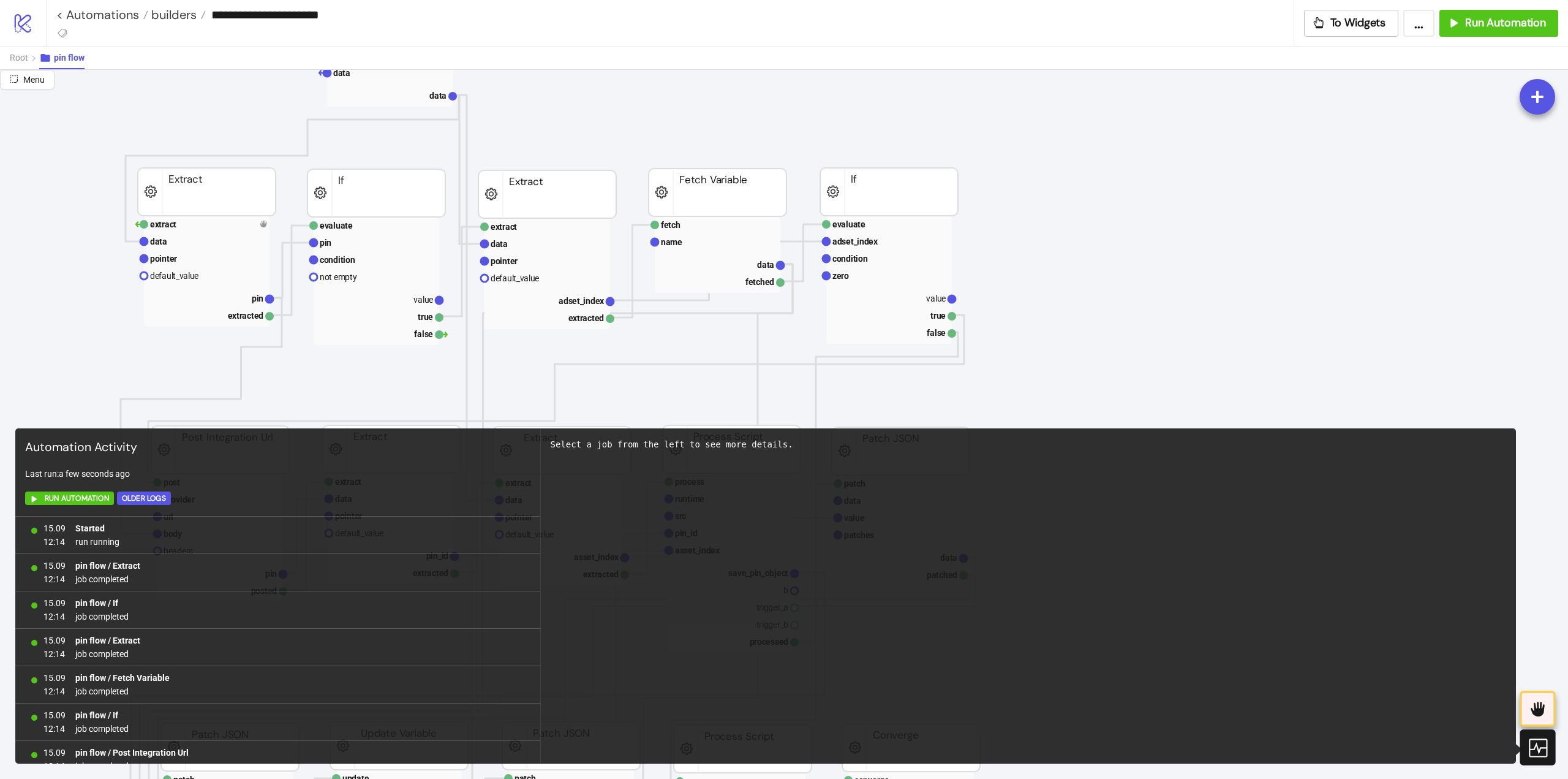
scroll to position [351, 0]
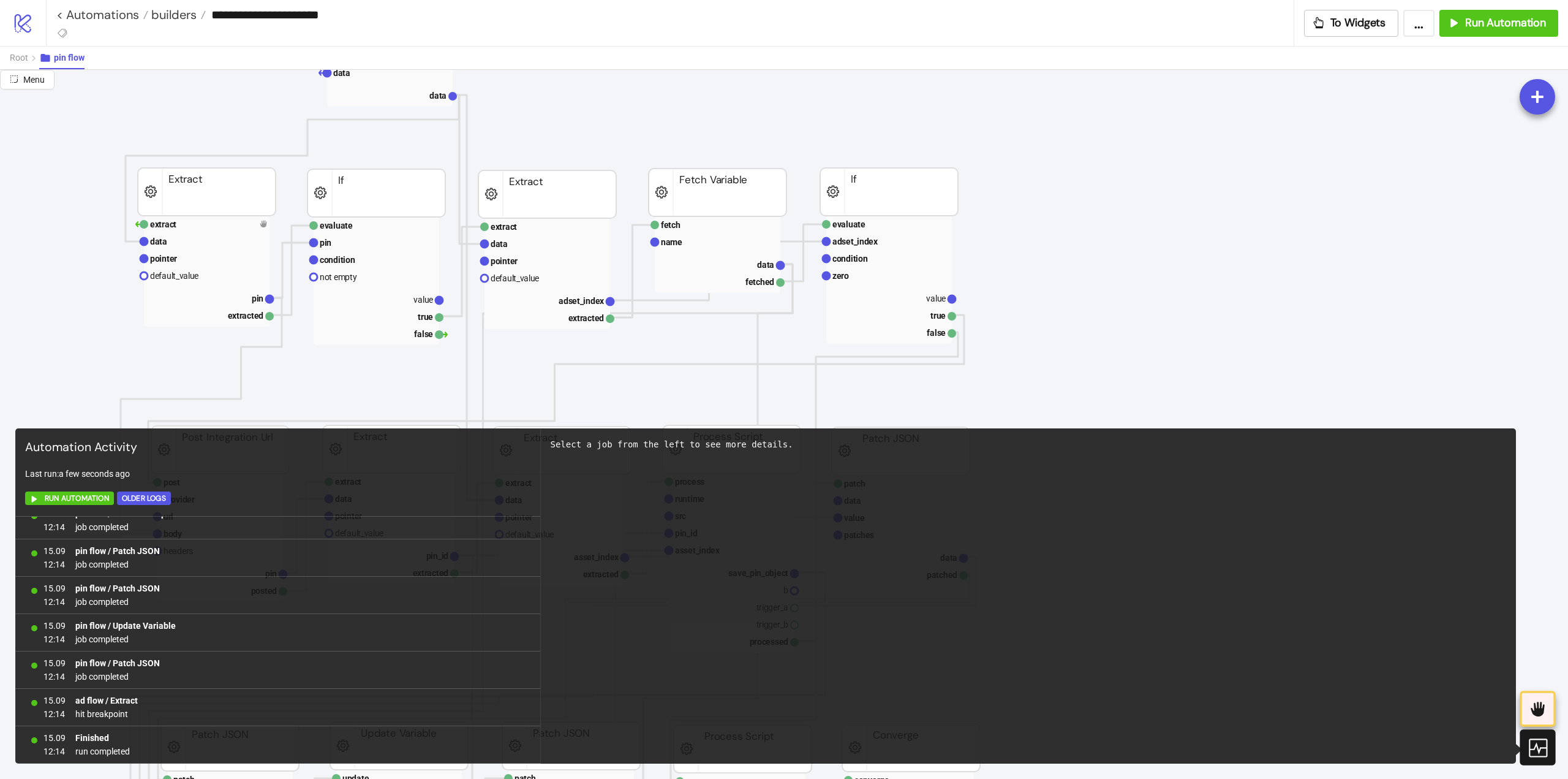
click at [1536, 747] on icon at bounding box center [1537, 747] width 19 height 19
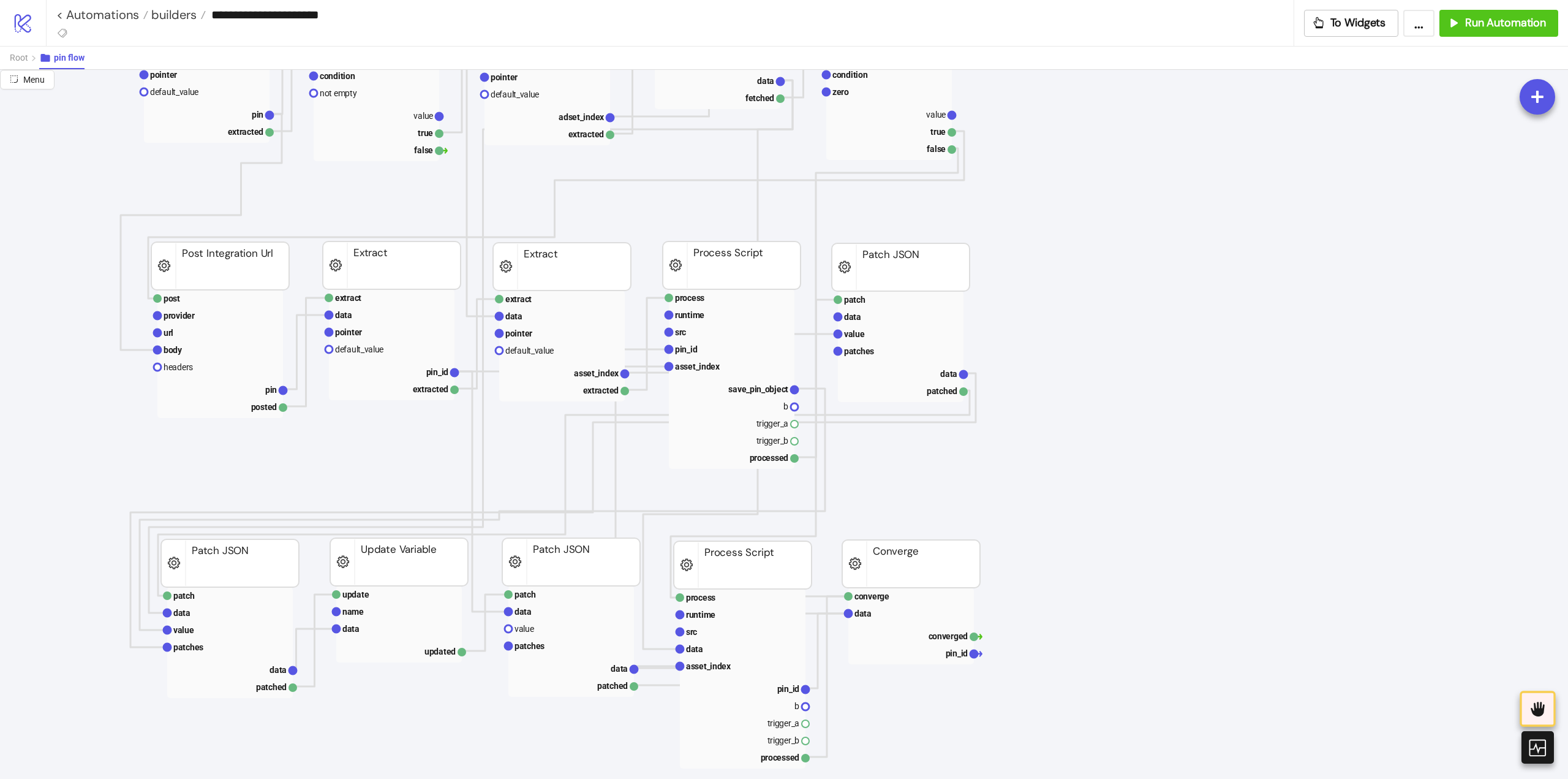
scroll to position [368, 61]
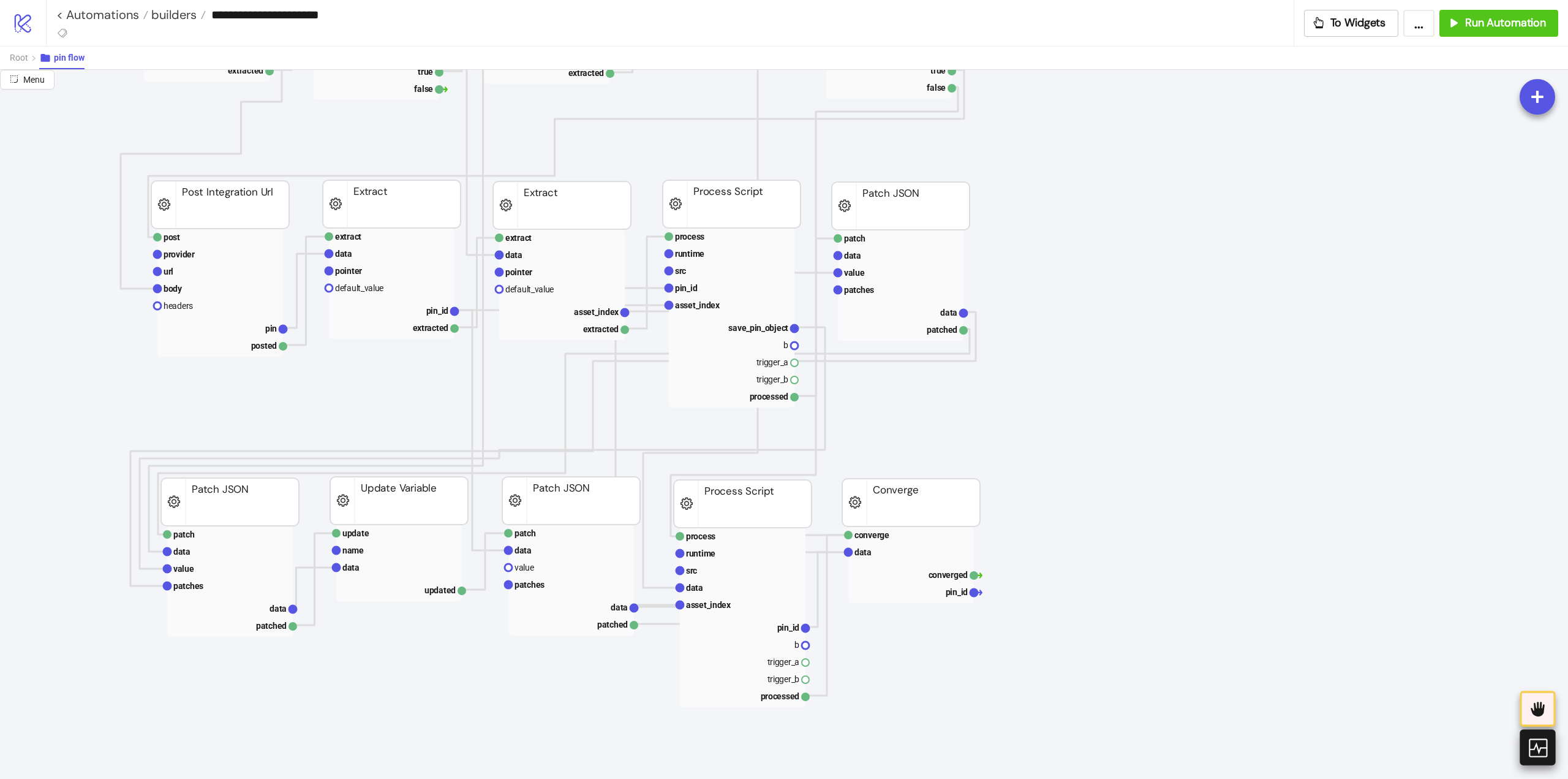
click at [1533, 749] on icon at bounding box center [1537, 747] width 19 height 19
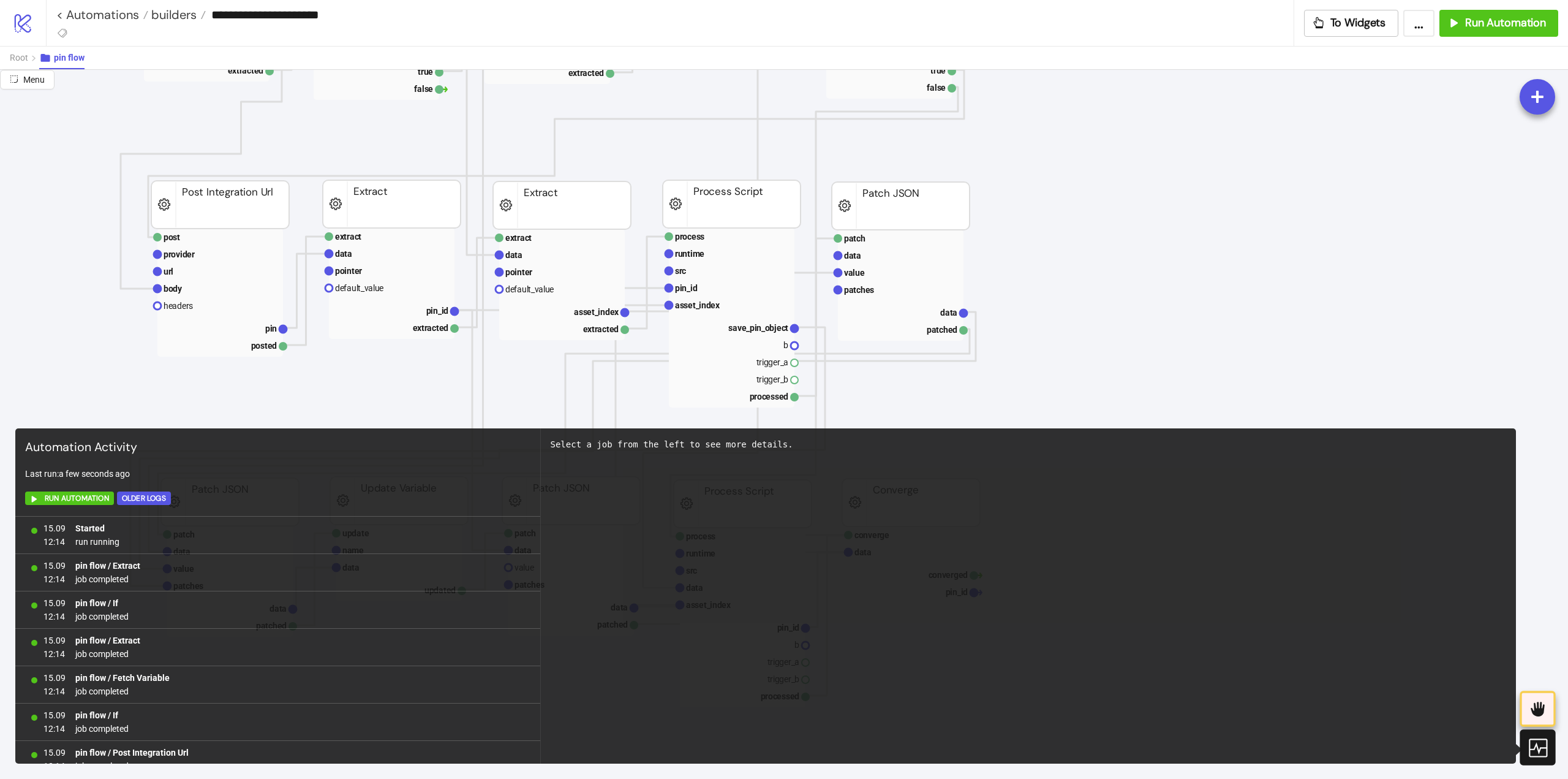
scroll to position [351, 0]
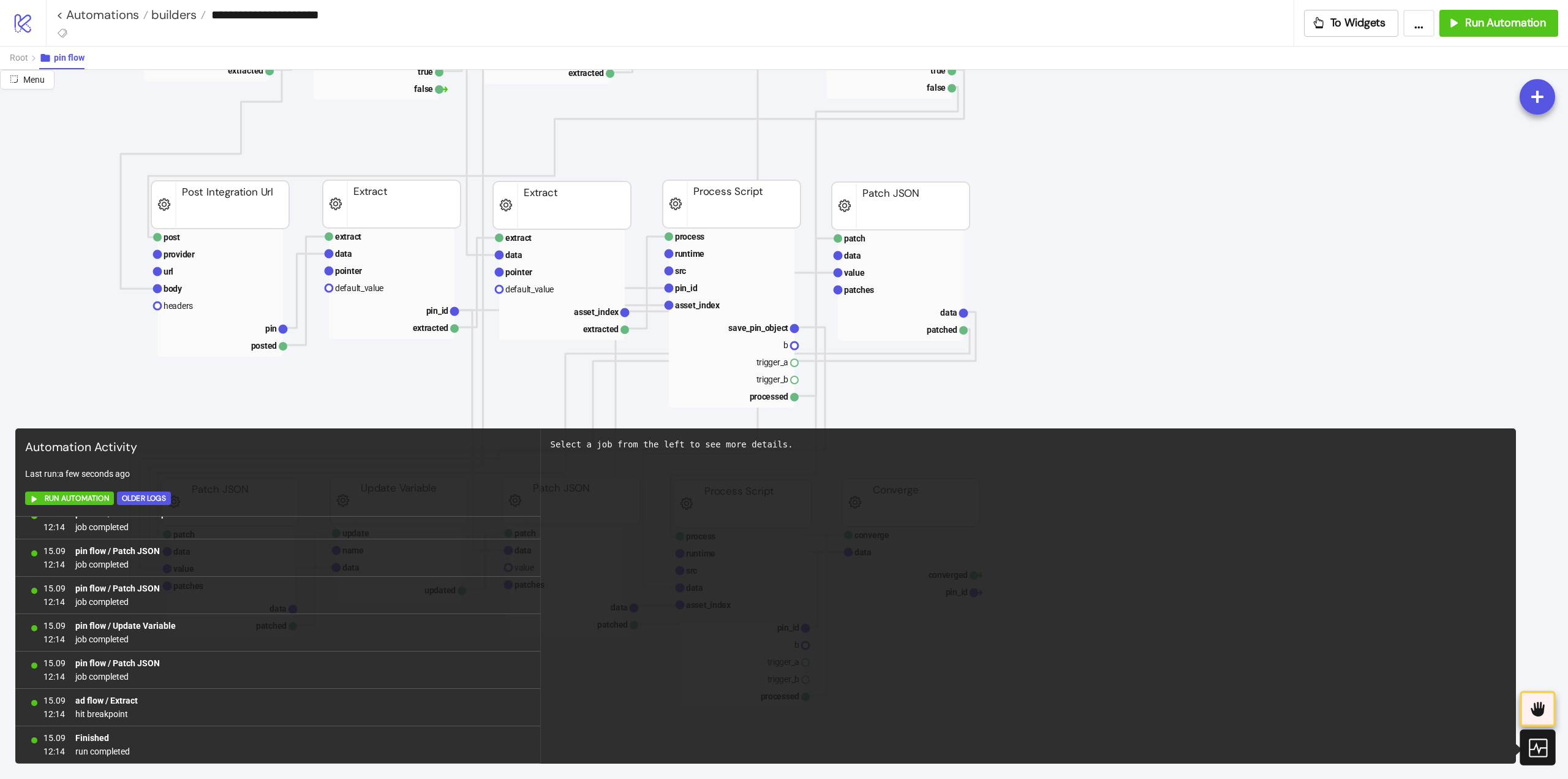
click at [1535, 750] on icon at bounding box center [1536, 747] width 21 height 21
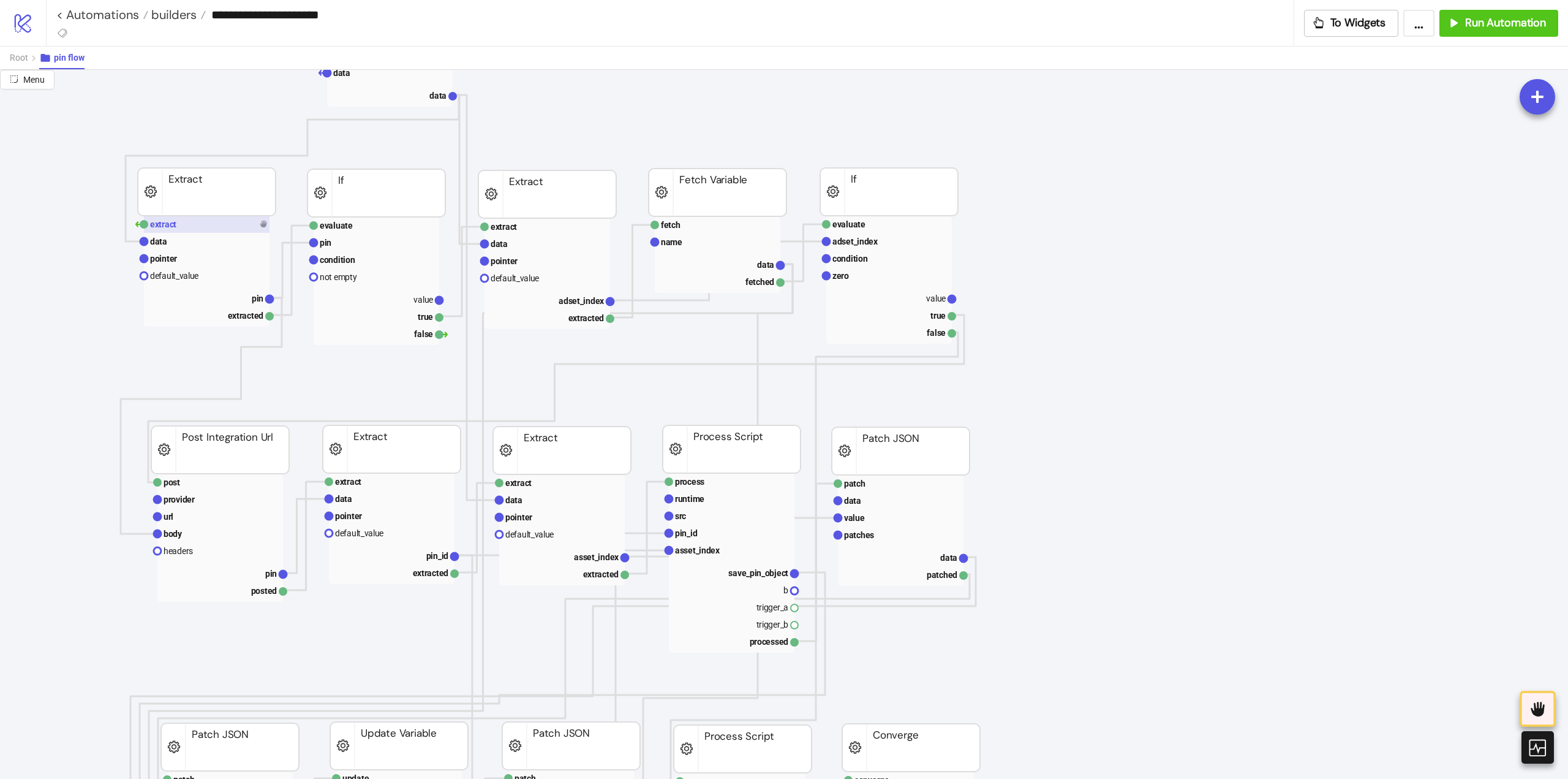
scroll to position [61, 61]
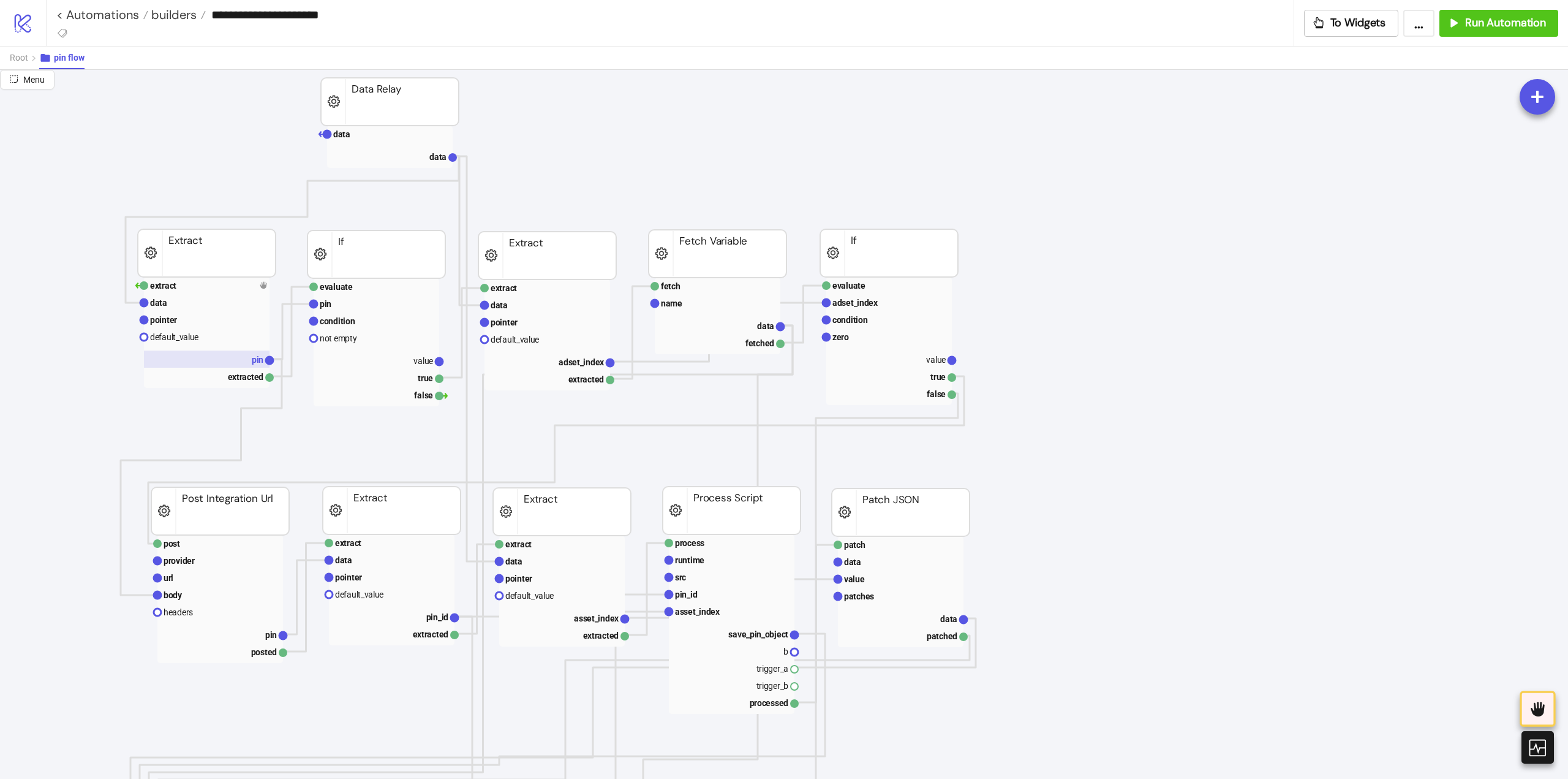
click at [244, 358] on rect at bounding box center [206, 359] width 125 height 17
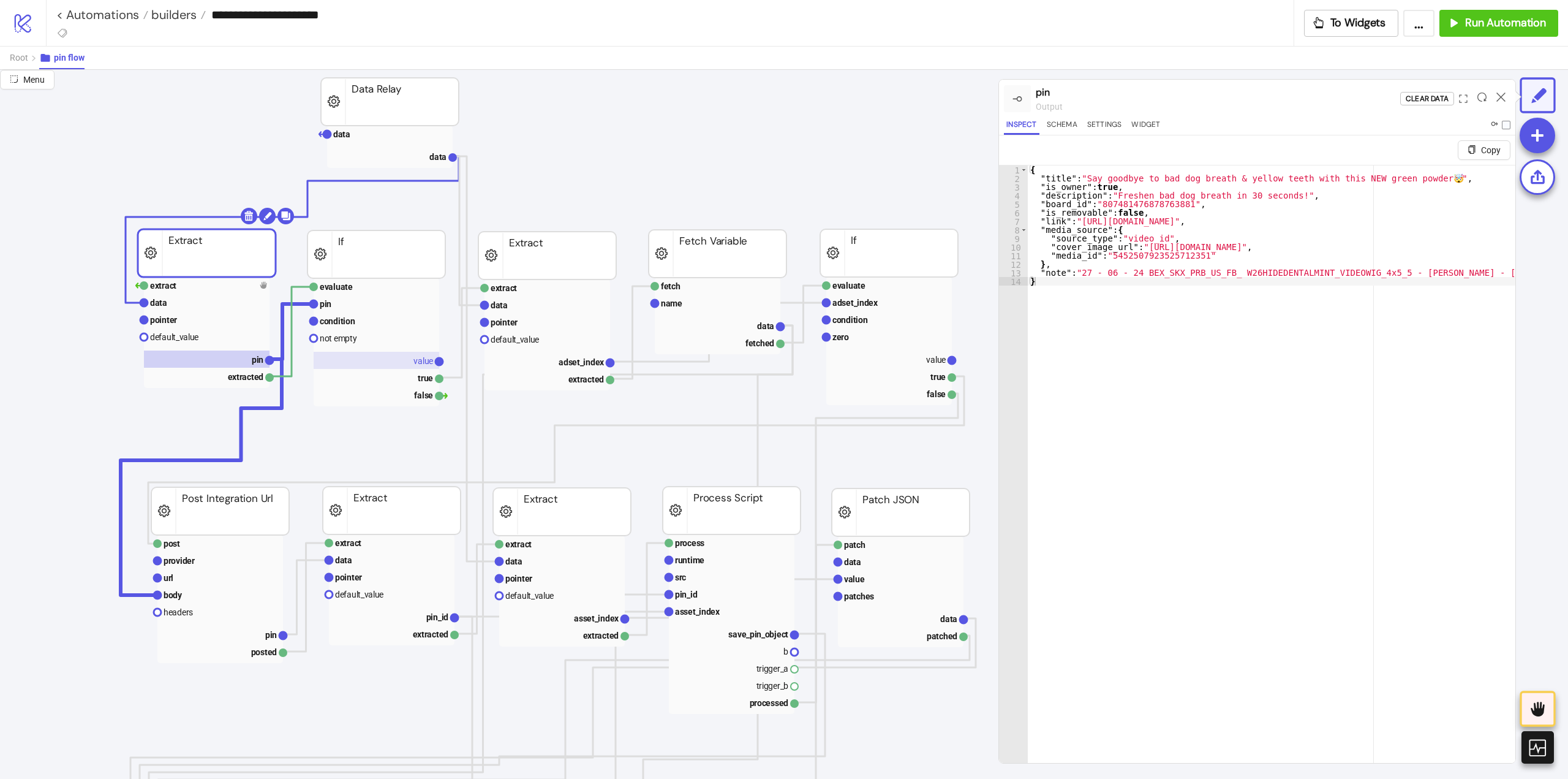
click at [418, 357] on text "value" at bounding box center [423, 361] width 19 height 10
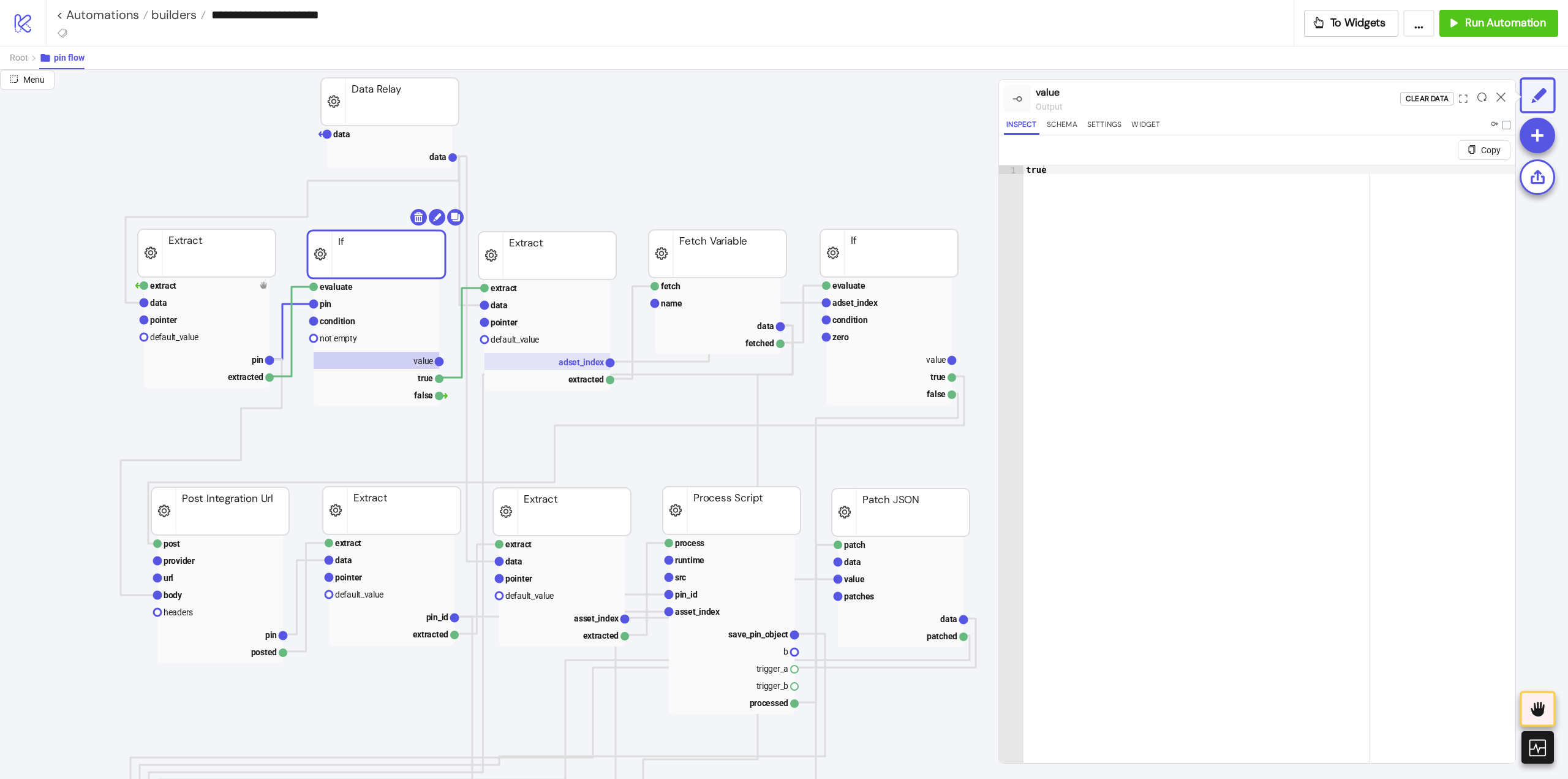
click at [573, 363] on text "adset_index" at bounding box center [581, 362] width 46 height 10
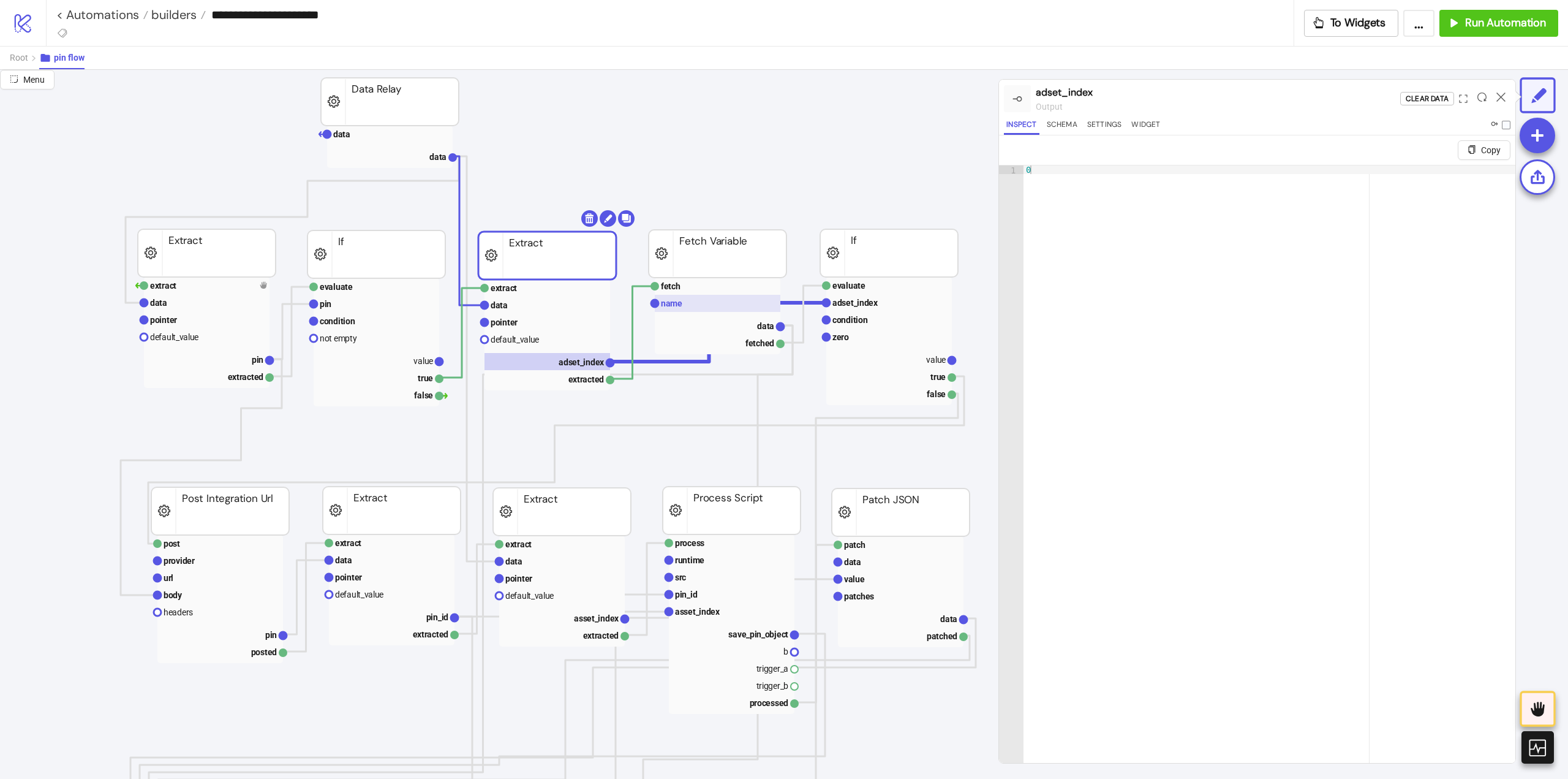
click at [700, 308] on rect at bounding box center [717, 303] width 125 height 17
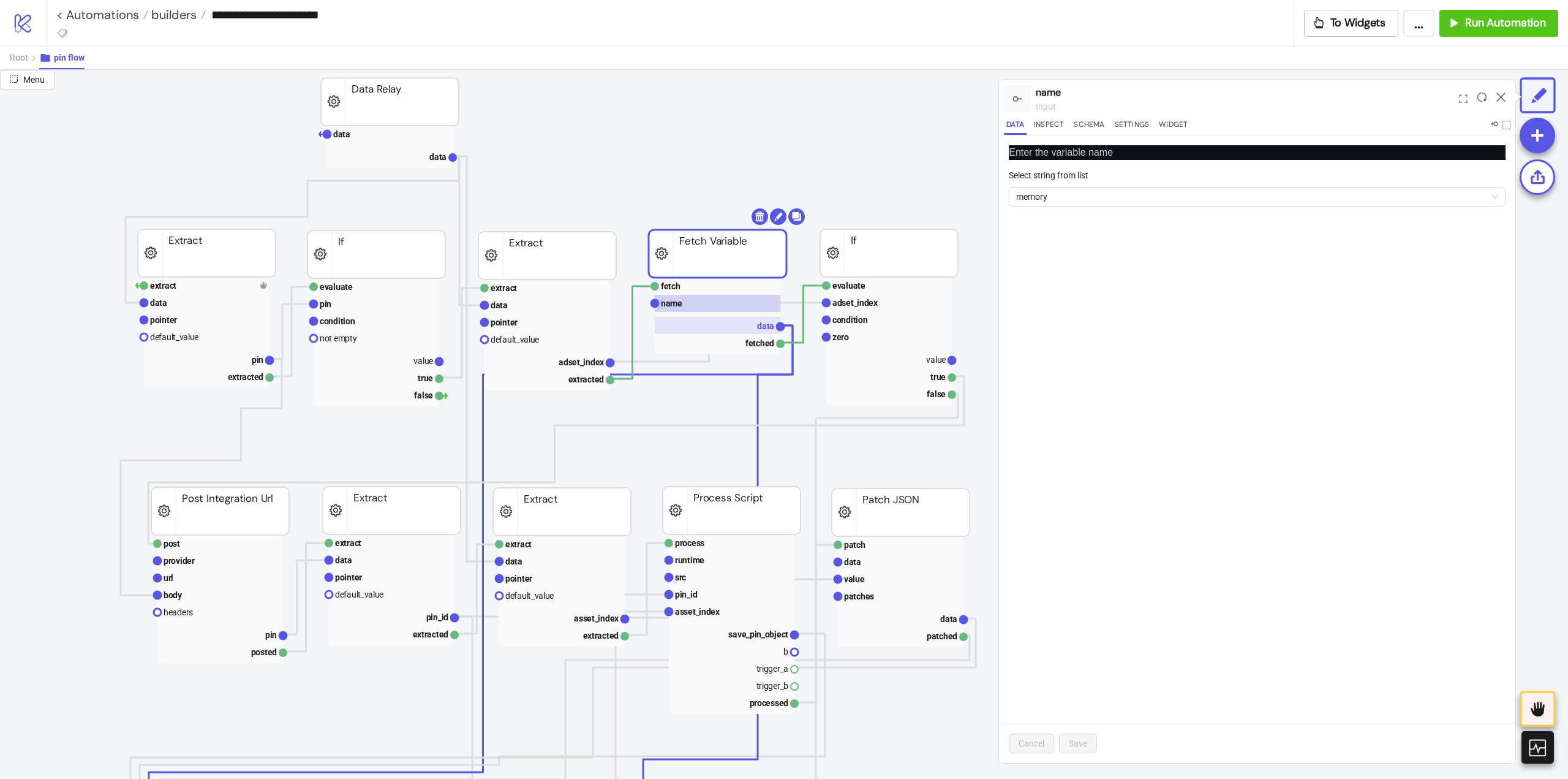
click at [757, 331] on rect at bounding box center [717, 325] width 125 height 17
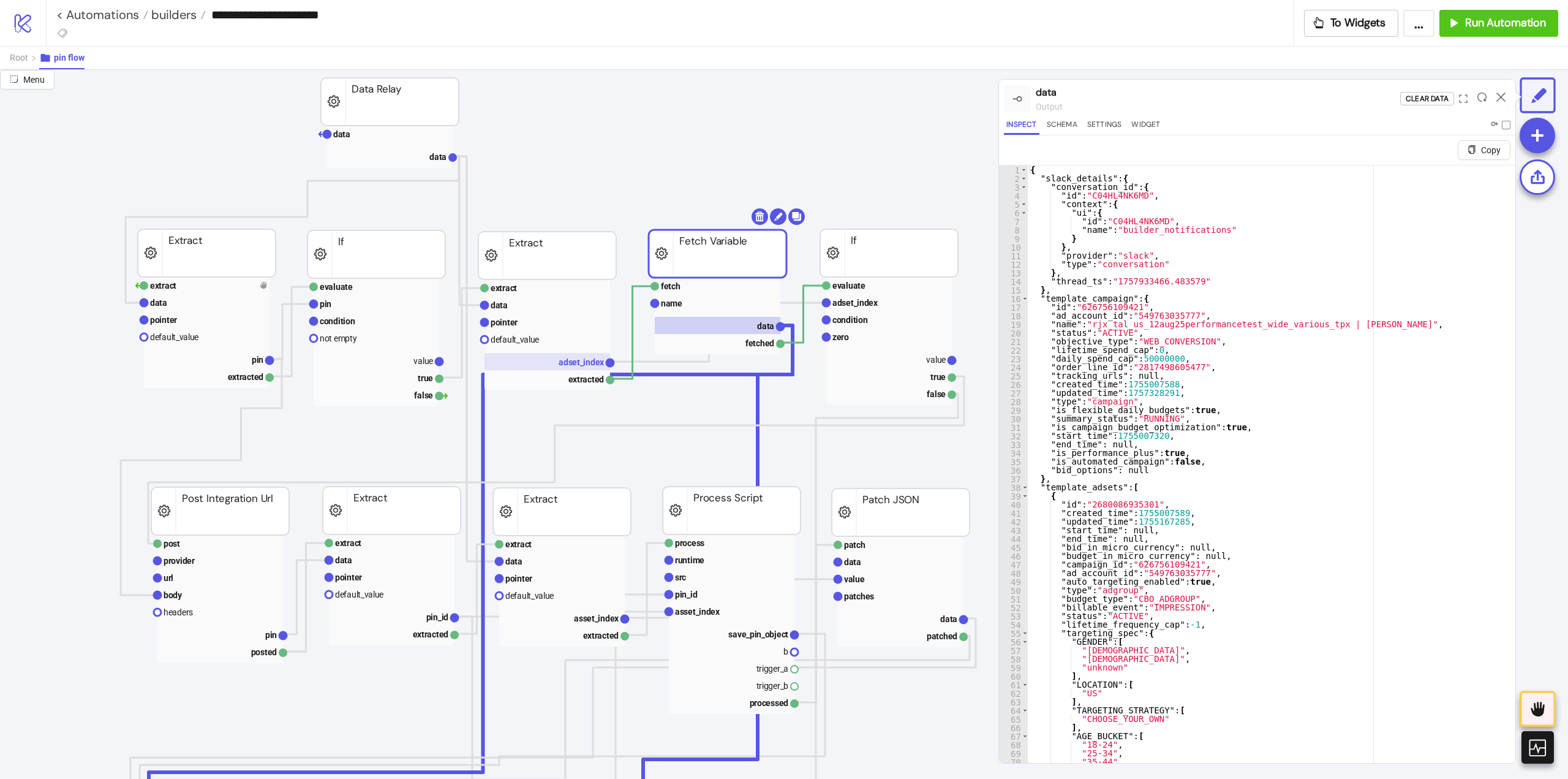
click at [585, 368] on rect at bounding box center [547, 362] width 125 height 17
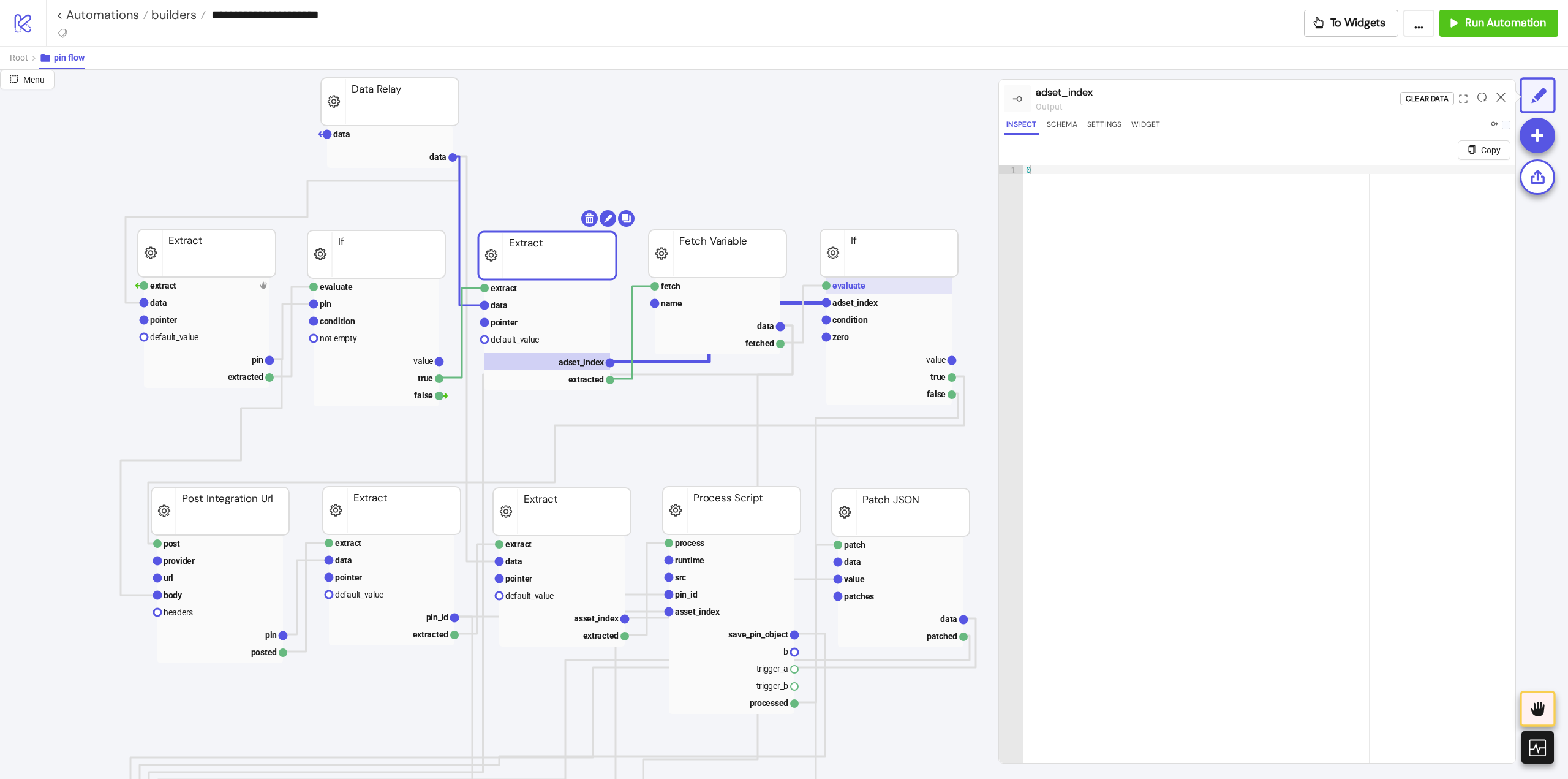
click at [855, 292] on rect at bounding box center [888, 286] width 125 height 17
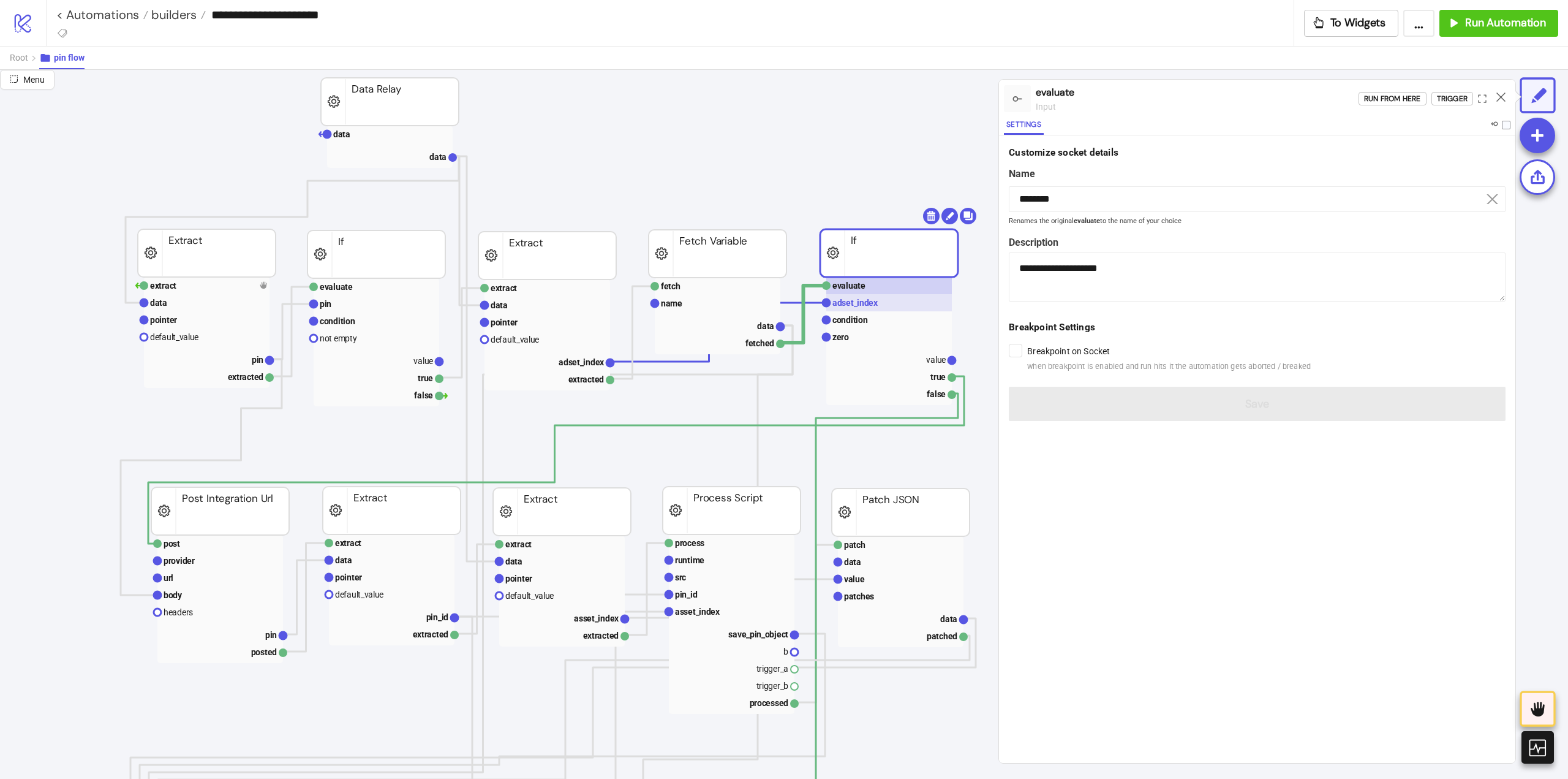
click at [863, 306] on text "adset_index" at bounding box center [855, 302] width 46 height 10
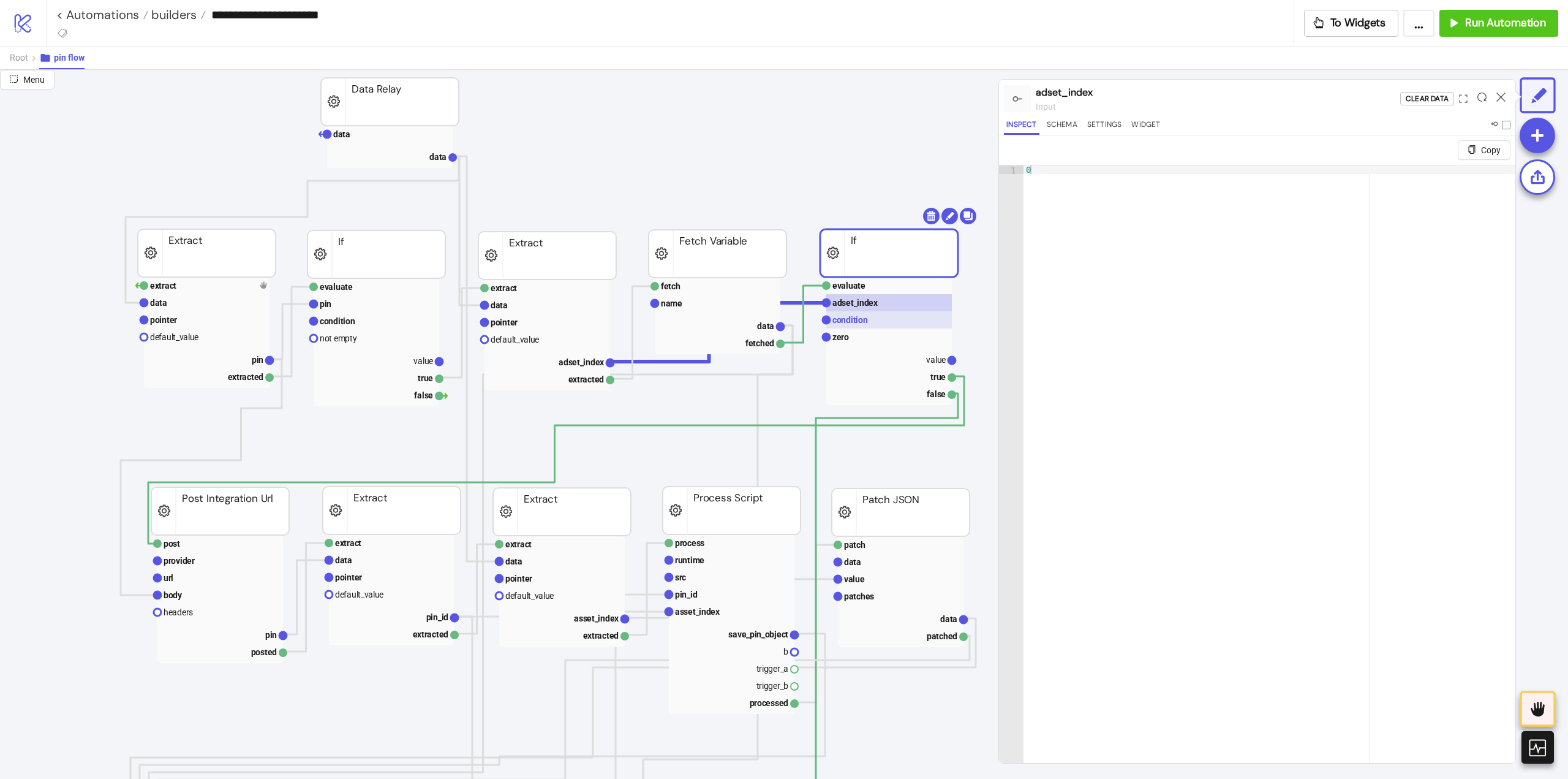
click at [865, 318] on text "condition" at bounding box center [850, 320] width 35 height 10
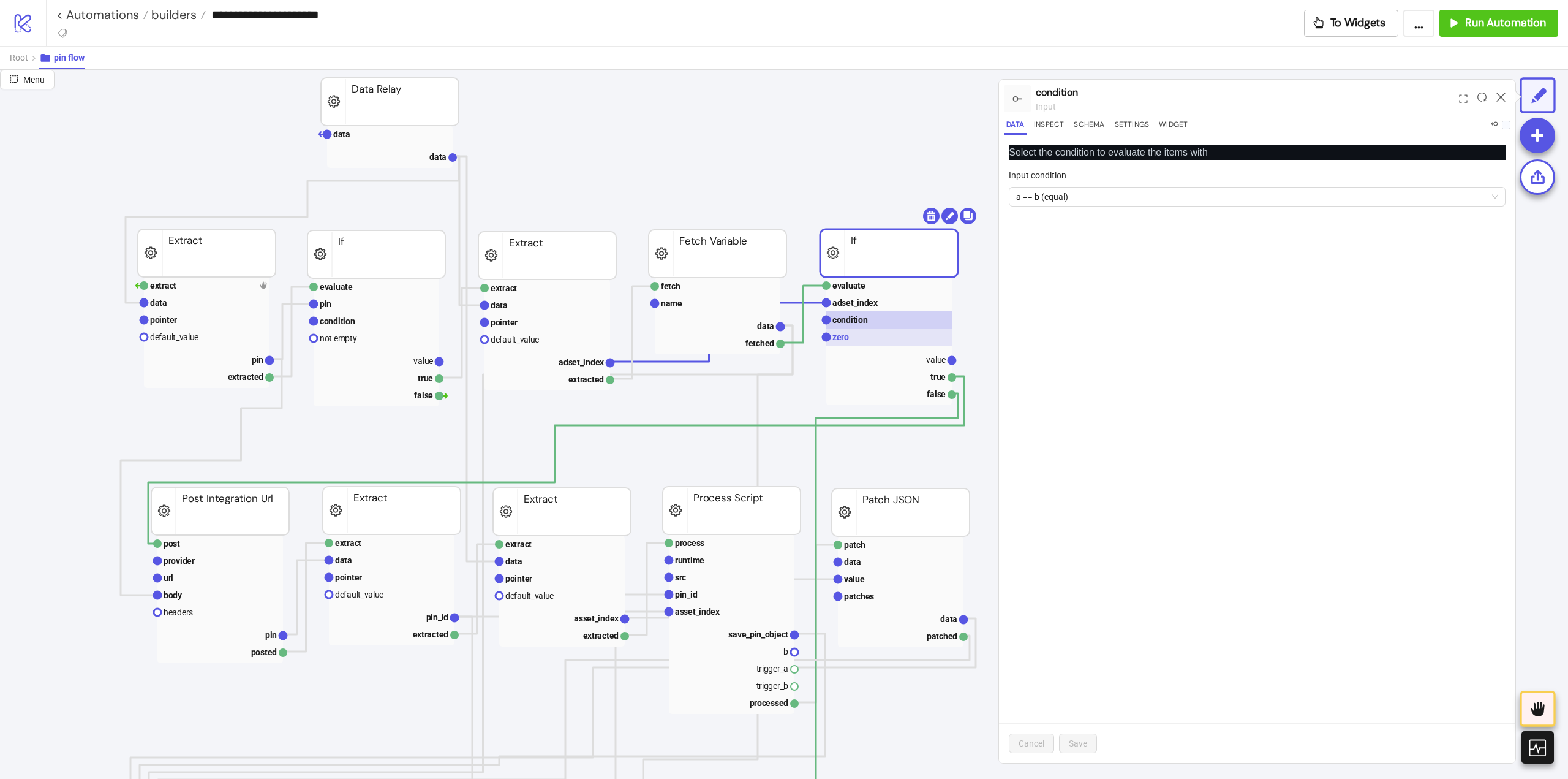
click at [847, 338] on text "zero" at bounding box center [841, 336] width 17 height 10
click at [914, 362] on rect at bounding box center [888, 359] width 125 height 17
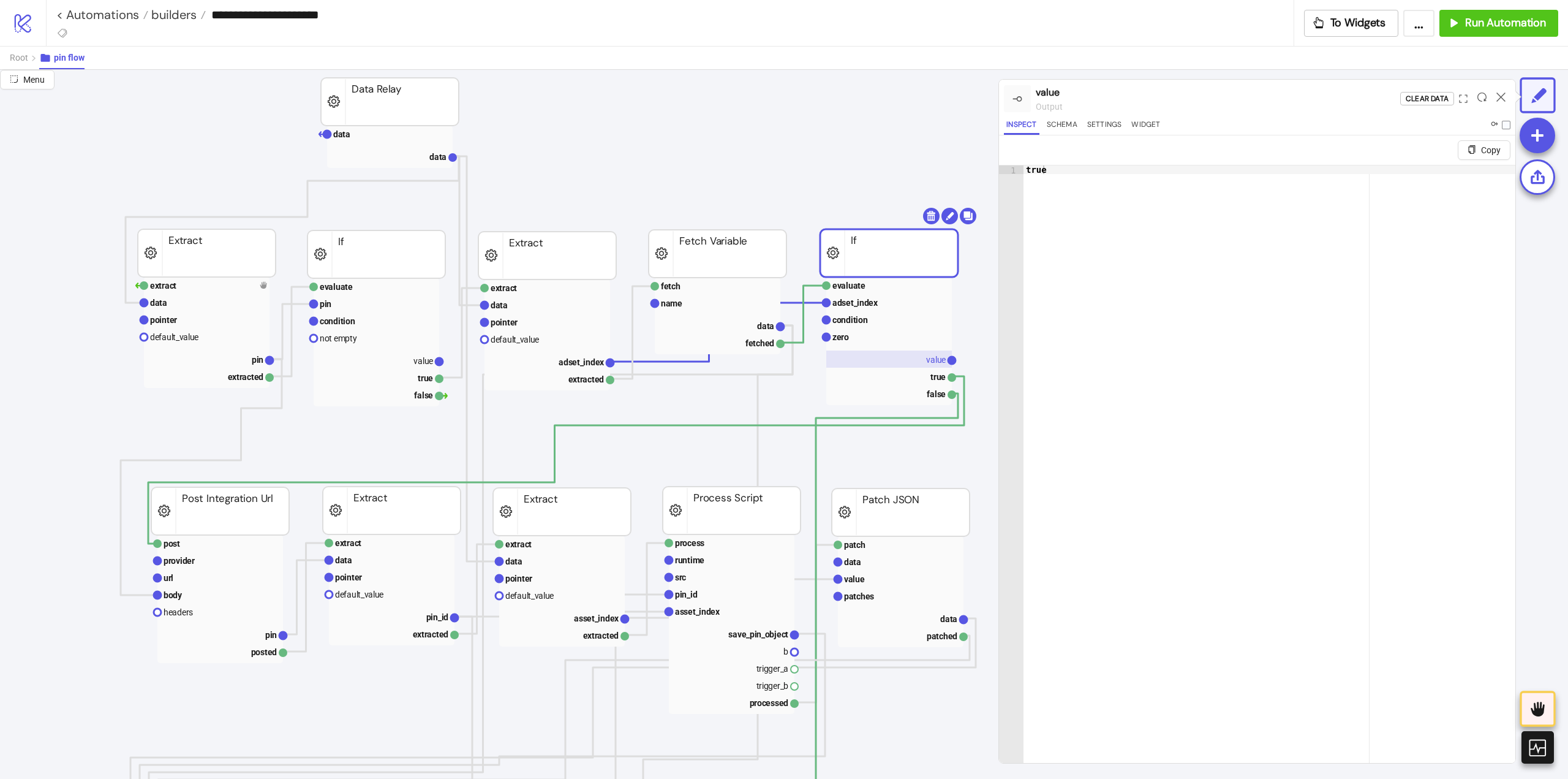
scroll to position [184, 61]
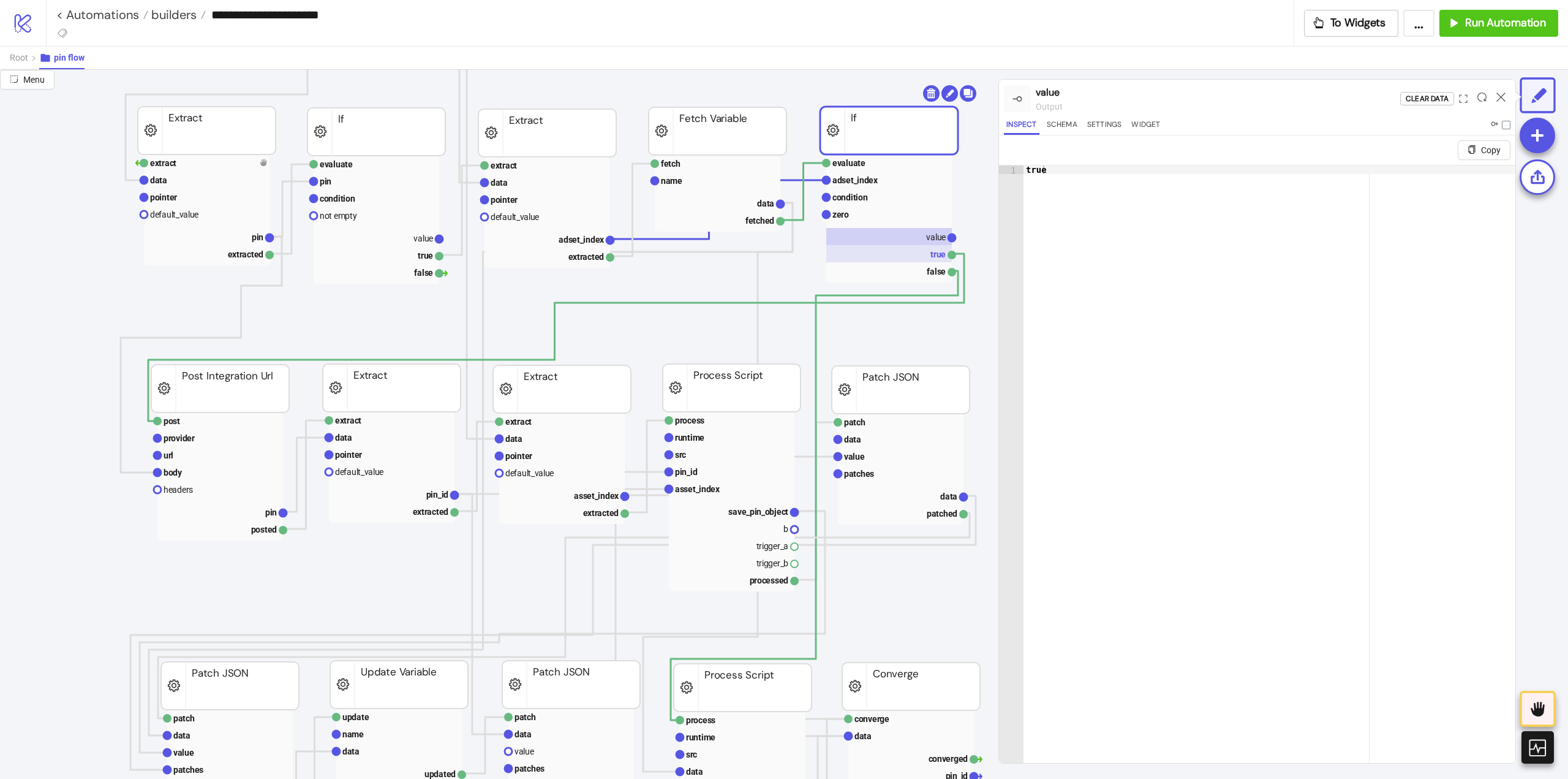
click at [932, 254] on rect at bounding box center [888, 253] width 125 height 17
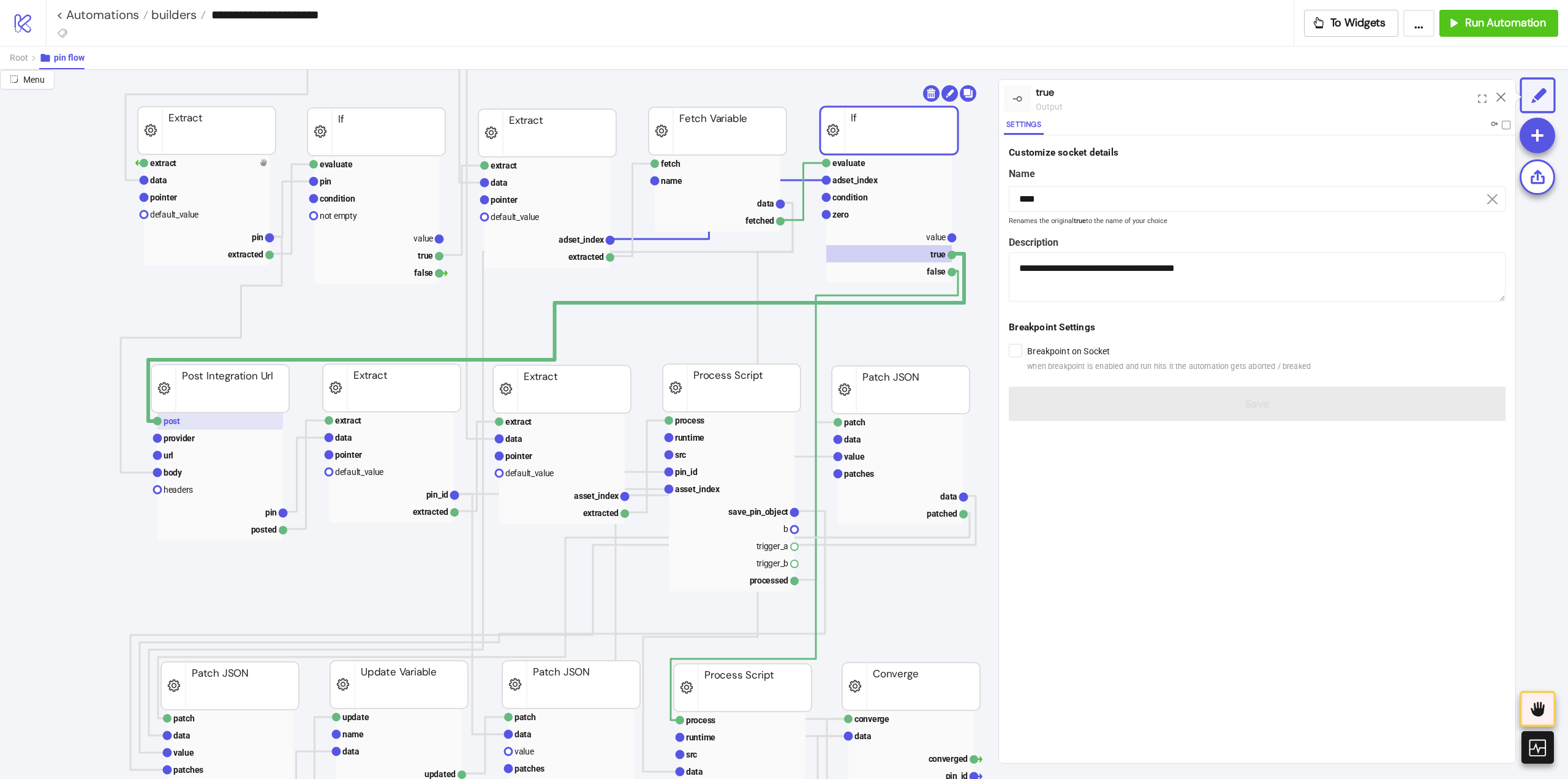
click at [205, 424] on rect at bounding box center [220, 421] width 125 height 17
type input "****"
type textarea "**********"
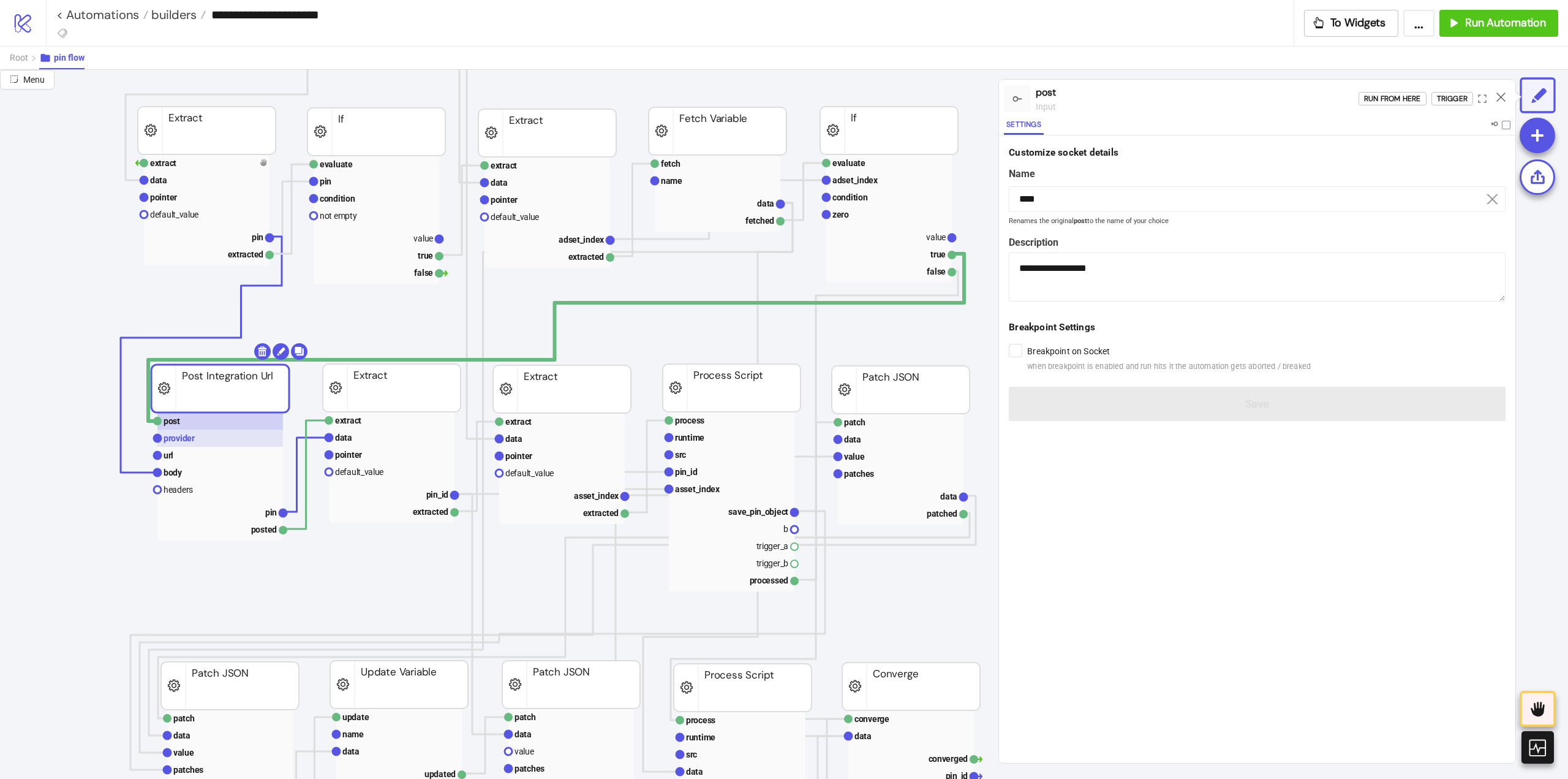
click at [204, 438] on rect at bounding box center [220, 438] width 125 height 17
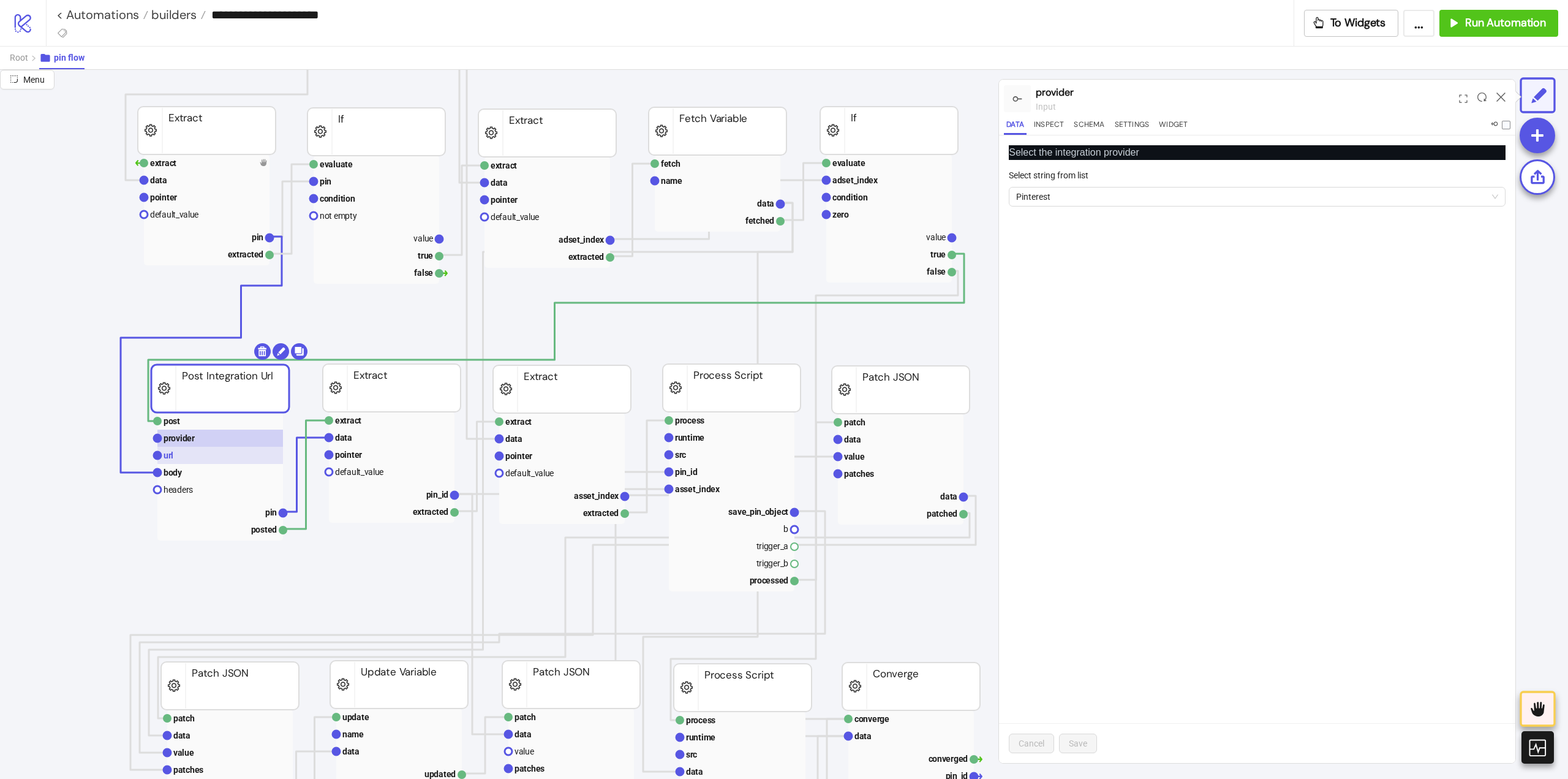
click at [201, 455] on rect at bounding box center [220, 455] width 125 height 17
click at [194, 478] on rect at bounding box center [220, 472] width 125 height 17
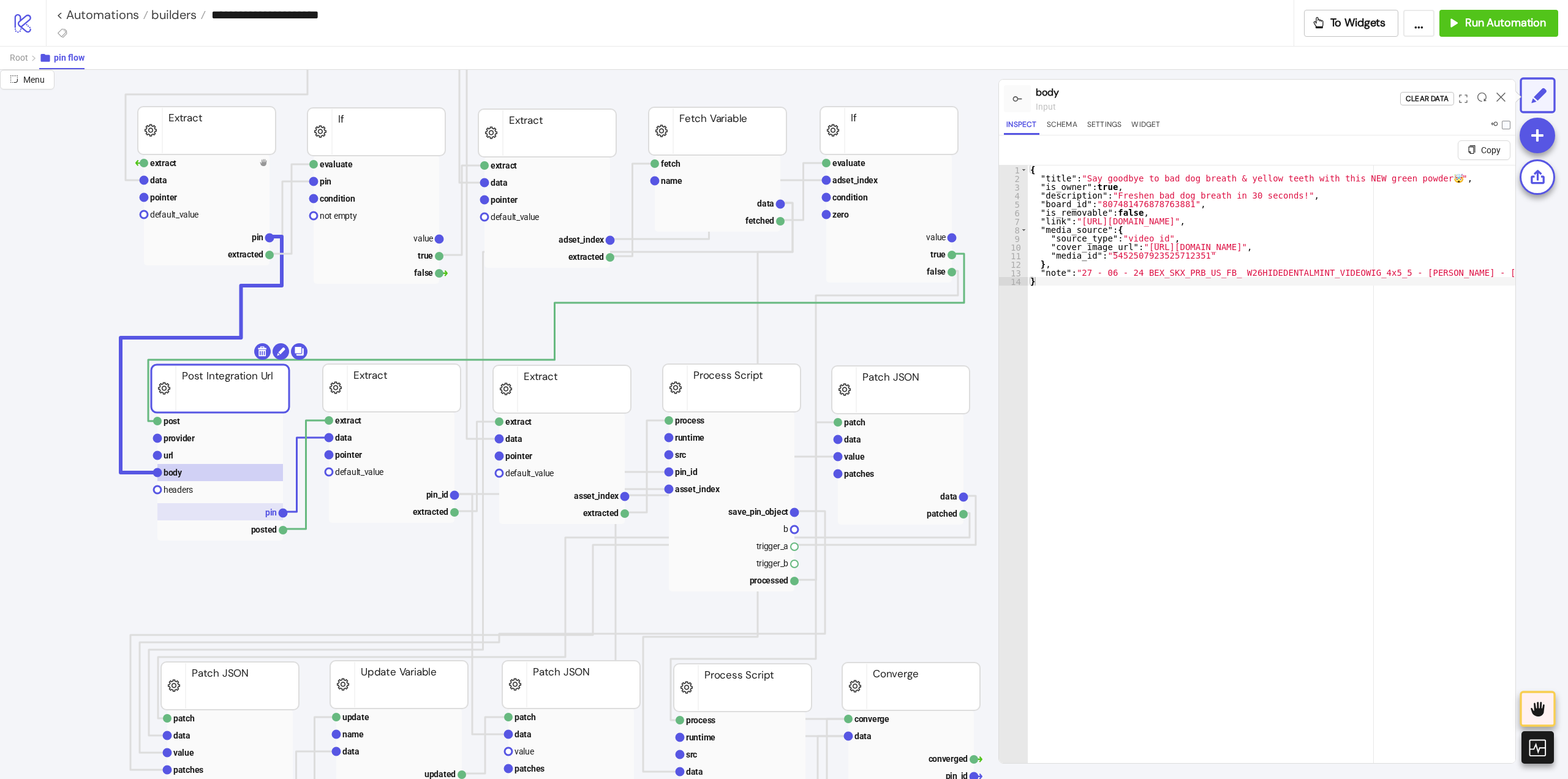
click at [253, 513] on rect at bounding box center [220, 511] width 125 height 17
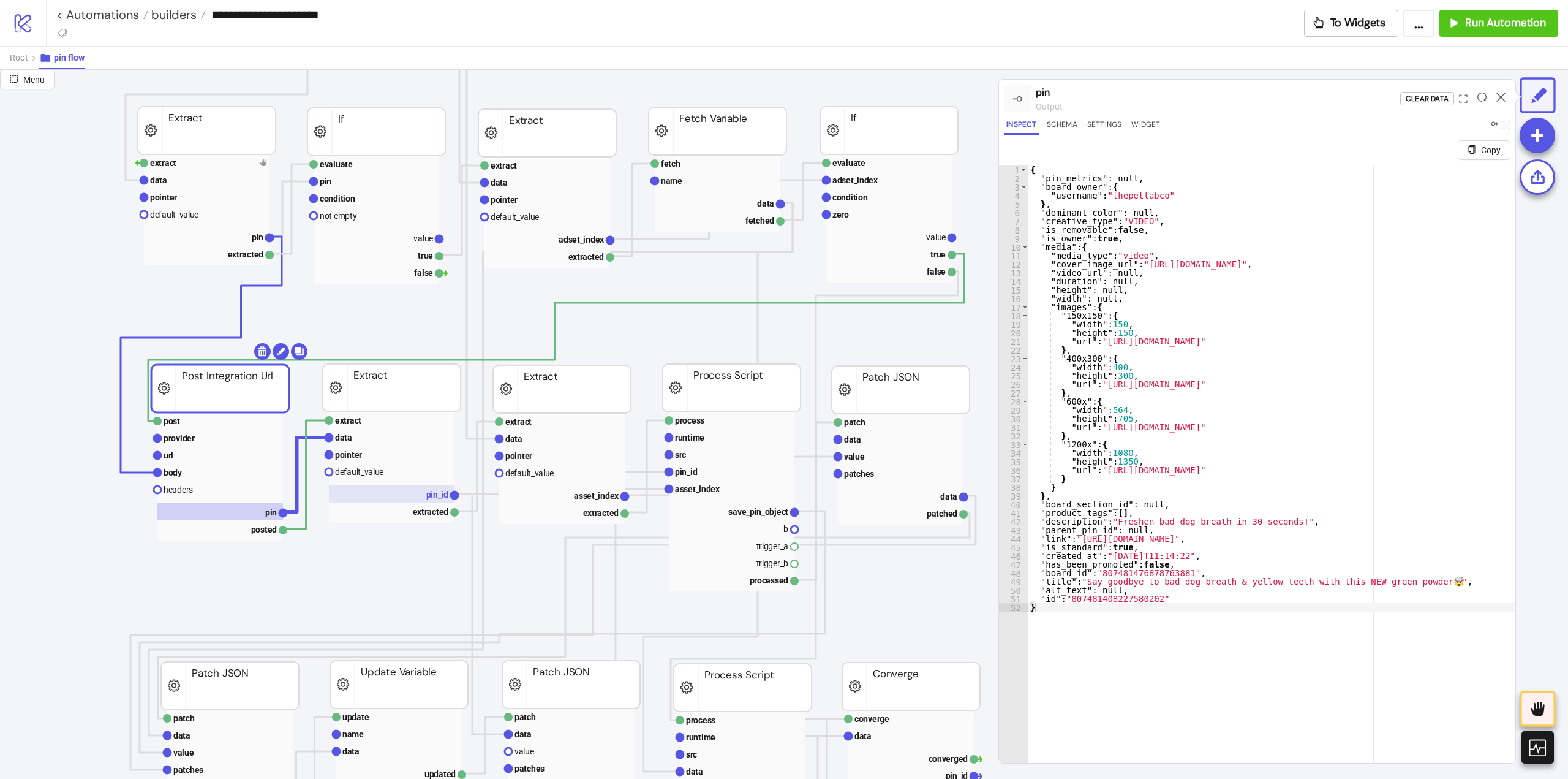
click at [424, 498] on rect at bounding box center [392, 494] width 125 height 17
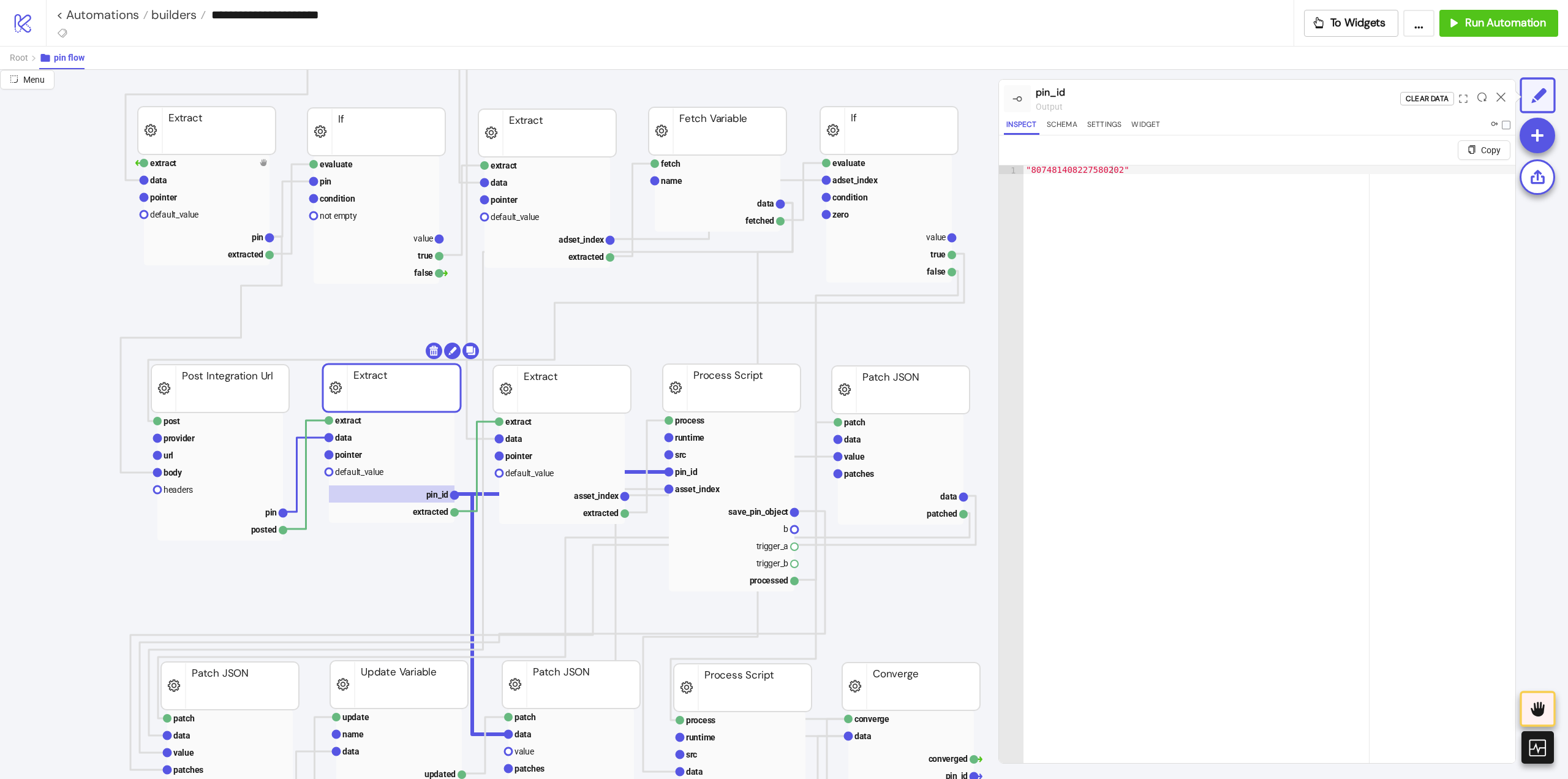
scroll to position [306, 61]
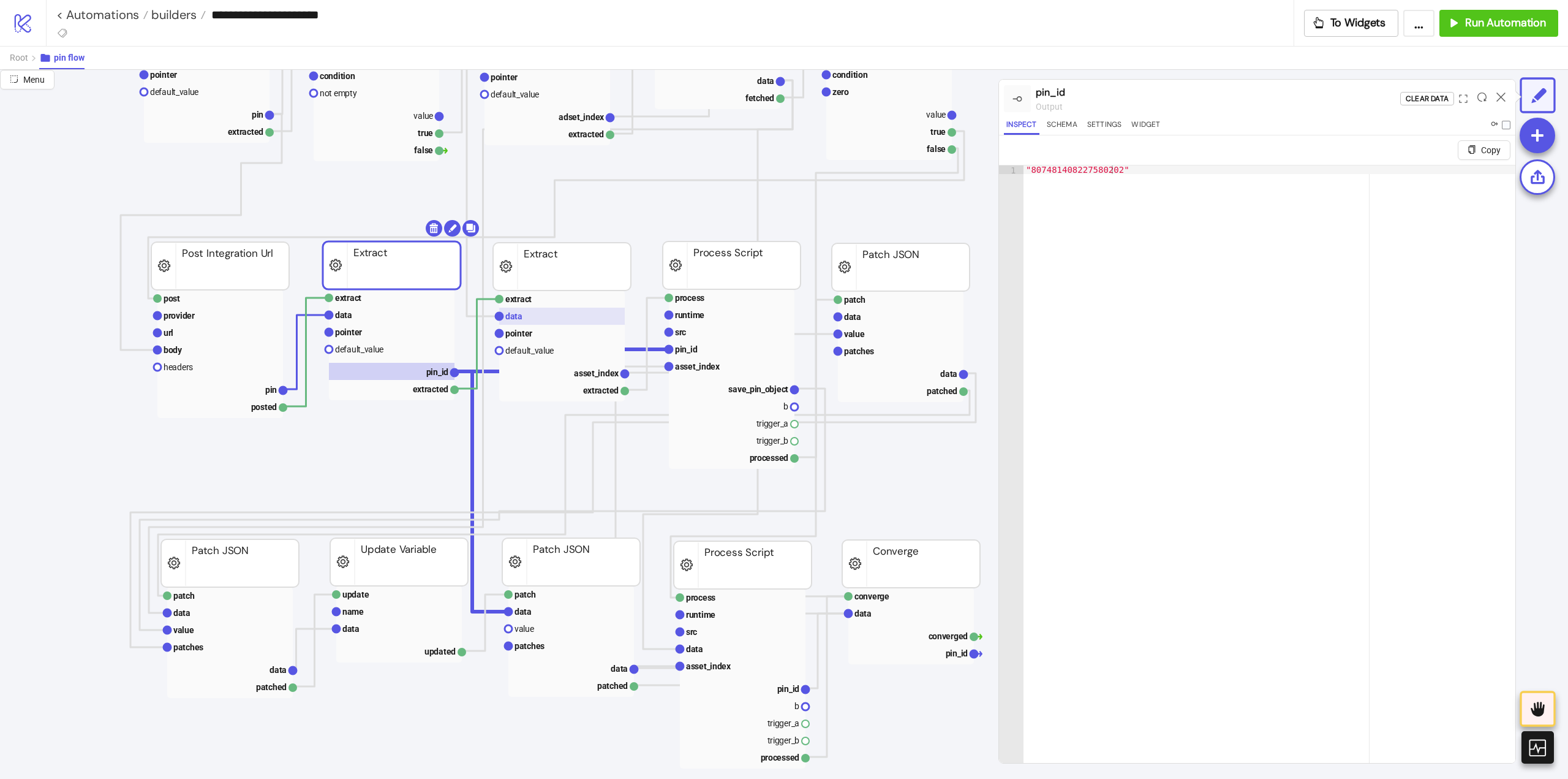
click at [532, 315] on rect at bounding box center [562, 316] width 125 height 17
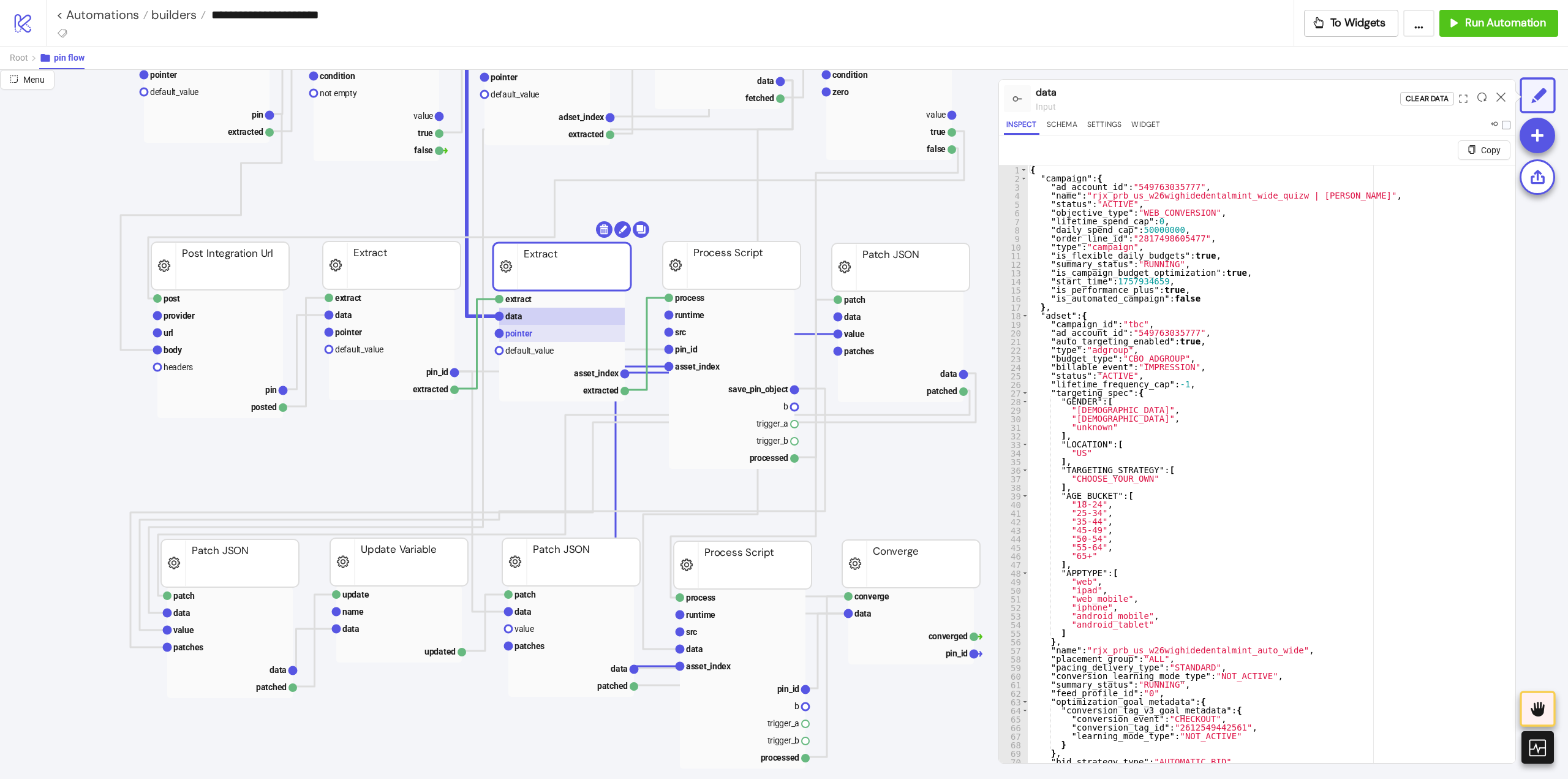
click at [538, 336] on rect at bounding box center [562, 333] width 125 height 17
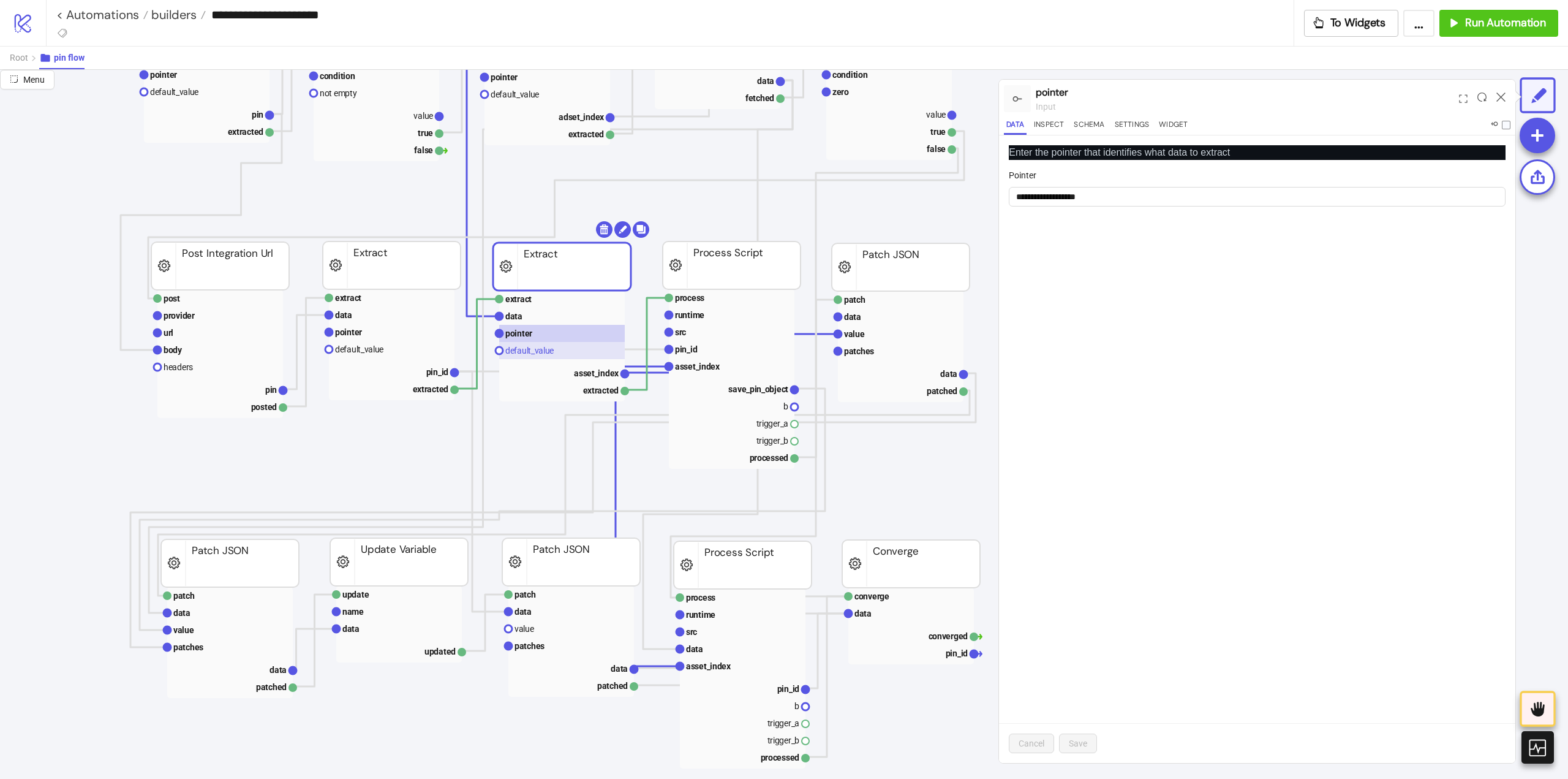
click at [541, 354] on text "default_value" at bounding box center [529, 350] width 48 height 10
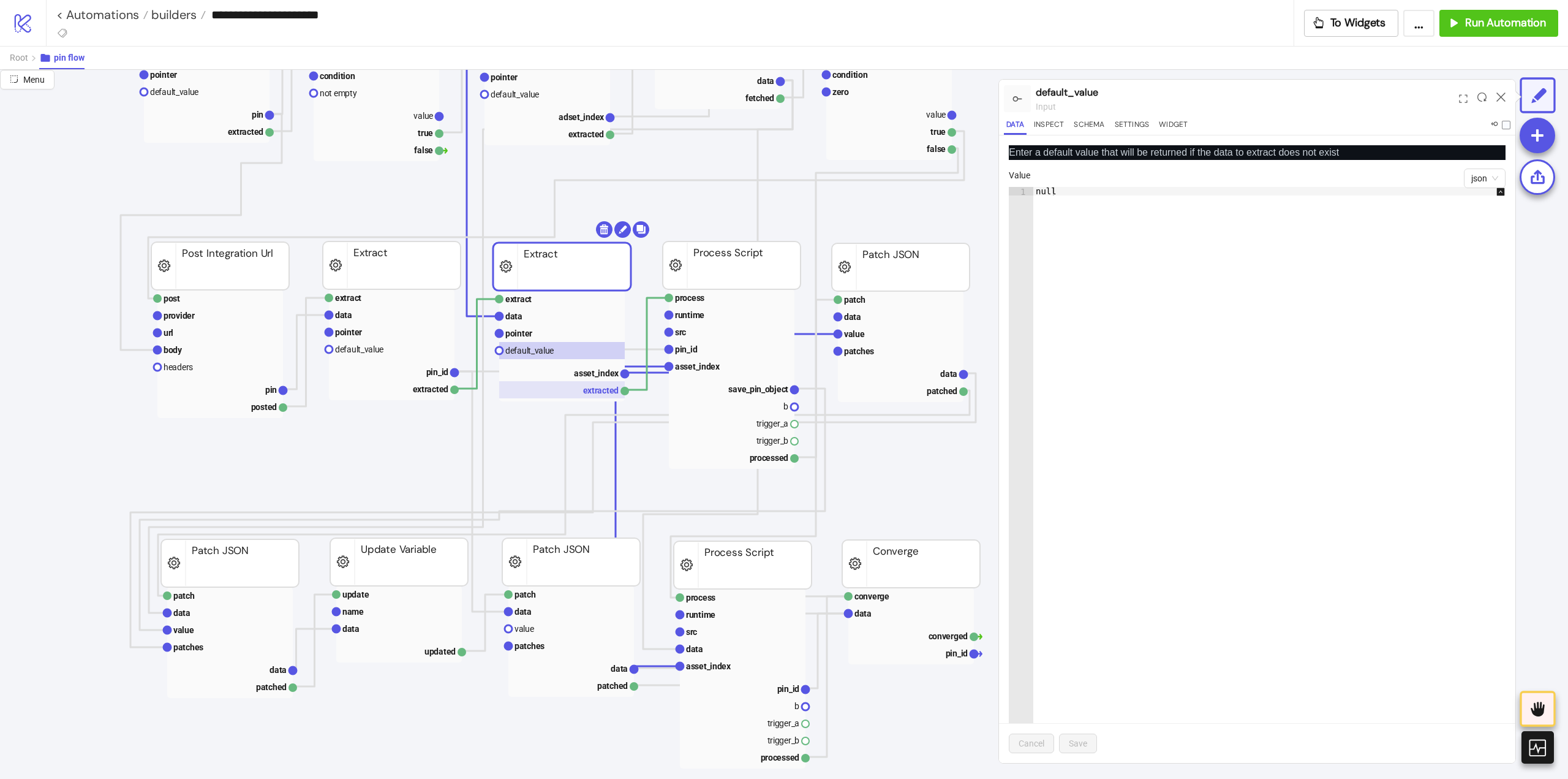
scroll to position [245, 61]
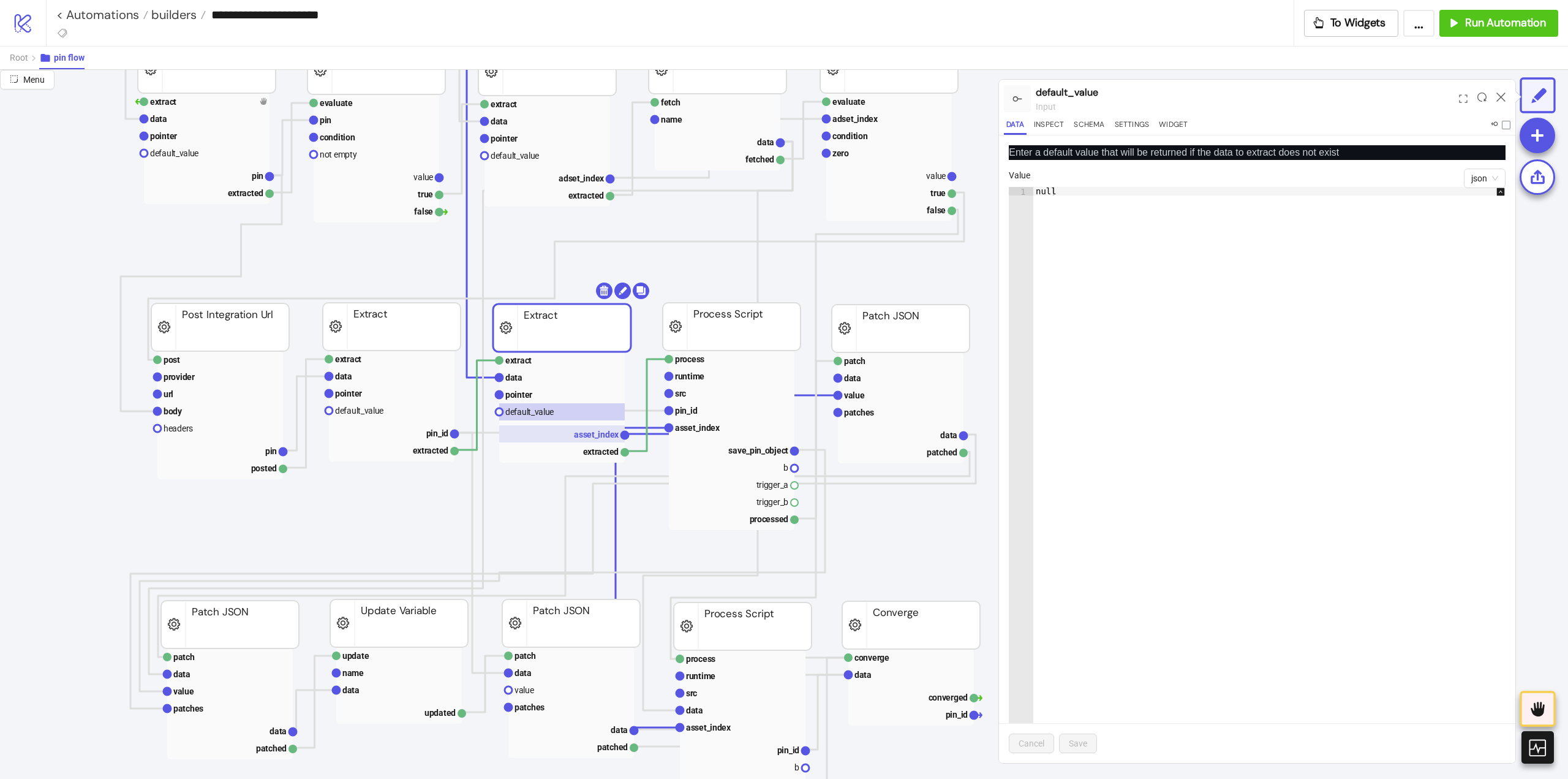
click at [593, 434] on text "asset_index" at bounding box center [597, 434] width 46 height 10
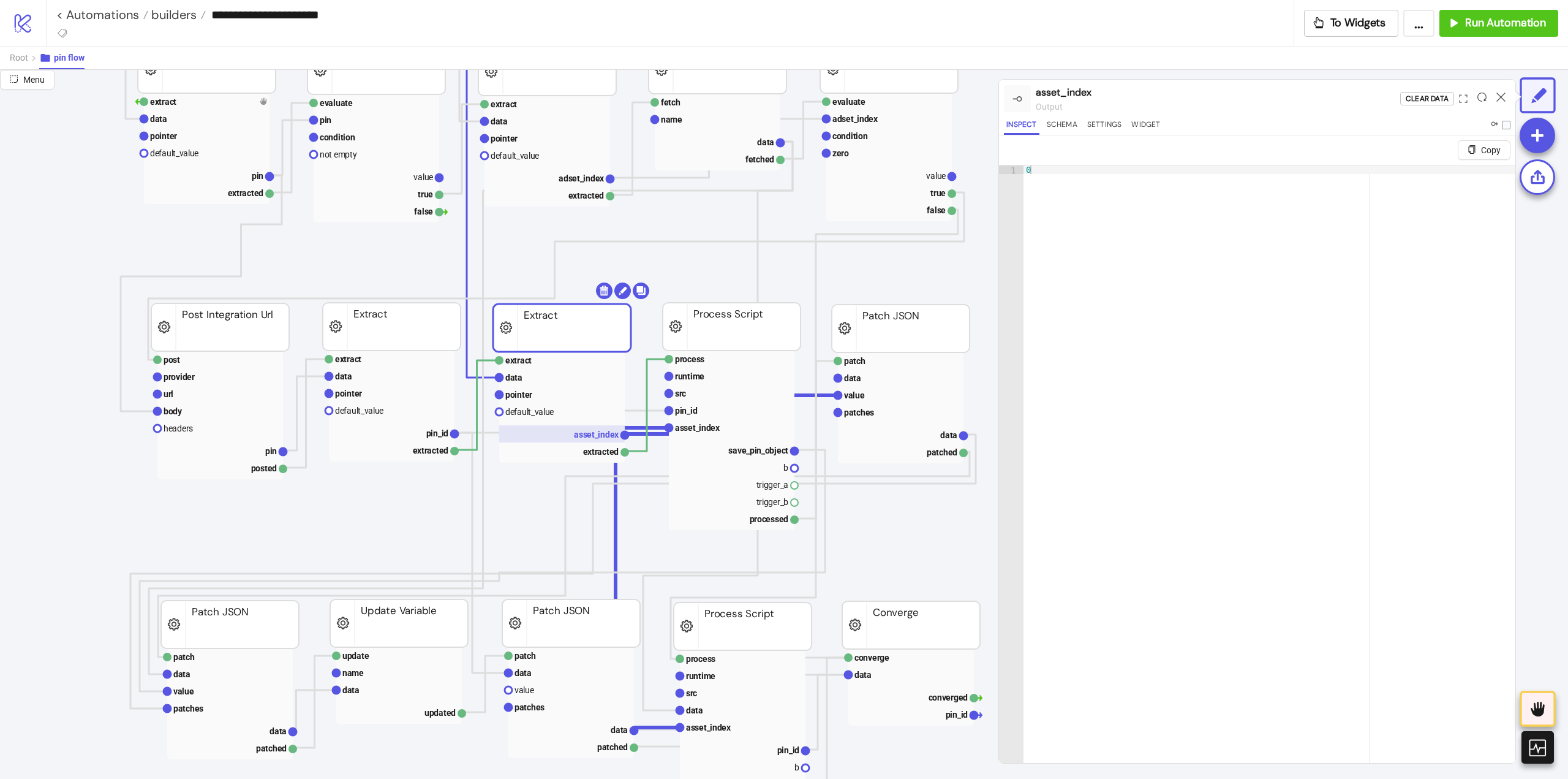
scroll to position [245, 123]
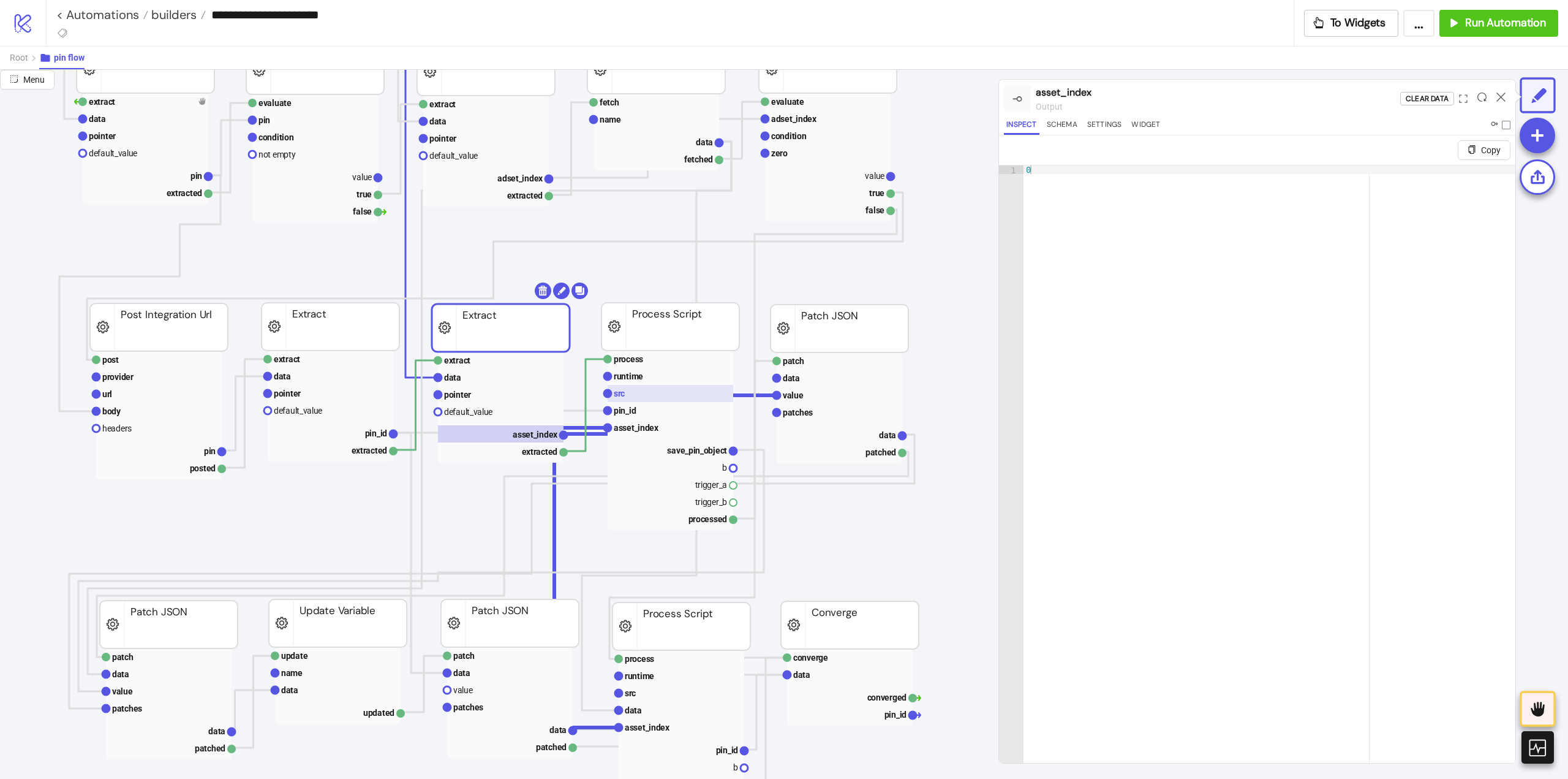
click at [636, 392] on rect at bounding box center [670, 393] width 125 height 17
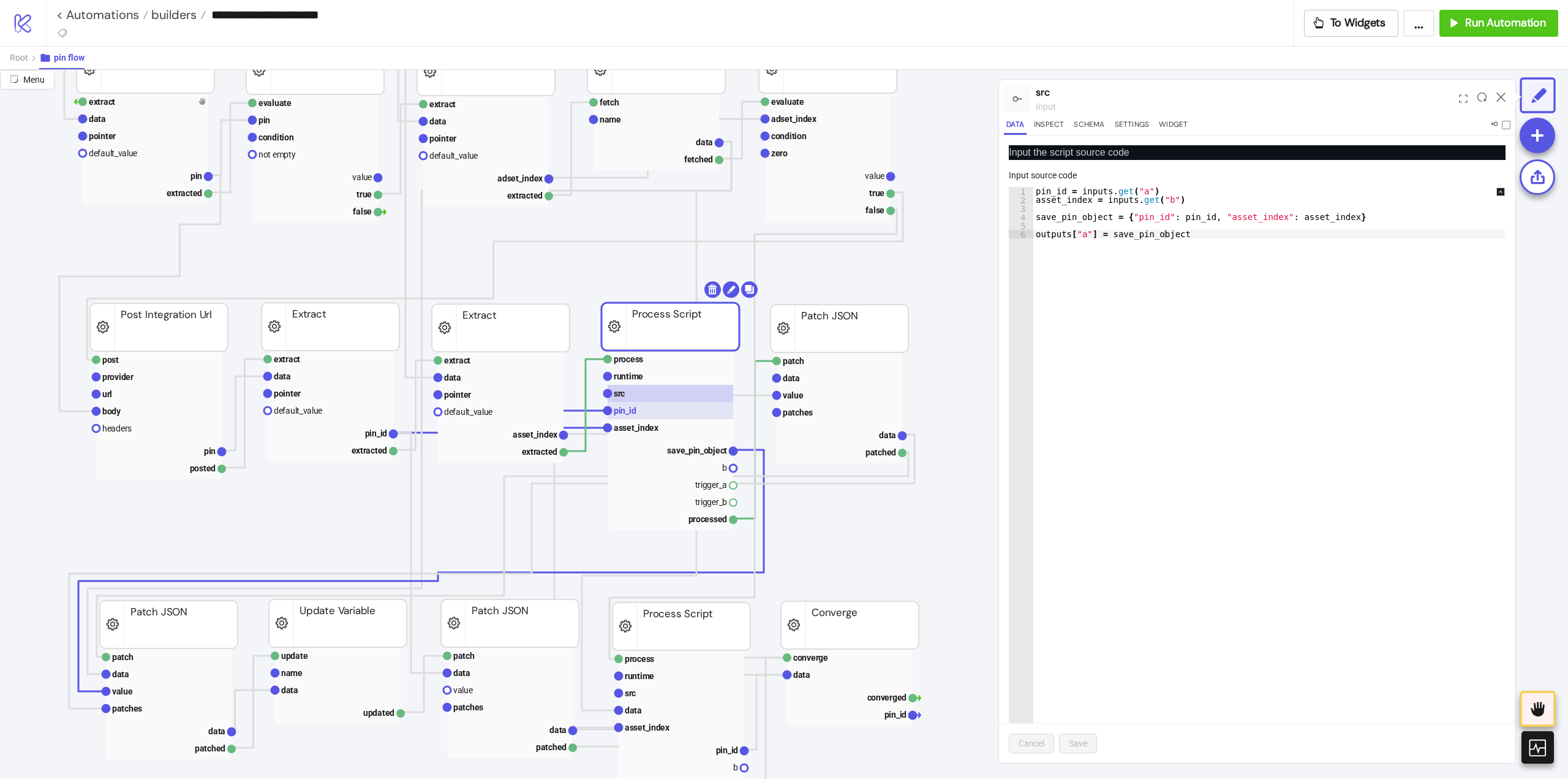
click at [636, 412] on rect at bounding box center [670, 410] width 125 height 17
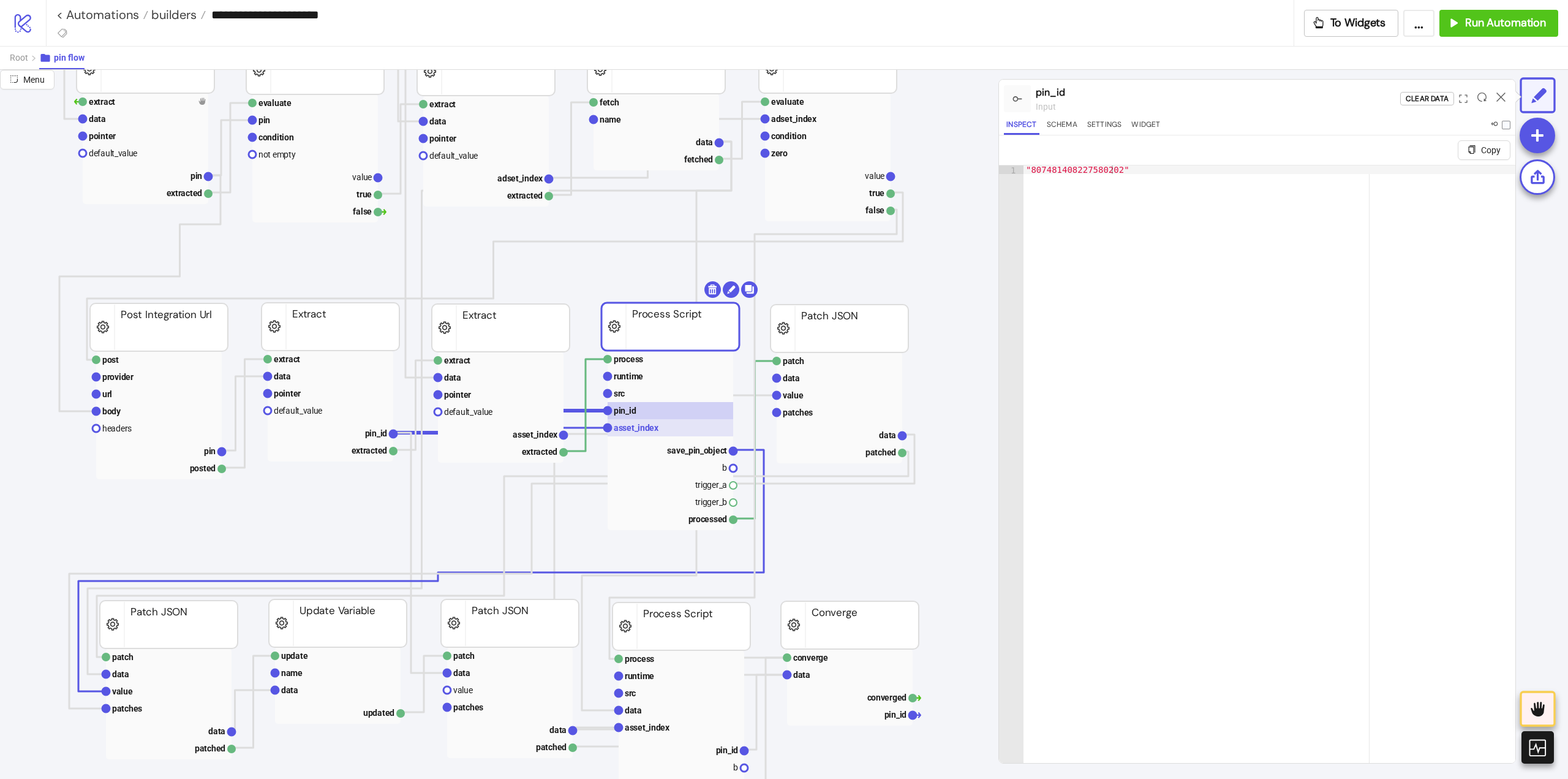
click at [639, 428] on text "asset_index" at bounding box center [636, 427] width 46 height 10
click at [687, 451] on text "save_pin_object" at bounding box center [697, 450] width 60 height 10
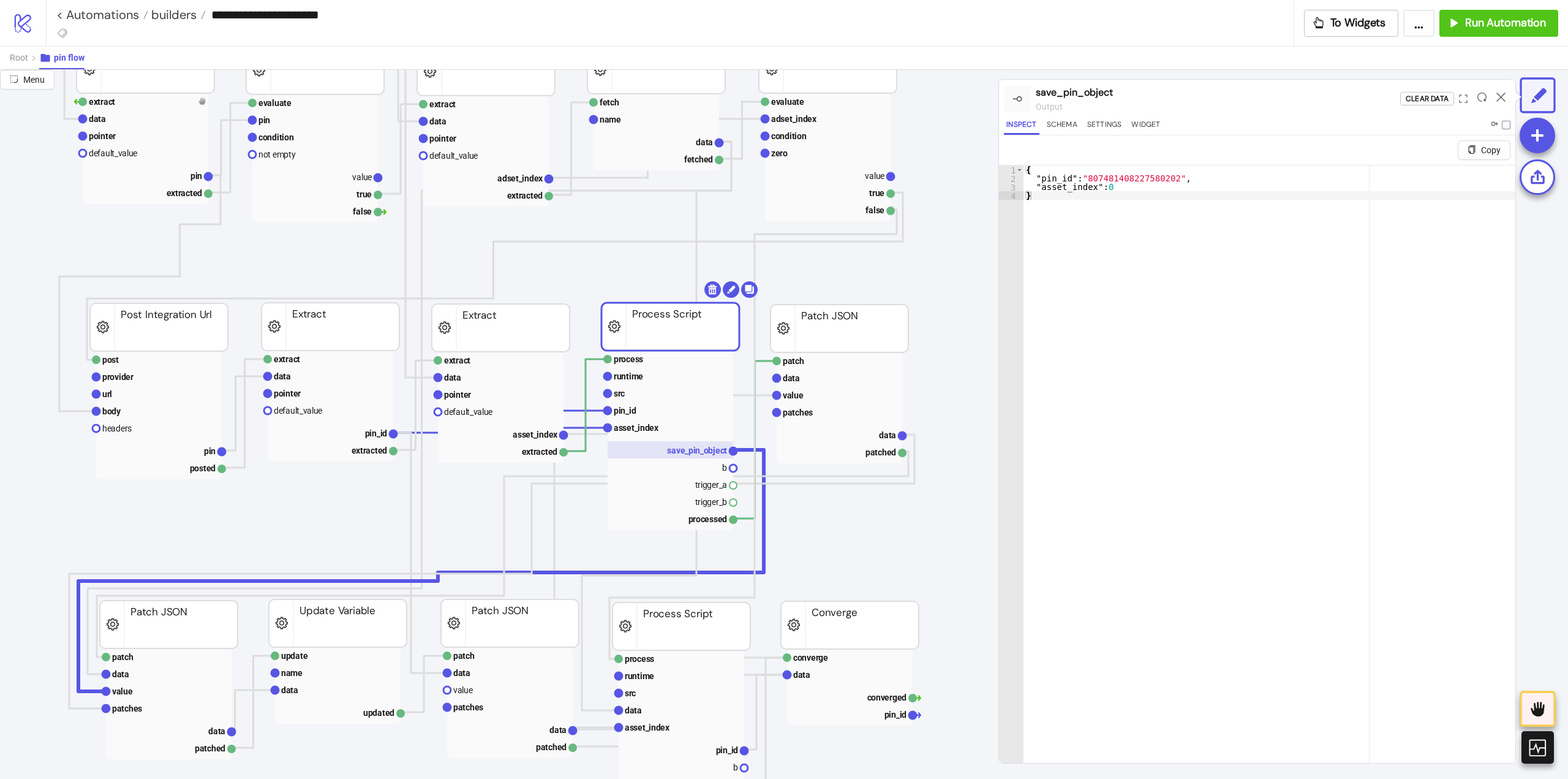
scroll to position [368, 123]
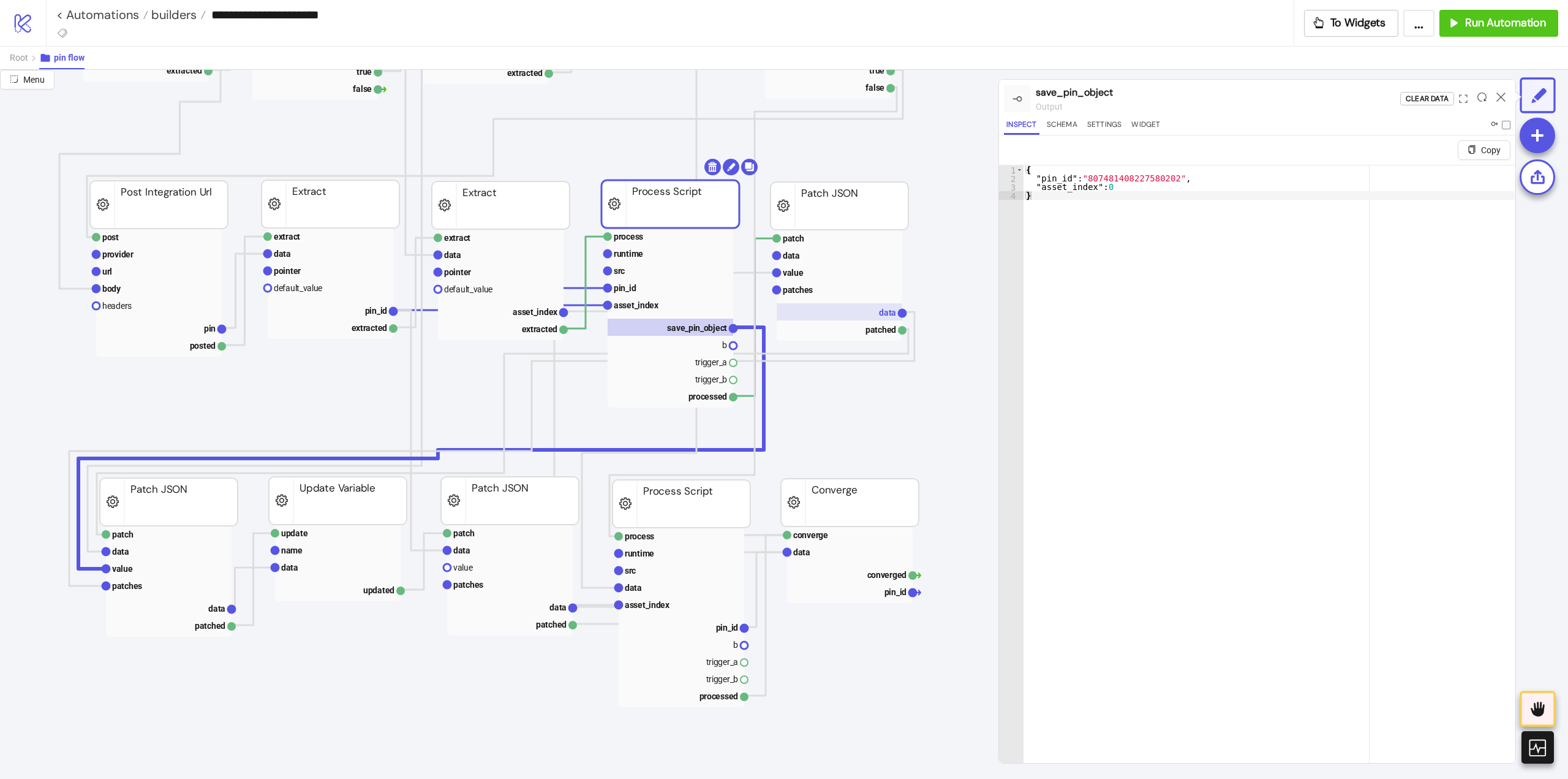
click at [861, 318] on rect at bounding box center [839, 312] width 125 height 17
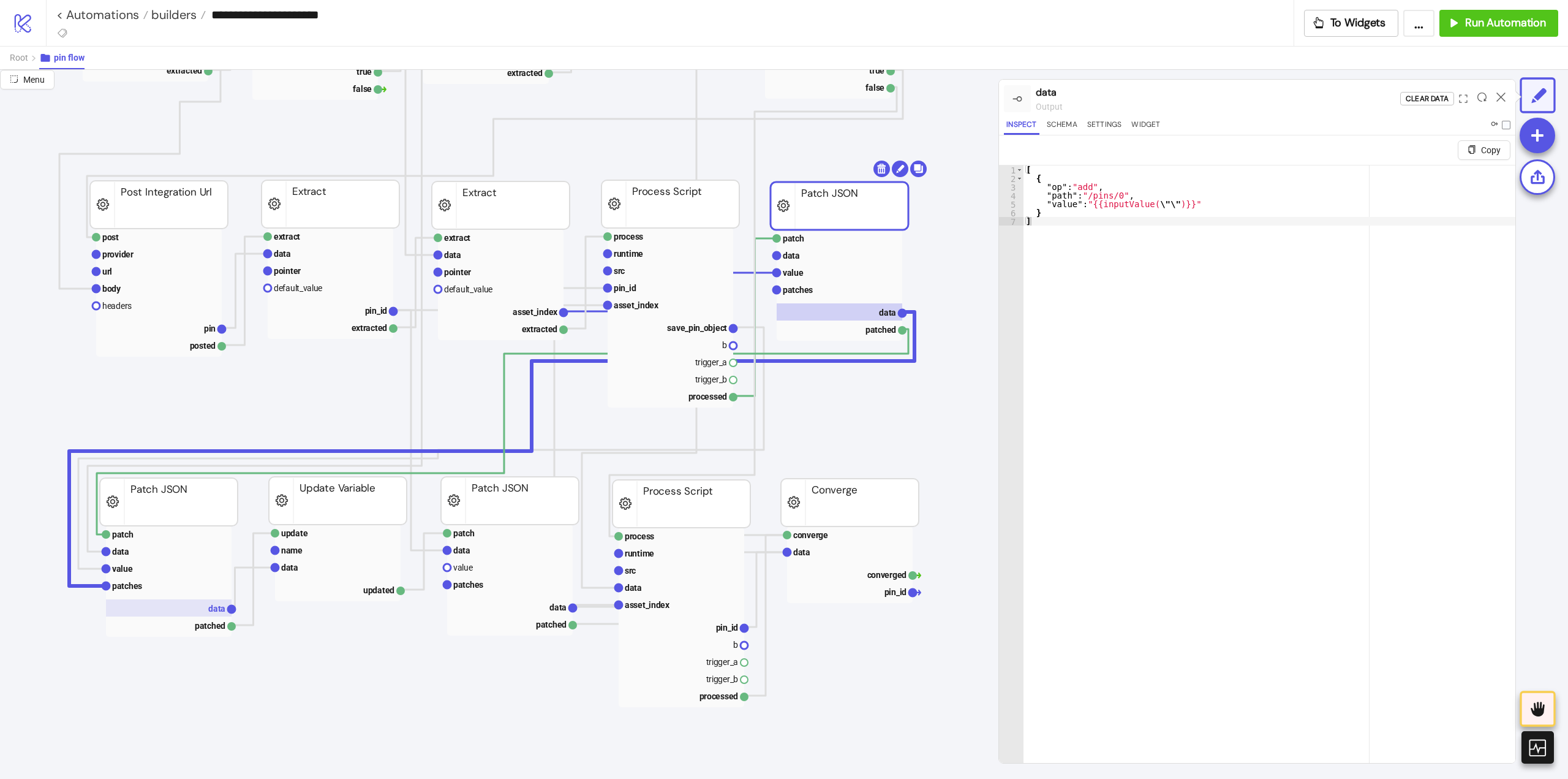
click at [201, 612] on rect at bounding box center [168, 608] width 125 height 17
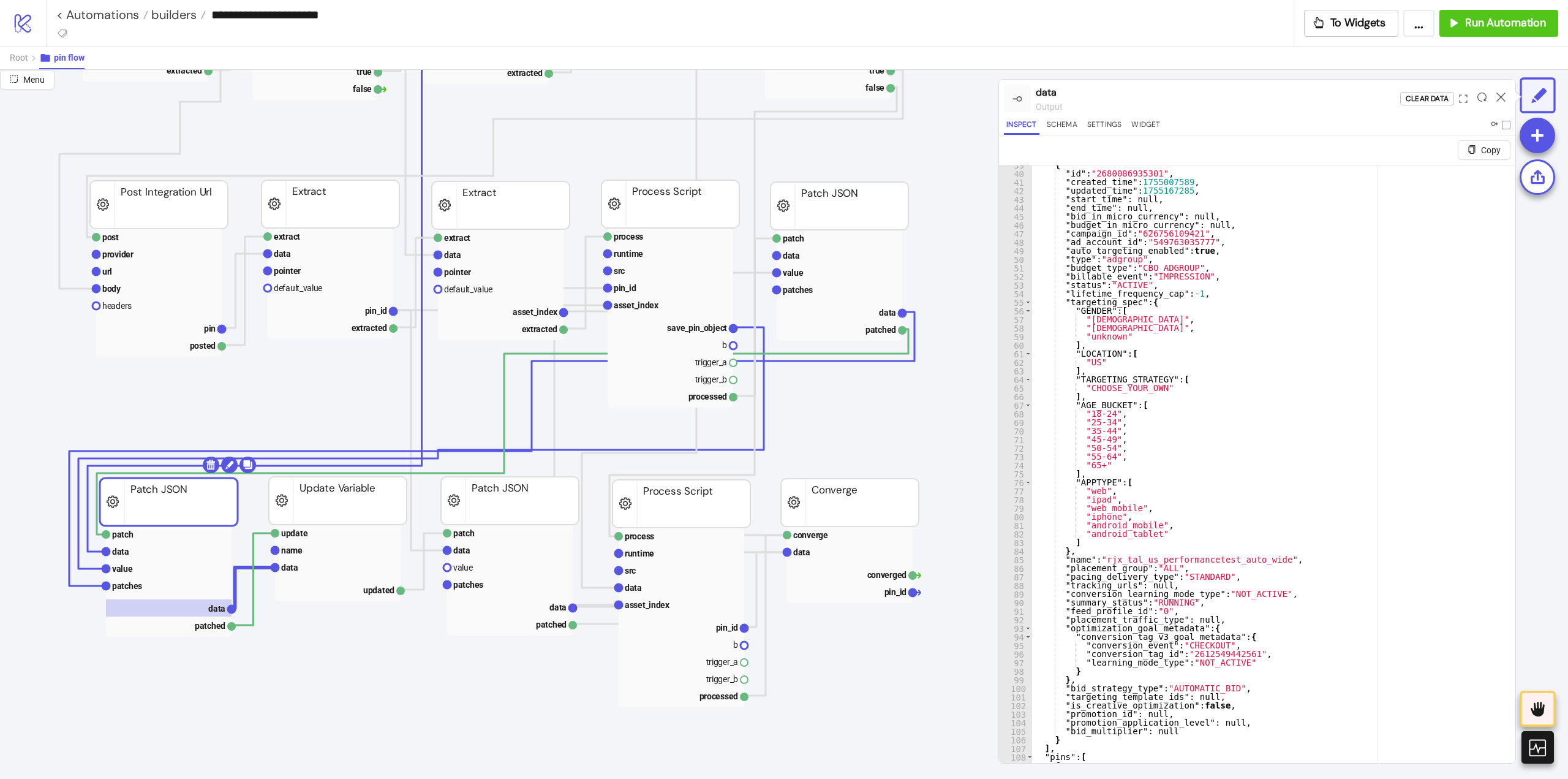
scroll to position [30, 0]
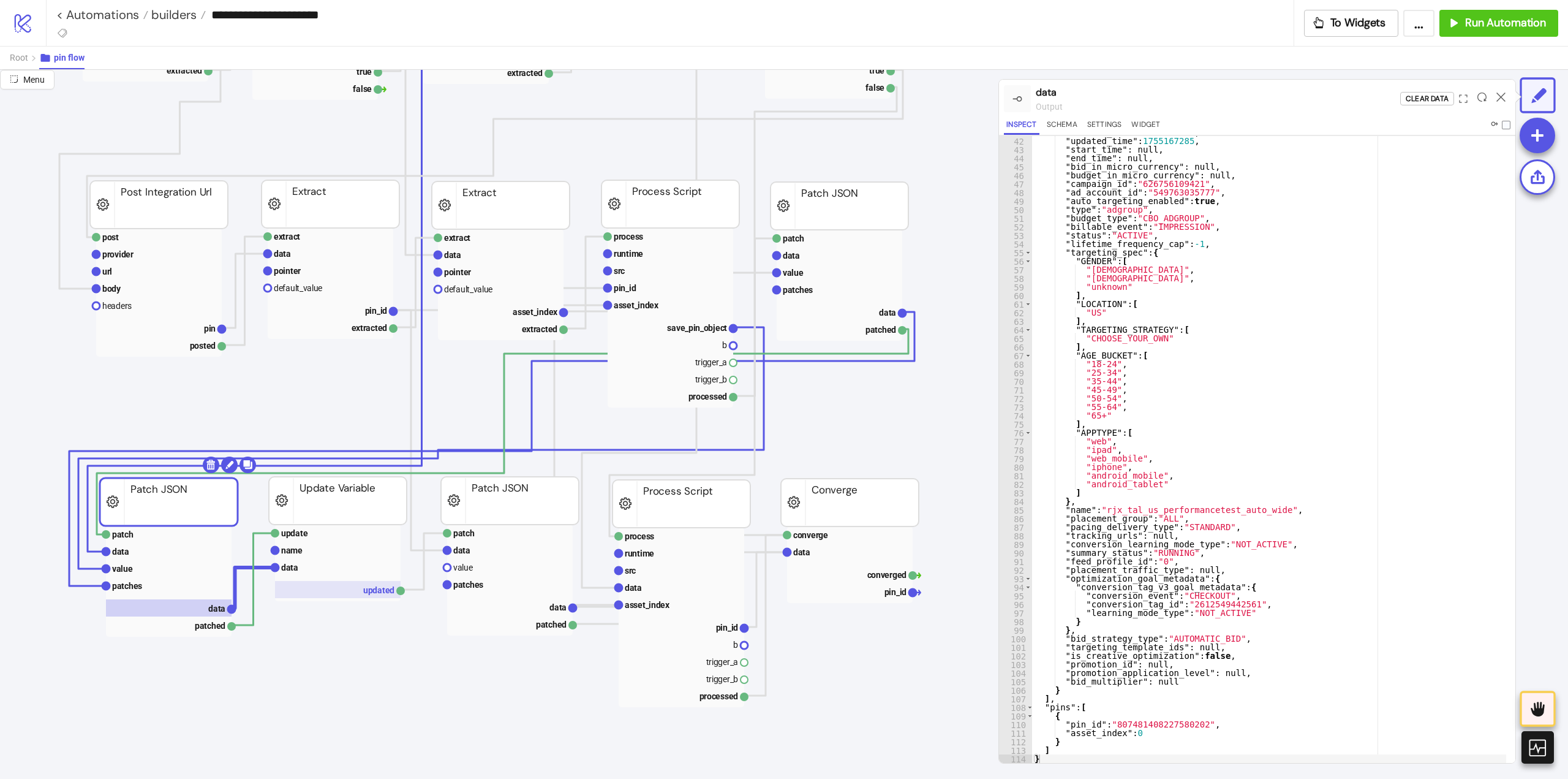
click at [348, 596] on rect at bounding box center [338, 589] width 125 height 17
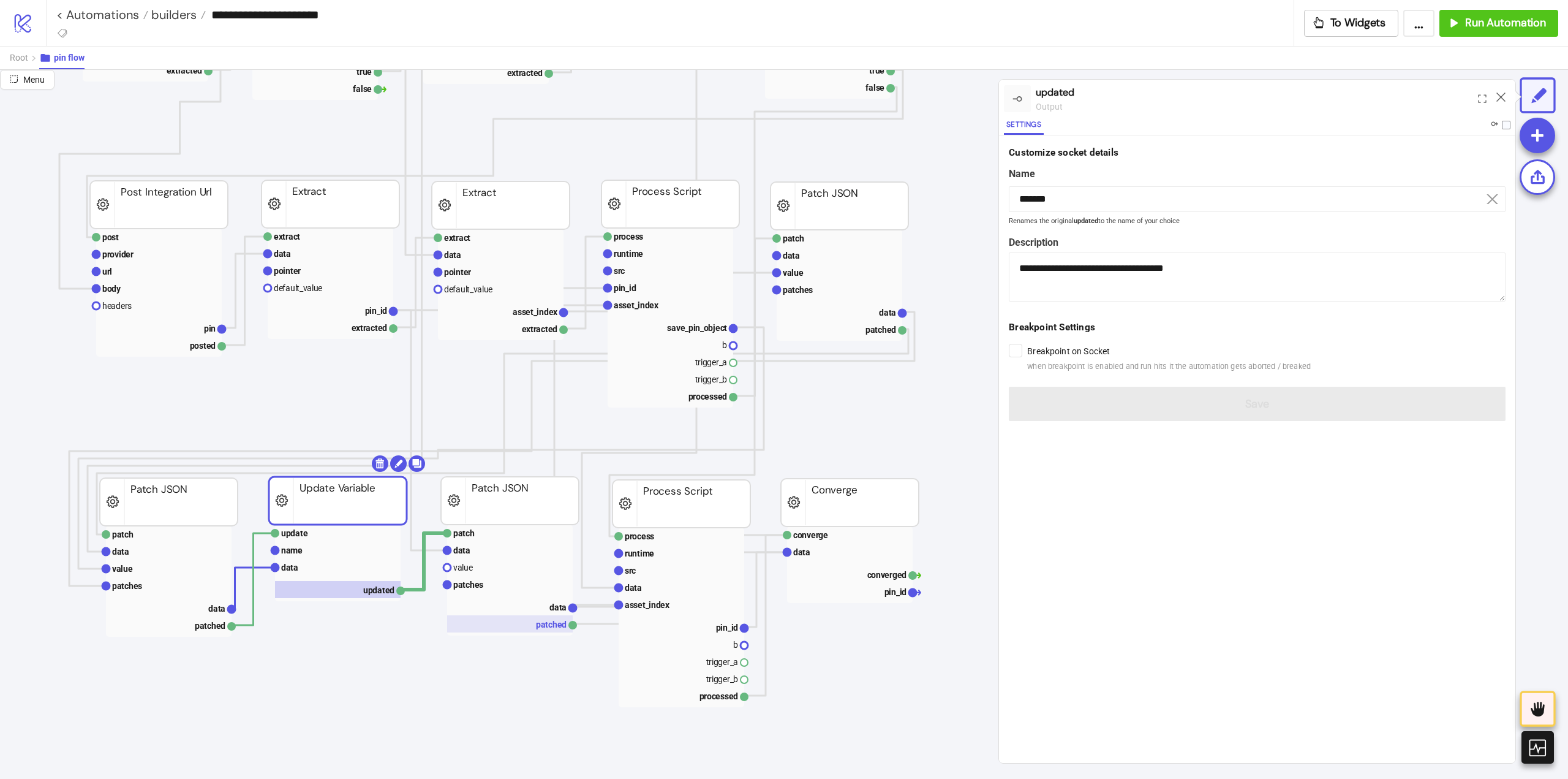
click at [530, 624] on rect at bounding box center [510, 624] width 125 height 17
type input "*******"
type textarea "**********"
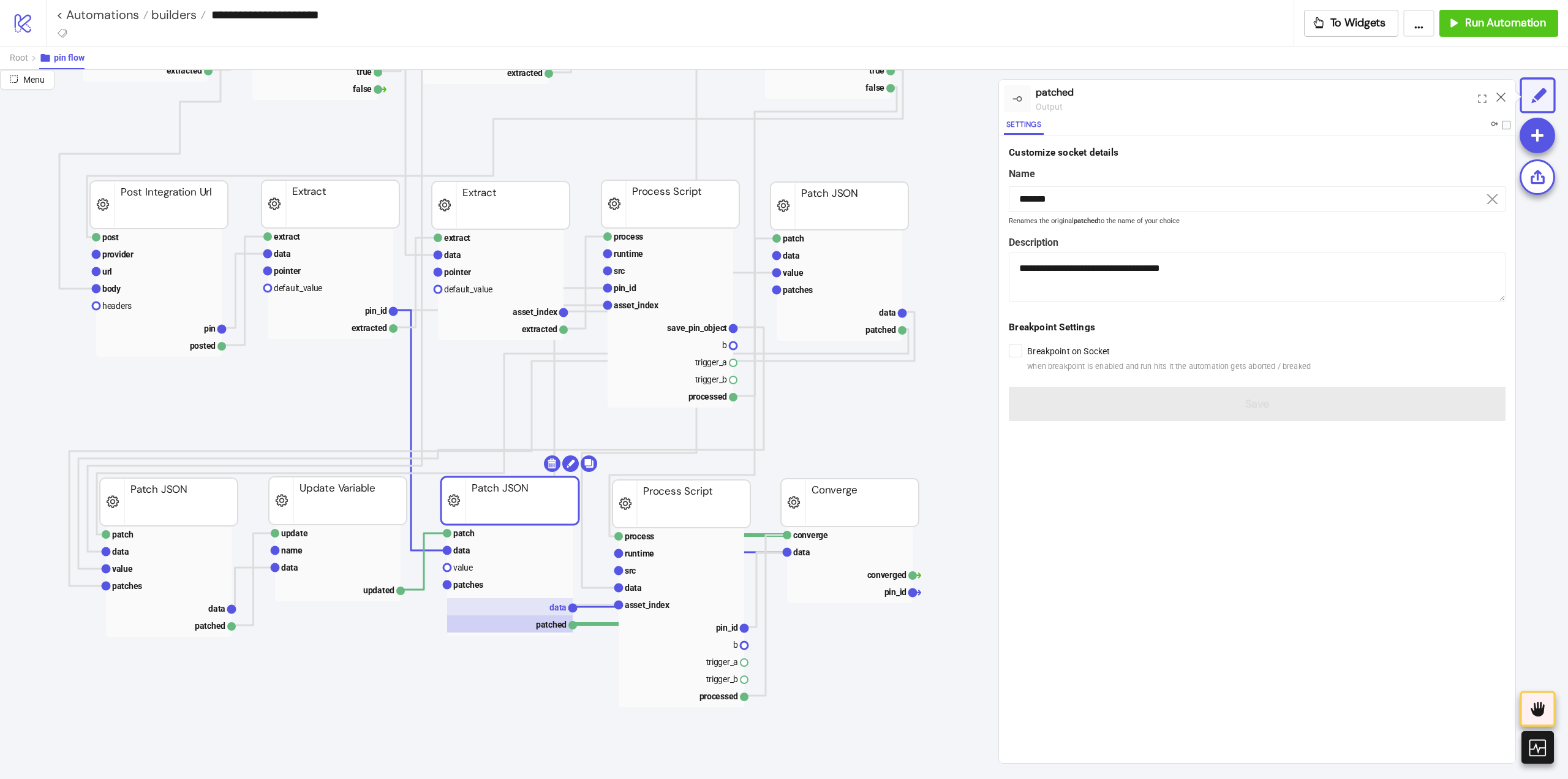
click at [549, 604] on rect at bounding box center [510, 607] width 125 height 17
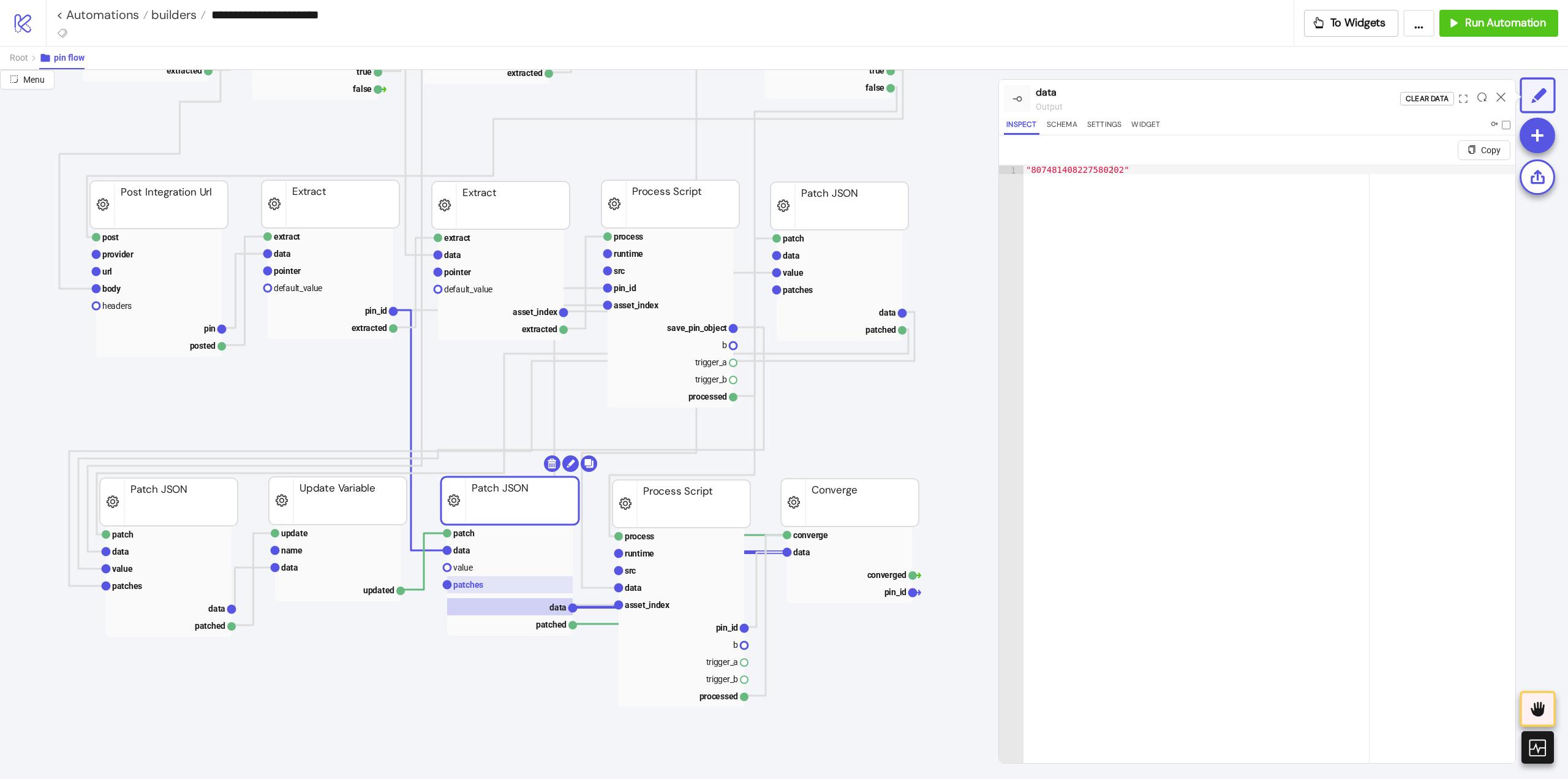
click at [487, 587] on rect at bounding box center [510, 585] width 125 height 17
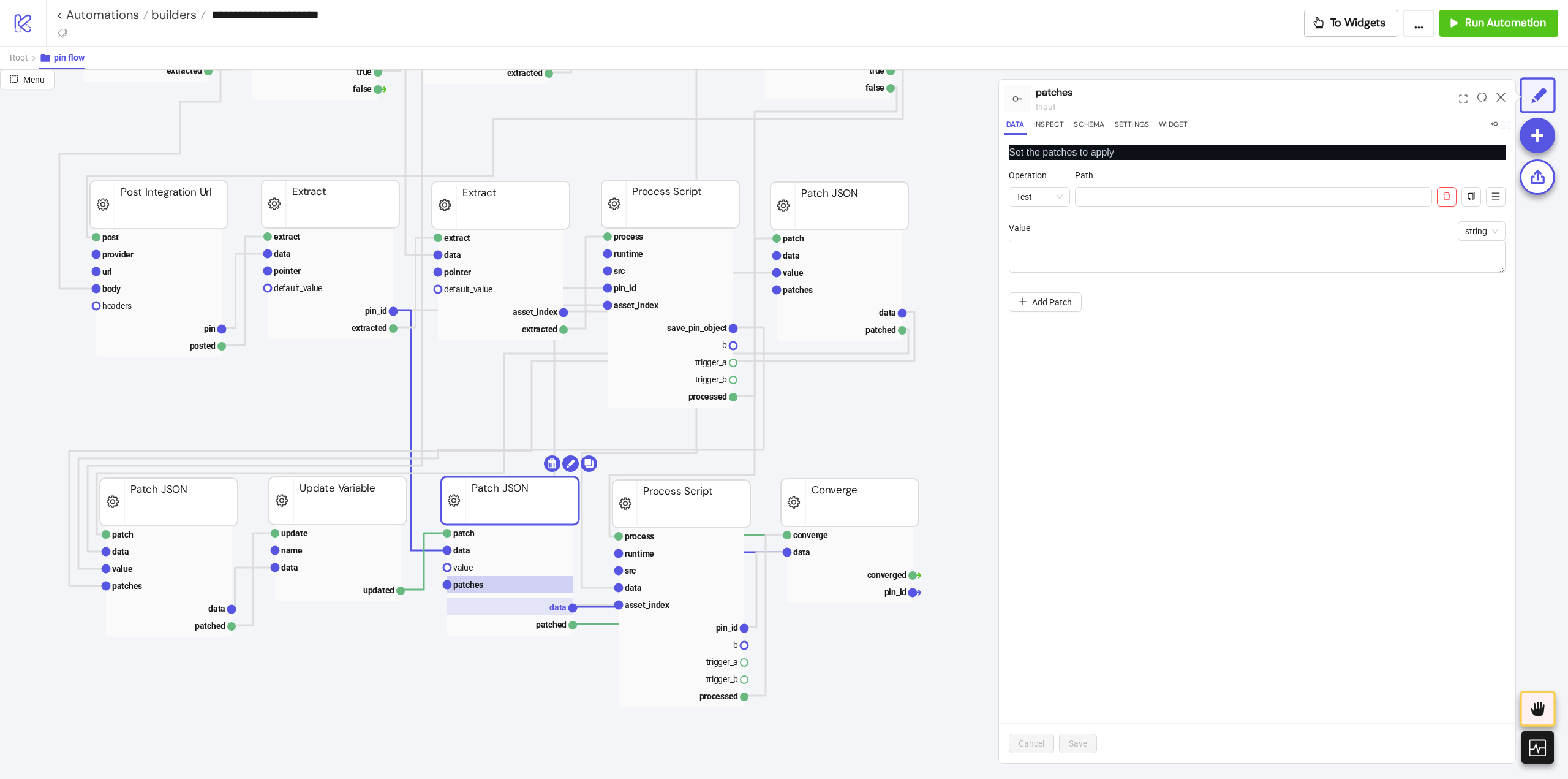
click at [552, 599] on rect at bounding box center [510, 607] width 125 height 17
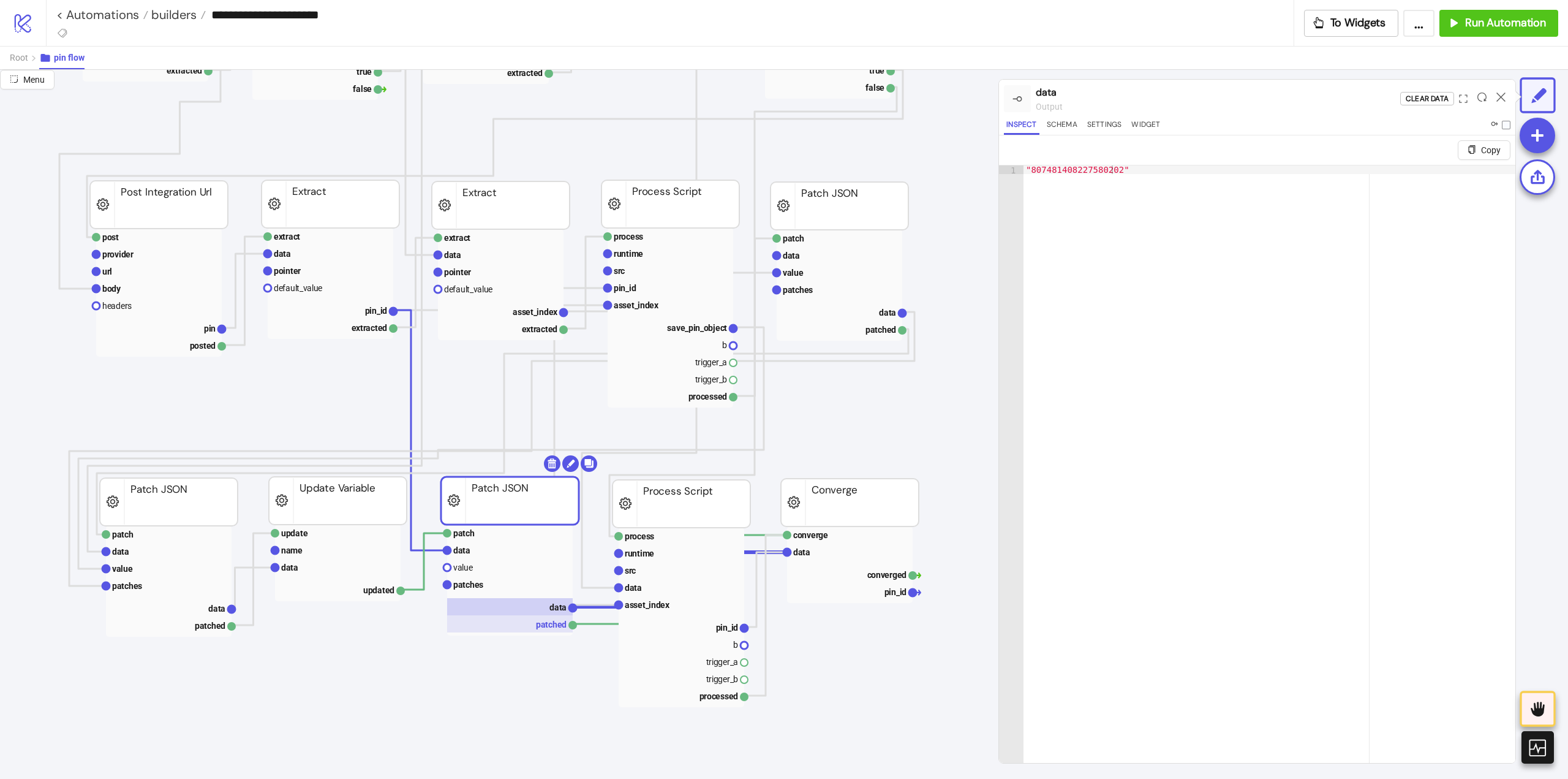
click at [551, 627] on rect at bounding box center [510, 624] width 125 height 17
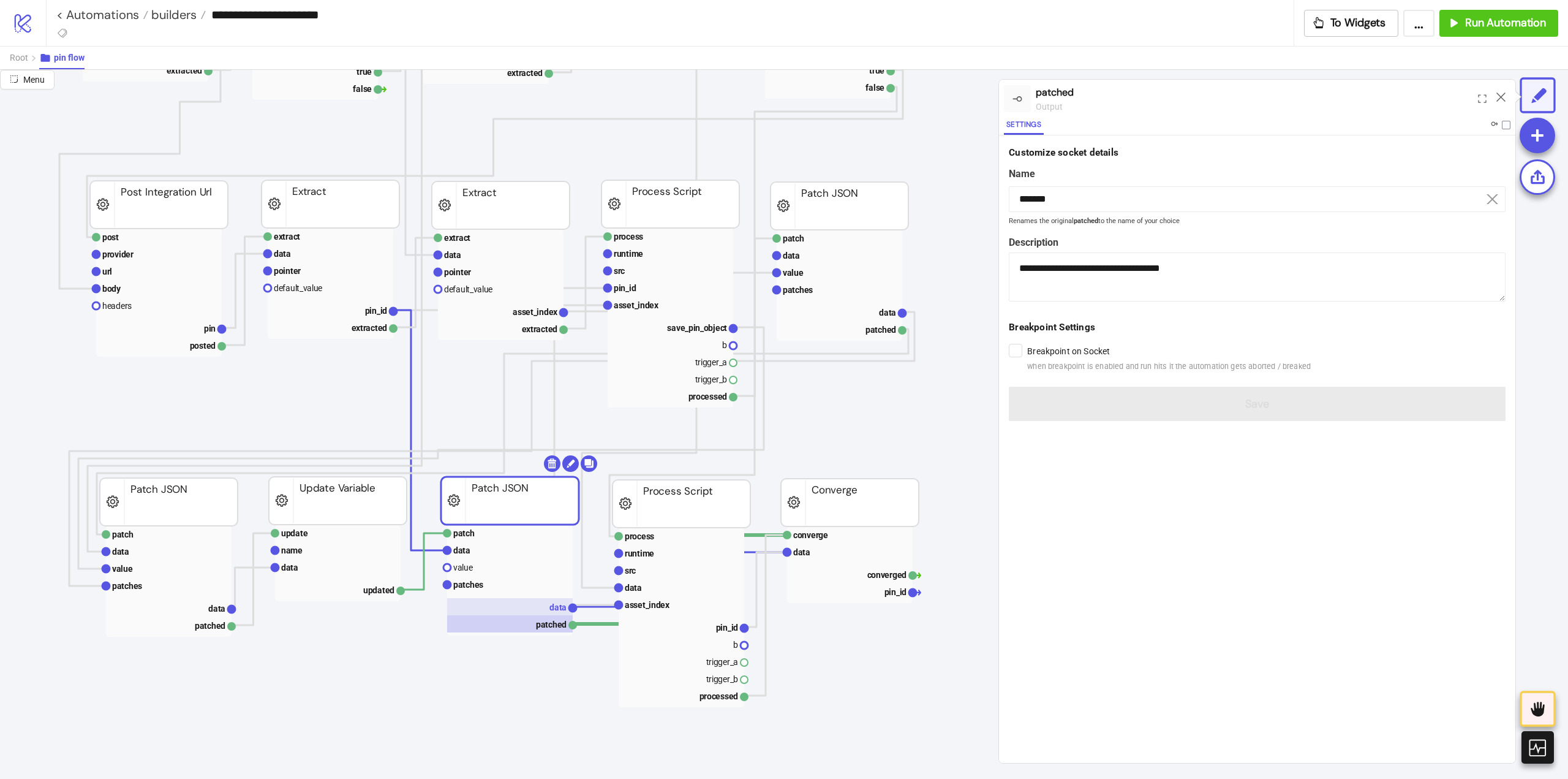
click at [543, 610] on rect at bounding box center [510, 607] width 125 height 17
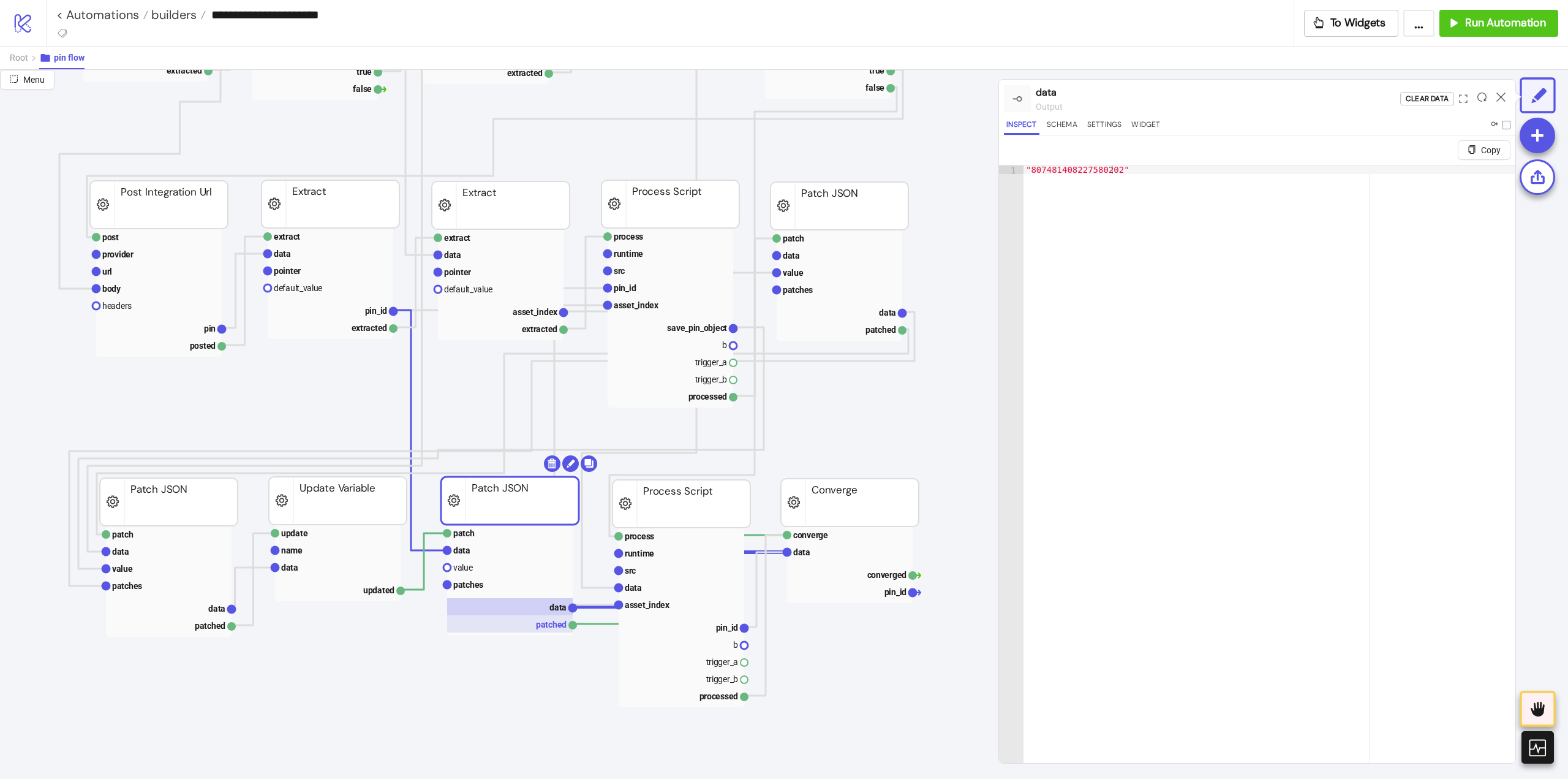
click at [548, 621] on rect at bounding box center [510, 624] width 125 height 17
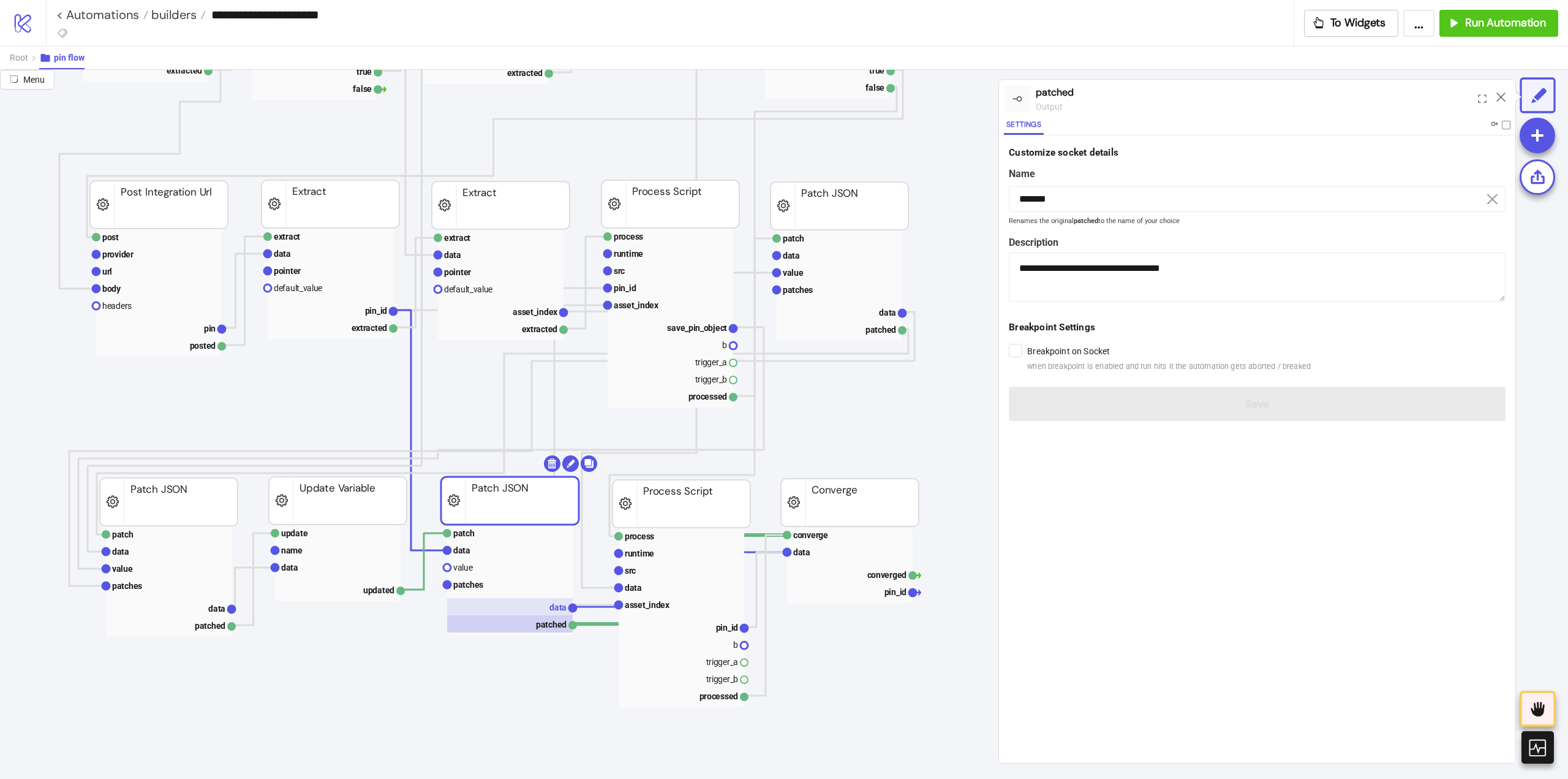
scroll to position [368, 245]
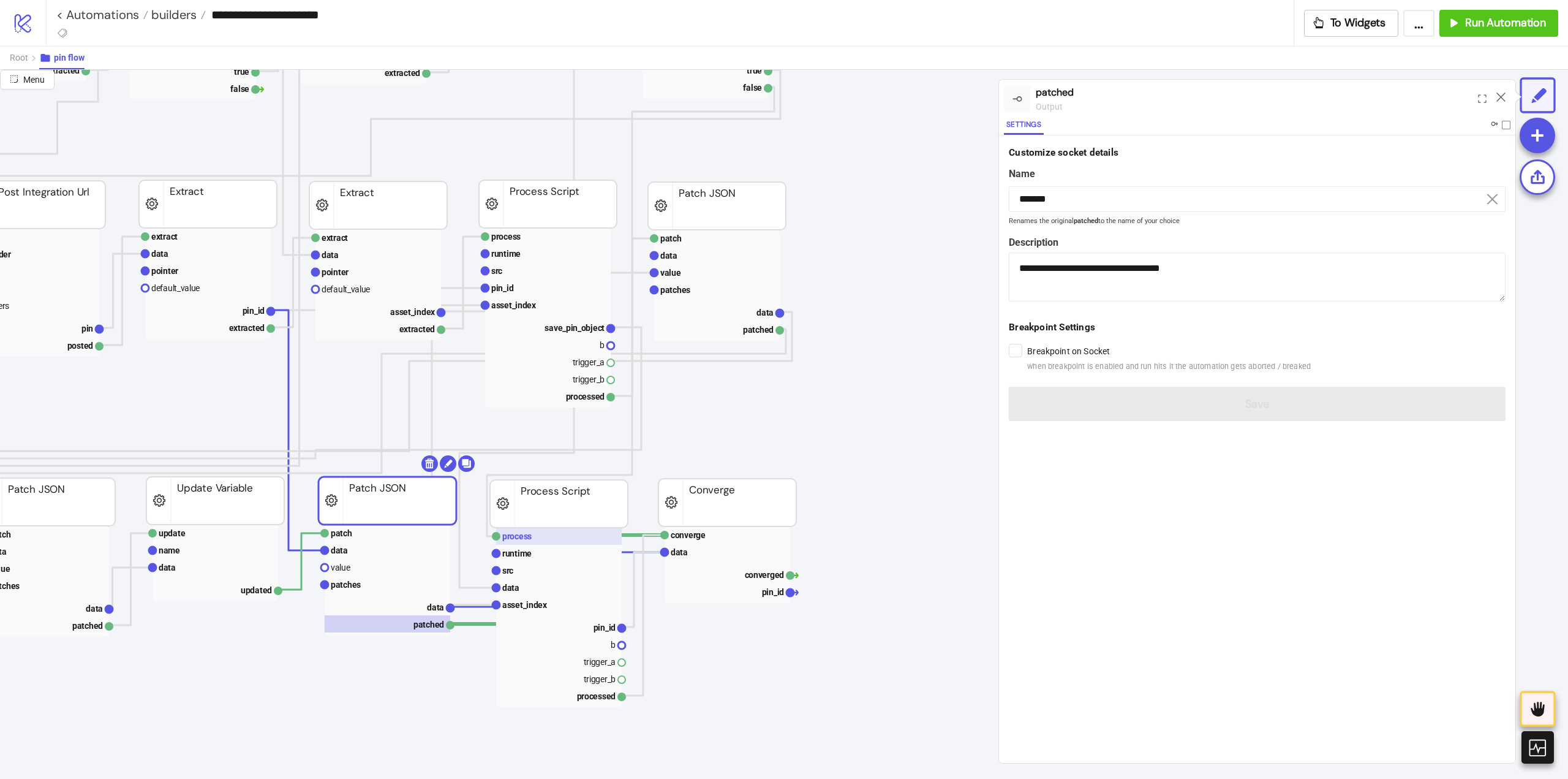
click at [543, 540] on rect at bounding box center [559, 536] width 125 height 17
type input "*******"
type textarea "**********"
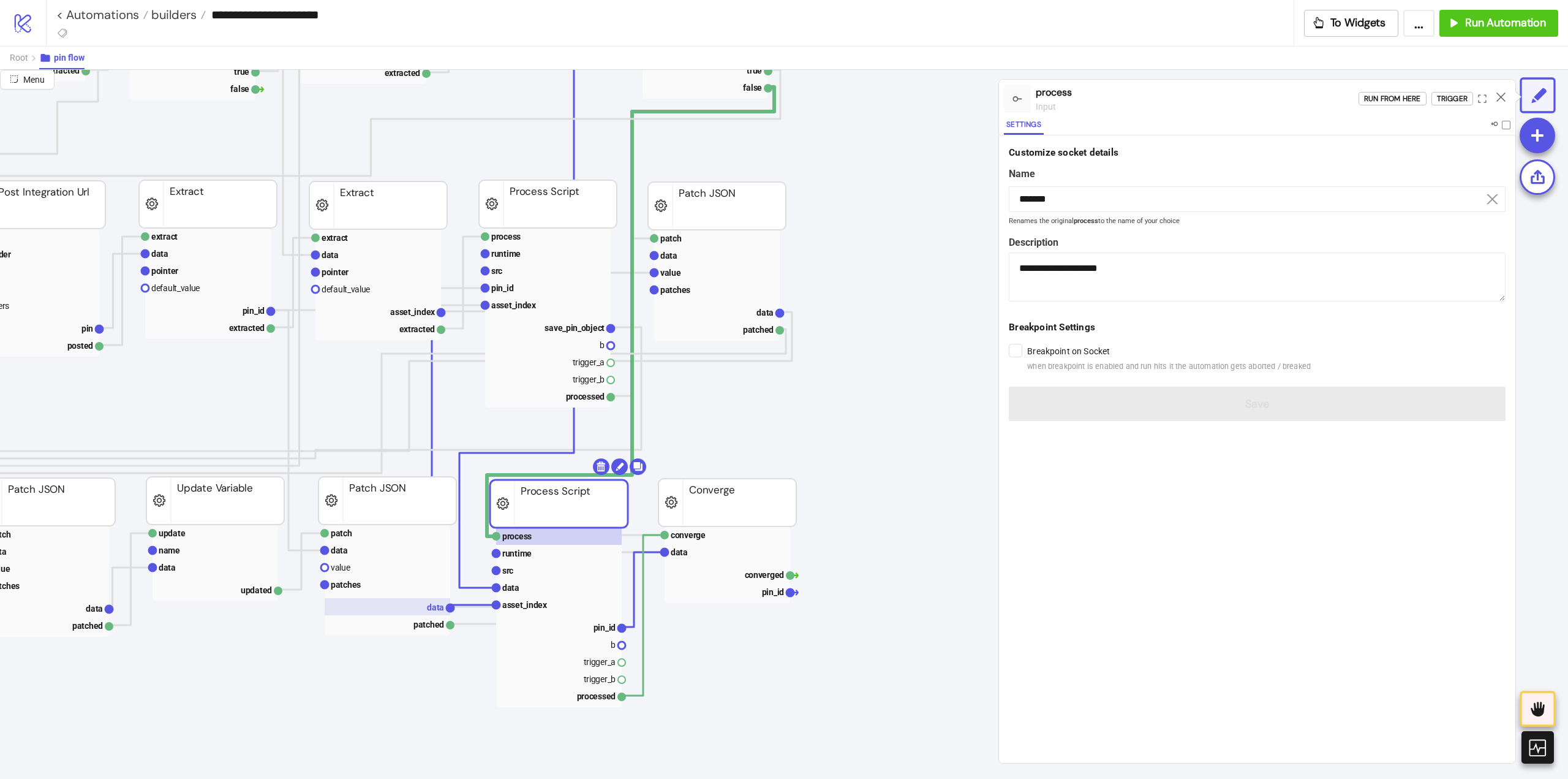
click at [431, 612] on text "data" at bounding box center [435, 607] width 17 height 10
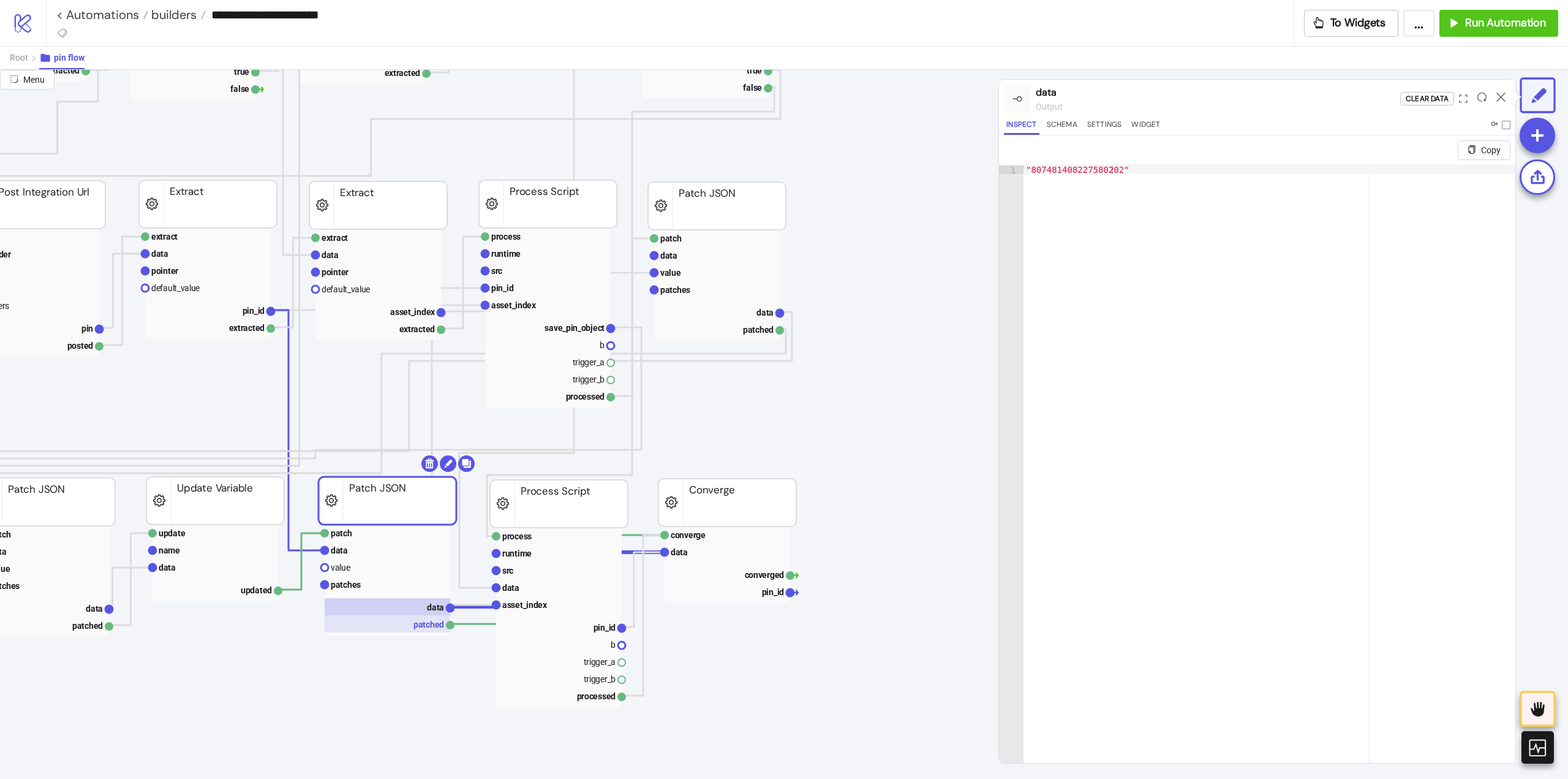
click at [432, 625] on rect at bounding box center [387, 624] width 125 height 17
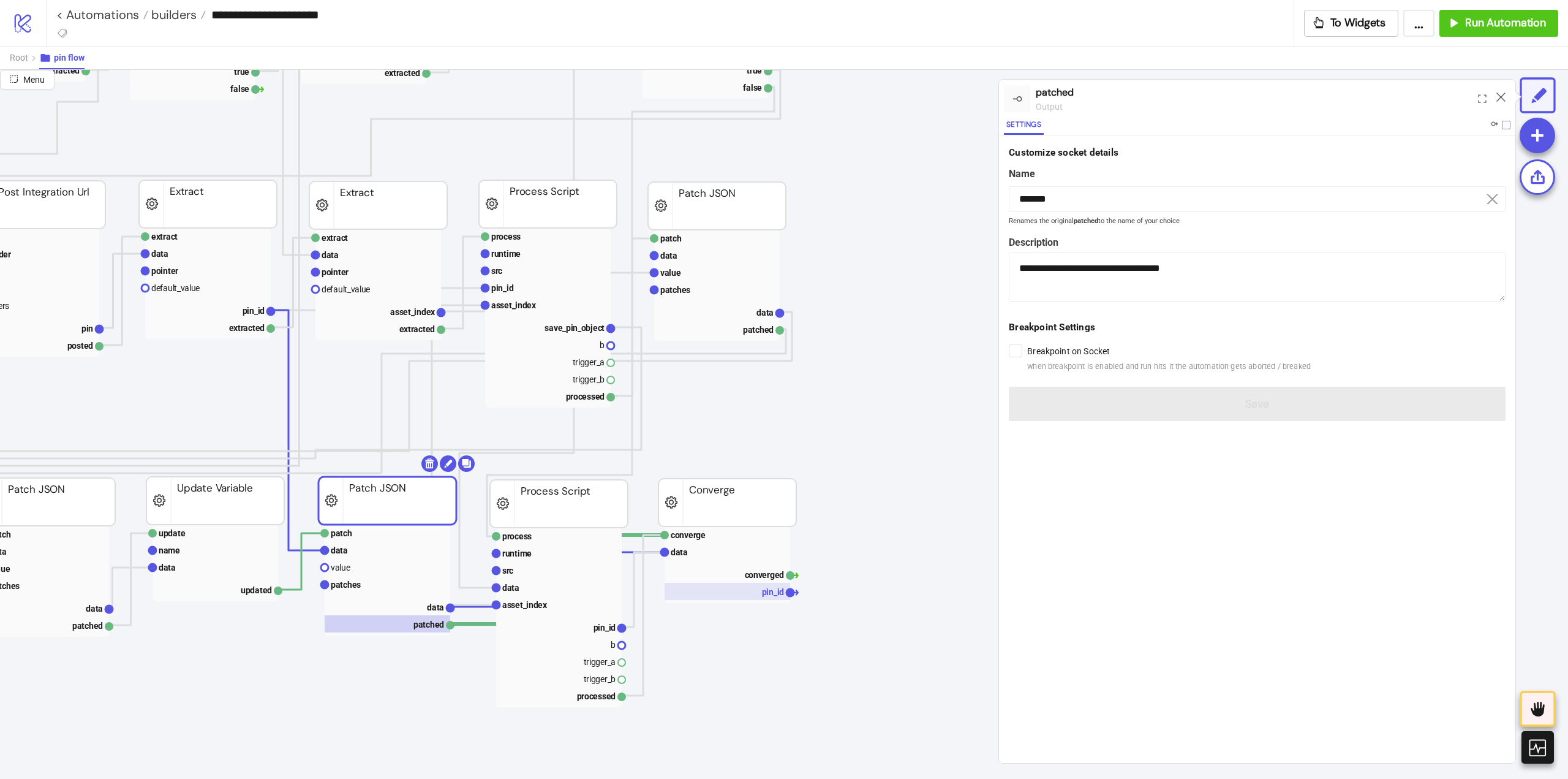
click at [768, 598] on rect at bounding box center [727, 591] width 125 height 17
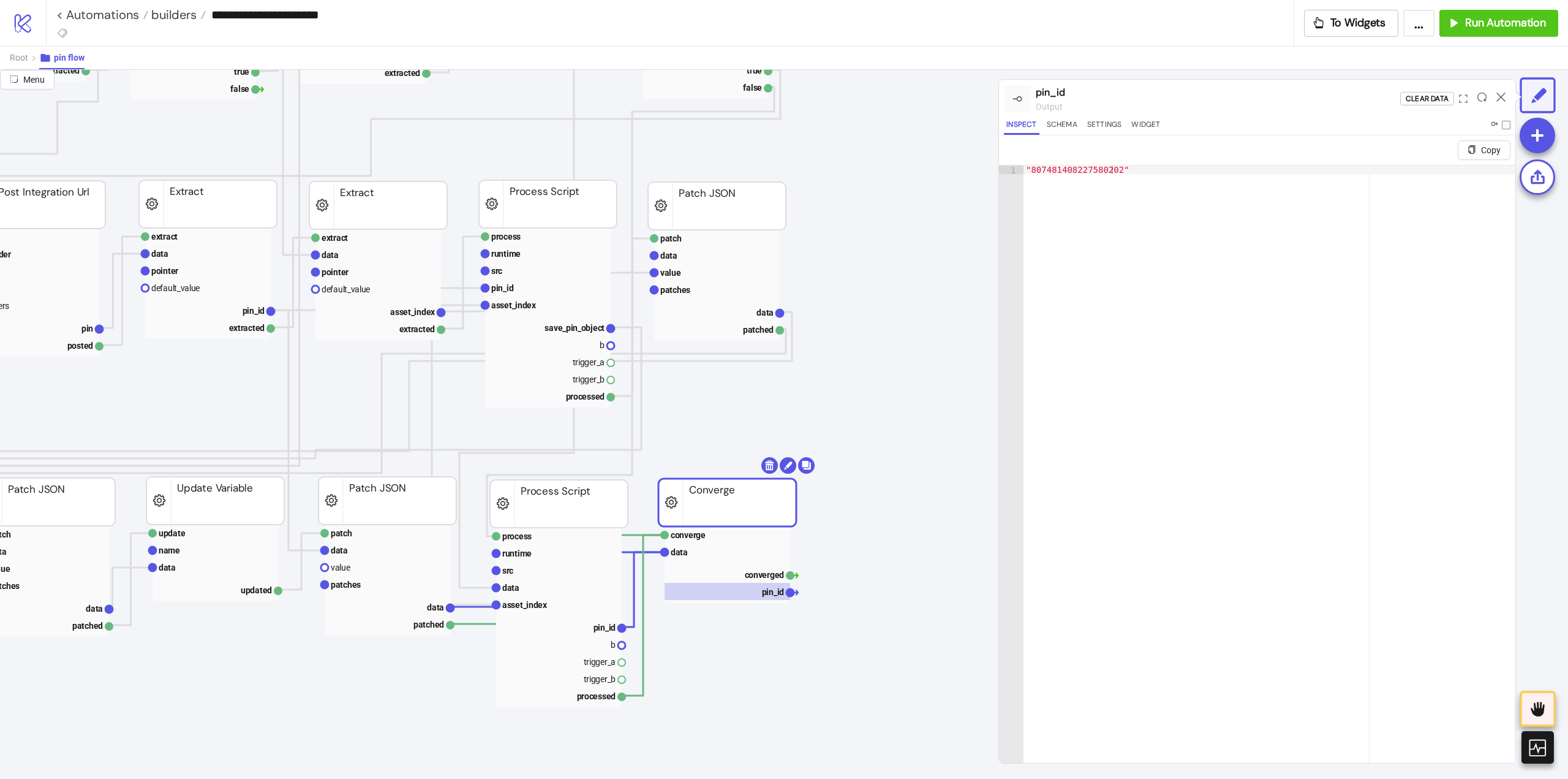
scroll to position [368, 0]
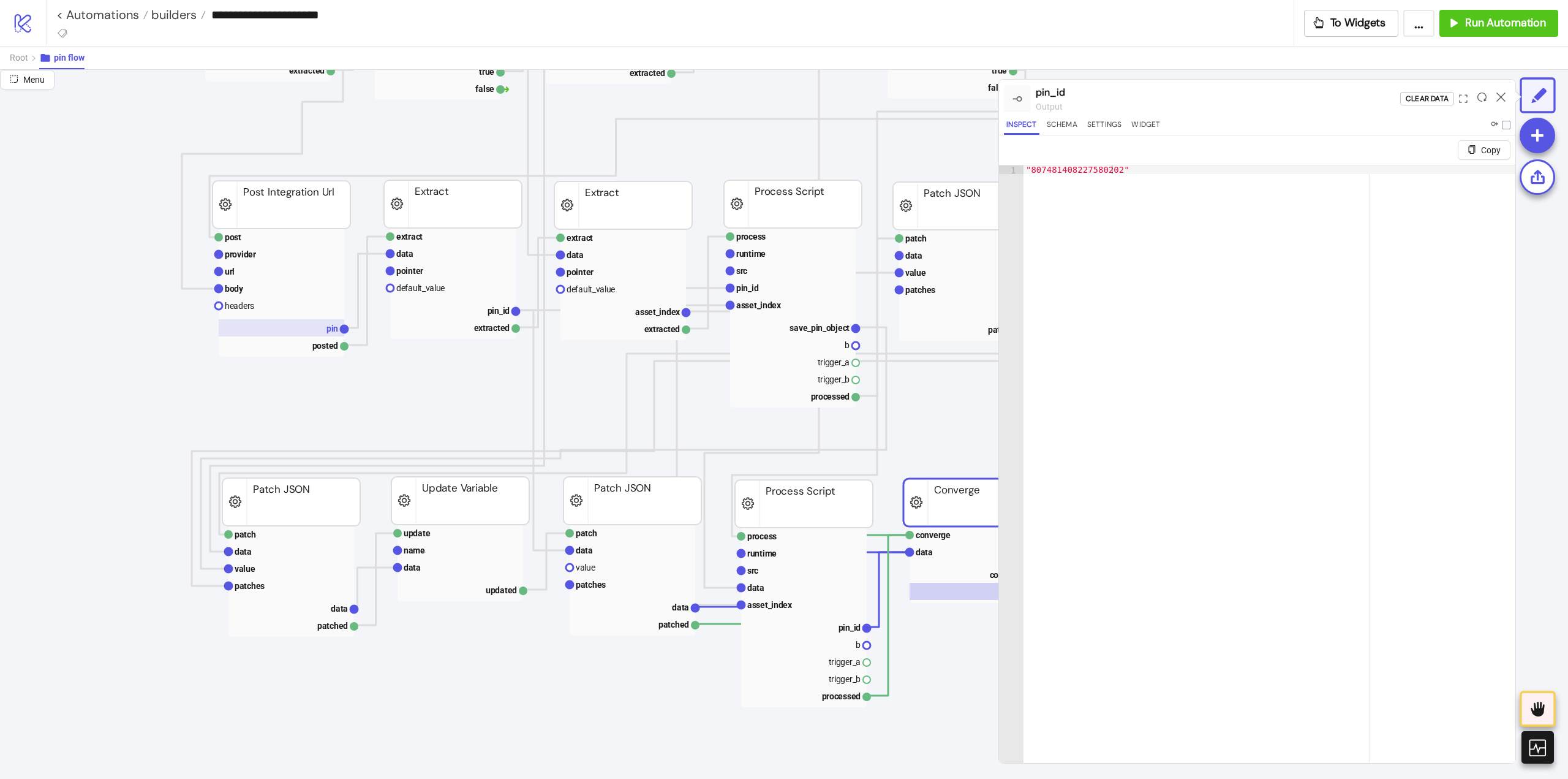
click at [318, 331] on rect at bounding box center [281, 327] width 125 height 17
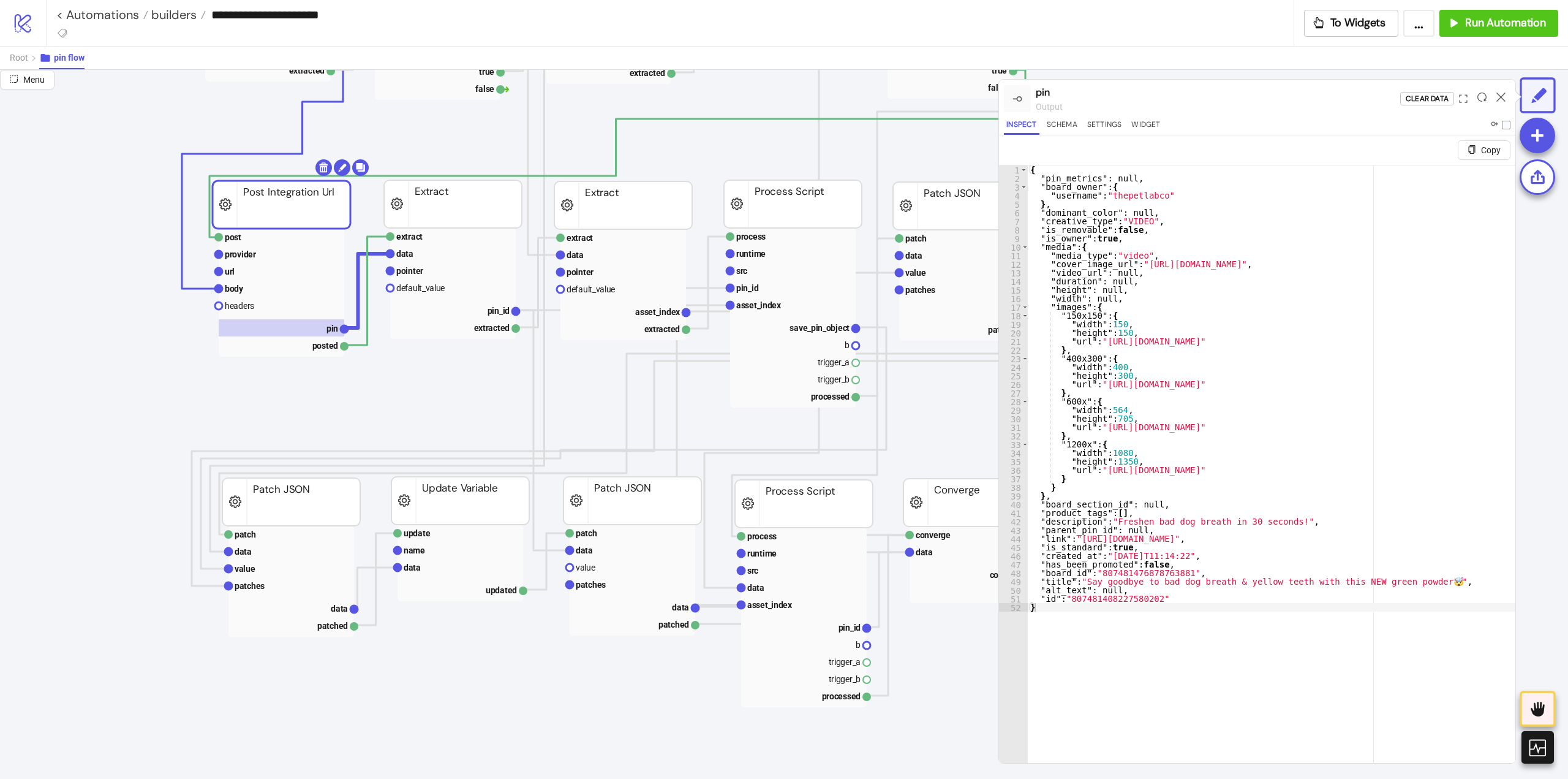
scroll to position [429, 0]
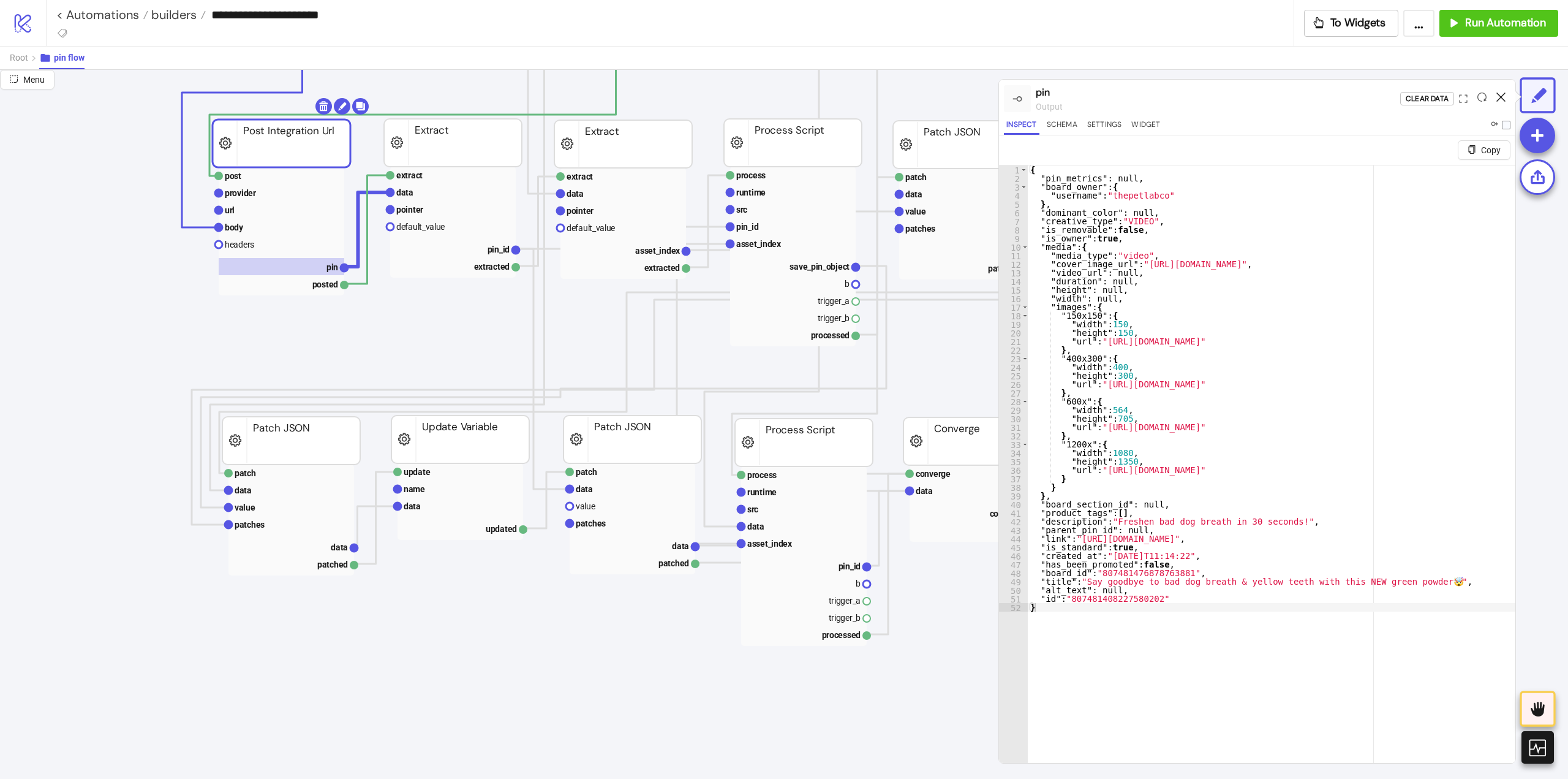
click at [1499, 96] on icon at bounding box center [1501, 97] width 9 height 9
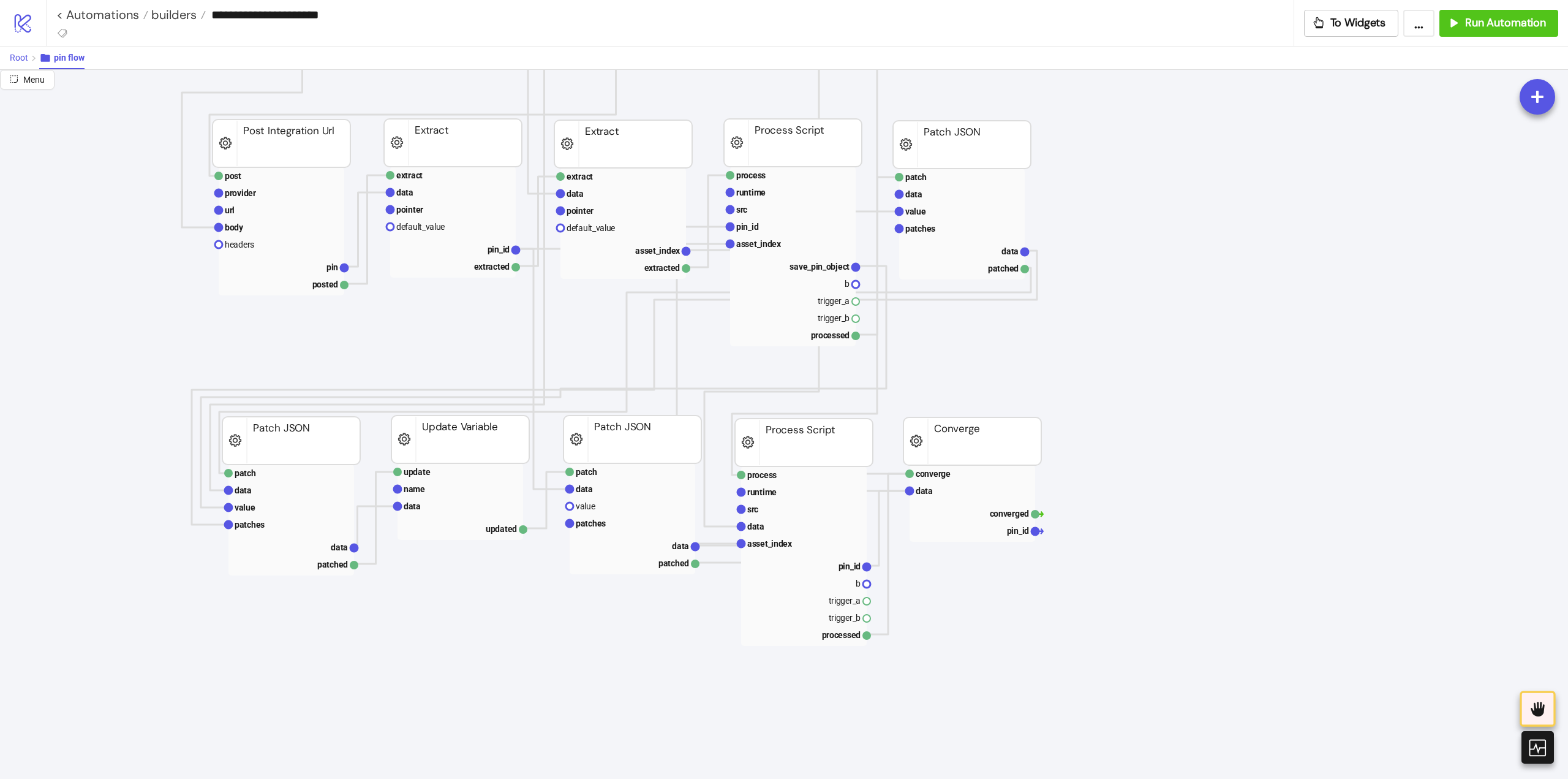
click at [21, 55] on span "Root" at bounding box center [19, 57] width 19 height 10
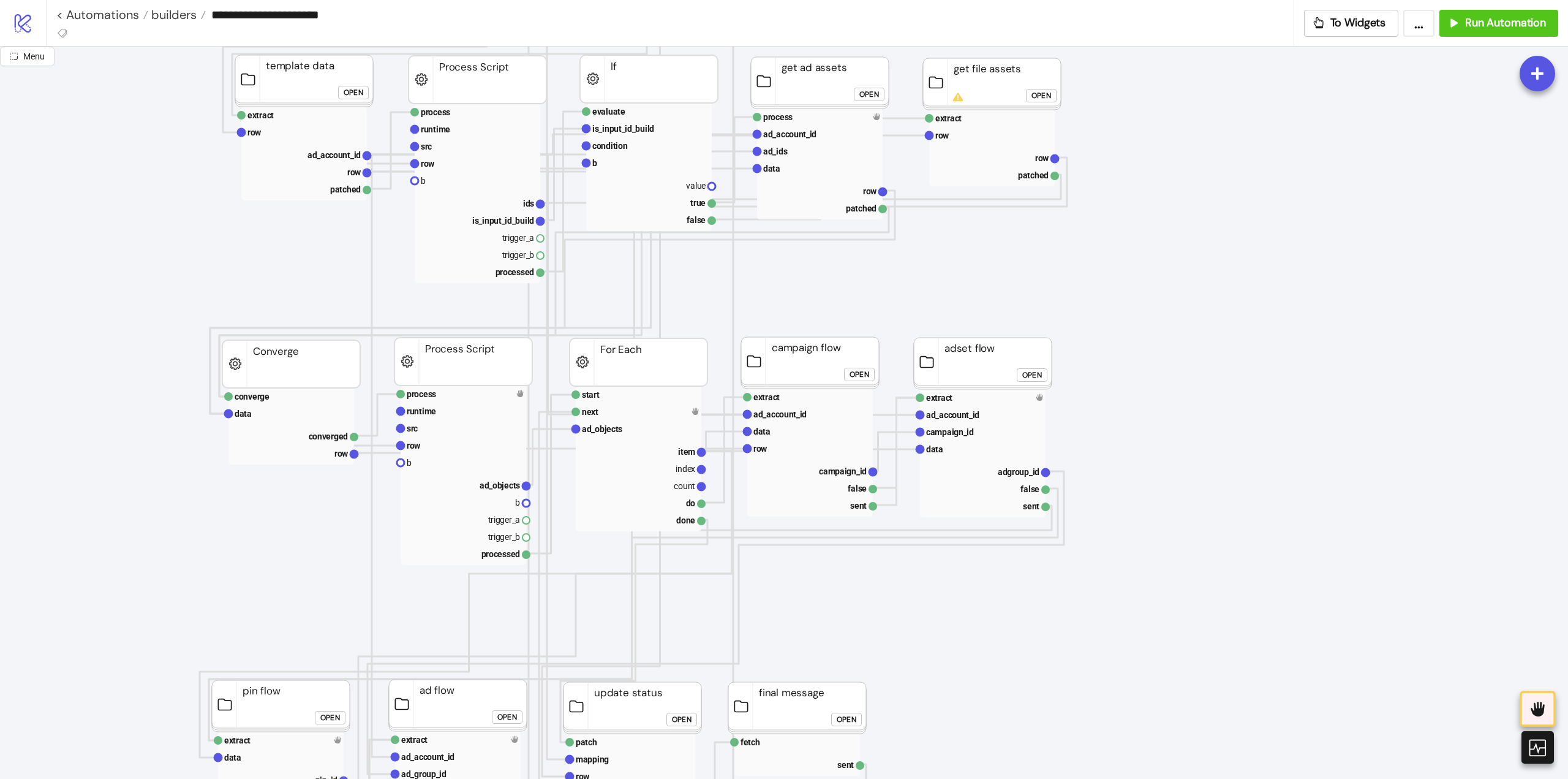
scroll to position [674, 0]
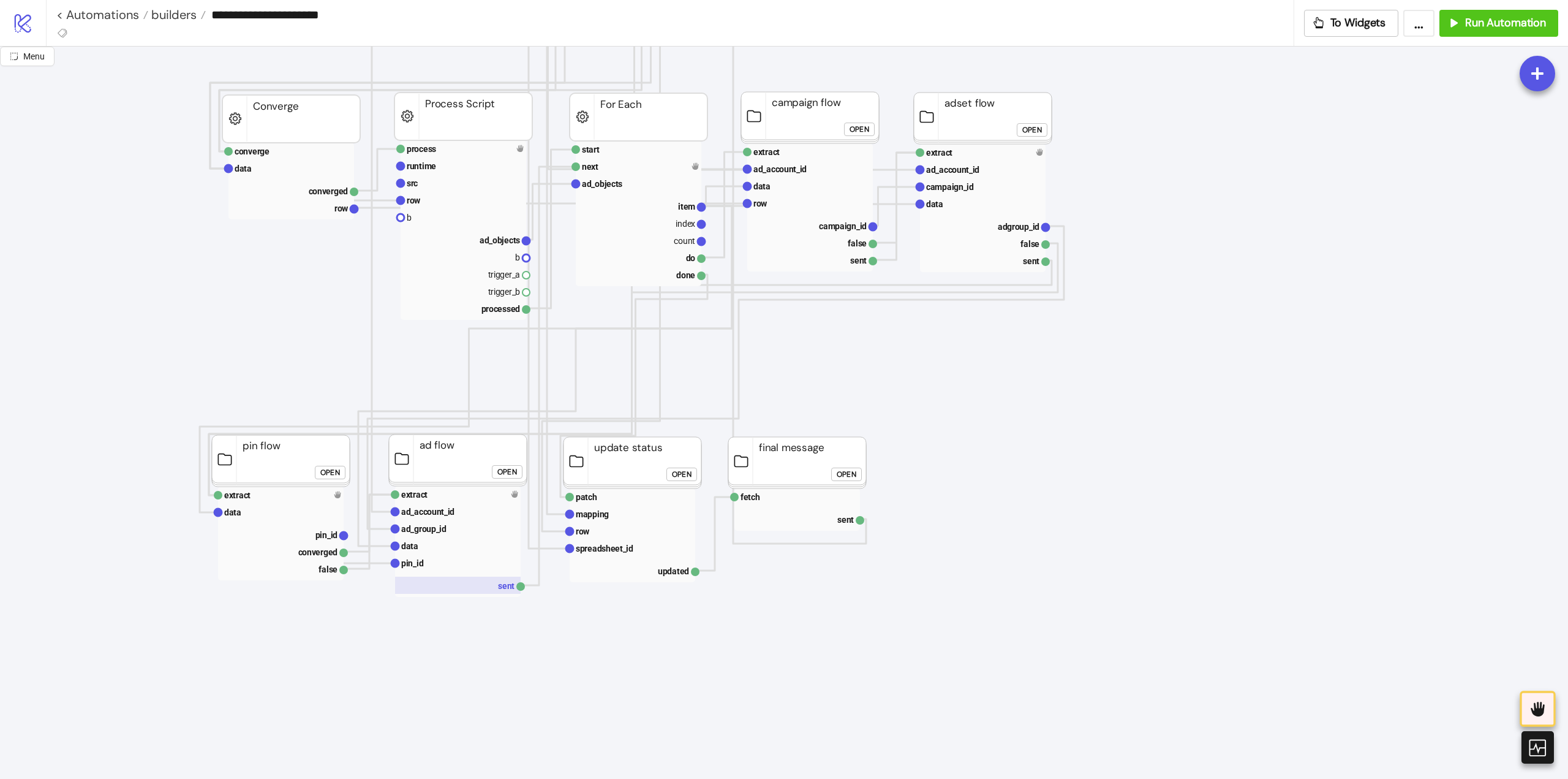
click at [498, 589] on rect at bounding box center [458, 585] width 125 height 17
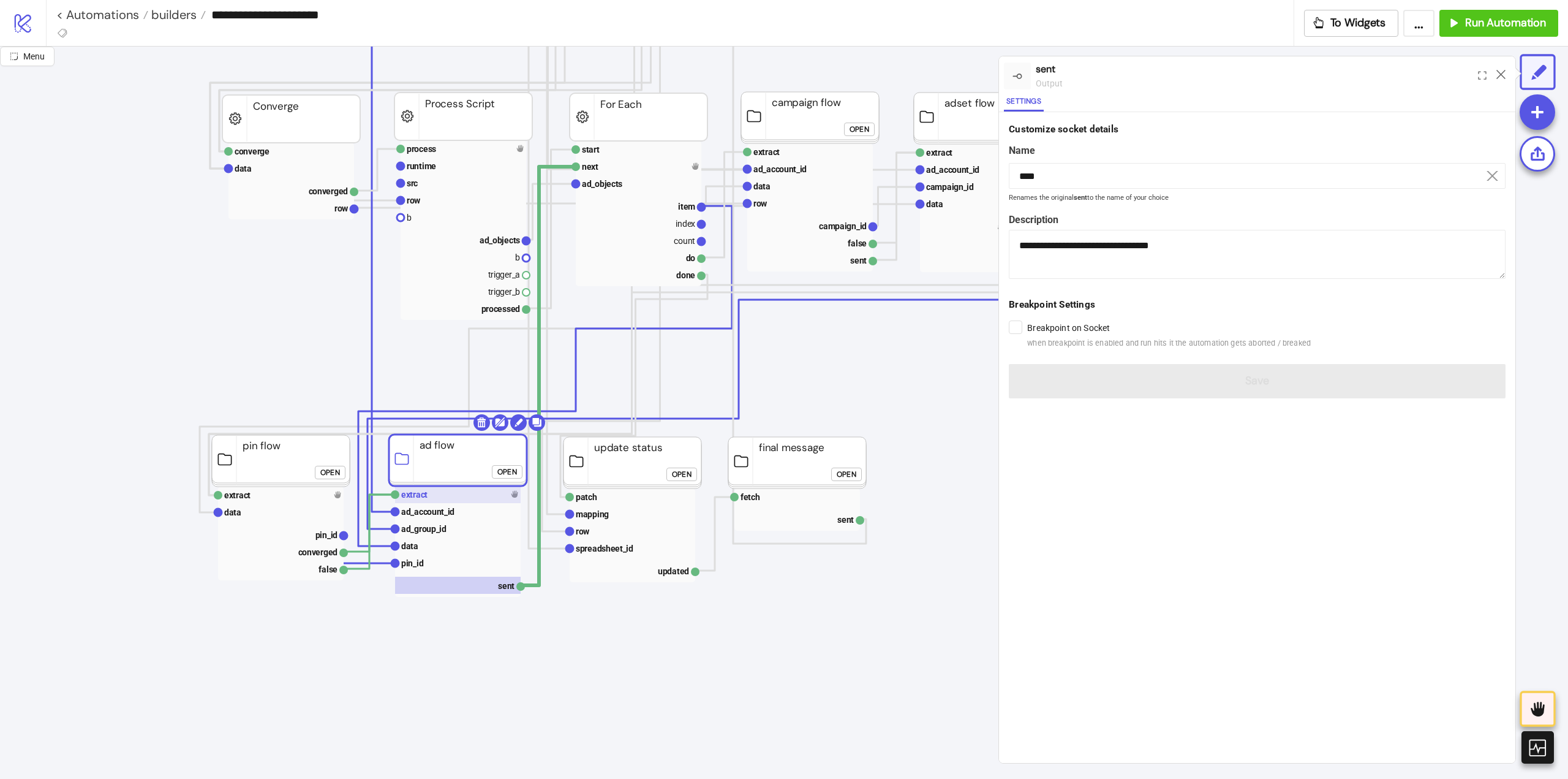
click at [422, 498] on text "extract" at bounding box center [414, 494] width 26 height 10
type input "*******"
type textarea "**********"
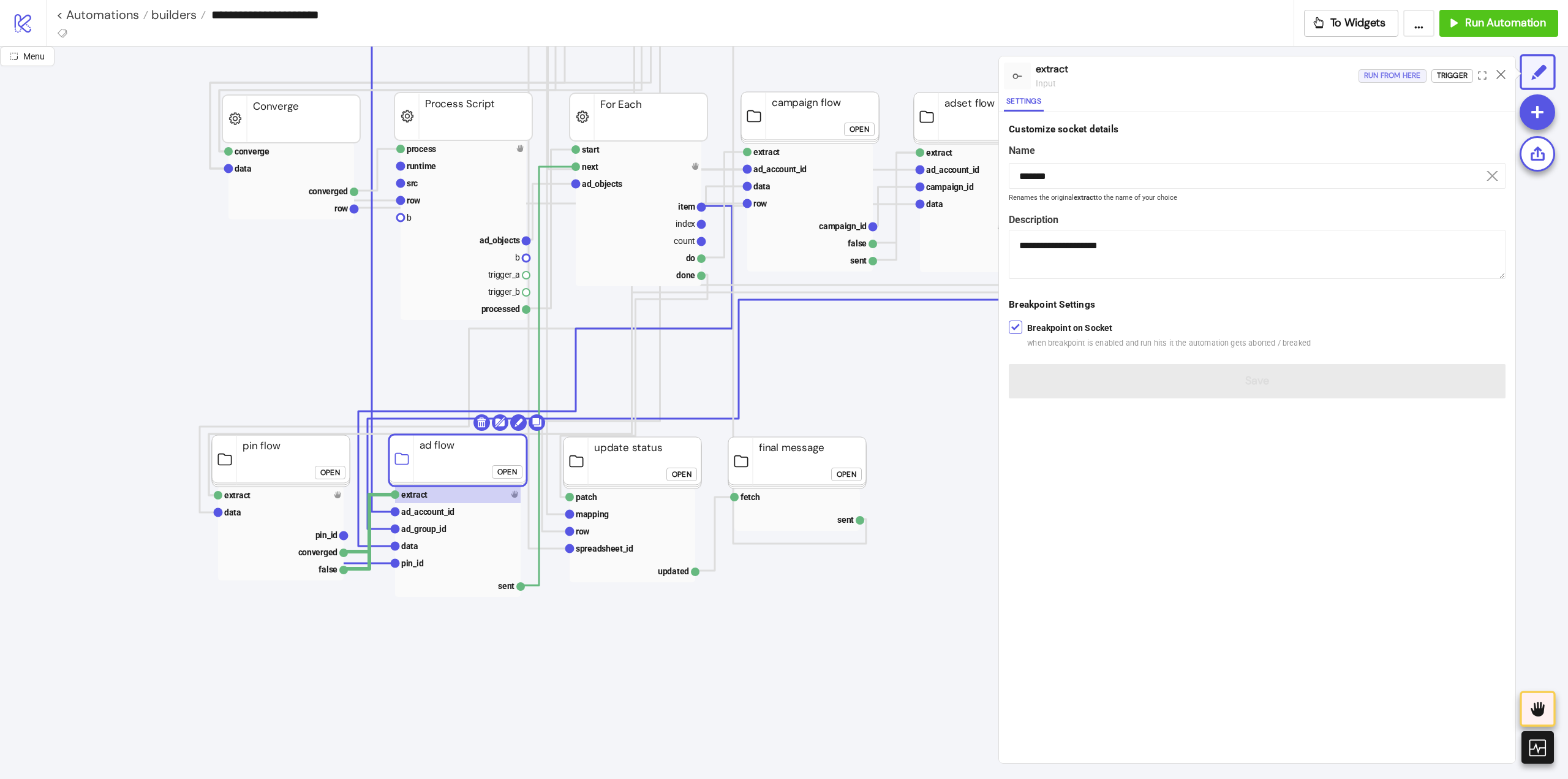
drag, startPoint x: 1389, startPoint y: 80, endPoint x: 1373, endPoint y: 87, distance: 17.5
click at [1390, 80] on div "Run from here" at bounding box center [1392, 76] width 57 height 14
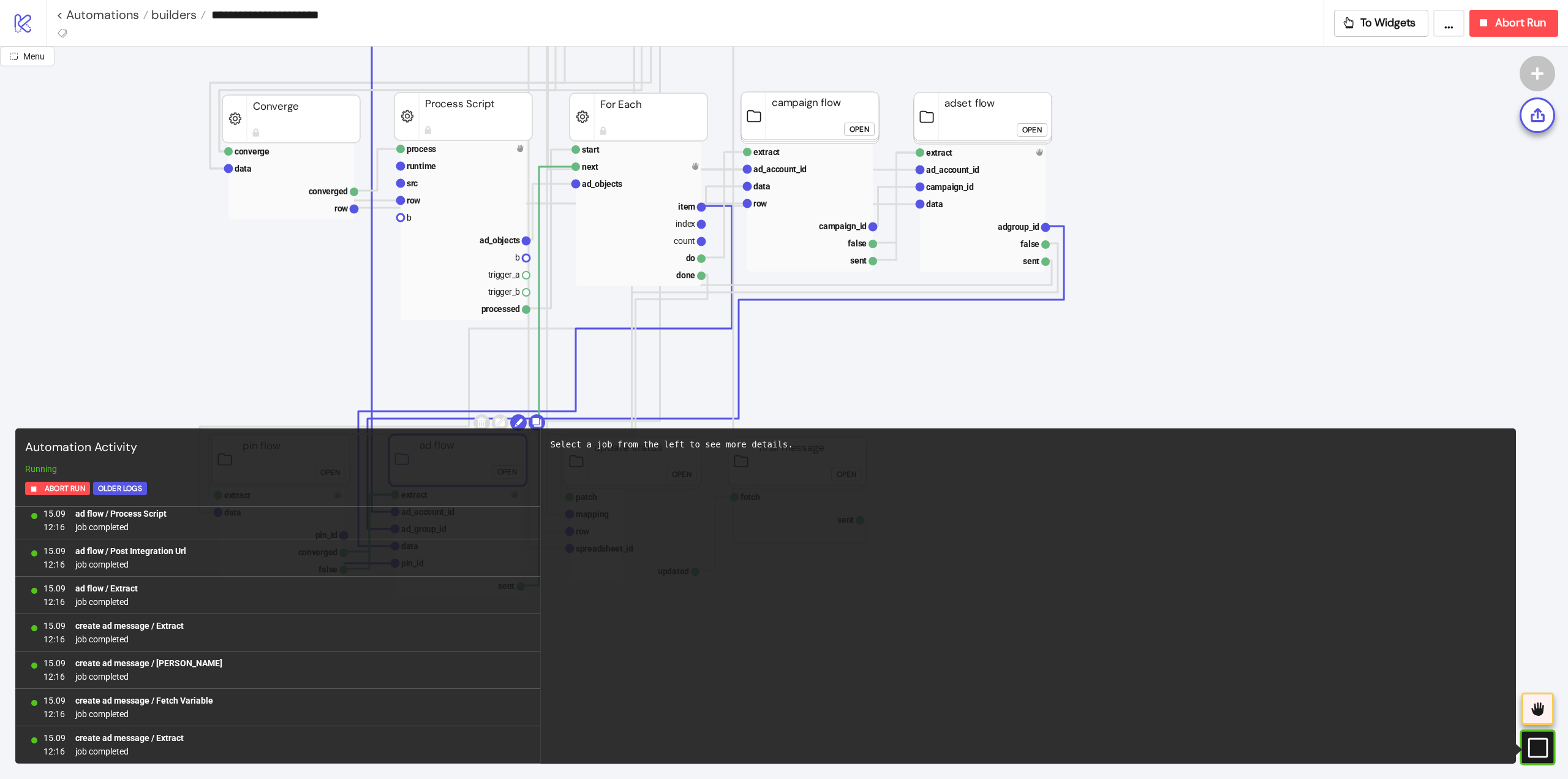
scroll to position [192, 0]
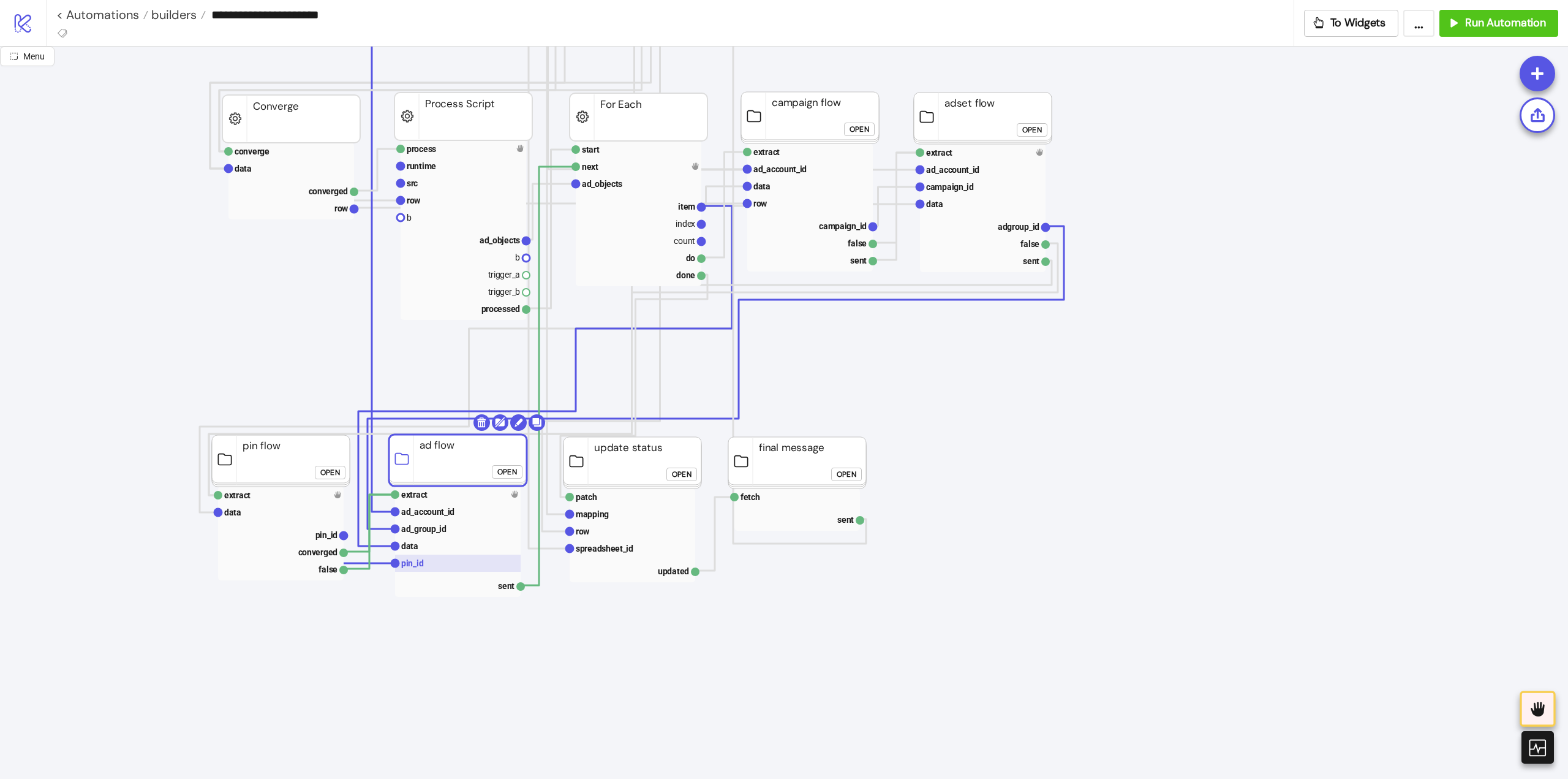
click at [432, 560] on rect at bounding box center [458, 563] width 125 height 17
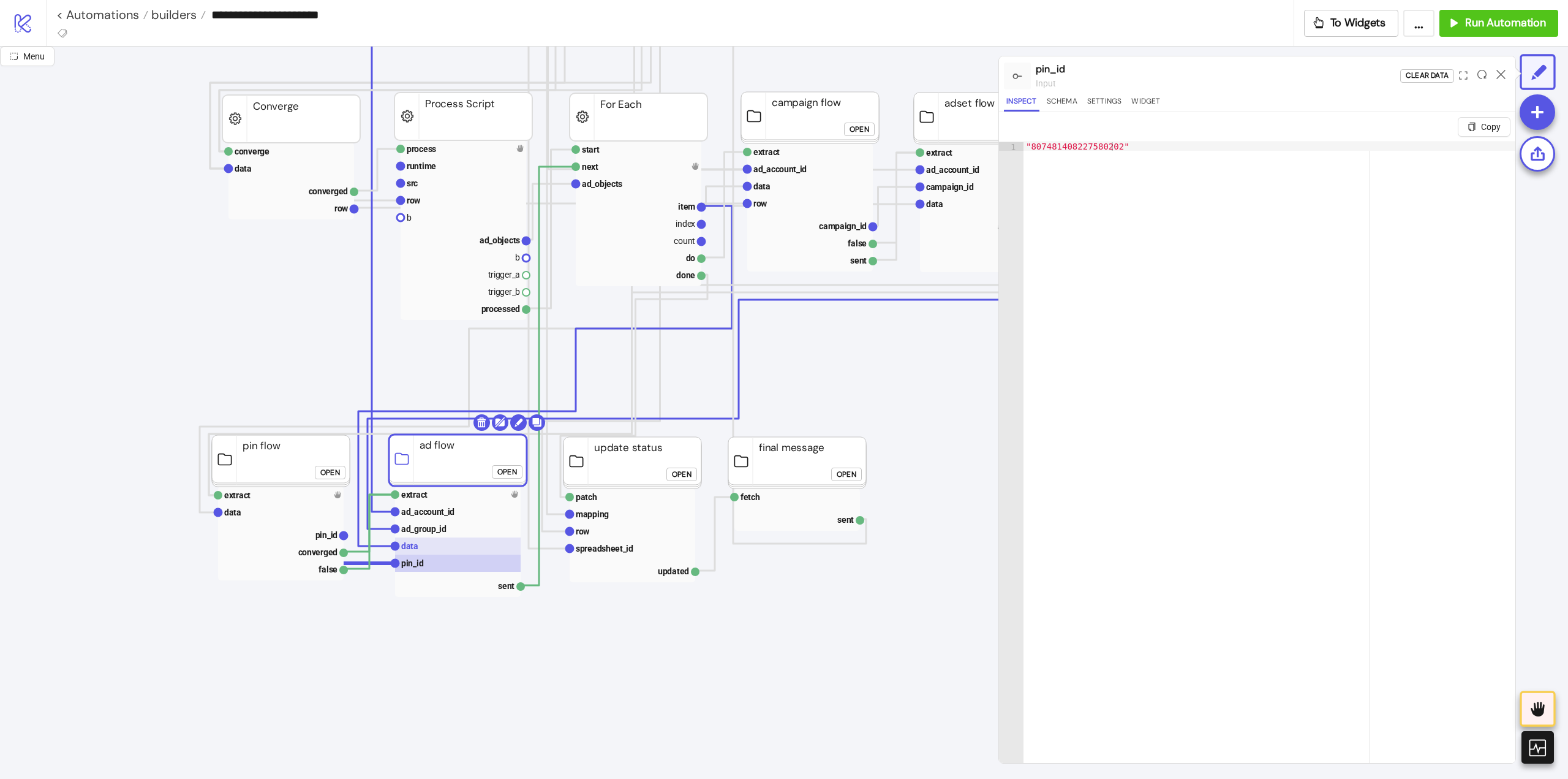
click at [428, 547] on rect at bounding box center [458, 546] width 125 height 17
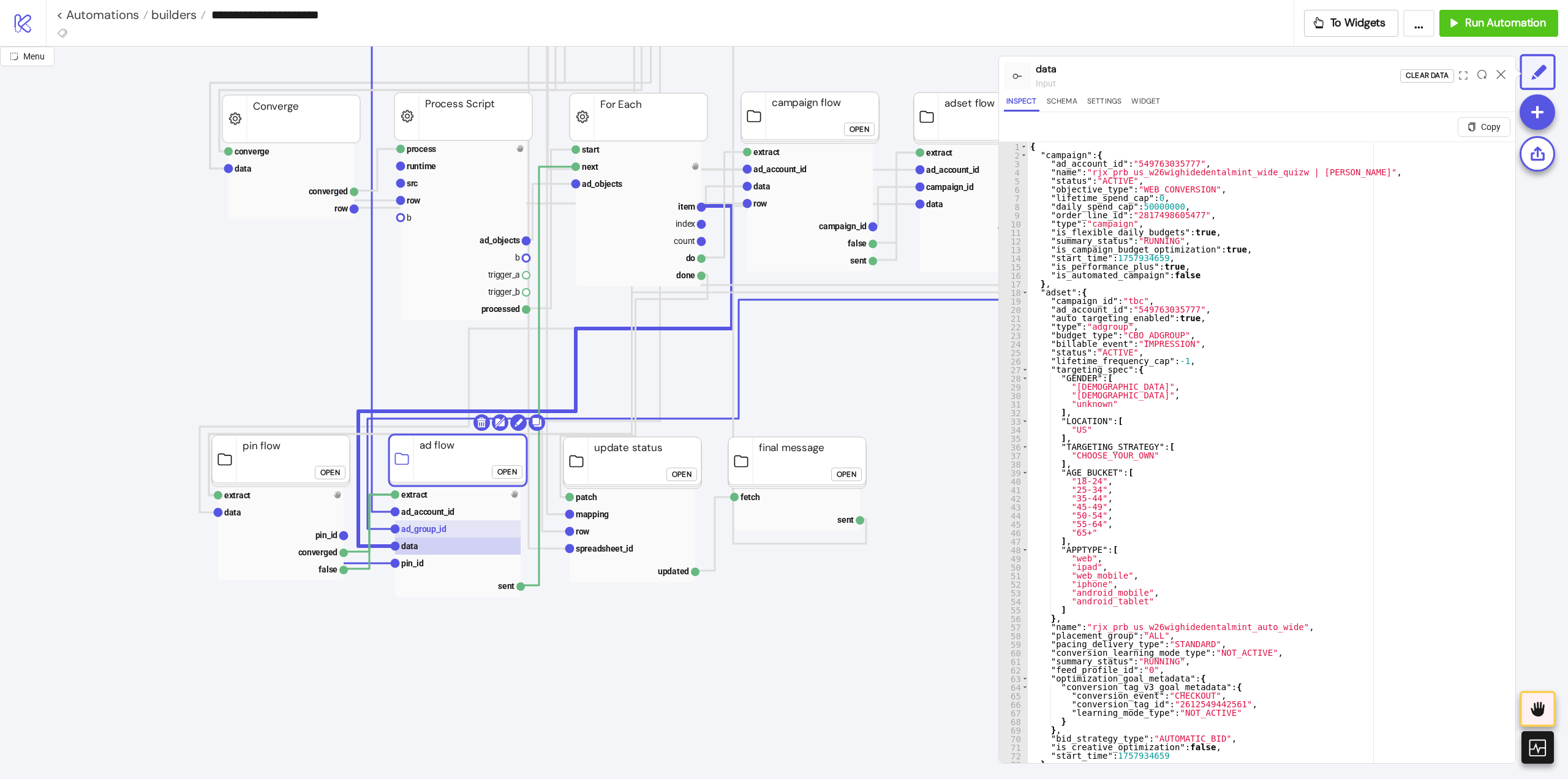
click at [446, 536] on rect at bounding box center [458, 529] width 125 height 17
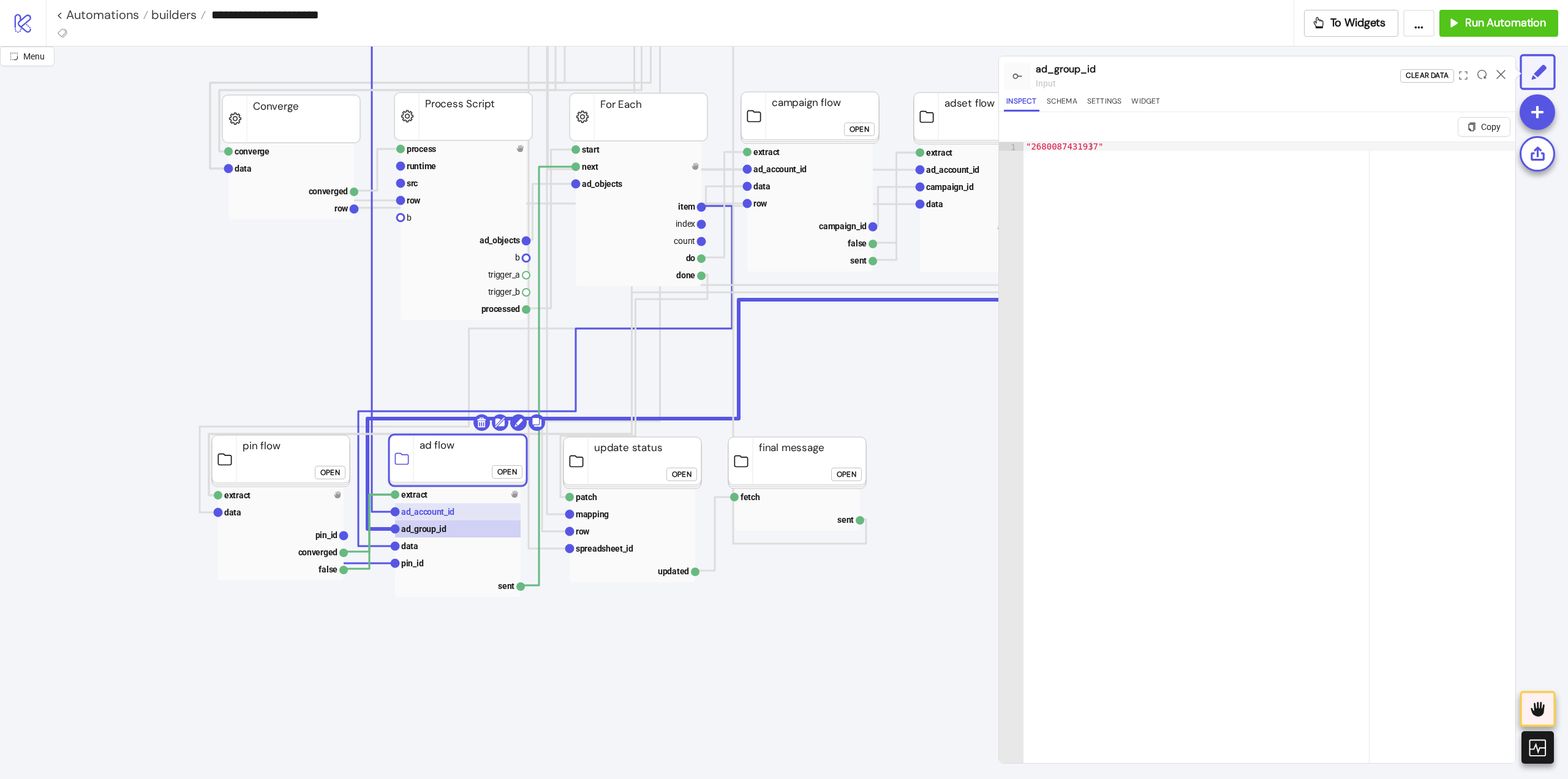
click at [434, 515] on text "ad_account_id" at bounding box center [428, 511] width 53 height 10
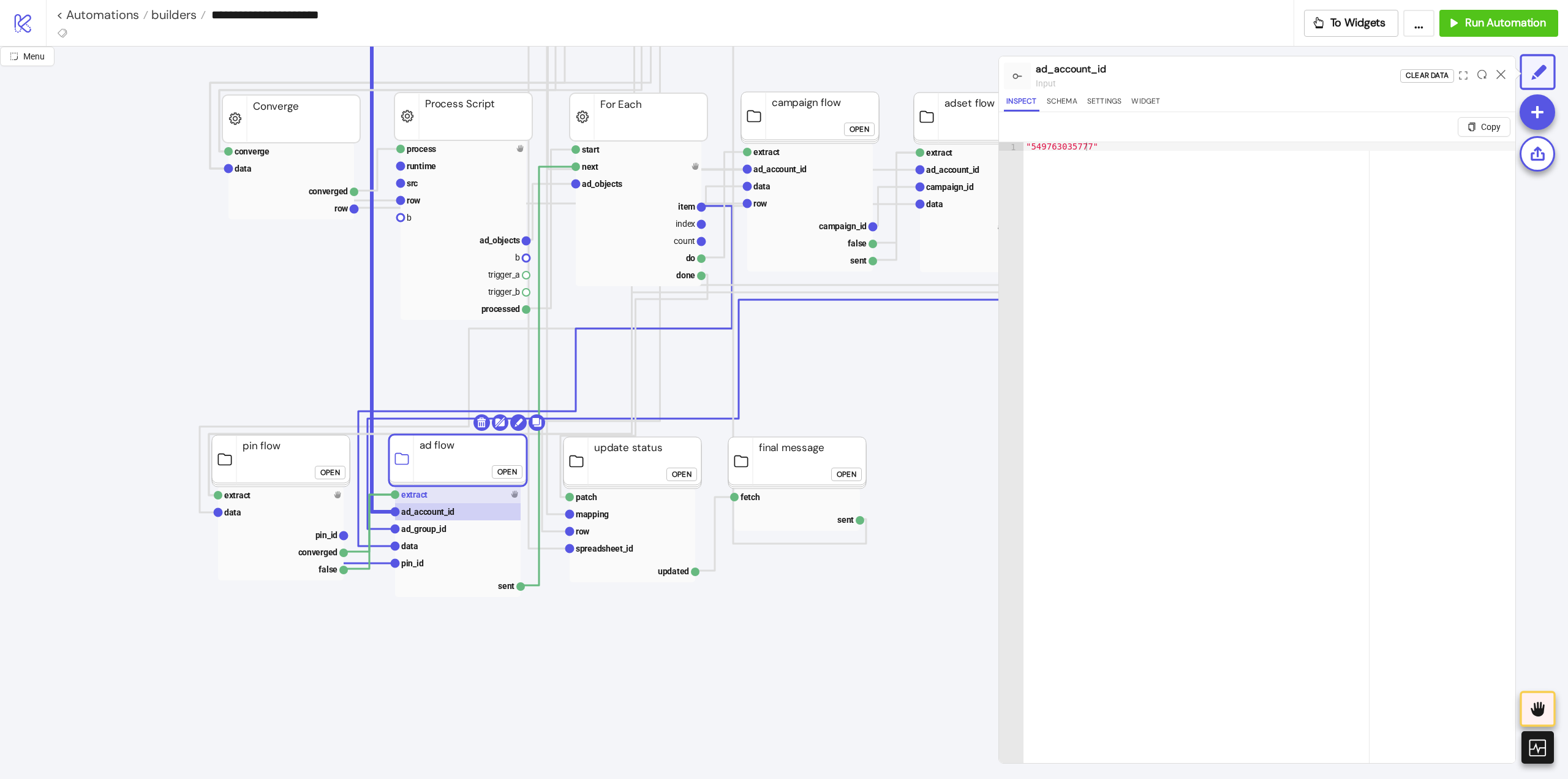
click at [424, 495] on text "extract" at bounding box center [414, 494] width 26 height 10
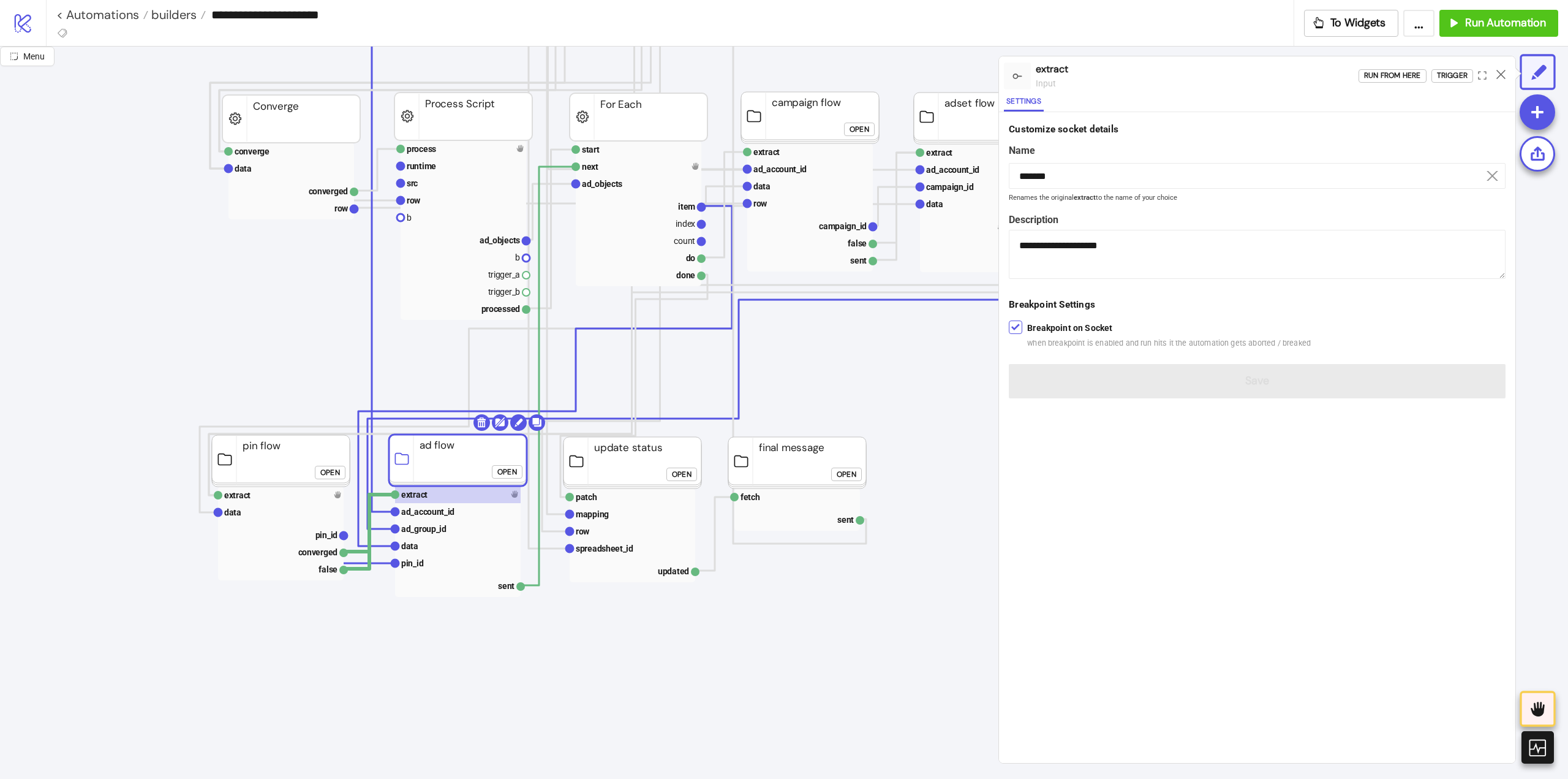
click div "Open"
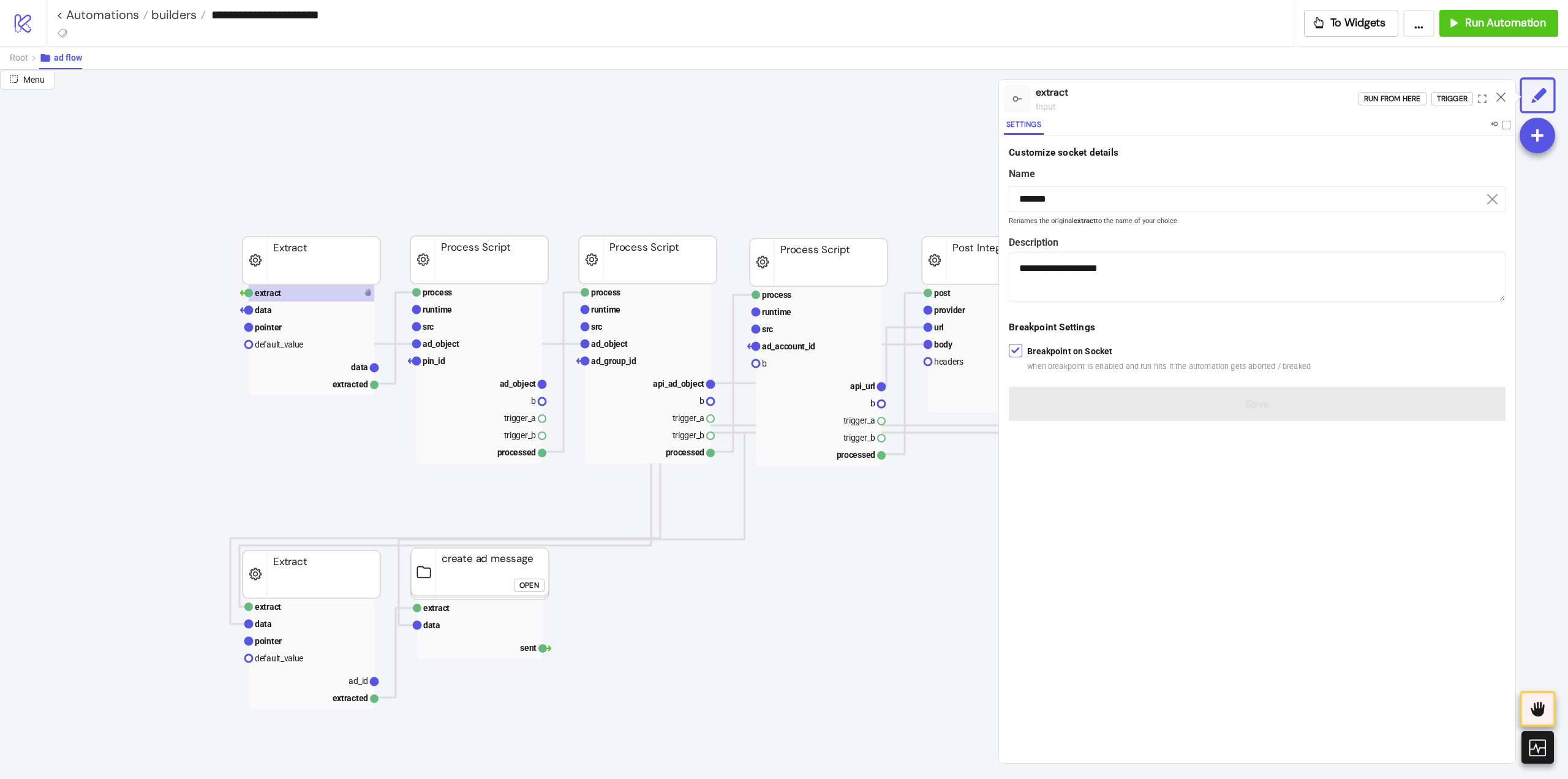
scroll to position [61, 61]
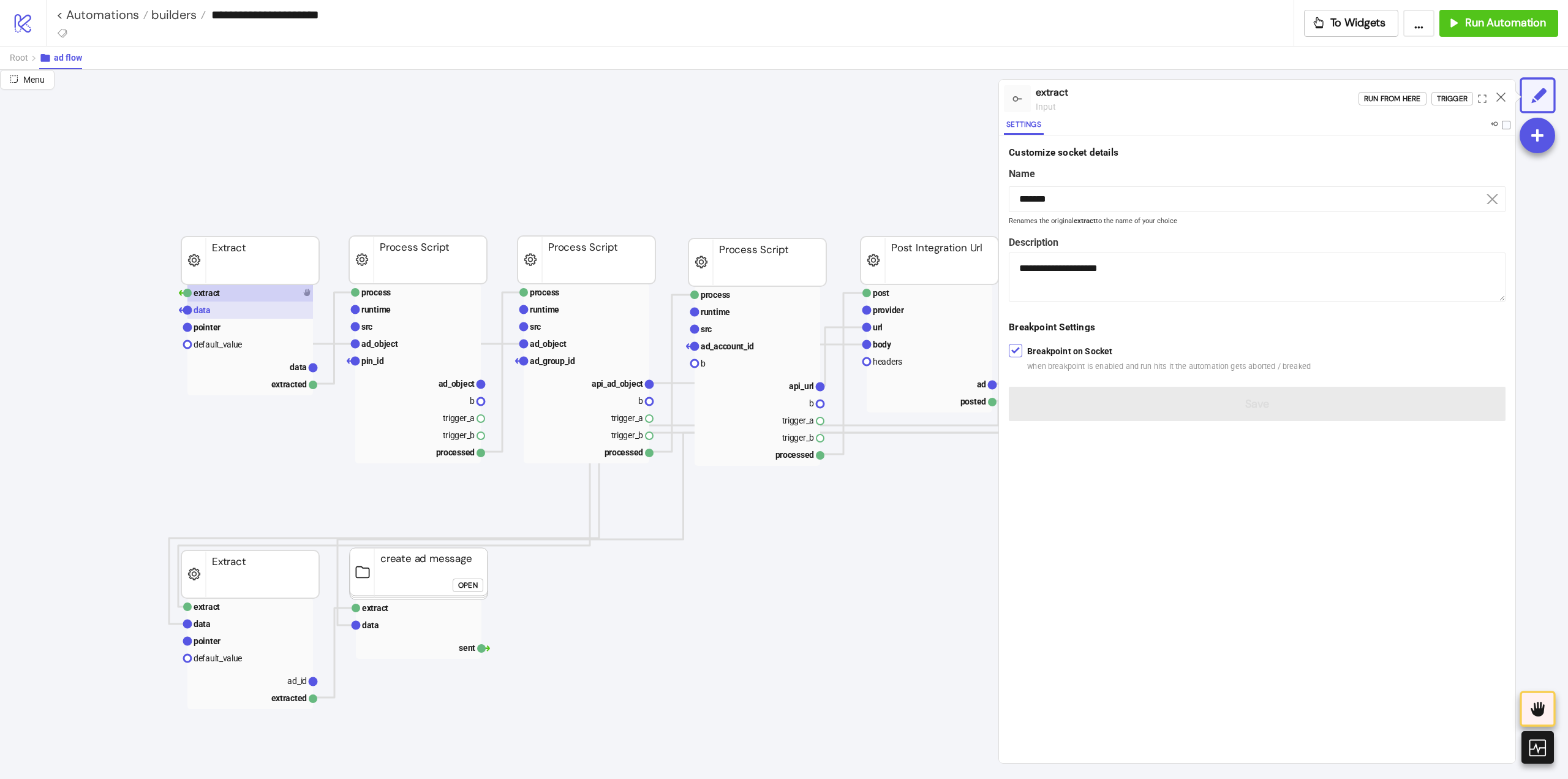
click at [225, 309] on rect at bounding box center [250, 310] width 125 height 17
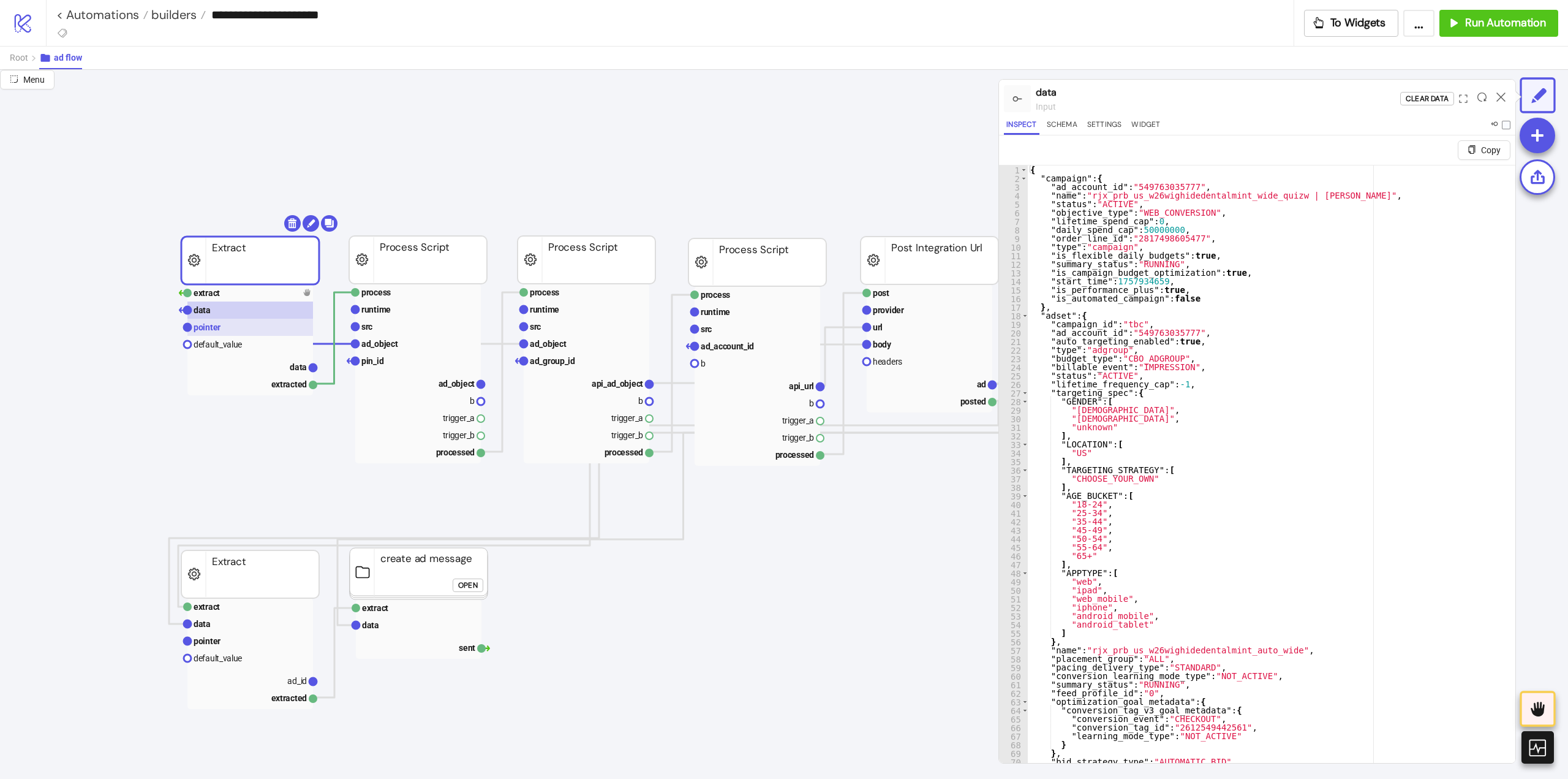
click at [220, 326] on rect at bounding box center [250, 327] width 125 height 17
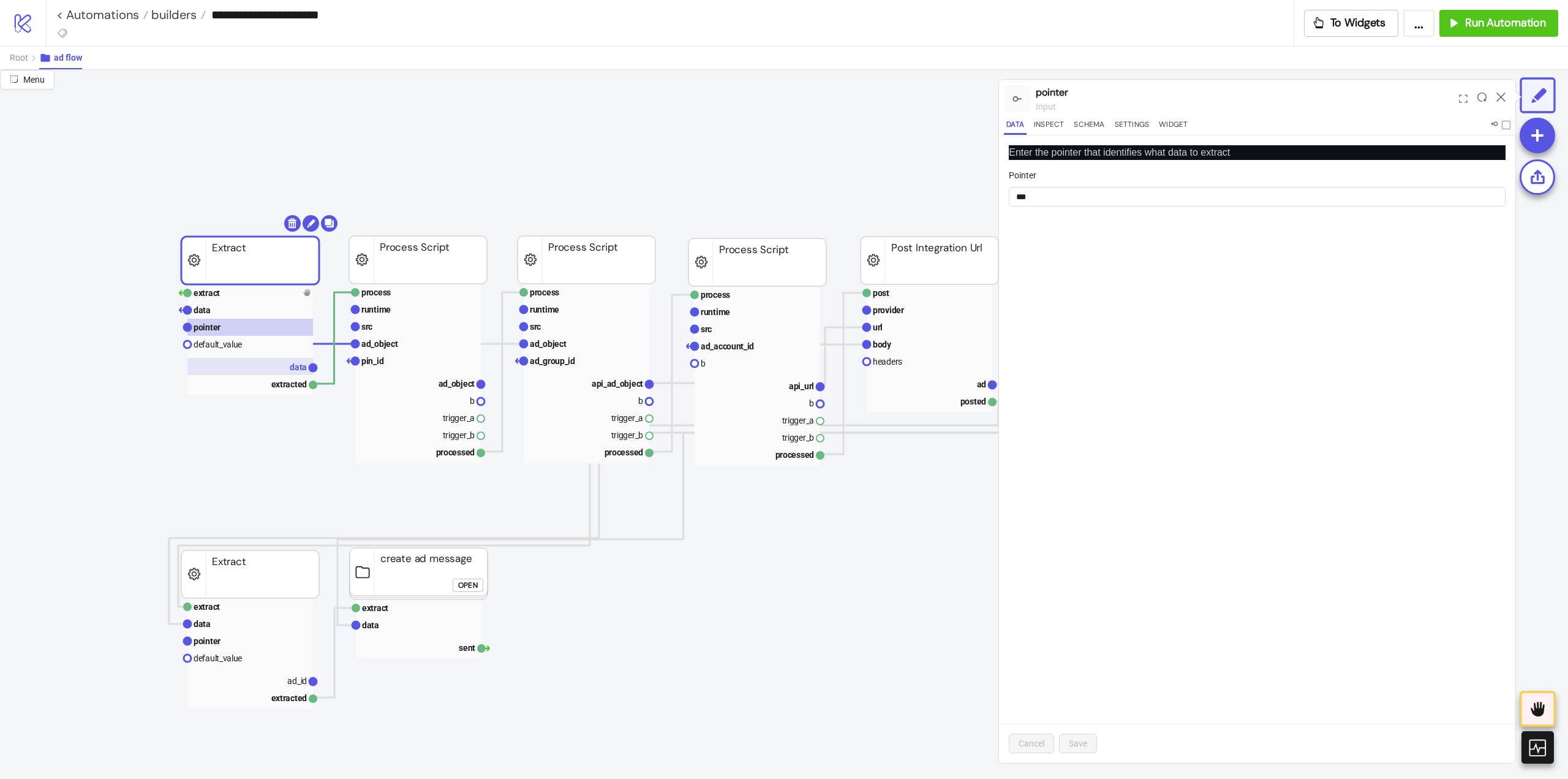
click at [279, 374] on rect at bounding box center [250, 366] width 125 height 17
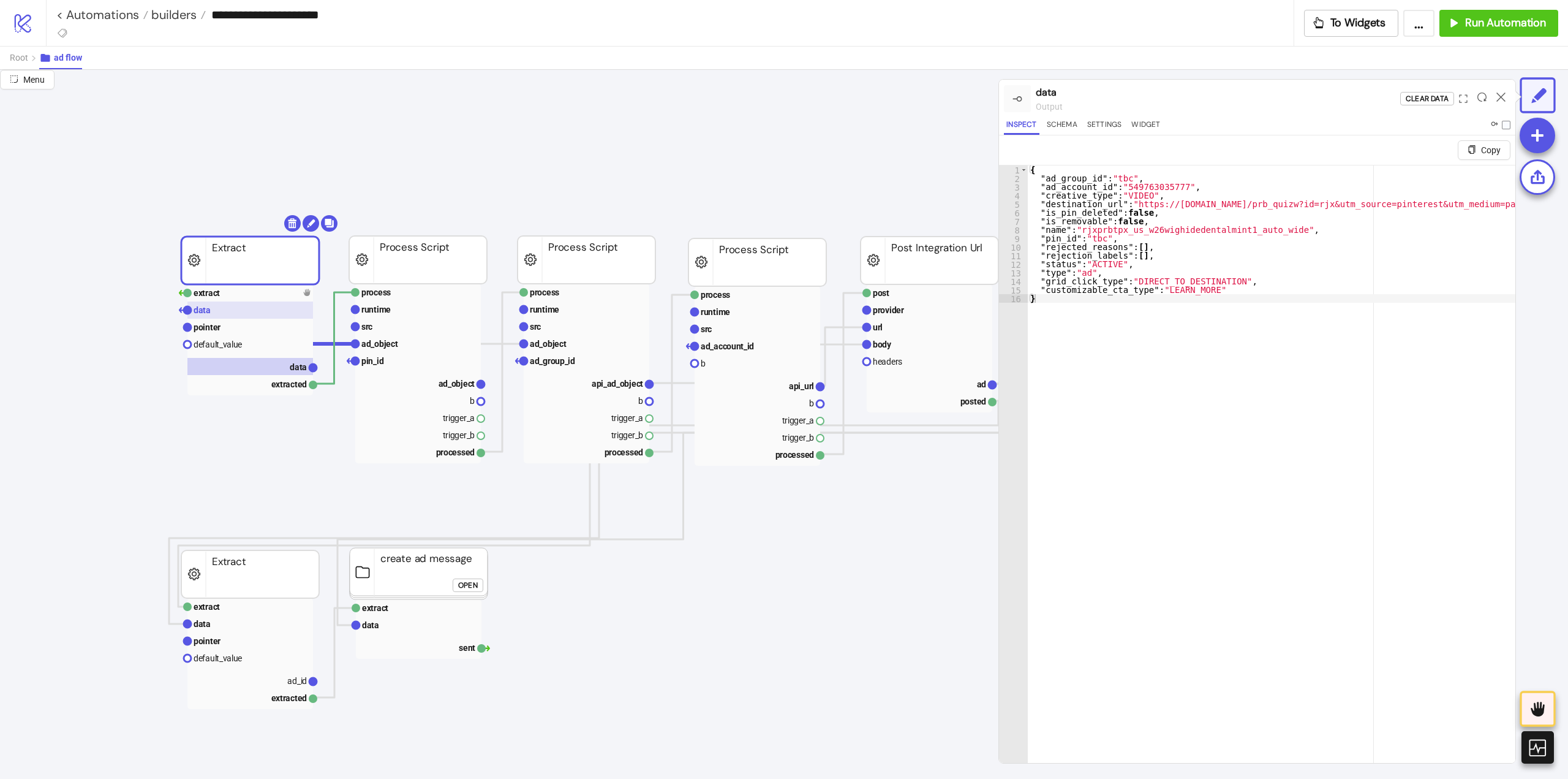
click at [212, 315] on rect at bounding box center [250, 310] width 125 height 17
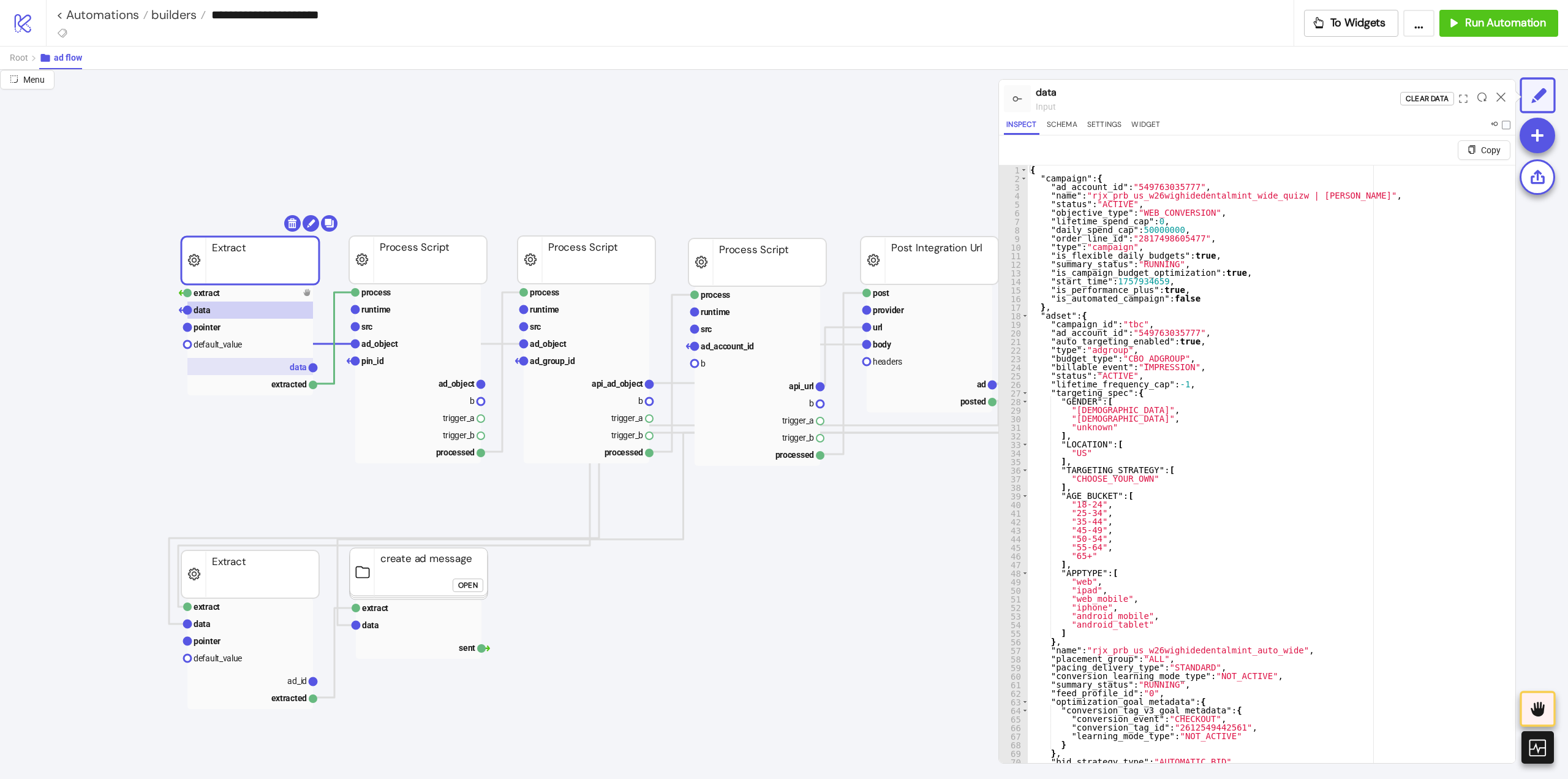
click at [271, 363] on rect at bounding box center [250, 366] width 125 height 17
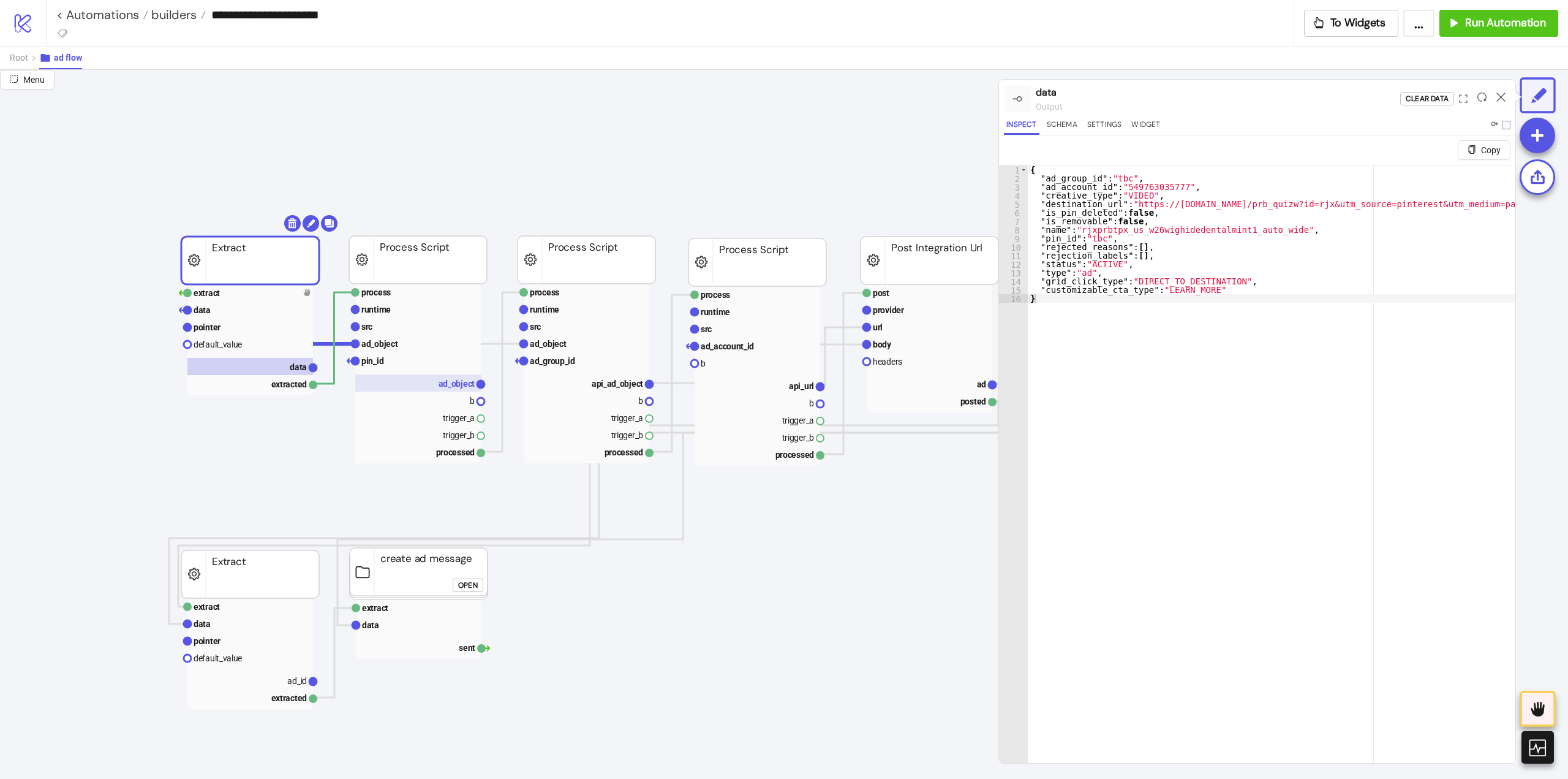
click at [431, 387] on rect at bounding box center [418, 383] width 125 height 17
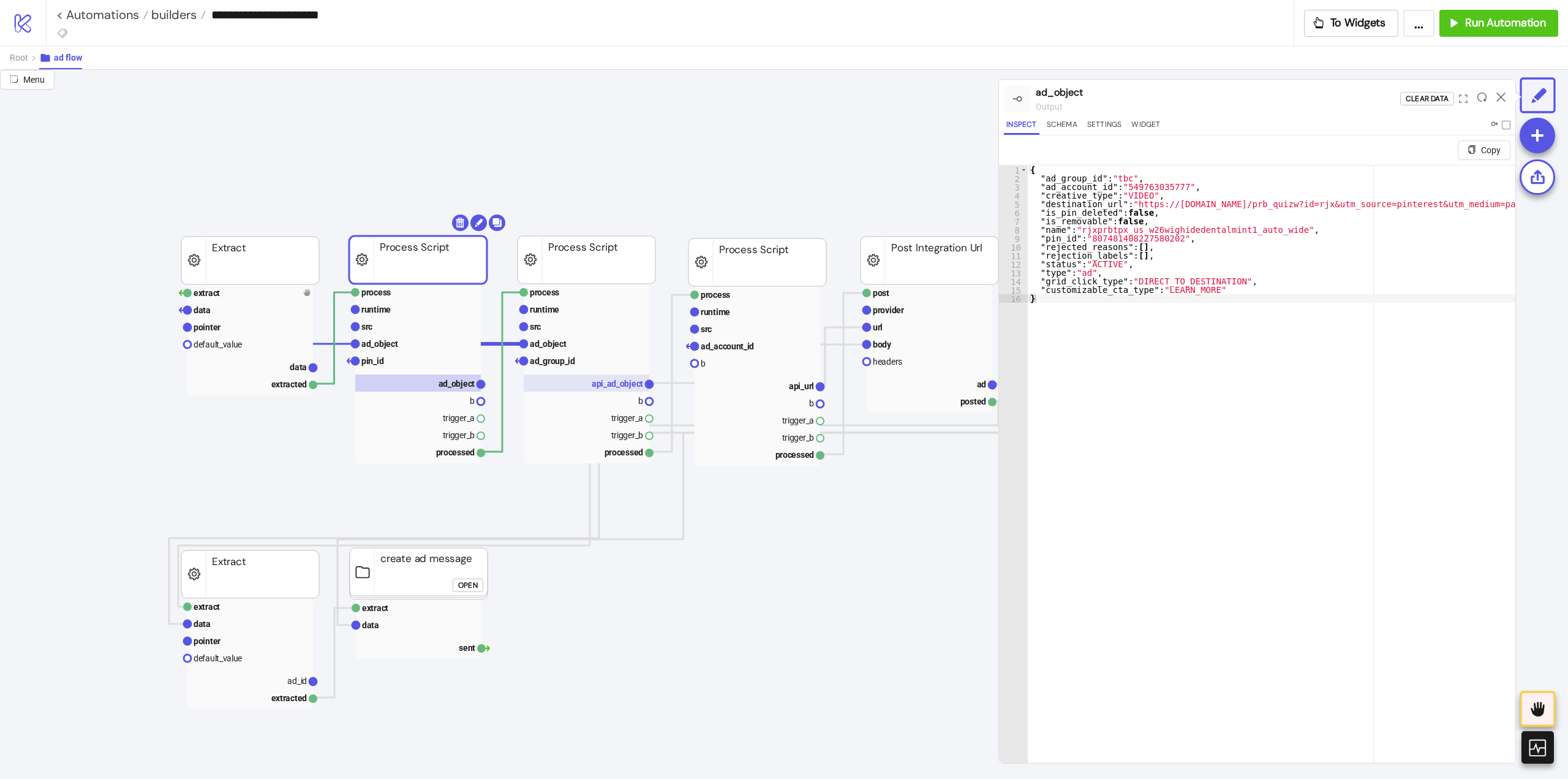
click at [594, 388] on text "api_ad_object" at bounding box center [617, 383] width 51 height 10
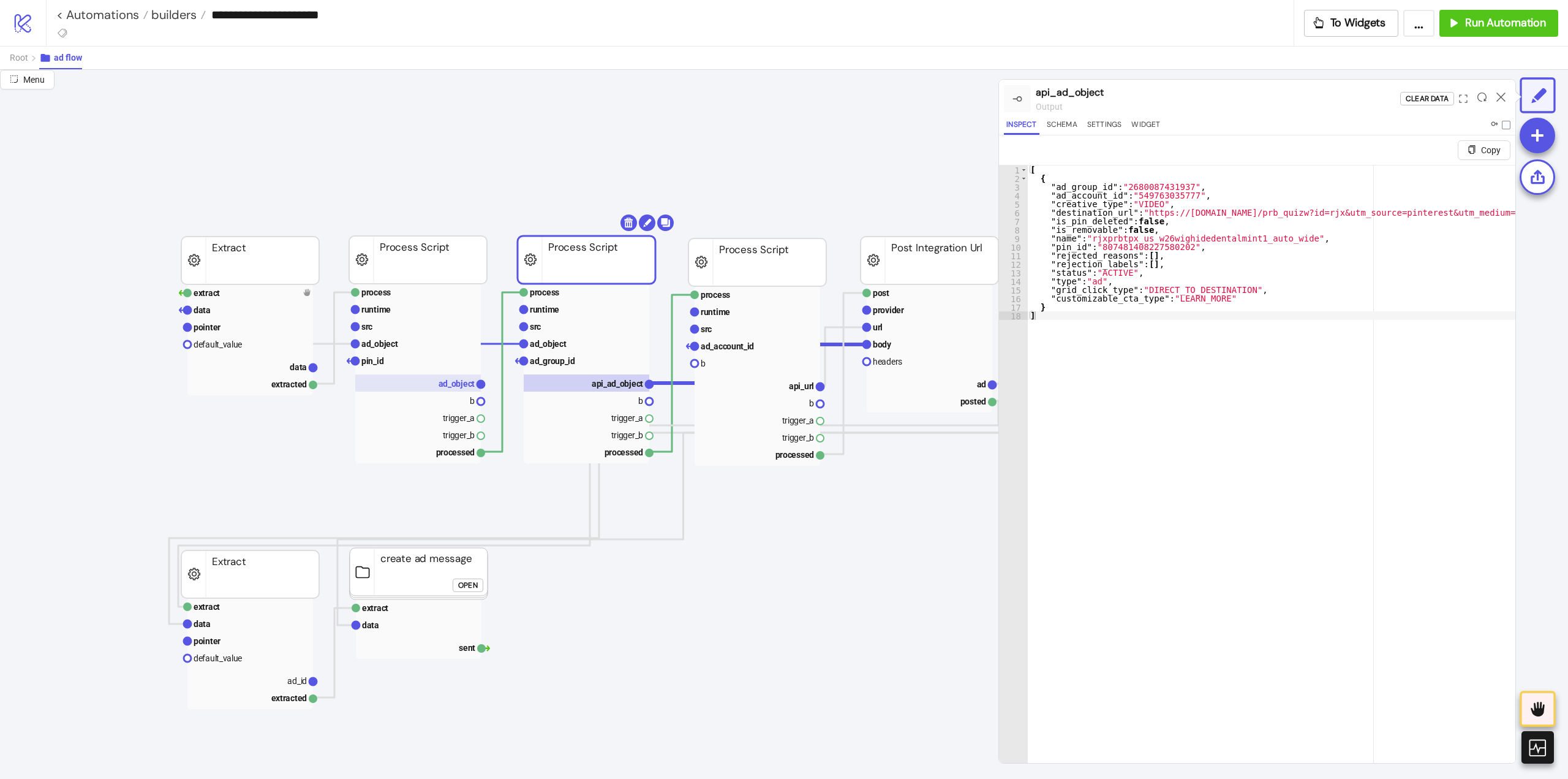
click at [438, 386] on rect at bounding box center [418, 383] width 125 height 17
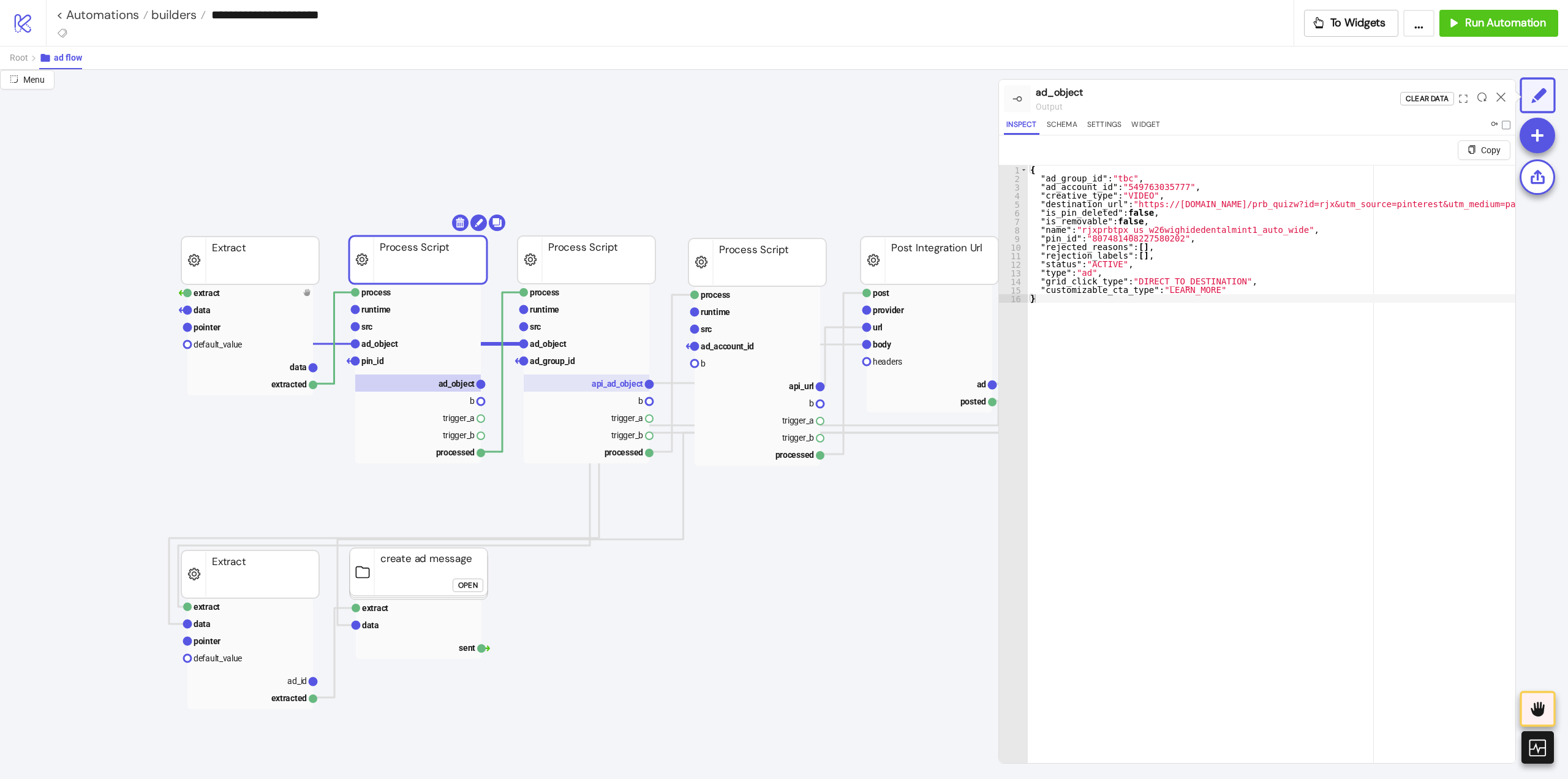
drag, startPoint x: 618, startPoint y: 388, endPoint x: 603, endPoint y: 365, distance: 27.5
click at [617, 388] on text "api_ad_object" at bounding box center [617, 383] width 51 height 10
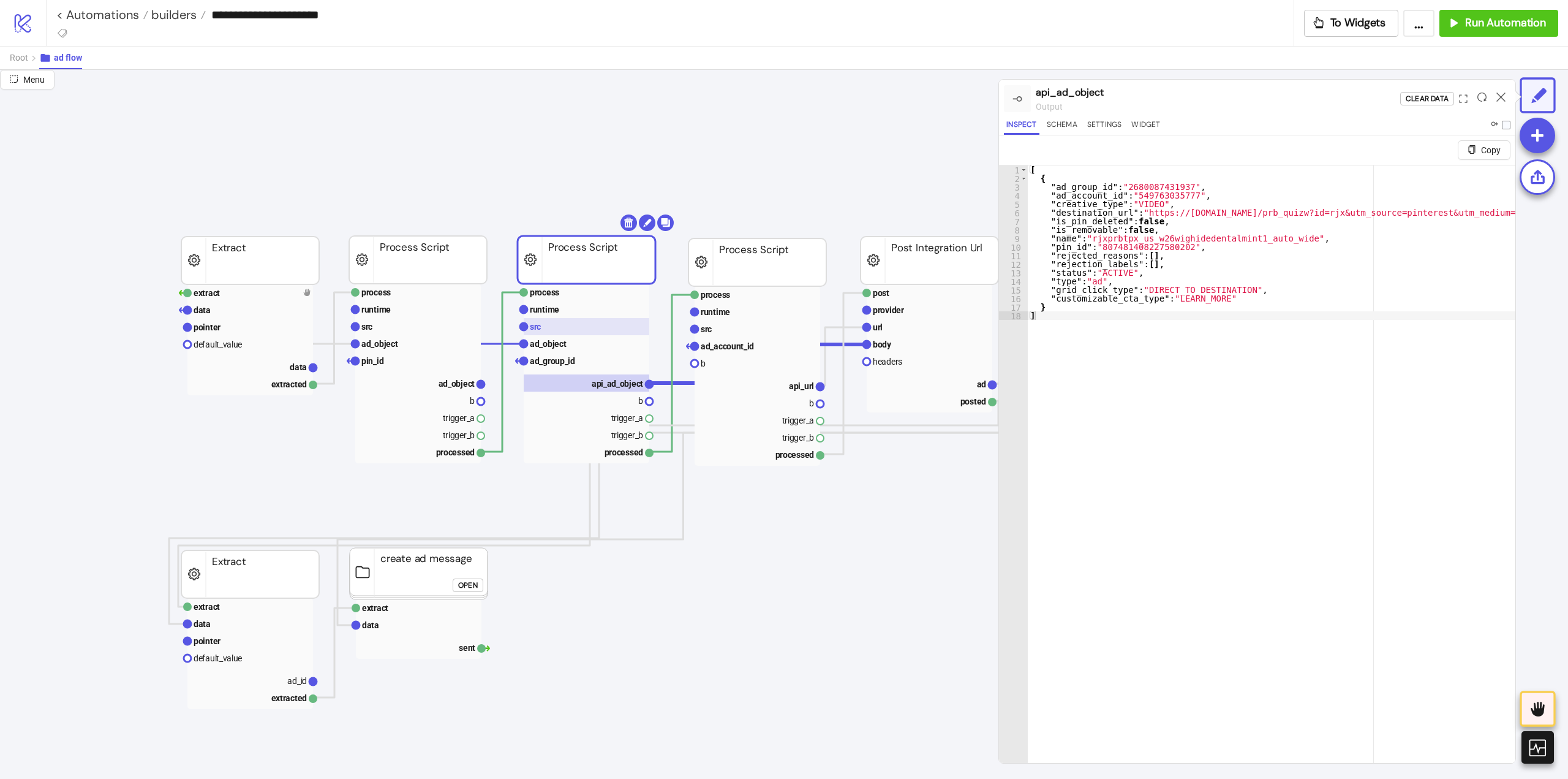
click at [581, 333] on rect at bounding box center [586, 326] width 125 height 17
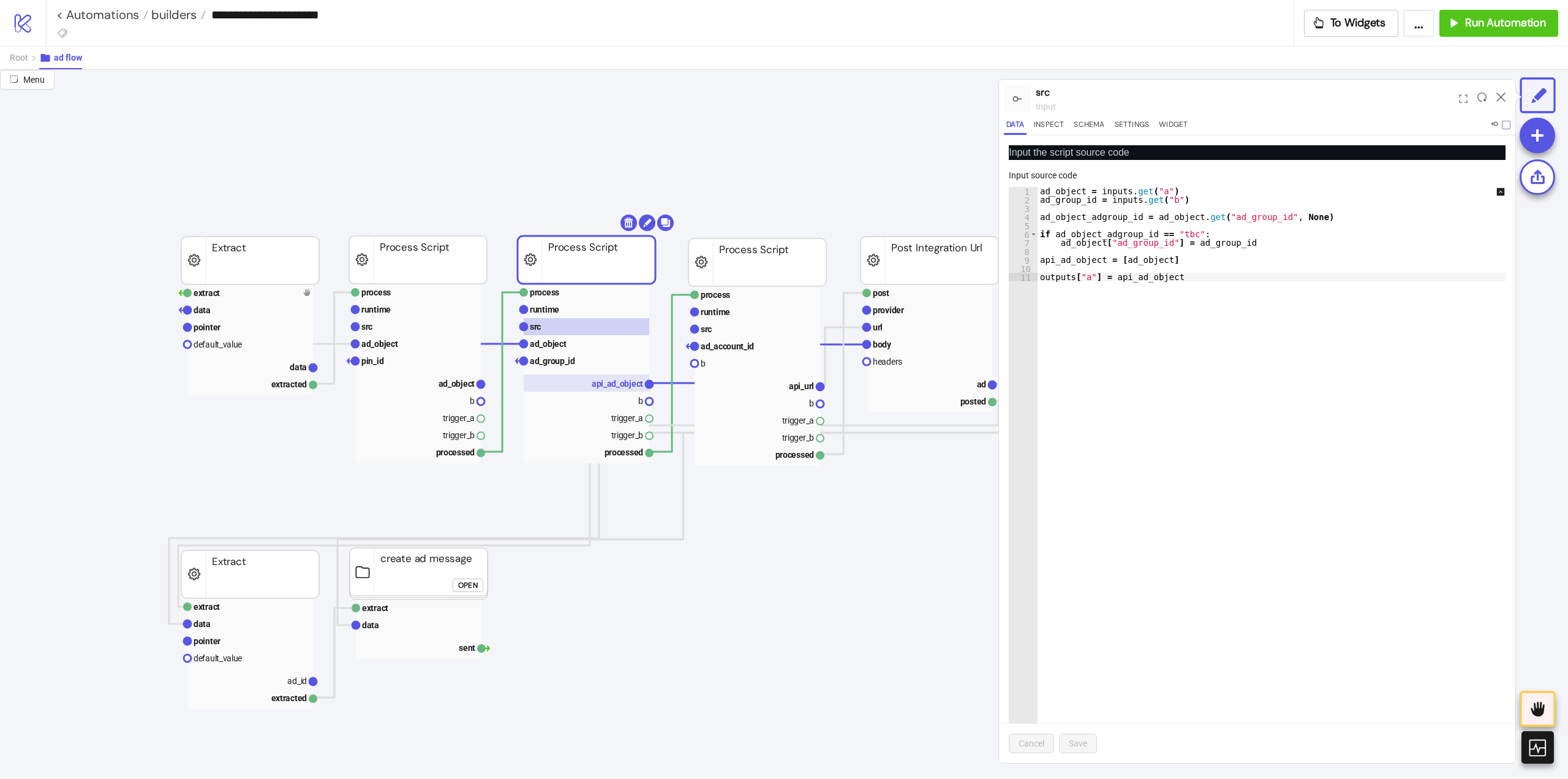
click at [610, 386] on text "api_ad_object" at bounding box center [617, 383] width 51 height 10
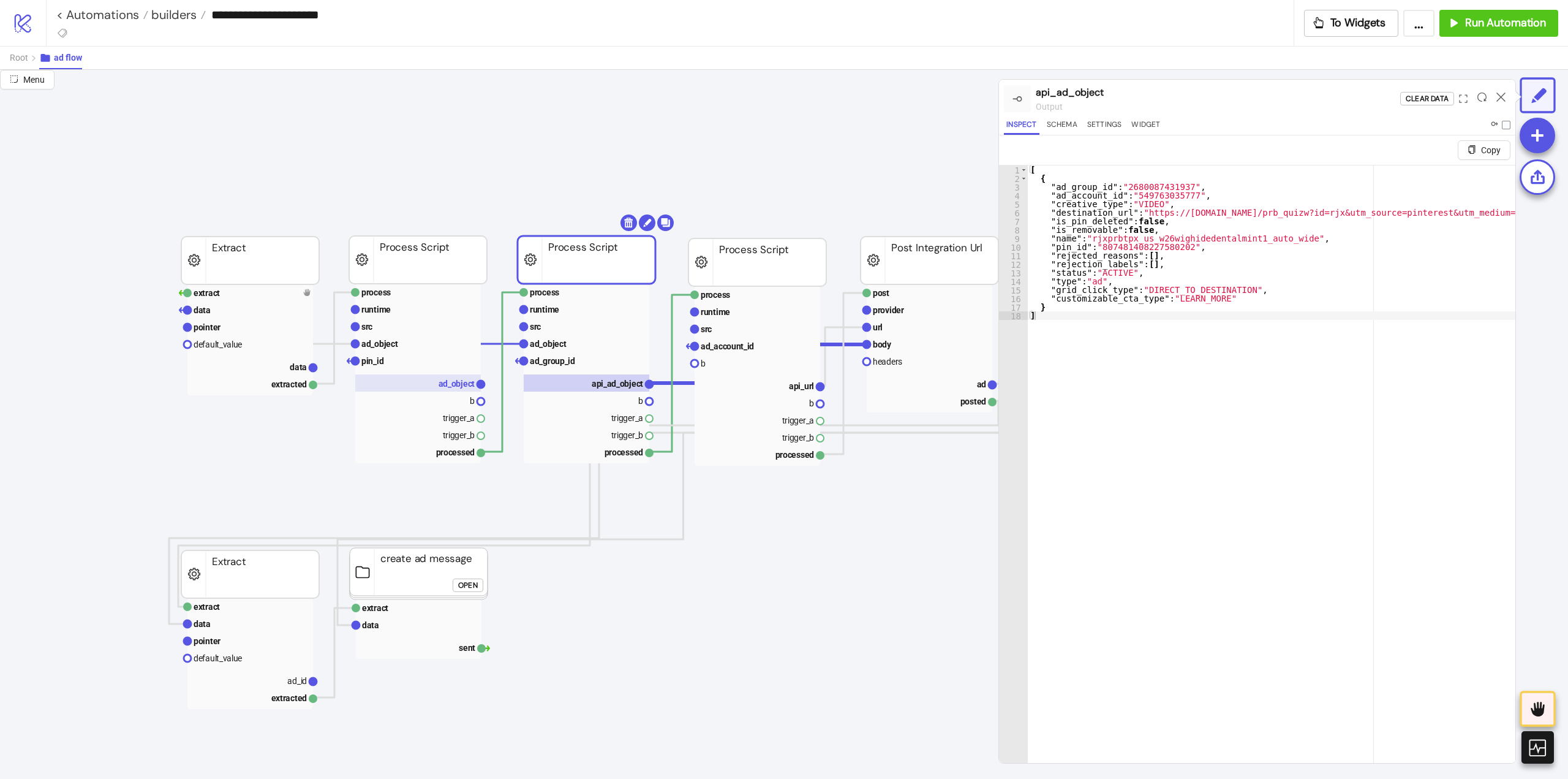
click at [460, 385] on text "ad_object" at bounding box center [456, 383] width 37 height 10
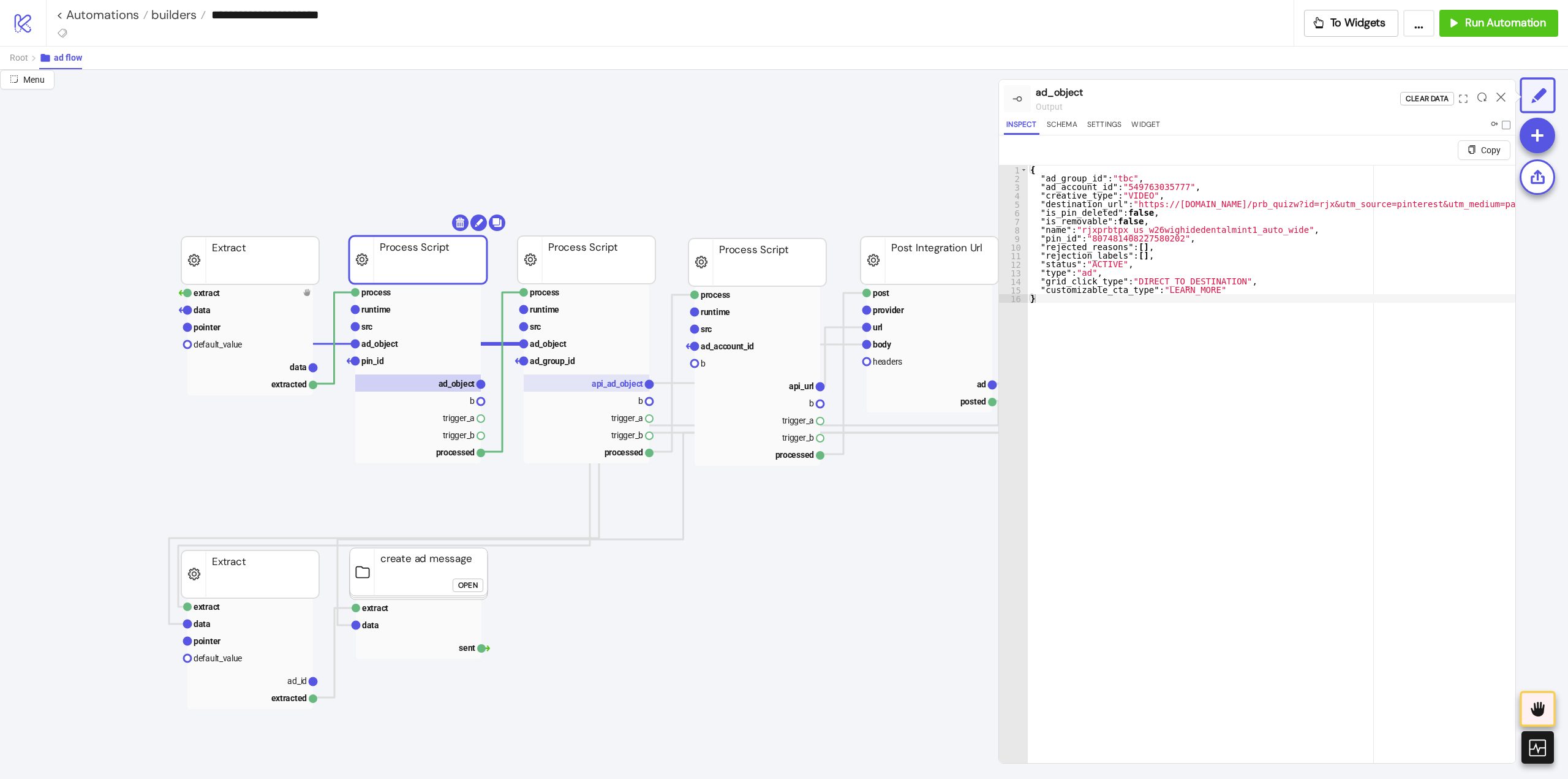
click at [597, 383] on text "api_ad_object" at bounding box center [617, 383] width 51 height 10
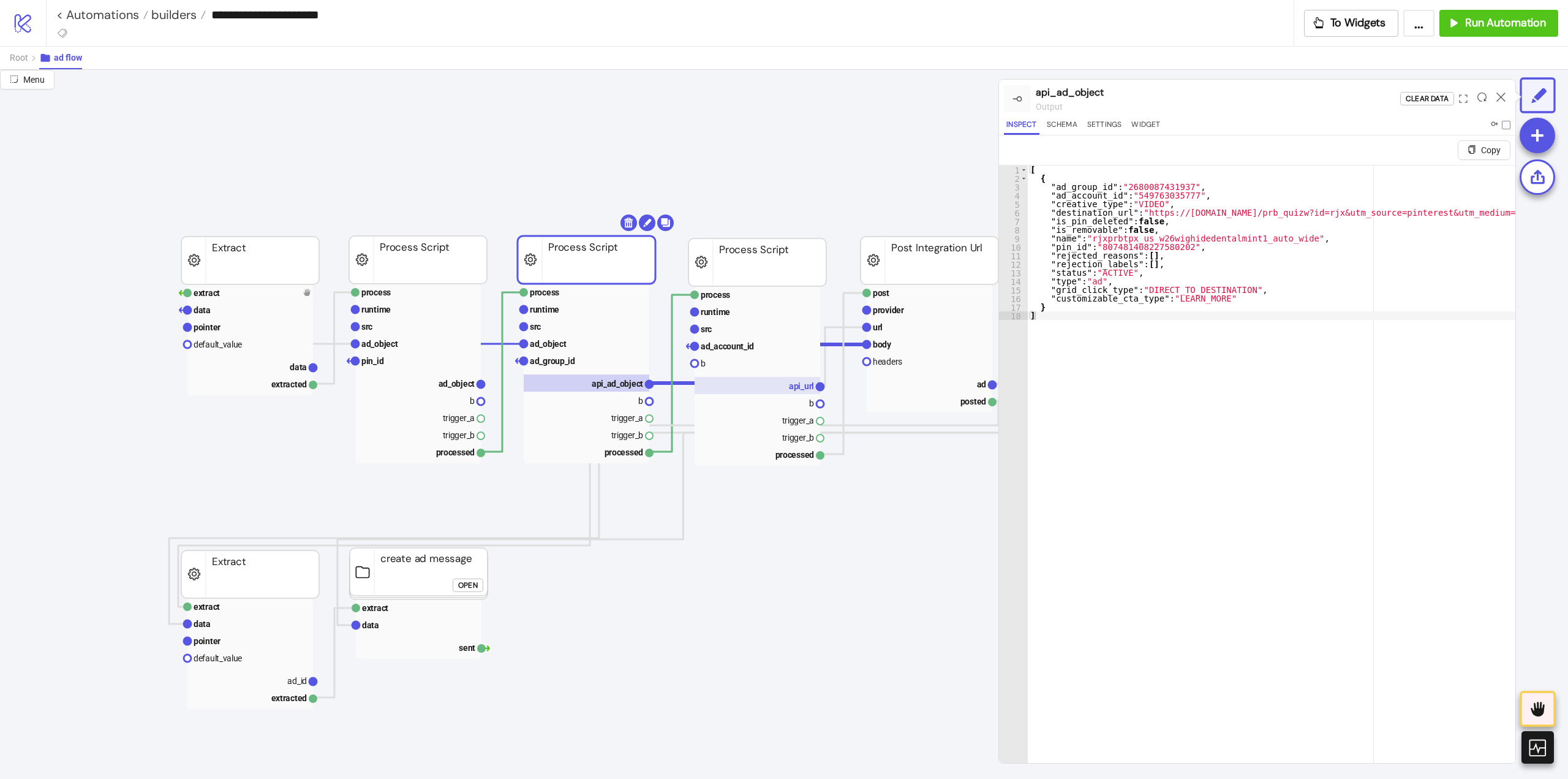
click at [780, 383] on rect at bounding box center [757, 385] width 125 height 17
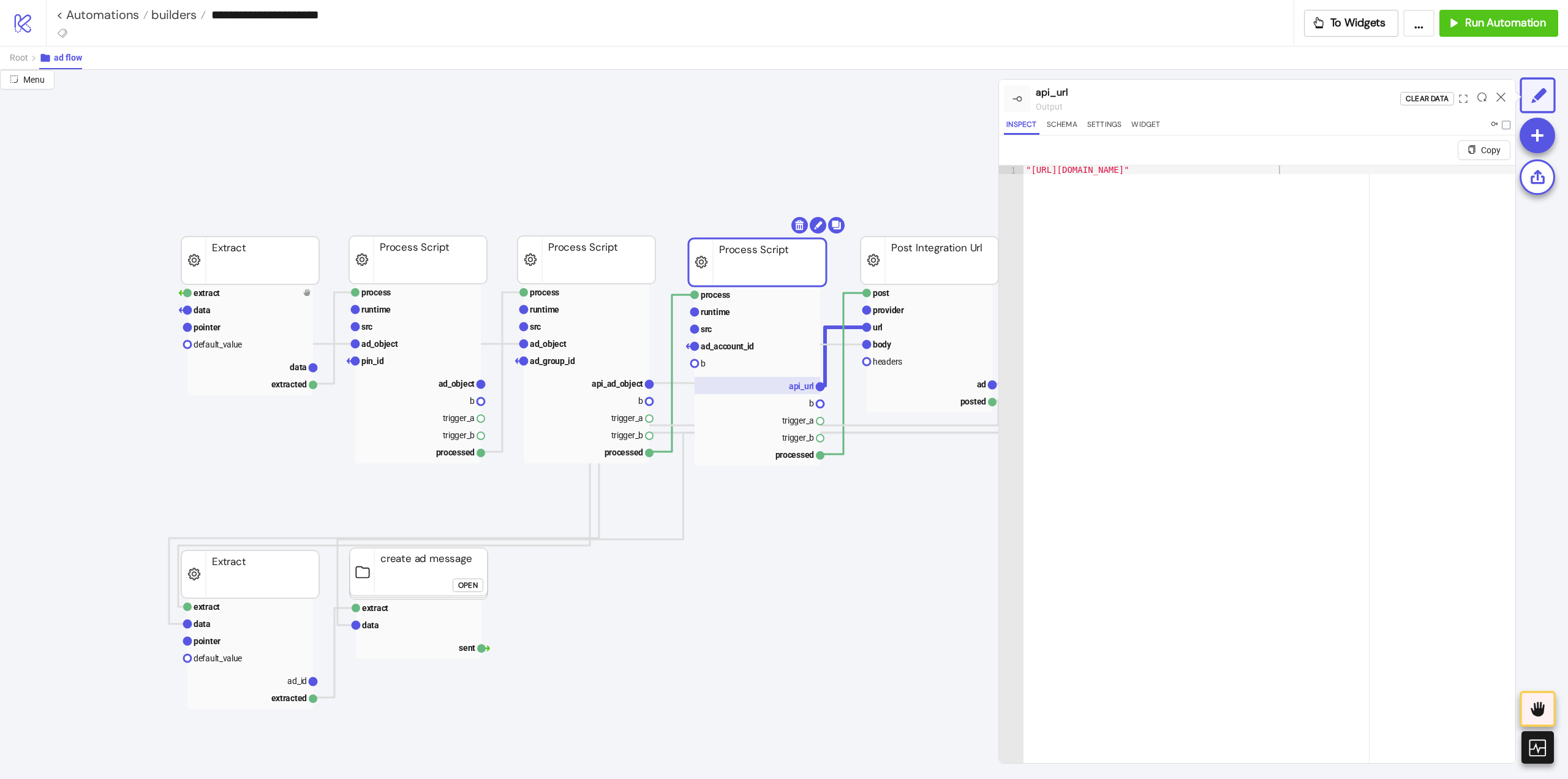
scroll to position [61, 306]
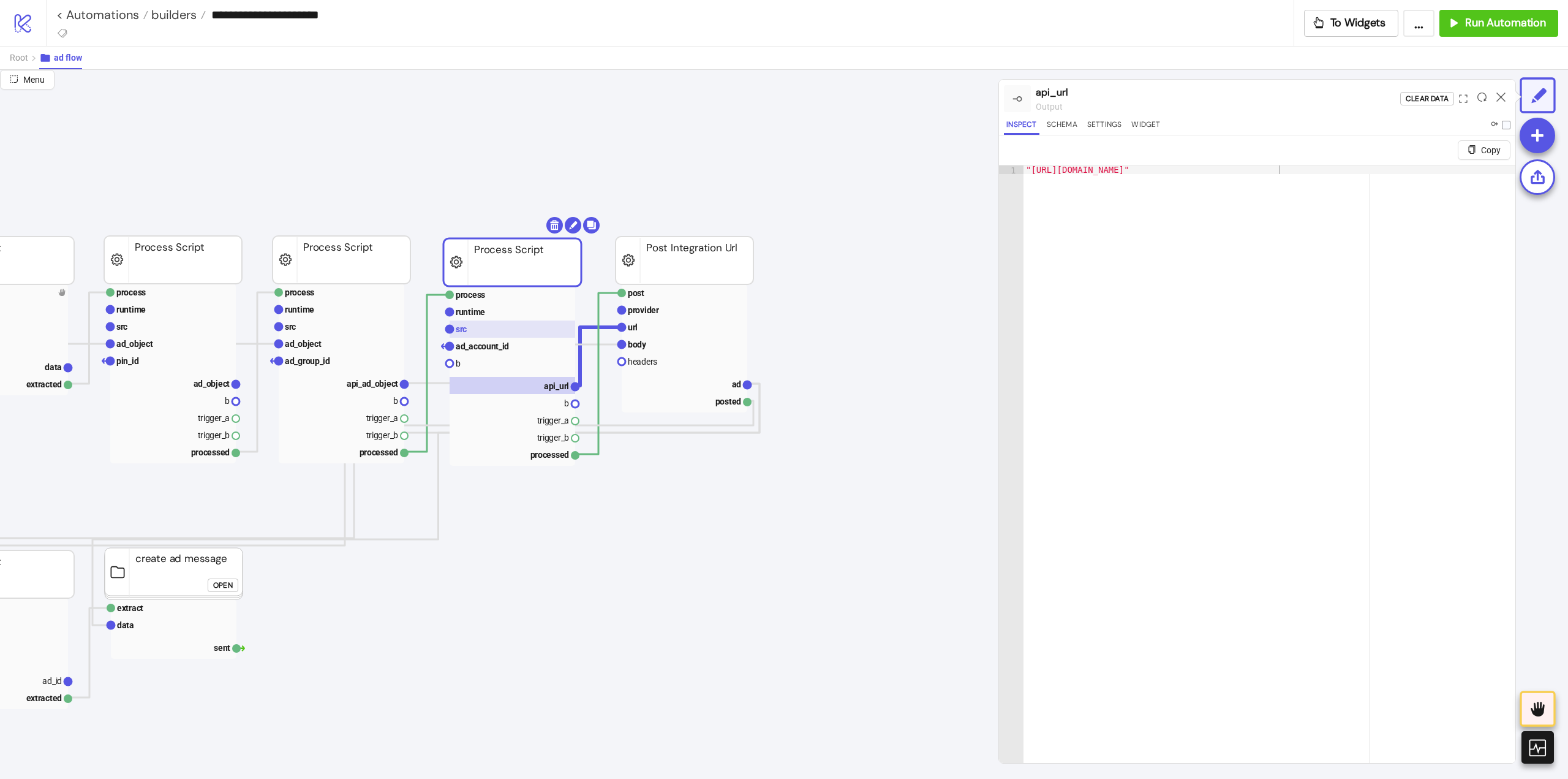
click at [494, 335] on rect at bounding box center [512, 329] width 125 height 17
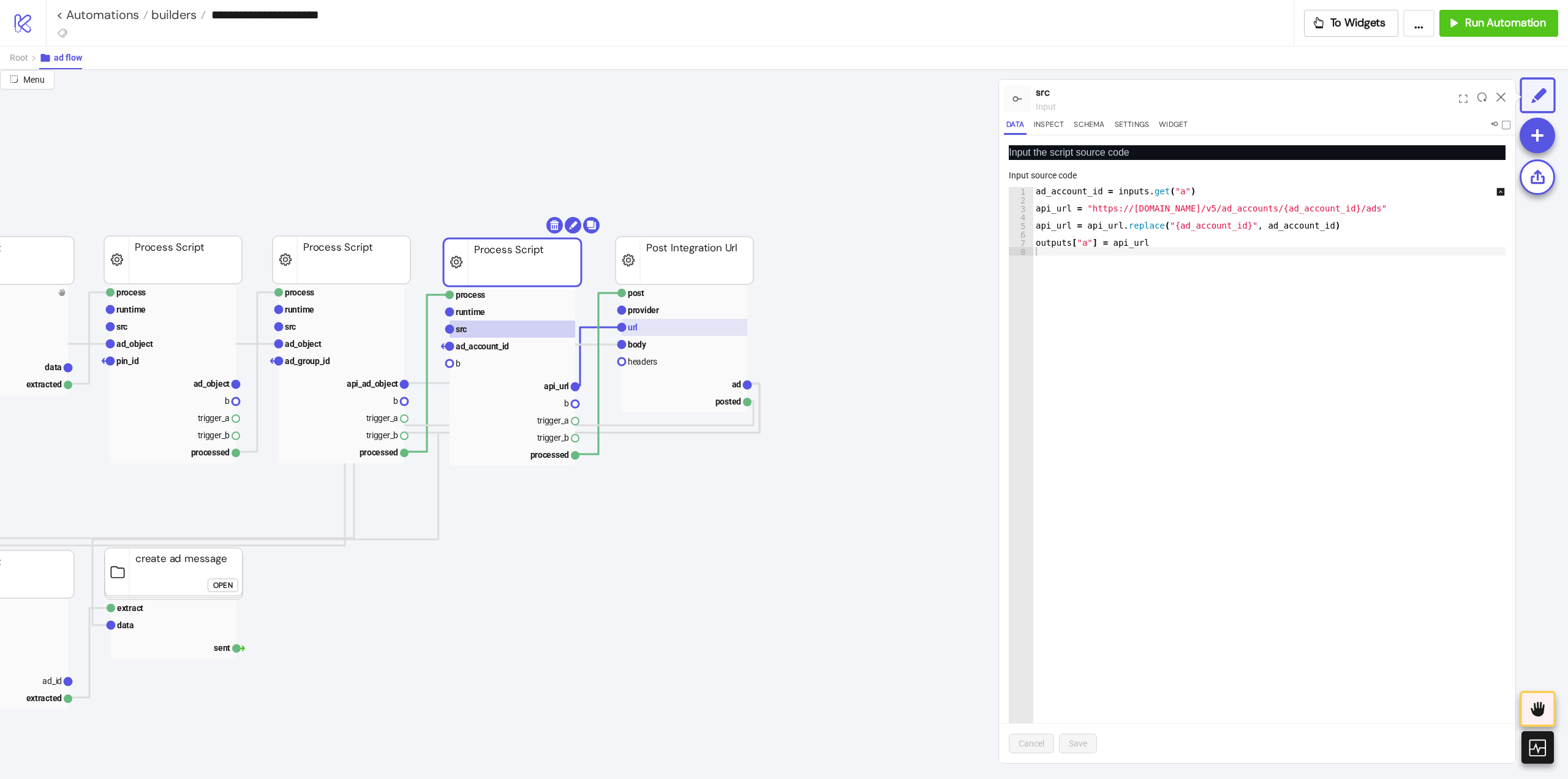
click at [640, 331] on rect at bounding box center [684, 327] width 125 height 17
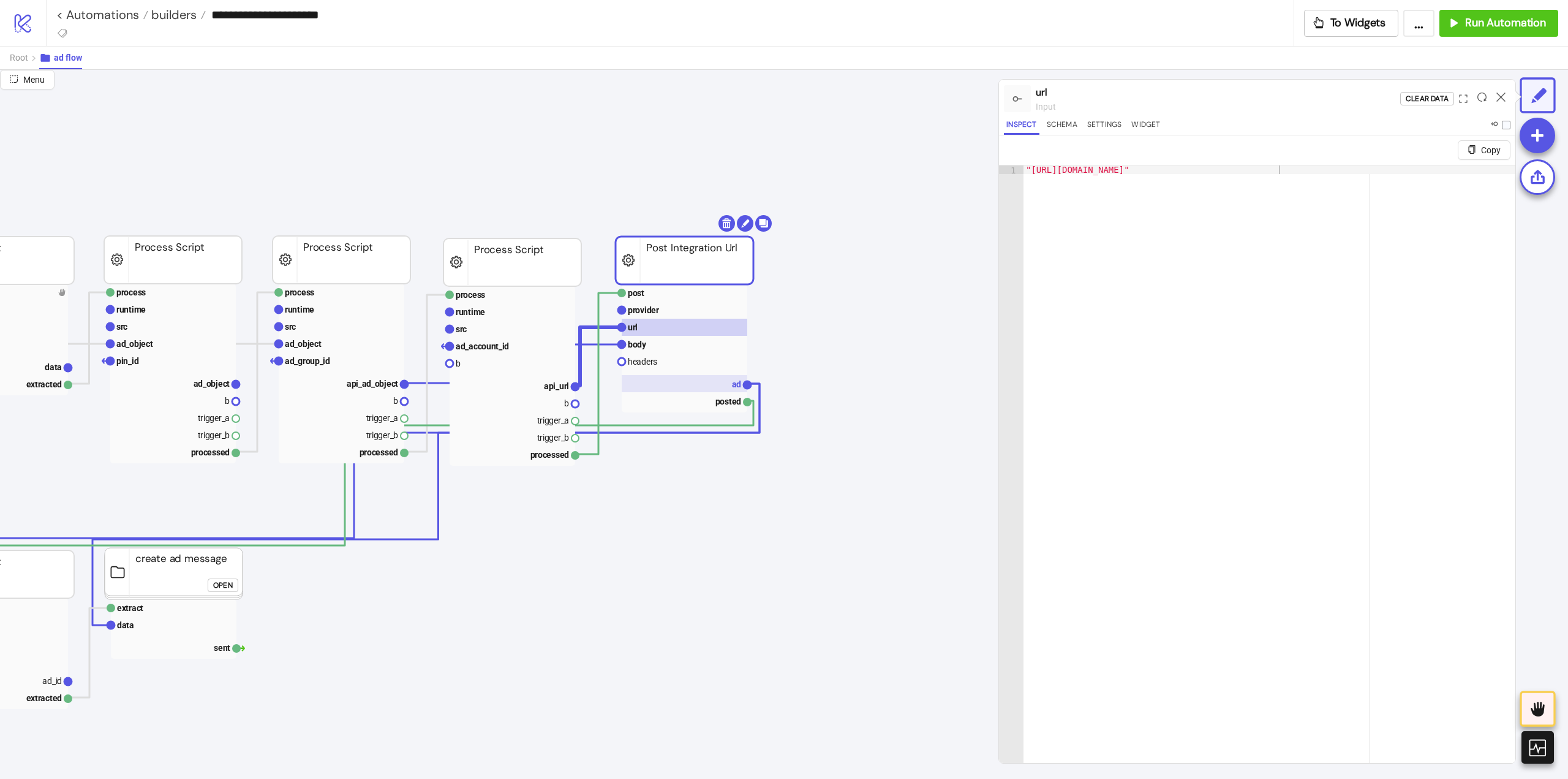
click at [718, 385] on rect at bounding box center [684, 383] width 125 height 17
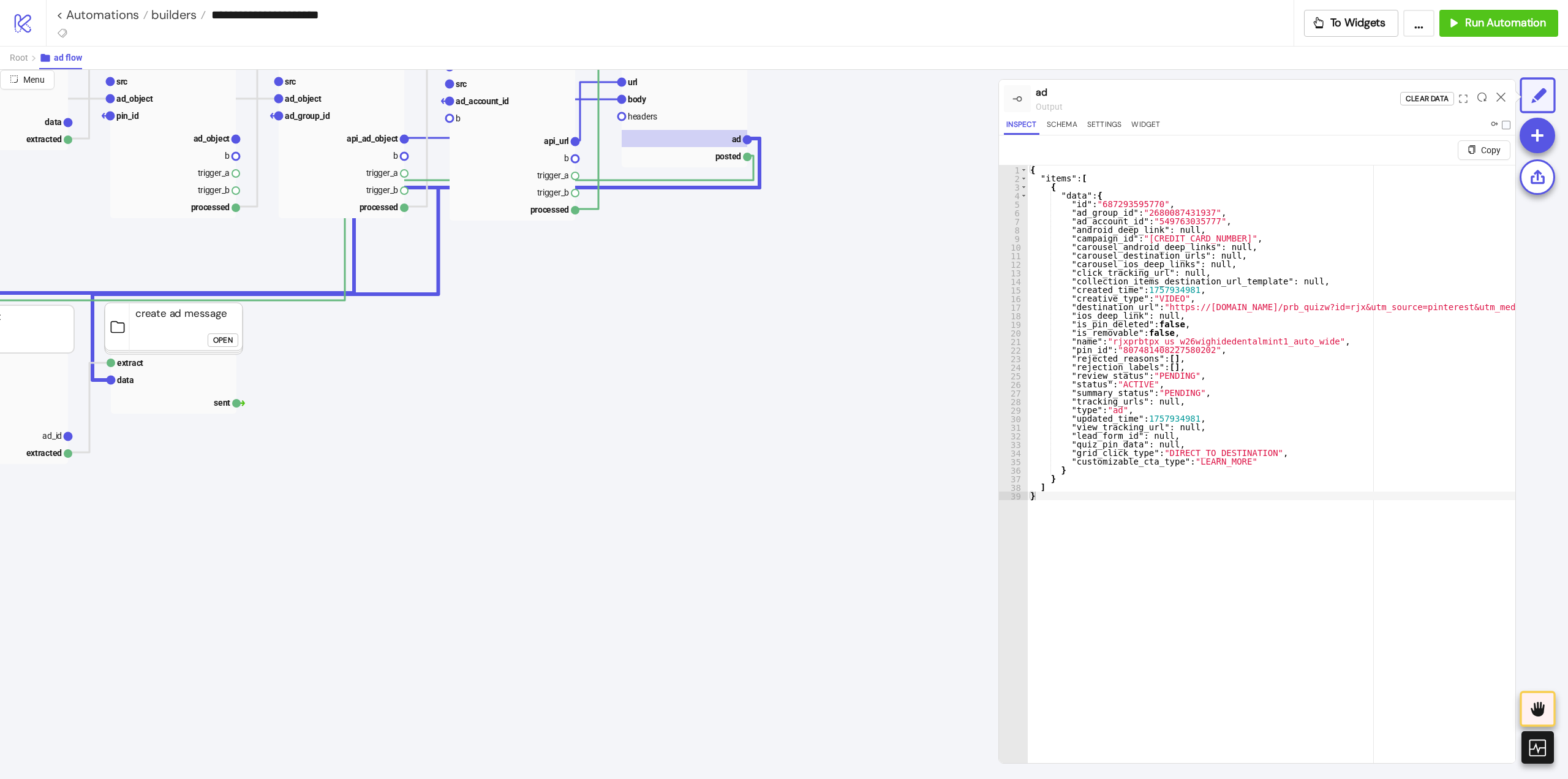
scroll to position [306, 0]
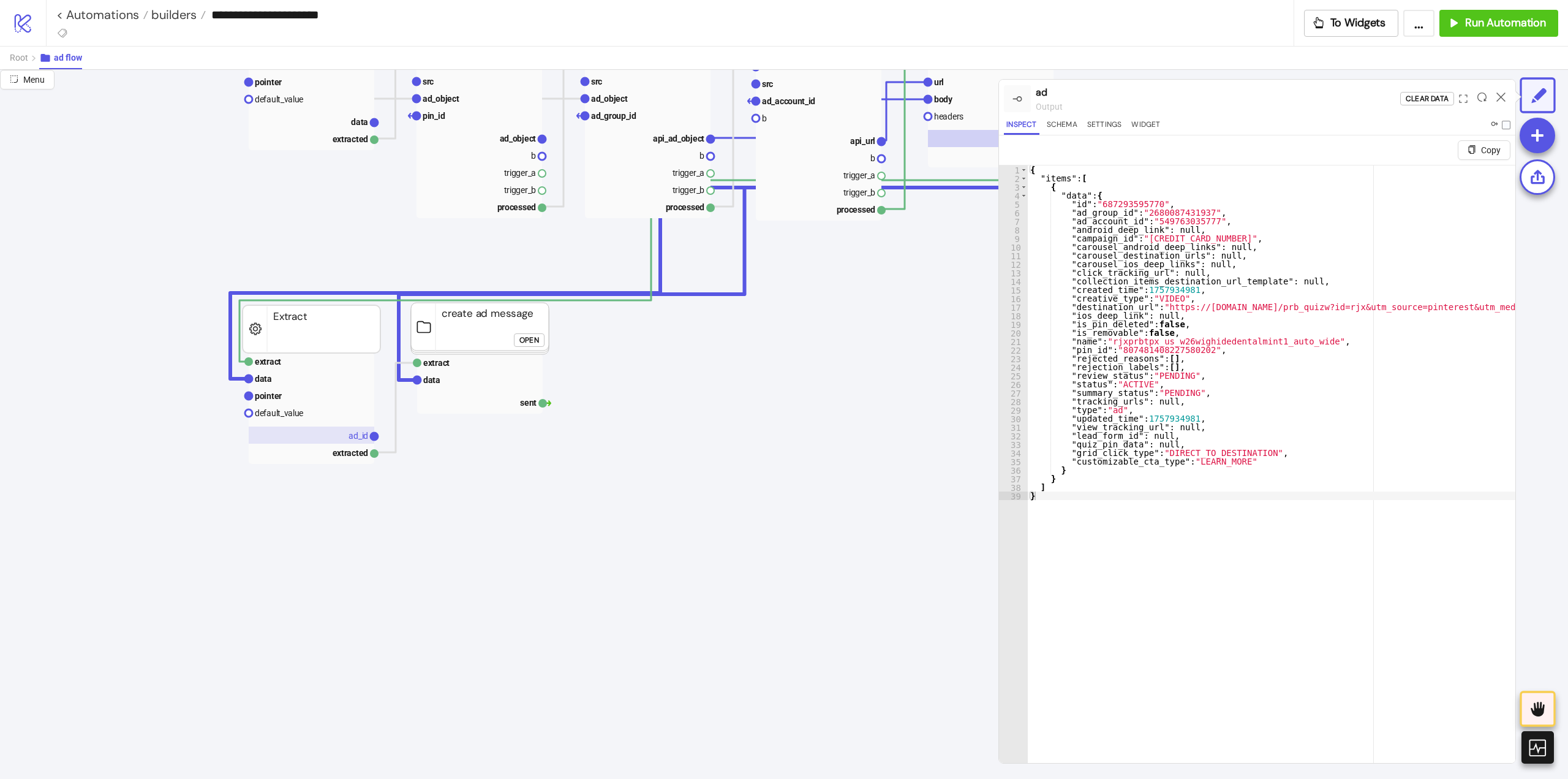
click at [322, 437] on rect at bounding box center [311, 435] width 125 height 17
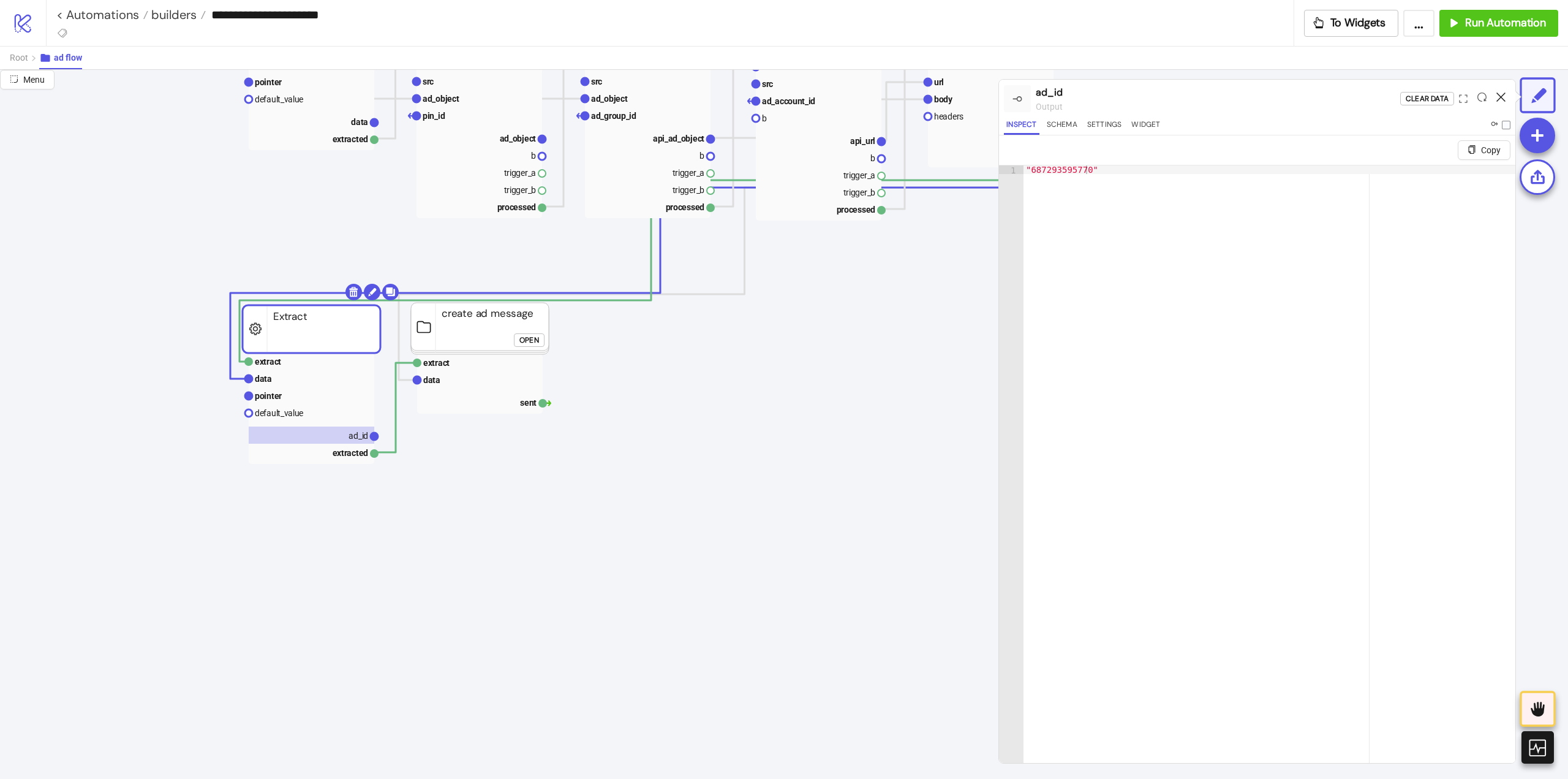
click at [1500, 96] on icon at bounding box center [1501, 97] width 9 height 9
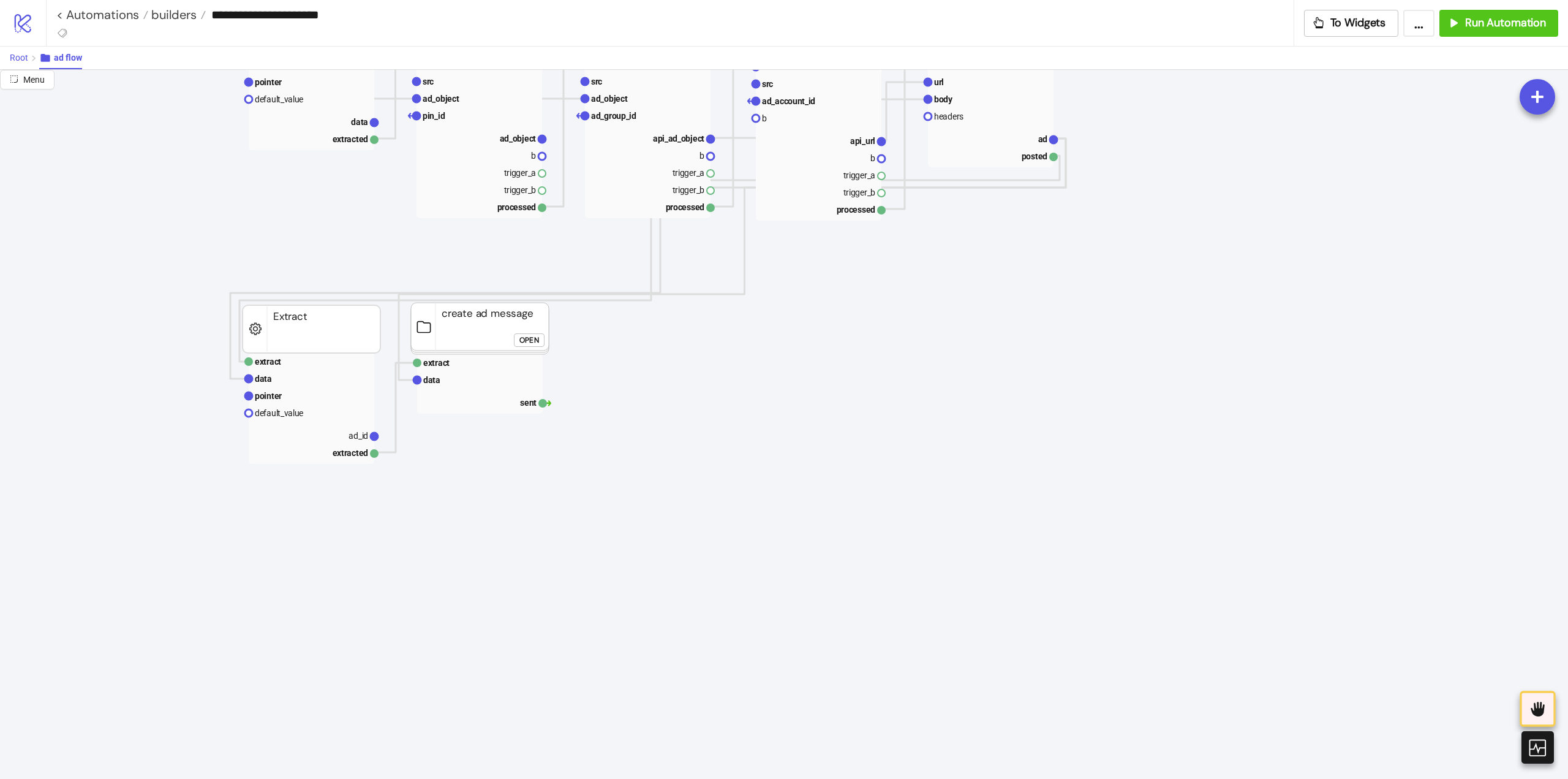
click at [19, 59] on span "Root" at bounding box center [19, 57] width 19 height 10
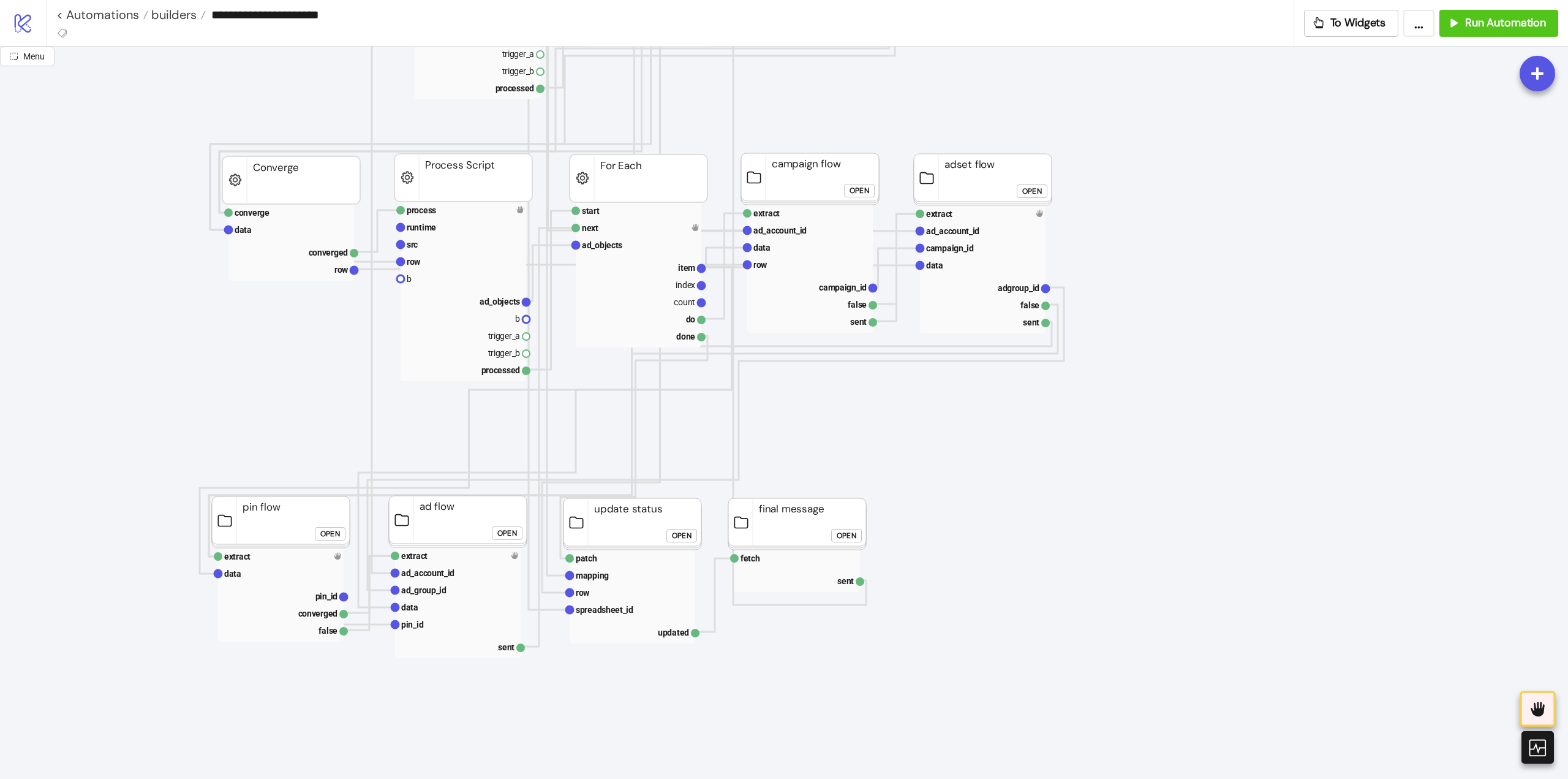
scroll to position [674, 0]
